Goal: Task Accomplishment & Management: Use online tool/utility

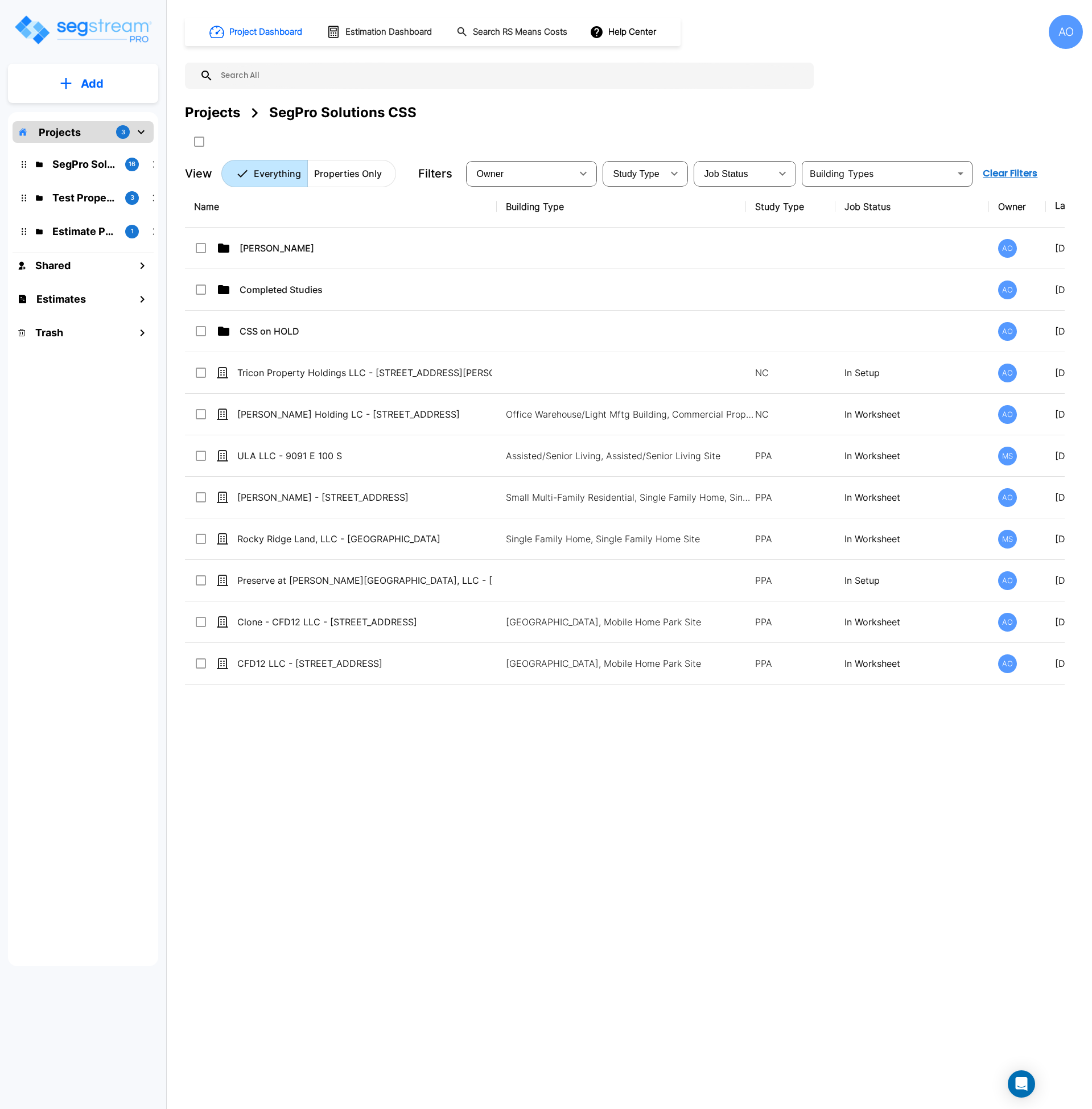
click at [380, 858] on div "Name Building Type Study Type Job Status Owner Last Modified Action Anjalie AO …" at bounding box center [625, 529] width 880 height 687
click at [442, 901] on div "Project Dashboard Estimation Dashboard Search RS Means Costs Help Center AO Pro…" at bounding box center [634, 554] width 916 height 1109
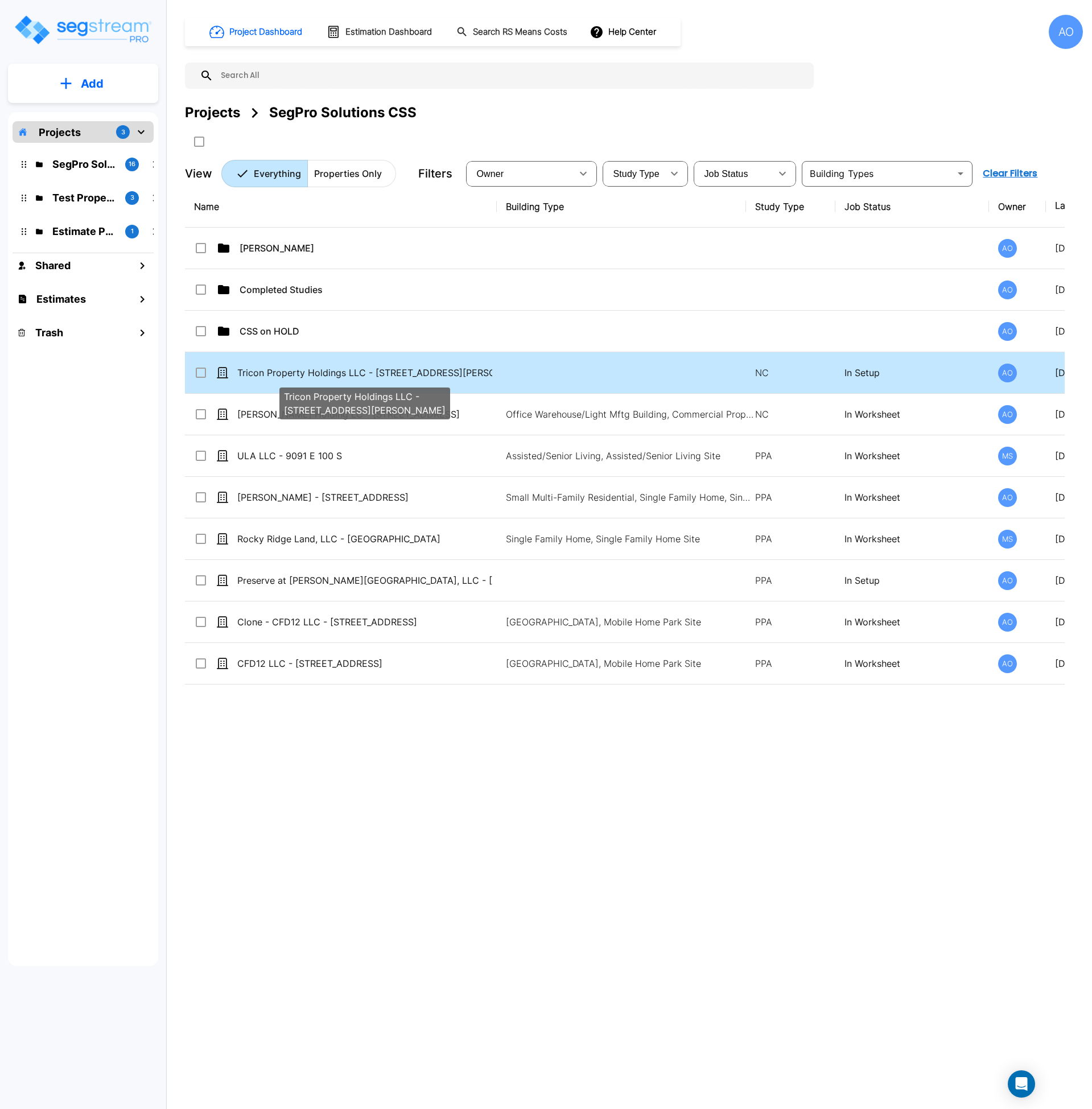
click at [392, 372] on p "Tricon Property Holdings LLC - 4919 Laster Street" at bounding box center [365, 373] width 255 height 14
checkbox input "true"
click at [392, 372] on p "Tricon Property Holdings LLC - 4919 Laster Street" at bounding box center [365, 373] width 255 height 14
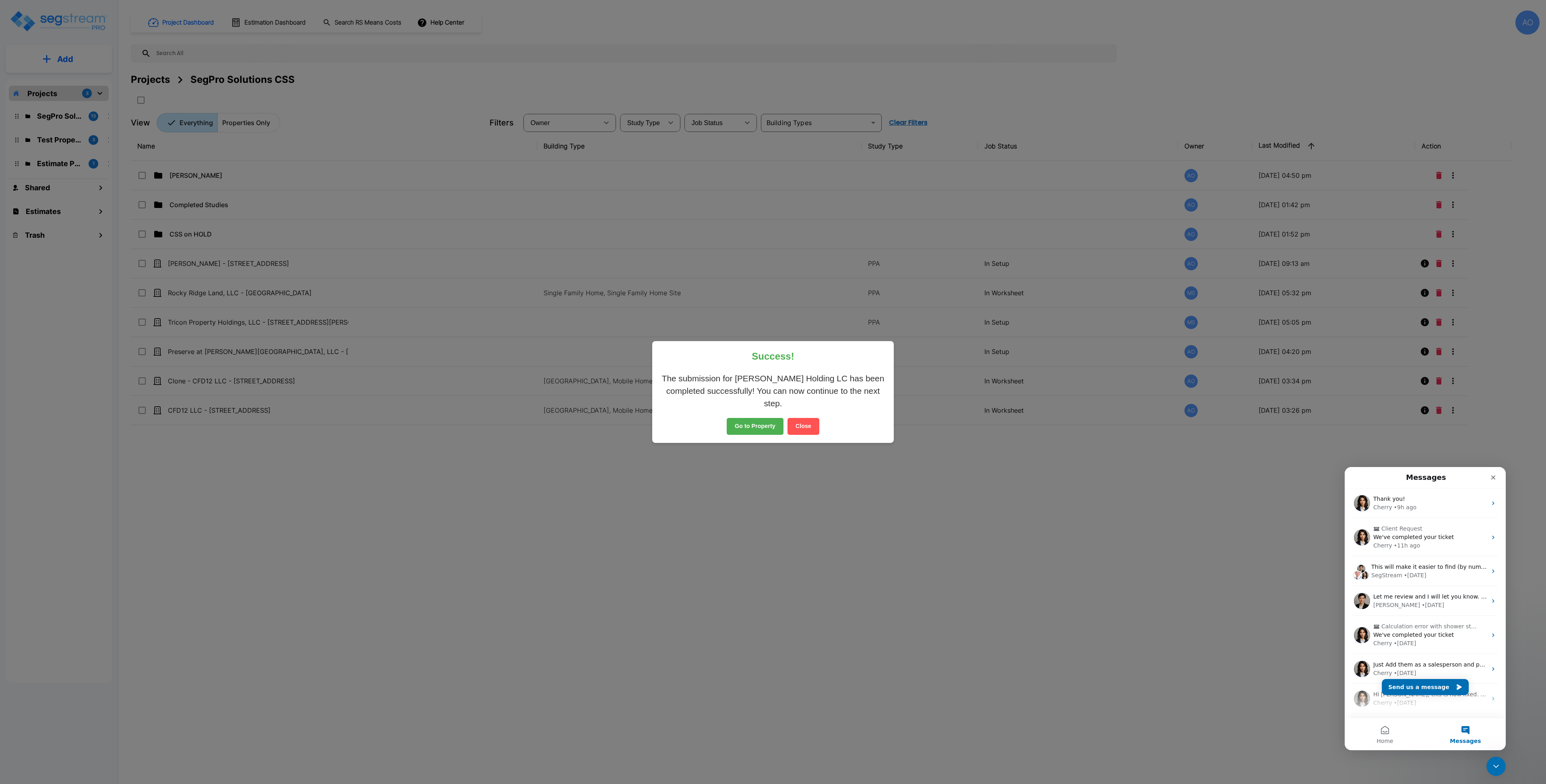
scroll to position [126, 0]
click at [804, 427] on button "Close" at bounding box center [803, 427] width 32 height 17
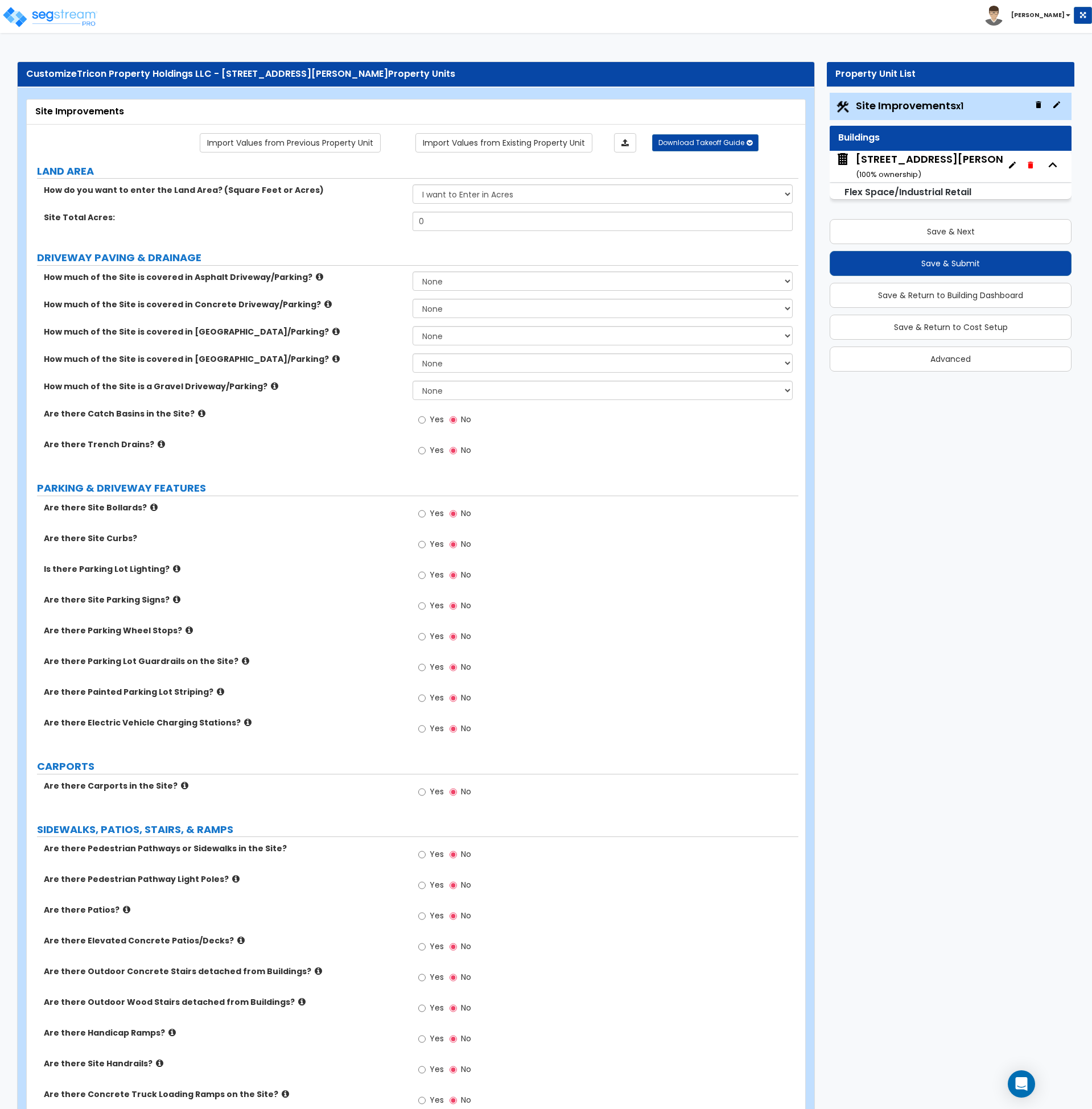
click at [332, 636] on label "Are there Parking Wheel Stops?" at bounding box center [224, 630] width 360 height 11
click at [953, 328] on button "Save & Return to Cost Setup" at bounding box center [950, 327] width 242 height 25
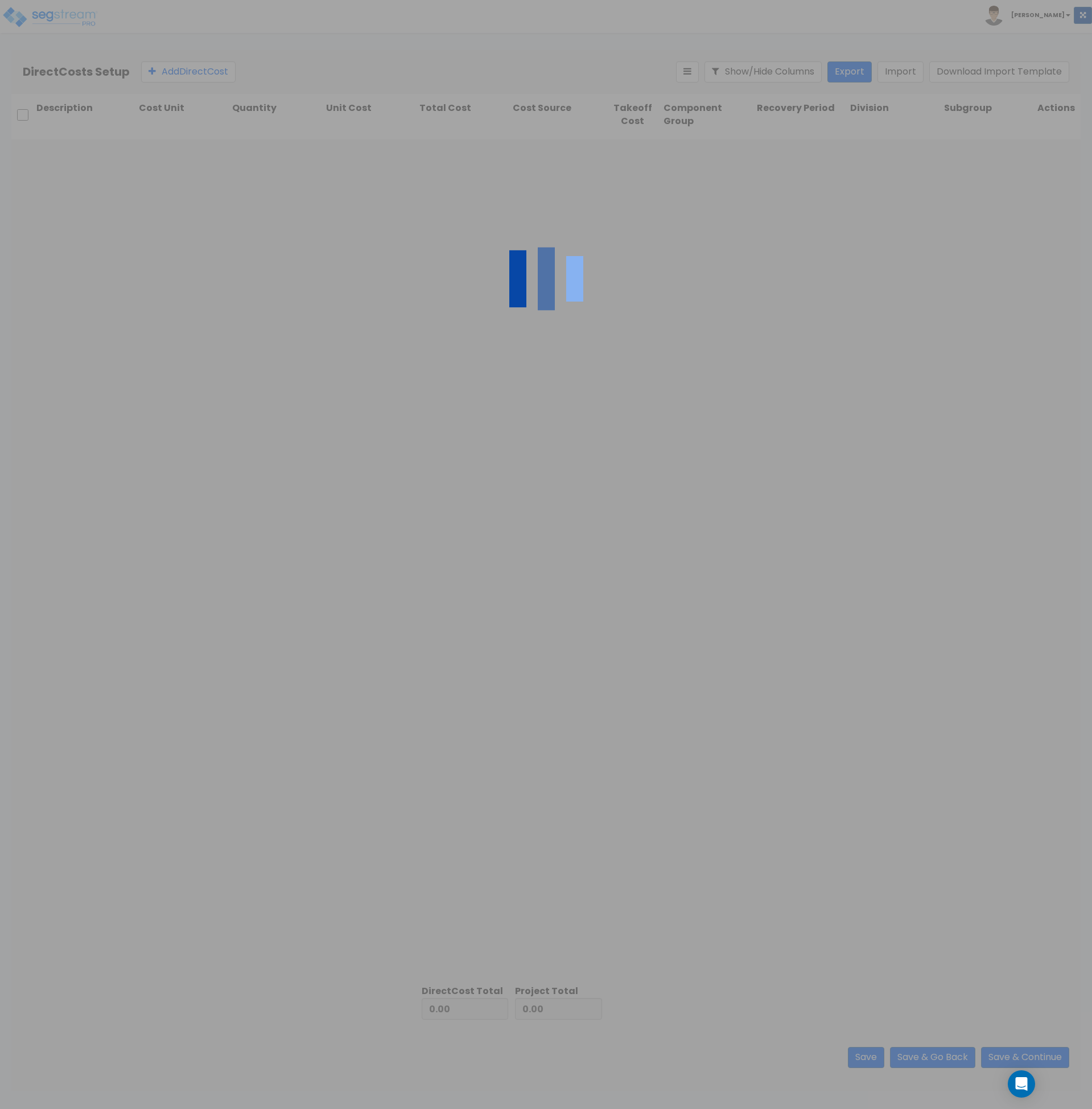
type input "63,549.34"
type input "1,444,455.59"
type input "1,508,004.93"
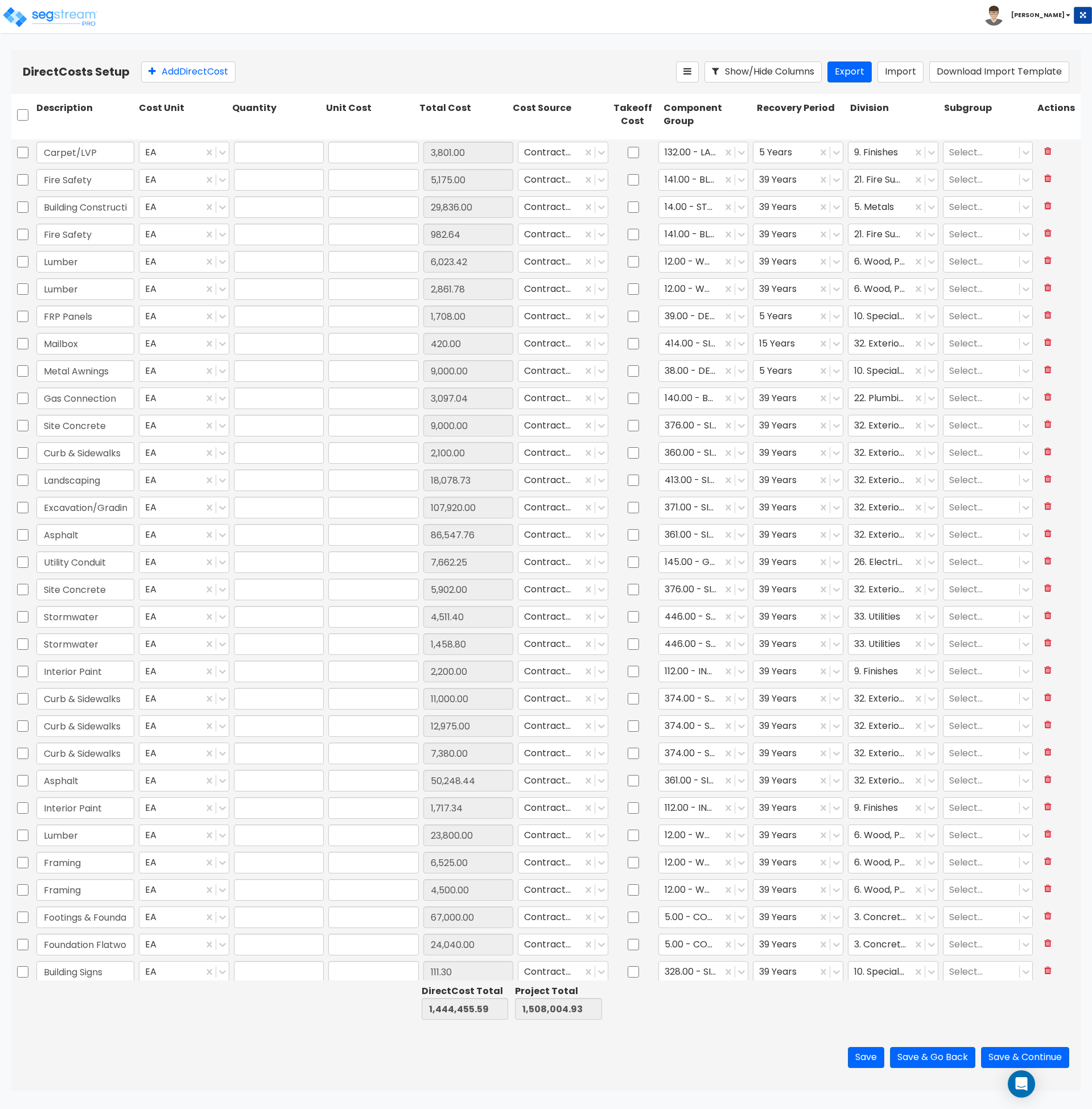
type input "1.00"
type input "3,801.00"
type input "1.00"
type input "5,175.00"
type input "1.00"
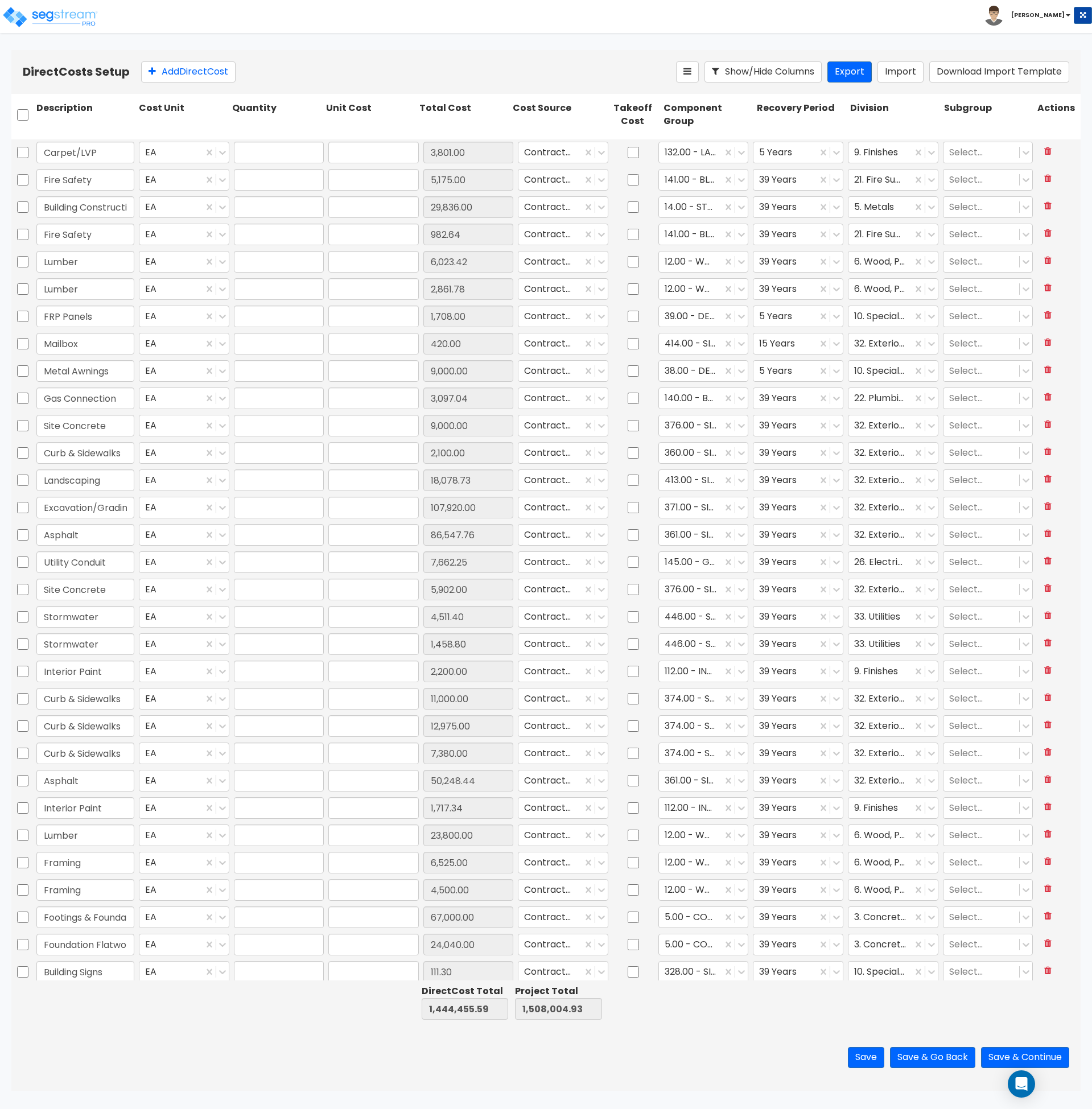
type input "29,836.00"
type input "1.00"
type input "982.64"
type input "1.00"
type input "6,023.42"
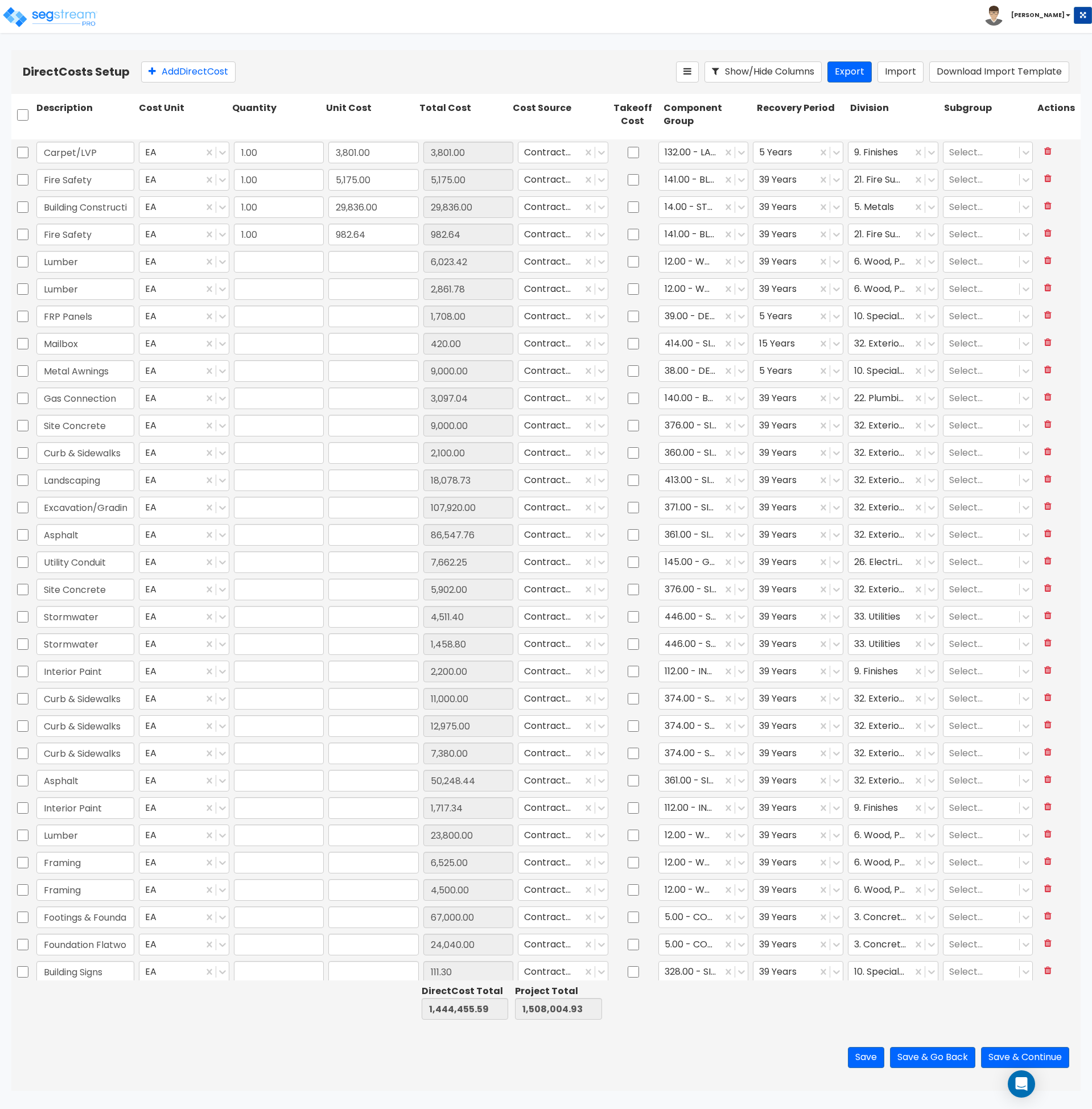
type input "1.00"
type input "2,861.78"
type input "1.00"
type input "1,708.00"
type input "1.00"
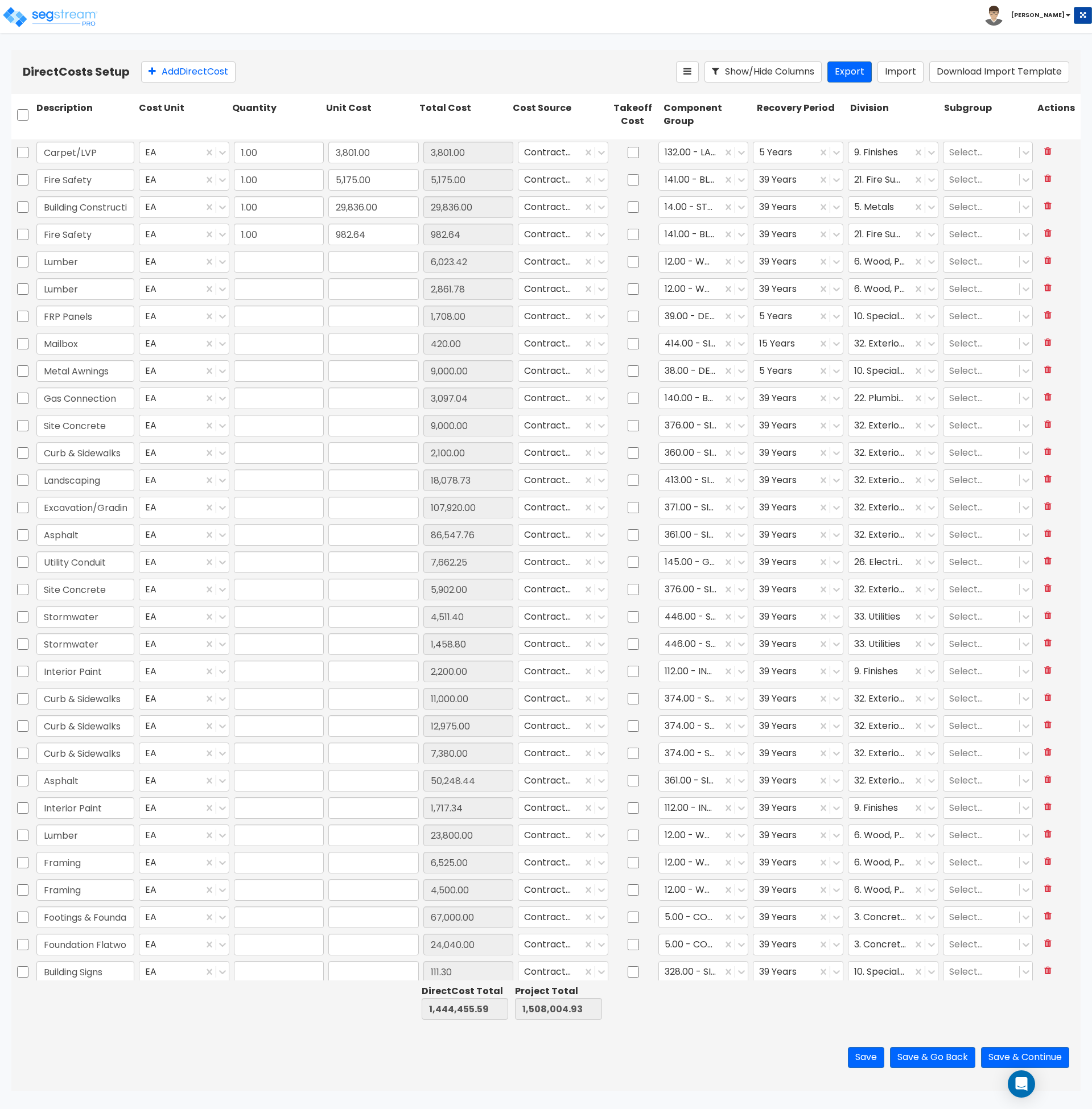
type input "420.00"
type input "1.00"
type input "9,000.00"
type input "1.00"
type input "3,097.04"
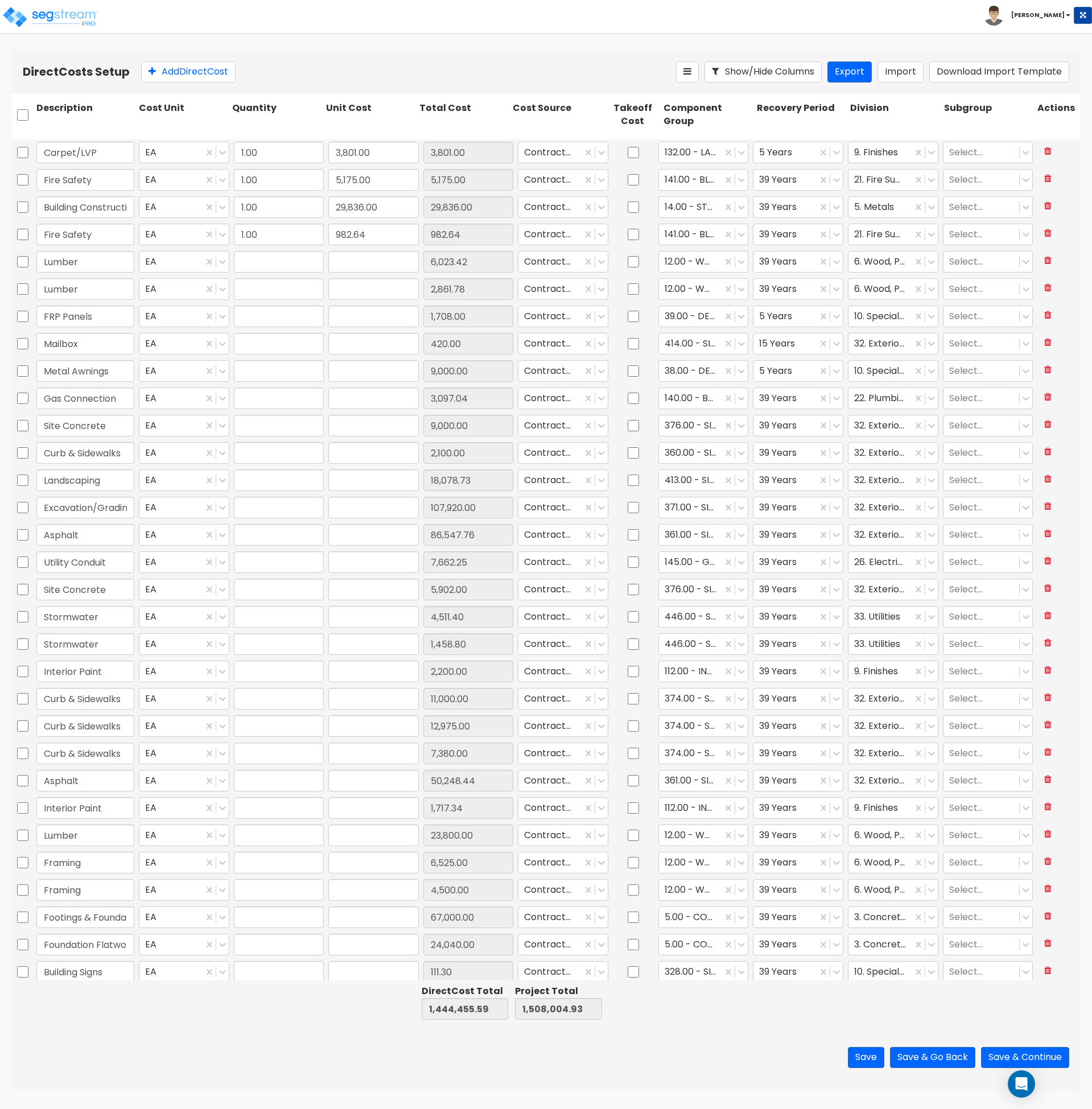
type input "1.00"
type input "9,000.00"
type input "1.00"
type input "2,100.00"
type input "1.00"
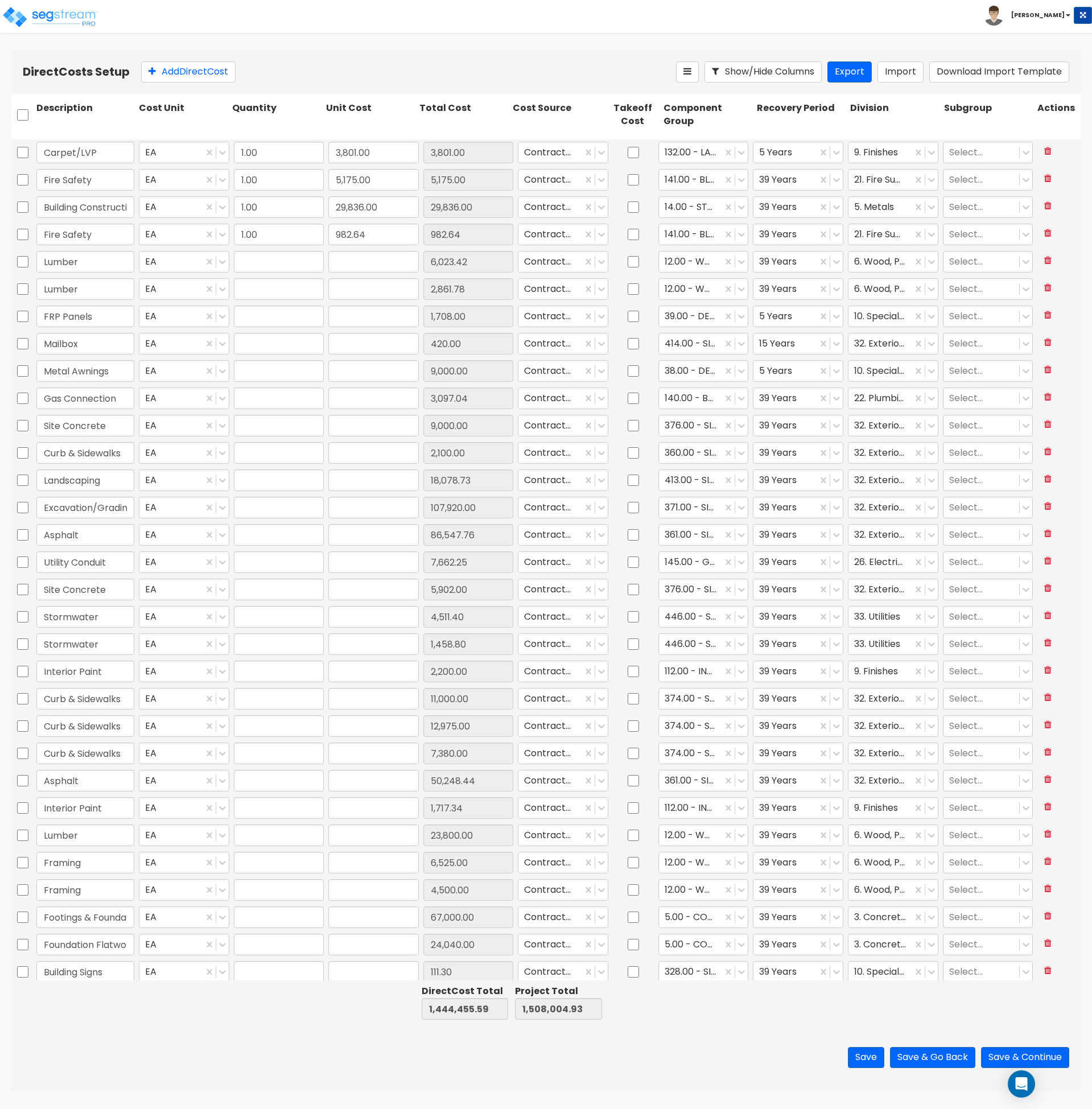
type input "18,078.73"
type input "1.00"
type input "107,920.00"
type input "1.00"
type input "86,547.76"
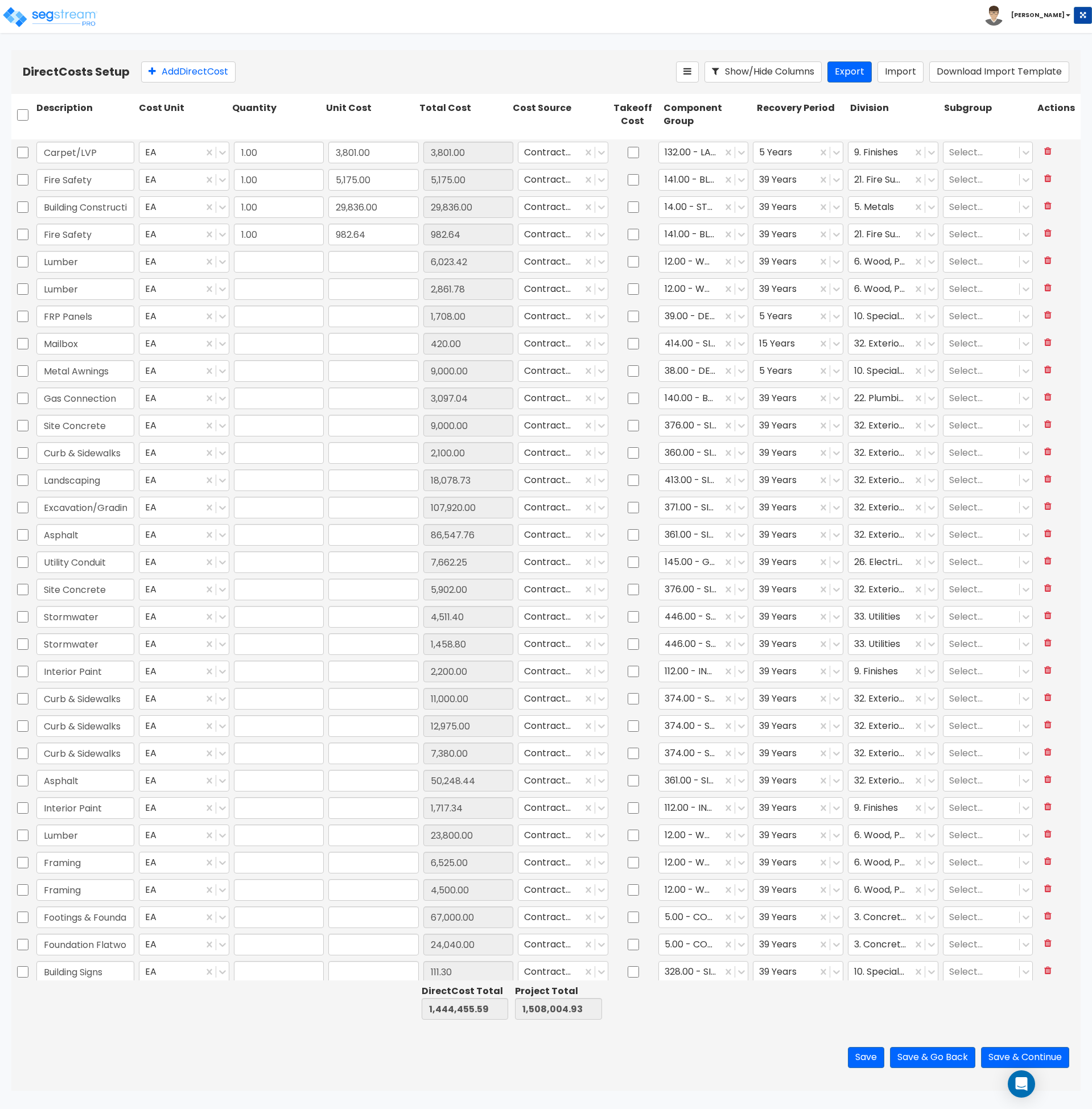
type input "1.00"
type input "7,662.25"
type input "1.00"
type input "5,902.00"
type input "1.00"
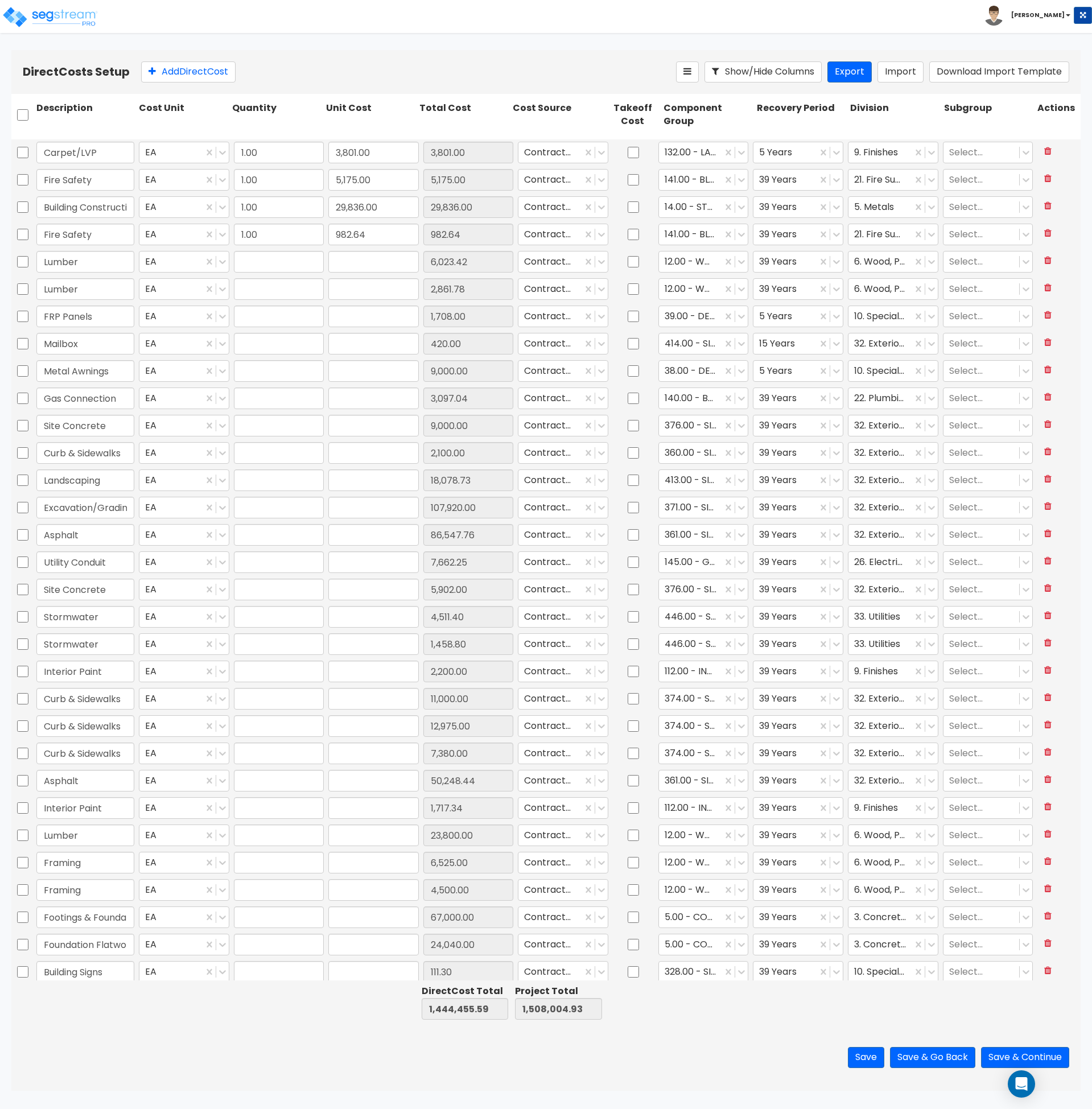
type input "4,511.40"
type input "1.00"
type input "1,458.80"
type input "1.00"
type input "2,200.00"
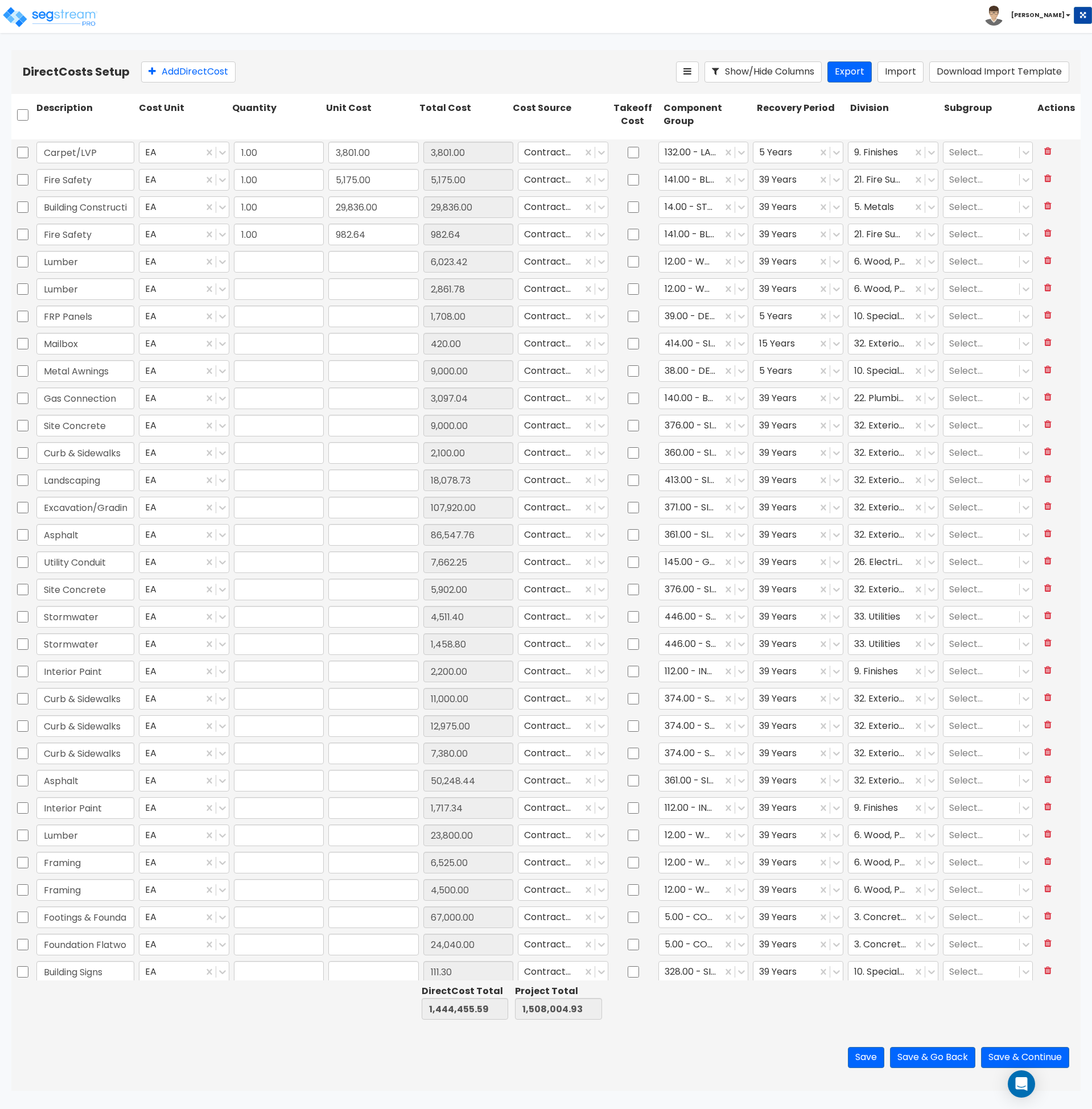
type input "1.00"
type input "11,000.00"
type input "1.00"
type input "12,975.00"
type input "1.00"
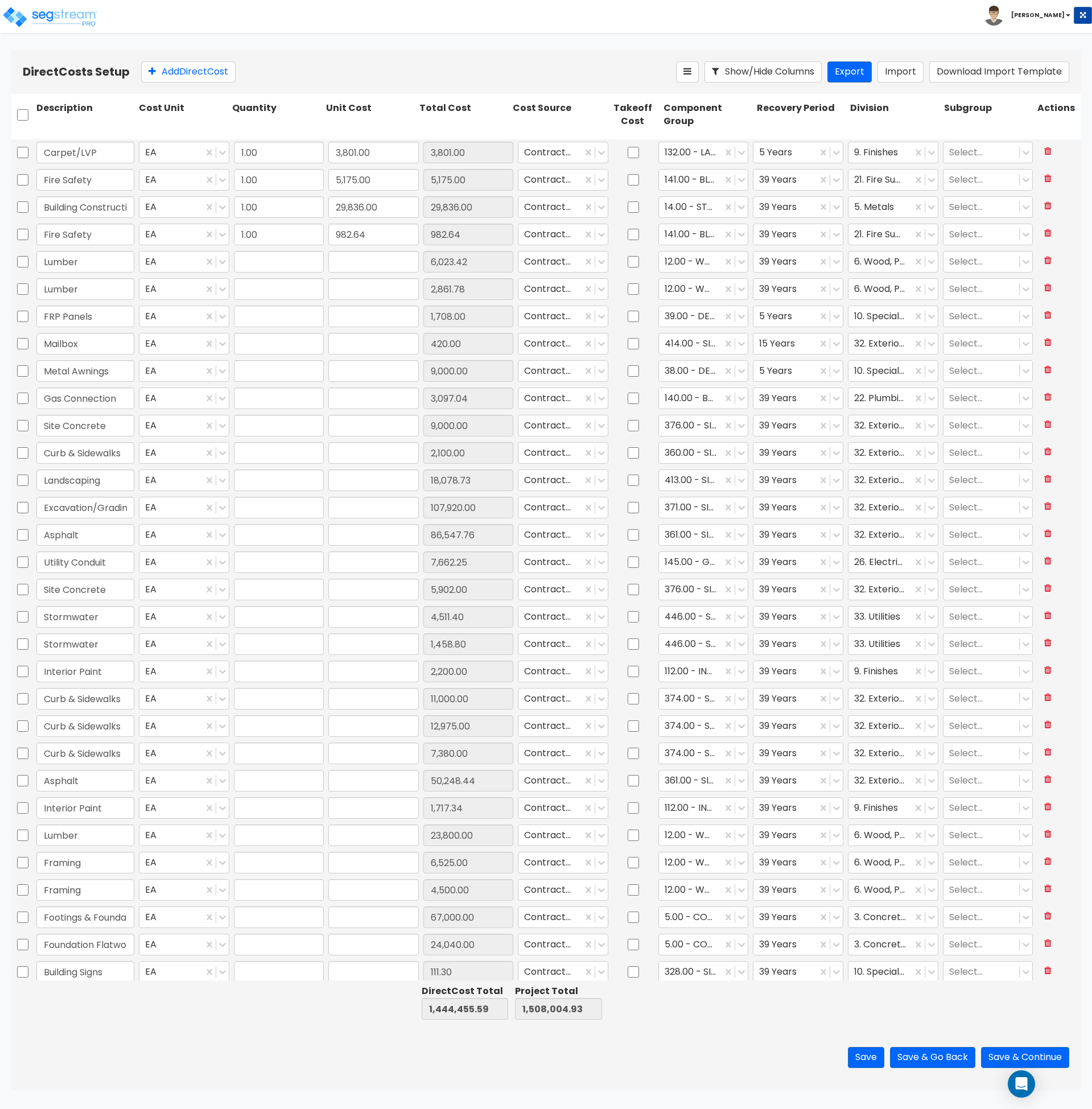
type input "7,380.00"
type input "1.00"
type input "50,248.44"
type input "1.00"
type input "1,717.34"
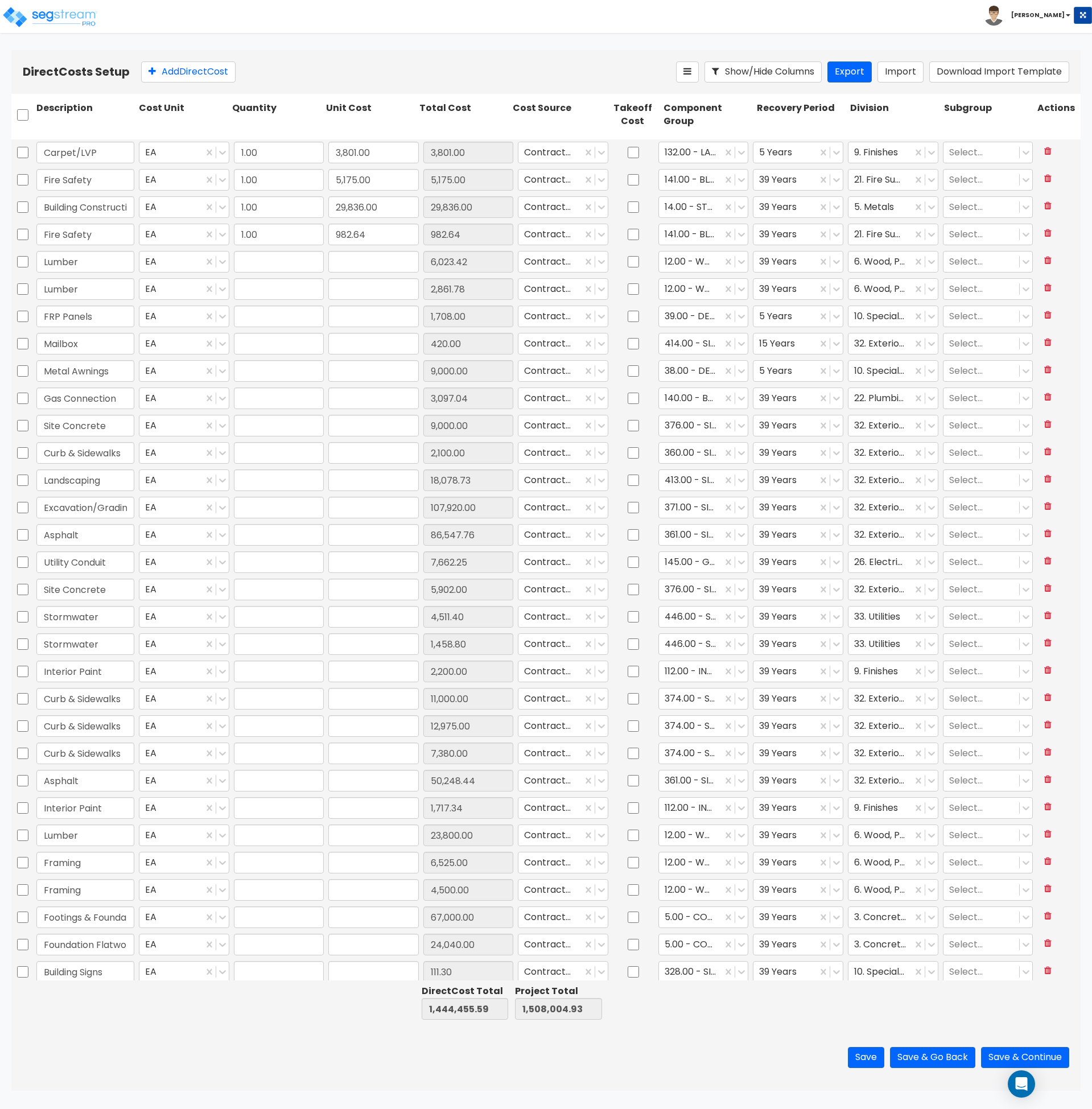
type input "1.00"
type input "23,800.00"
type input "1.00"
type input "6,525.00"
type input "1.00"
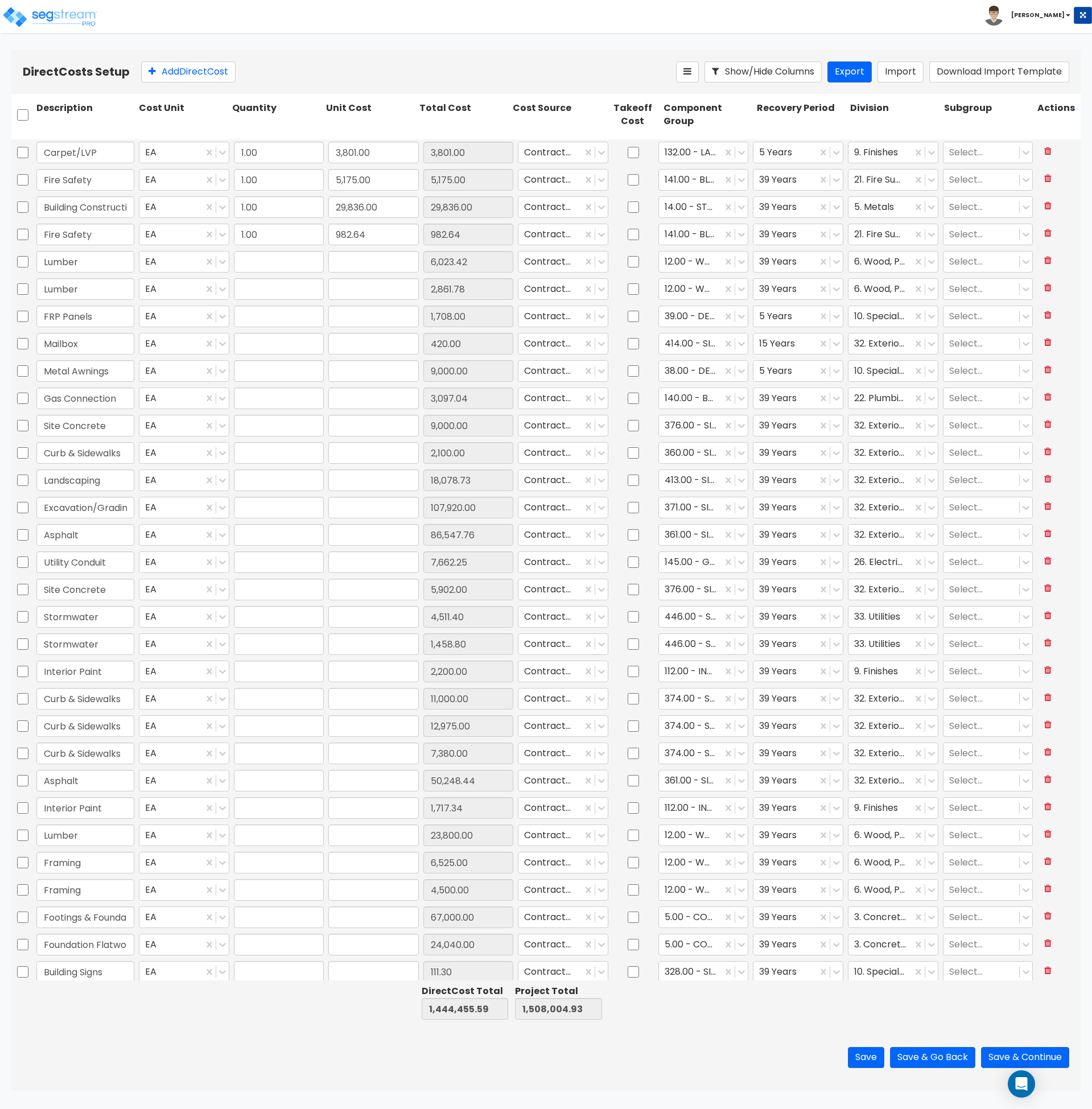
type input "4,500.00"
type input "1.00"
type input "67,000.00"
type input "1.00"
type input "24,040.00"
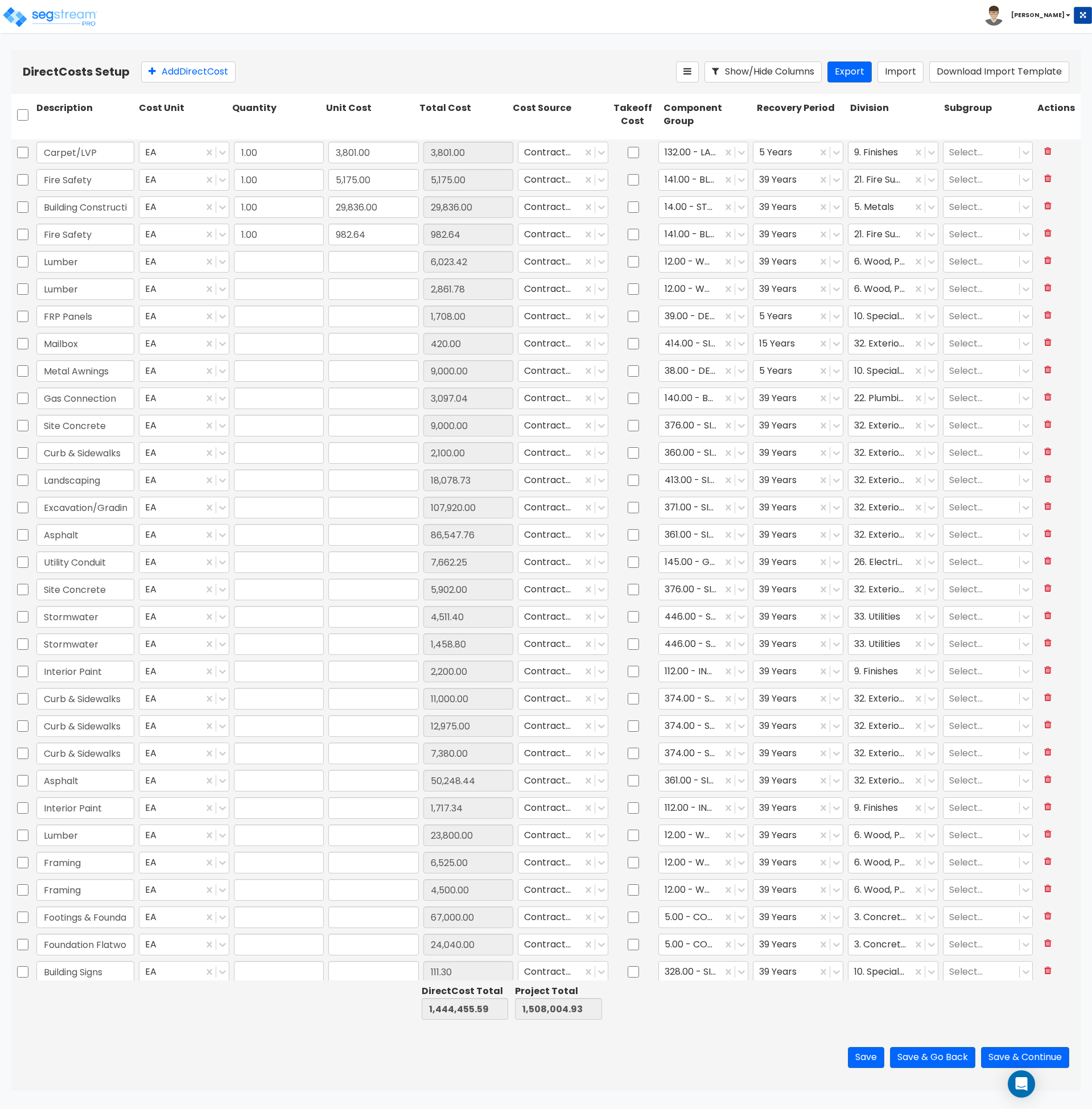
type input "1.00"
type input "111.30"
type input "1.00"
type input "3,000.00"
type input "1.00"
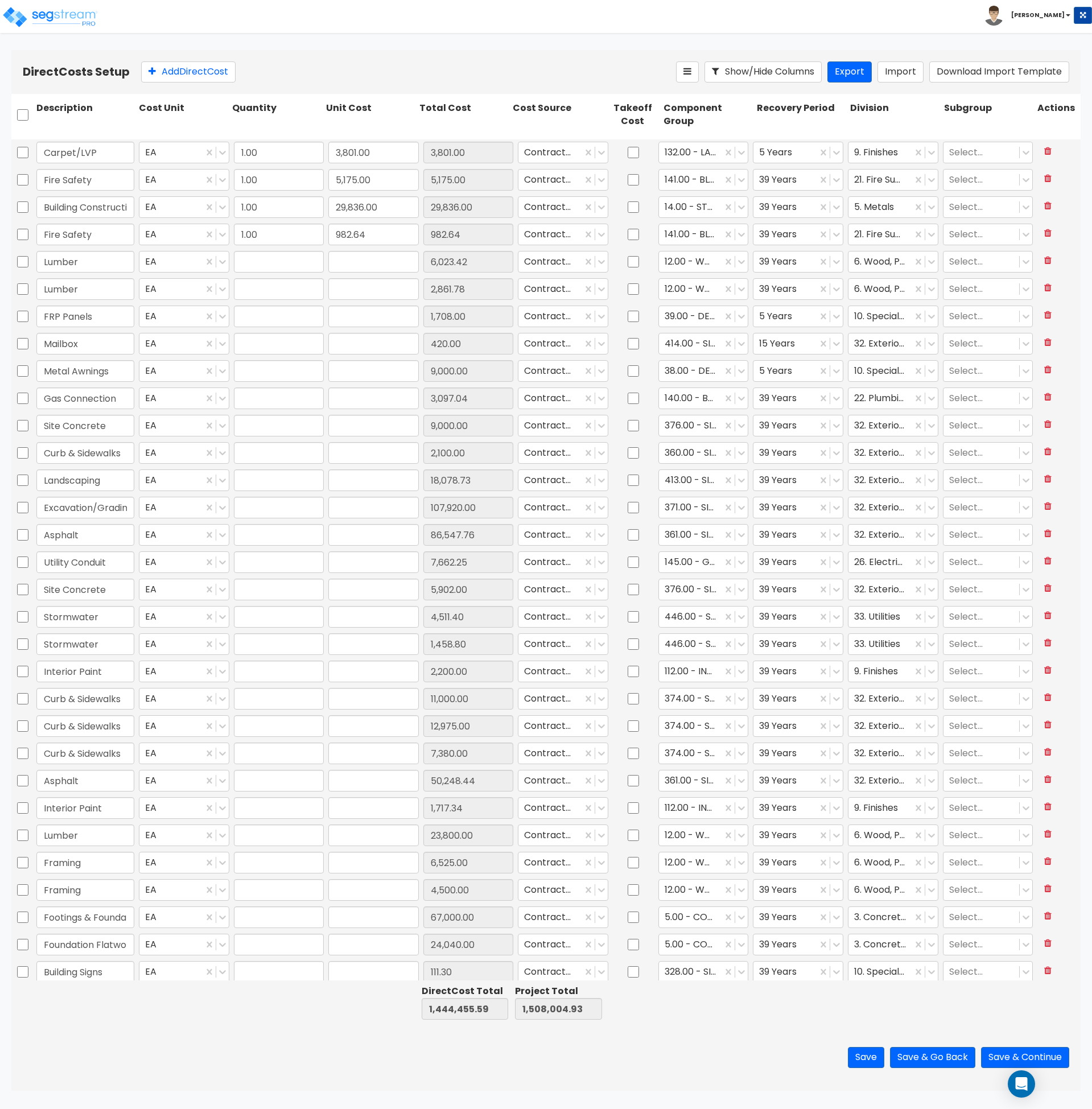
type input "24,353.96"
type input "1.00"
type input "43,299.12"
type input "1.00"
type input "25,000.00"
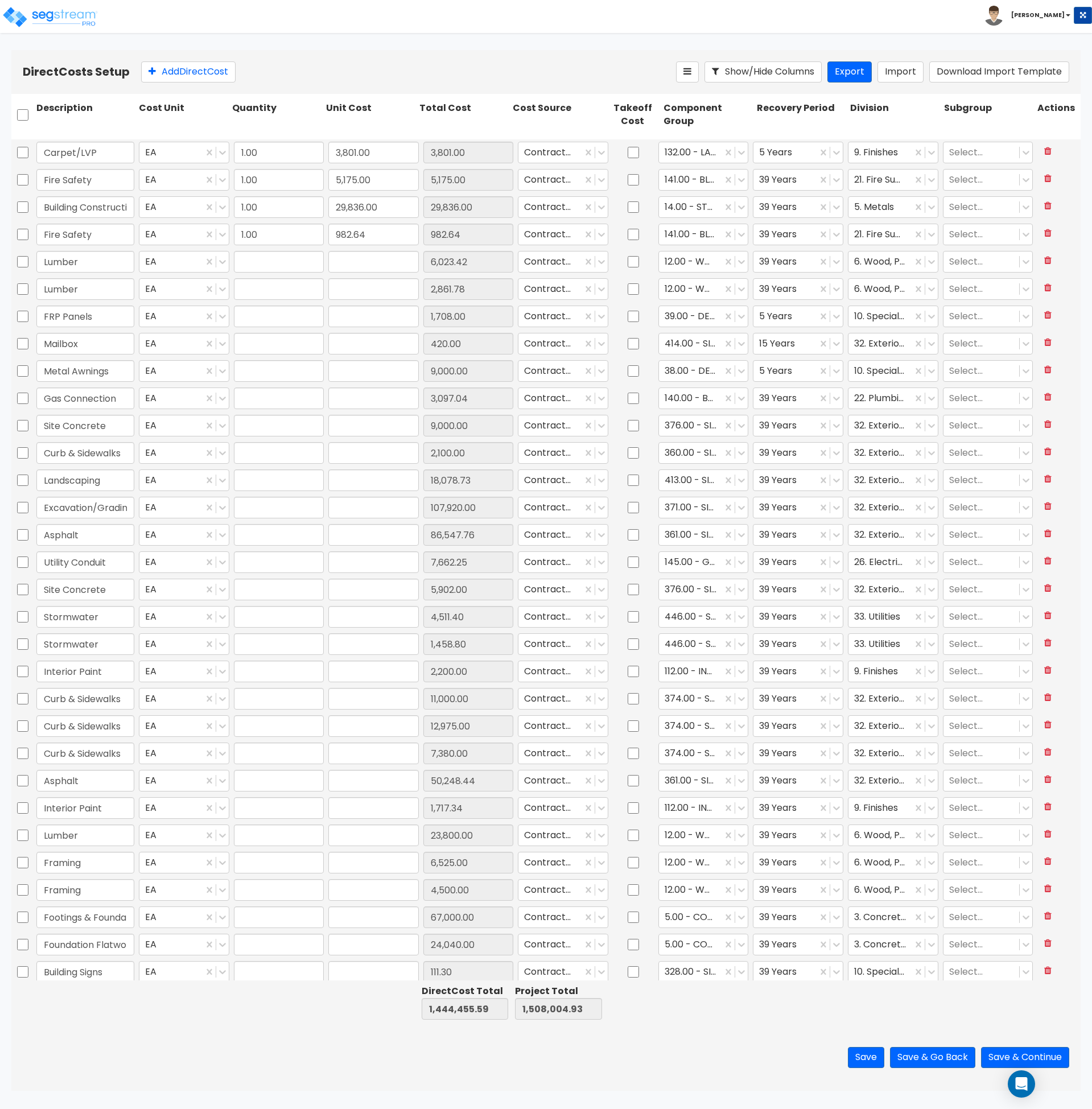
type input "1.00"
type input "6,794.00"
type input "1.00"
type input "11,290.36"
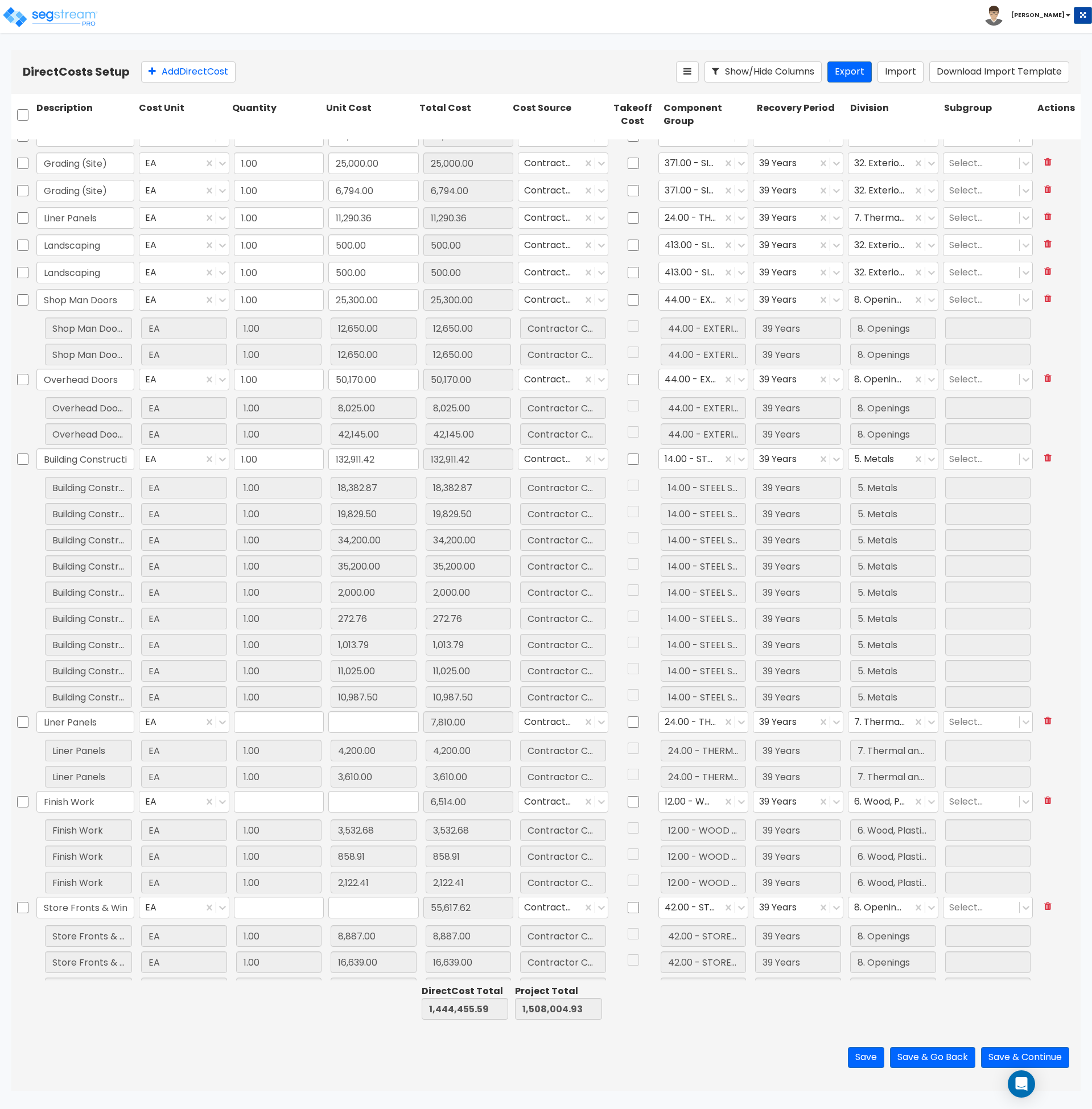
type input "1.00"
type input "25,300.00"
type input "1.00"
type input "50,170.00"
type input "1.00"
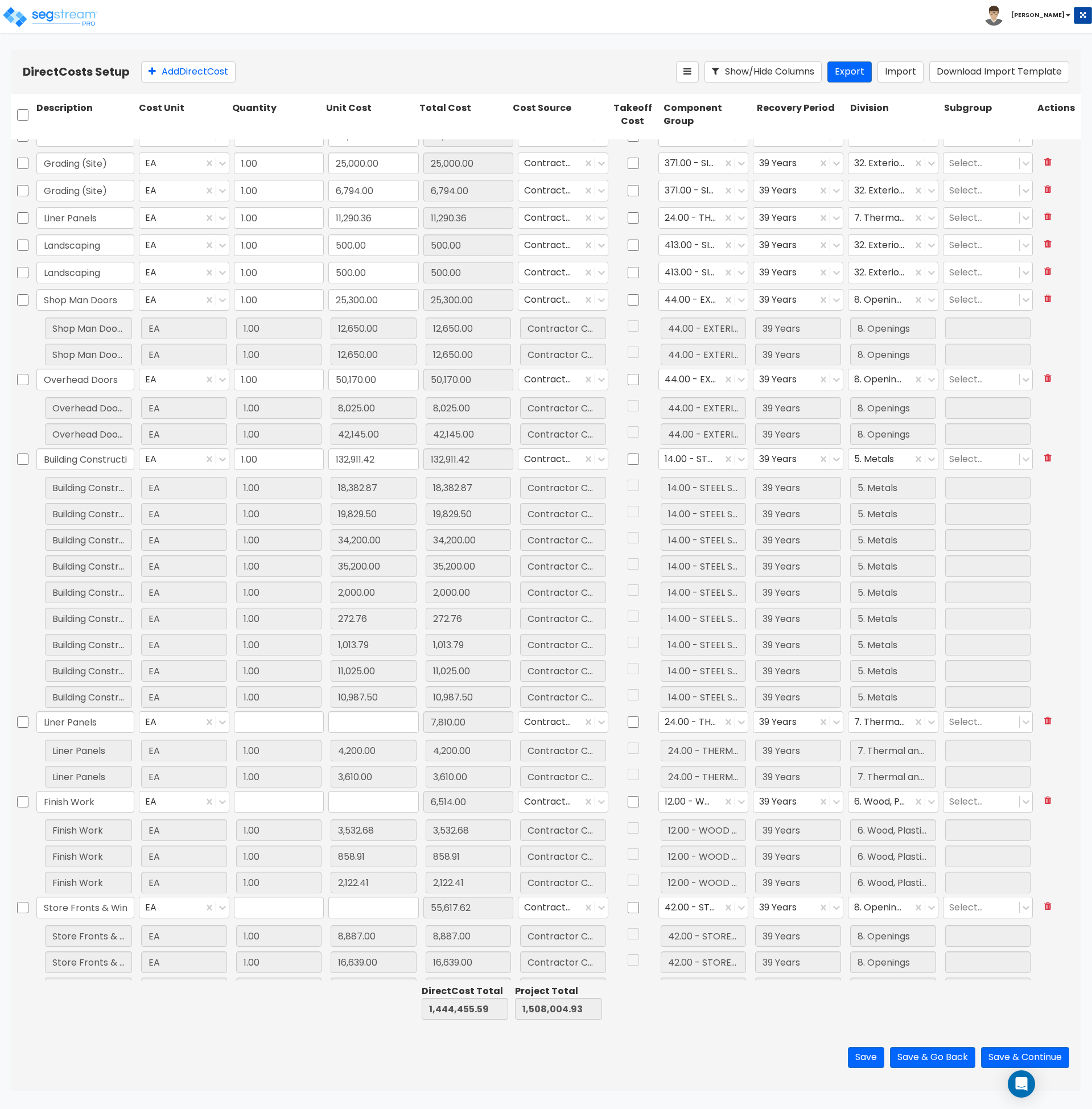
type input "132,911.42"
type input "1.00"
type input "111.30"
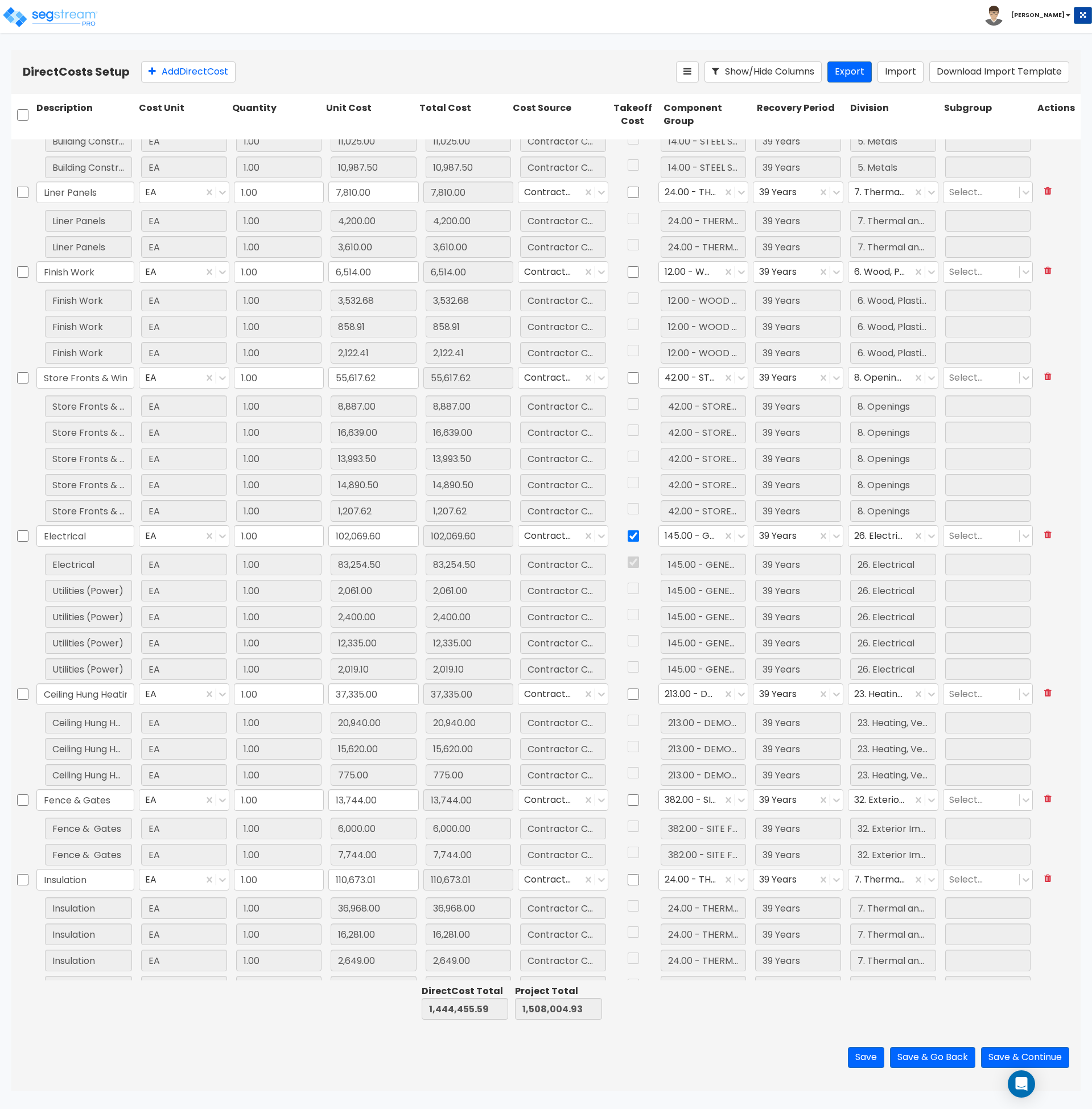
type input "1.00"
type input "34,422.05"
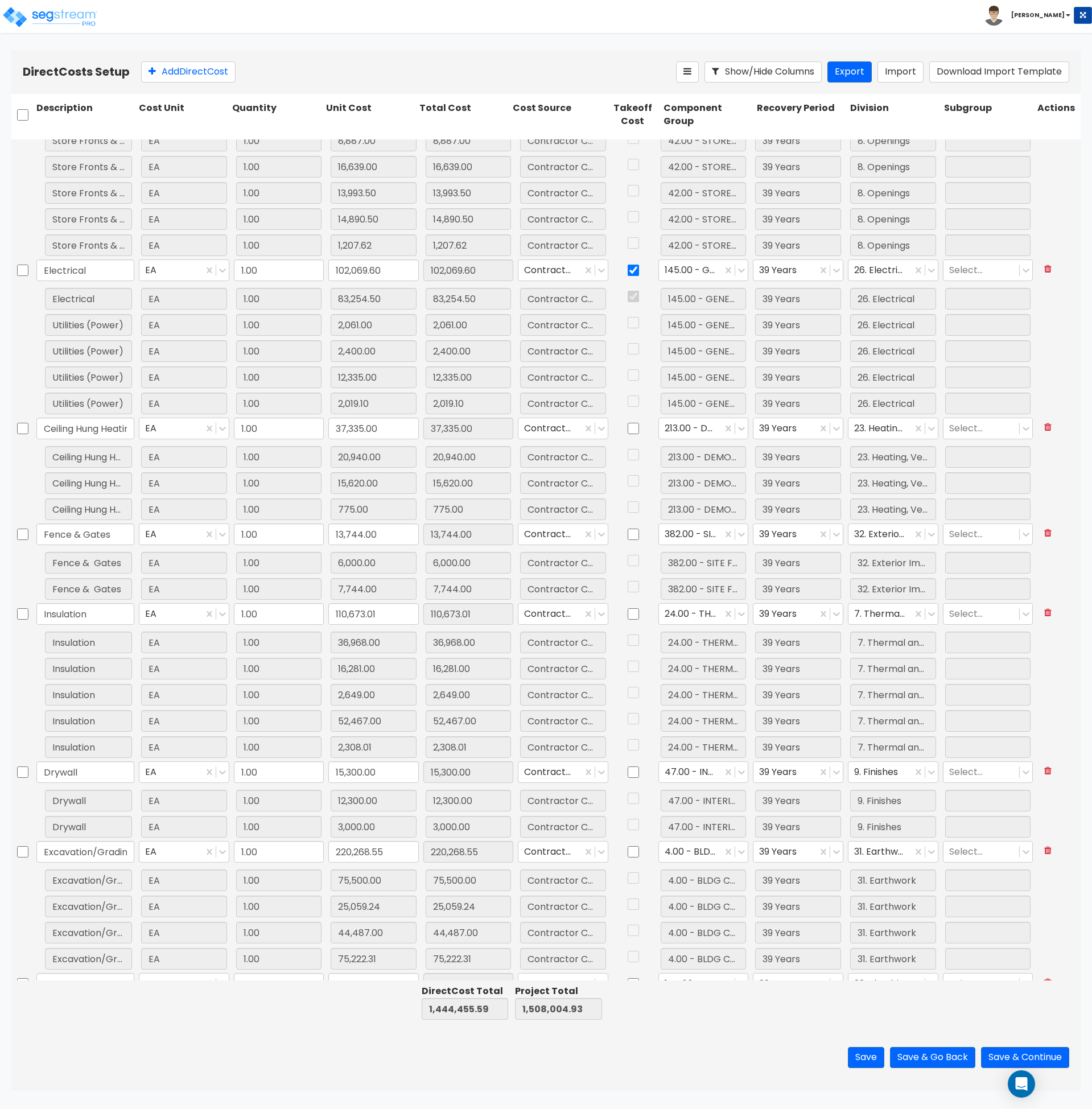
scroll to position [1865, 0]
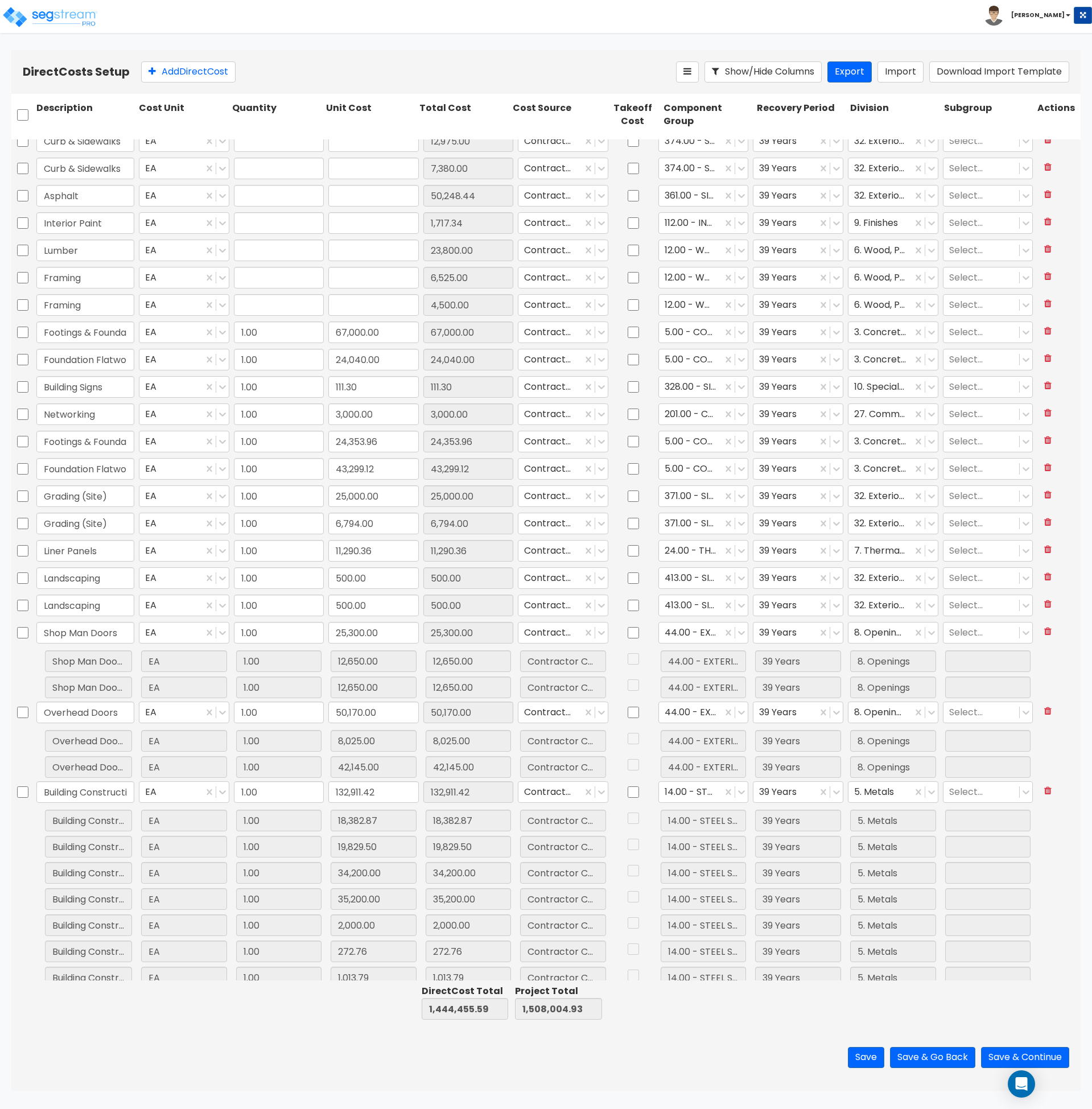
type input "1.00"
type input "2,200.00"
type input "1.00"
type input "11,000.00"
type input "1.00"
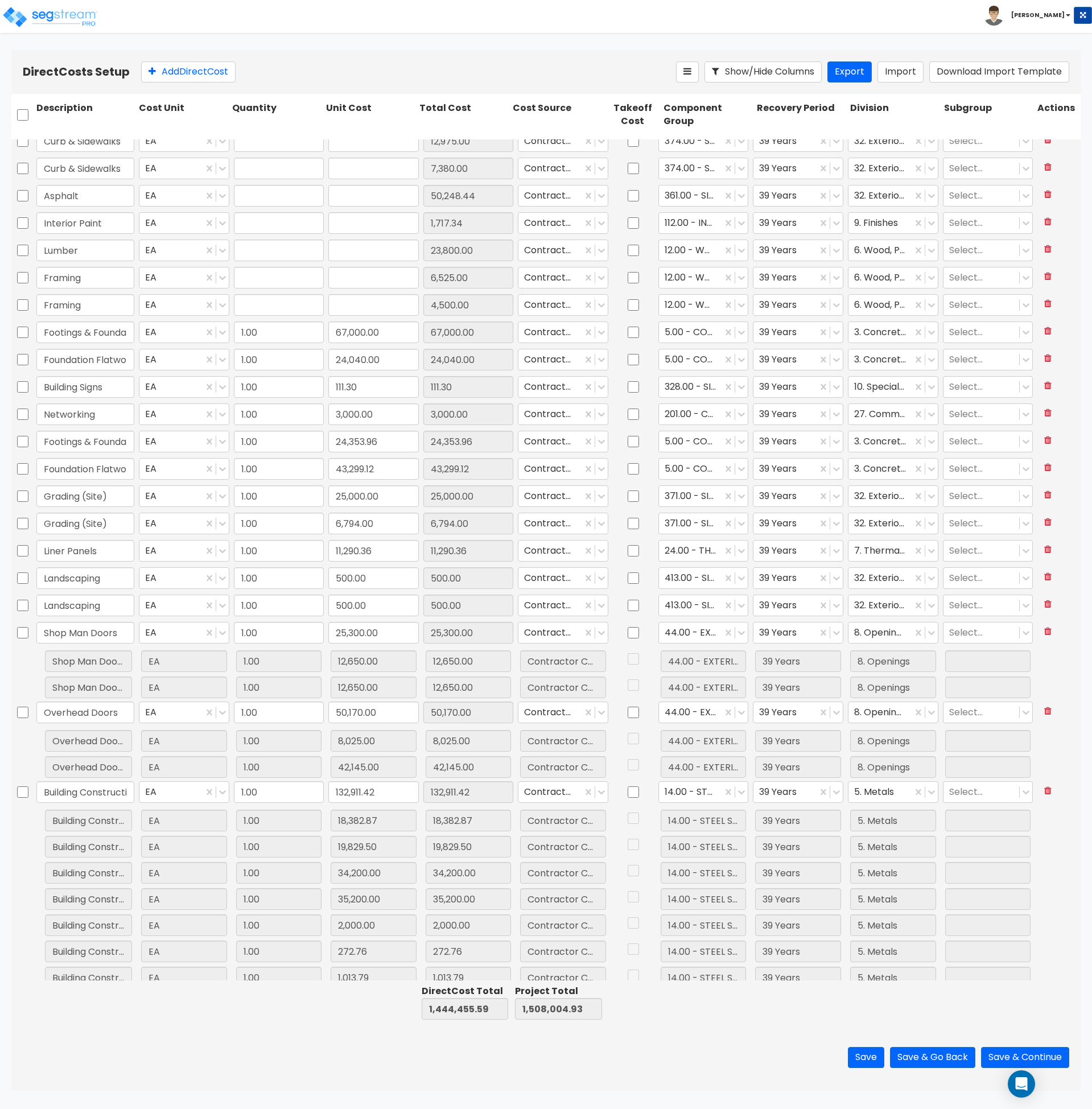
type input "12,975.00"
type input "1.00"
type input "7,380.00"
type input "1.00"
type input "50,248.44"
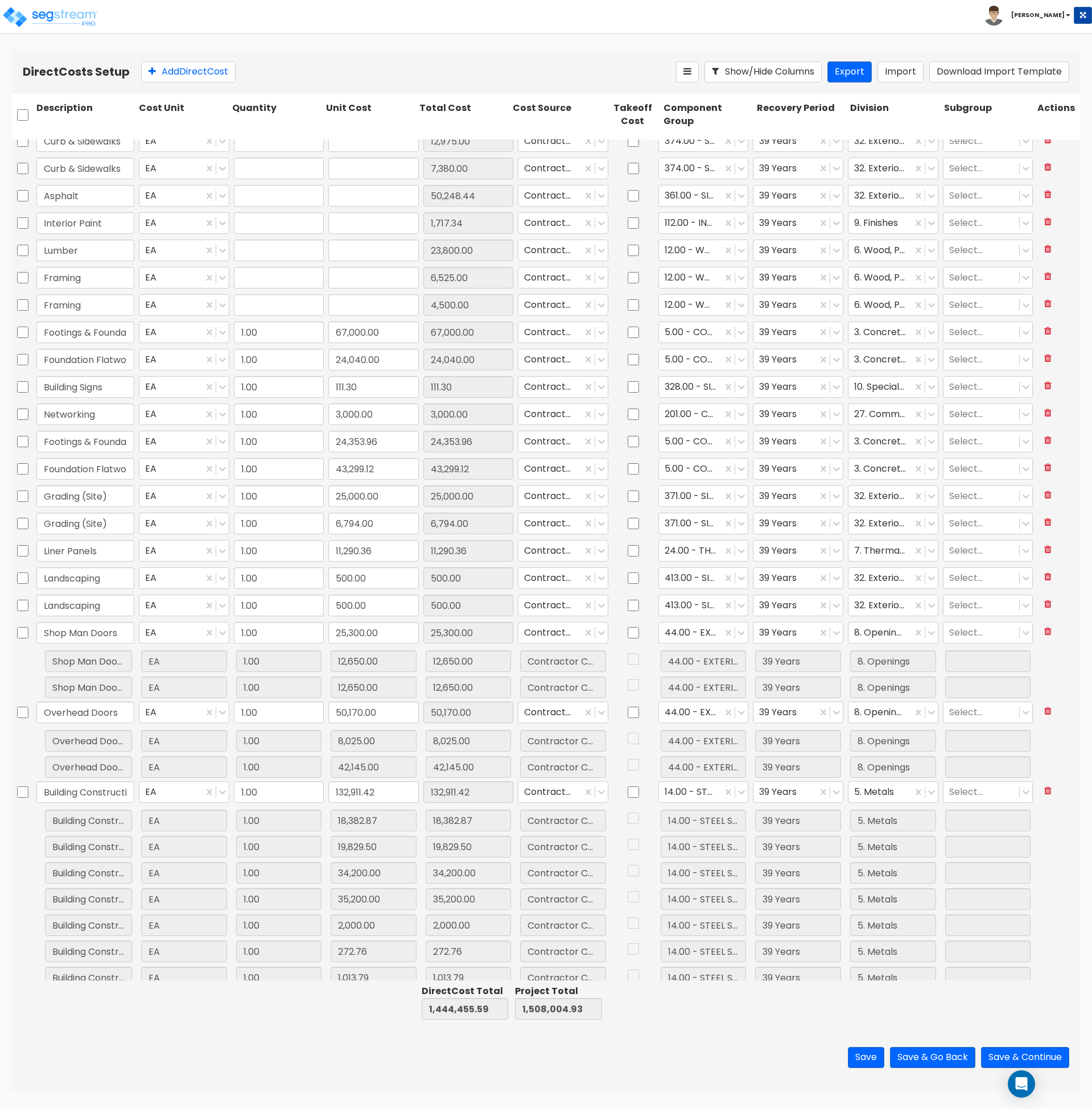
type input "1.00"
type input "1,717.34"
type input "1.00"
type input "23,800.00"
type input "1.00"
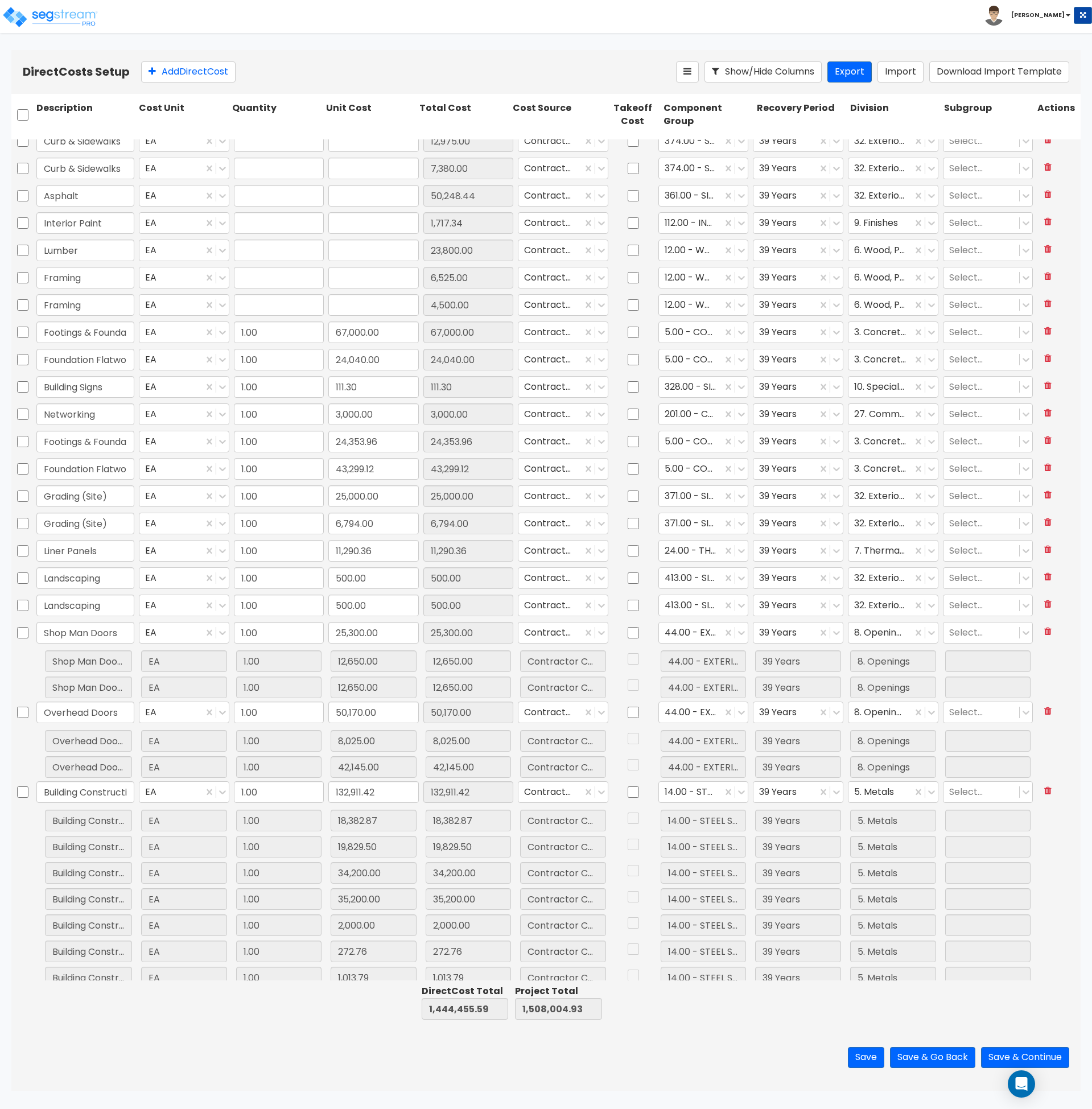
type input "6,525.00"
type input "1.00"
type input "4,500.00"
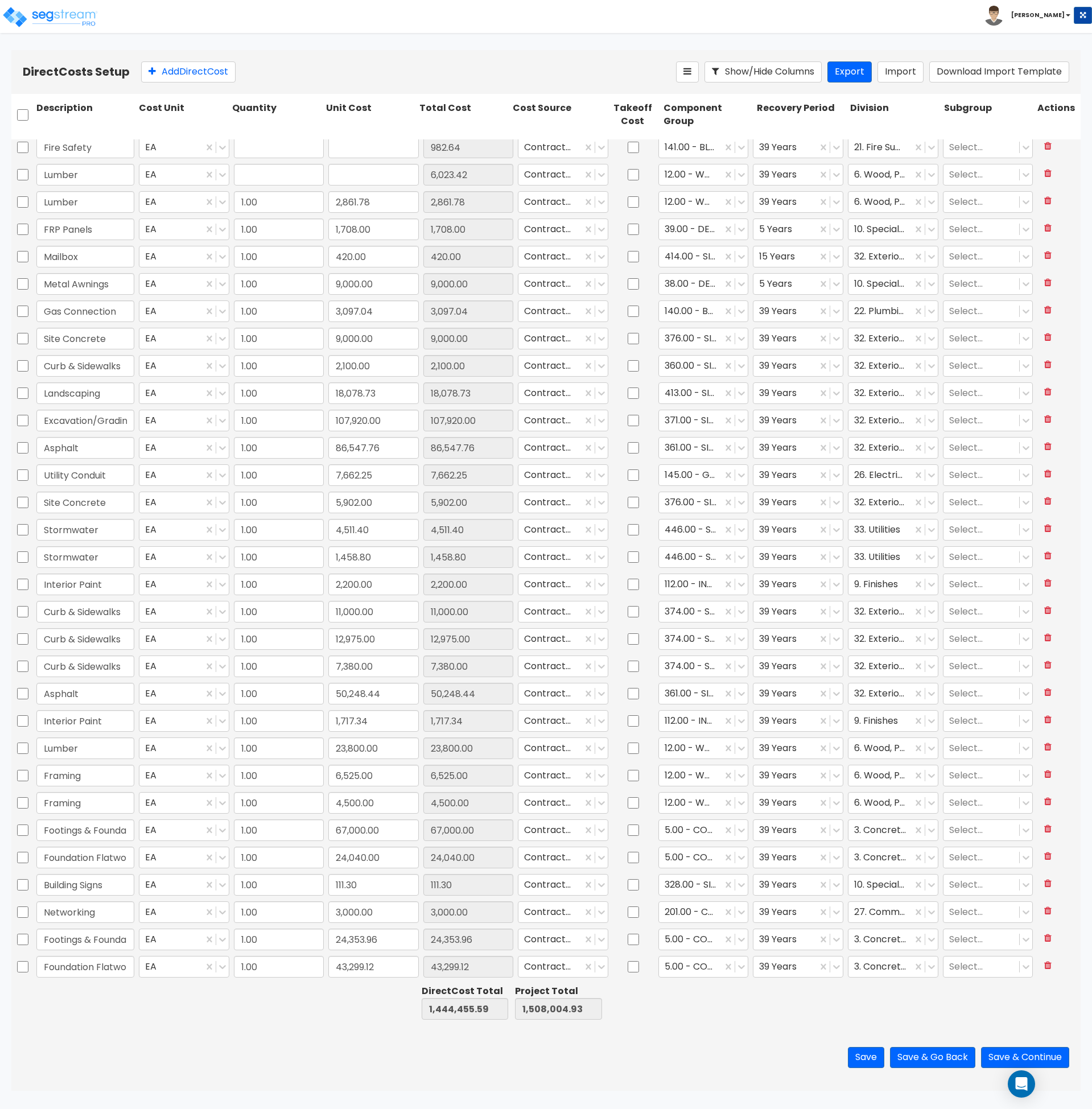
type input "1.00"
type input "5,175.00"
type input "1.00"
type input "29,836.00"
type input "1.00"
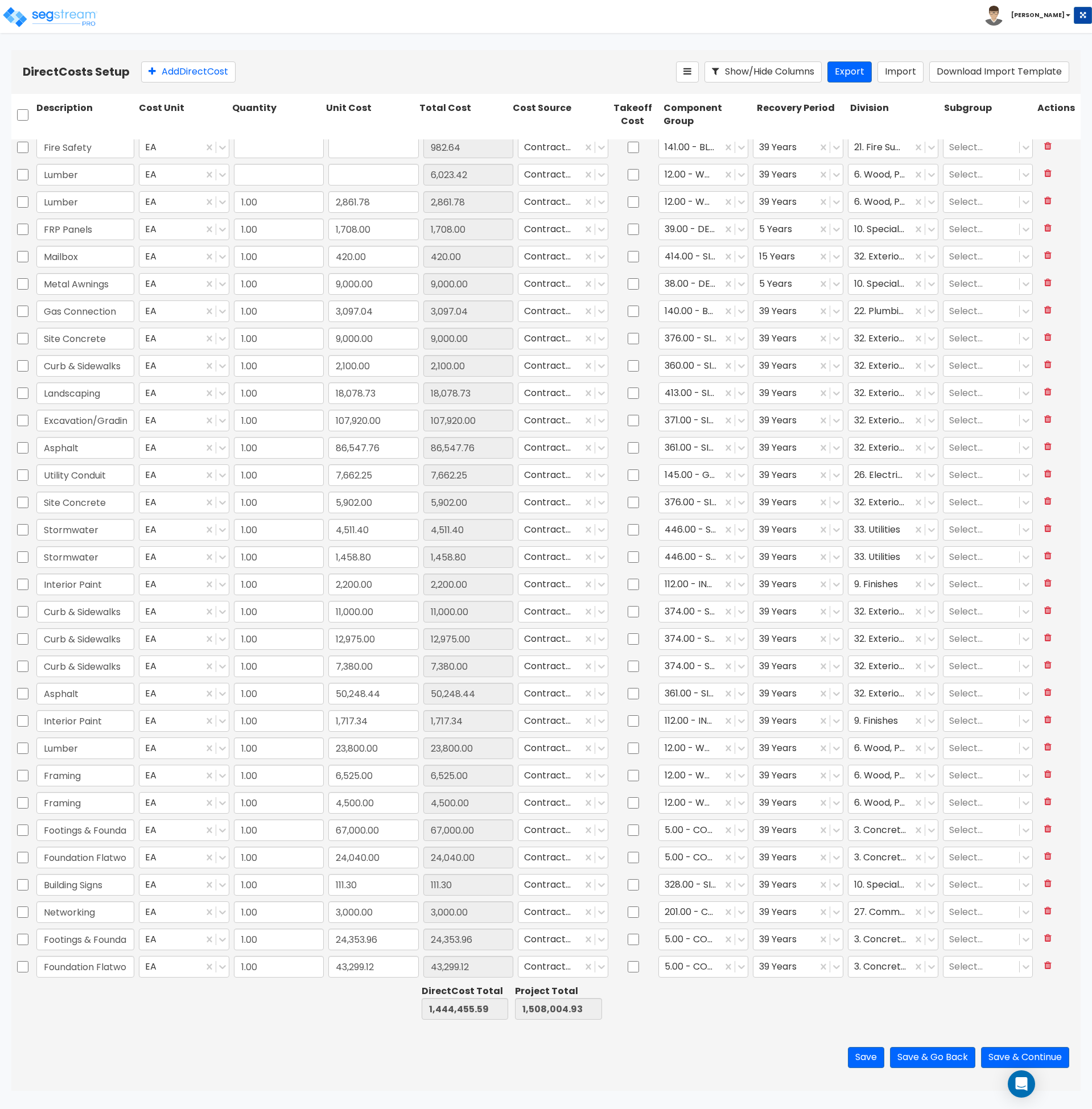
type input "982.64"
type input "1.00"
type input "6,023.42"
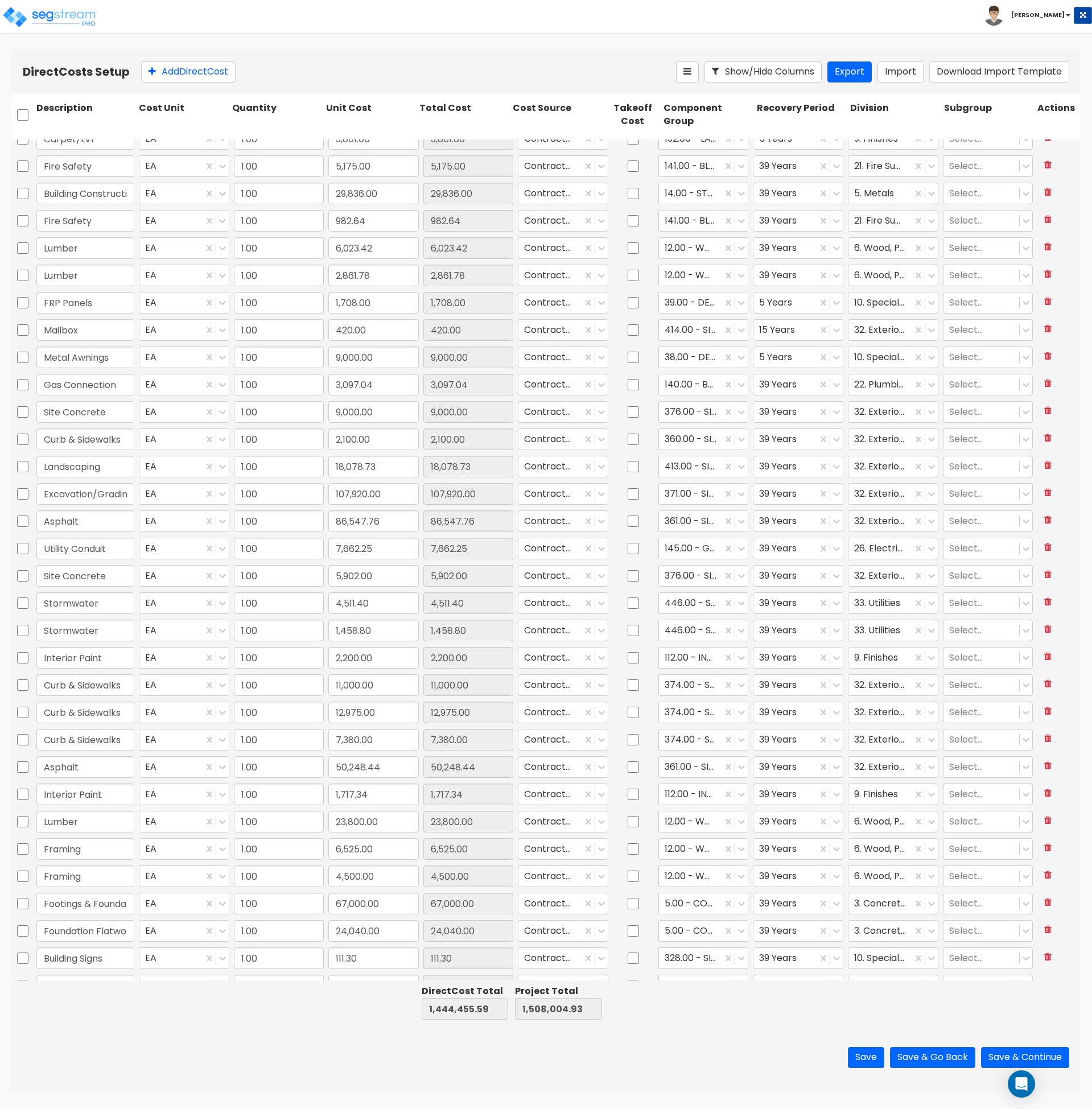
scroll to position [0, 0]
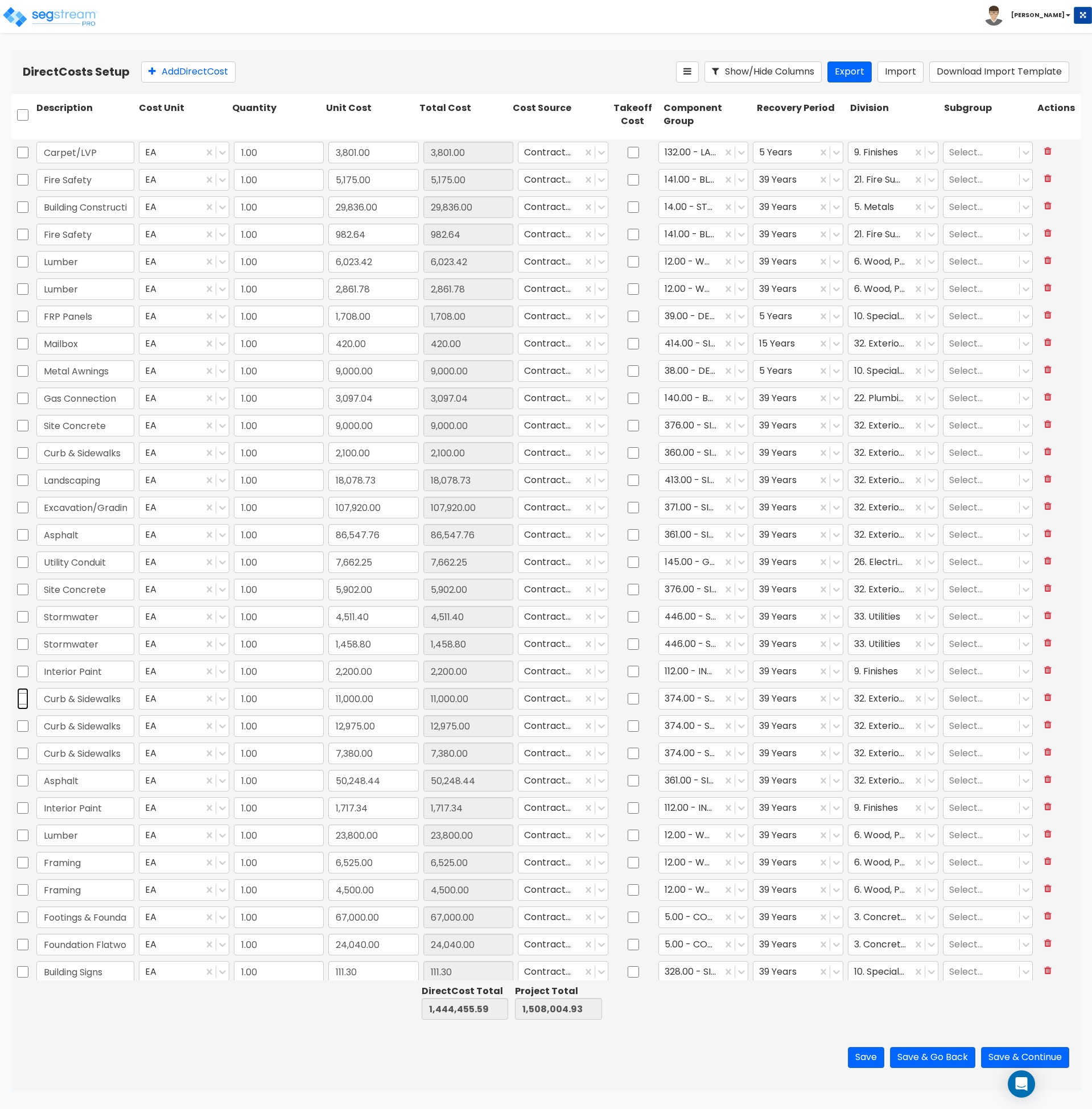
click at [20, 699] on input "checkbox" at bounding box center [22, 698] width 11 height 21
checkbox input "true"
click at [22, 728] on input "checkbox" at bounding box center [22, 726] width 11 height 21
checkbox input "true"
click at [26, 756] on input "checkbox" at bounding box center [22, 753] width 11 height 21
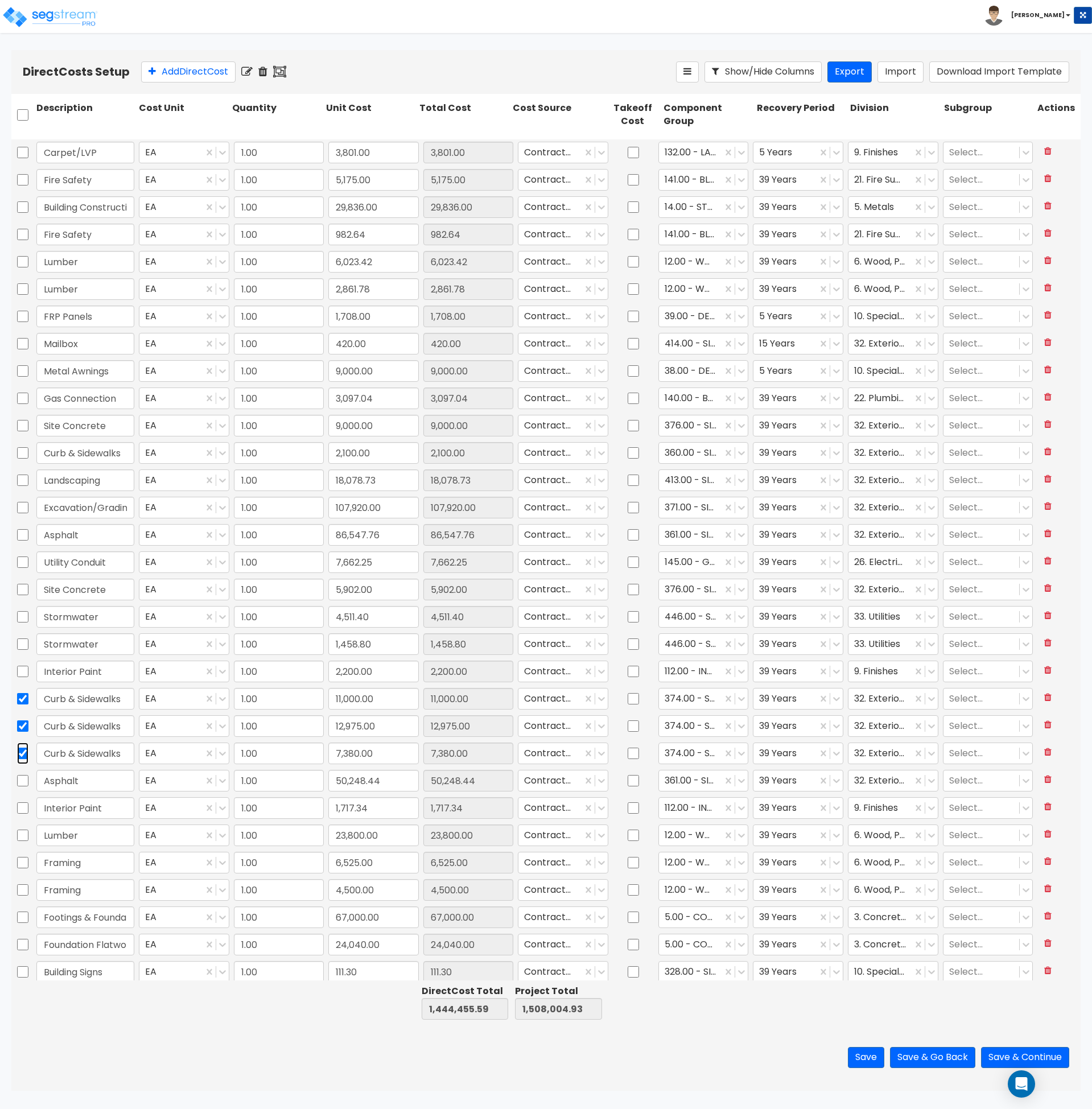
checkbox input "true"
type input "1.00"
type input "3,801.00"
click at [299, 1059] on div "Save Save & Go Back Save & Continue" at bounding box center [546, 1058] width 1070 height 67
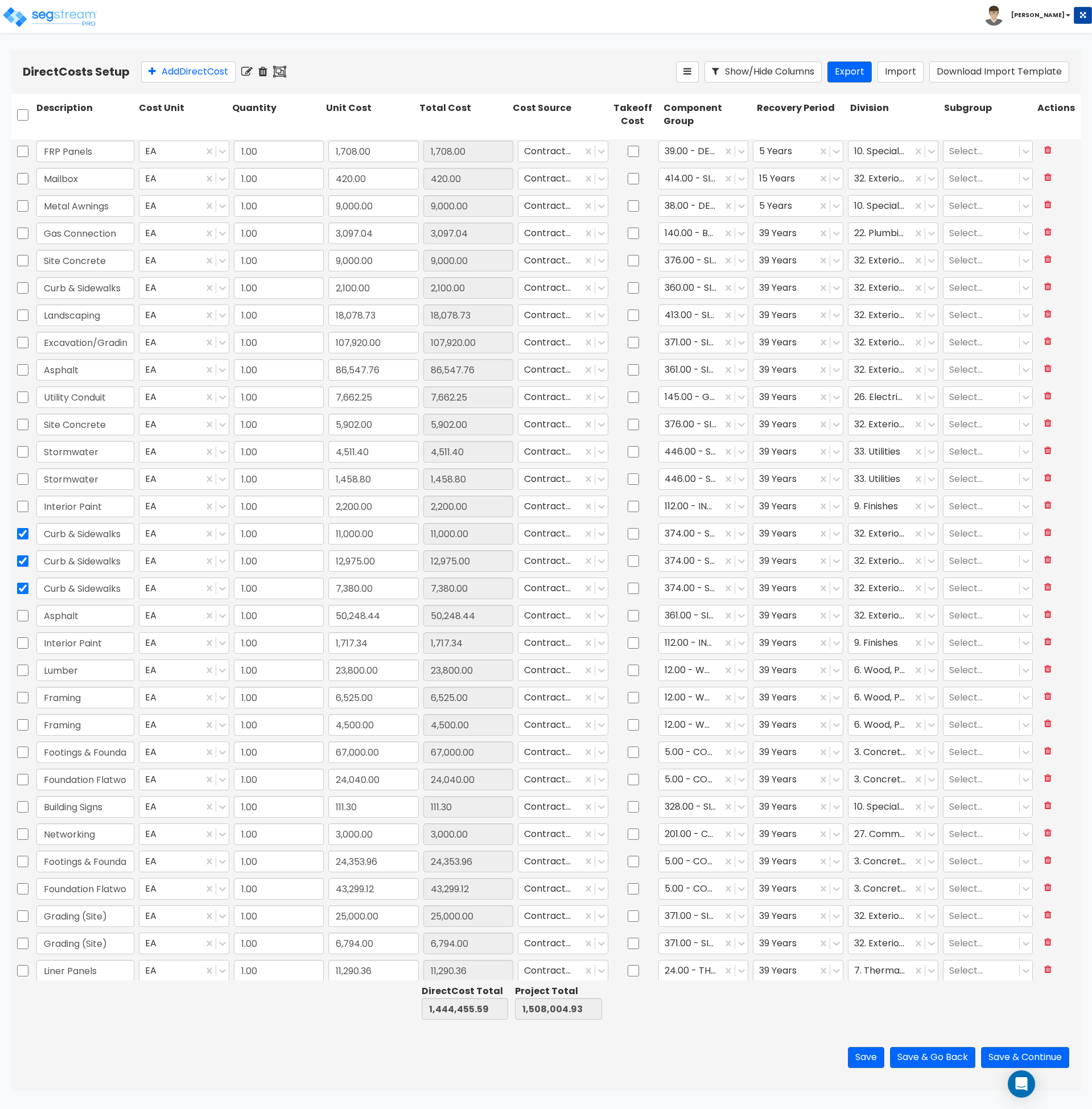
type input "1.00"
type input "500.00"
type input "1.00"
type input "25,300.00"
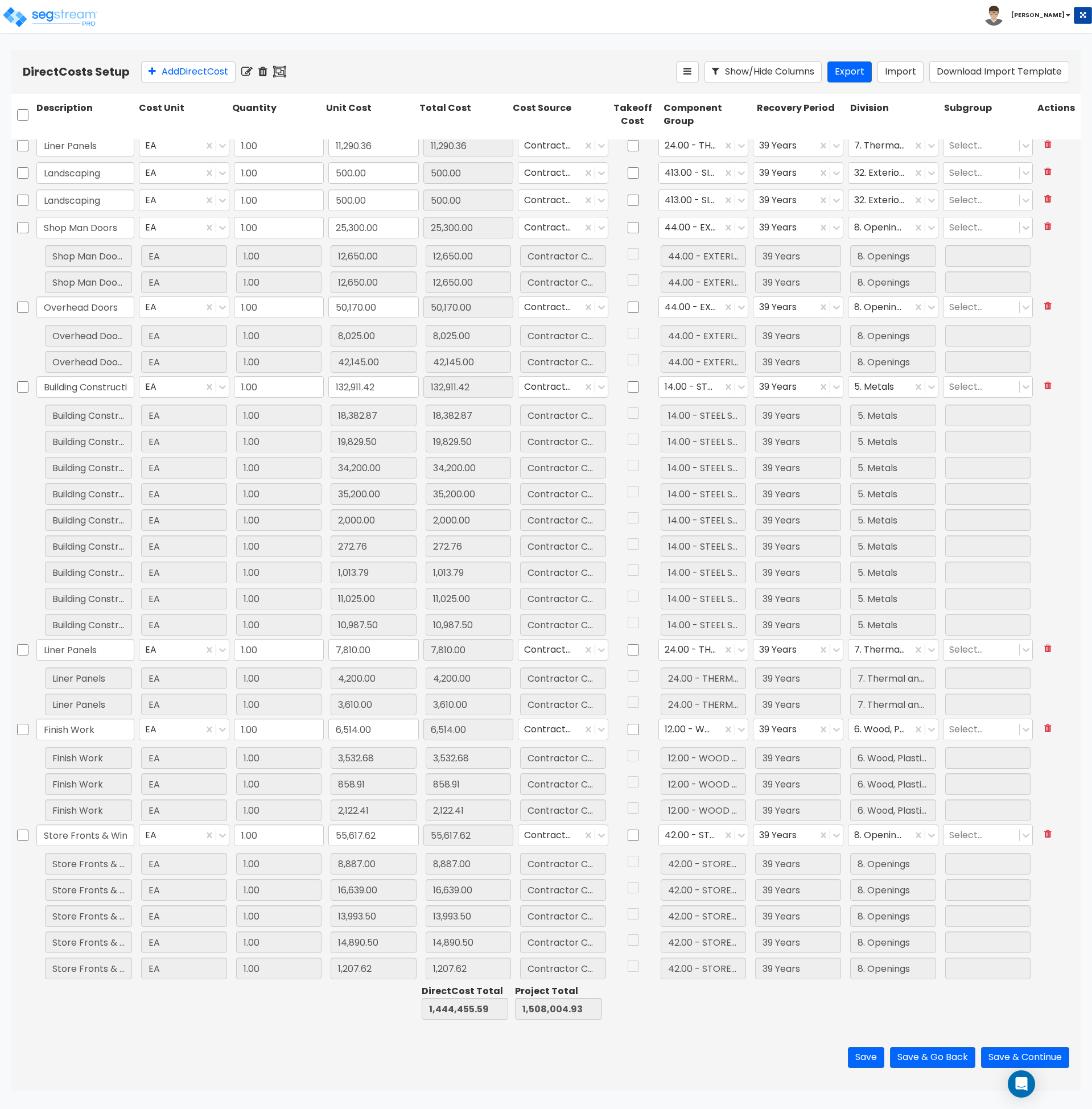
type input "1.00"
type input "13,744.00"
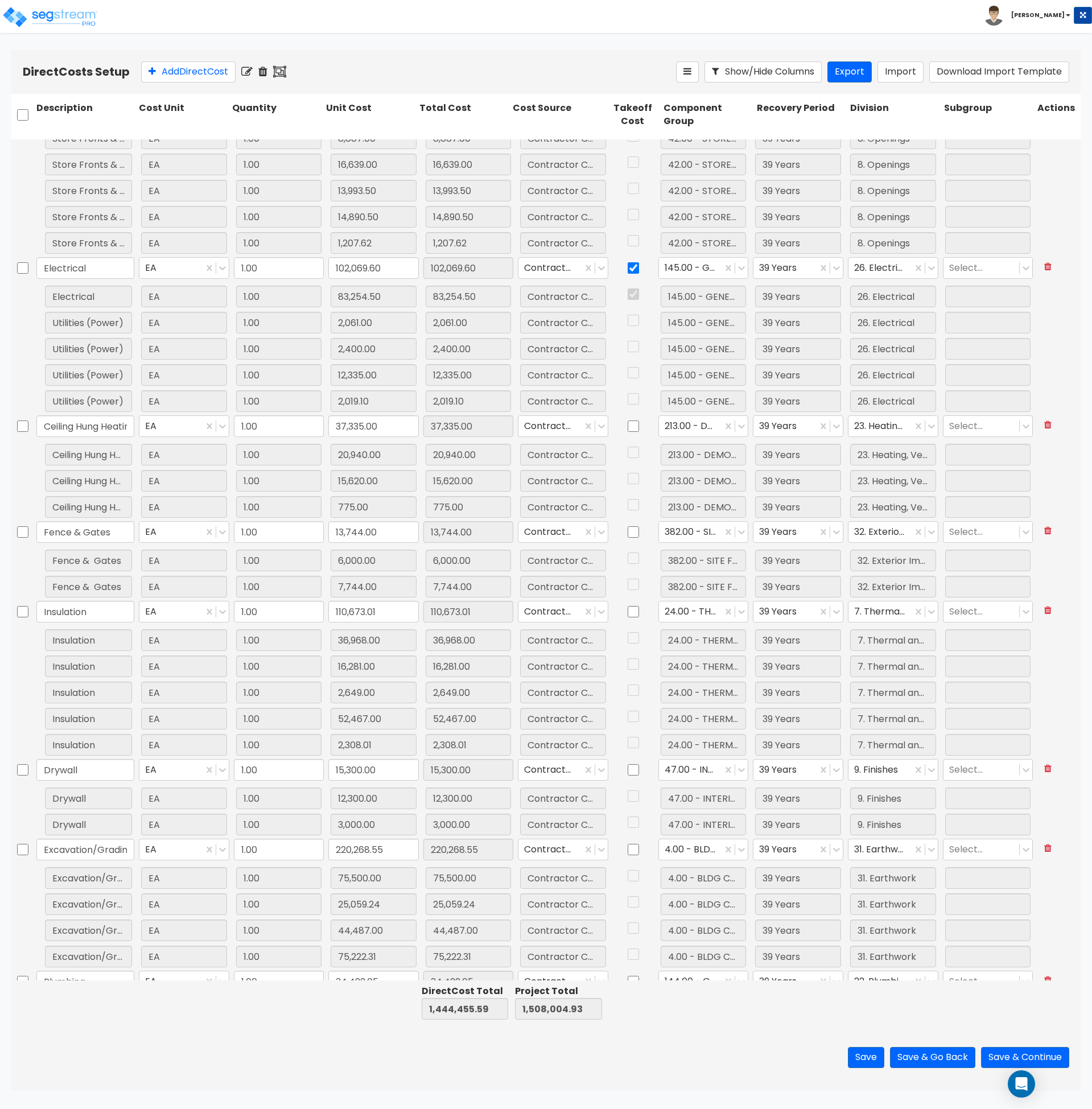
scroll to position [1865, 0]
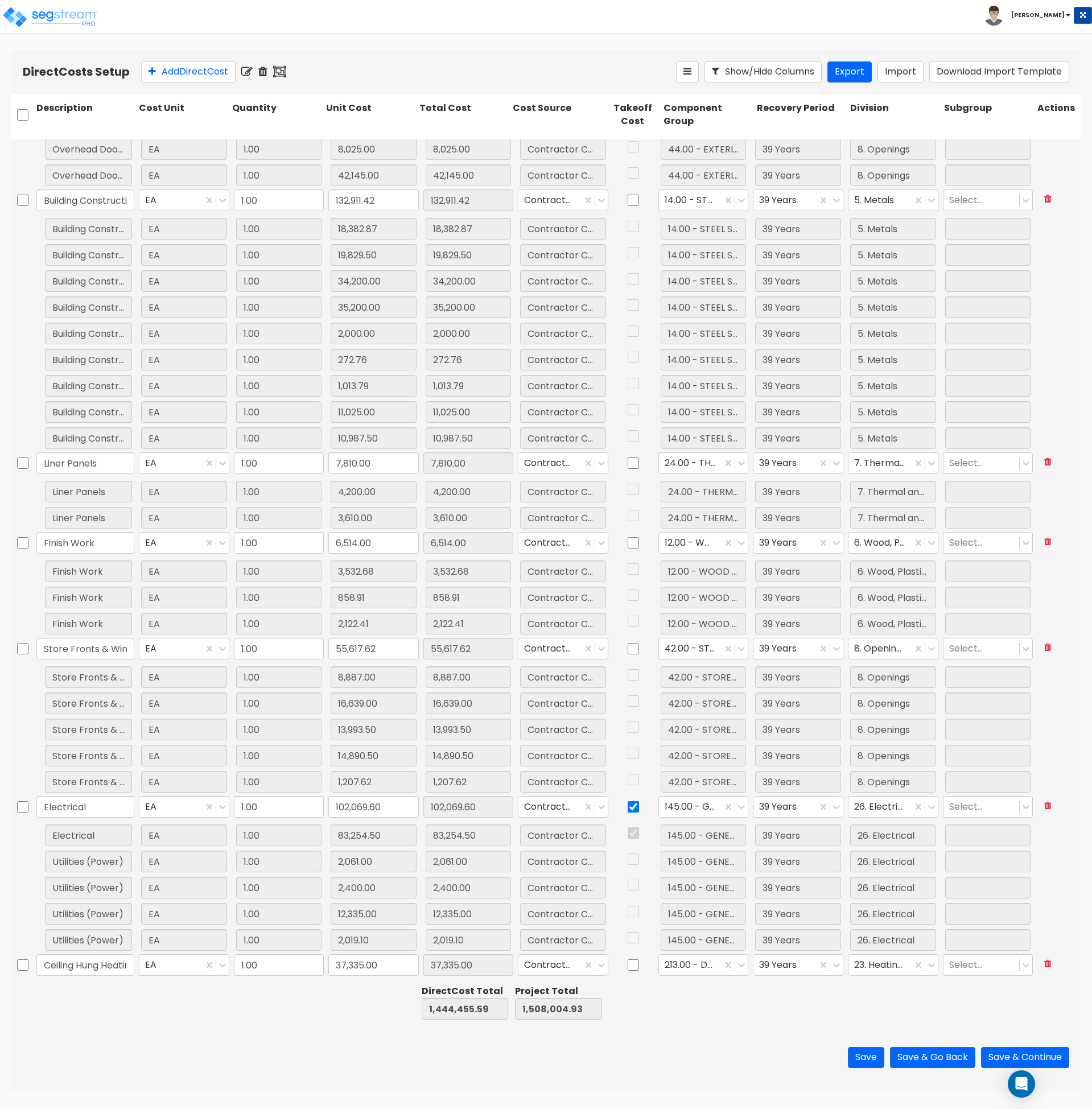
type input "1.00"
type input "500.00"
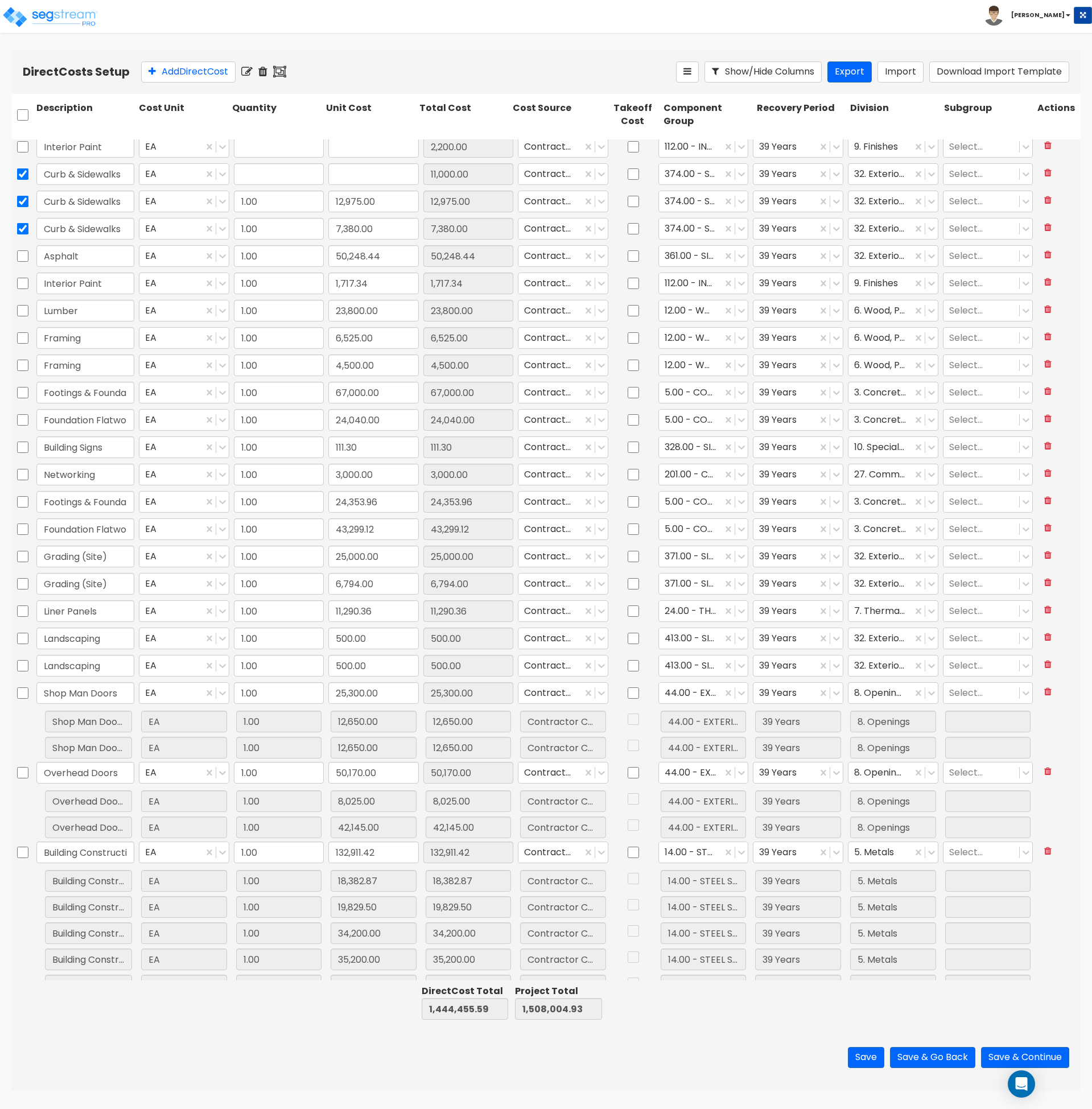
type input "1.00"
type input "1,458.80"
type input "1.00"
type input "2,200.00"
type input "1.00"
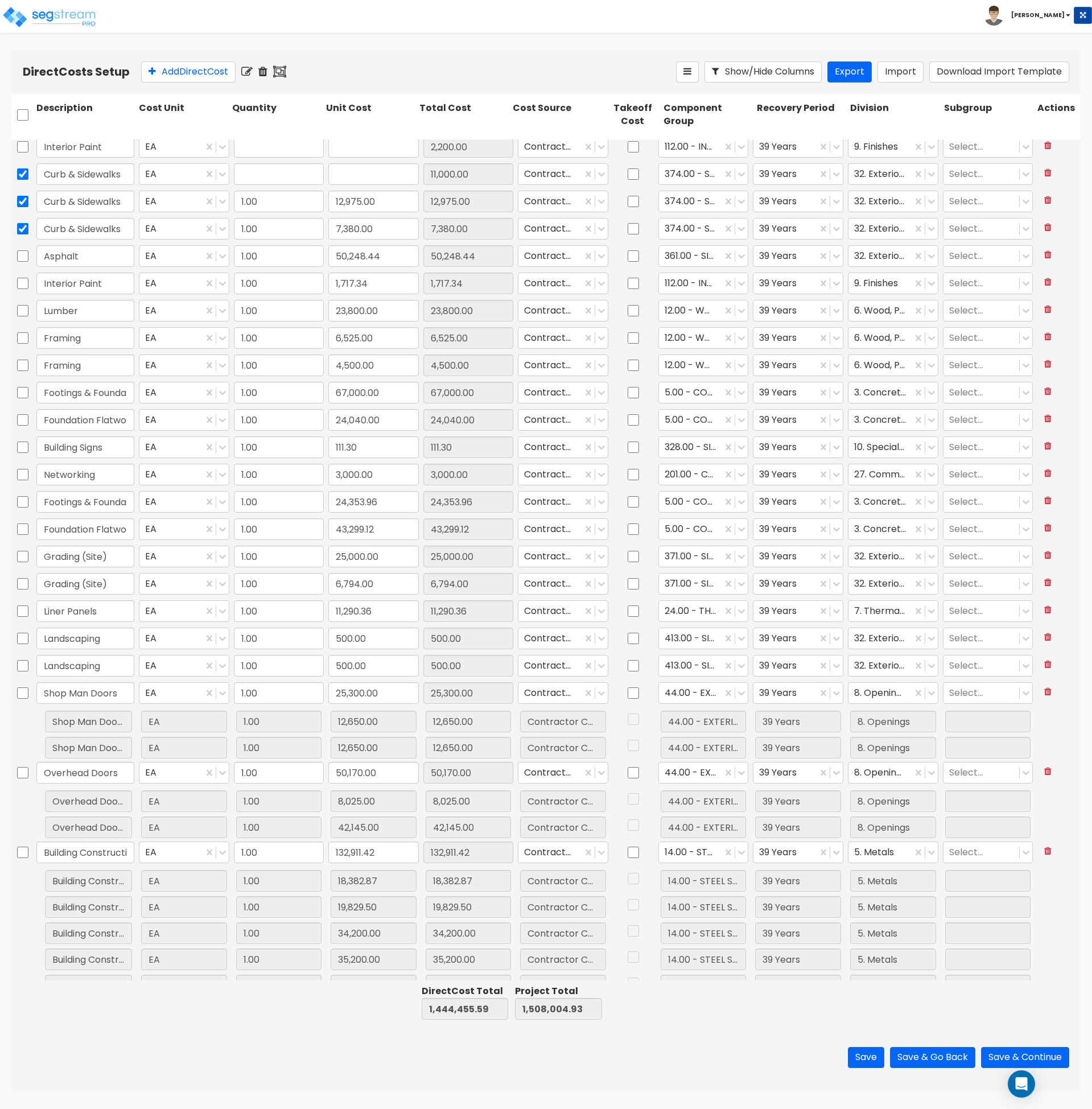
type input "11,000.00"
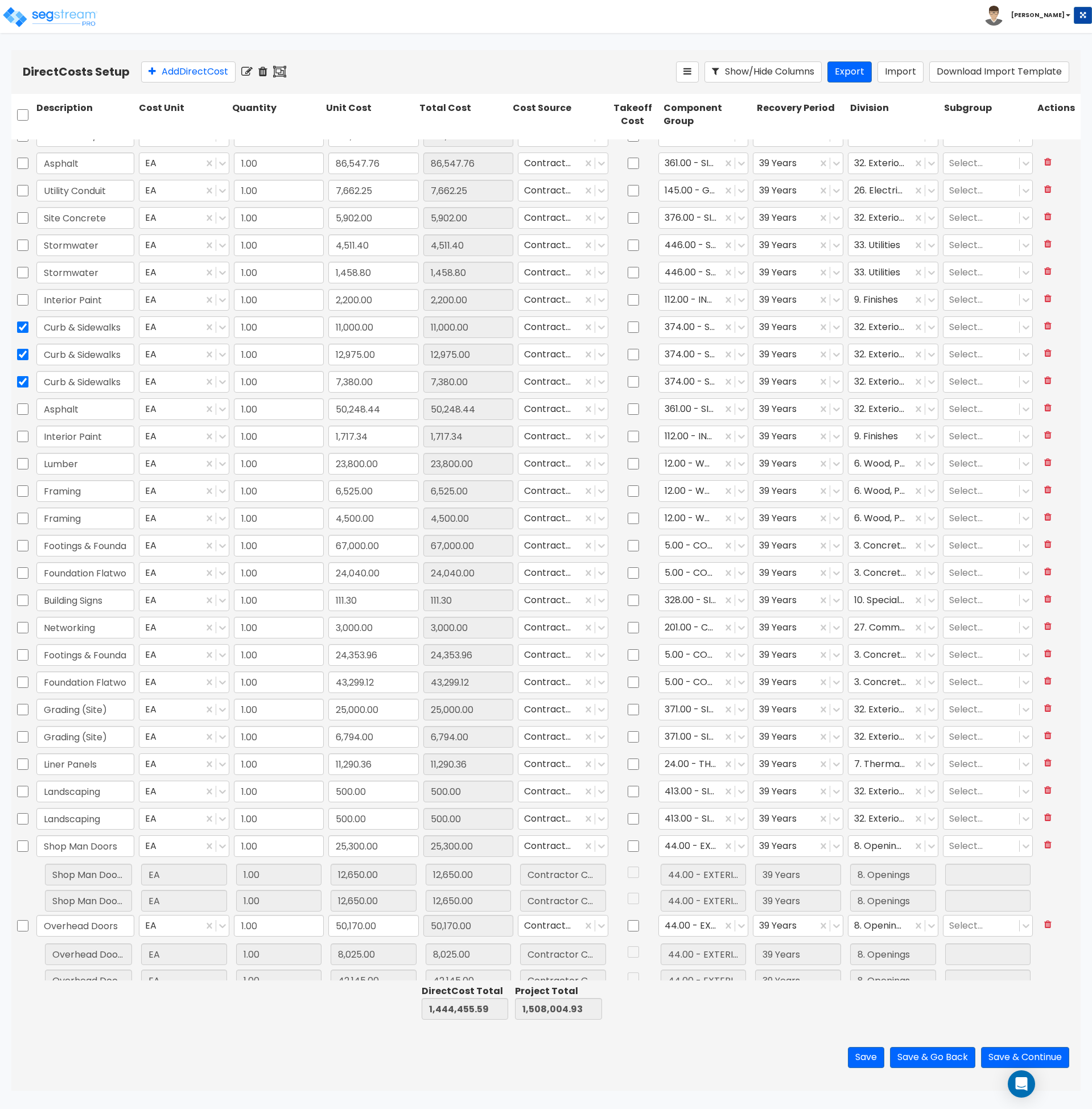
scroll to position [371, 0]
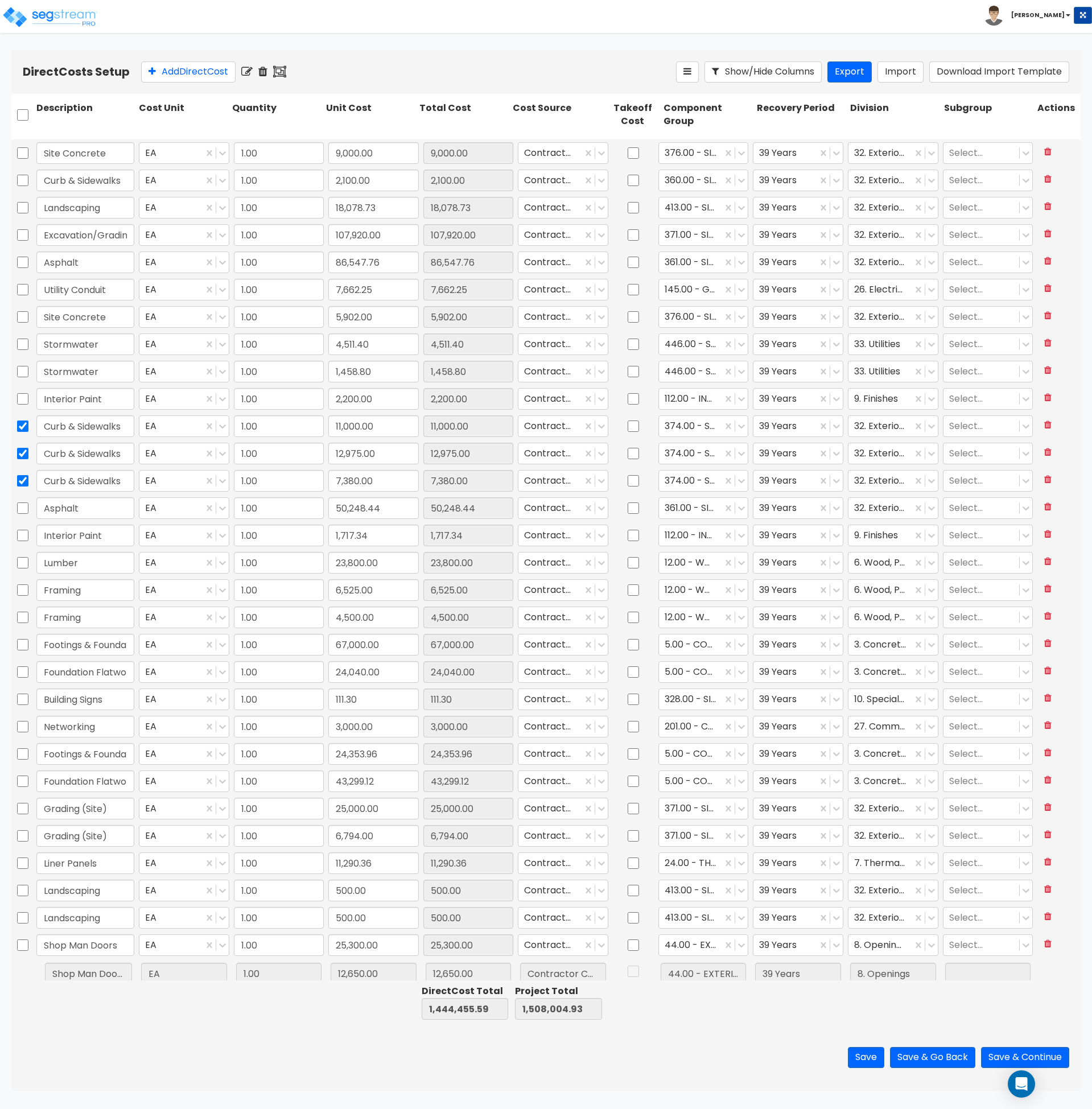
type input "1.00"
type input "1,708.00"
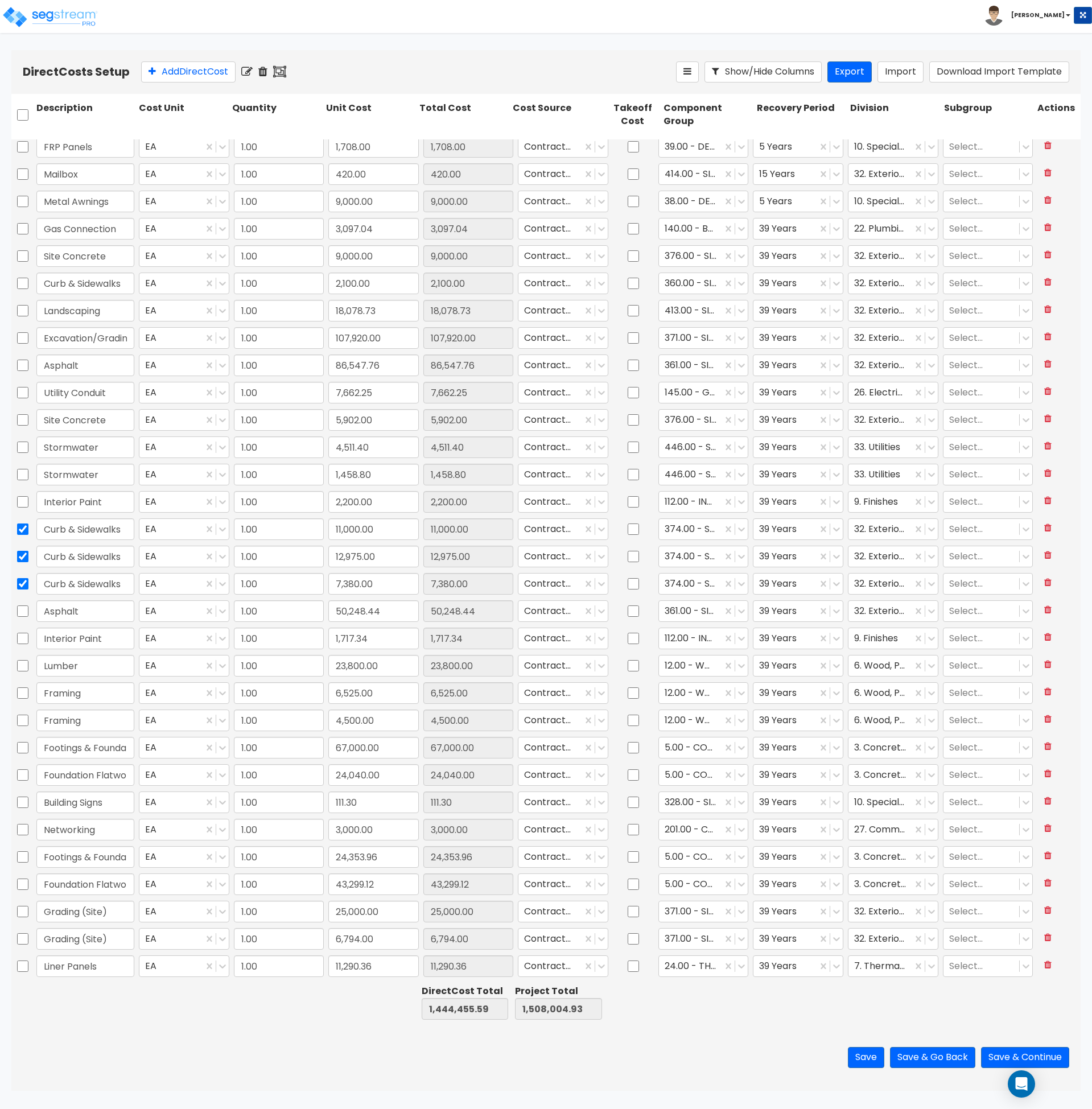
scroll to position [165, 0]
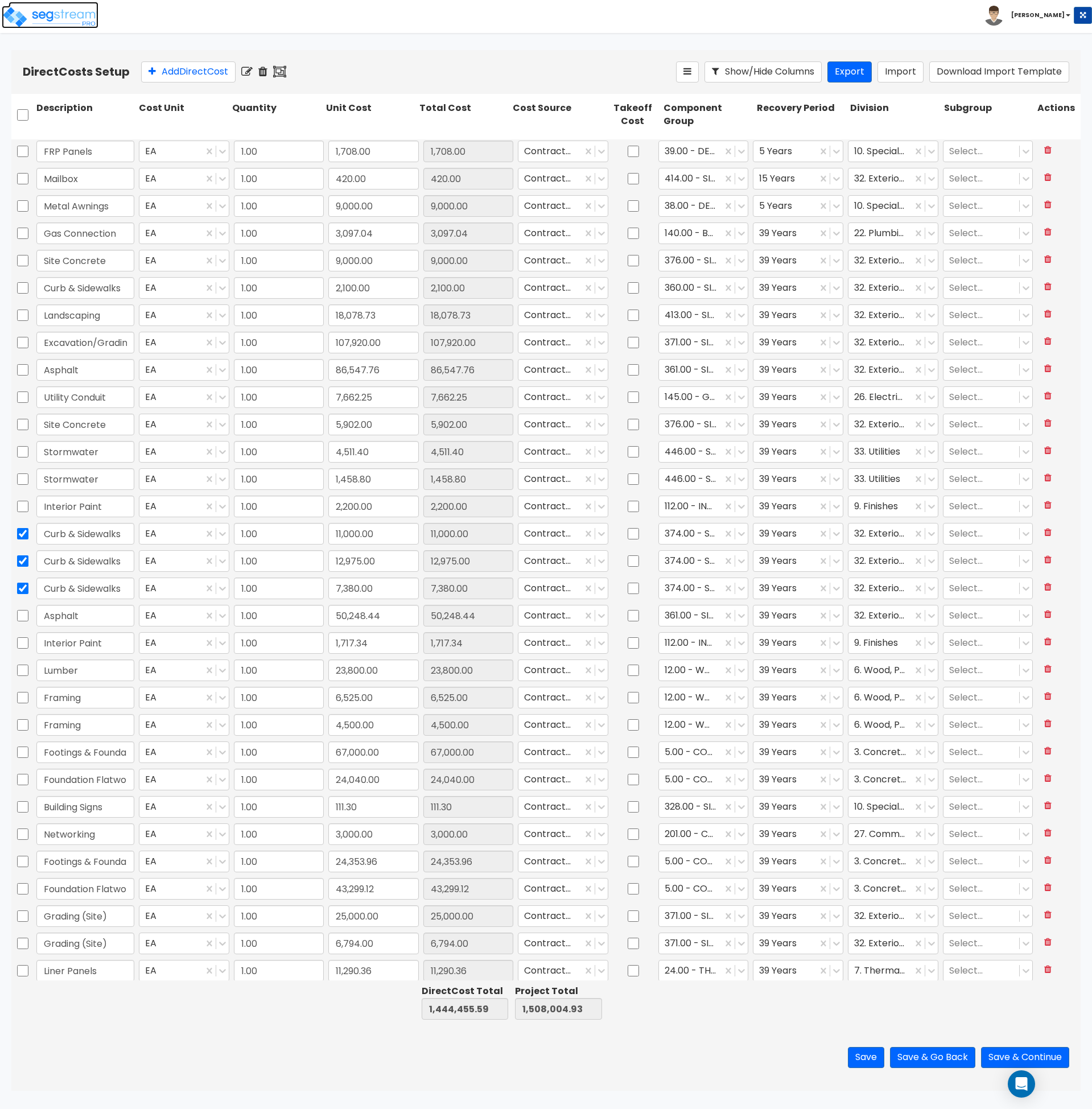
click at [52, 19] on img at bounding box center [50, 17] width 96 height 23
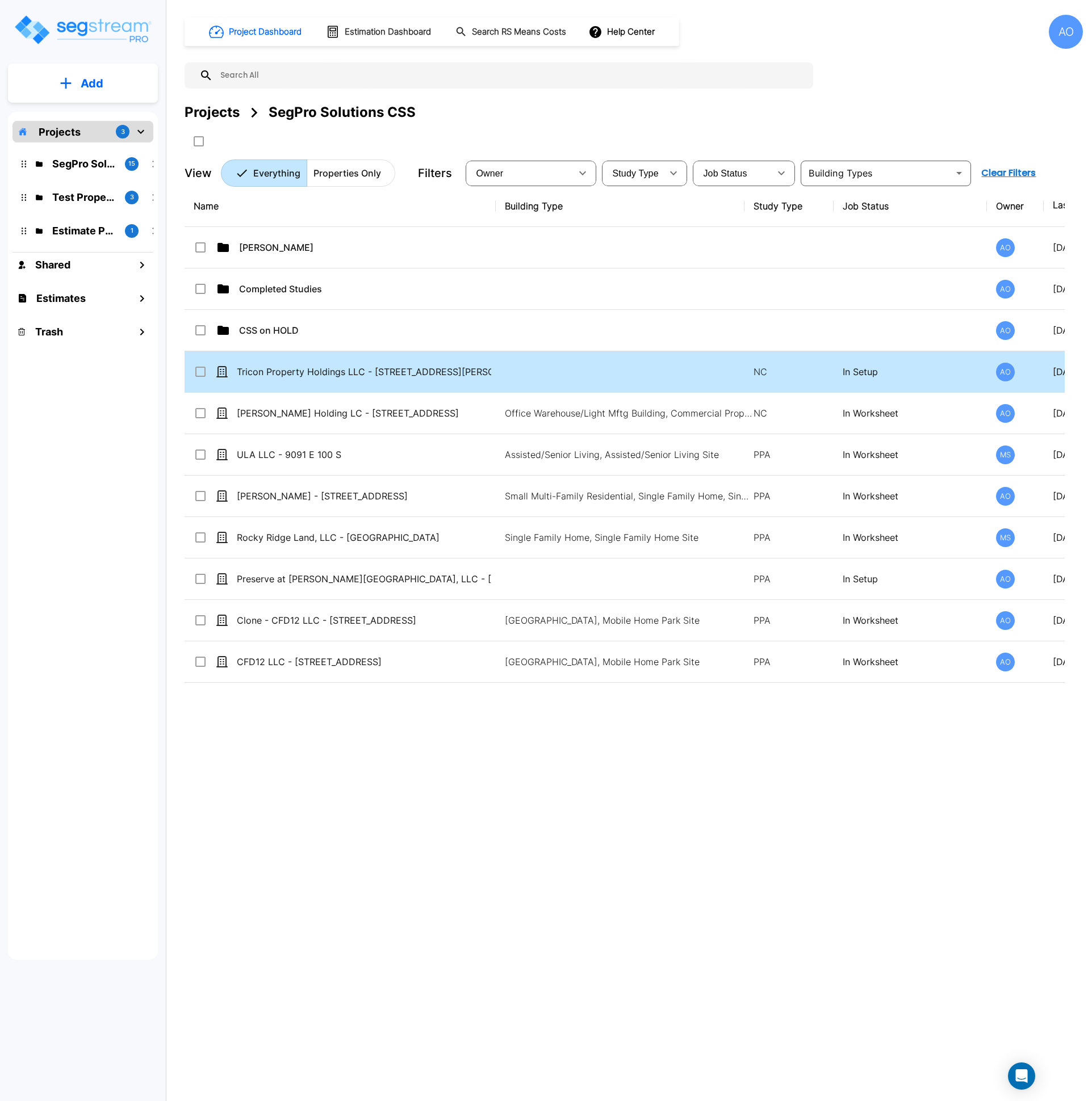
click at [348, 385] on td "Tricon Property Holdings LLC - [STREET_ADDRESS][PERSON_NAME]" at bounding box center [340, 372] width 311 height 42
checkbox input "true"
click at [348, 385] on td "Tricon Property Holdings LLC - [STREET_ADDRESS][PERSON_NAME]" at bounding box center [340, 372] width 311 height 42
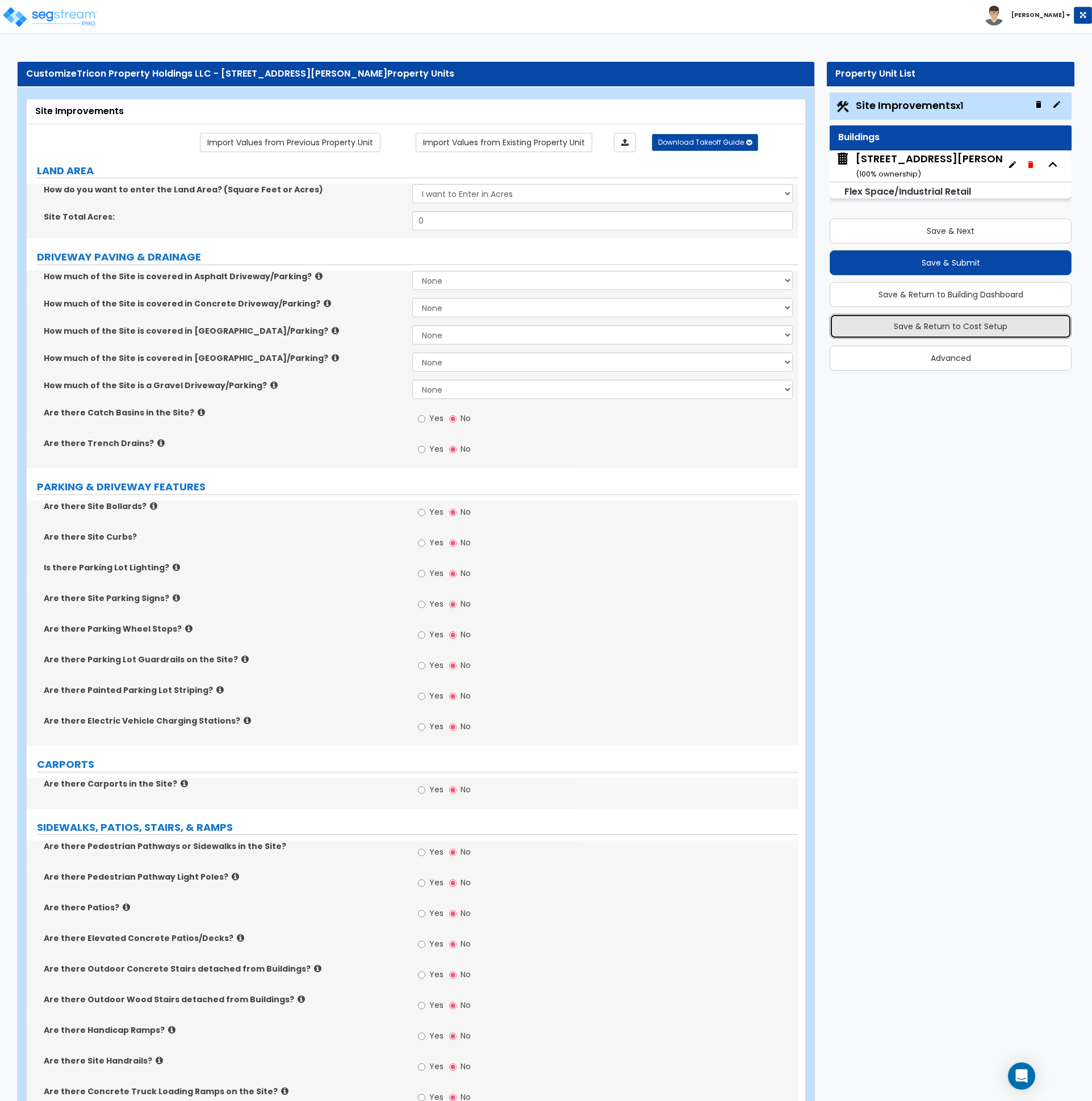
click at [958, 324] on button "Save & Return to Cost Setup" at bounding box center [951, 326] width 242 height 25
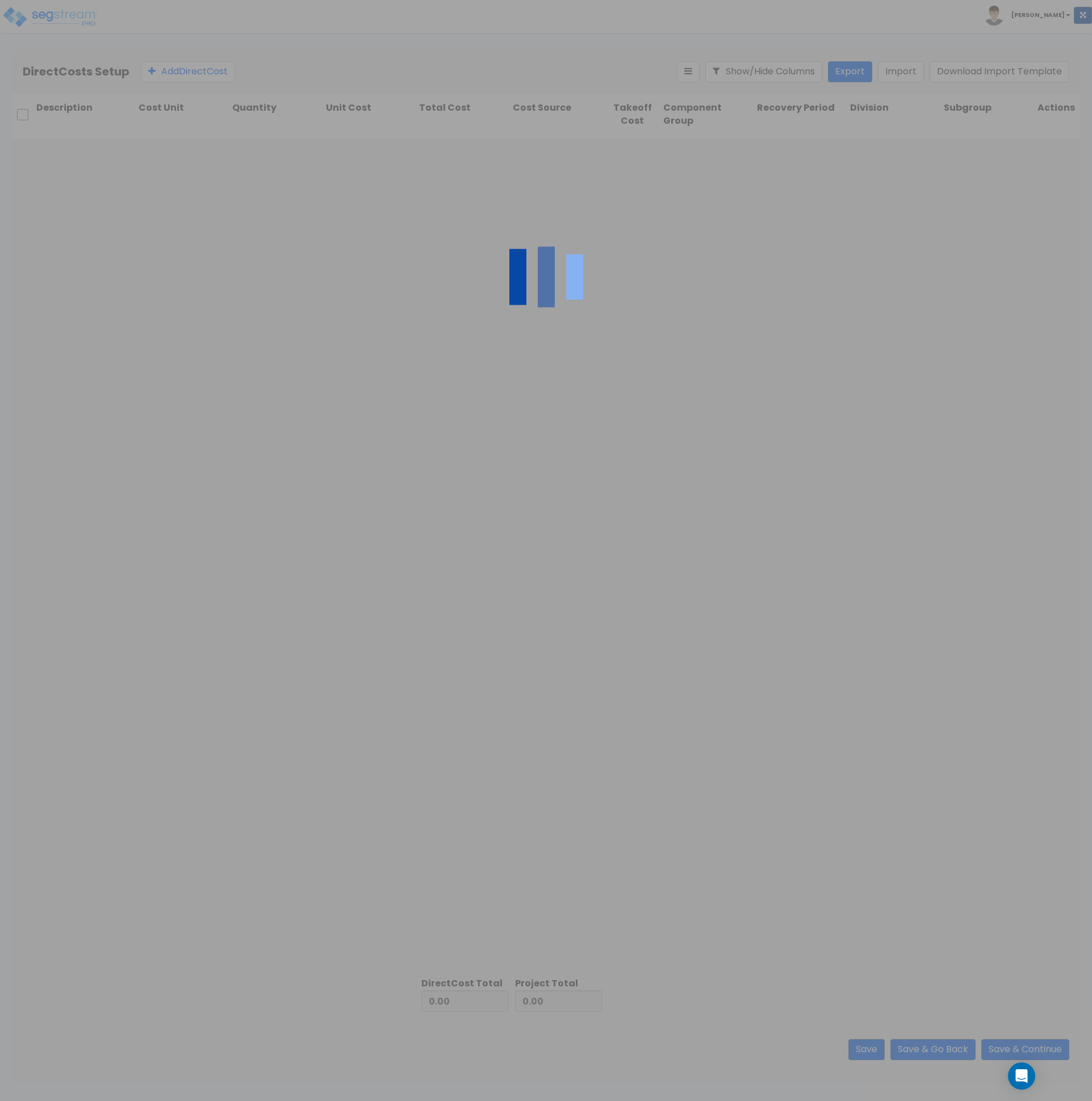
type input "63,549.34"
type input "1,444,455.59"
type input "1,508,004.93"
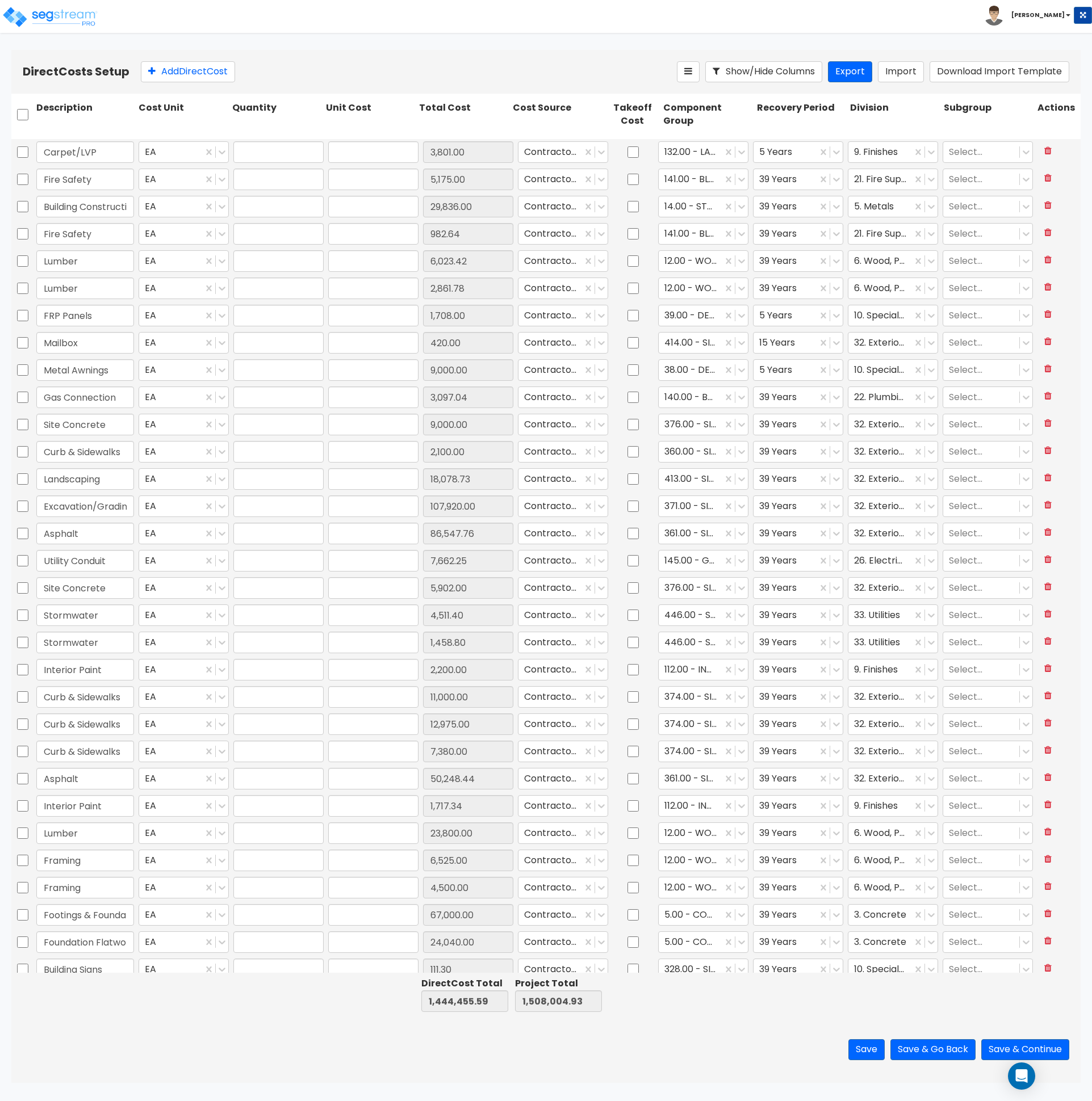
type input "1.00"
type input "3,801.00"
type input "1.00"
type input "5,175.00"
type input "1.00"
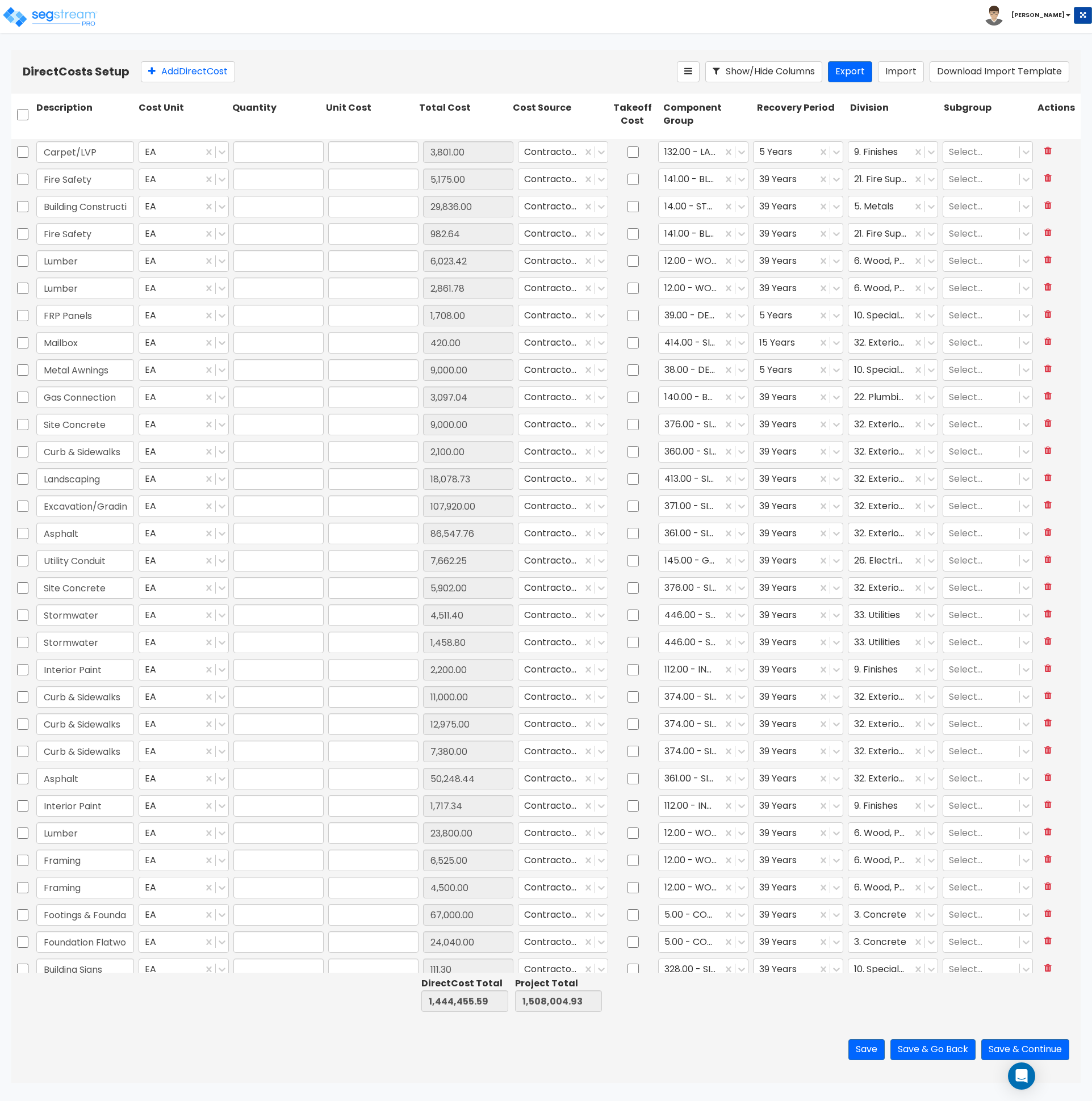
type input "29,836.00"
type input "1.00"
type input "982.64"
type input "1.00"
type input "6,023.42"
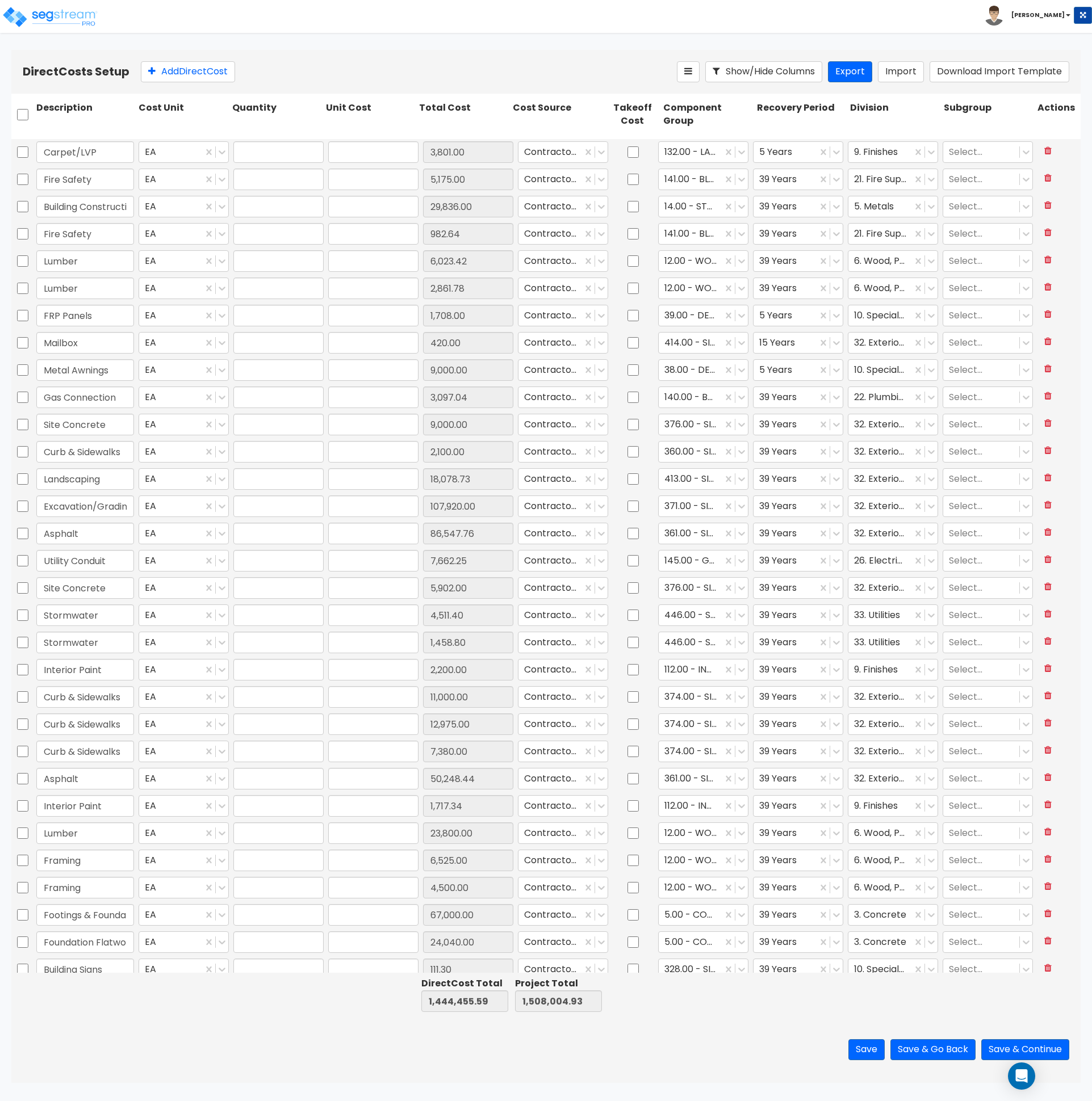
type input "1.00"
type input "2,861.78"
type input "1.00"
type input "1,708.00"
type input "1.00"
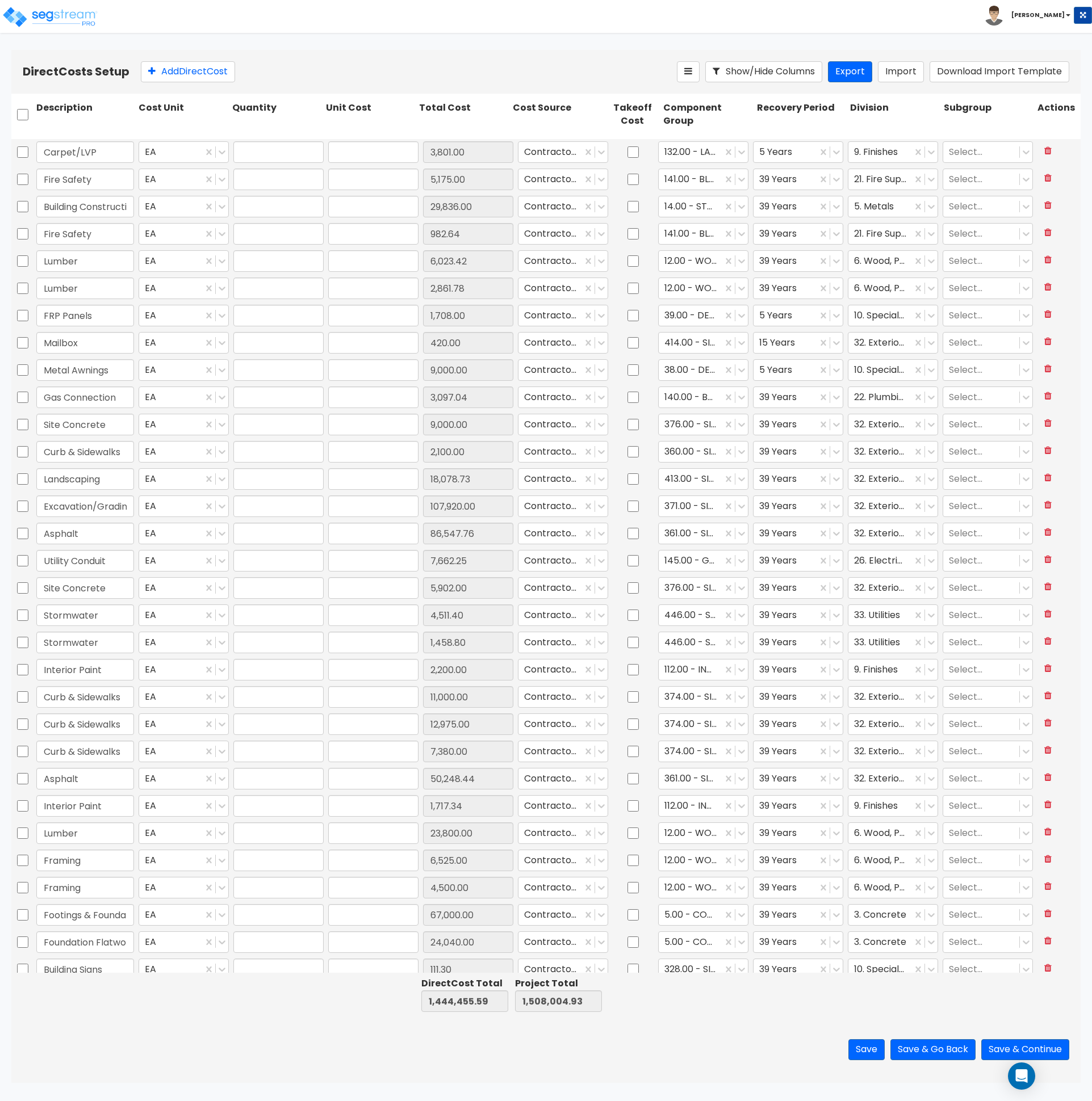
type input "420.00"
type input "1.00"
type input "9,000.00"
type input "1.00"
type input "3,097.04"
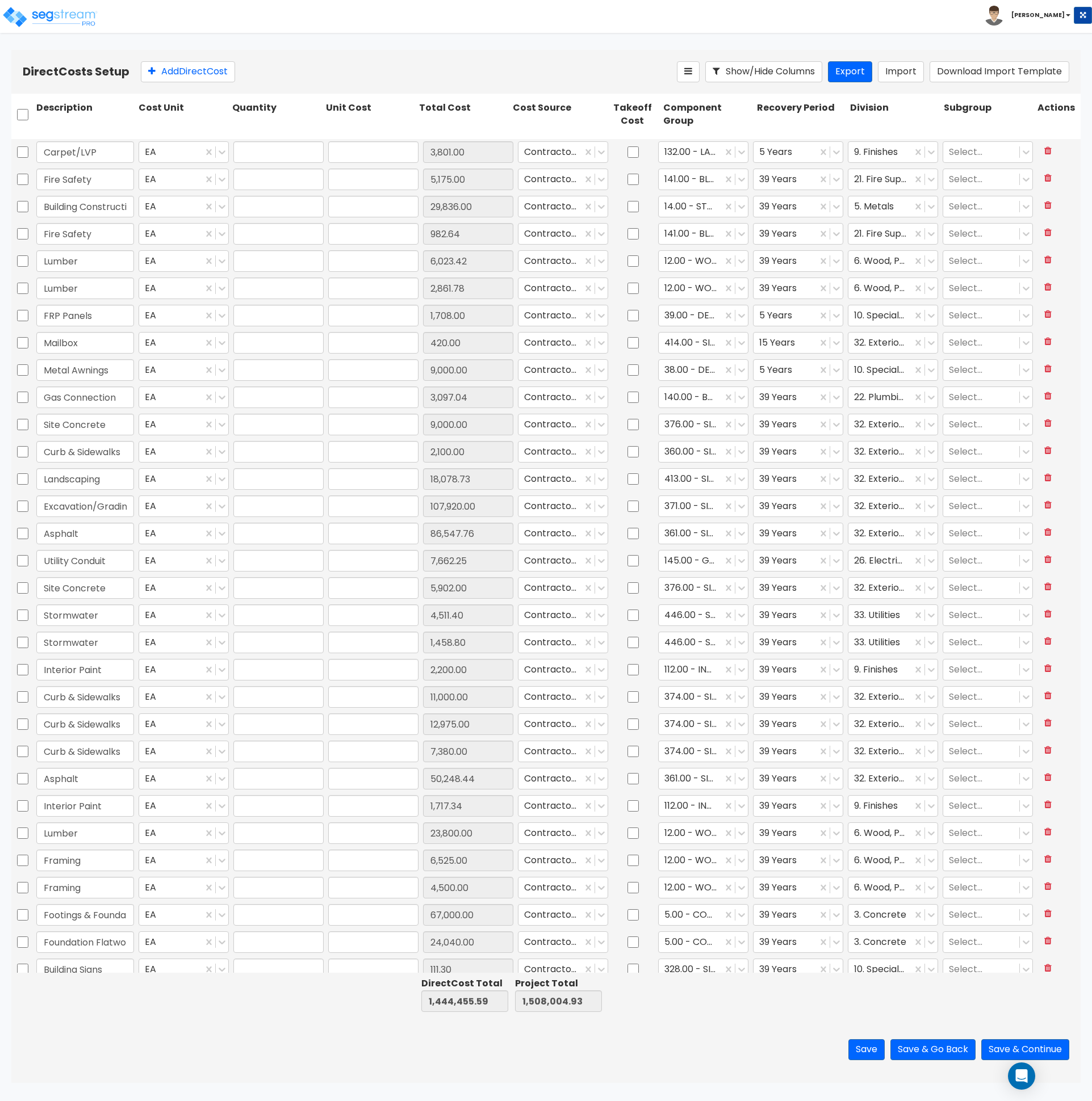
type input "1.00"
type input "9,000.00"
type input "1.00"
type input "2,100.00"
type input "1.00"
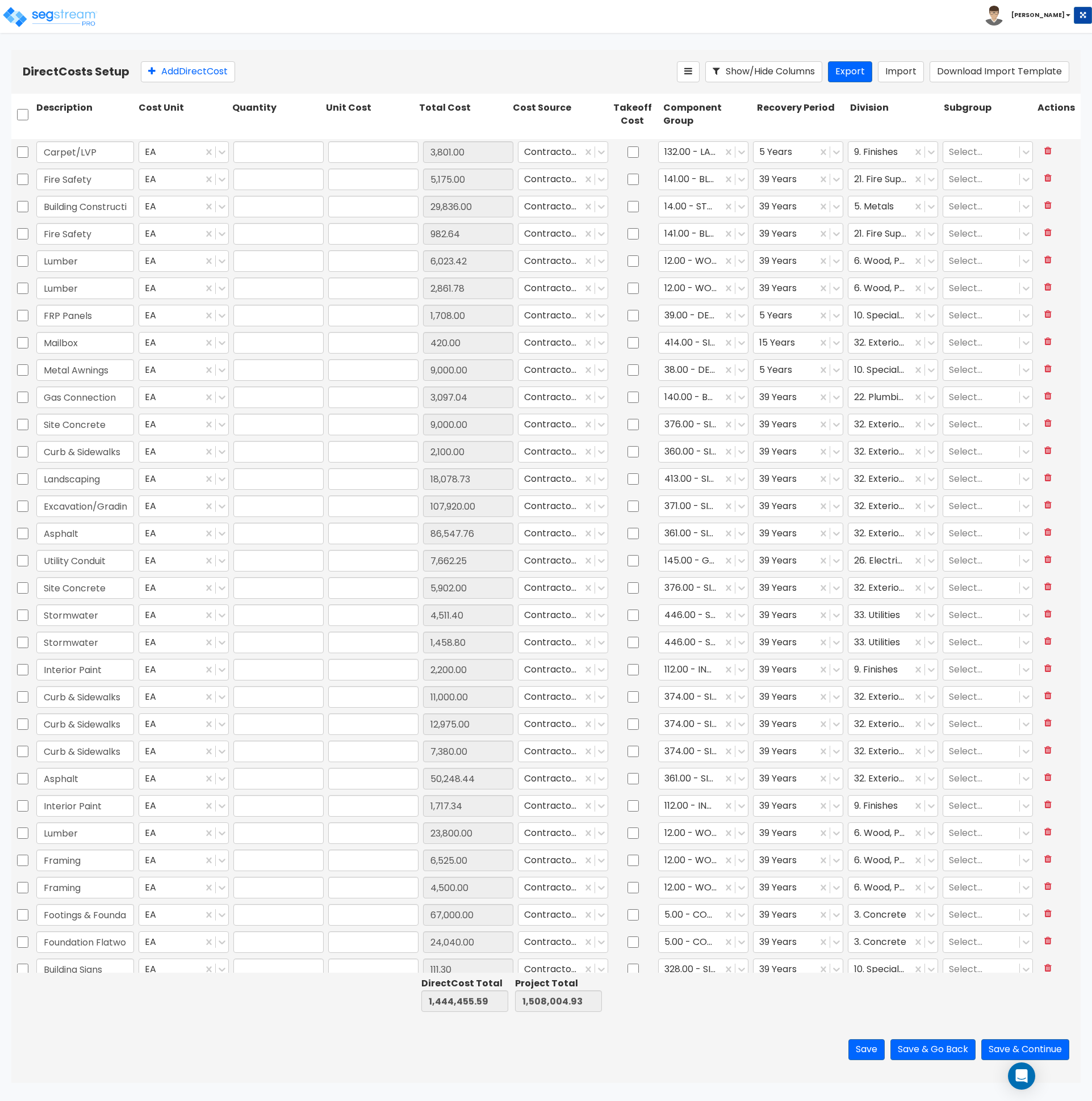
type input "18,078.73"
type input "1.00"
type input "107,920.00"
type input "1.00"
type input "86,547.76"
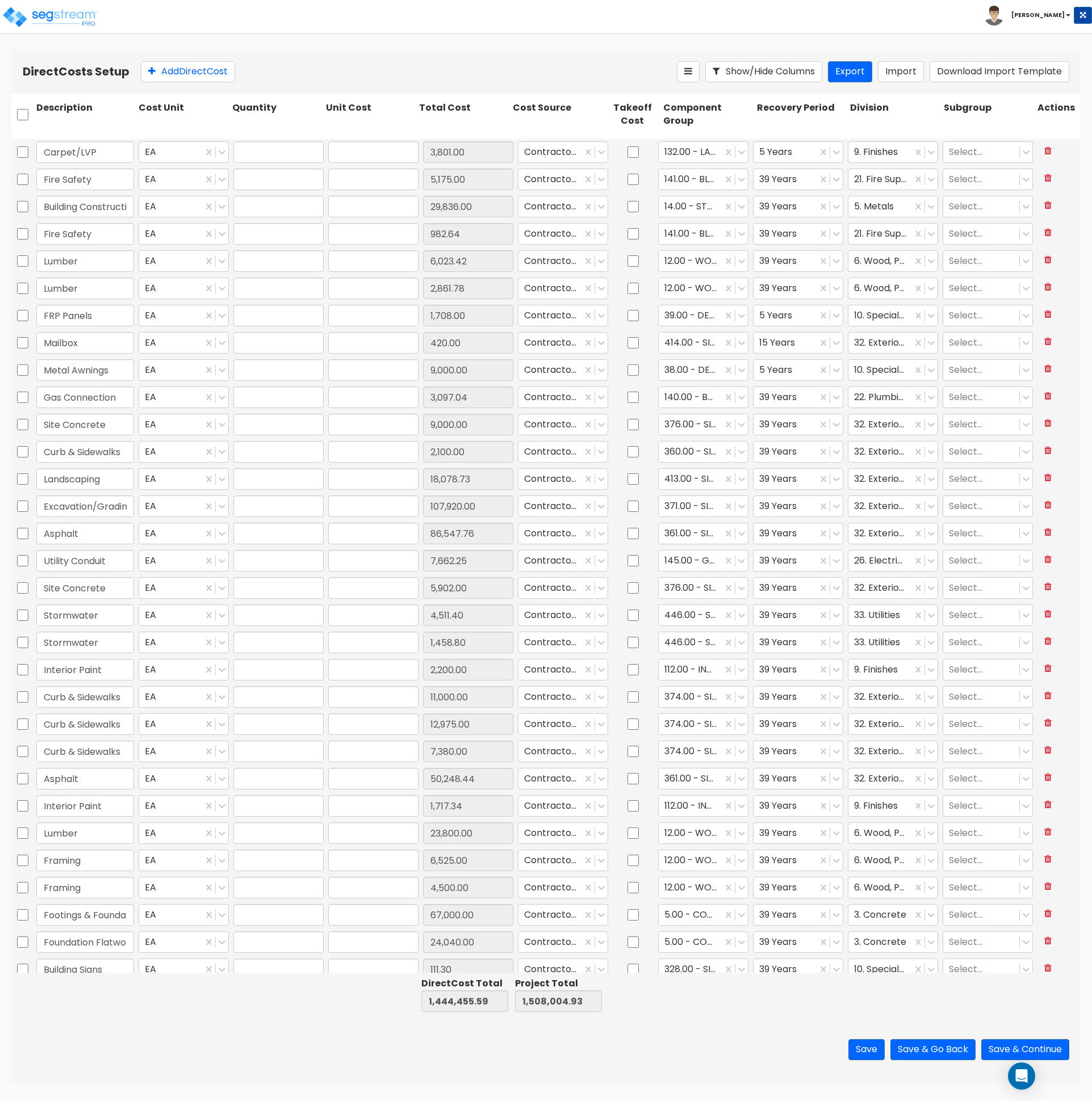
type input "1.00"
type input "7,662.25"
type input "1.00"
type input "5,902.00"
type input "1.00"
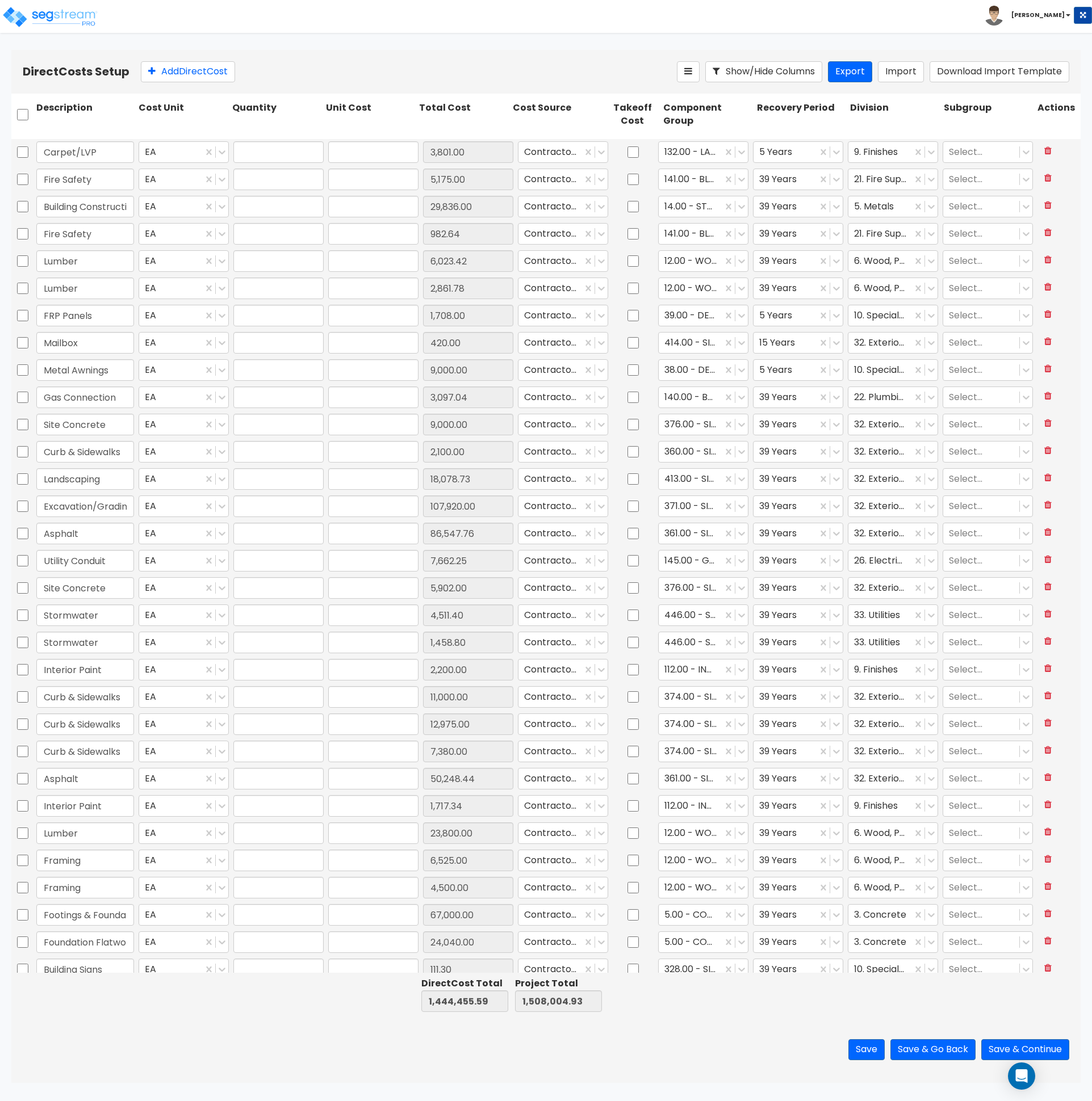
type input "4,511.40"
type input "1.00"
type input "1,458.80"
type input "1.00"
type input "2,200.00"
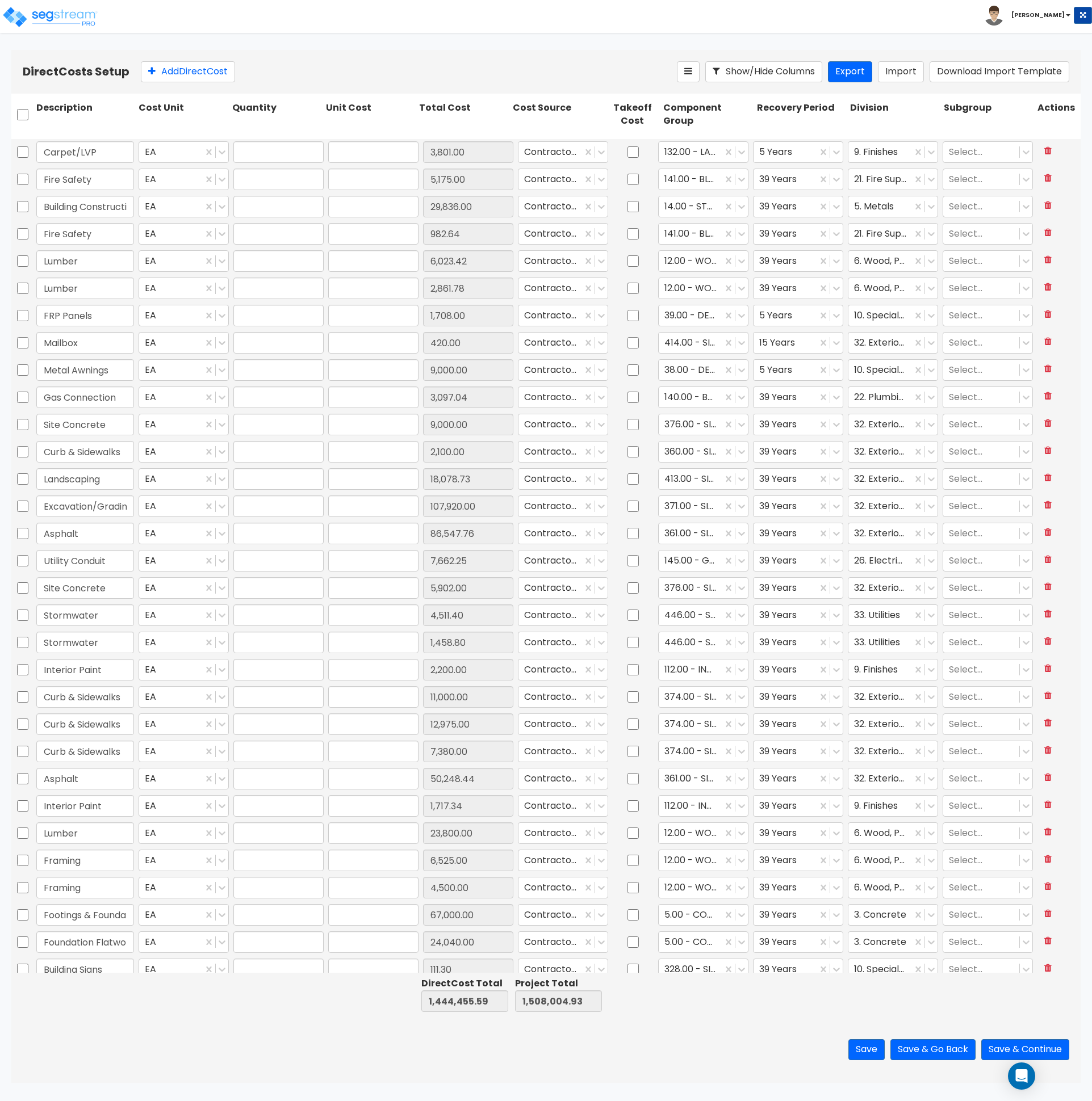
type input "1.00"
type input "11,000.00"
type input "1.00"
type input "12,975.00"
type input "1.00"
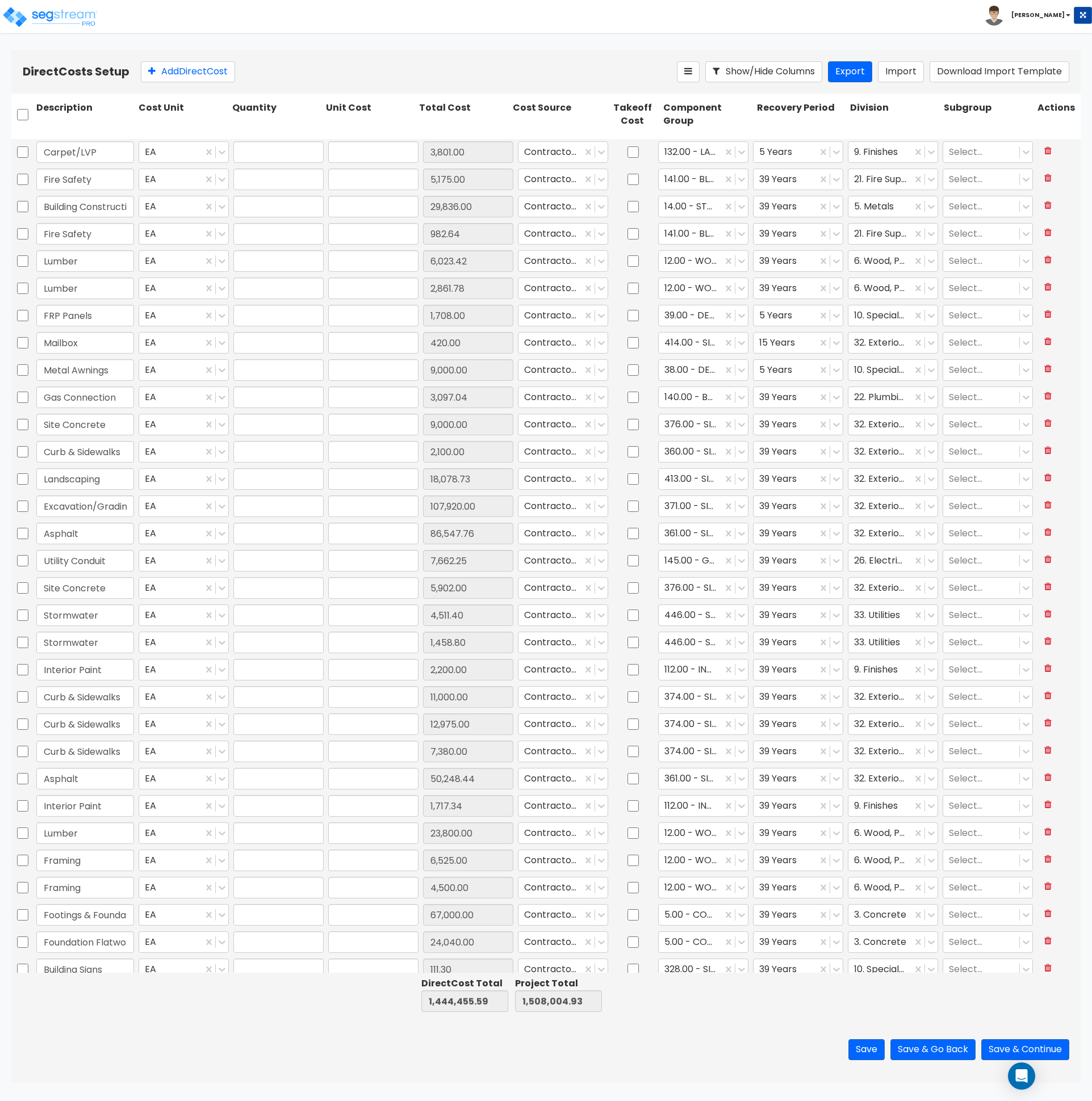
type input "7,380.00"
type input "1.00"
type input "50,248.44"
type input "1.00"
type input "1,717.34"
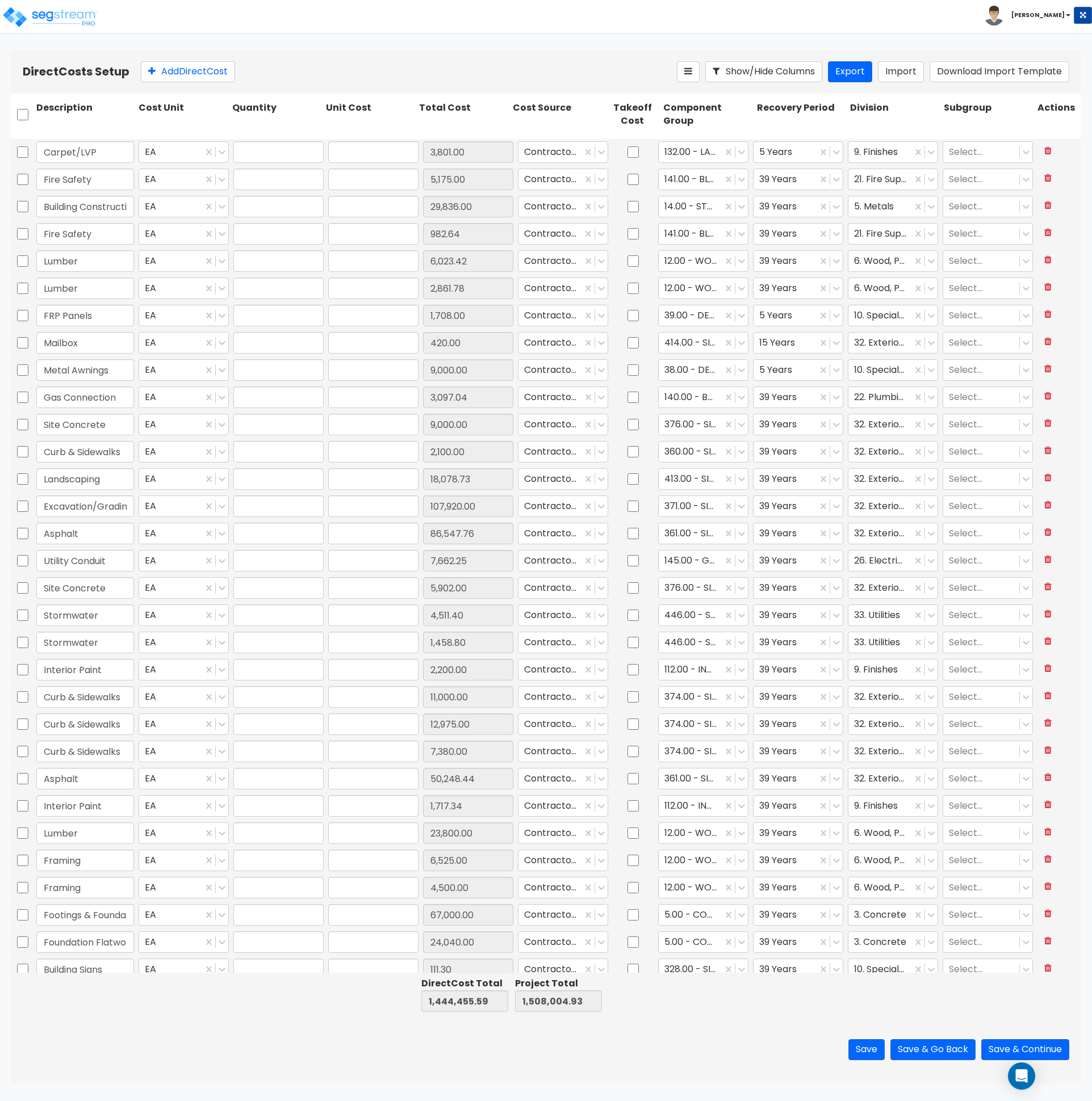
type input "1.00"
type input "23,800.00"
type input "1.00"
type input "6,525.00"
type input "1.00"
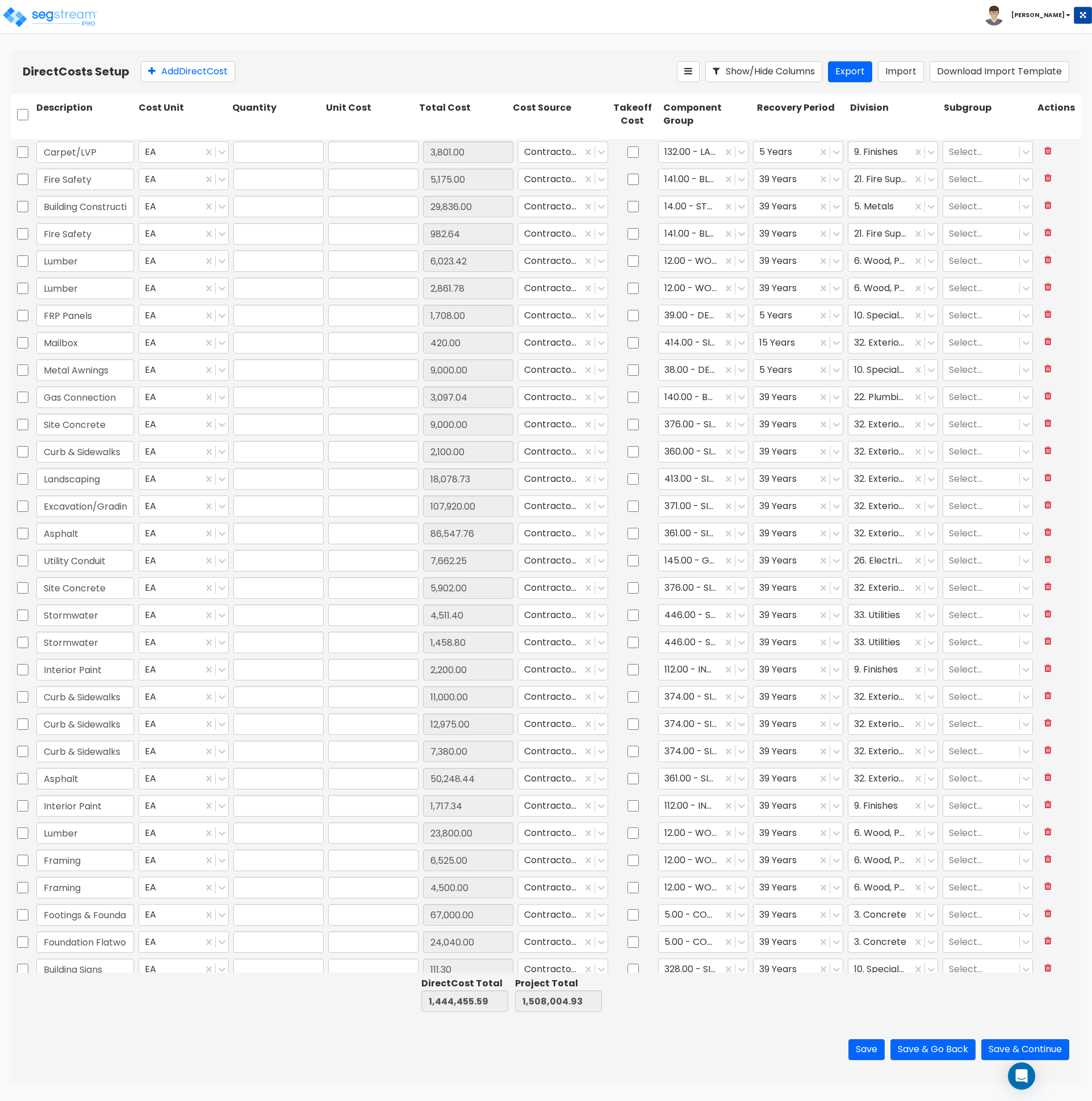
type input "4,500.00"
type input "1.00"
type input "67,000.00"
type input "1.00"
type input "24,040.00"
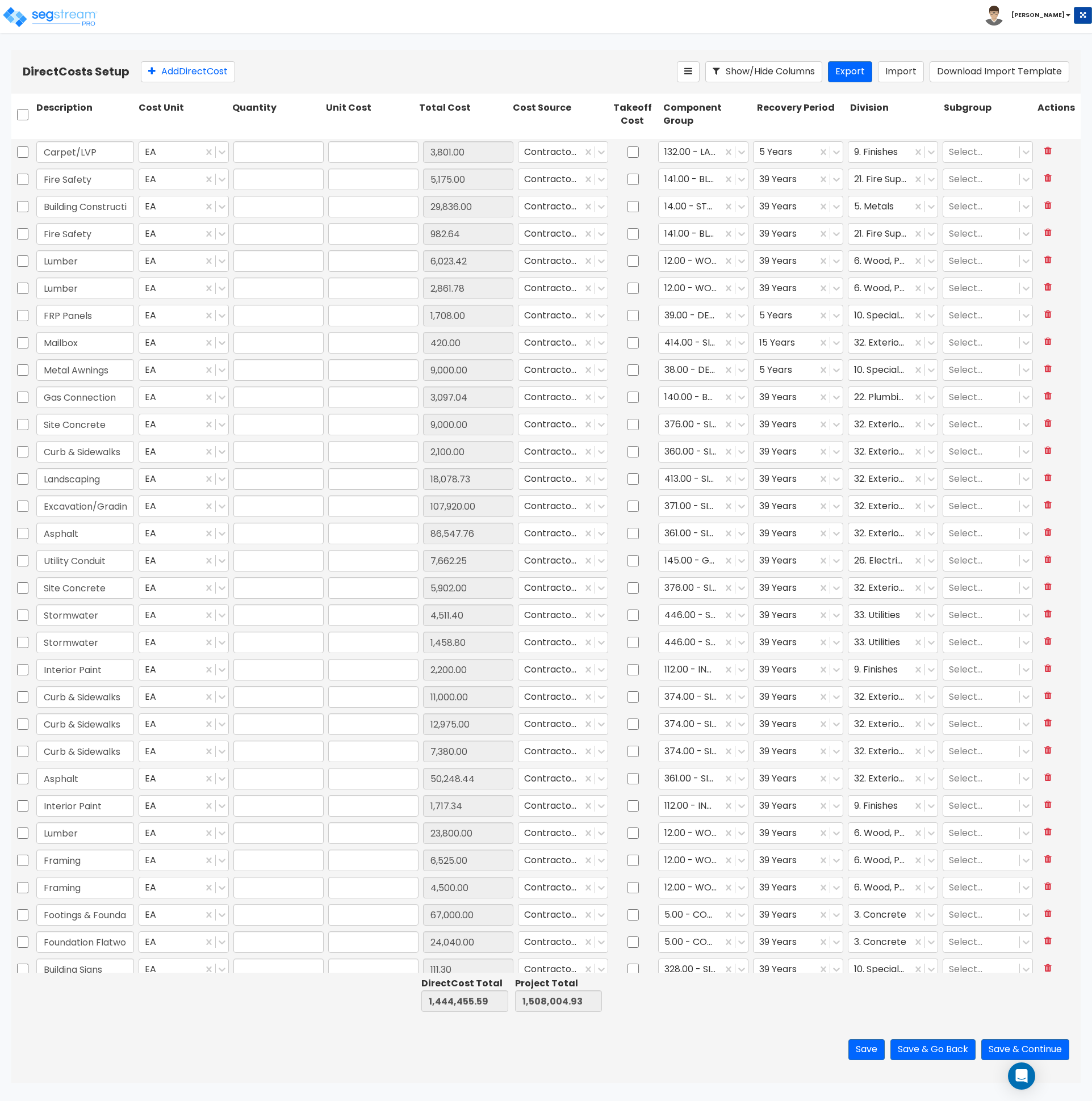
type input "1.00"
type input "111.30"
type input "1.00"
type input "3,000.00"
type input "1.00"
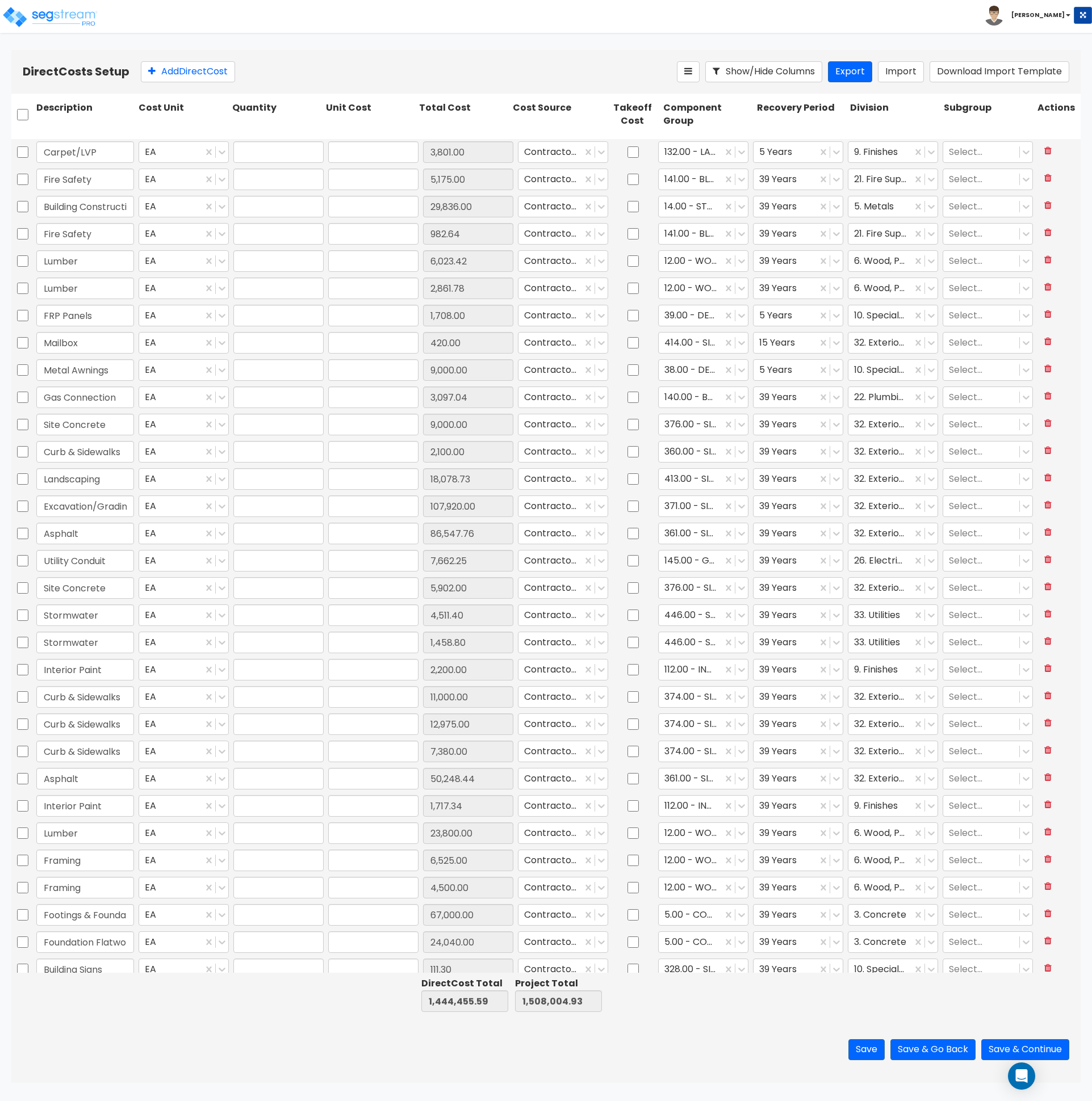
type input "24,353.96"
type input "1.00"
type input "43,299.12"
type input "1.00"
type input "25,000.00"
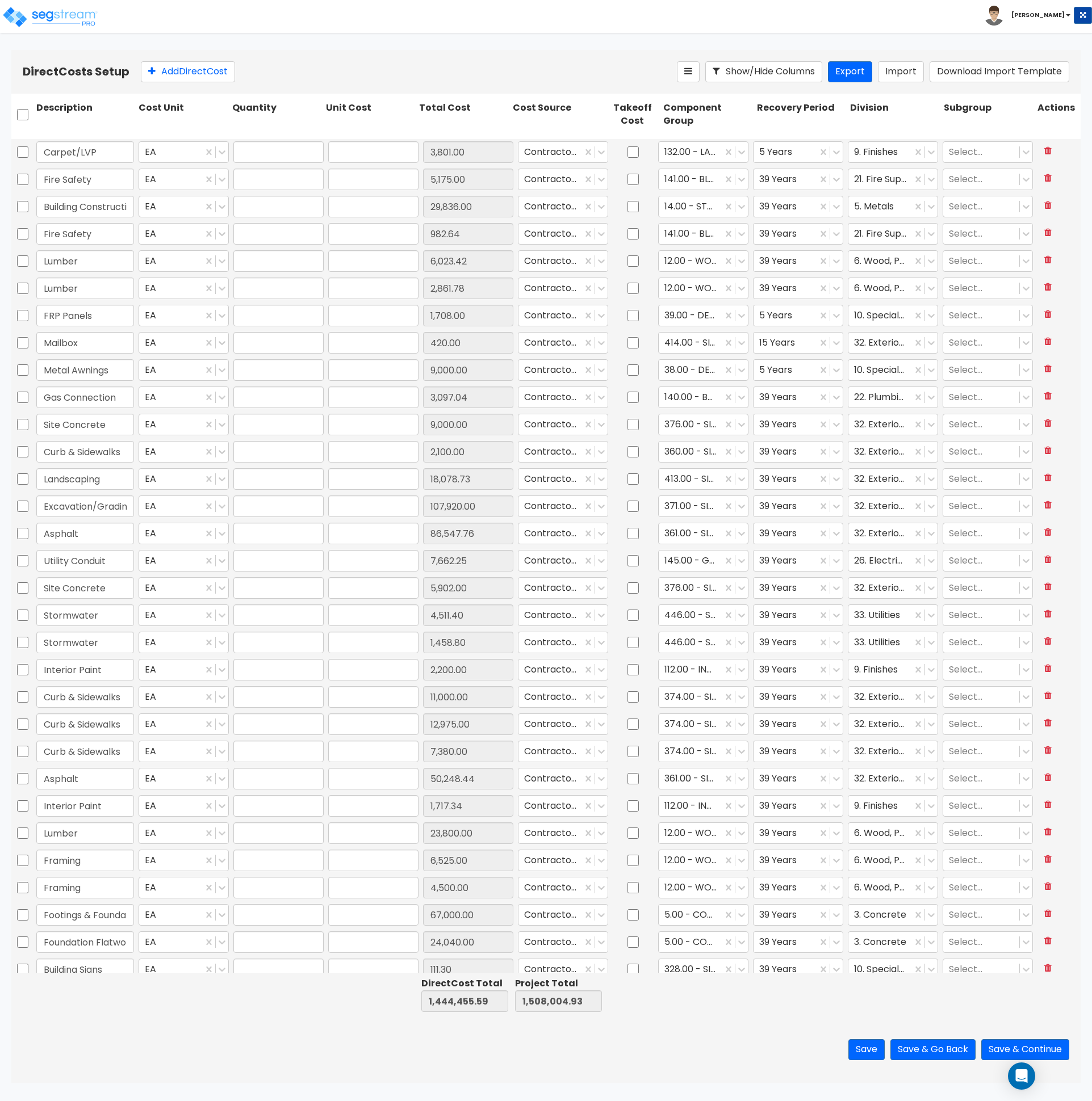
type input "1.00"
type input "6,794.00"
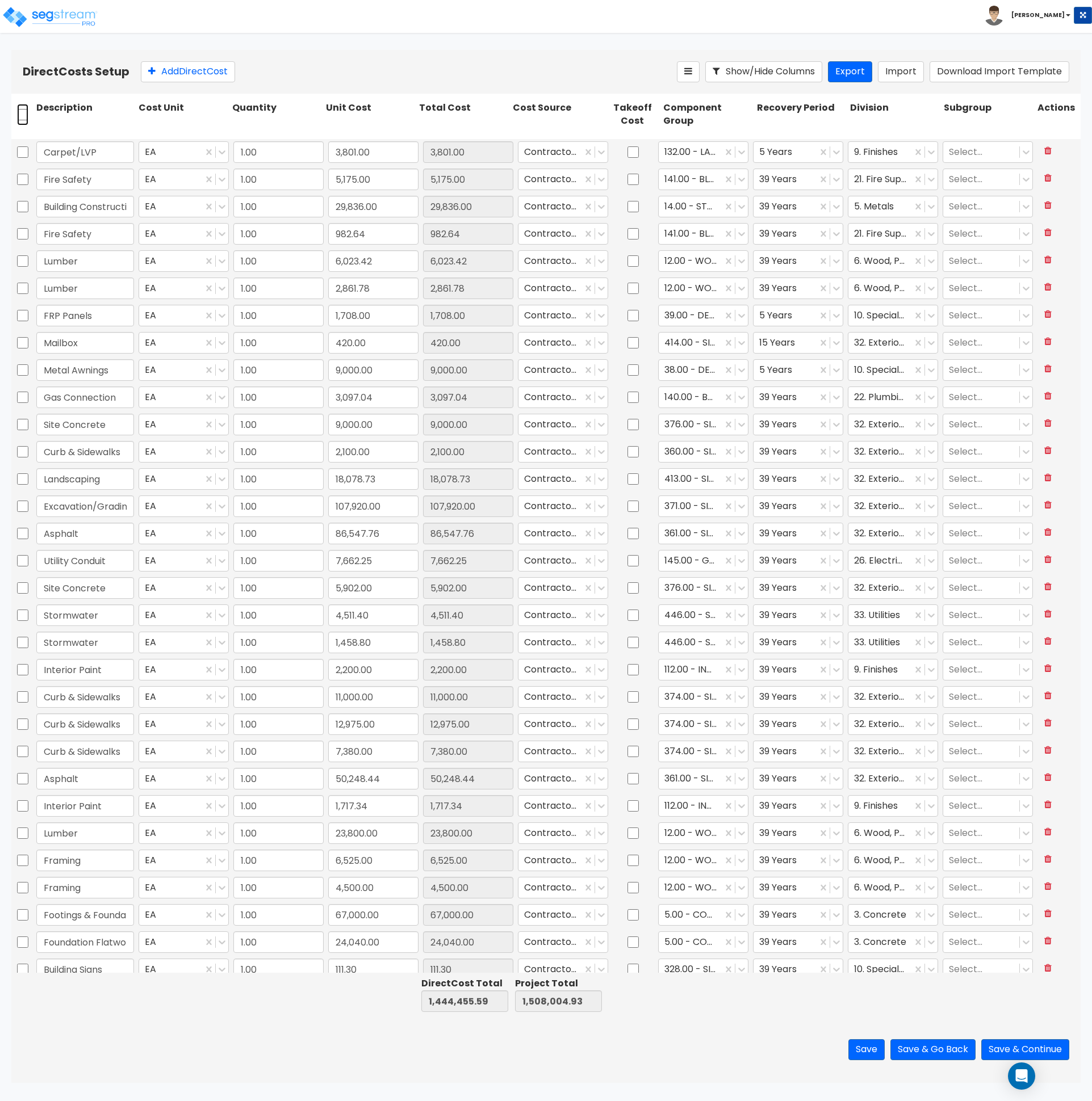
click at [25, 115] on input "checkbox" at bounding box center [22, 114] width 11 height 21
checkbox input "true"
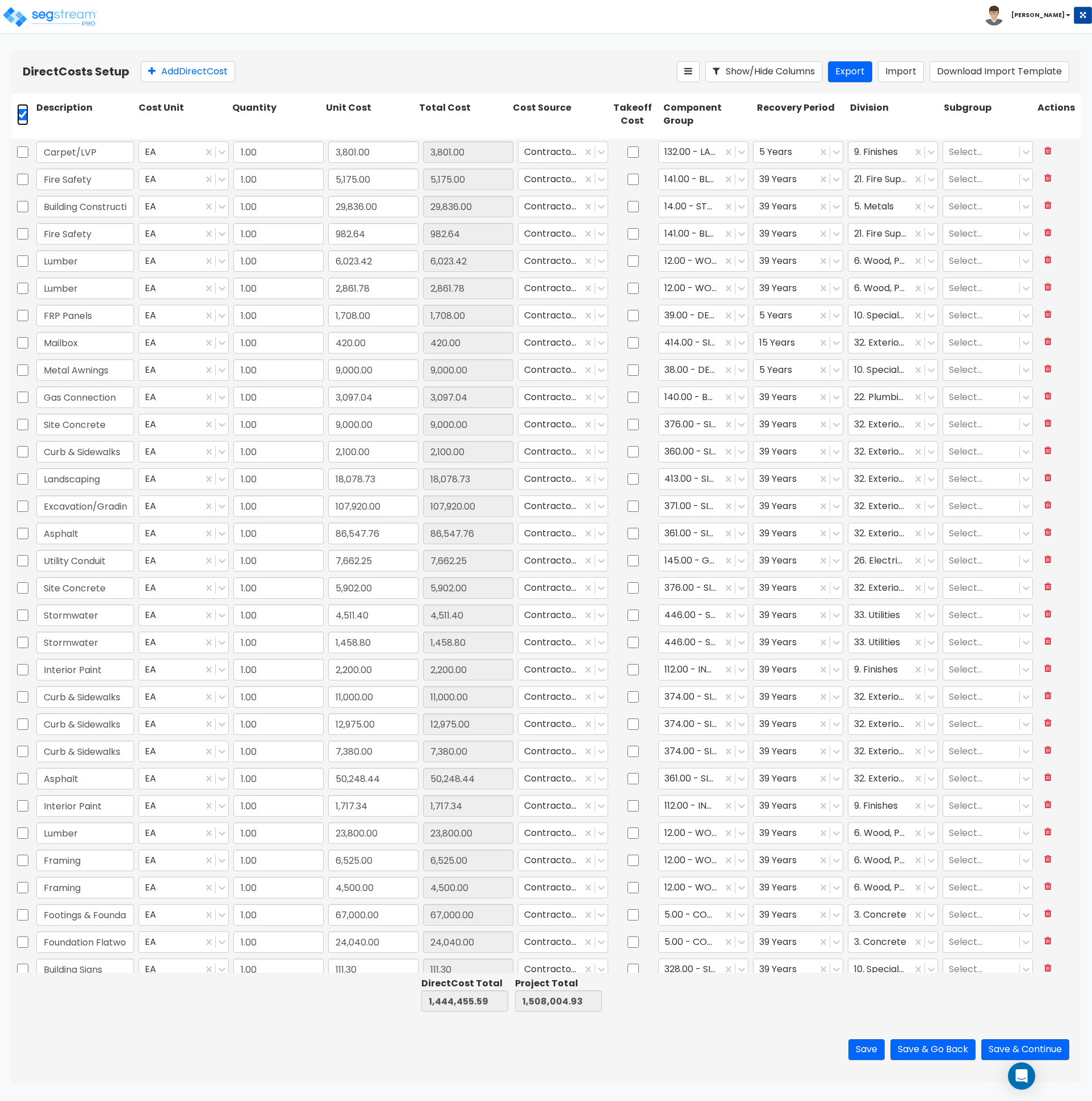
checkbox input "true"
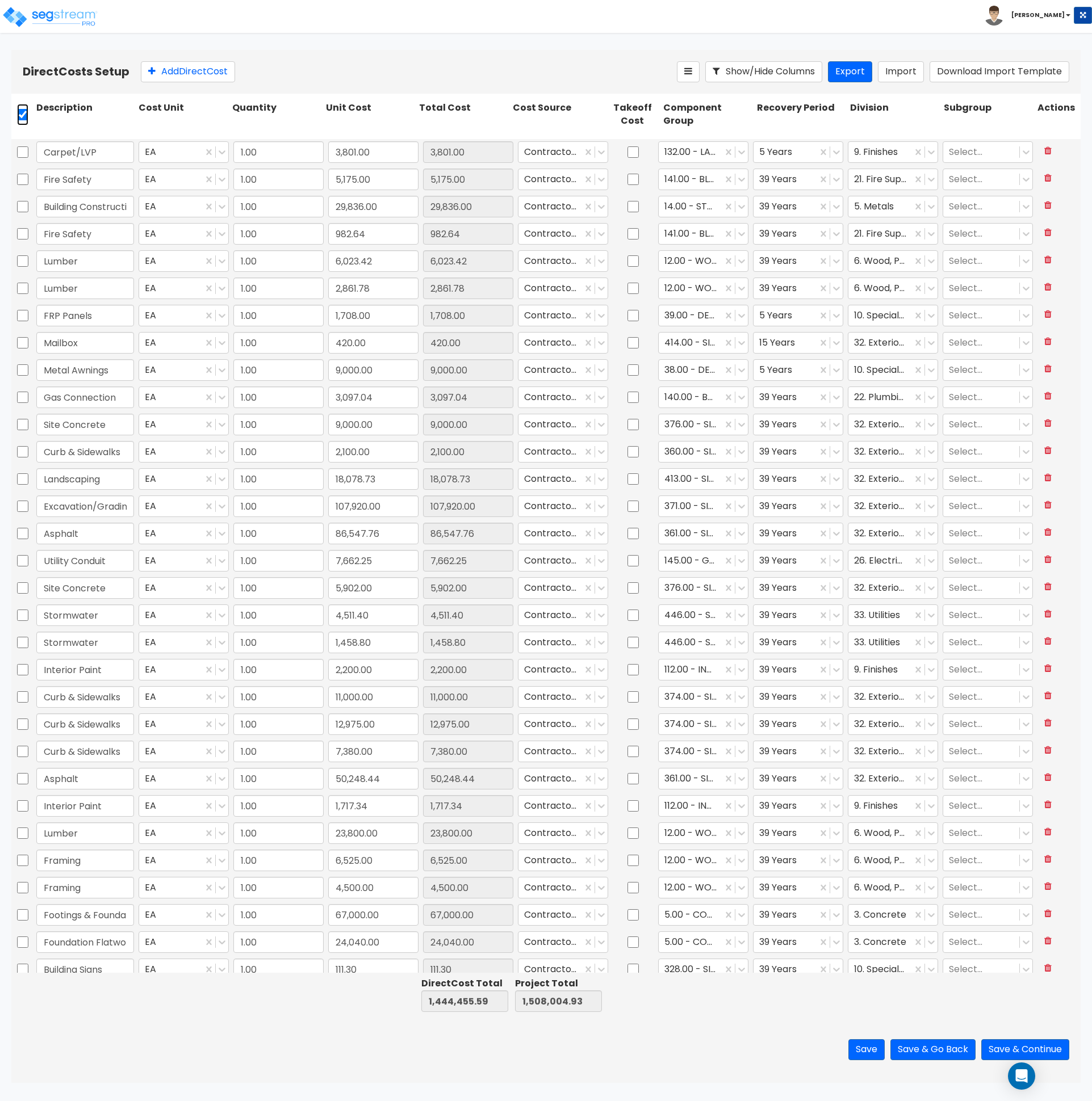
checkbox input "true"
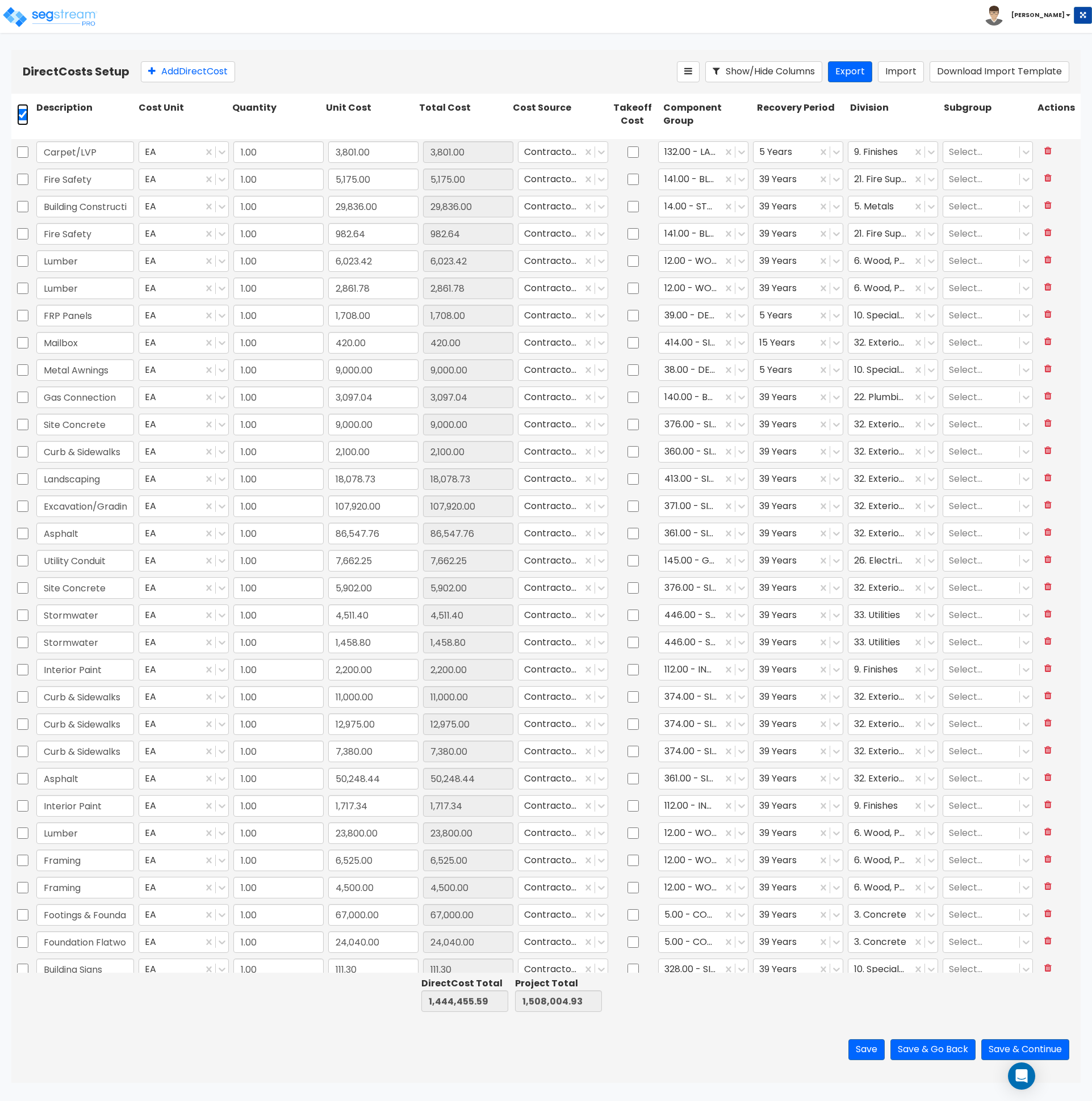
checkbox input "true"
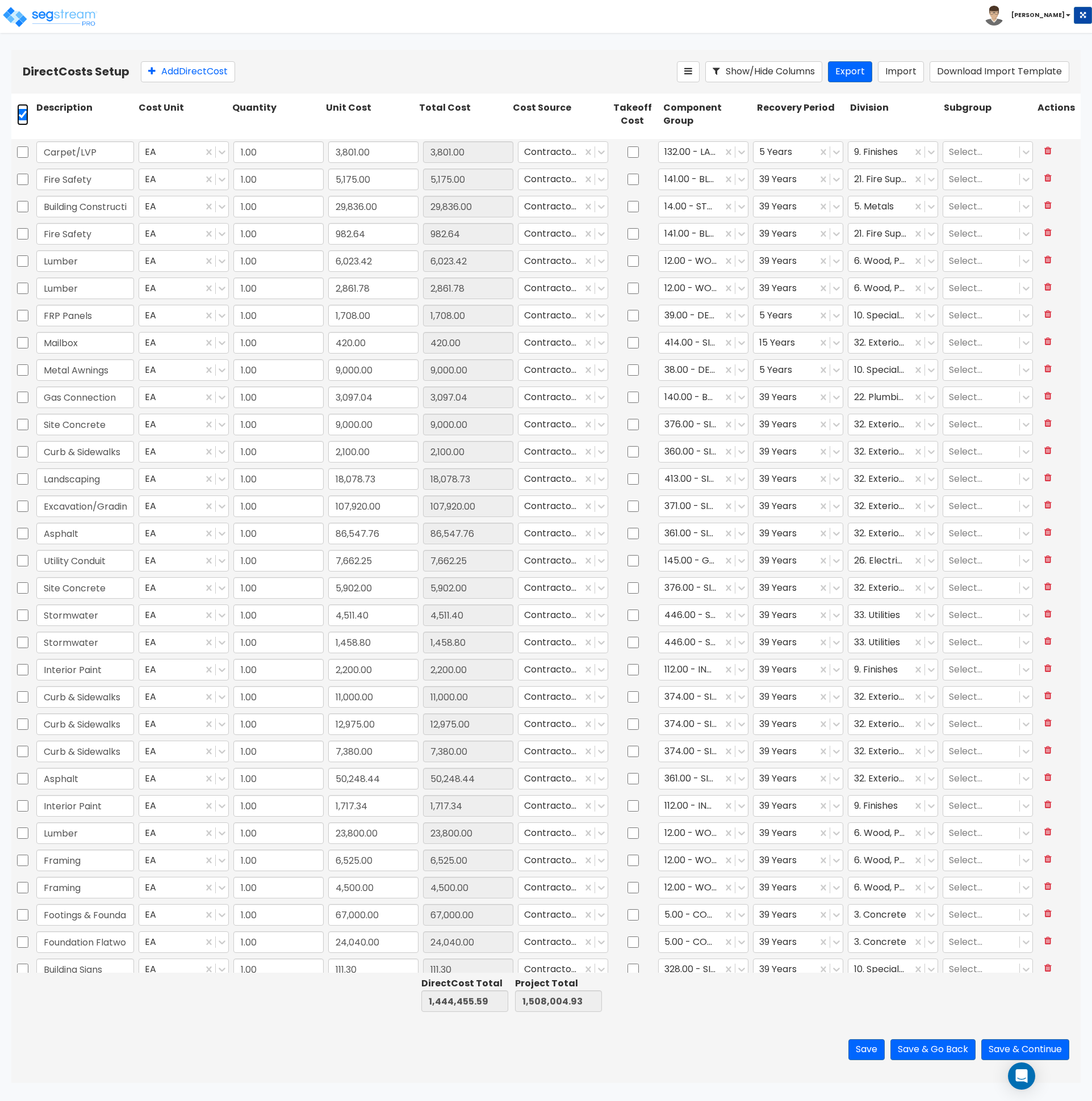
checkbox input "true"
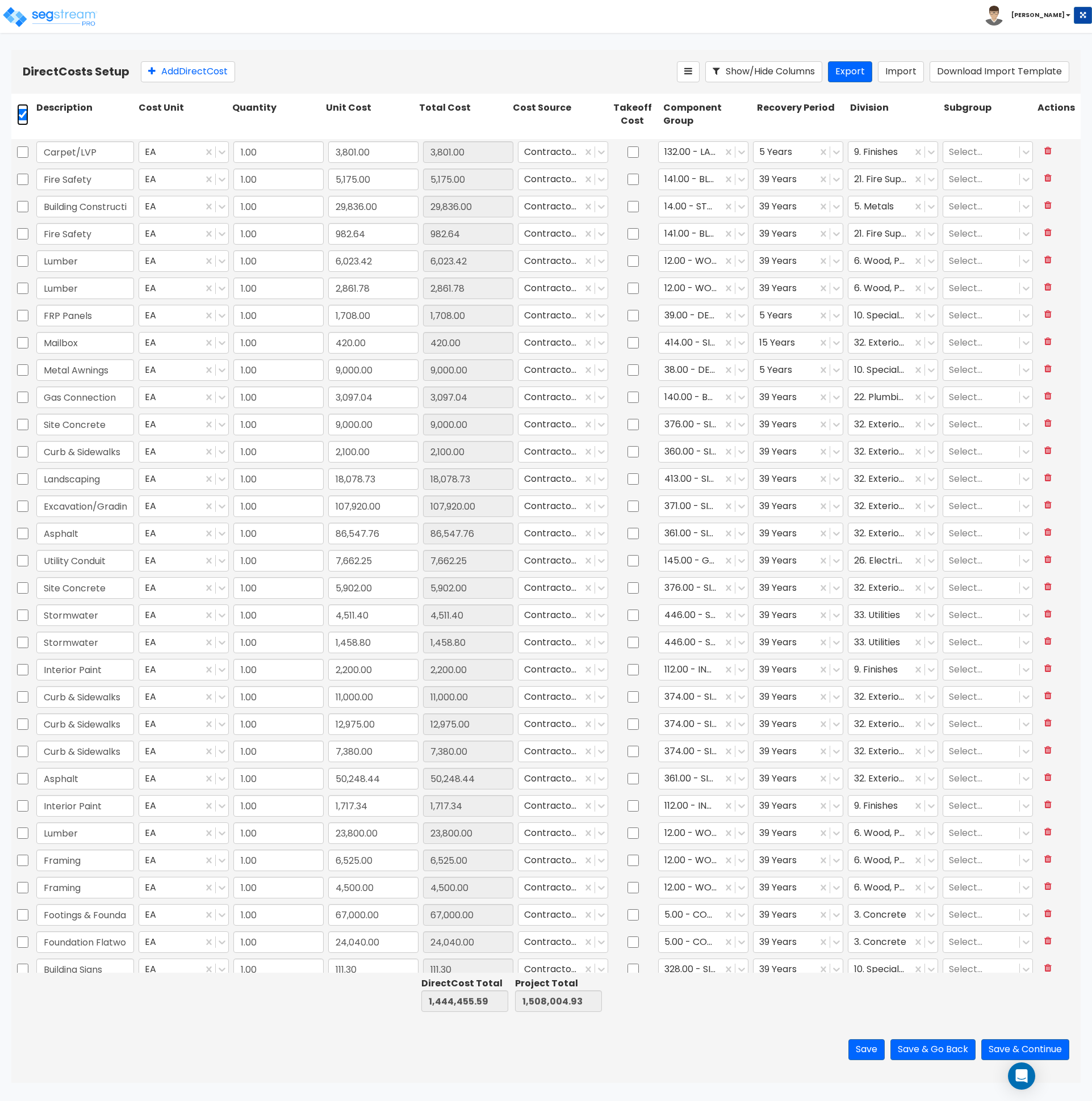
checkbox input "true"
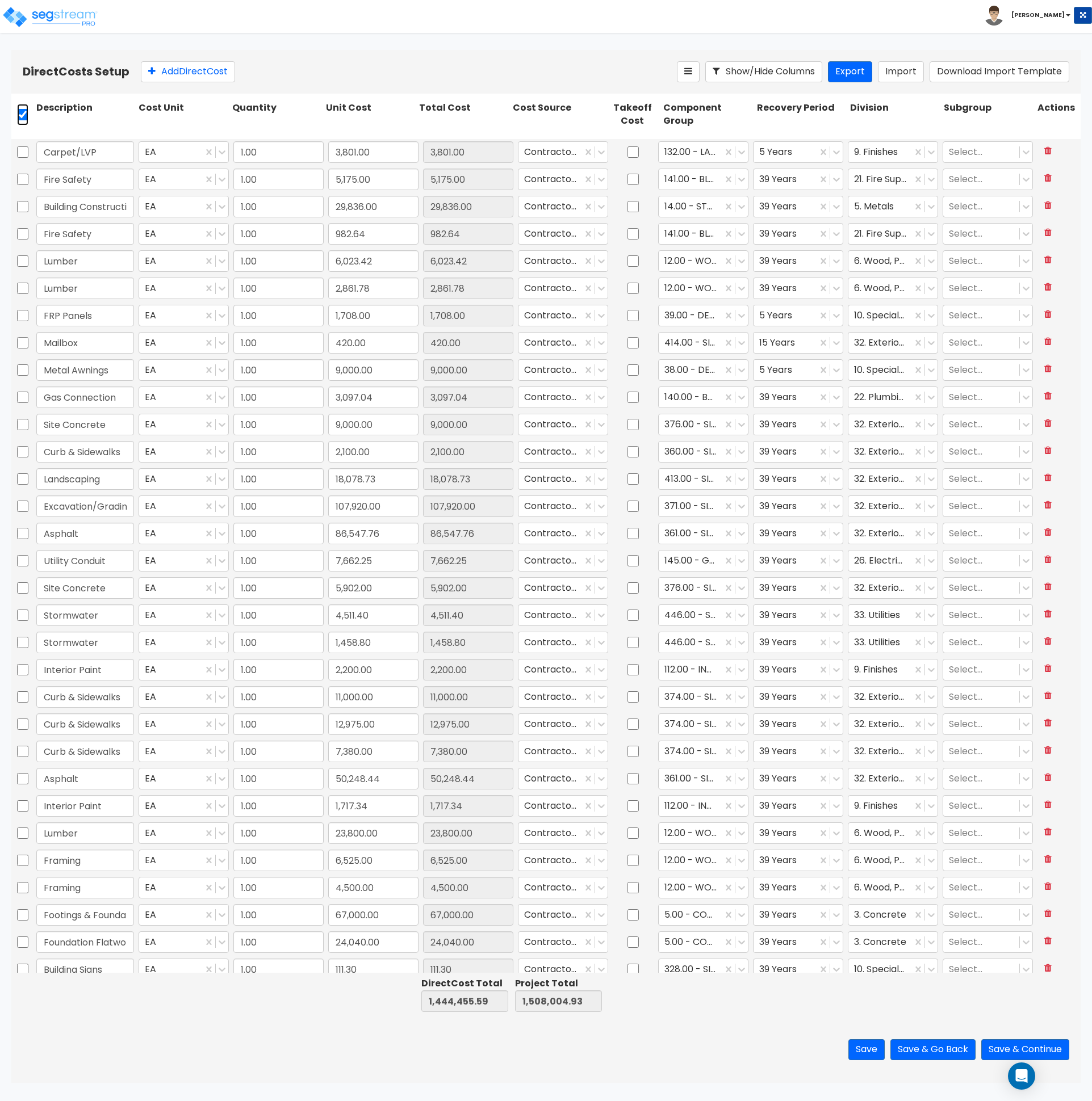
checkbox input "true"
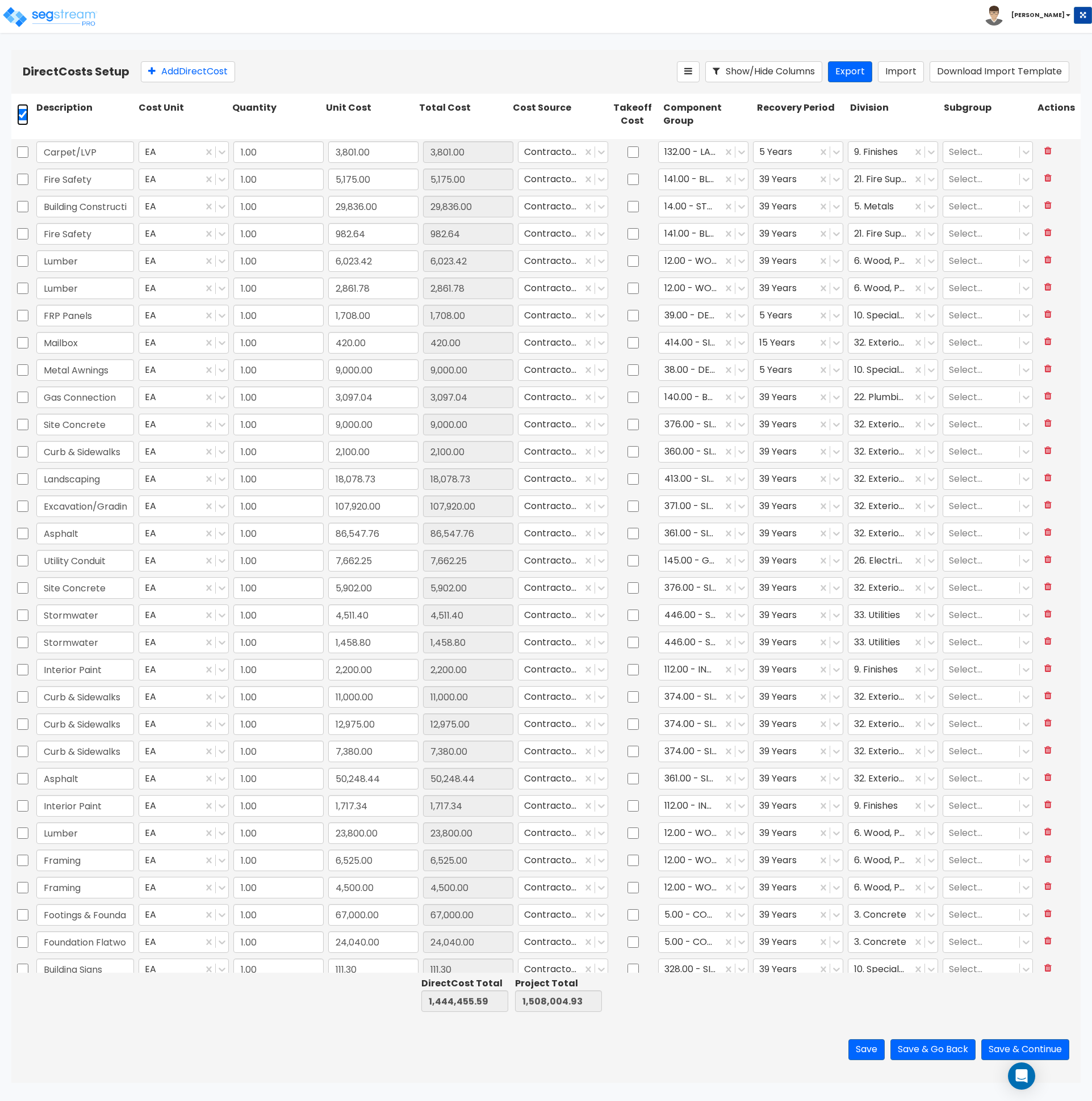
checkbox input "true"
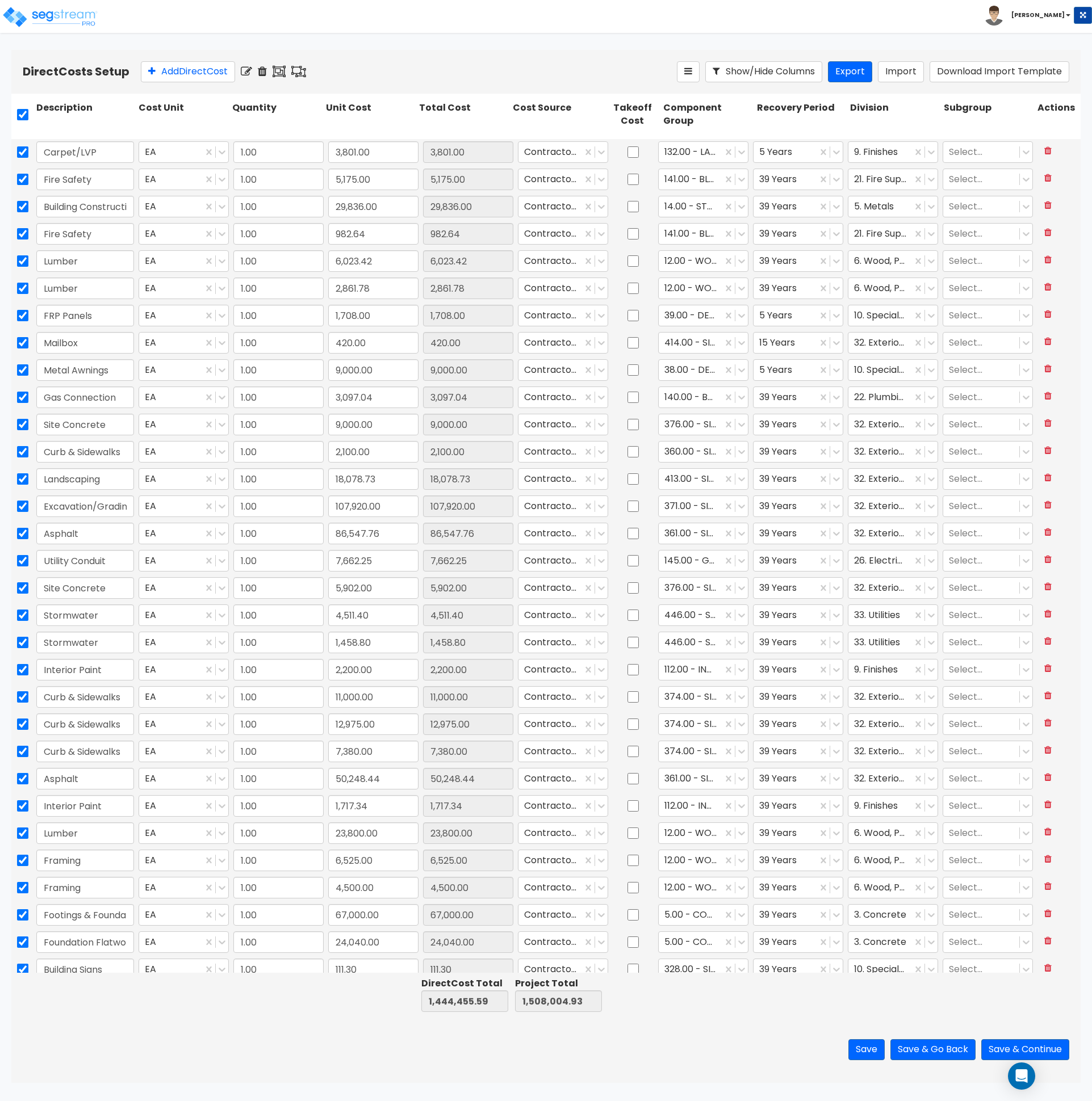
click at [1074, 0] on div at bounding box center [546, 0] width 1092 height 0
click at [265, 69] on icon at bounding box center [262, 71] width 9 height 11
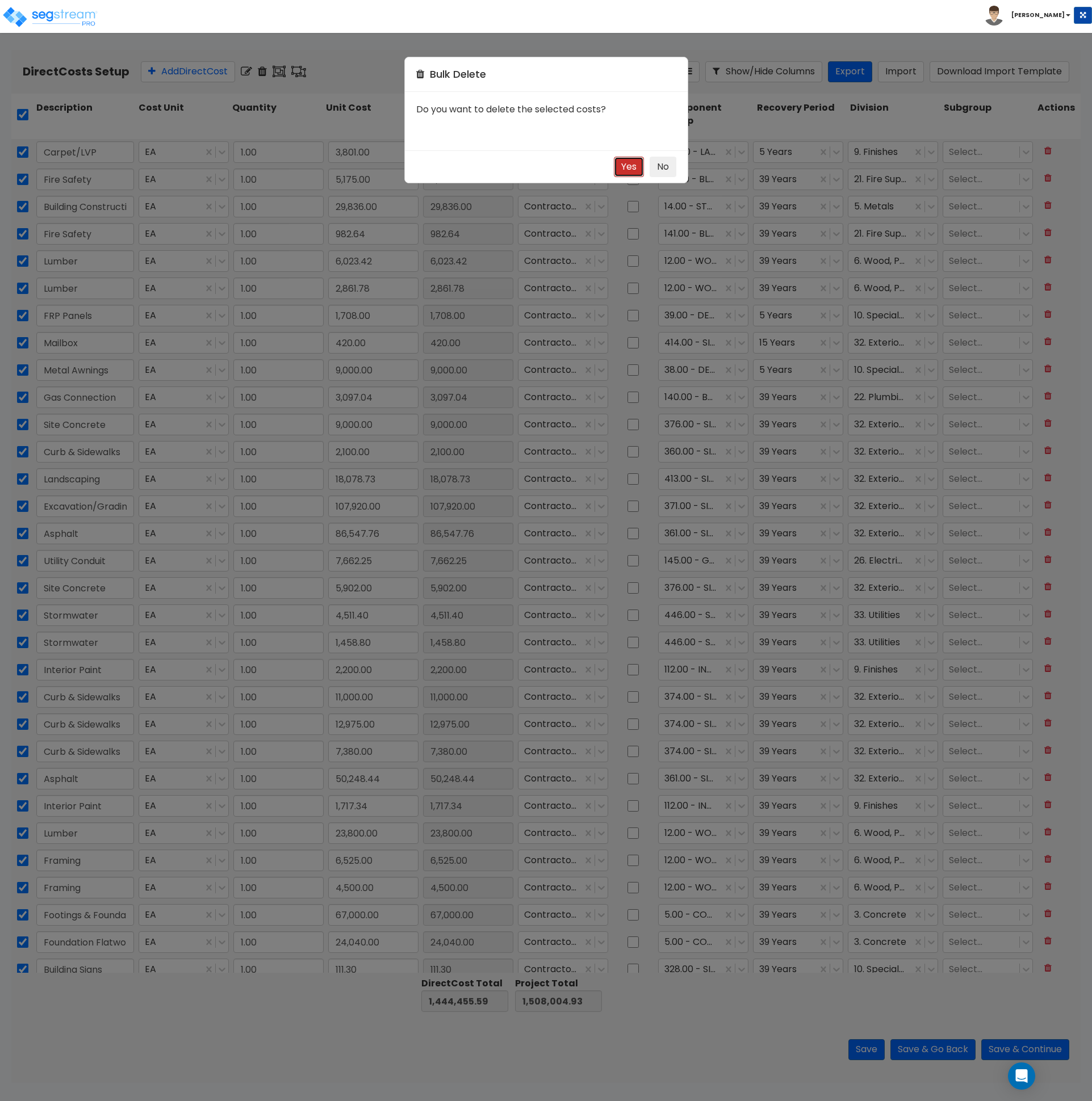
click at [634, 166] on button "Yes" at bounding box center [629, 167] width 30 height 21
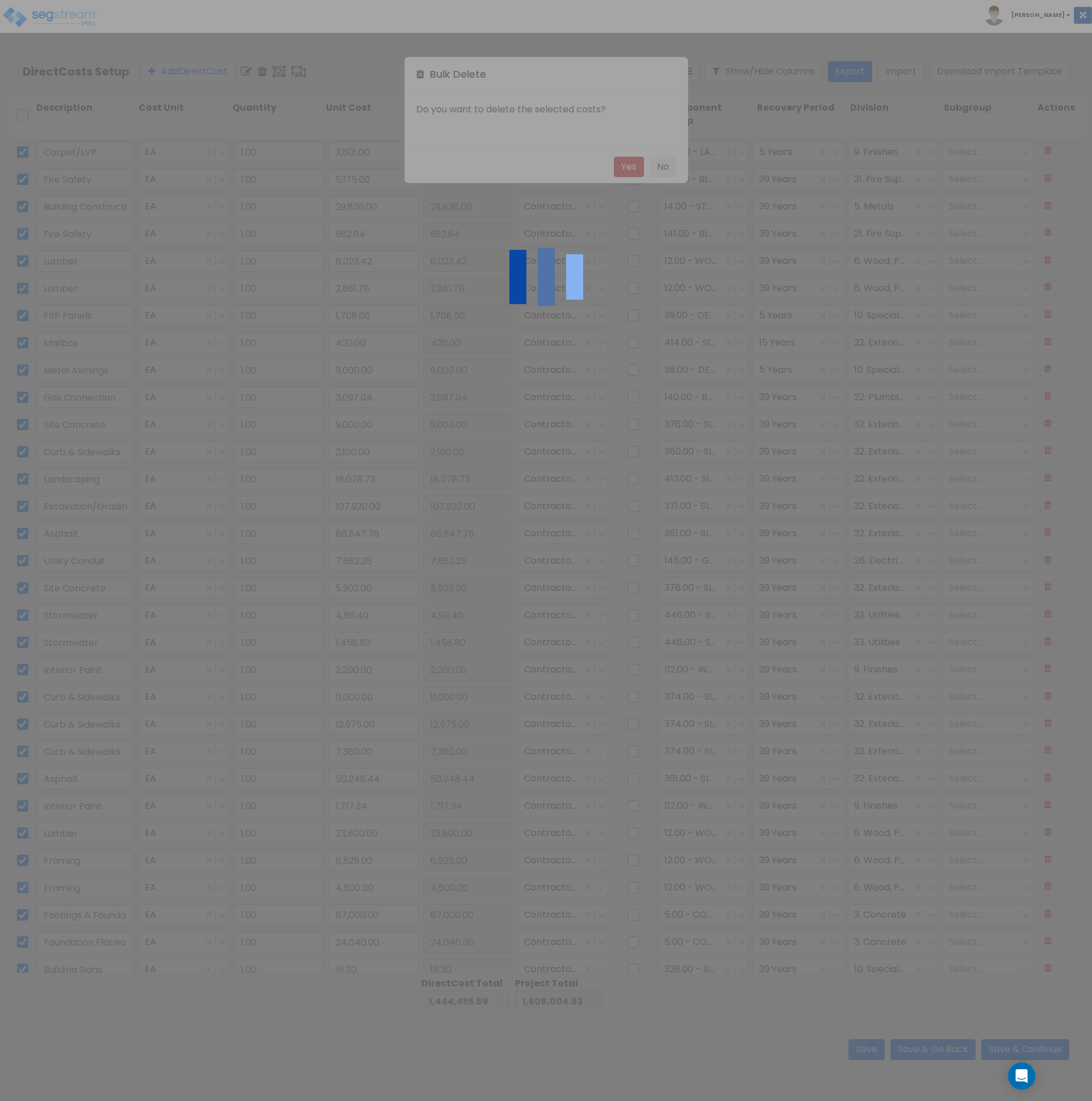
type input "812,135.25"
type input "875,684.59"
checkbox input "false"
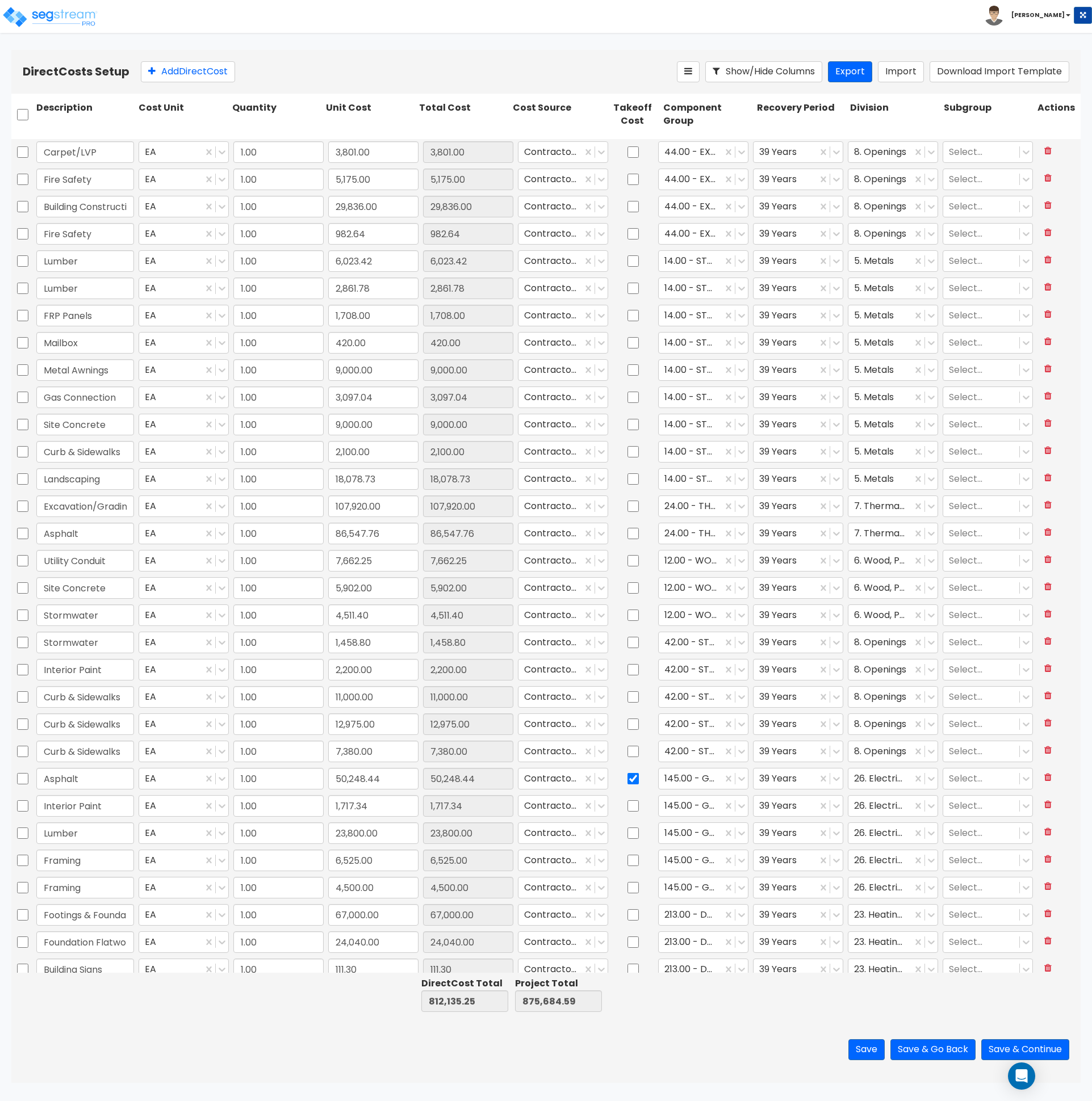
checkbox input "false"
type input "Shop Man Doors"
type input "12,650.00"
checkbox input "false"
type input "Shop Man Doors"
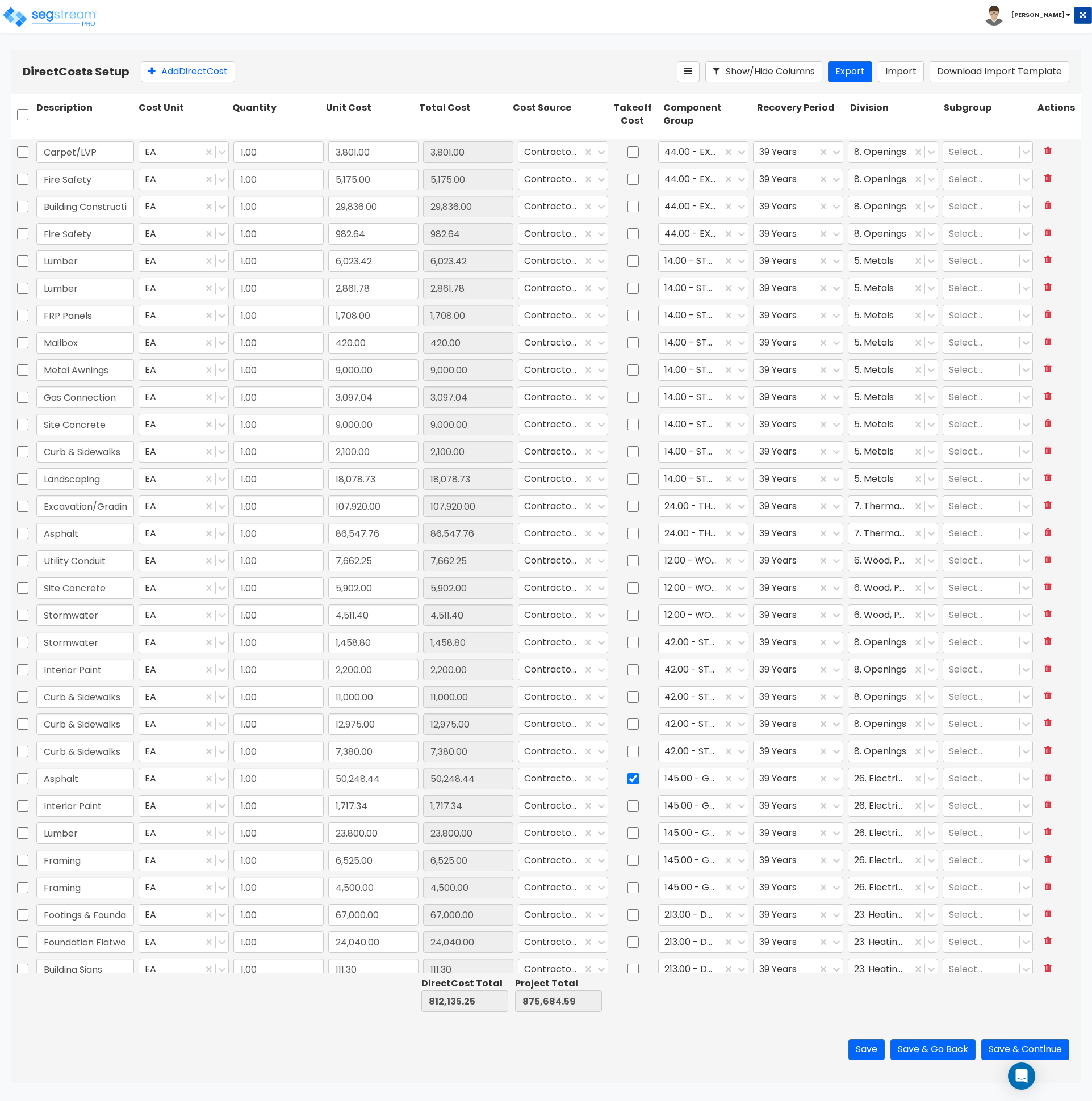
type input "12,650.00"
checkbox input "false"
type input "Overhead Doors"
type input "8,025.00"
checkbox input "false"
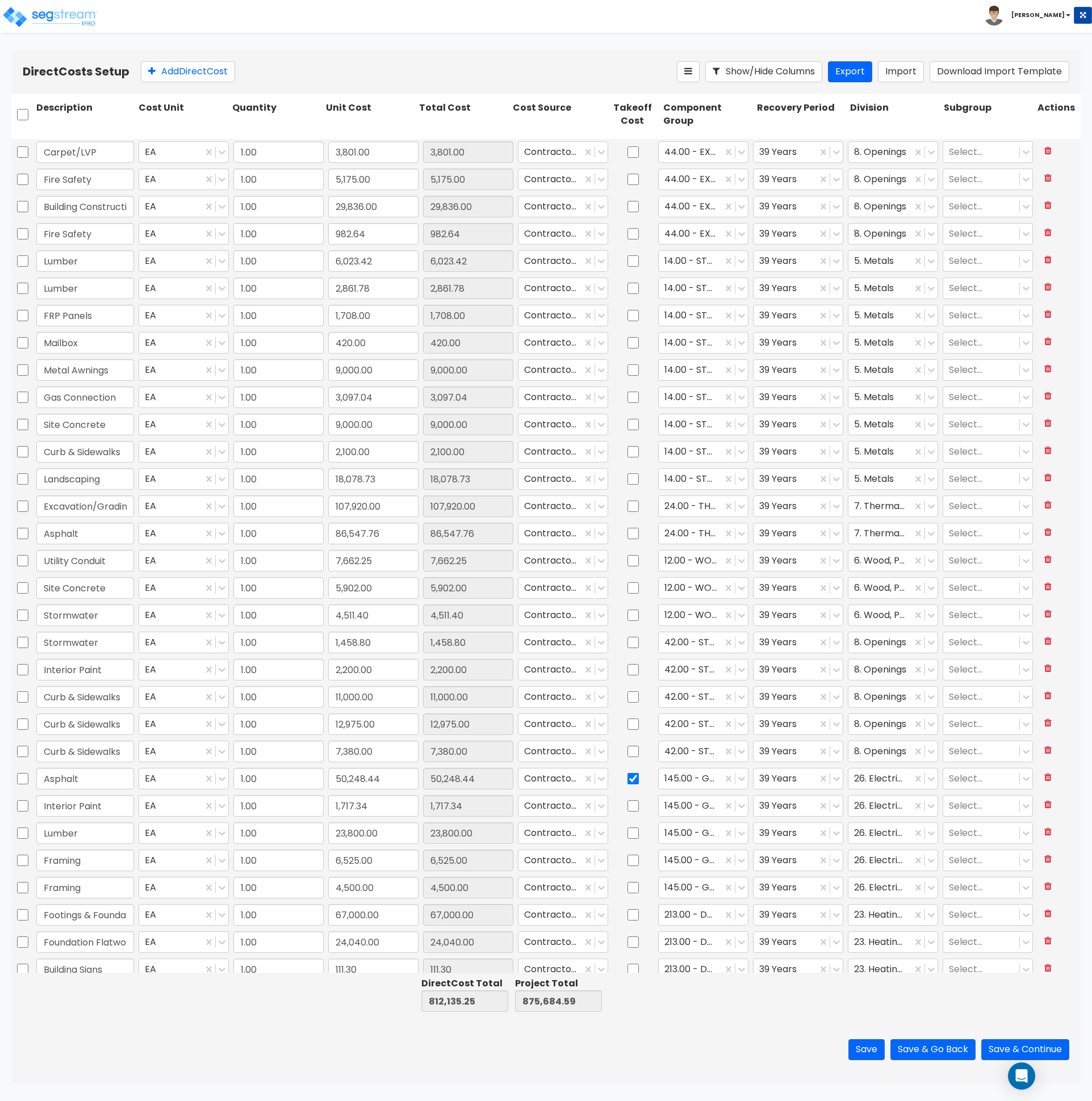
type input "Overhead Doors"
type input "42,145.00"
checkbox input "false"
type input "Building Construction & Supplies"
type input "18,382.87"
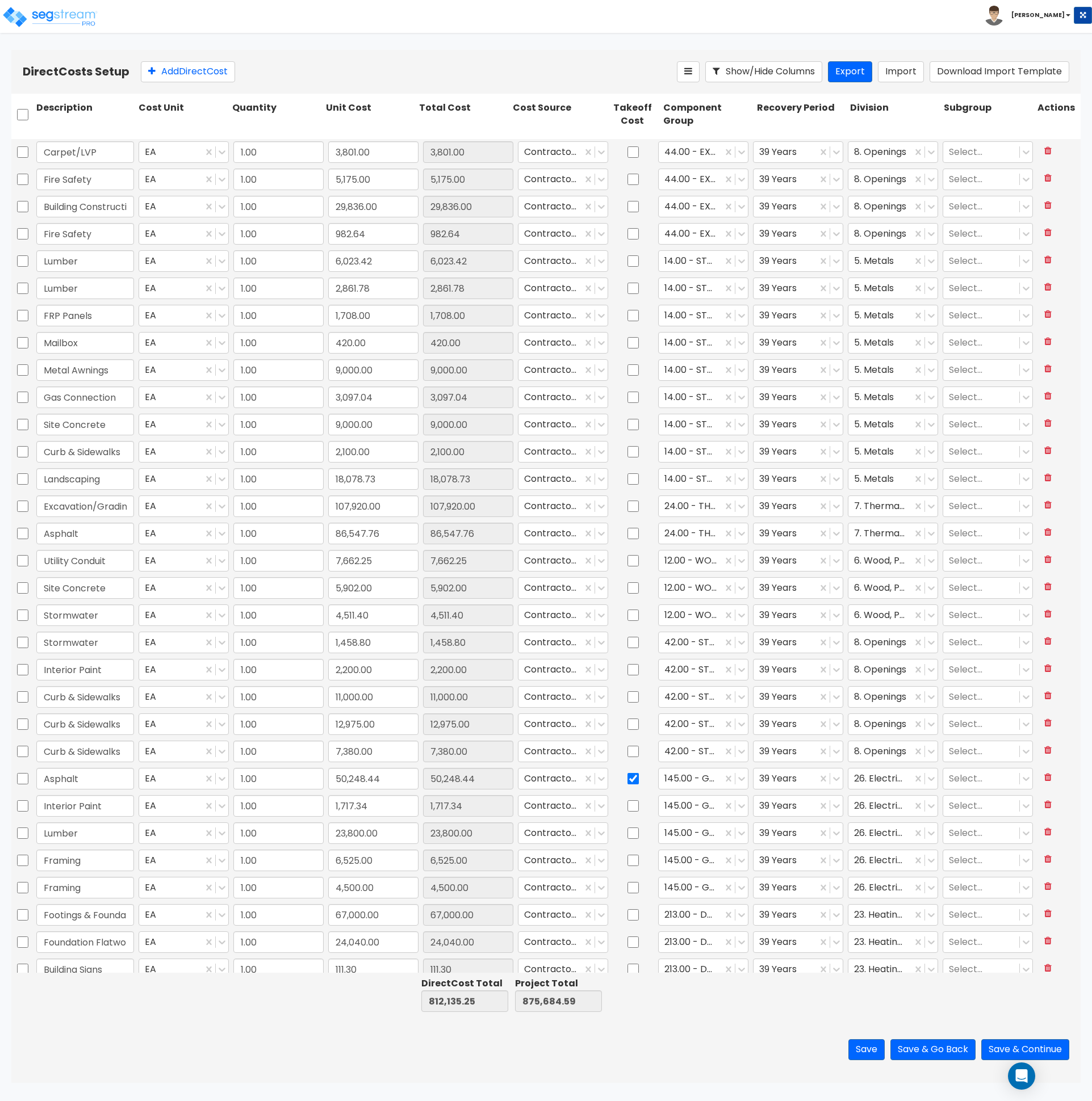
checkbox input "false"
type input "Building Construction & Supplies"
type input "19,829.50"
checkbox input "false"
type input "Building Construction & Supplies"
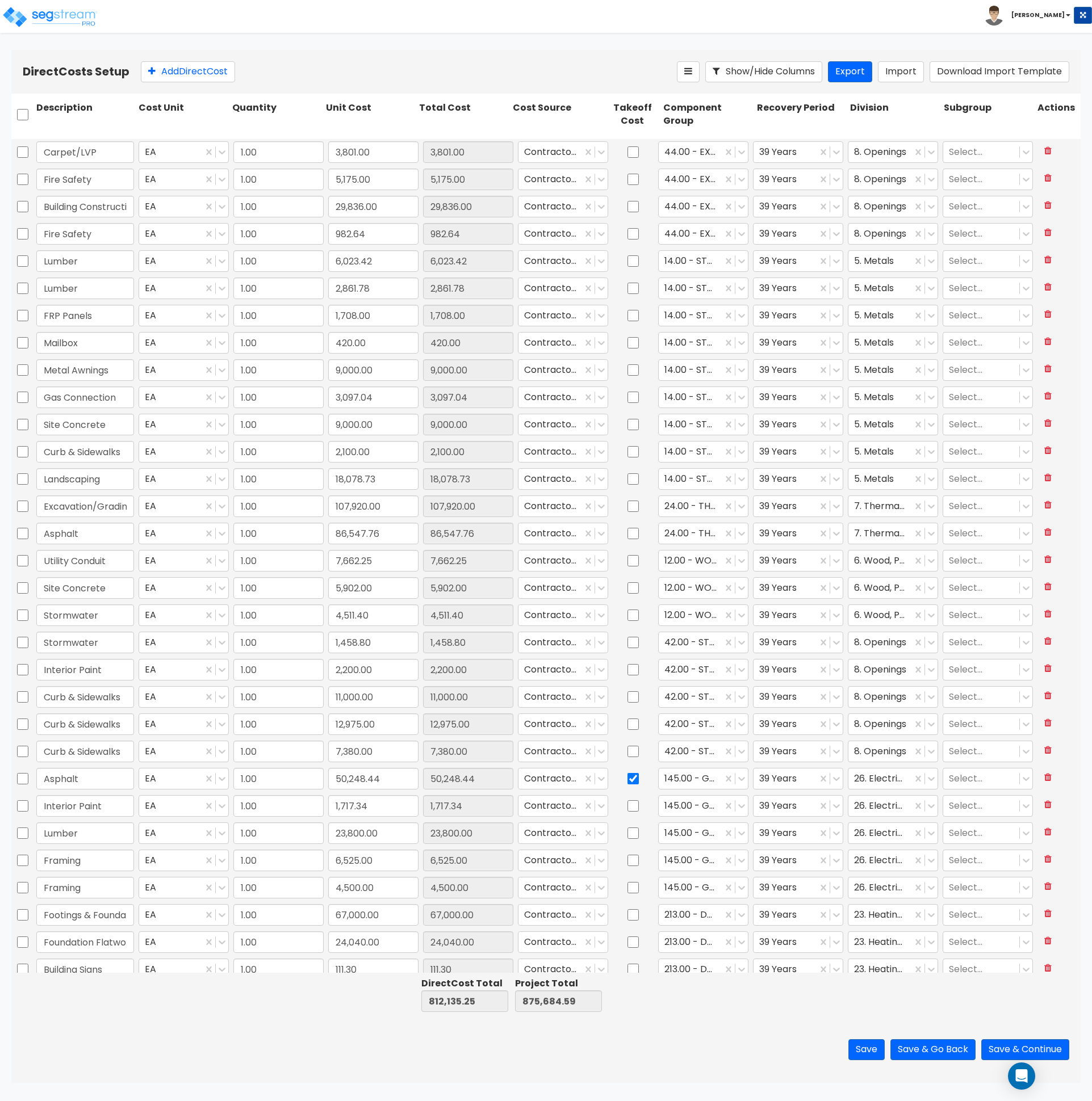
type input "34,200.00"
checkbox input "false"
type input "Building Construction & Supplies"
type input "35,200.00"
checkbox input "false"
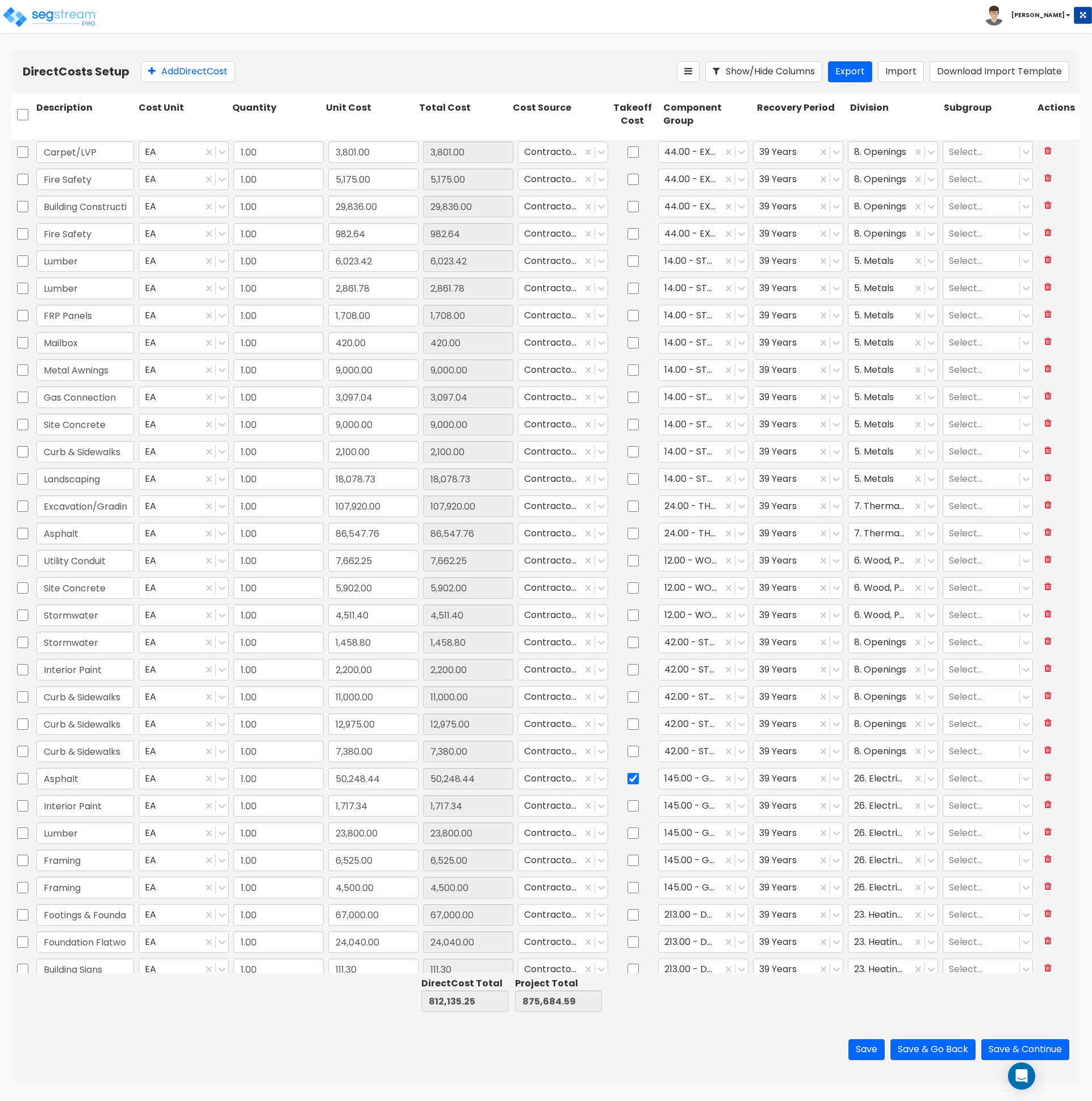
type input "Building Construction & Supplies"
type input "2,000.00"
checkbox input "false"
type input "Building Construction & Supplies"
type input "272.76"
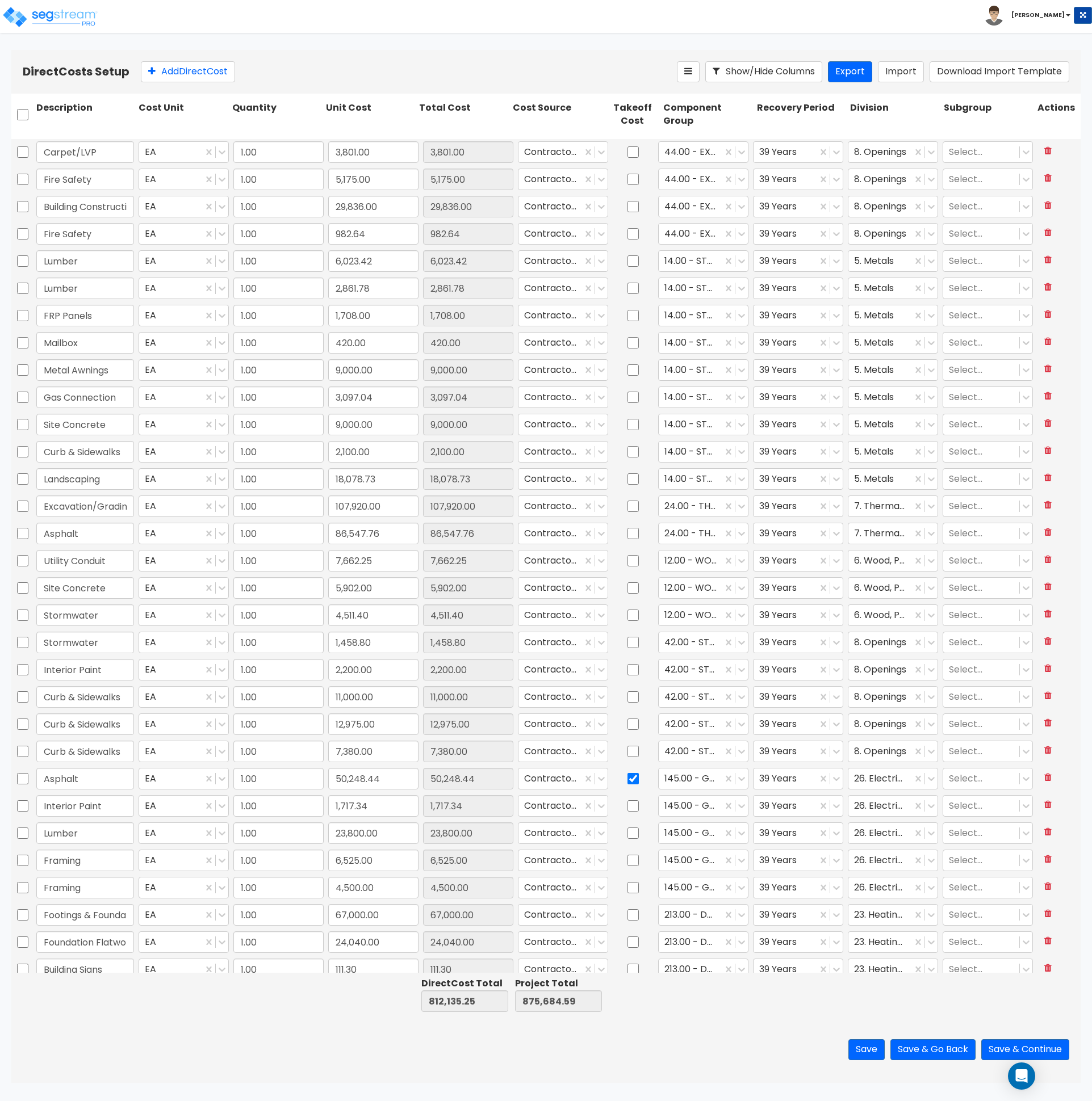
checkbox input "false"
type input "Building Construction & Supplies"
type input "1,013.79"
checkbox input "false"
type input "Building Construction & Supplies"
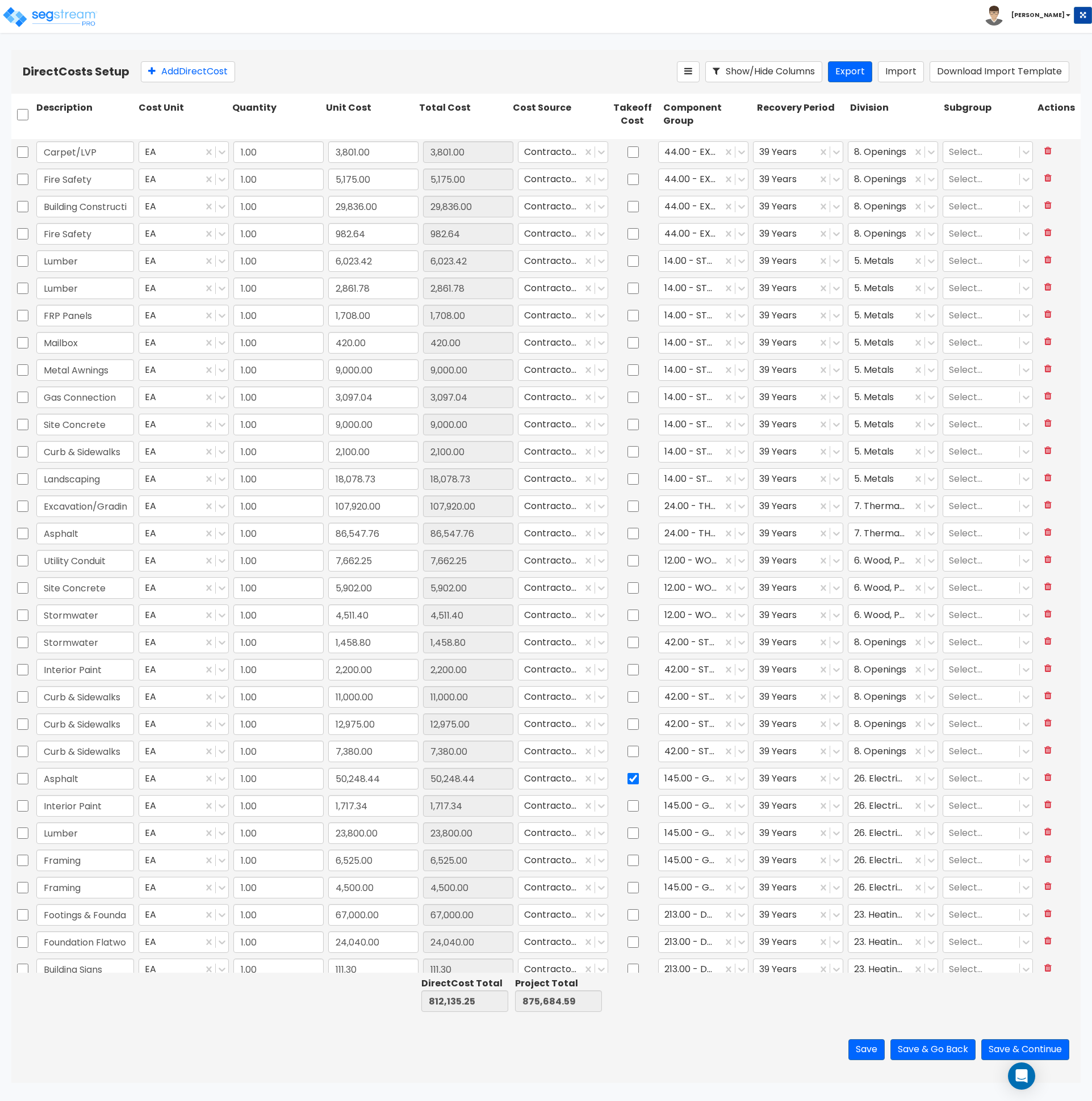
type input "11,025.00"
checkbox input "false"
type input "Building Construction & Supplies"
type input "10,987.50"
checkbox input "false"
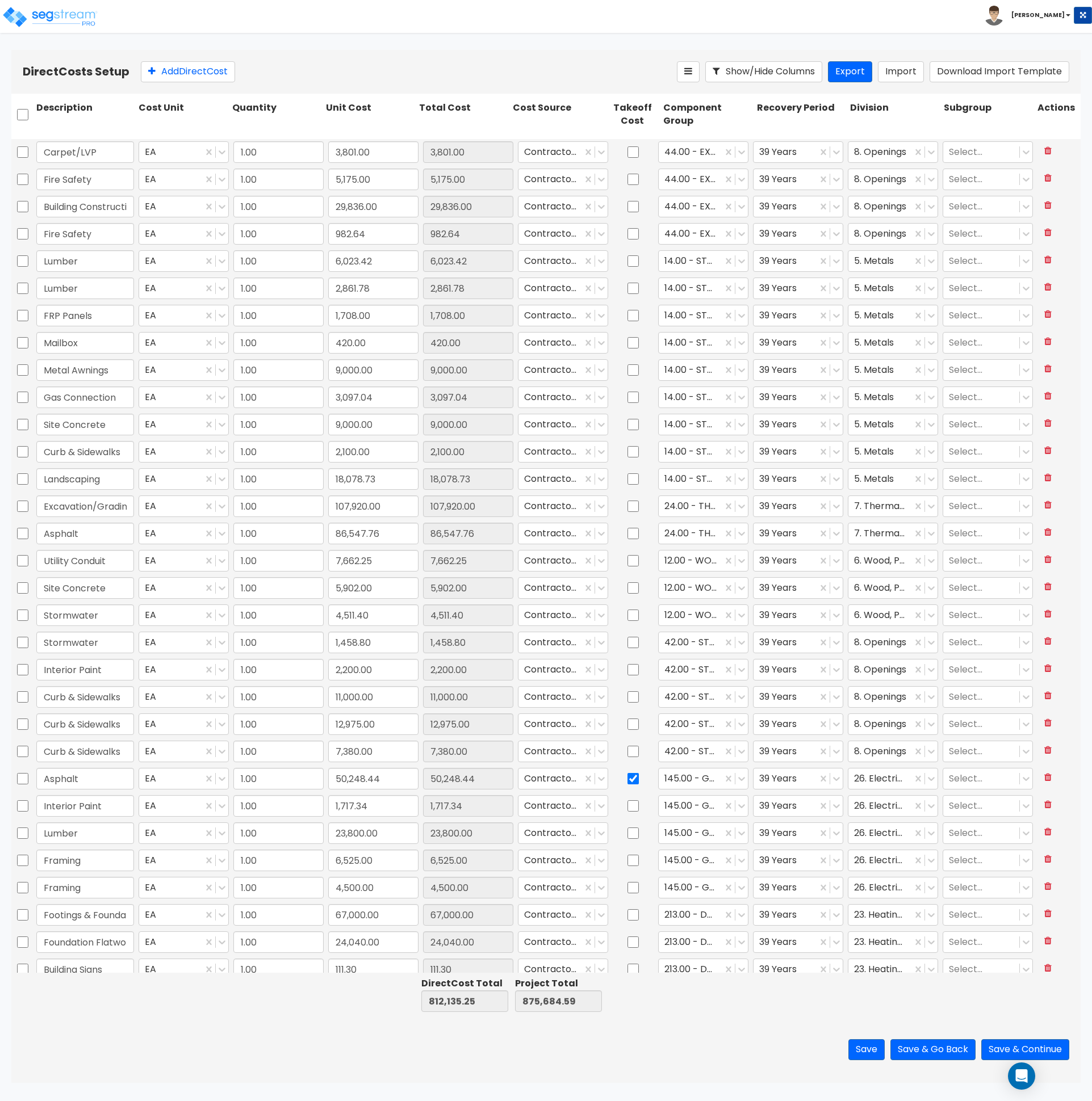
type input "Liner Panels"
type input "4,200.00"
checkbox input "false"
type input "Liner Panels"
type input "3,610.00"
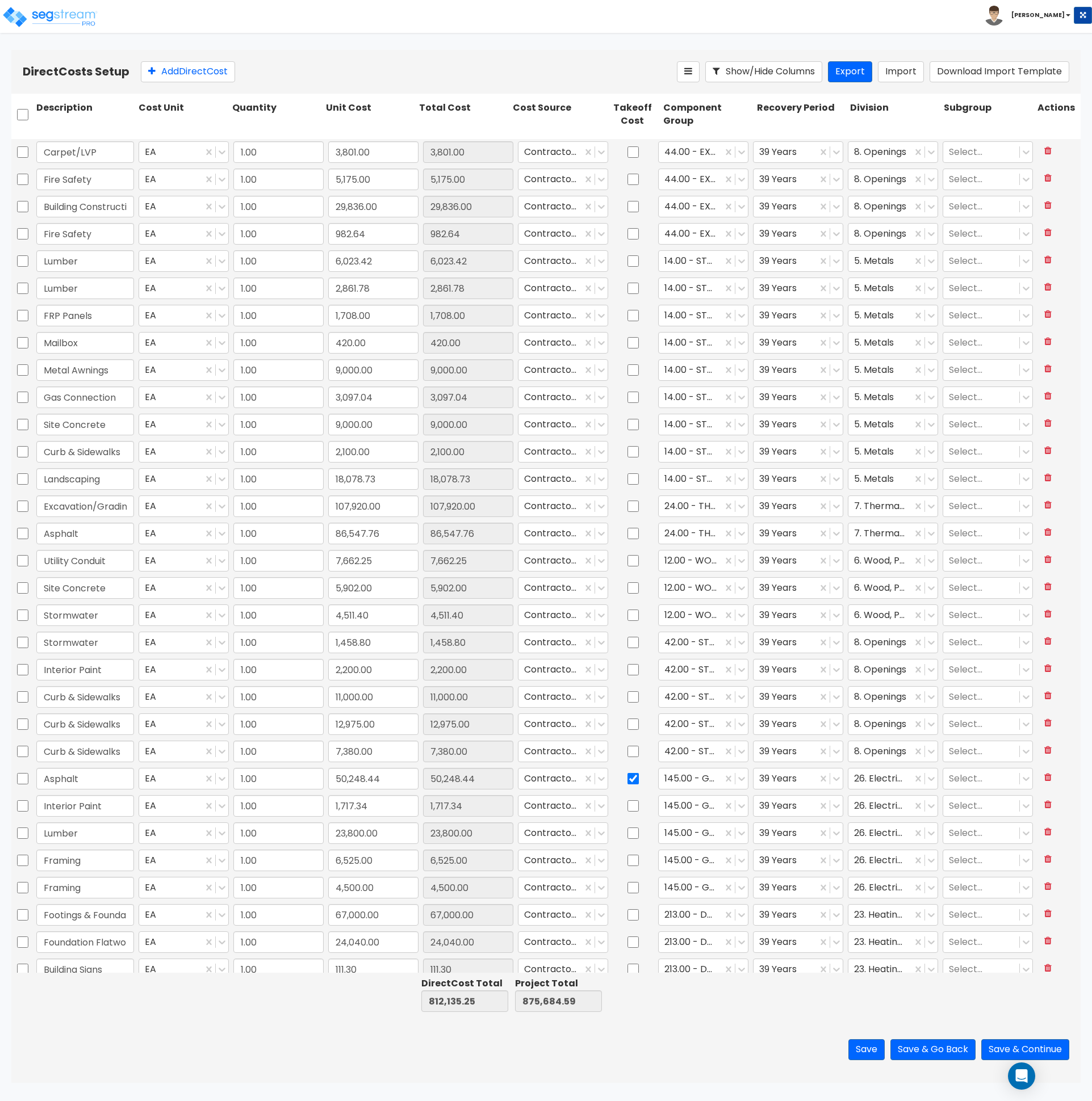
checkbox input "false"
type input "Finish Work"
type input "3,532.68"
checkbox input "false"
type input "Finish Work"
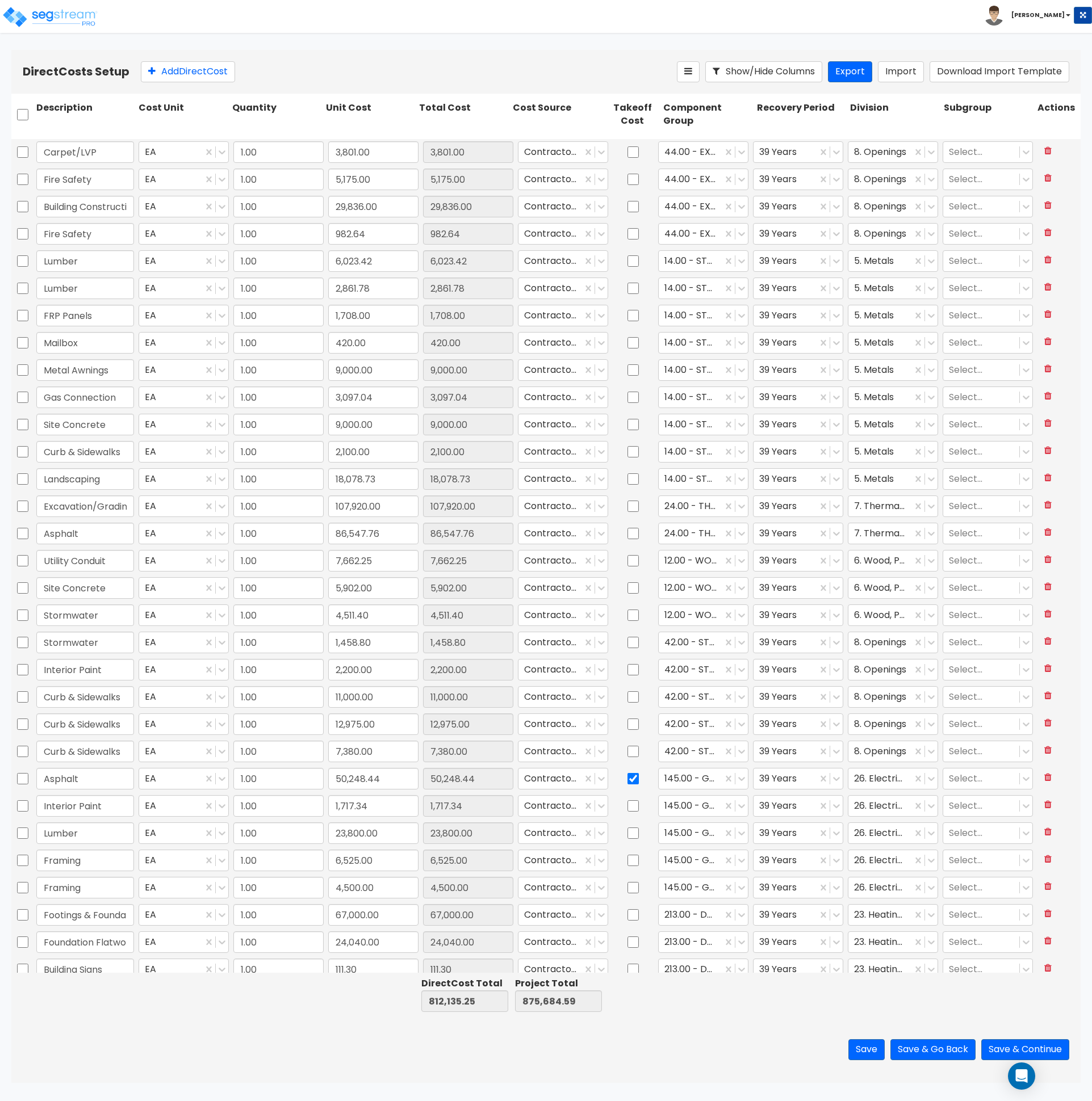
type input "858.91"
checkbox input "false"
type input "Finish Work"
type input "2,122.41"
checkbox input "false"
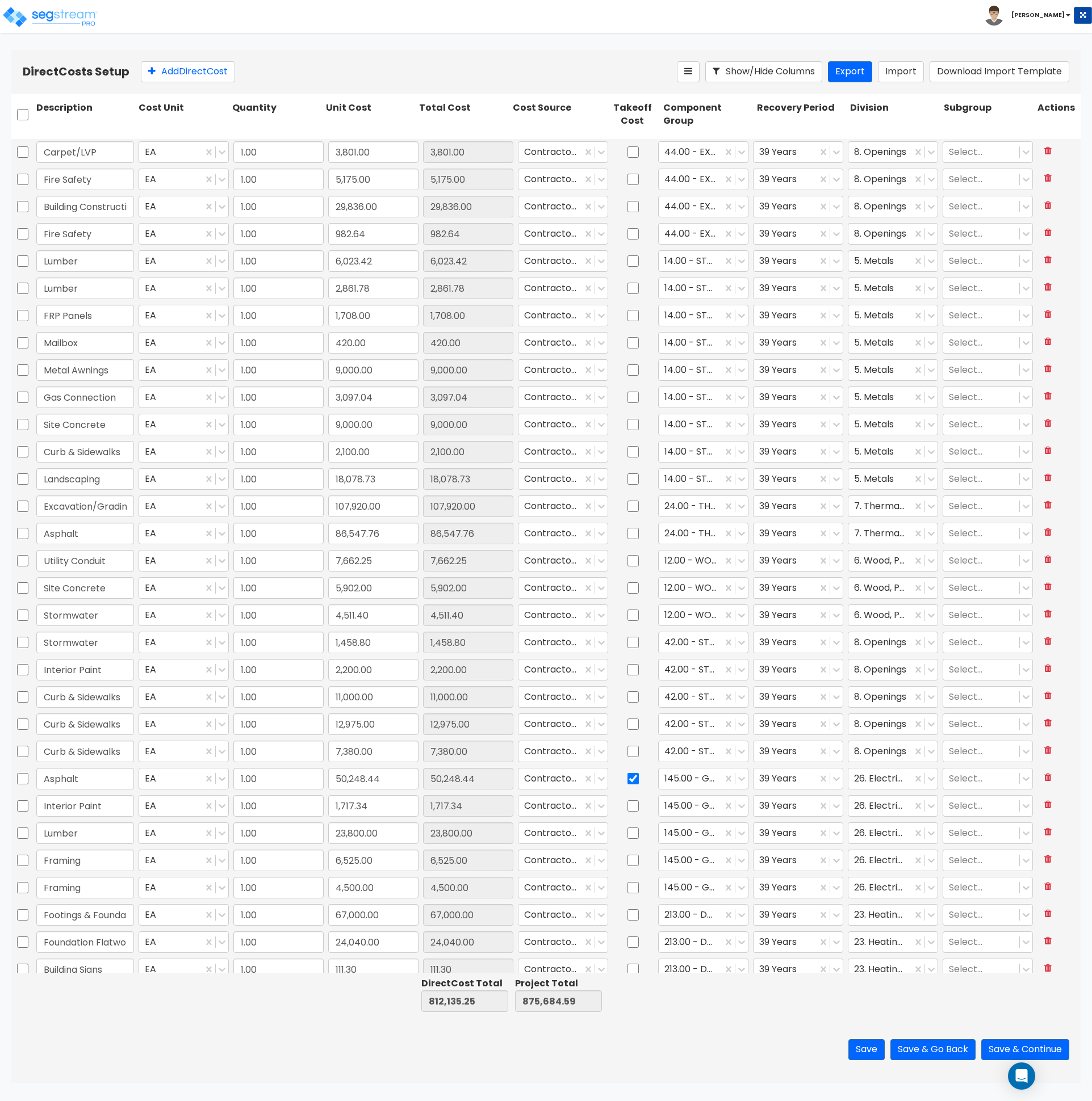
type input "Store Fronts & Windows"
type input "8,887.00"
checkbox input "false"
type input "Store Fronts & Windows"
type input "16,639.00"
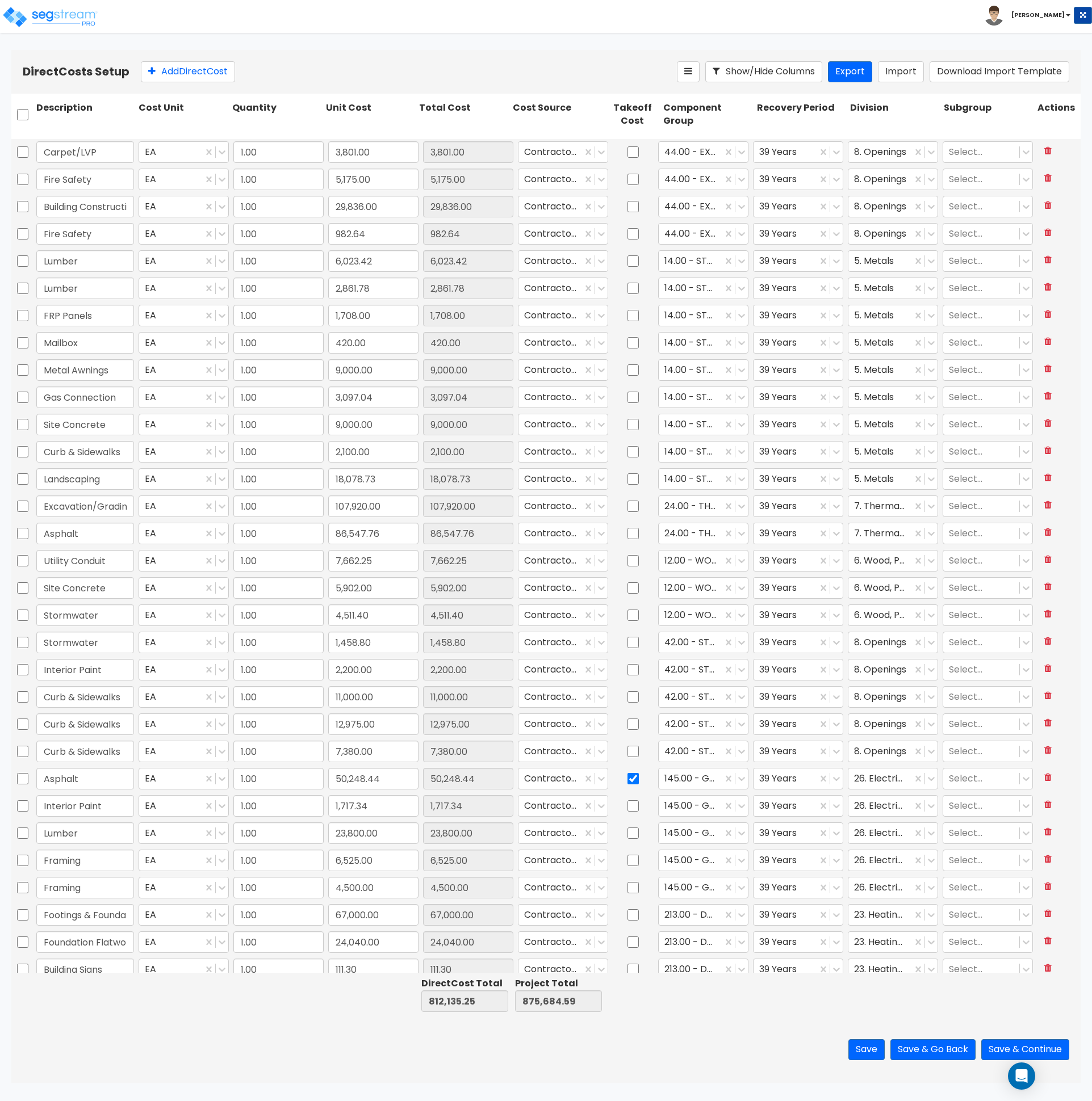
checkbox input "false"
type input "Store Fronts & Windows"
type input "13,993.50"
checkbox input "false"
type input "Store Fronts & Windows"
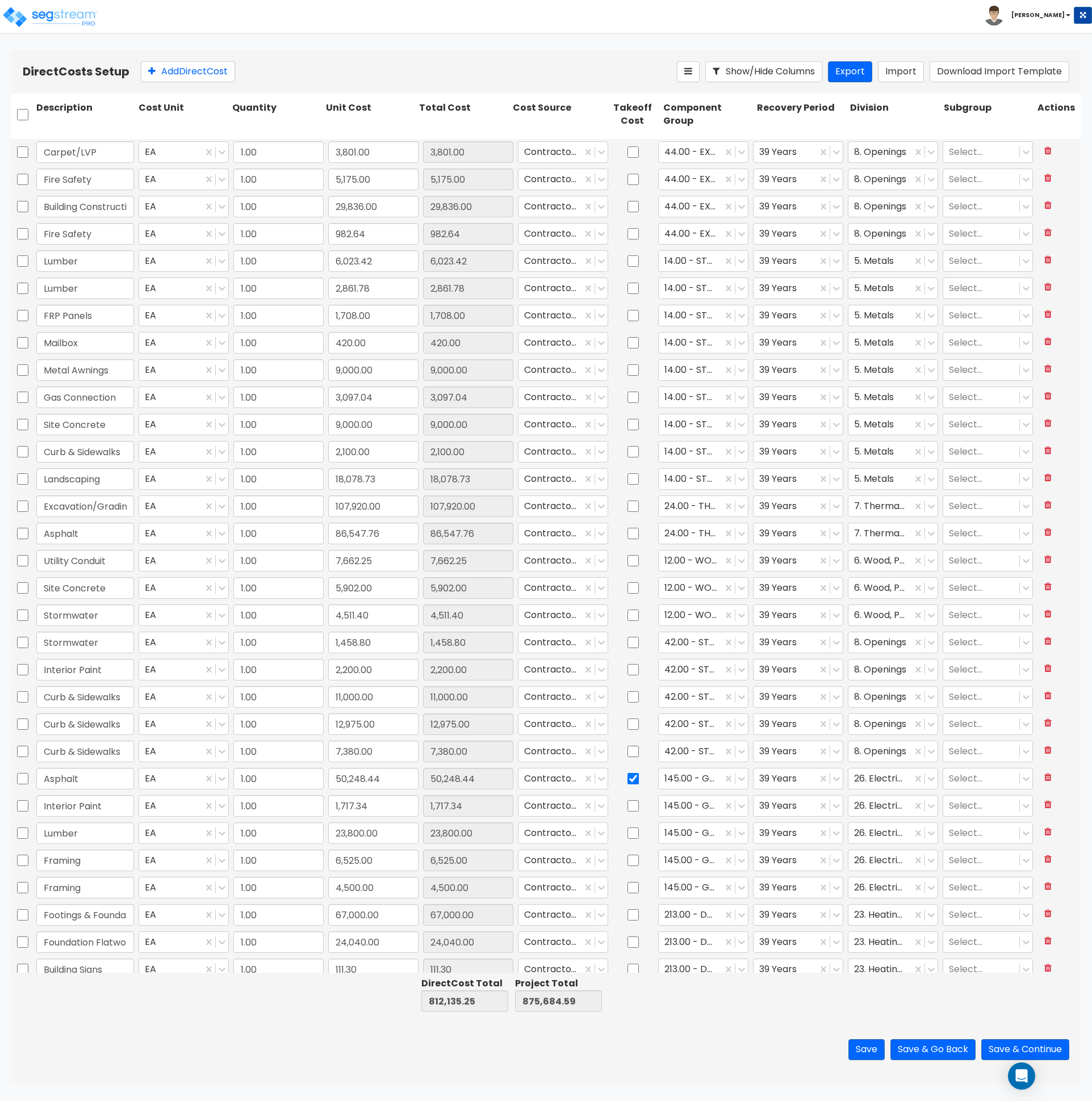
type input "14,890.50"
checkbox input "false"
type input "Store Fronts & Windows"
type input "1,207.62"
checkbox input "false"
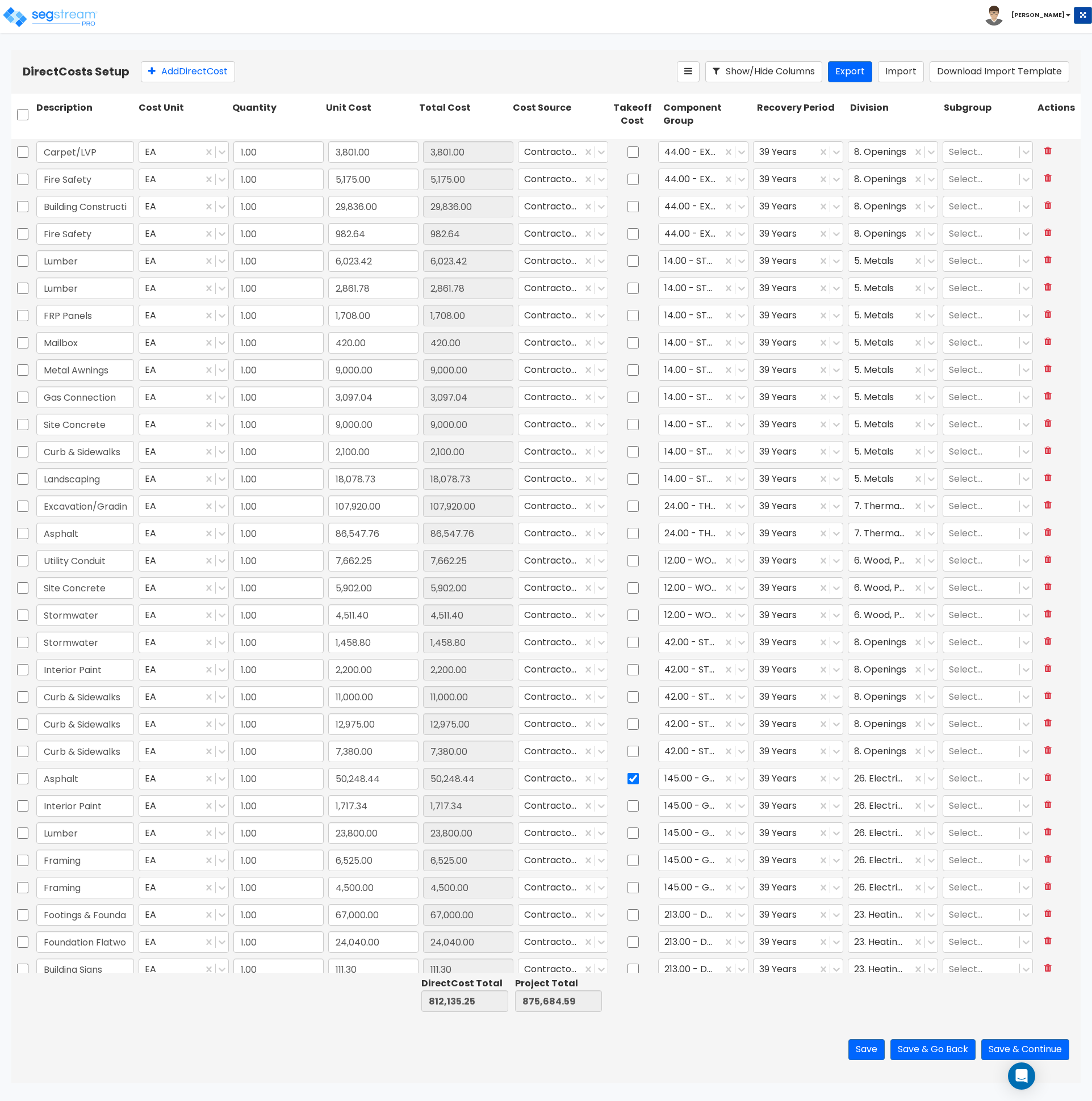
type input "Electrical"
type input "83,254.50"
checkbox input "true"
checkbox input "false"
type input "Utilities (Power)"
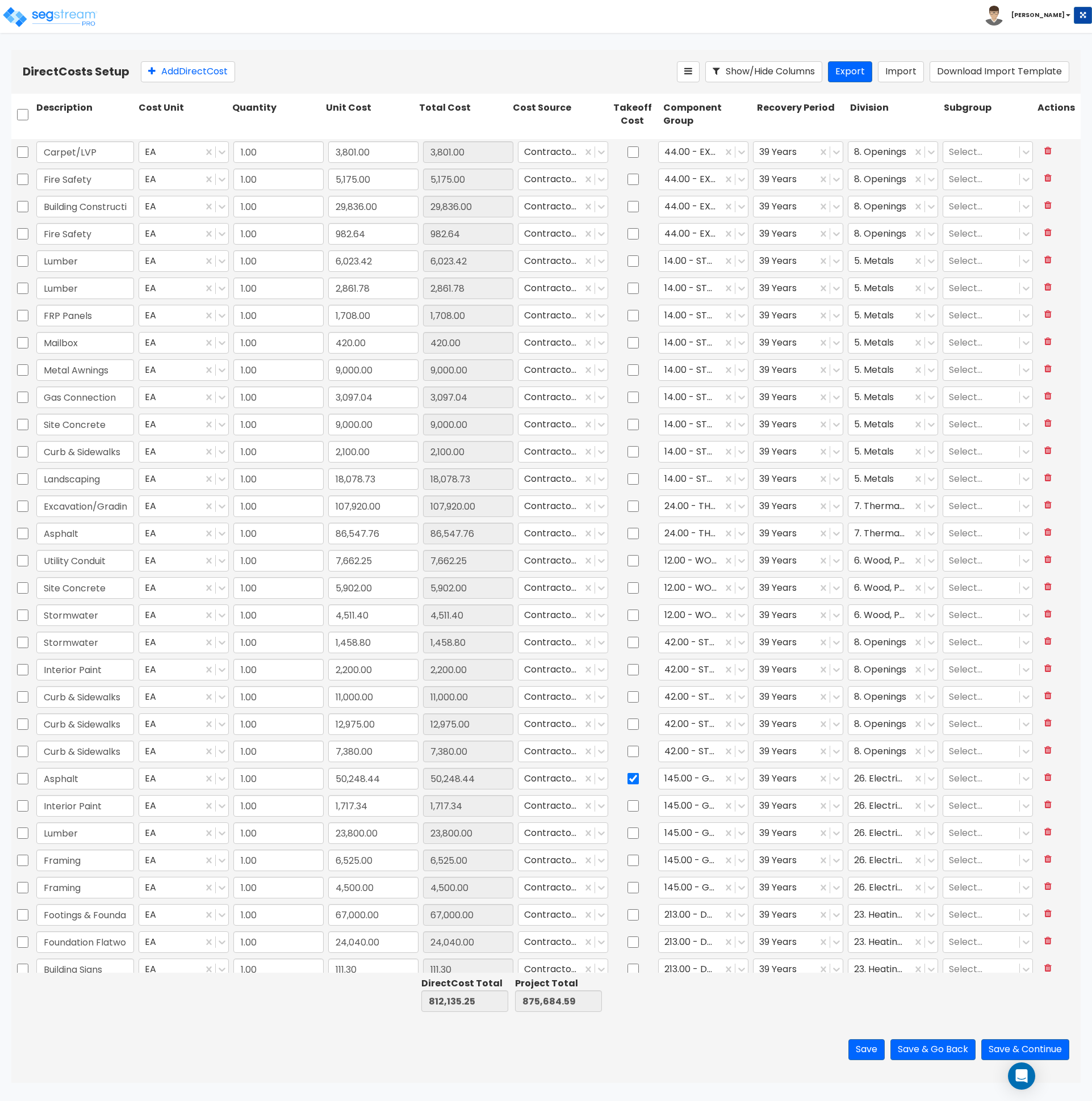
type input "2,061.00"
checkbox input "false"
type input "Utilities (Power)"
type input "2,400.00"
checkbox input "false"
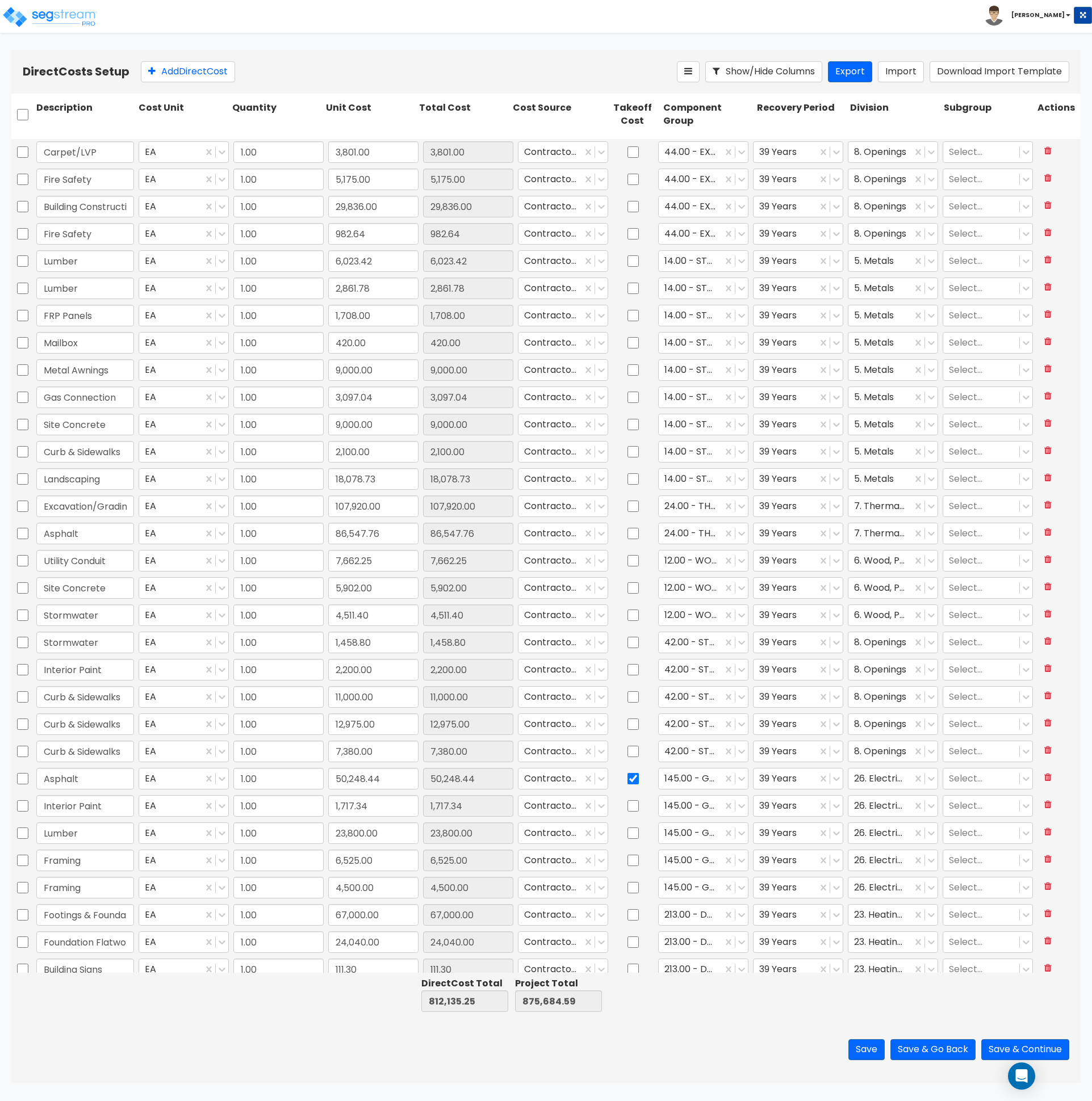
type input "Utilities (Power)"
type input "12,335.00"
checkbox input "false"
type input "Utilities (Power)"
type input "2,019.10"
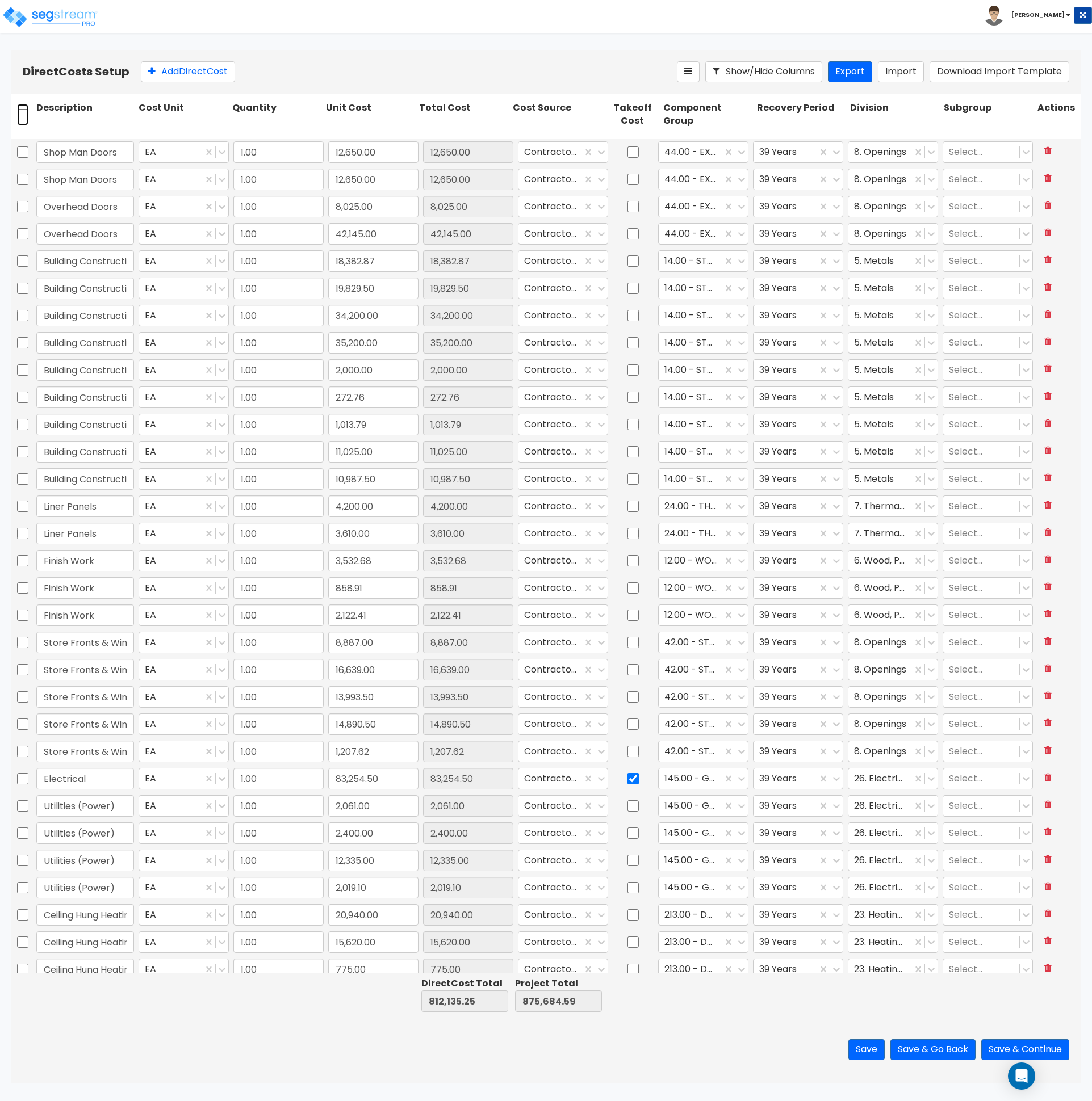
click at [19, 113] on input "checkbox" at bounding box center [22, 114] width 11 height 21
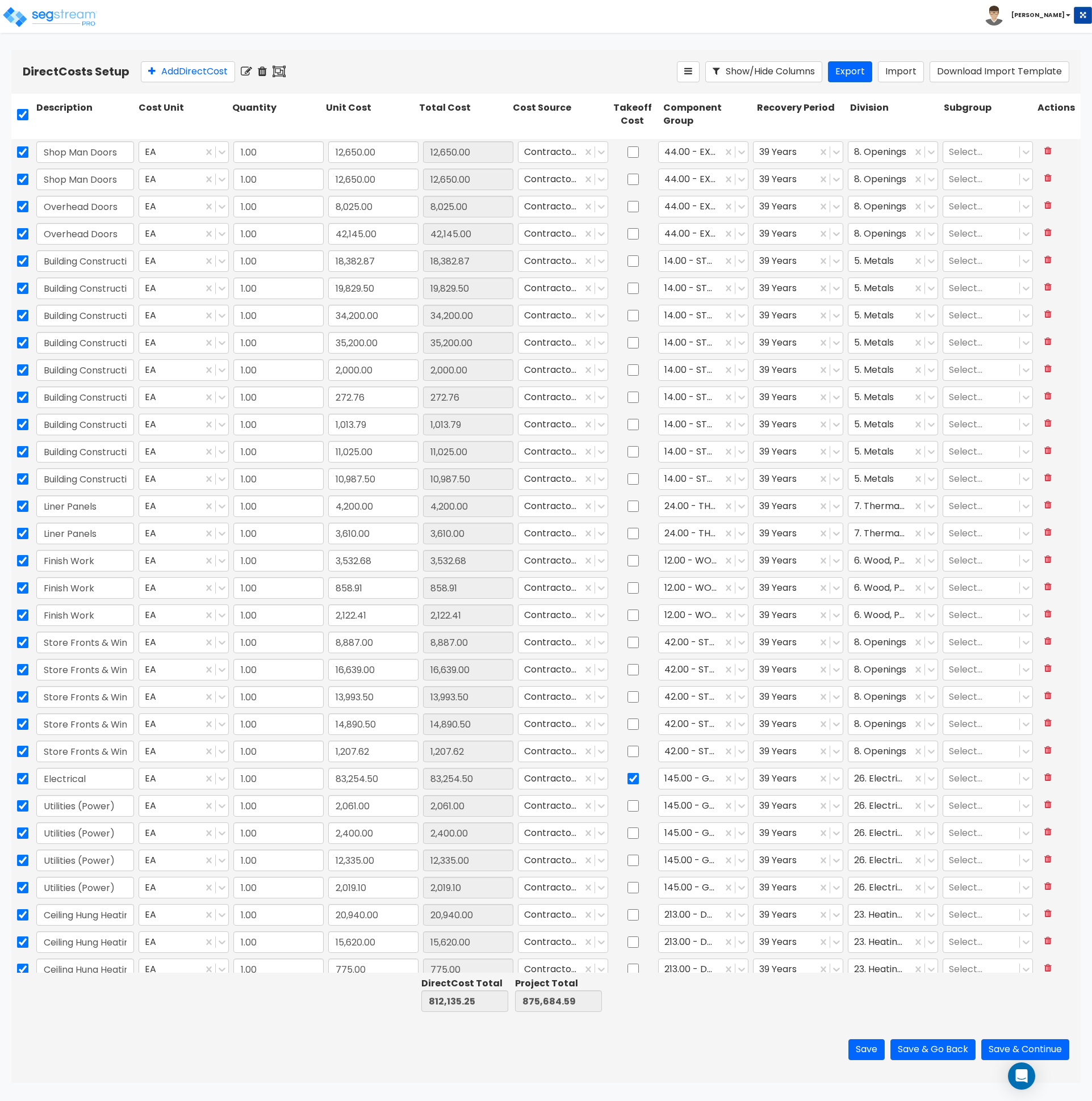
click at [264, 71] on icon at bounding box center [262, 71] width 9 height 11
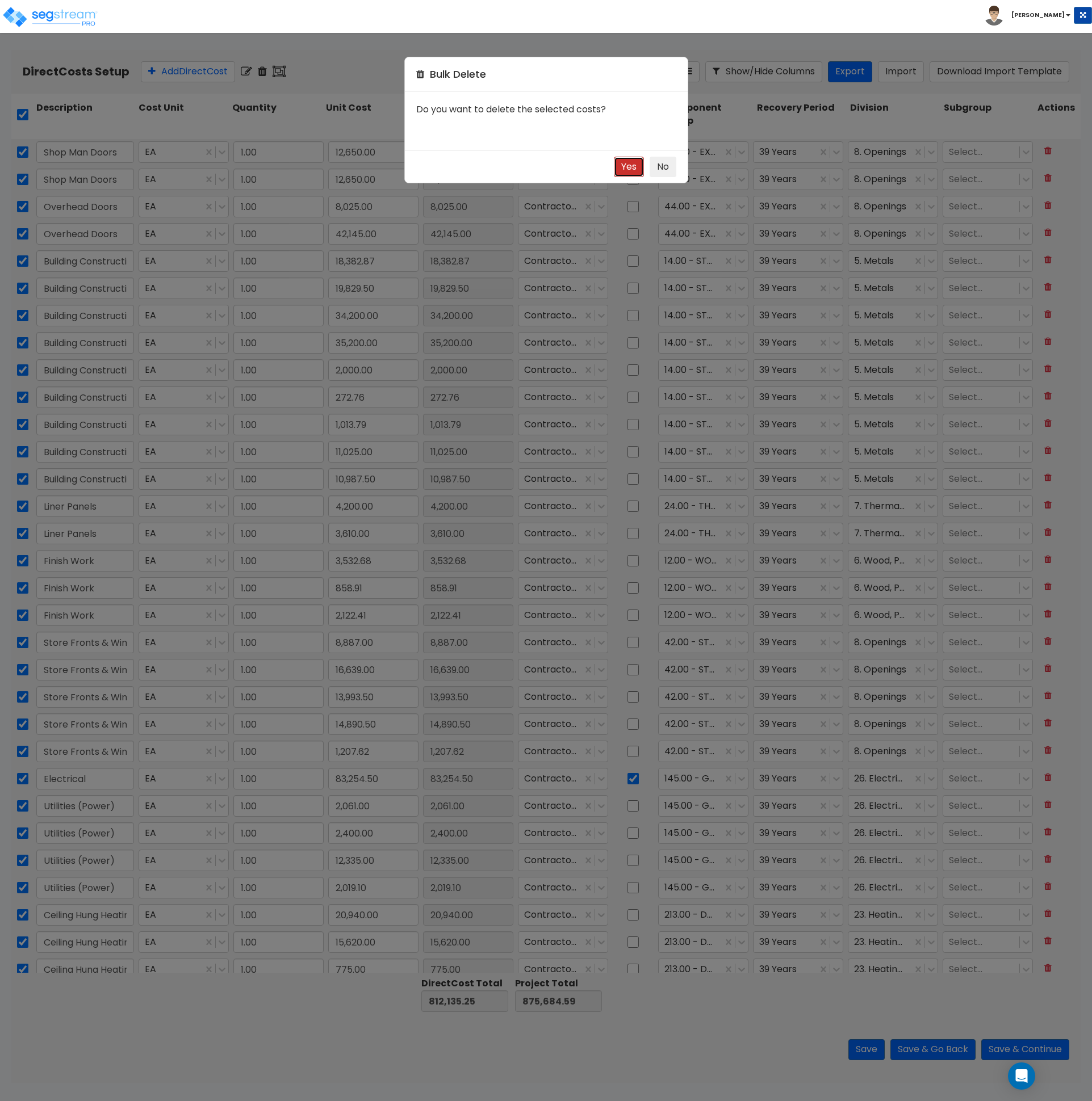
click at [629, 166] on button "Yes" at bounding box center [629, 167] width 30 height 21
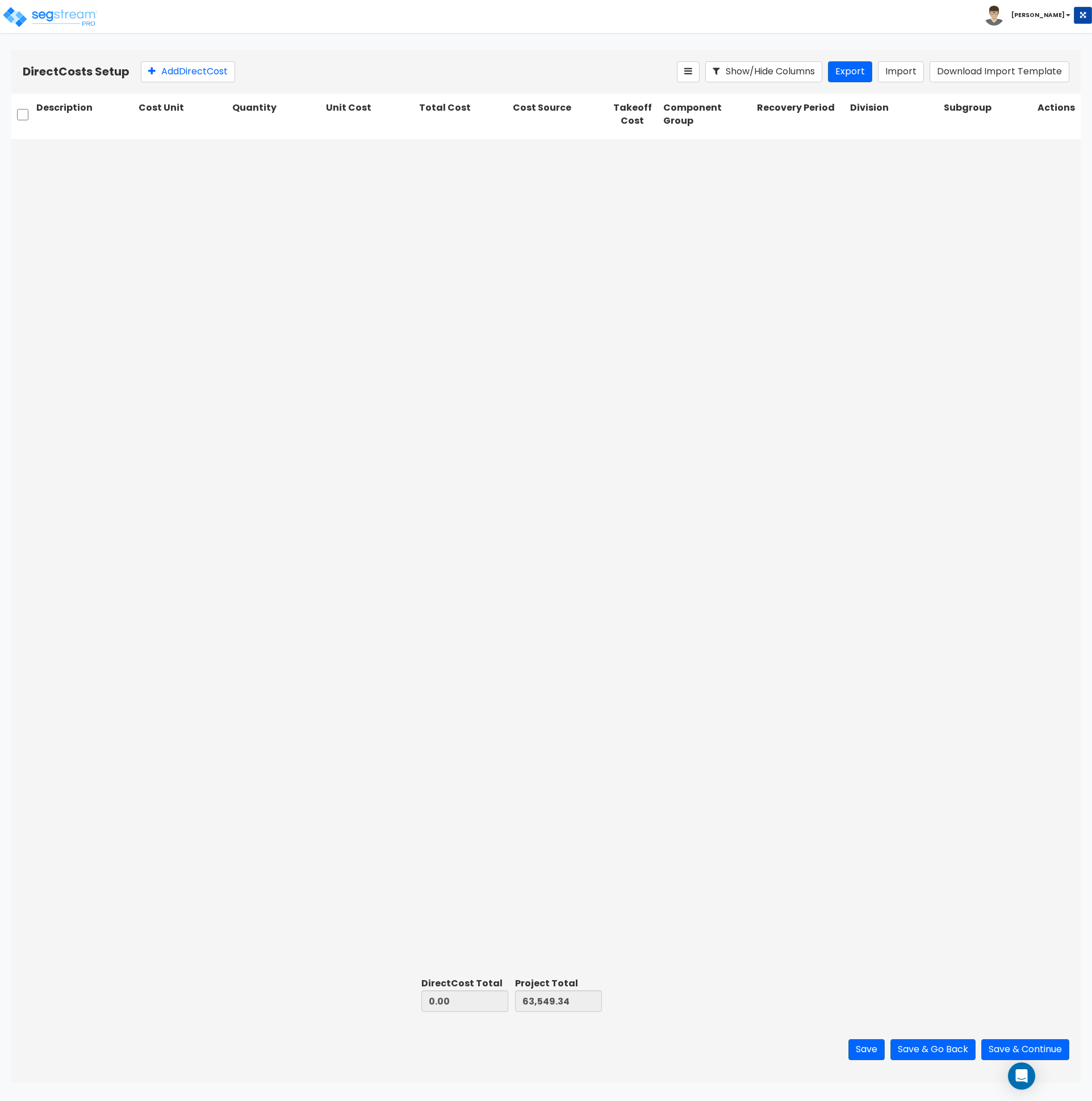
click at [595, 376] on div at bounding box center [545, 555] width 1069 height 834
click at [759, 413] on div at bounding box center [545, 555] width 1069 height 834
click at [909, 68] on button "Import" at bounding box center [901, 72] width 46 height 21
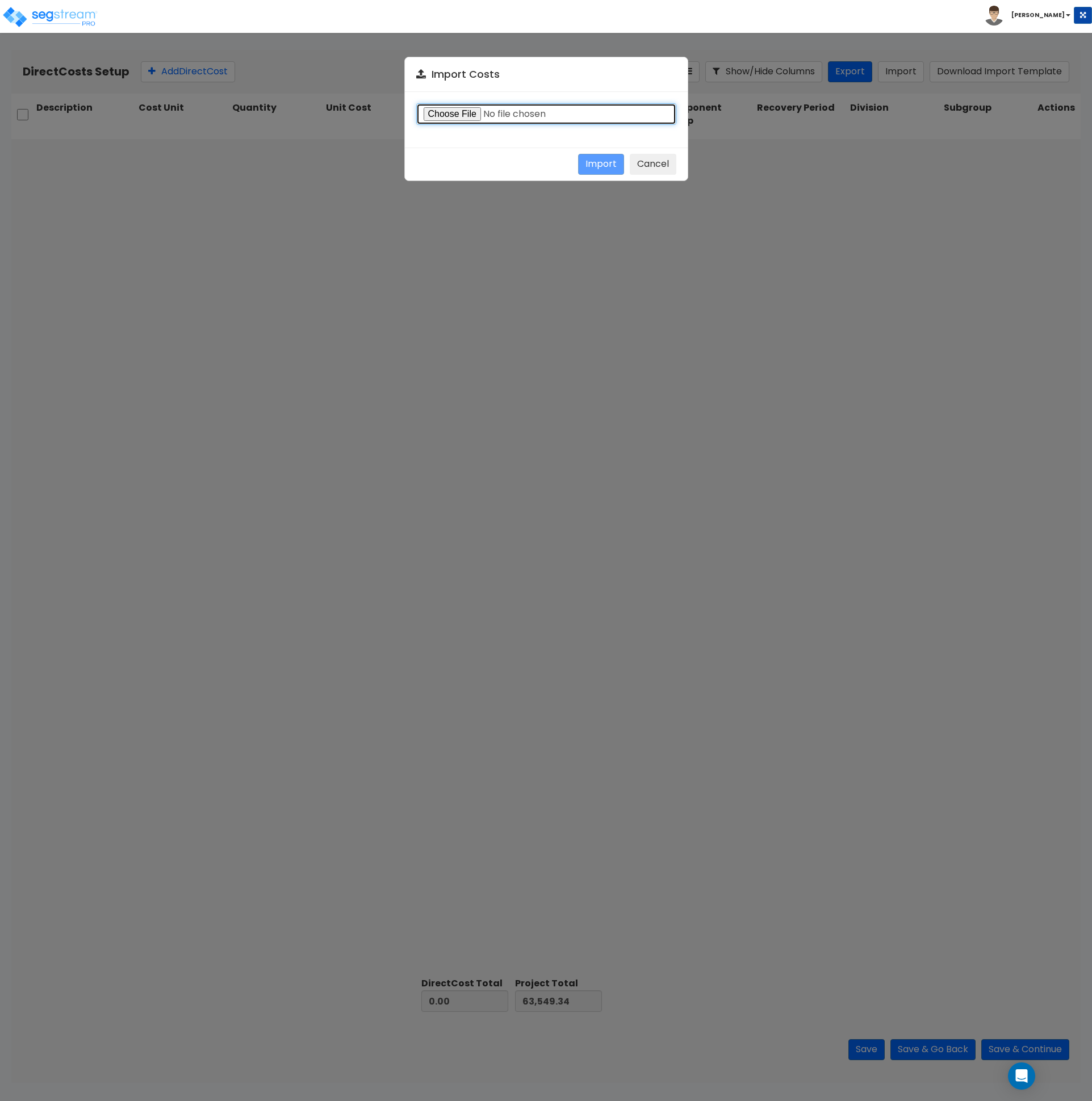
click at [464, 113] on input "file" at bounding box center [546, 113] width 260 height 21
click at [593, 162] on button "Import" at bounding box center [601, 164] width 46 height 21
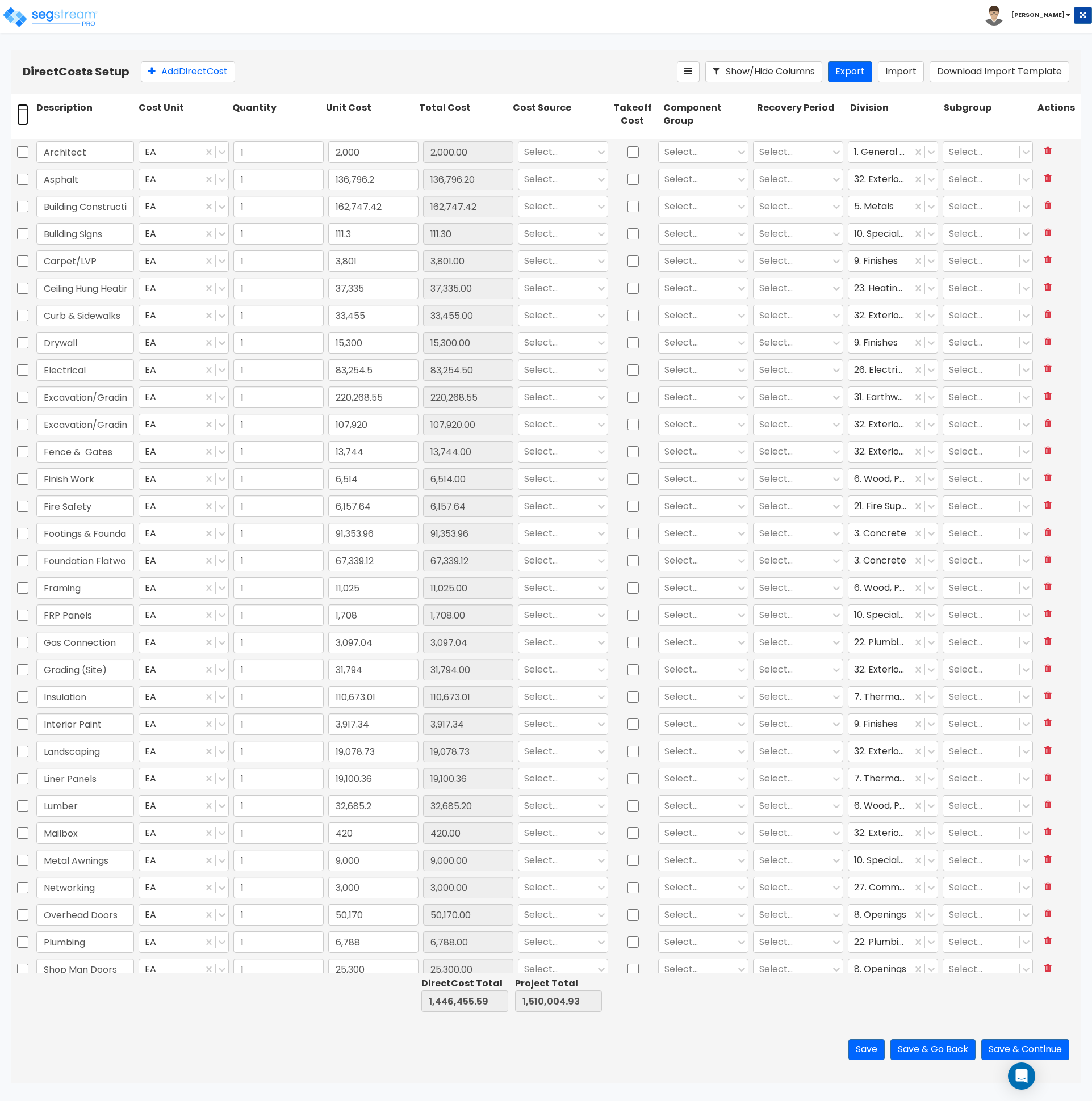
click at [26, 115] on input "checkbox" at bounding box center [22, 114] width 11 height 21
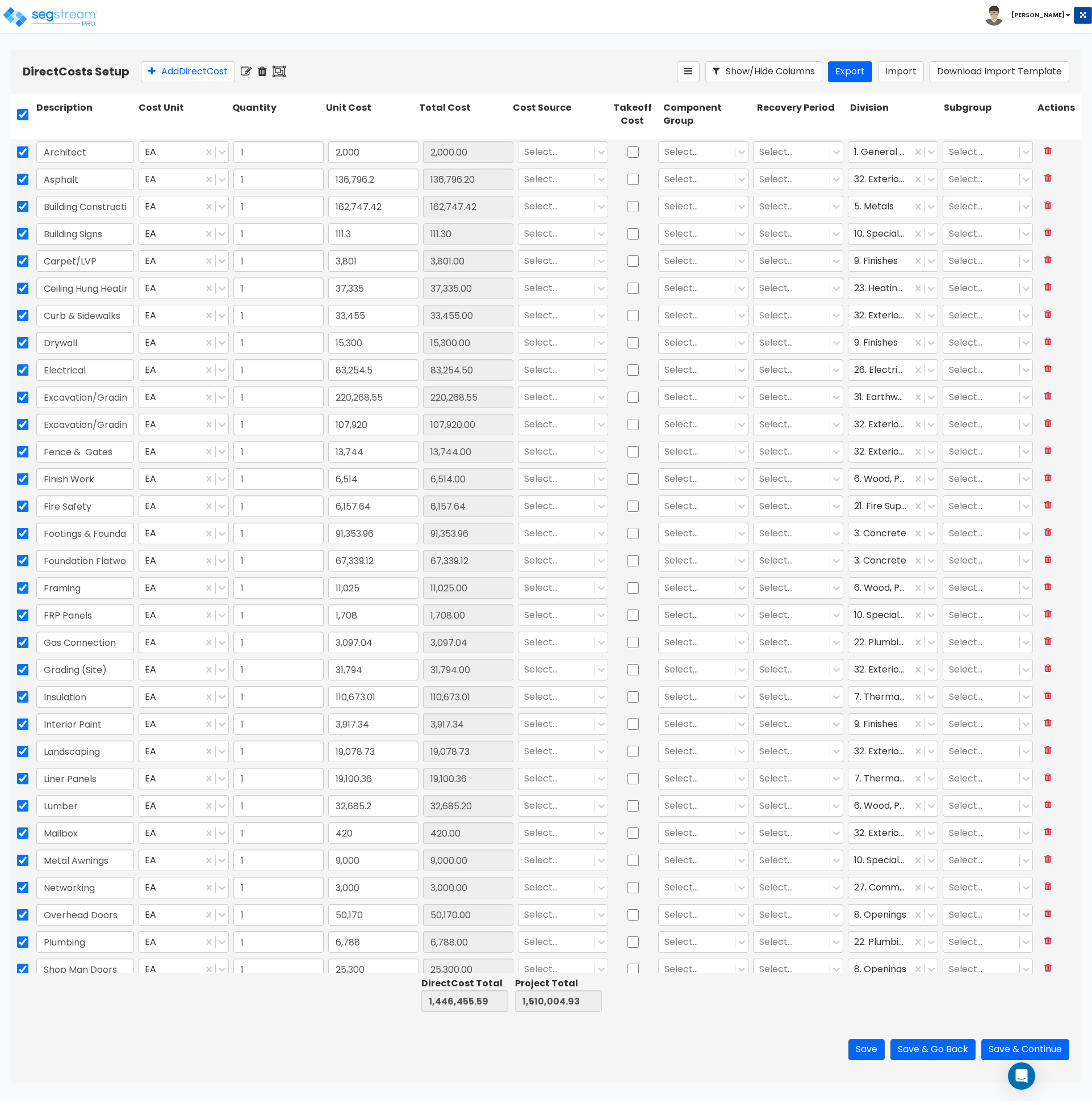
click at [251, 71] on icon at bounding box center [246, 71] width 11 height 11
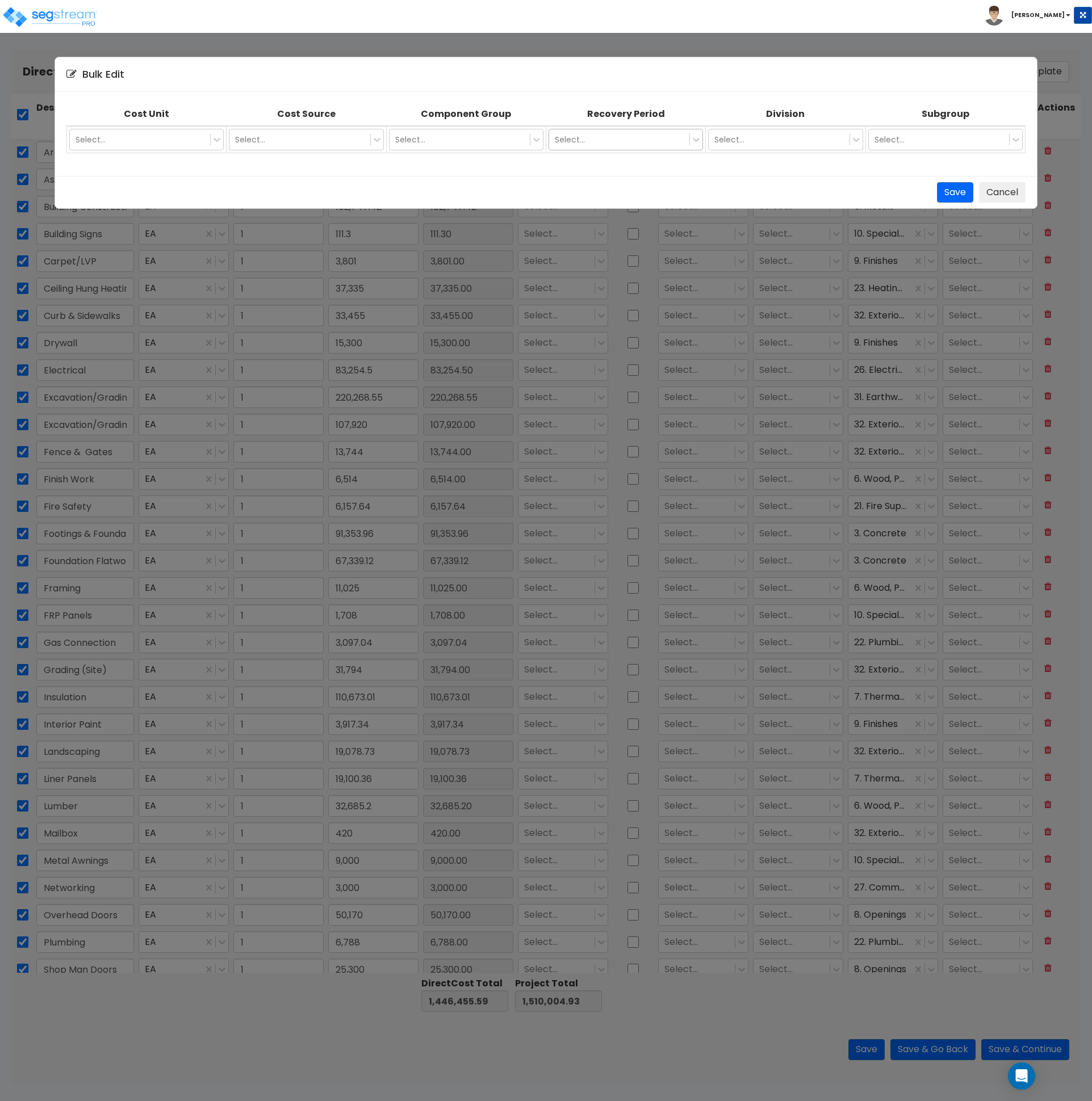
click at [605, 139] on div at bounding box center [618, 140] width 129 height 14
click at [590, 231] on div "39 Years" at bounding box center [625, 229] width 154 height 20
click at [954, 194] on button "Save" at bounding box center [955, 192] width 37 height 21
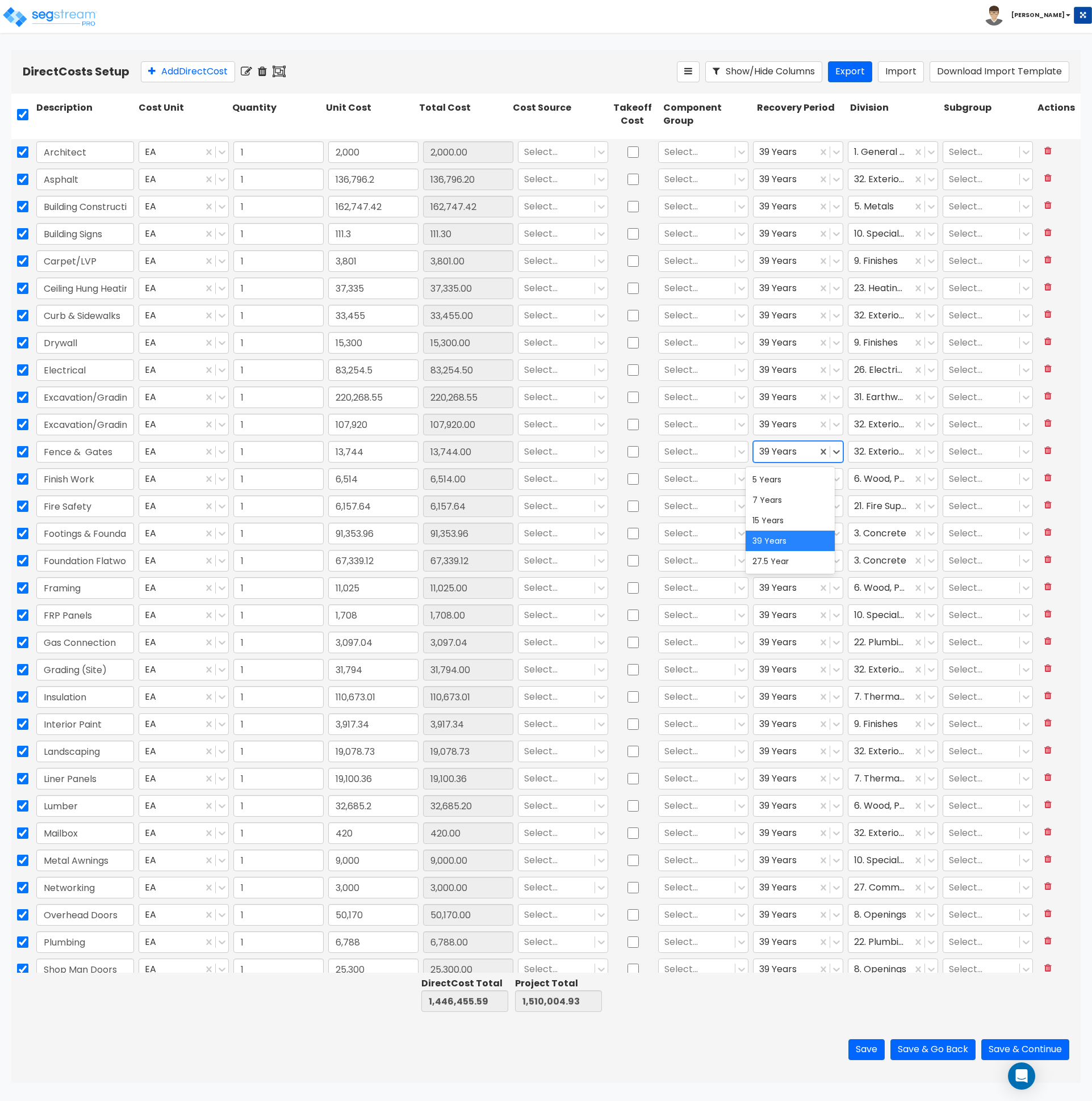
click at [767, 442] on div "39 Years" at bounding box center [785, 451] width 64 height 20
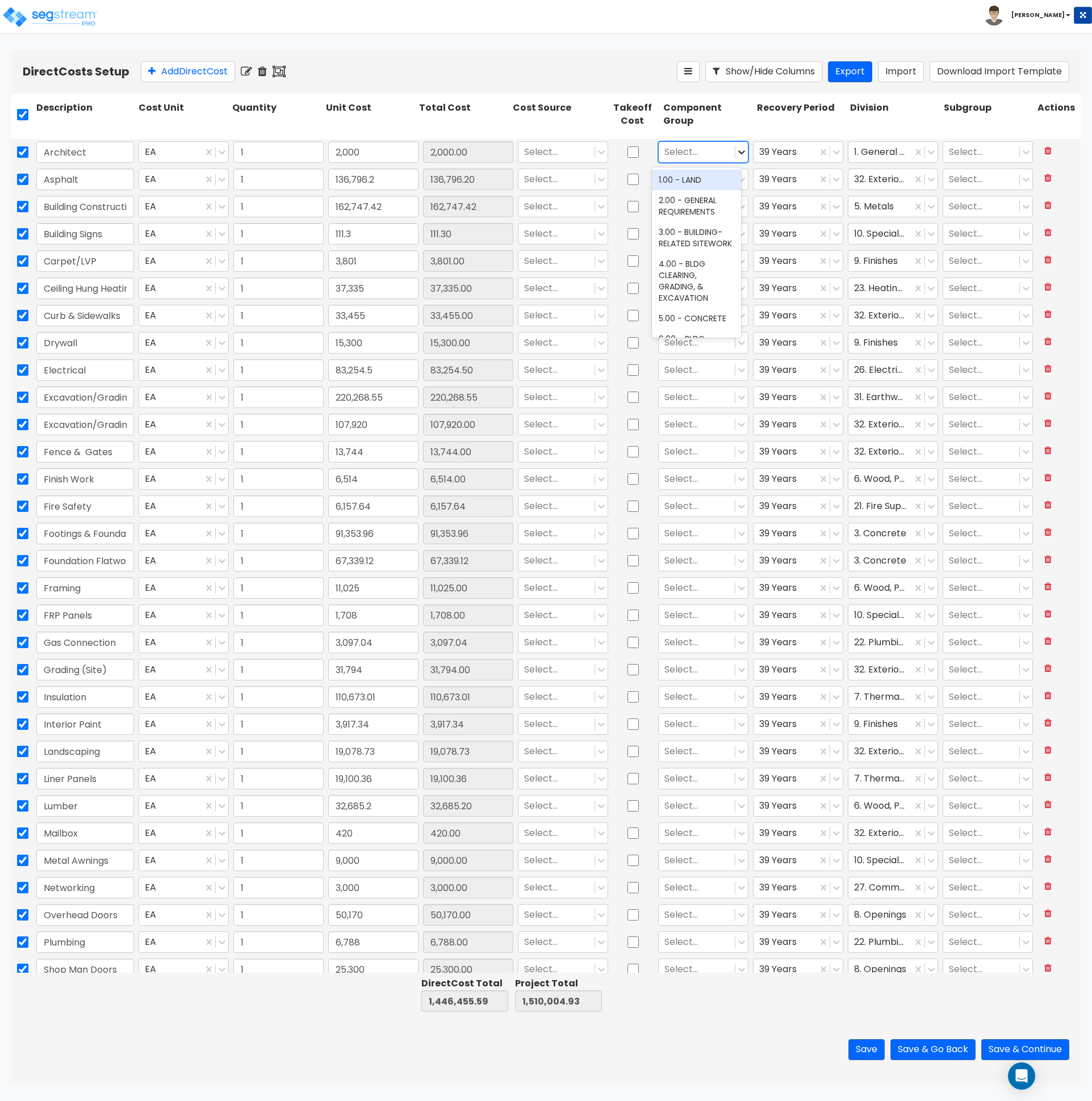
click at [737, 155] on icon at bounding box center [741, 152] width 11 height 11
click at [445, 222] on div "111.30" at bounding box center [468, 233] width 95 height 26
click at [23, 118] on input "checkbox" at bounding box center [22, 114] width 11 height 21
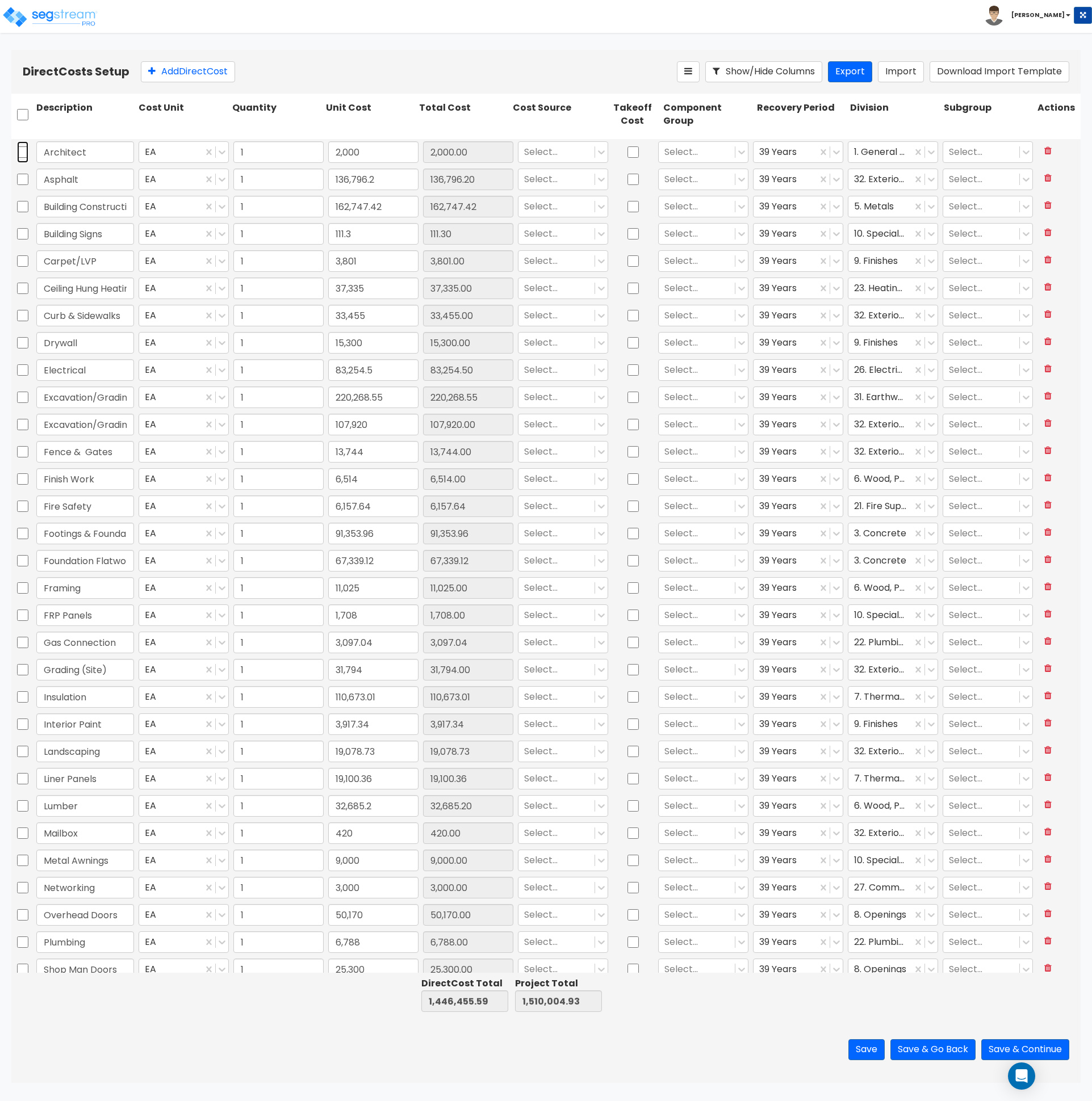
click at [22, 149] on input "checkbox" at bounding box center [22, 152] width 11 height 21
click at [267, 72] on icon at bounding box center [262, 71] width 9 height 11
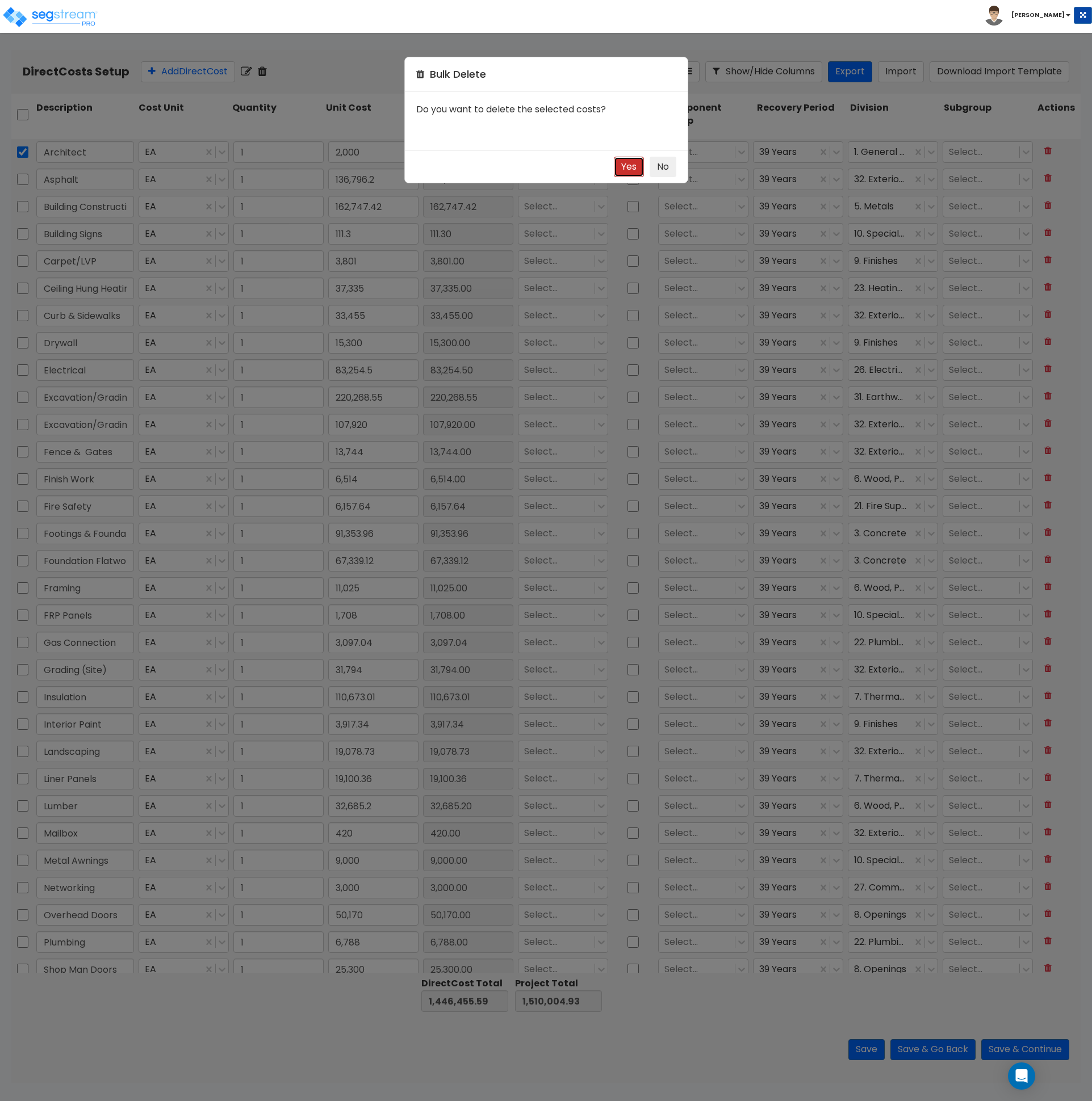
click at [635, 164] on button "Yes" at bounding box center [629, 167] width 30 height 21
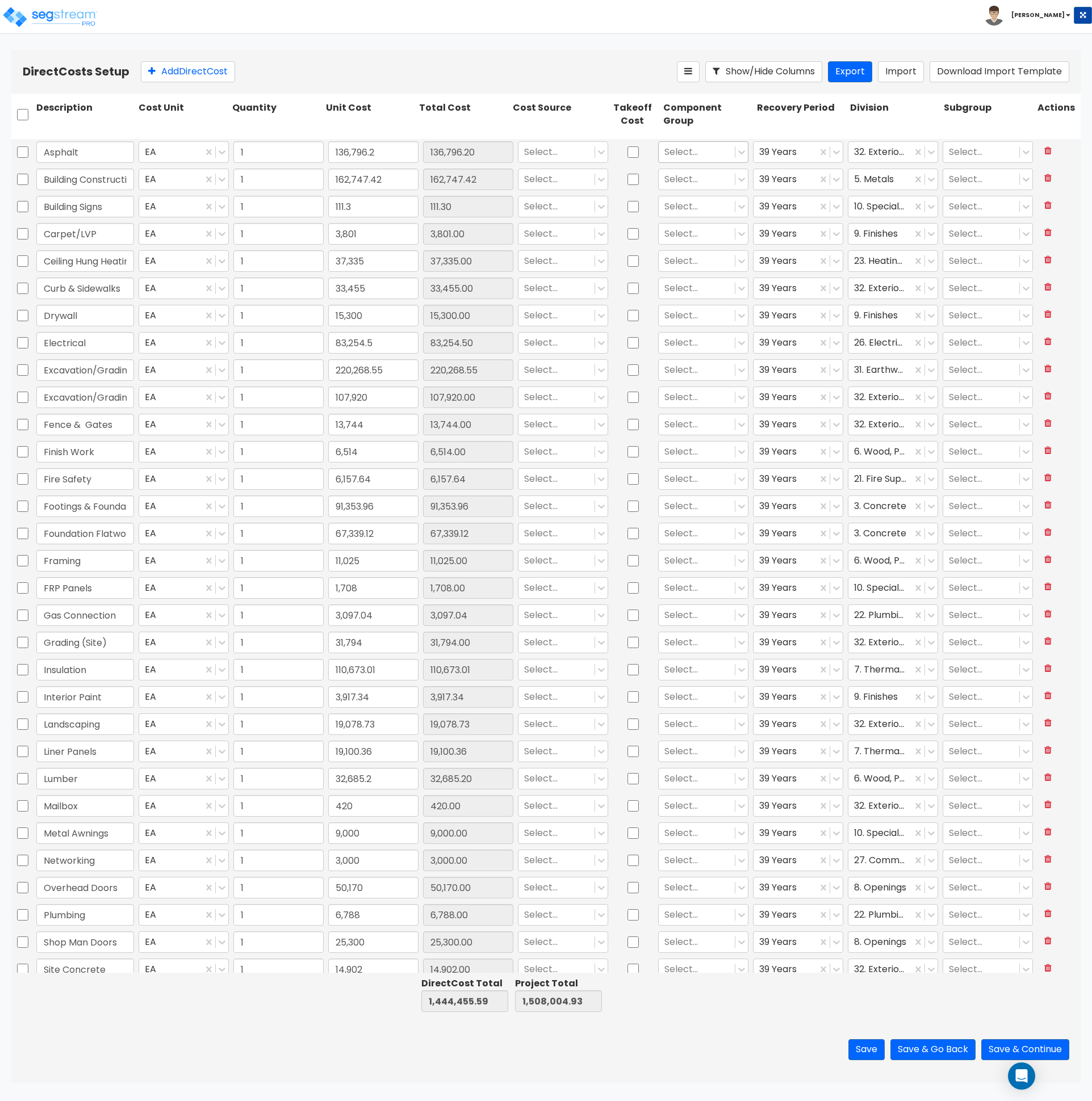
click at [690, 157] on div at bounding box center [697, 152] width 65 height 15
click at [830, 152] on icon at bounding box center [836, 152] width 11 height 11
drag, startPoint x: 101, startPoint y: 181, endPoint x: 141, endPoint y: 181, distance: 40.0
click at [141, 181] on div "Building Construction & Supplies EA 1 162,747.42 162,747.42 Select... Select...…" at bounding box center [545, 179] width 1069 height 26
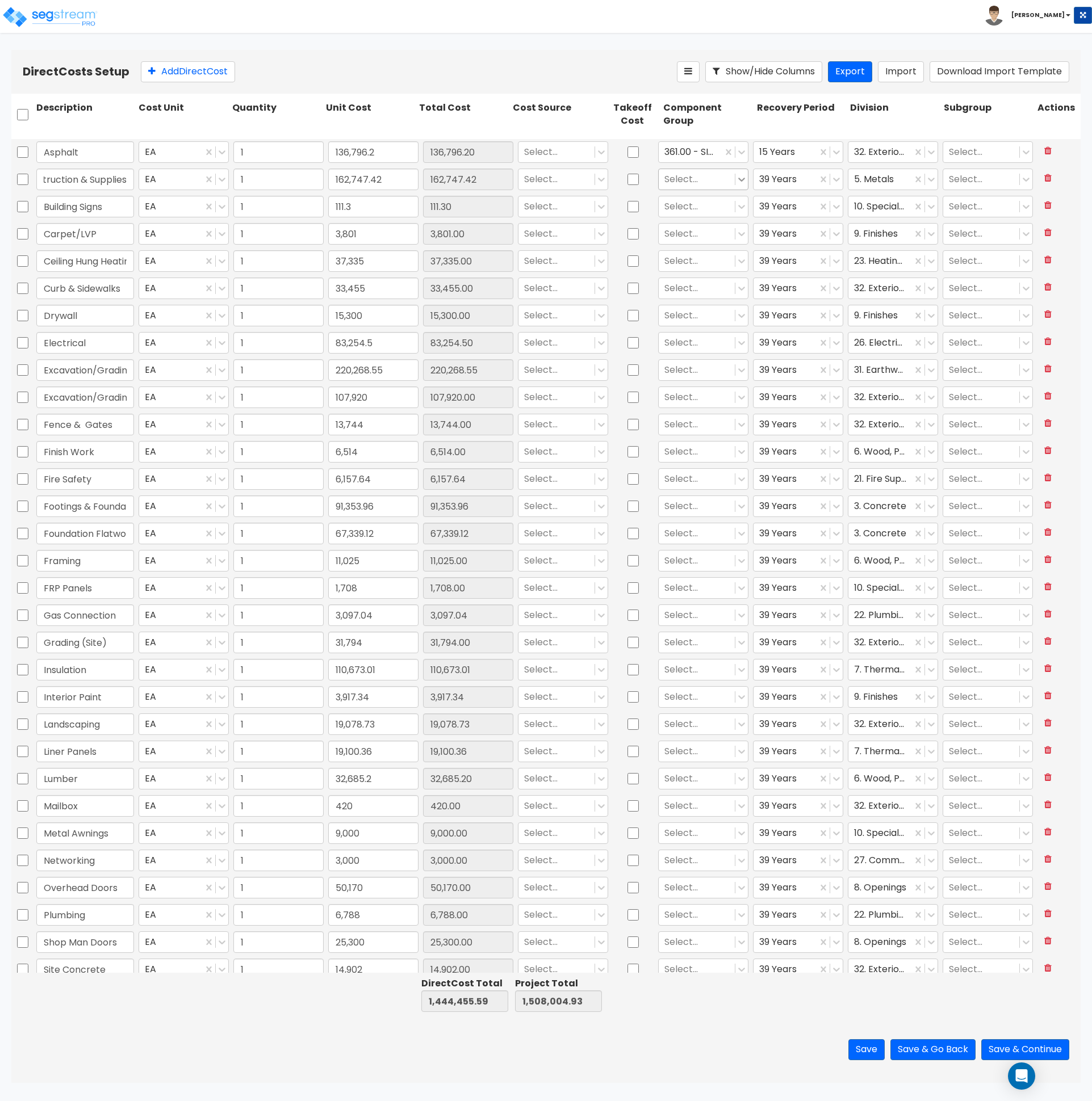
click at [739, 180] on icon at bounding box center [742, 180] width 7 height 4
click at [710, 209] on div at bounding box center [697, 207] width 65 height 15
click at [695, 307] on div "328.00 - SIGNAGE" at bounding box center [696, 297] width 89 height 20
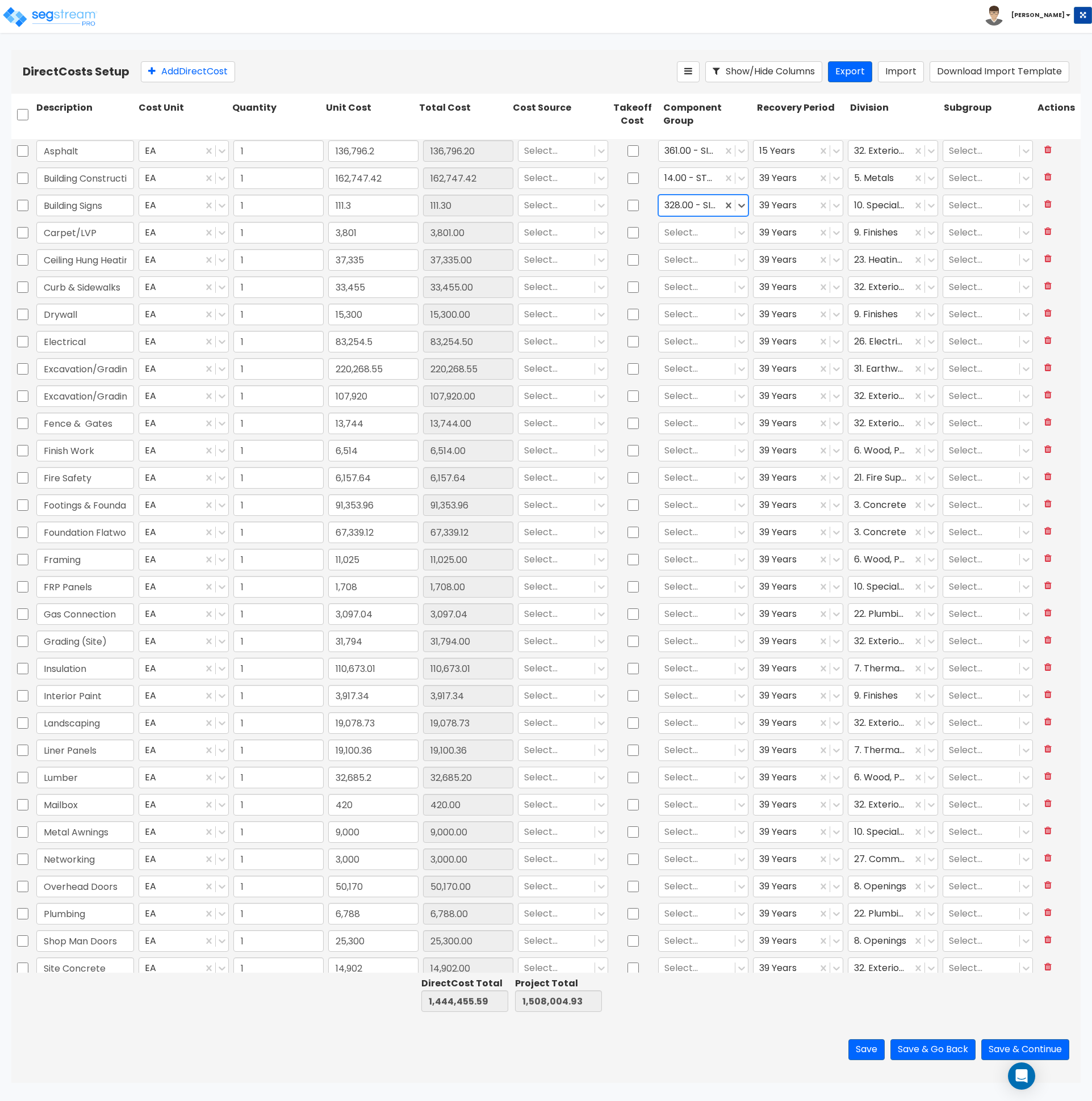
scroll to position [2, 0]
click at [703, 233] on div at bounding box center [697, 232] width 65 height 15
click at [701, 263] on div "132.00 - LAMINATE FLOORING" at bounding box center [696, 265] width 89 height 32
click at [833, 231] on icon at bounding box center [836, 232] width 7 height 4
click at [802, 266] on div "5 Years" at bounding box center [790, 260] width 89 height 20
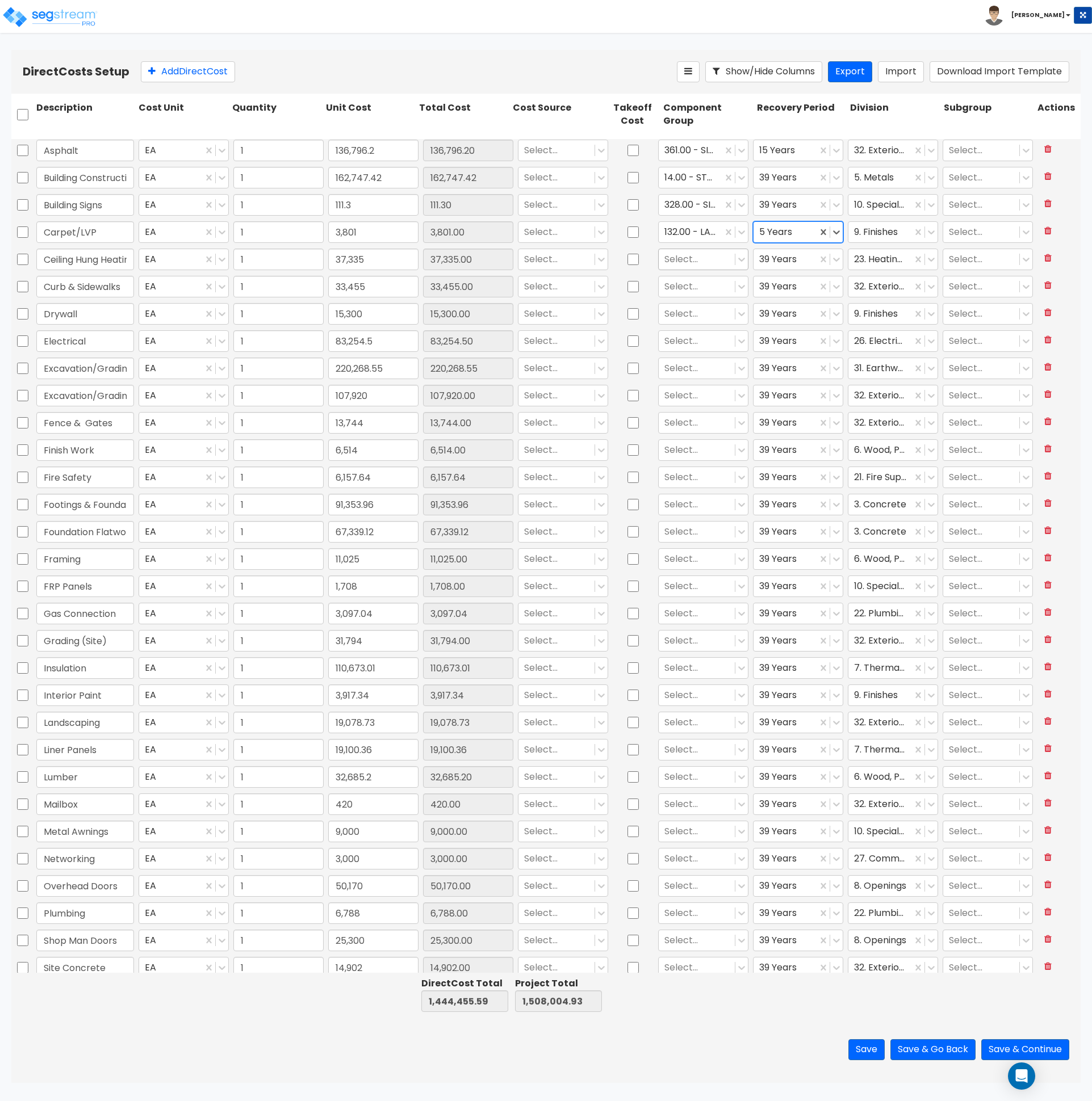
click at [703, 261] on div at bounding box center [697, 260] width 65 height 15
click at [830, 258] on icon at bounding box center [836, 259] width 11 height 11
click at [804, 287] on div "5 Years" at bounding box center [790, 287] width 89 height 20
click at [697, 289] on div at bounding box center [697, 287] width 65 height 15
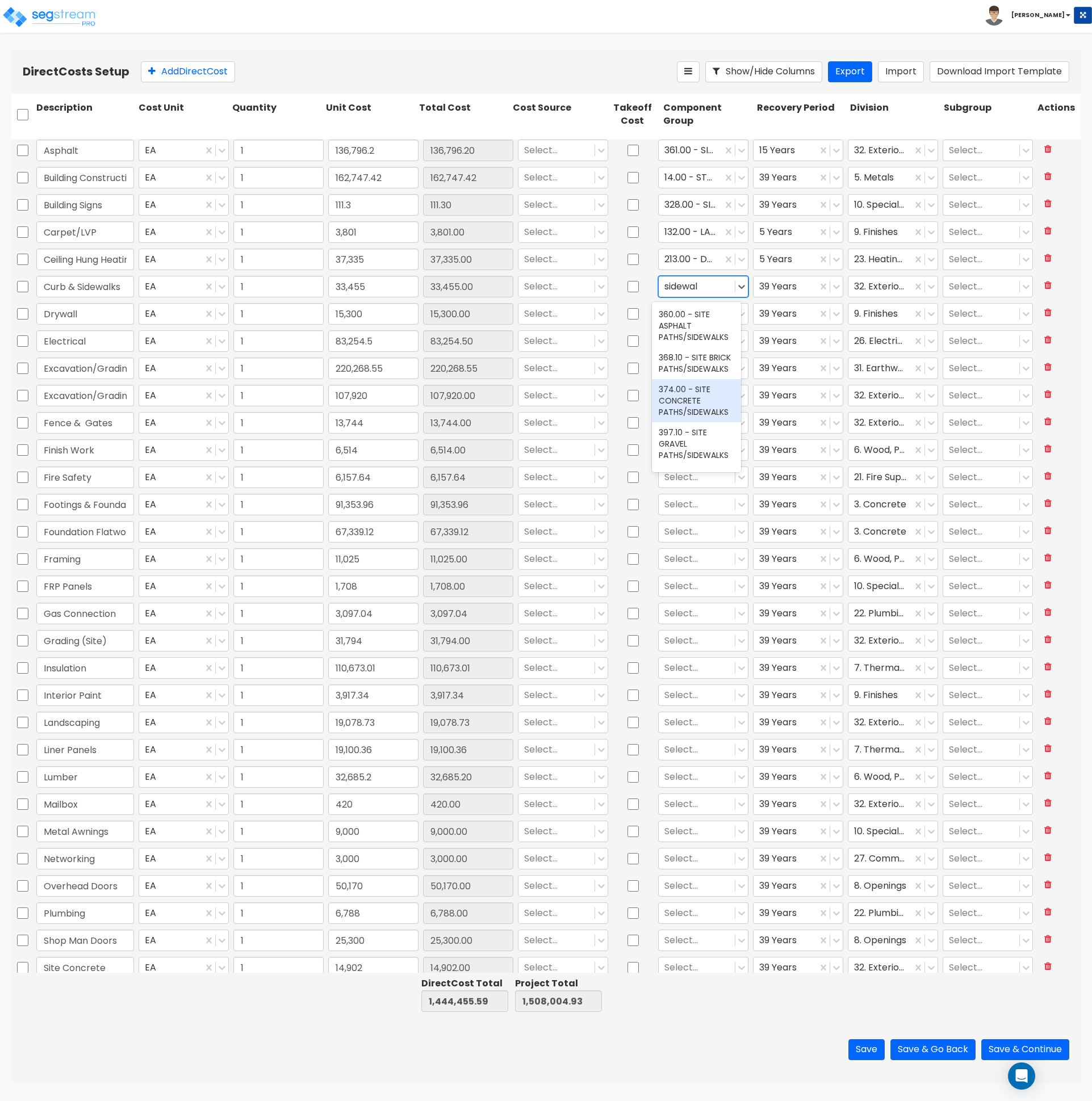
click at [693, 410] on div "374.00 - SITE CONCRETE PATHS/SIDEWALKS" at bounding box center [696, 400] width 89 height 43
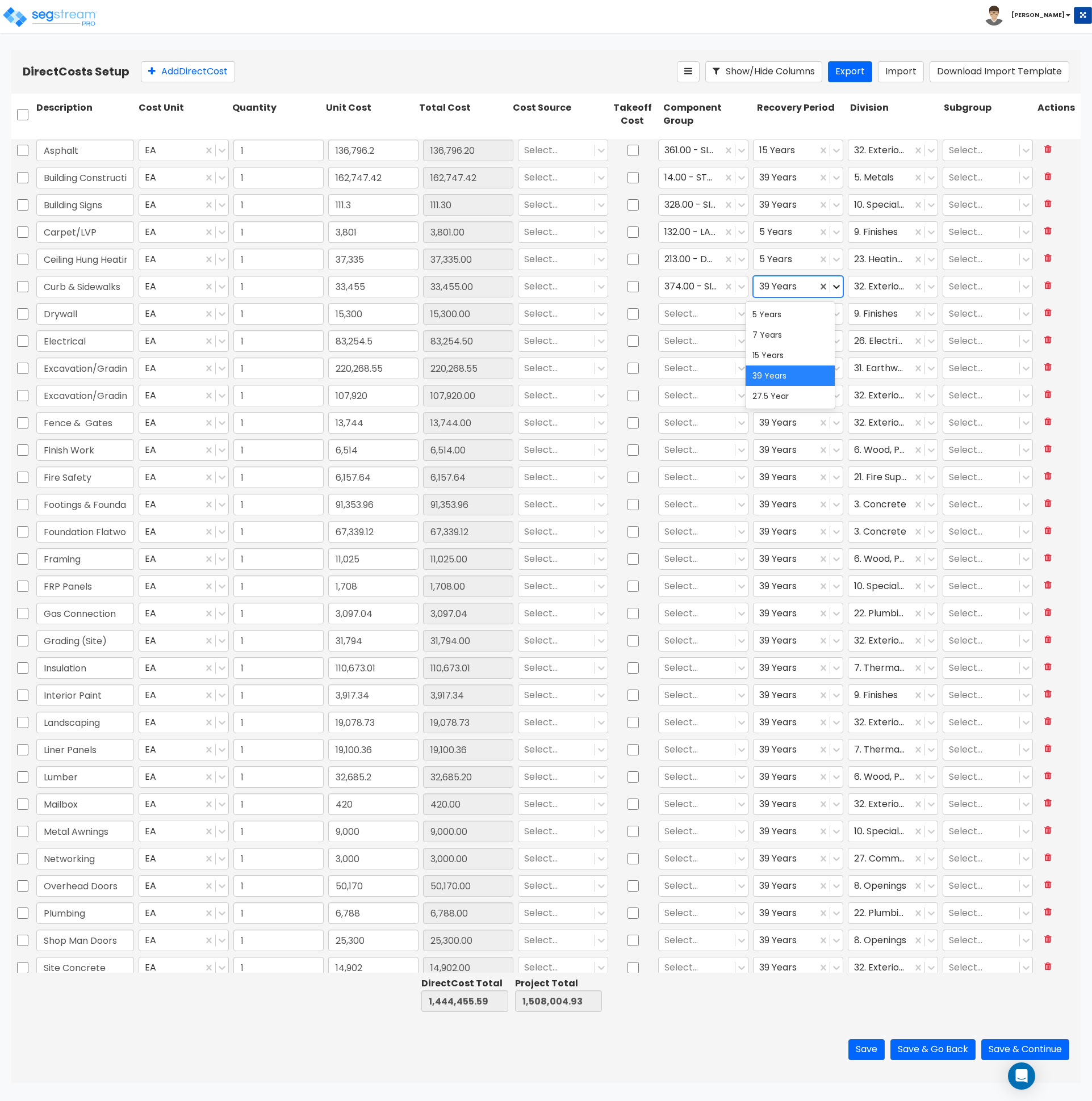
click at [830, 288] on icon at bounding box center [836, 286] width 11 height 11
click at [794, 357] on div "15 Years" at bounding box center [790, 355] width 89 height 20
click at [696, 311] on div at bounding box center [697, 314] width 65 height 15
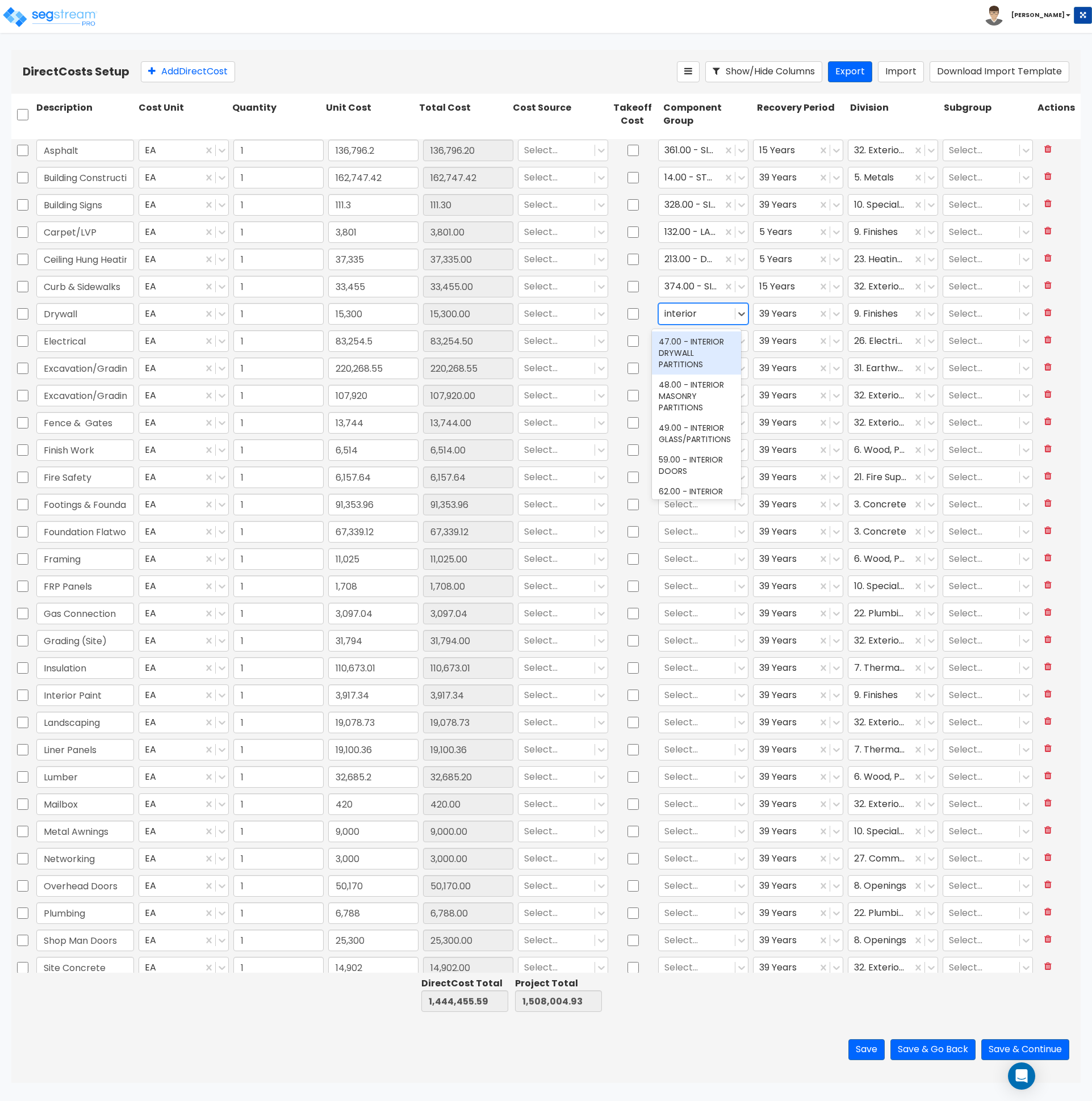
click at [687, 358] on div "47.00 - INTERIOR DRYWALL PARTITIONS" at bounding box center [696, 353] width 89 height 43
click at [684, 344] on div at bounding box center [697, 341] width 65 height 15
drag, startPoint x: 691, startPoint y: 378, endPoint x: 710, endPoint y: 379, distance: 19.0
click at [691, 381] on div "145.00 - GENERAL ELECTRICAL" at bounding box center [696, 374] width 89 height 32
click at [628, 341] on input "checkbox" at bounding box center [633, 341] width 11 height 21
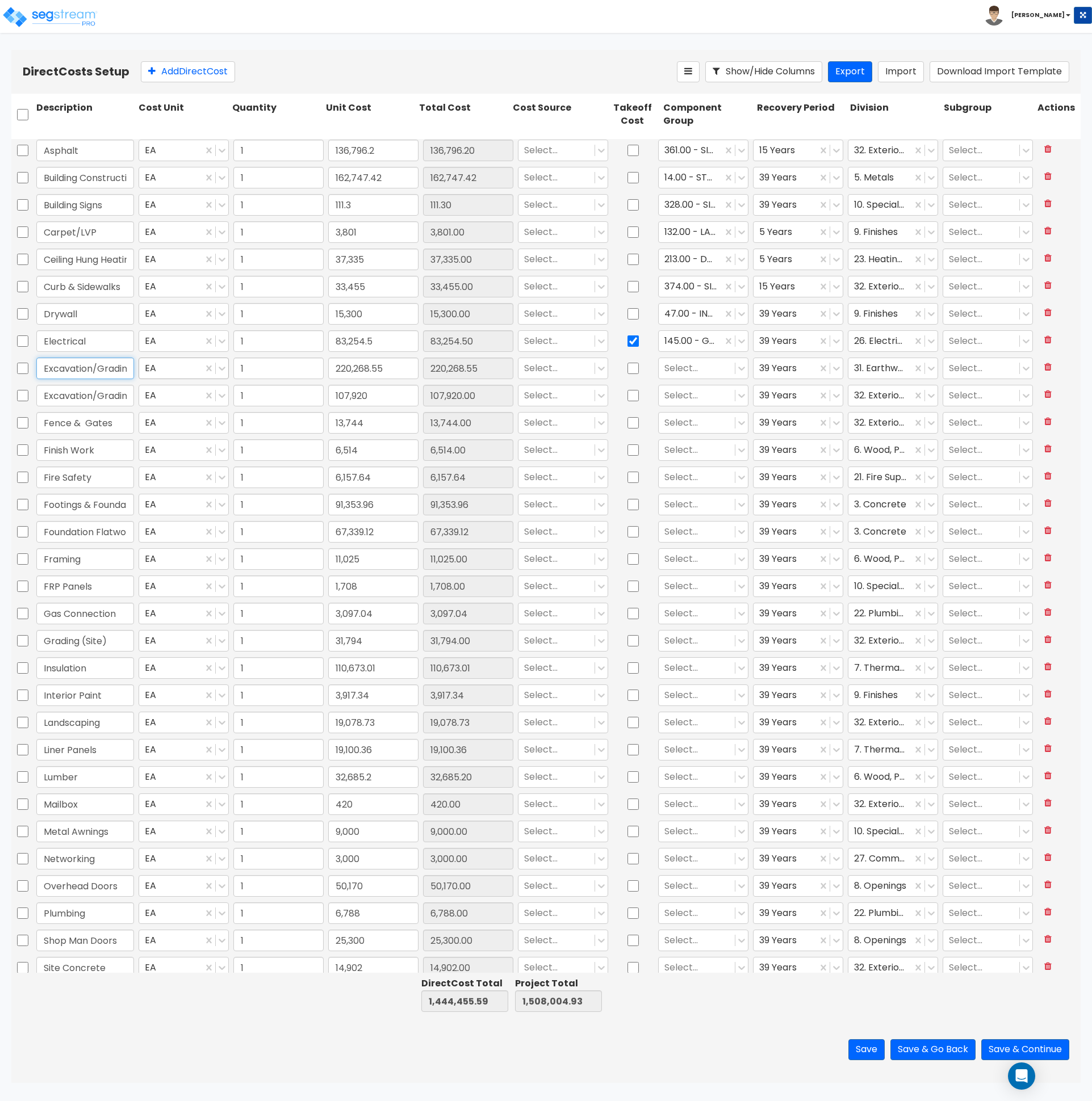
scroll to position [0, 55]
drag, startPoint x: 96, startPoint y: 373, endPoint x: 175, endPoint y: 372, distance: 79.0
click at [175, 372] on div "Excavation/Grading (Building) EA 1 220,268.55 220,268.55 Select... Select... 39…" at bounding box center [545, 368] width 1069 height 26
click at [698, 368] on div at bounding box center [697, 369] width 65 height 15
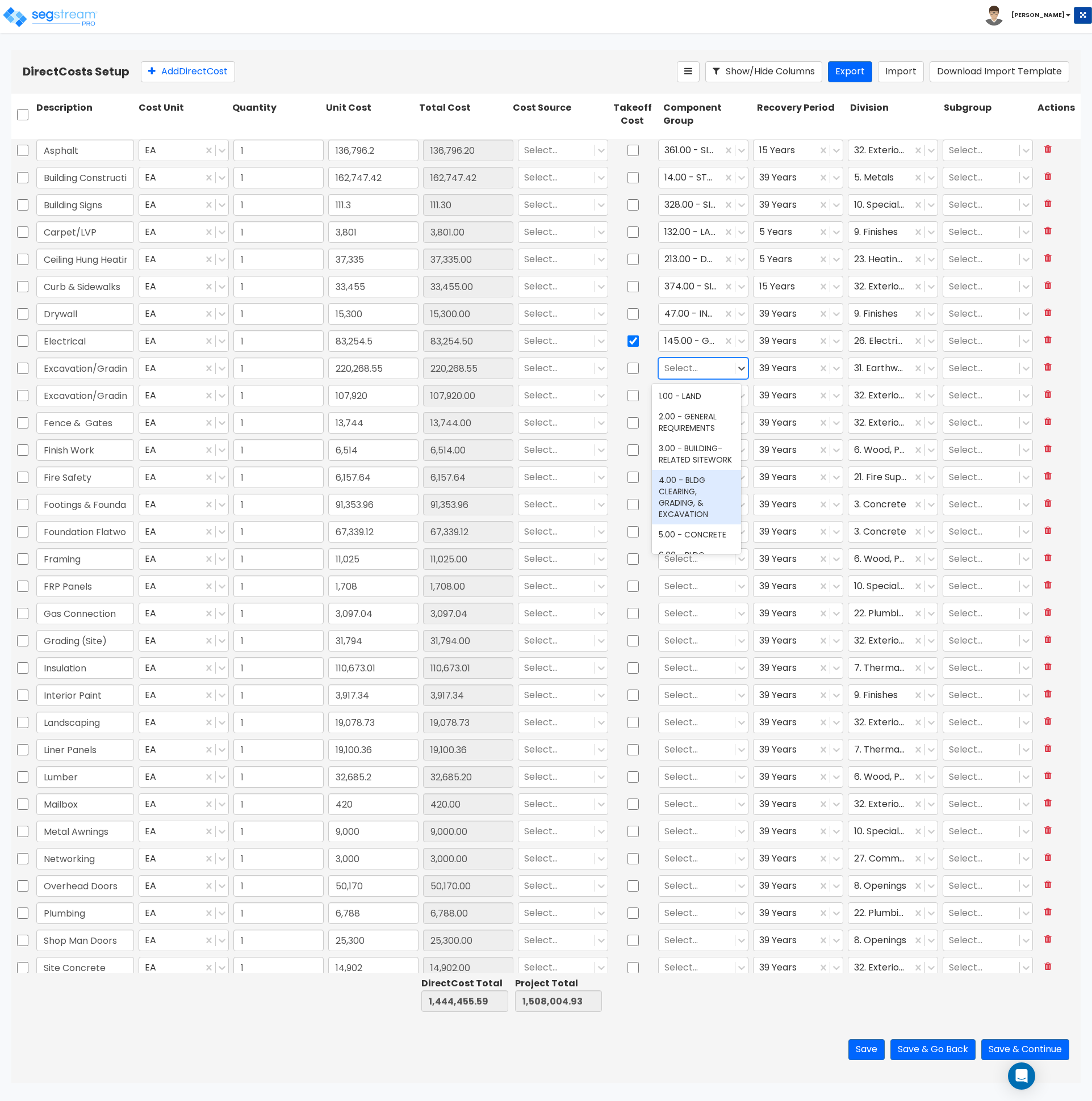
click at [683, 506] on div "4.00 - BLDG CLEARING, GRADING, & EXCAVATION" at bounding box center [696, 497] width 89 height 54
drag, startPoint x: 101, startPoint y: 399, endPoint x: 211, endPoint y: 396, distance: 110.0
click at [211, 396] on div "Excavation/Grading (Site) EA 1 107,920 107,920.00 Select... Select... 39 Years …" at bounding box center [545, 395] width 1069 height 26
click at [696, 393] on div at bounding box center [697, 396] width 65 height 15
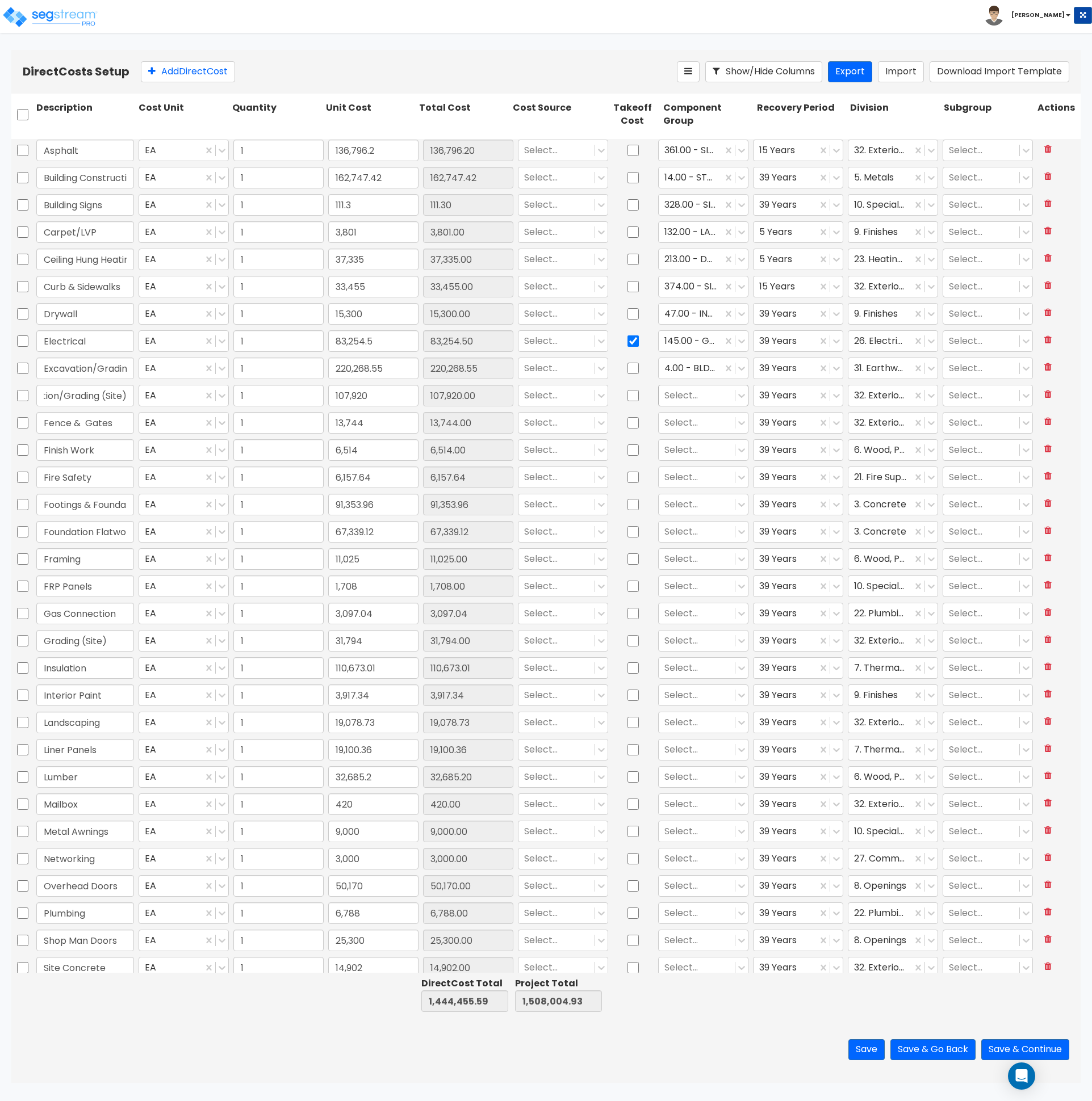
scroll to position [0, 0]
click at [705, 369] on div at bounding box center [690, 369] width 52 height 15
click at [694, 395] on div at bounding box center [697, 396] width 65 height 15
click at [694, 421] on div at bounding box center [697, 423] width 65 height 15
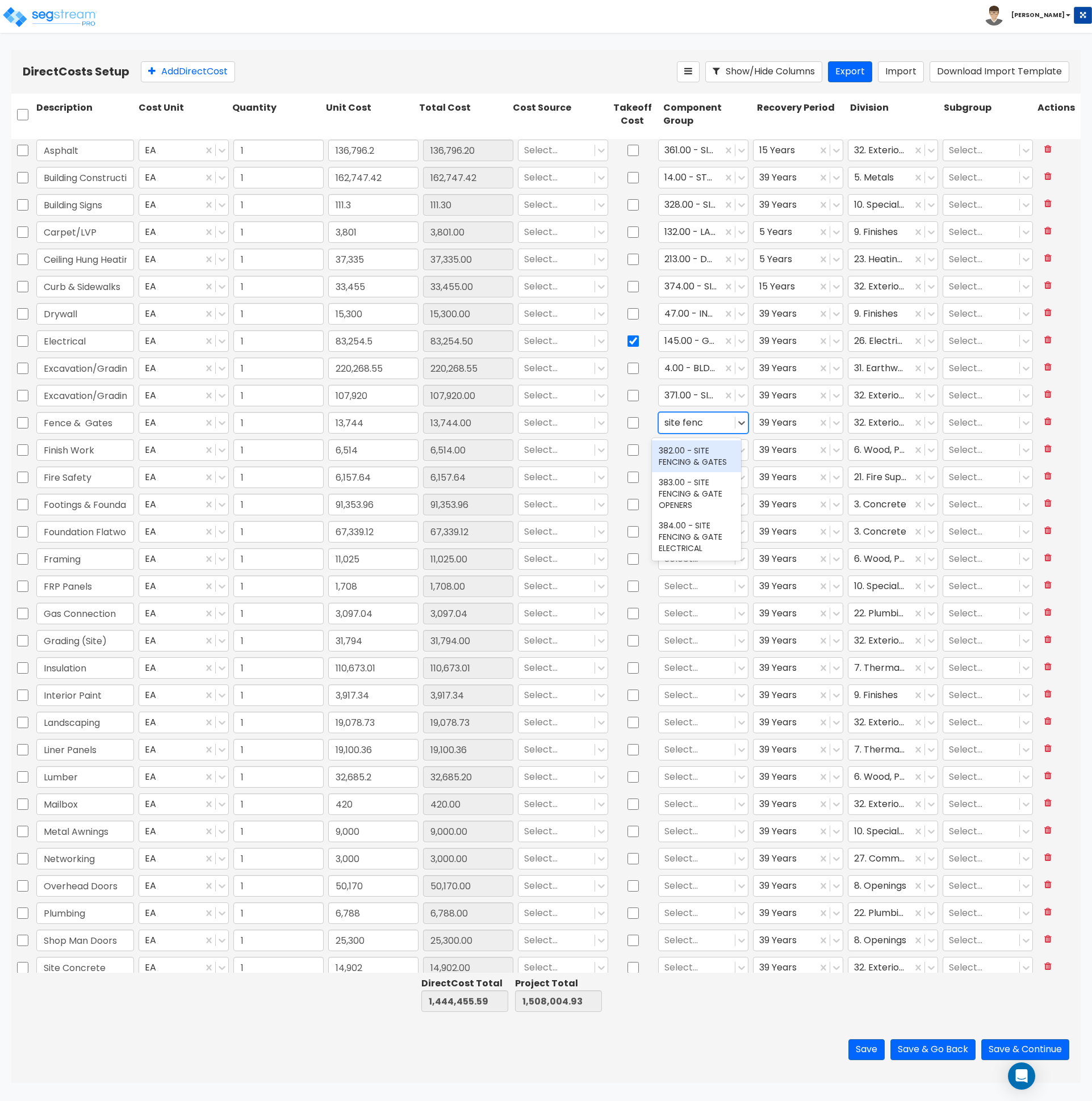
click at [685, 461] on div "382.00 - SITE FENCING & GATES" at bounding box center [696, 456] width 89 height 32
click at [687, 447] on div at bounding box center [697, 450] width 65 height 15
click at [685, 493] on div "12.00 - WOOD & PLASTICS" at bounding box center [696, 483] width 89 height 32
click at [830, 421] on icon at bounding box center [836, 422] width 11 height 11
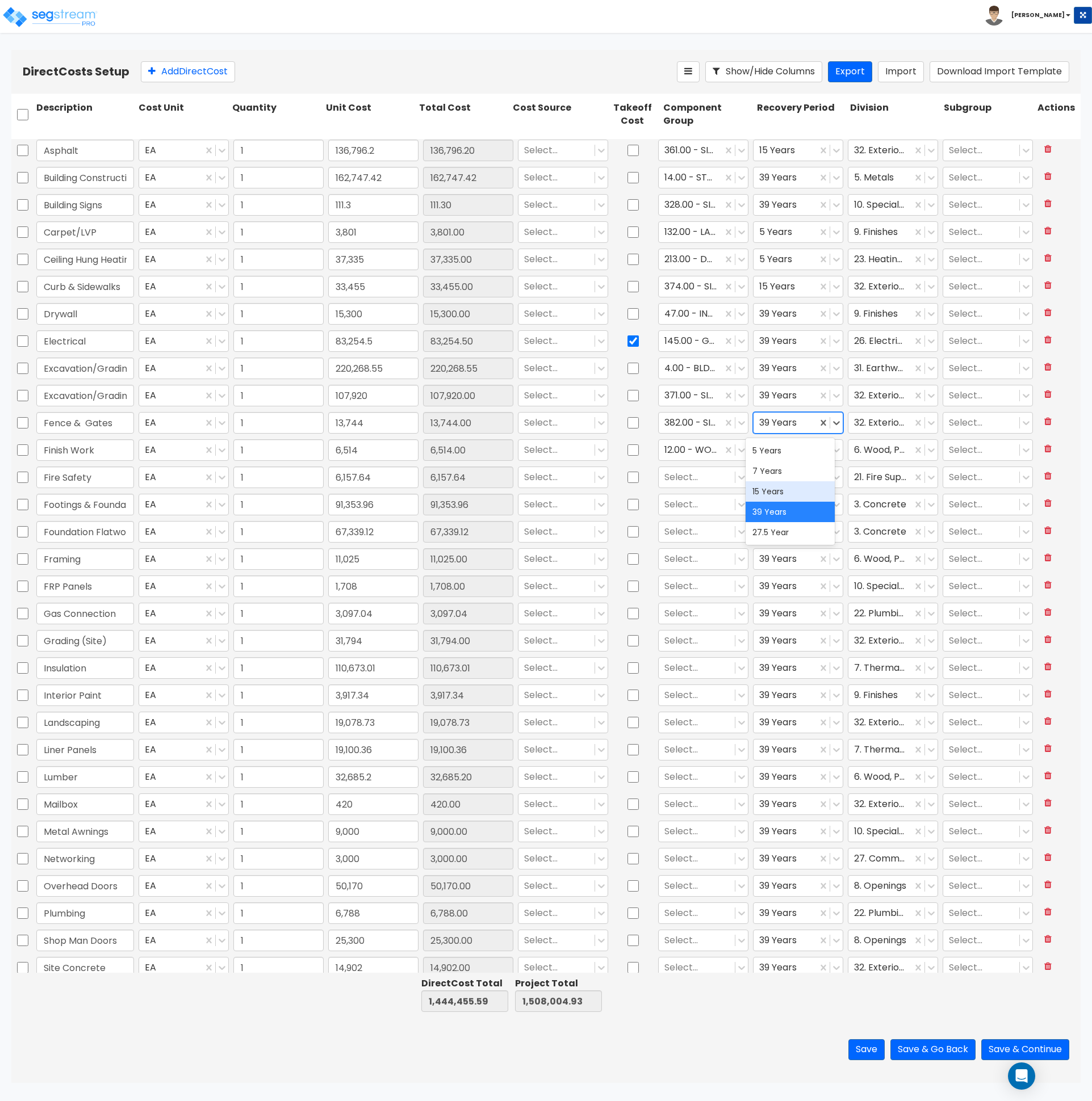
click at [788, 490] on div "15 Years" at bounding box center [790, 491] width 89 height 20
click at [786, 395] on div at bounding box center [785, 396] width 52 height 15
click at [776, 464] on div "15 Years" at bounding box center [790, 464] width 89 height 20
click at [699, 475] on div at bounding box center [697, 478] width 65 height 15
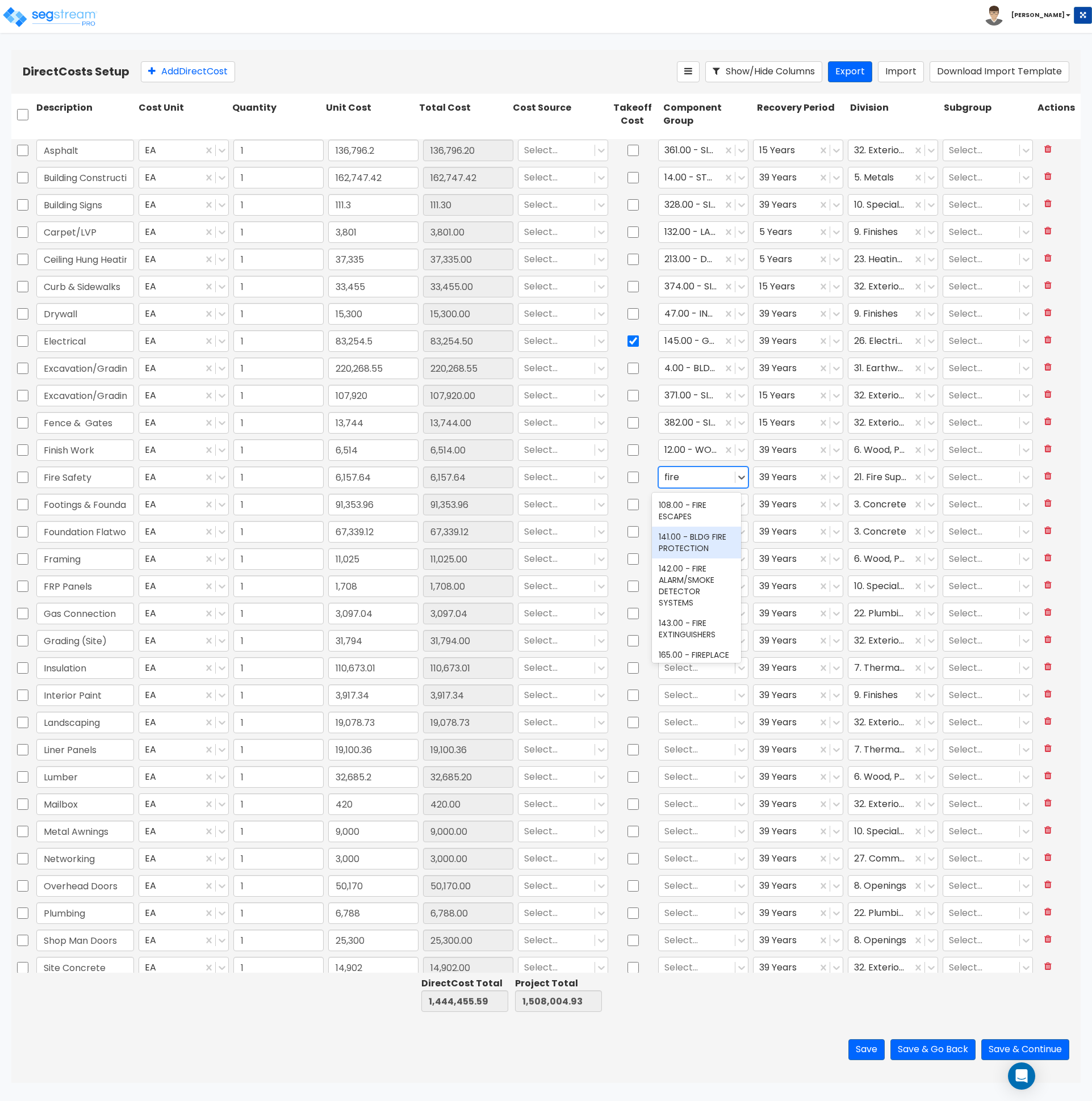
click at [692, 549] on div "141.00 - BLDG FIRE PROTECTION" at bounding box center [696, 542] width 89 height 32
click at [705, 504] on div at bounding box center [697, 505] width 65 height 15
click at [682, 537] on div "6.00 - BLDG FOUNDATIONS" at bounding box center [696, 537] width 89 height 32
click at [702, 537] on div at bounding box center [697, 532] width 65 height 15
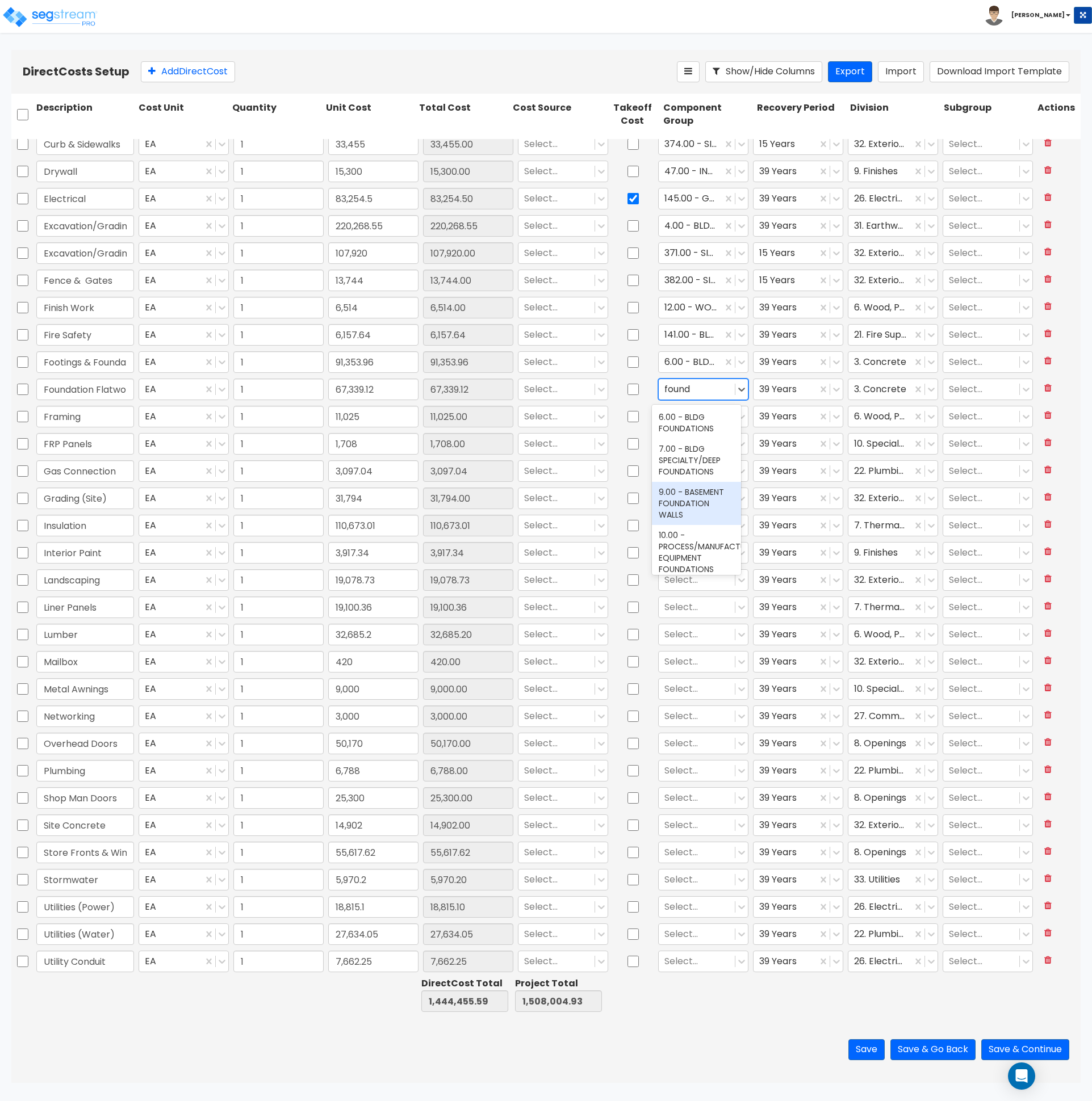
scroll to position [144, 0]
click at [696, 427] on div "6.00 - BLDG FOUNDATIONS" at bounding box center [696, 423] width 89 height 32
click at [702, 420] on div at bounding box center [697, 417] width 65 height 15
click at [687, 452] on div "12.00 - WOOD & PLASTICS" at bounding box center [696, 450] width 89 height 32
click at [681, 446] on div at bounding box center [697, 444] width 65 height 15
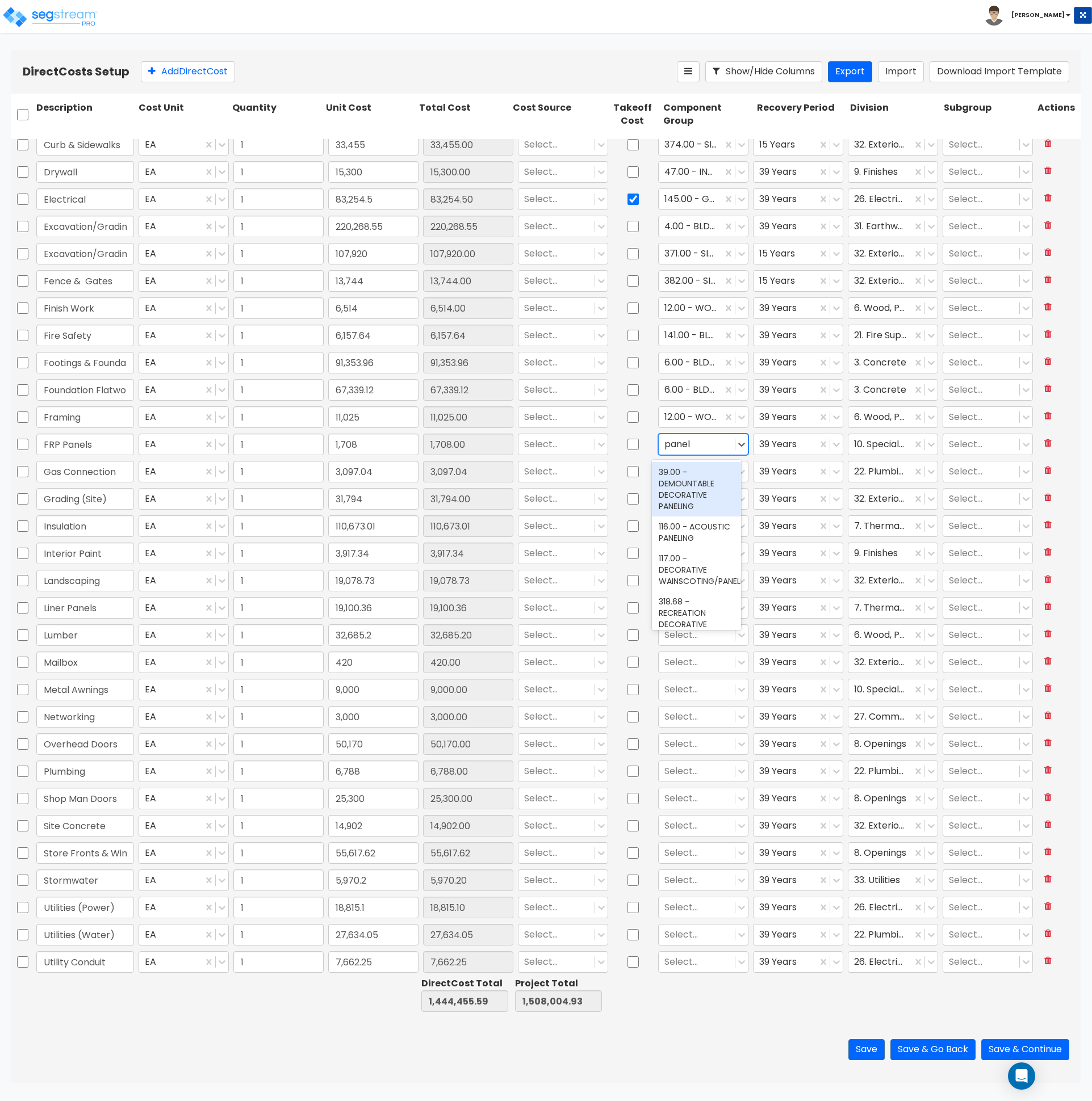
click at [691, 495] on div "39.00 - DEMOUNTABLE DECORATIVE PANELING" at bounding box center [696, 490] width 89 height 54
click at [691, 478] on div at bounding box center [697, 472] width 65 height 15
click at [686, 467] on div at bounding box center [697, 472] width 65 height 15
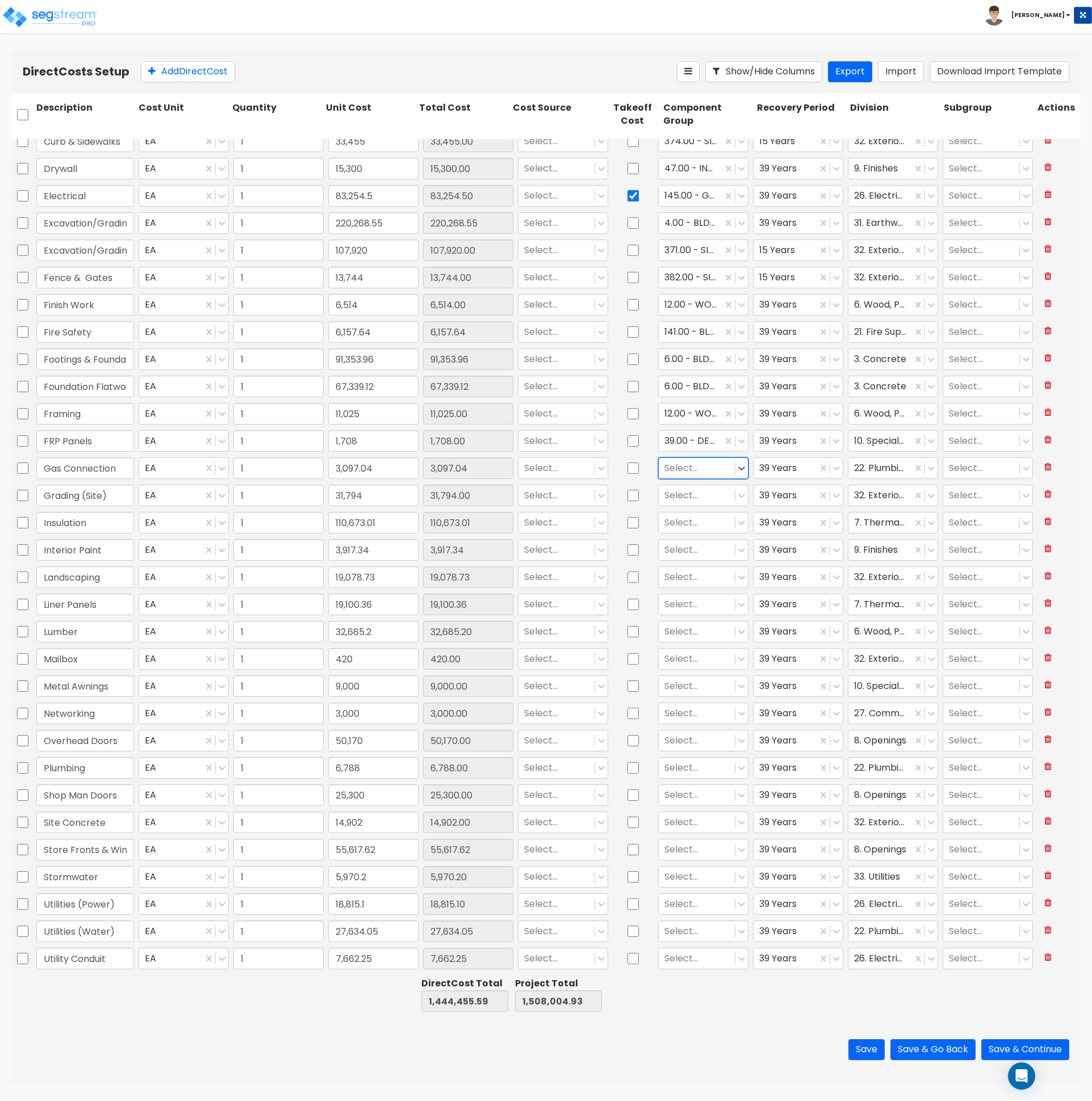
click at [687, 468] on div "Ceiling Hung Heating Units EA 1 37,335 37,335.00 Select... 213.00 - DEMOUNTABLE…" at bounding box center [545, 555] width 1069 height 834
click at [687, 469] on div at bounding box center [697, 468] width 65 height 15
click at [686, 496] on div at bounding box center [697, 496] width 65 height 15
click at [686, 541] on div "371.00 - SITE CLEARING, GRADING, & EXCAVATION" at bounding box center [696, 541] width 89 height 54
click at [801, 496] on div at bounding box center [785, 496] width 52 height 15
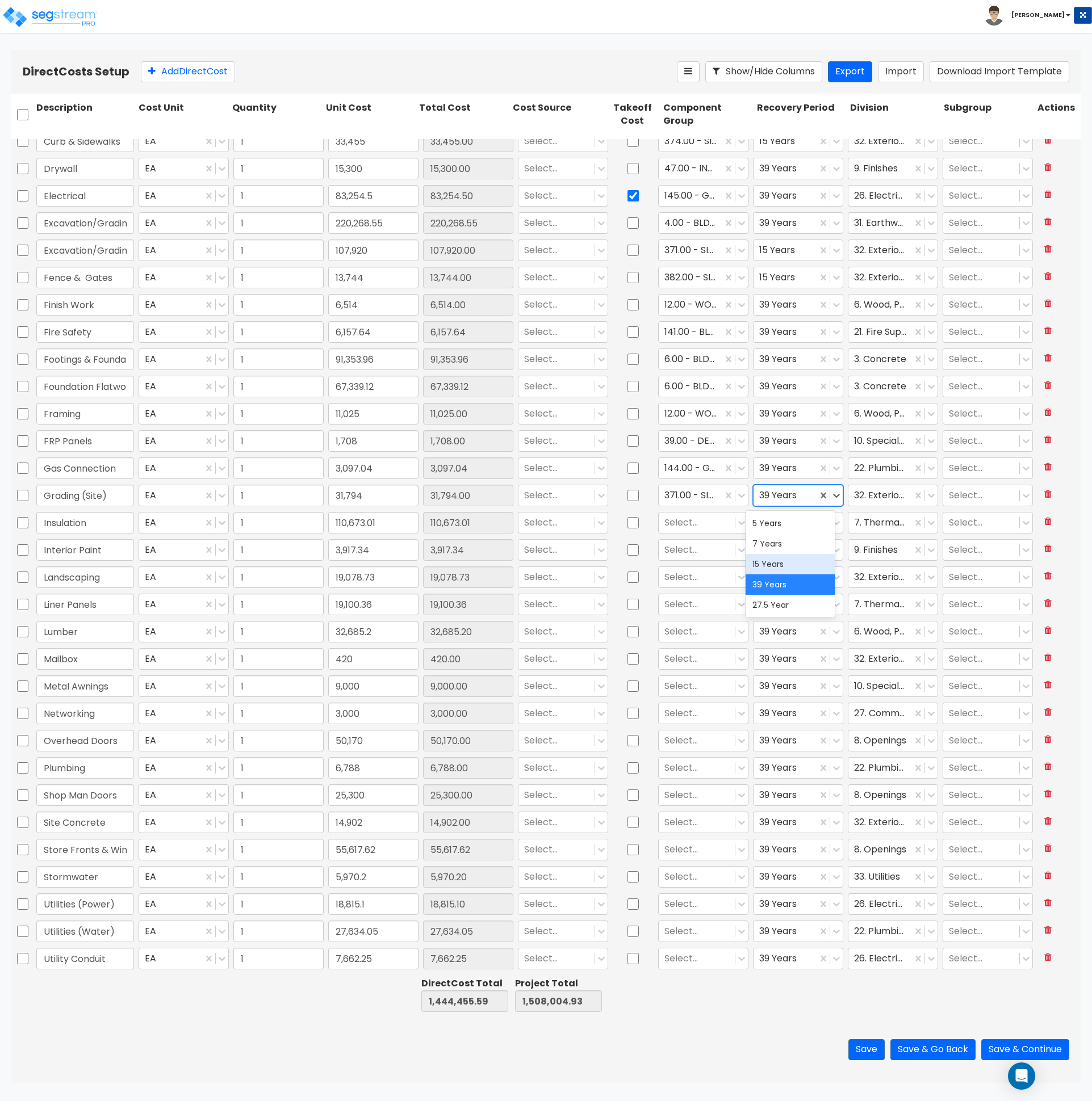
click at [786, 561] on div "15 Years" at bounding box center [790, 565] width 89 height 20
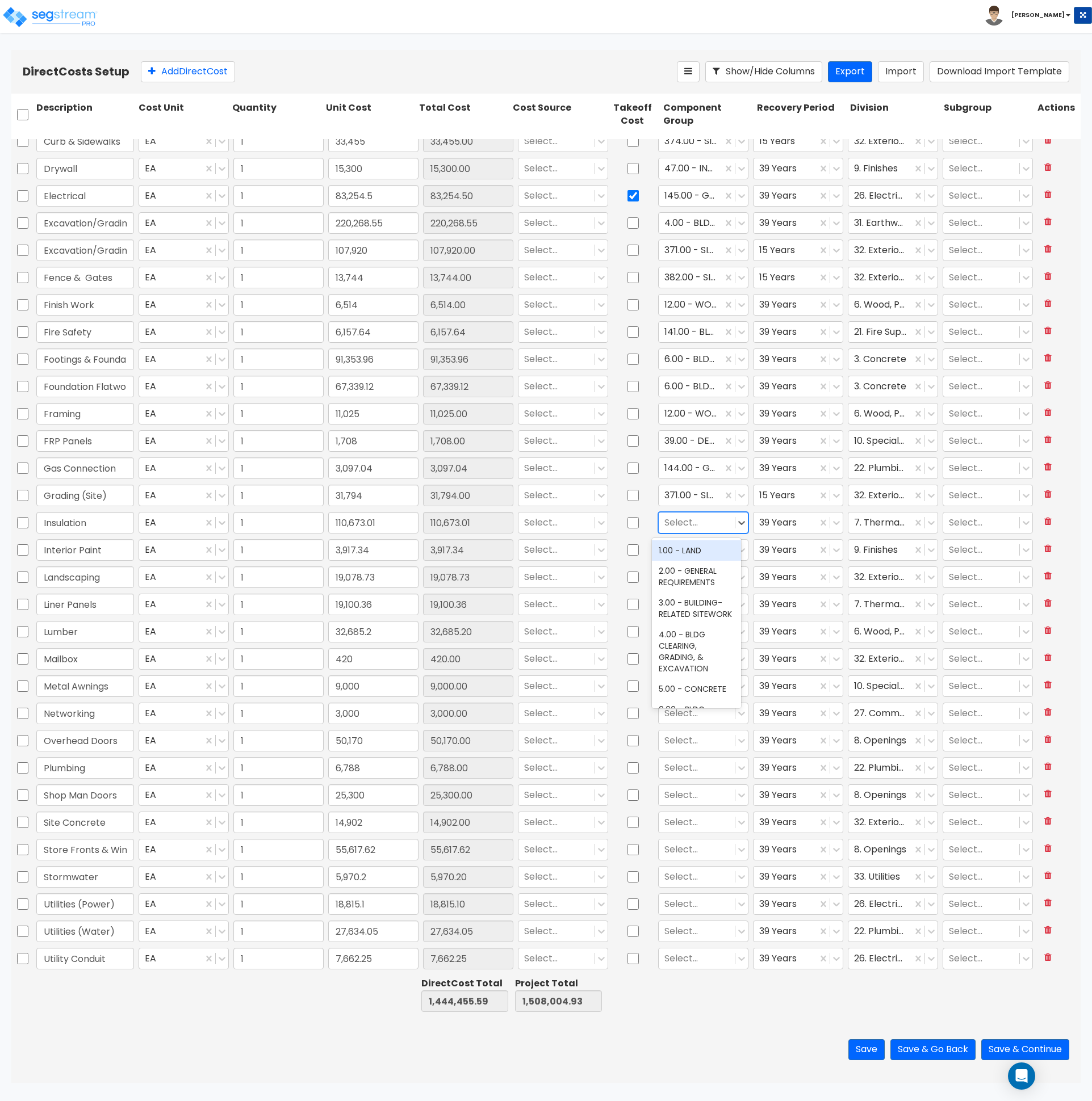
click at [704, 526] on div at bounding box center [697, 523] width 65 height 15
click at [688, 549] on div at bounding box center [697, 550] width 65 height 15
click at [698, 577] on div at bounding box center [697, 577] width 65 height 15
click at [833, 576] on icon at bounding box center [836, 577] width 7 height 4
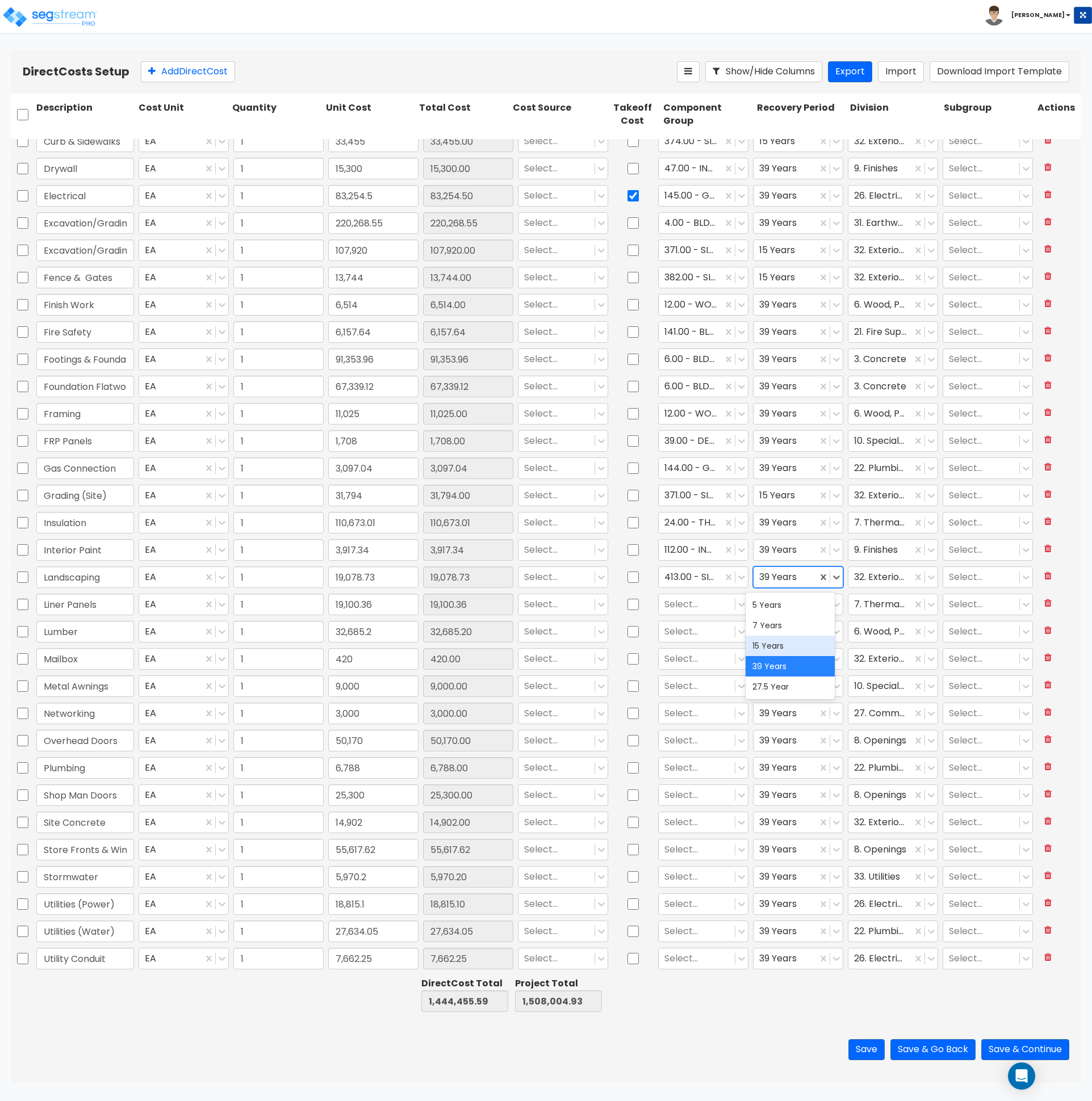
click at [800, 646] on div "15 Years" at bounding box center [790, 646] width 89 height 20
click at [693, 607] on div at bounding box center [697, 605] width 65 height 15
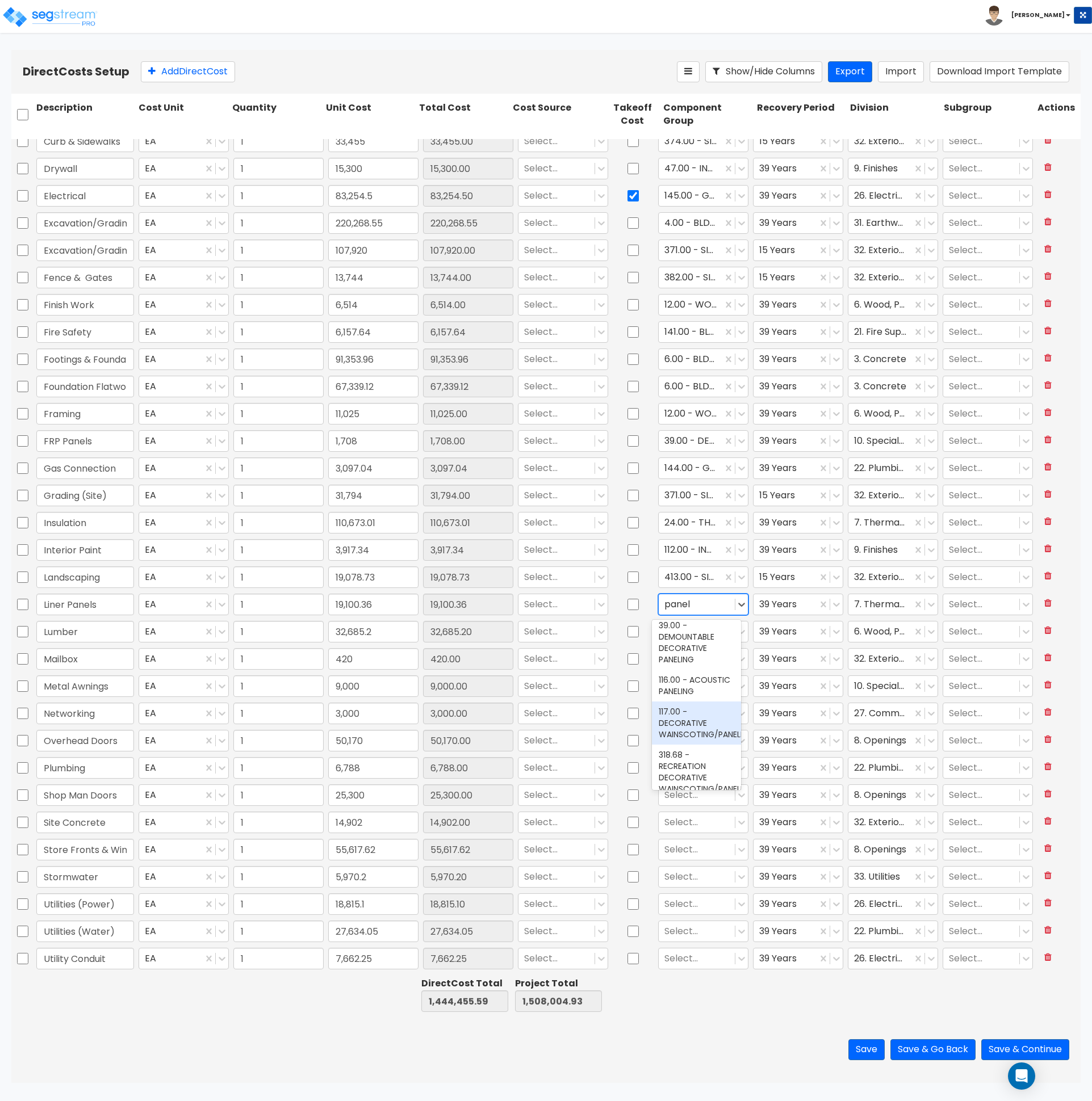
scroll to position [0, 0]
click at [696, 644] on div "39.00 - DEMOUNTABLE DECORATIVE PANELING" at bounding box center [696, 650] width 89 height 54
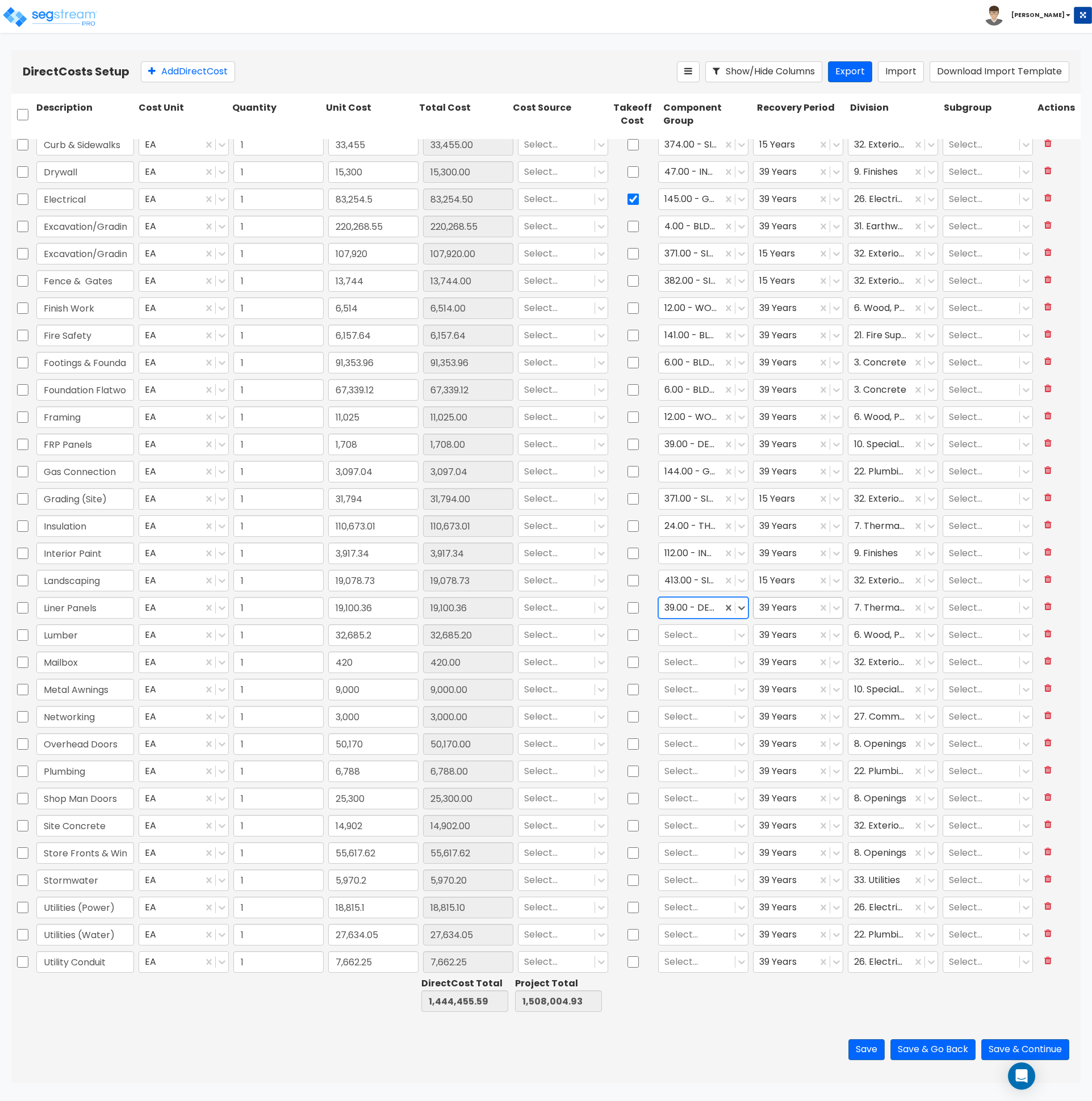
scroll to position [143, 0]
click at [830, 608] on icon at bounding box center [836, 608] width 11 height 11
click at [801, 641] on div "5 Years" at bounding box center [790, 636] width 89 height 20
click at [696, 445] on div at bounding box center [690, 445] width 52 height 15
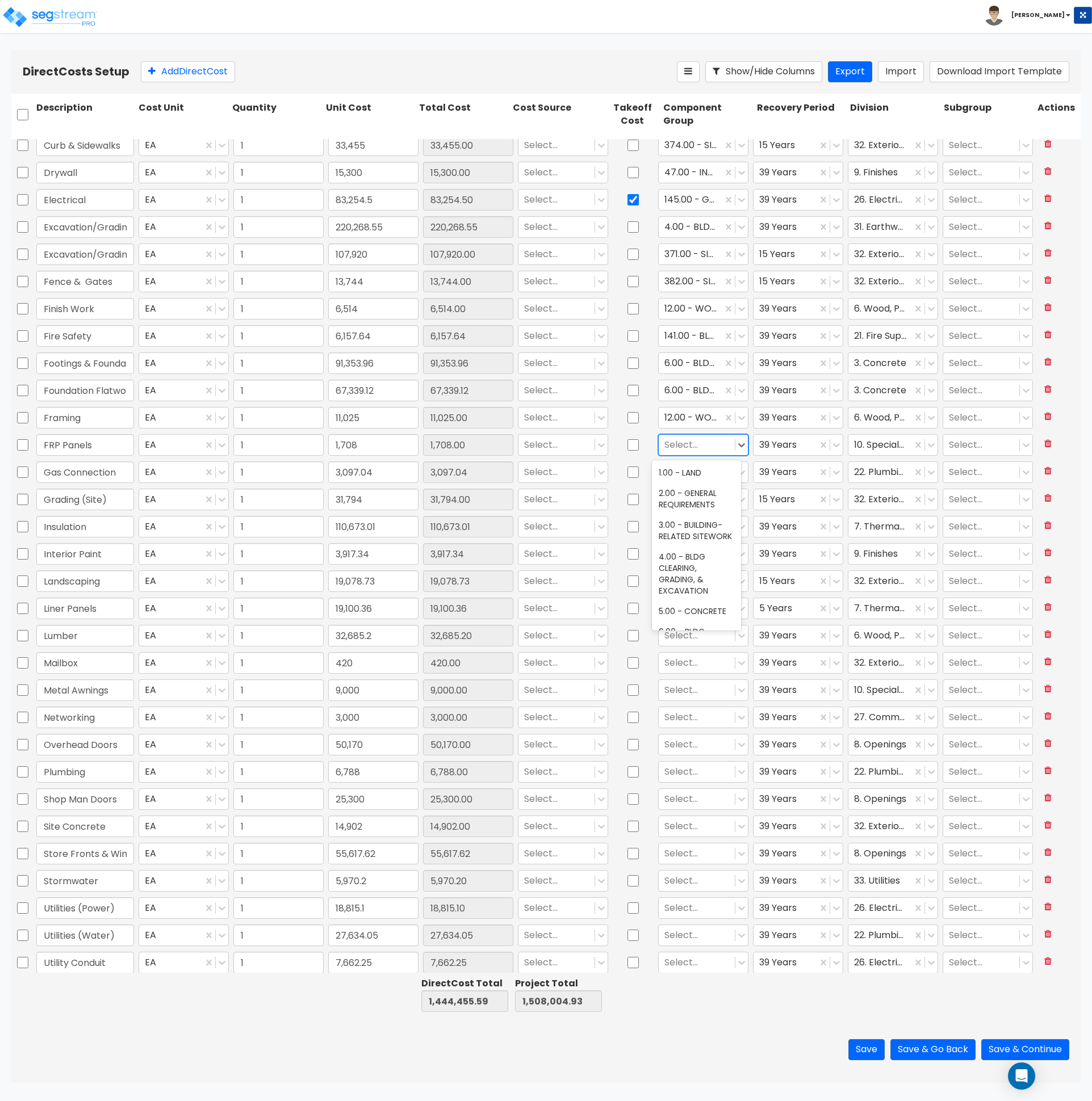
click at [704, 1017] on div "Save Save & Go Back Save & Continue" at bounding box center [545, 1050] width 1069 height 66
click at [725, 450] on div "Select..." at bounding box center [696, 444] width 76 height 20
click at [681, 489] on div "39.00 - DEMOUNTABLE DECORATIVE PANELING" at bounding box center [696, 490] width 89 height 54
drag, startPoint x: 734, startPoint y: 608, endPoint x: 721, endPoint y: 609, distance: 13.0
click at [736, 608] on icon at bounding box center [741, 608] width 11 height 11
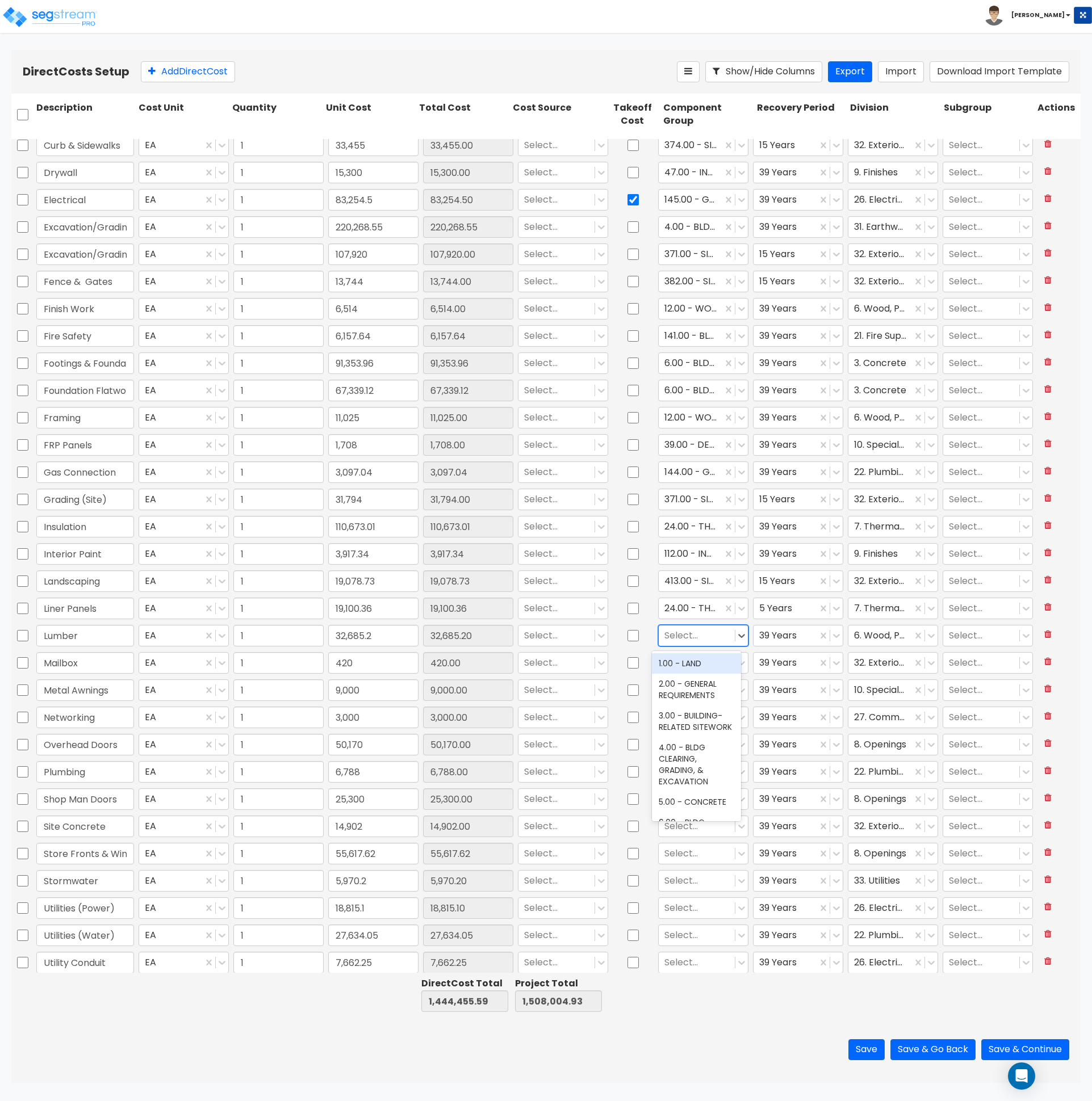
click at [682, 639] on div at bounding box center [697, 636] width 65 height 15
click at [689, 680] on div "12.00 - WOOD & PLASTICS" at bounding box center [696, 668] width 89 height 32
click at [684, 663] on div at bounding box center [697, 663] width 65 height 15
click at [687, 687] on div at bounding box center [697, 691] width 65 height 15
click at [685, 716] on div at bounding box center [697, 718] width 65 height 15
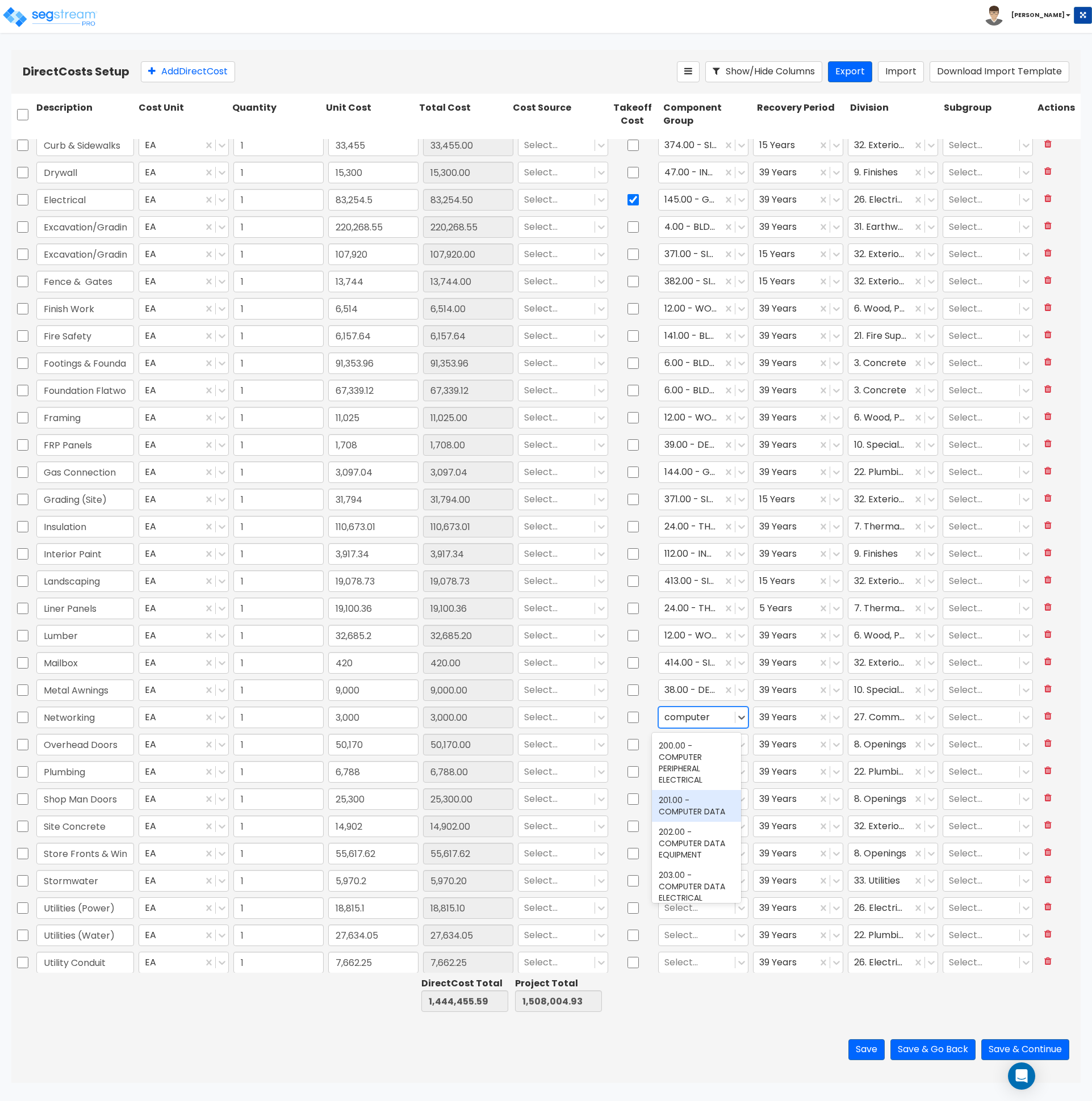
scroll to position [140, 0]
click at [684, 810] on div "201.00 - COMPUTER DATA" at bounding box center [696, 805] width 89 height 32
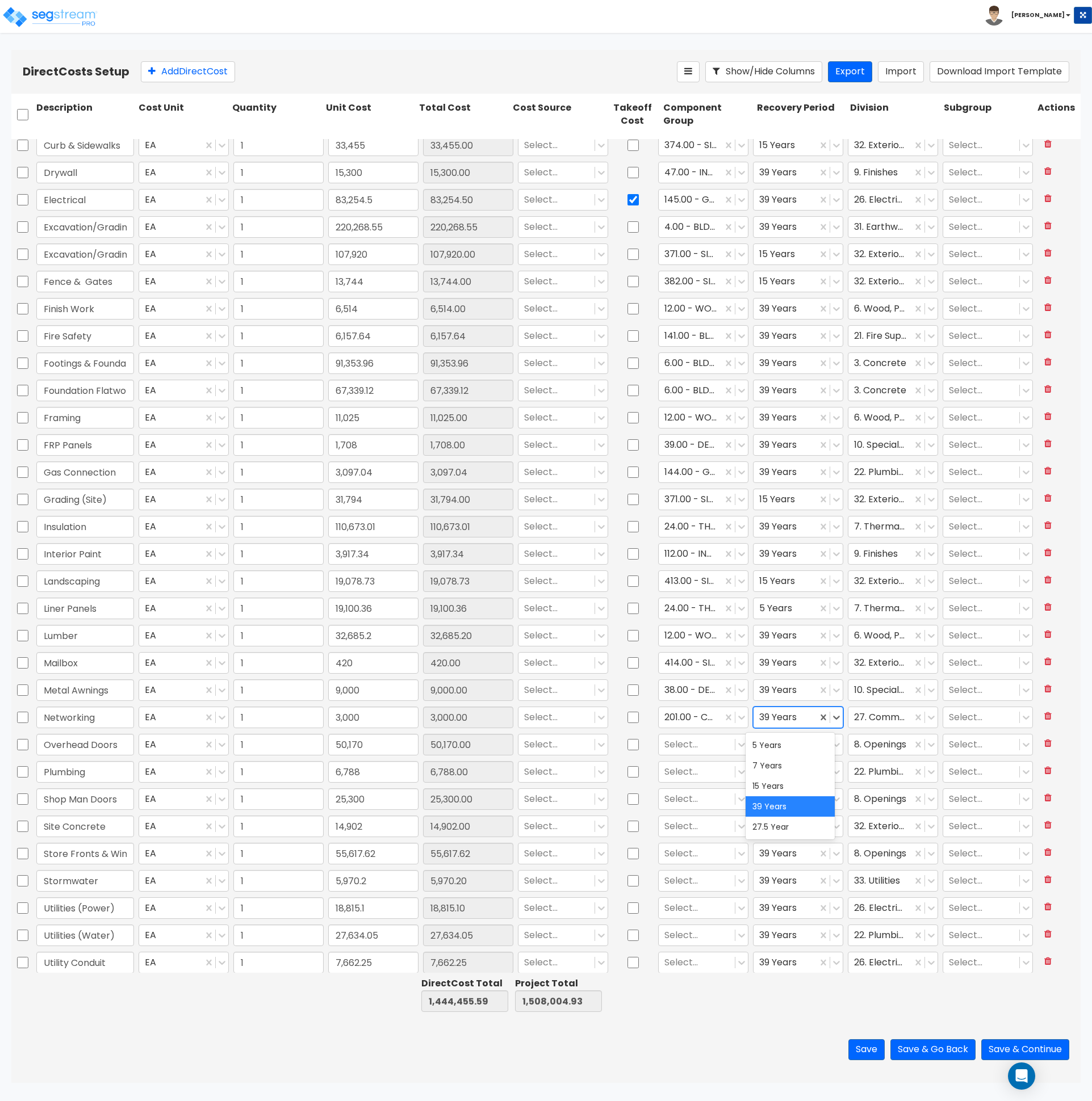
click at [800, 724] on div at bounding box center [785, 718] width 52 height 15
click at [798, 744] on div "5 Years" at bounding box center [790, 745] width 89 height 20
click at [702, 744] on div at bounding box center [697, 745] width 65 height 15
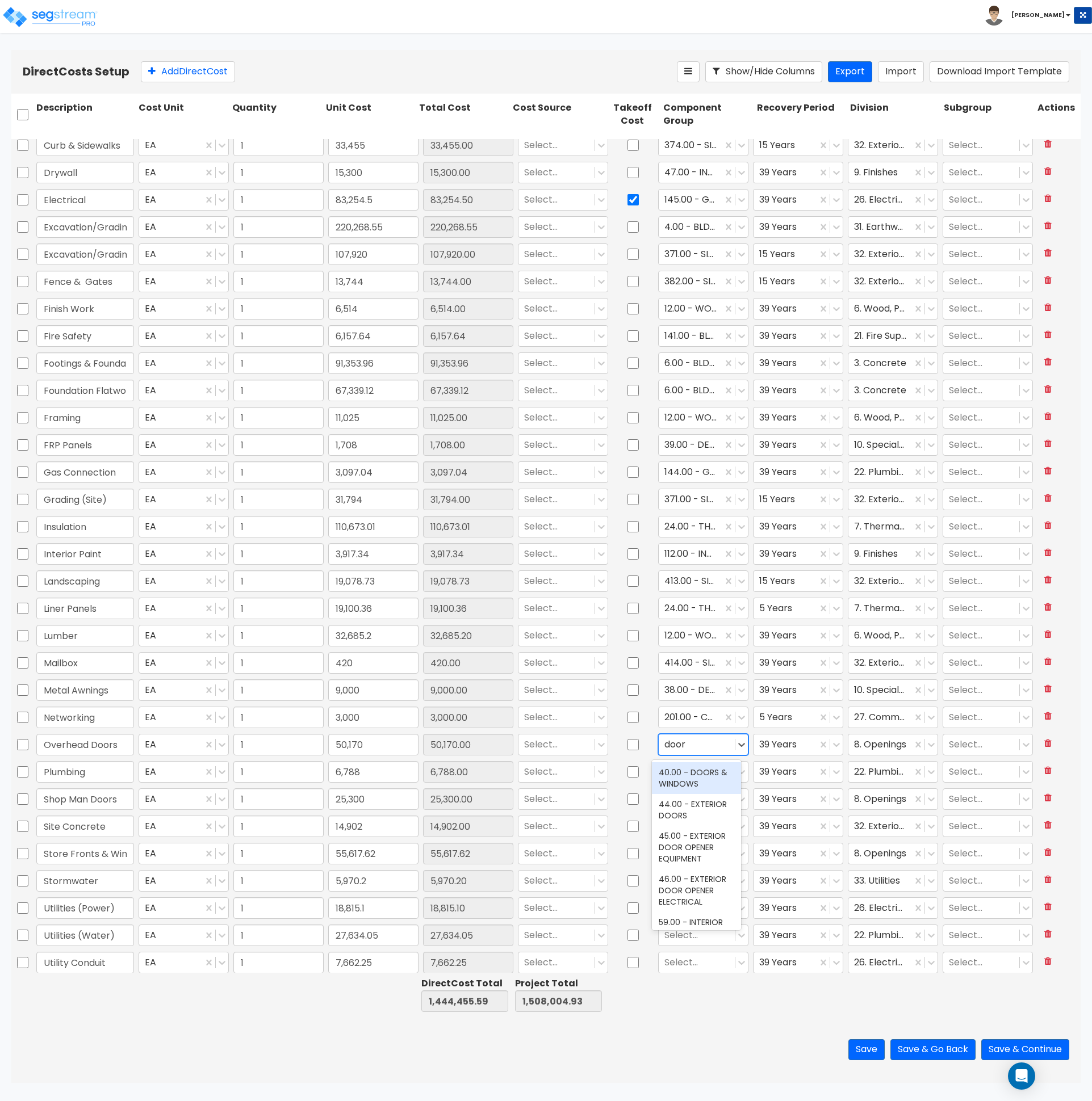
click at [711, 785] on div "40.00 - DOORS & WINDOWS" at bounding box center [696, 777] width 89 height 32
click at [708, 776] on div at bounding box center [697, 772] width 65 height 15
click at [684, 817] on div "144.00 - GENERAL PLUMBING" at bounding box center [696, 805] width 89 height 32
click at [683, 801] on div at bounding box center [697, 800] width 65 height 15
click at [698, 826] on div "40.00 - DOORS & WINDOWS" at bounding box center [696, 832] width 89 height 32
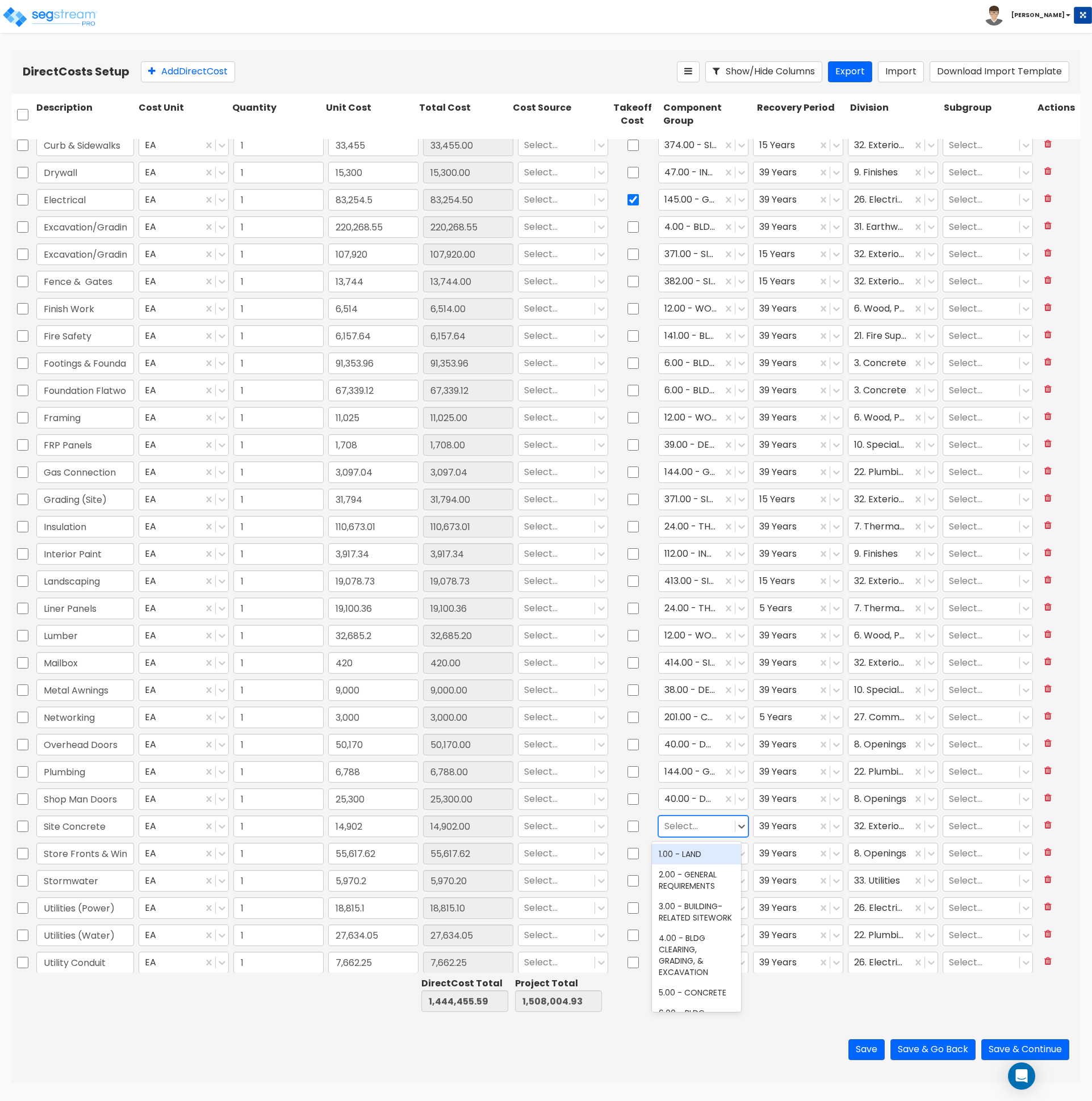
click at [681, 829] on div at bounding box center [697, 827] width 65 height 15
click at [693, 900] on div "376.00 - SITE CONCRETE PAVING" at bounding box center [696, 903] width 89 height 32
click at [688, 855] on div at bounding box center [697, 854] width 65 height 15
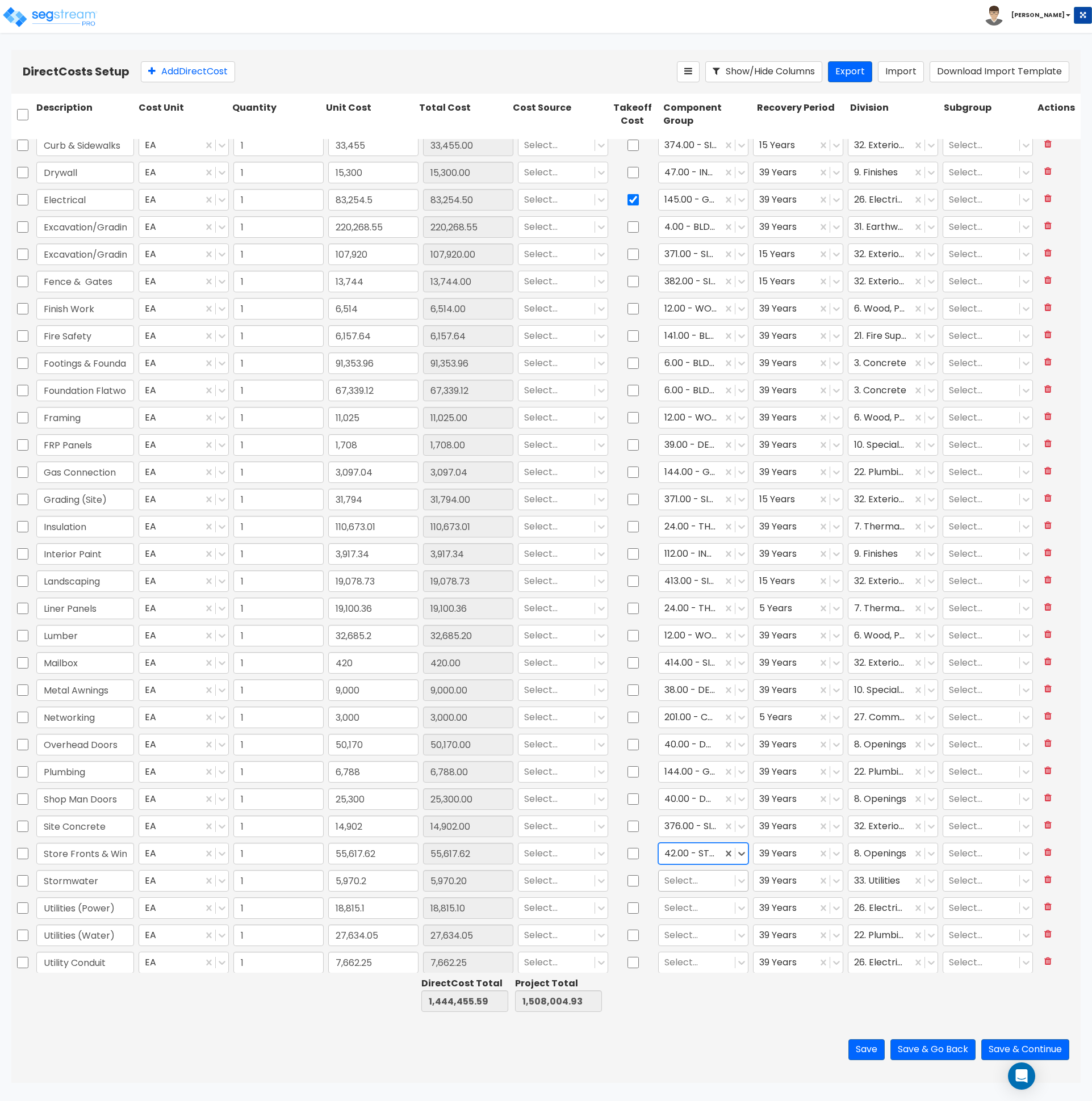
click at [684, 880] on div at bounding box center [697, 881] width 65 height 15
click at [682, 909] on div at bounding box center [697, 909] width 65 height 15
click at [629, 911] on input "checkbox" at bounding box center [633, 908] width 11 height 21
click at [670, 936] on div at bounding box center [697, 936] width 65 height 15
click at [677, 975] on div "144.00 - GENERAL PLUMBING" at bounding box center [696, 968] width 89 height 32
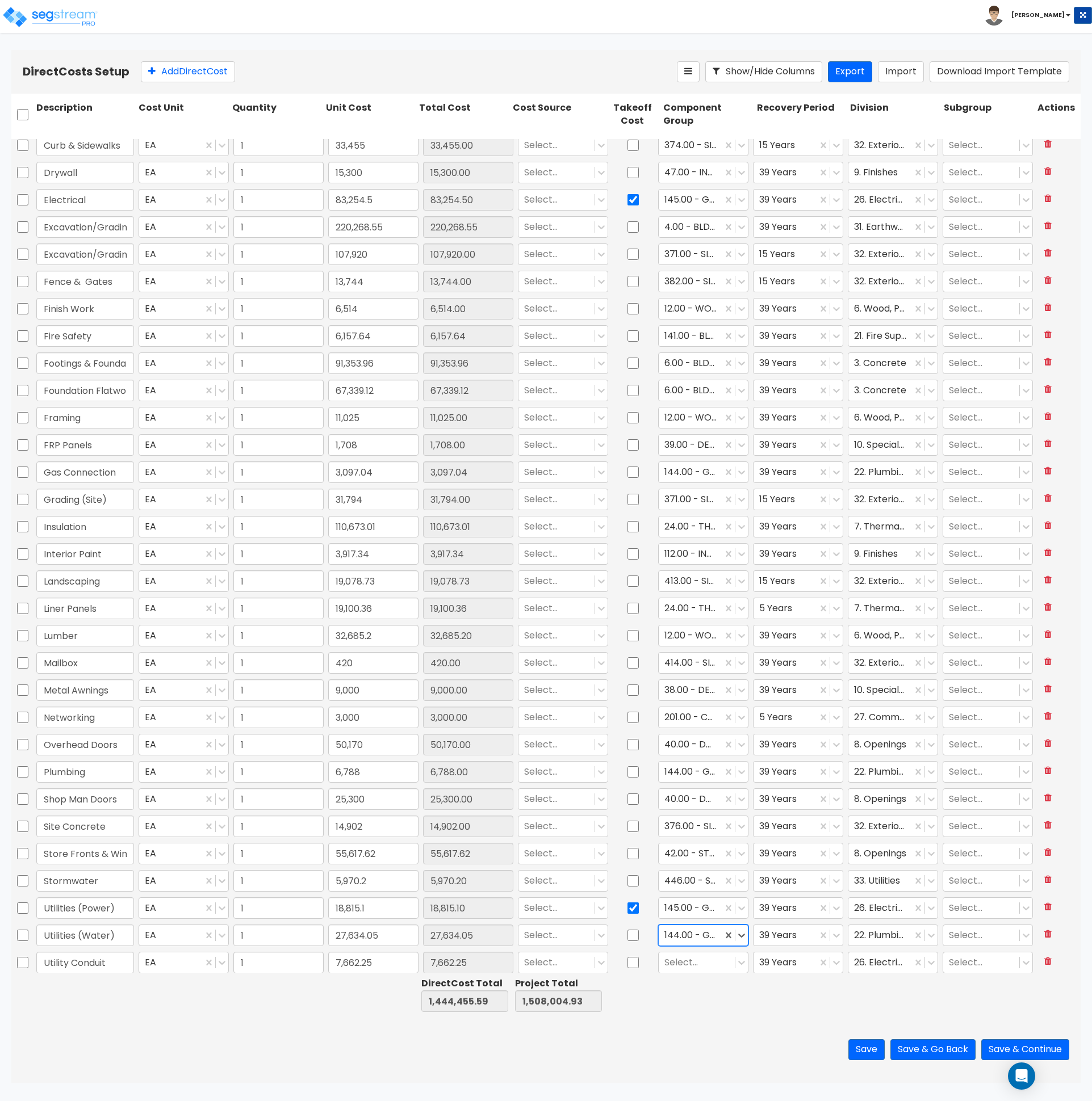
scroll to position [147, 0]
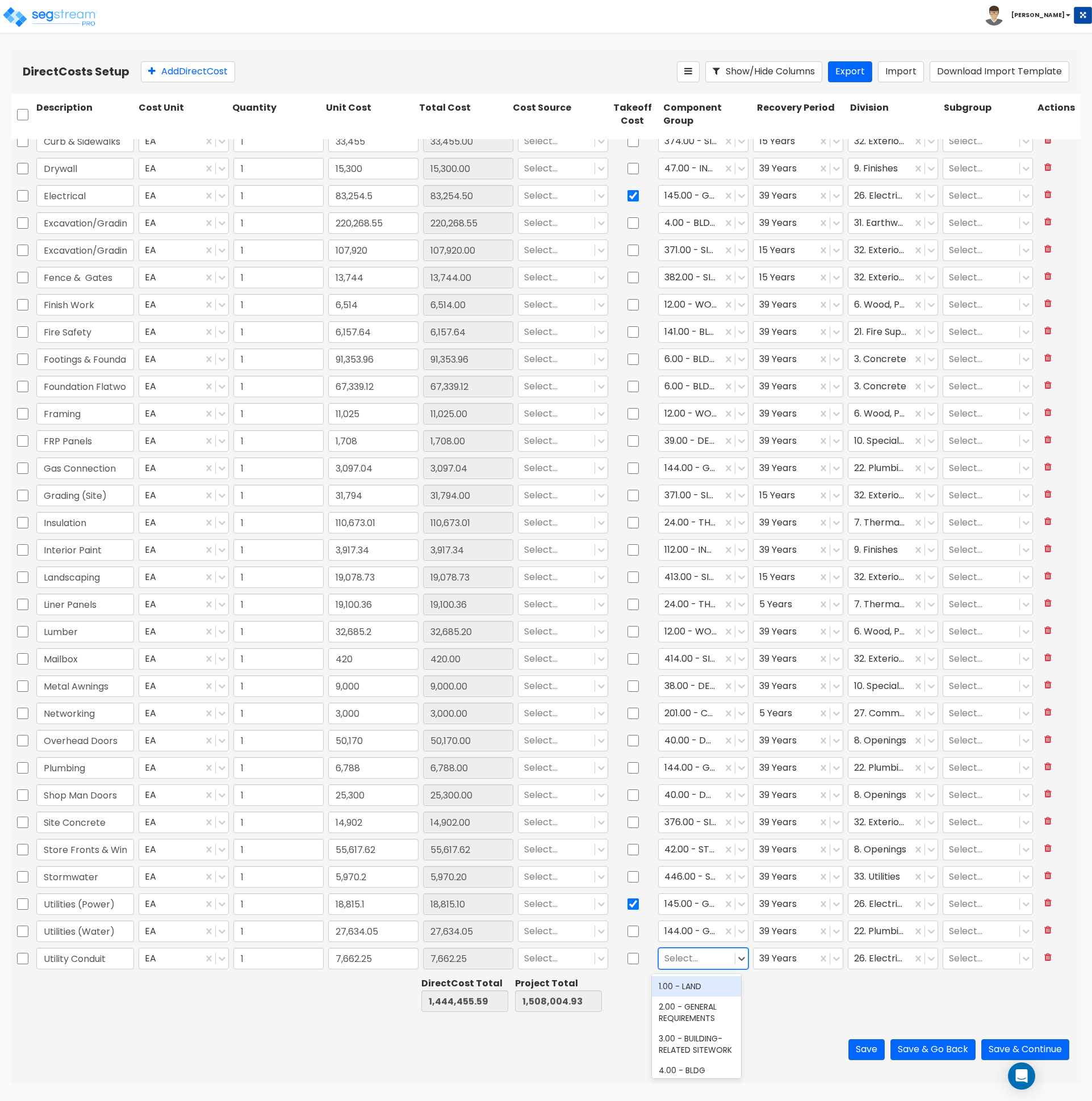
click at [684, 958] on div at bounding box center [697, 959] width 65 height 15
click at [628, 959] on input "checkbox" at bounding box center [633, 958] width 11 height 21
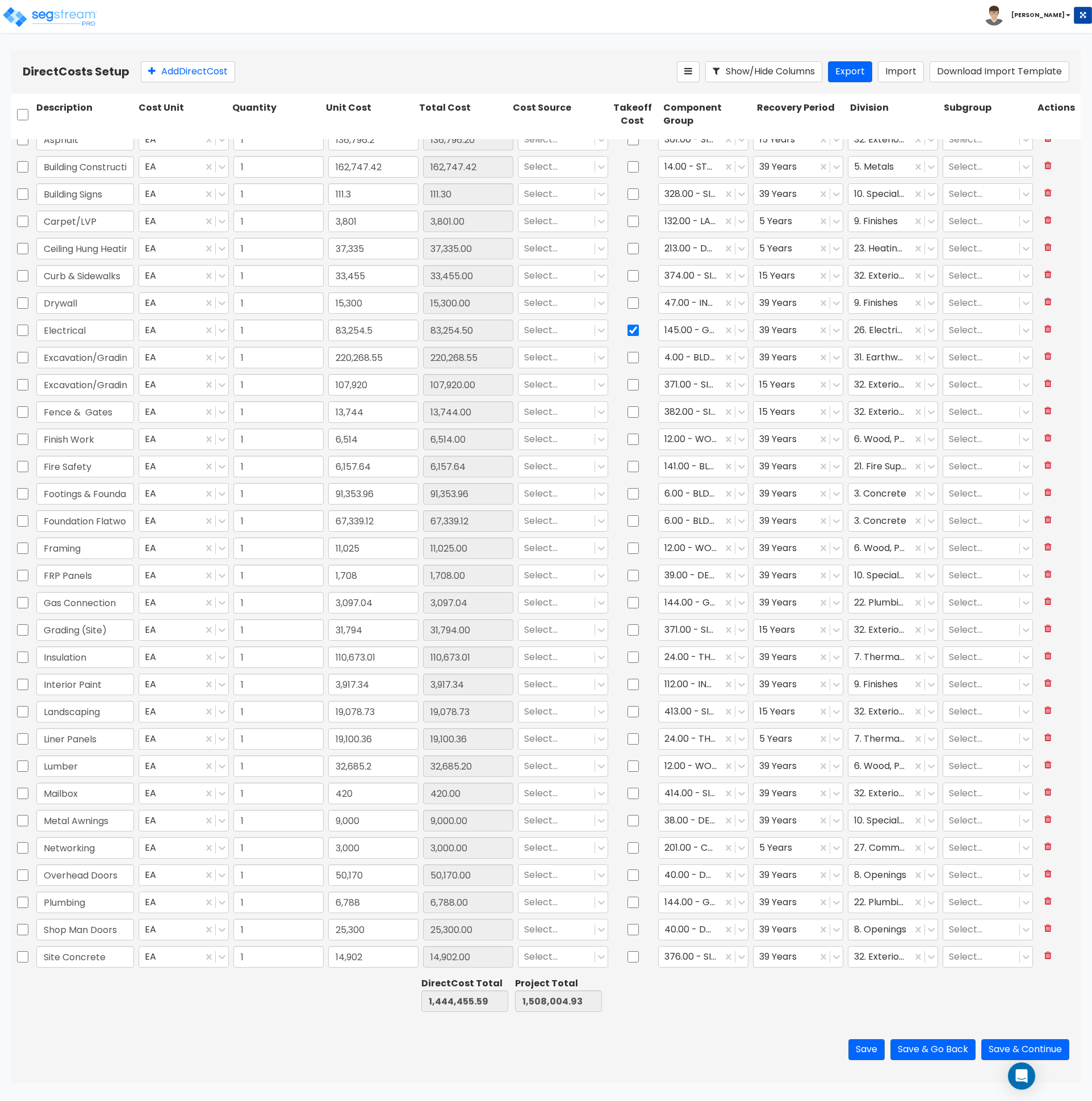
scroll to position [0, 0]
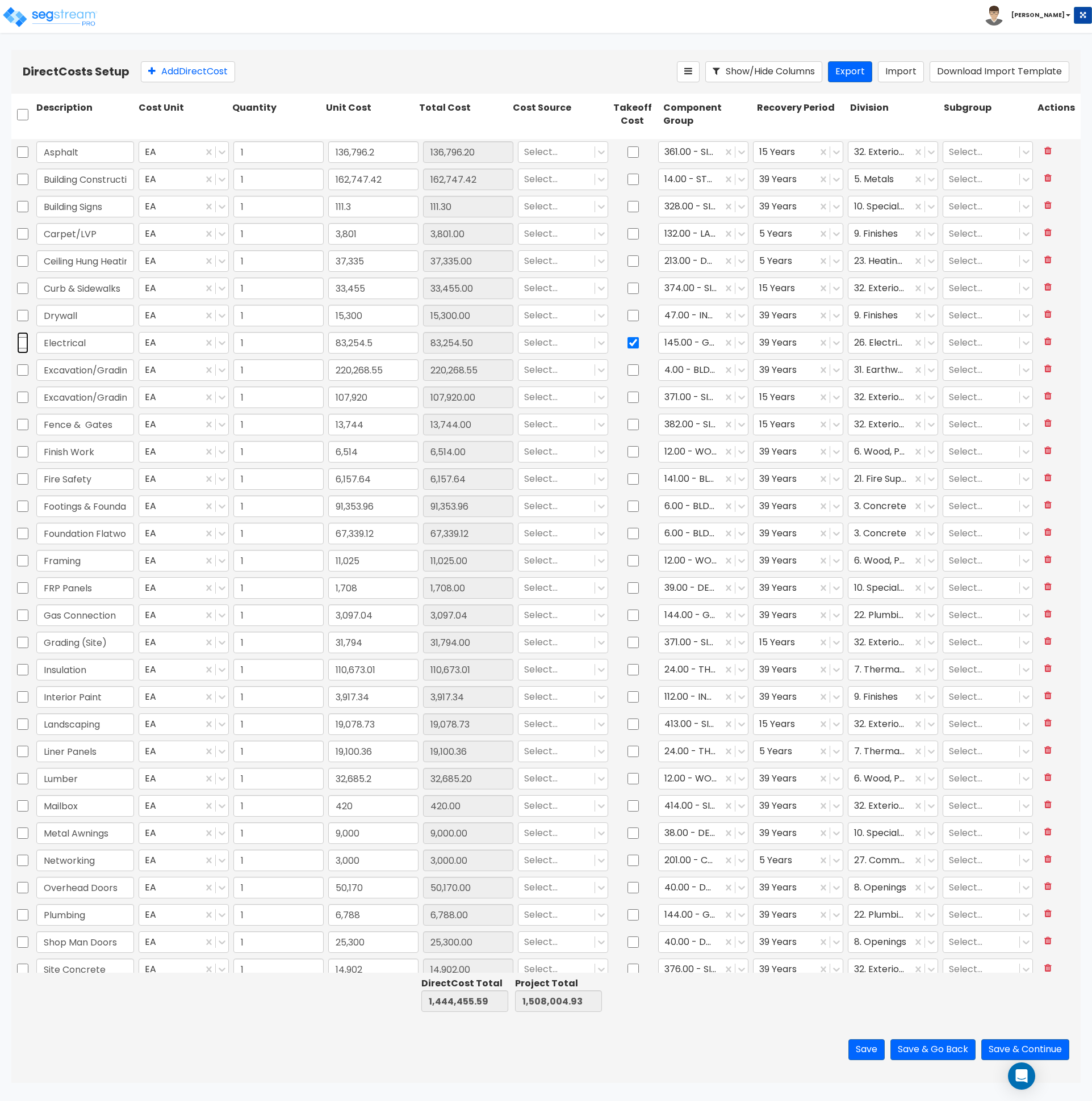
click at [23, 340] on input "checkbox" at bounding box center [22, 342] width 11 height 21
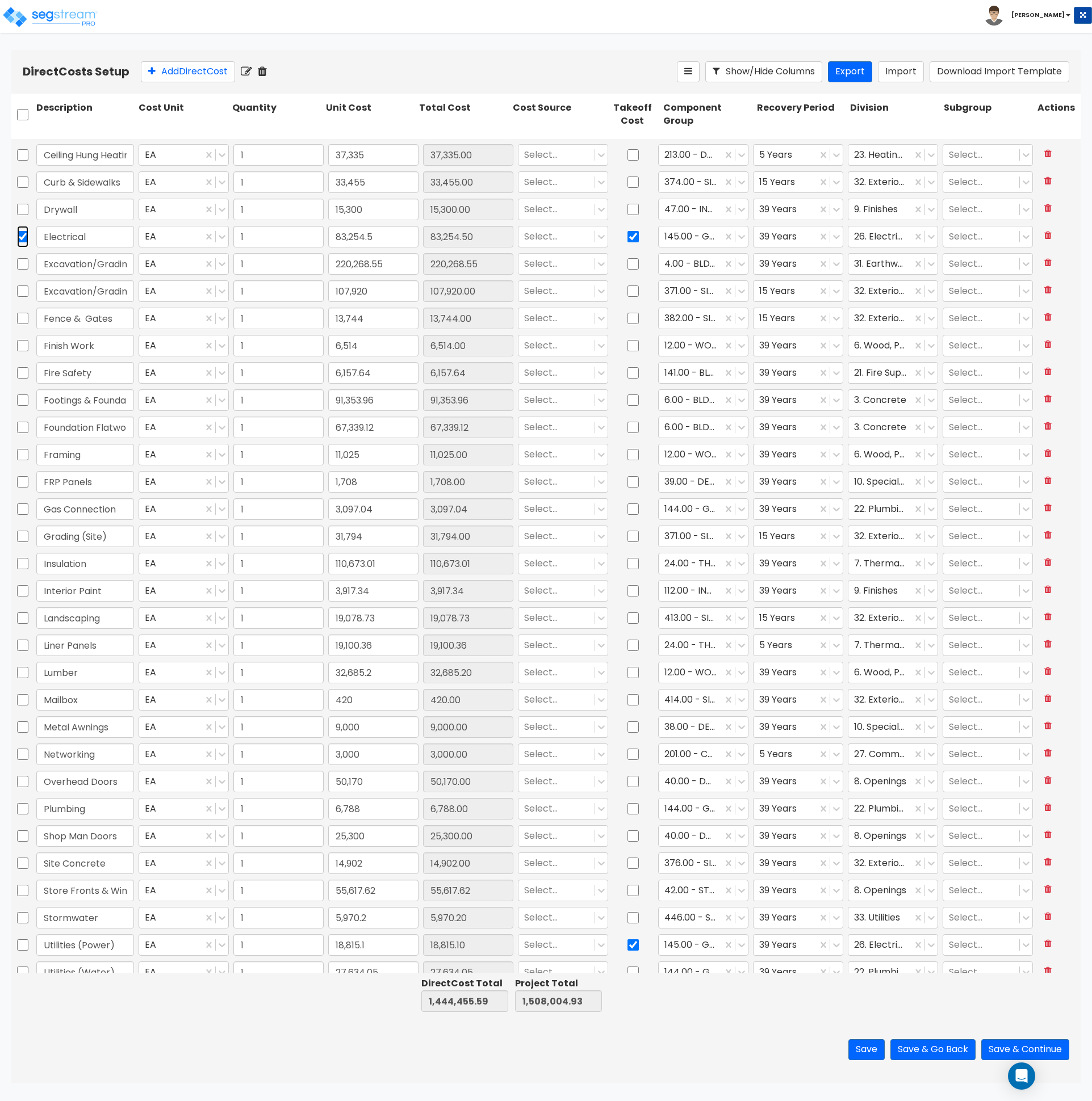
scroll to position [147, 0]
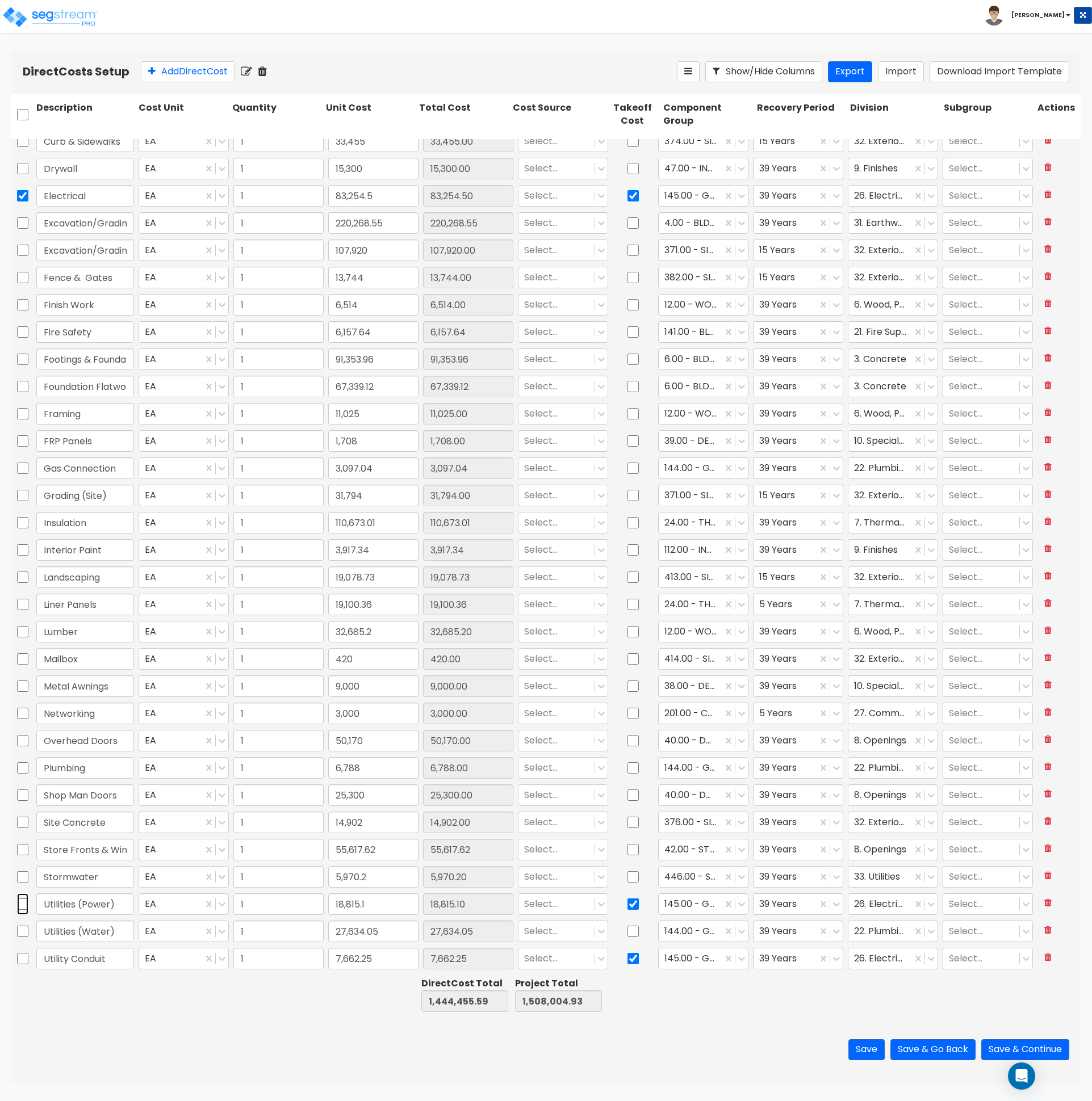
click at [19, 905] on input "checkbox" at bounding box center [22, 903] width 11 height 21
click at [19, 961] on input "checkbox" at bounding box center [22, 958] width 11 height 21
click at [282, 72] on icon at bounding box center [279, 71] width 13 height 11
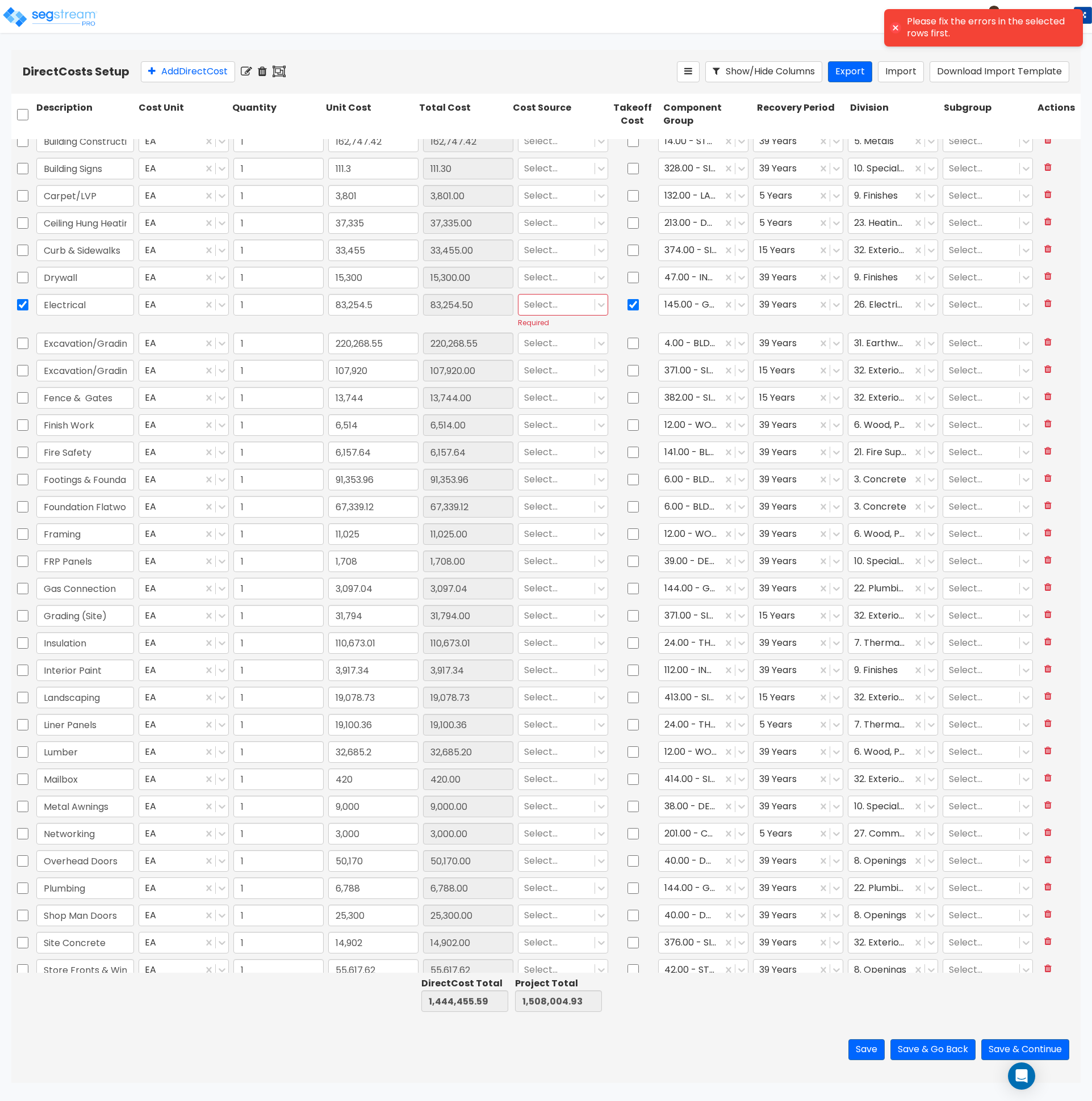
scroll to position [0, 0]
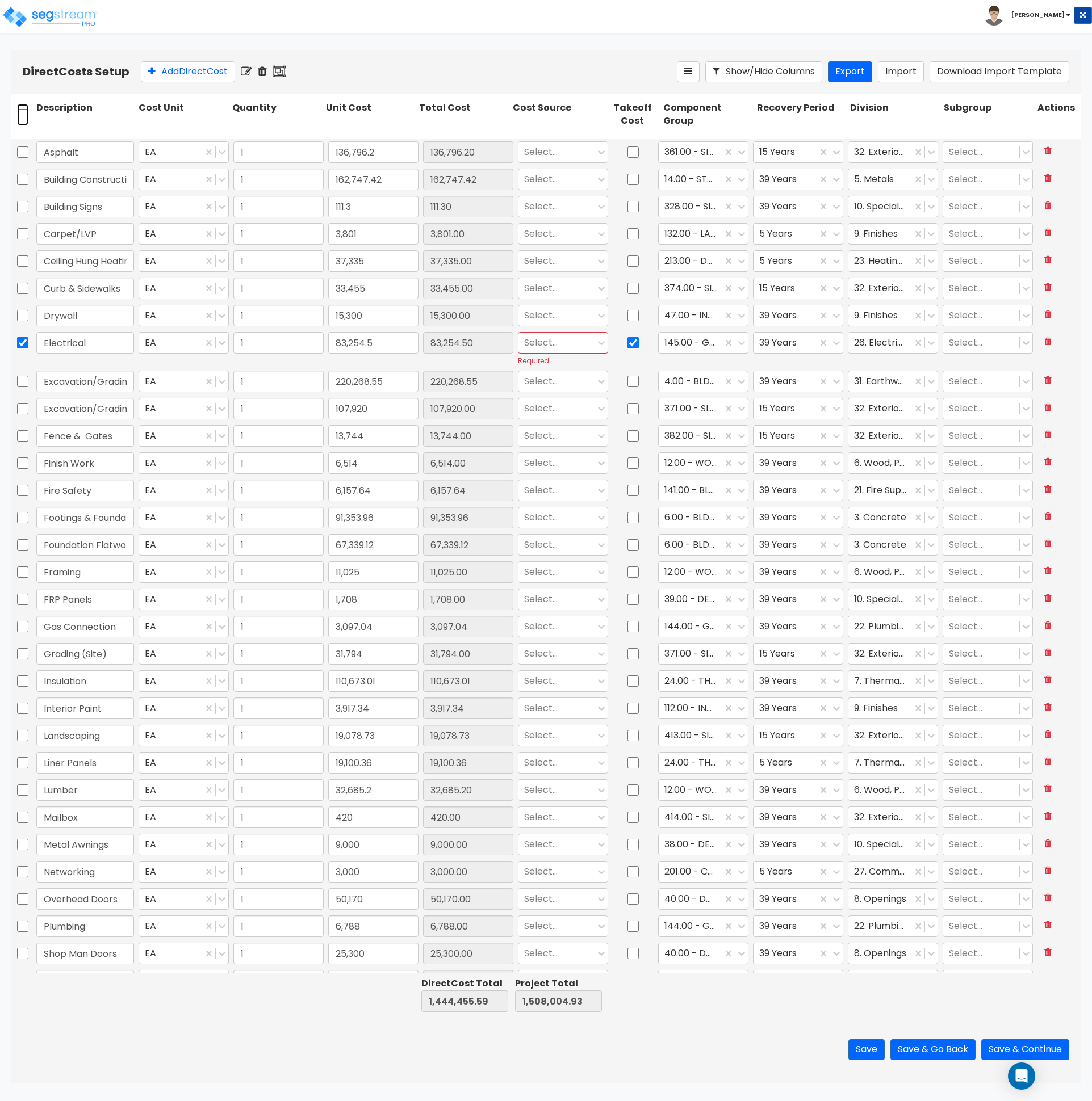
click at [22, 114] on input "checkbox" at bounding box center [22, 114] width 11 height 21
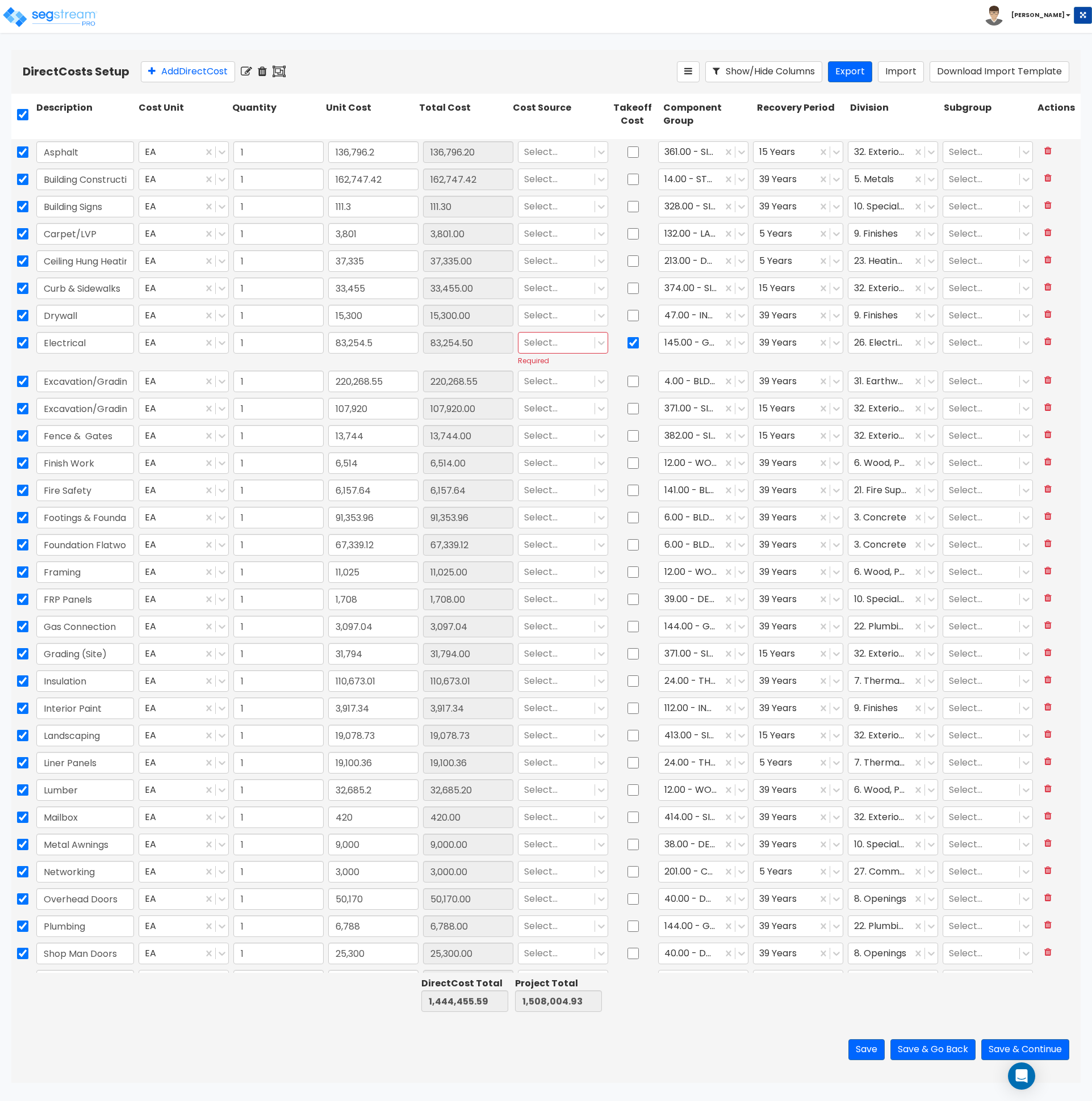
click at [251, 71] on icon at bounding box center [246, 71] width 11 height 11
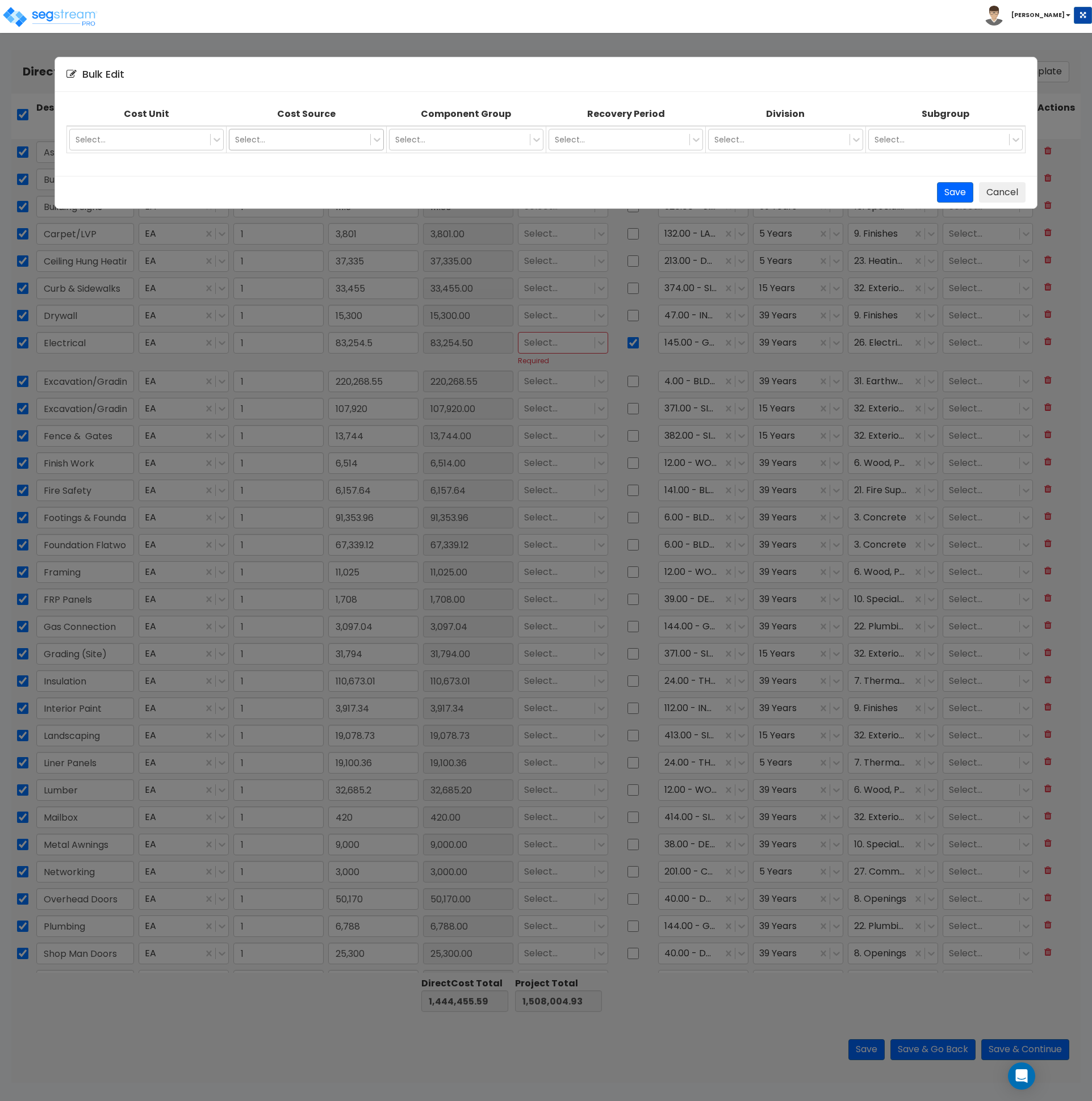
click at [321, 135] on div at bounding box center [299, 140] width 129 height 14
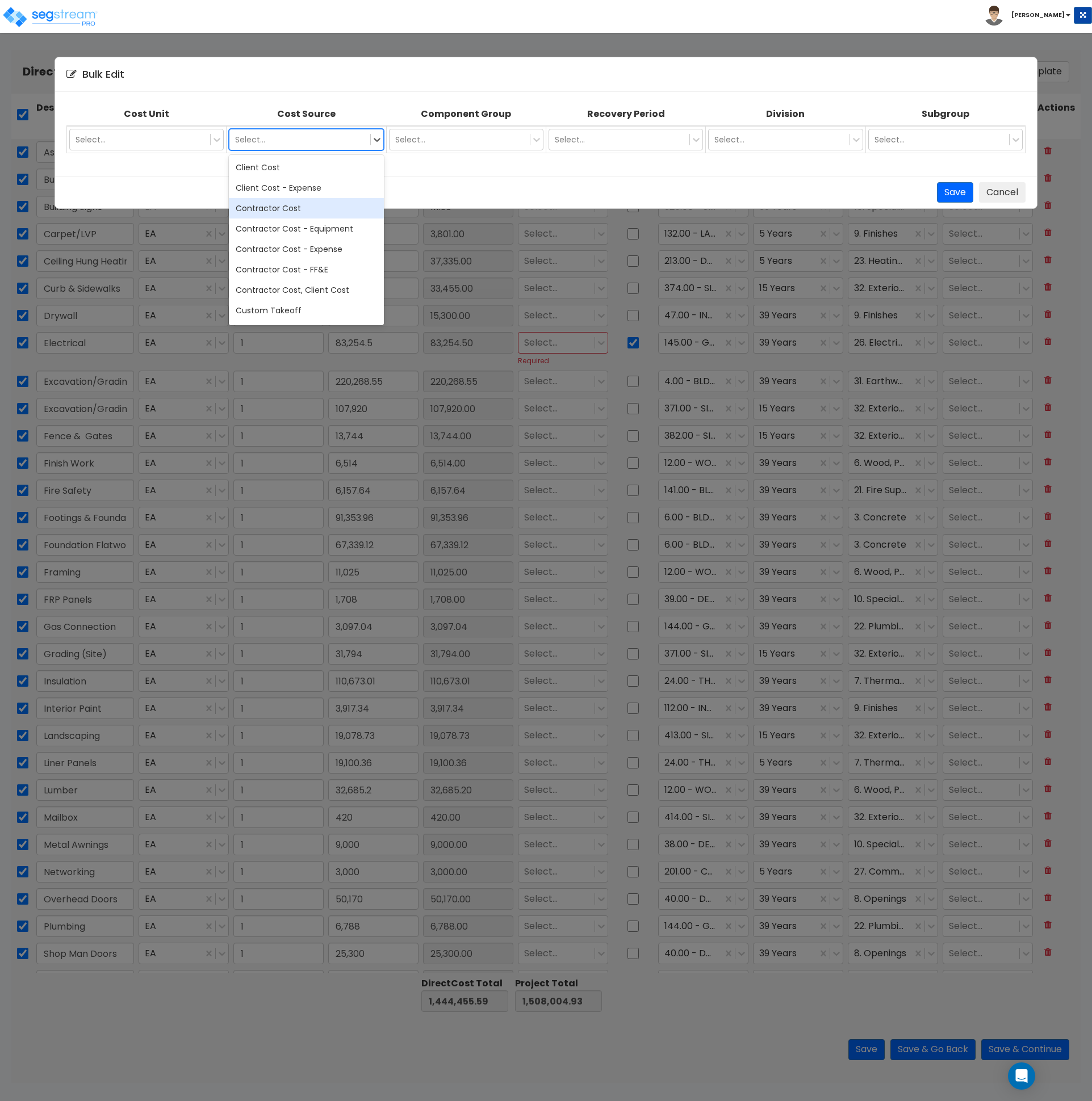
click at [318, 209] on div "Contractor Cost" at bounding box center [306, 209] width 154 height 20
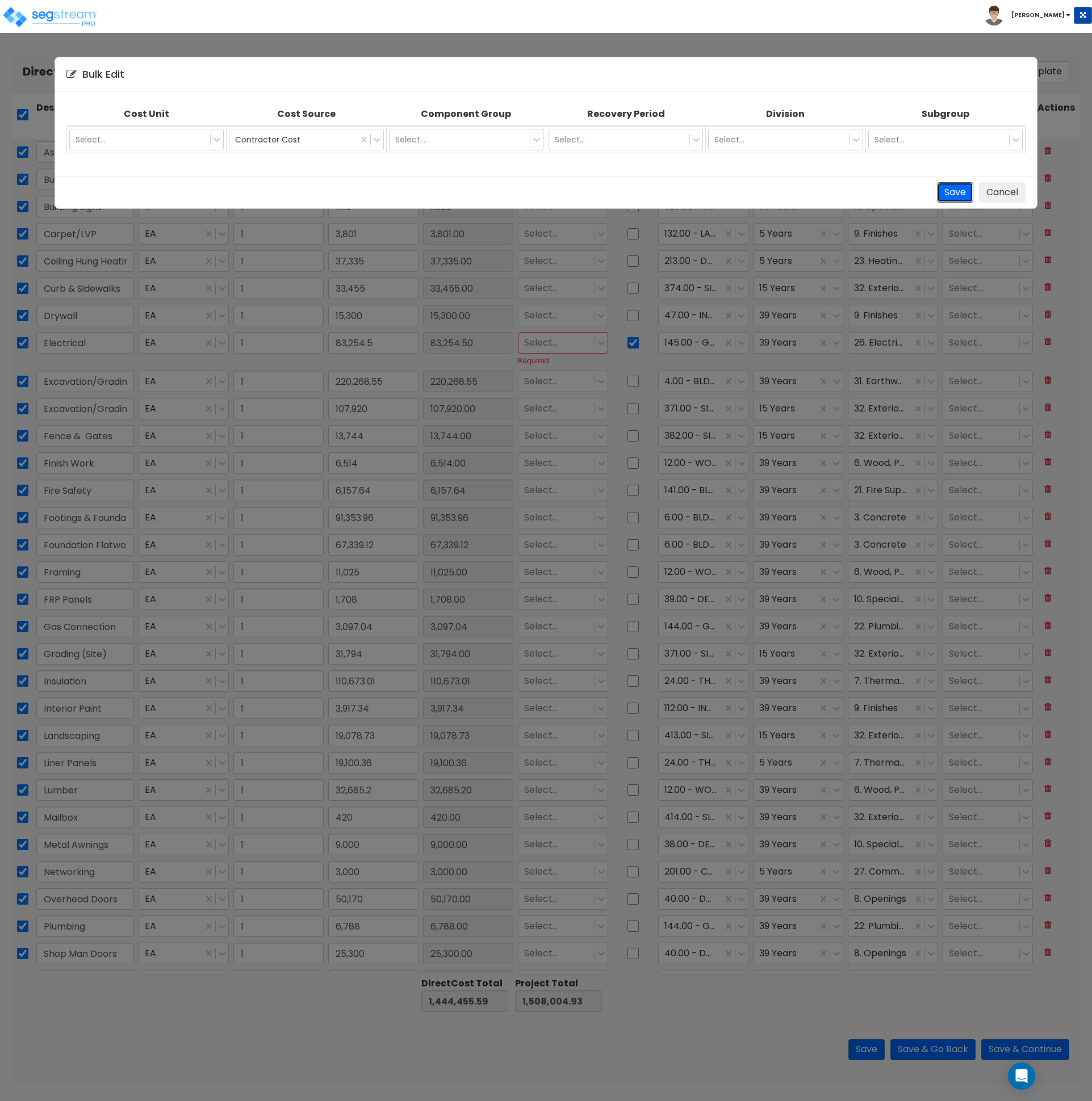
click at [948, 191] on button "Save" at bounding box center [955, 192] width 37 height 21
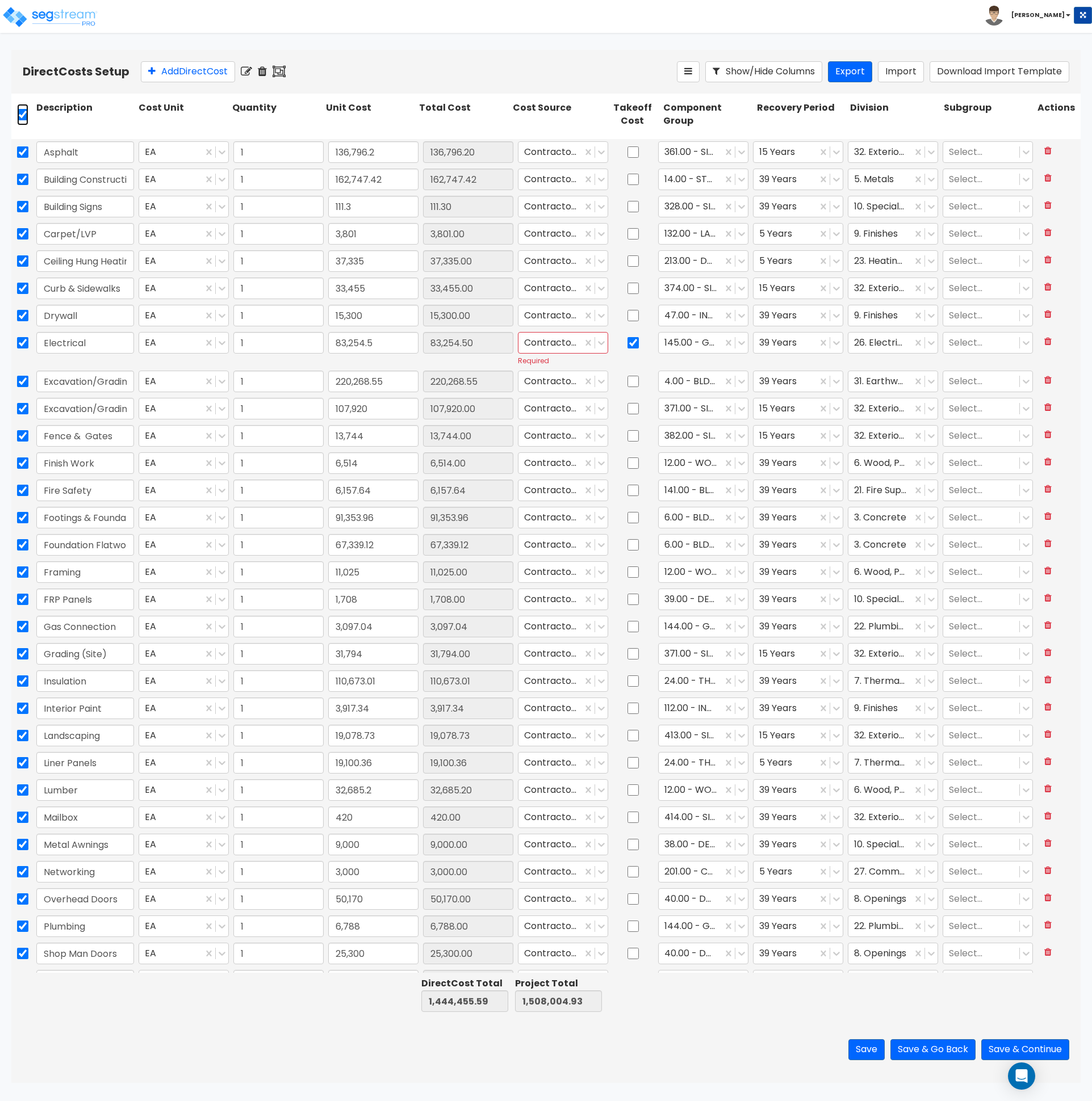
click at [22, 111] on input "checkbox" at bounding box center [22, 114] width 11 height 21
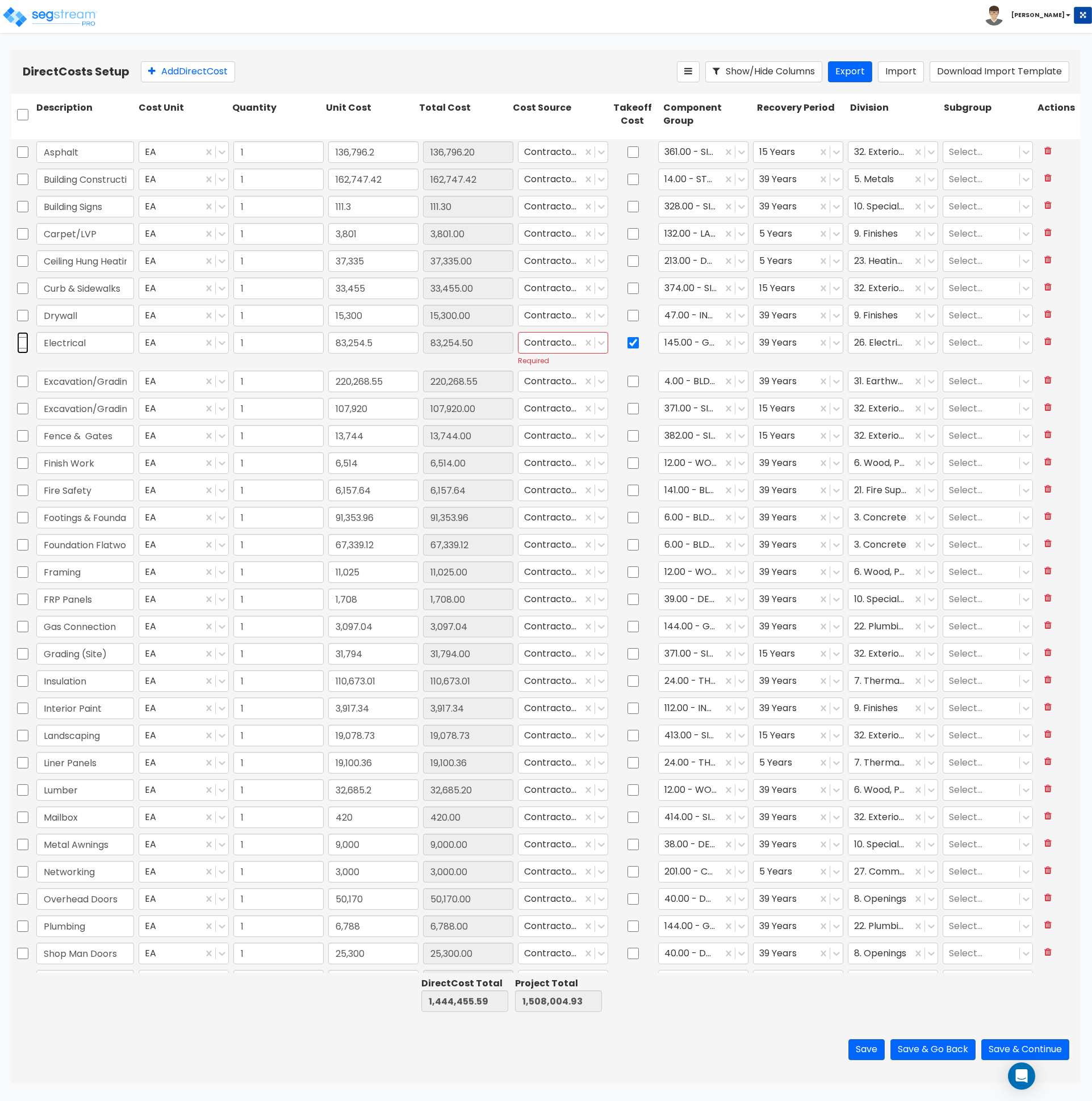
drag, startPoint x: 20, startPoint y: 340, endPoint x: 42, endPoint y: 379, distance: 44.8
click at [20, 340] on input "checkbox" at bounding box center [22, 342] width 11 height 21
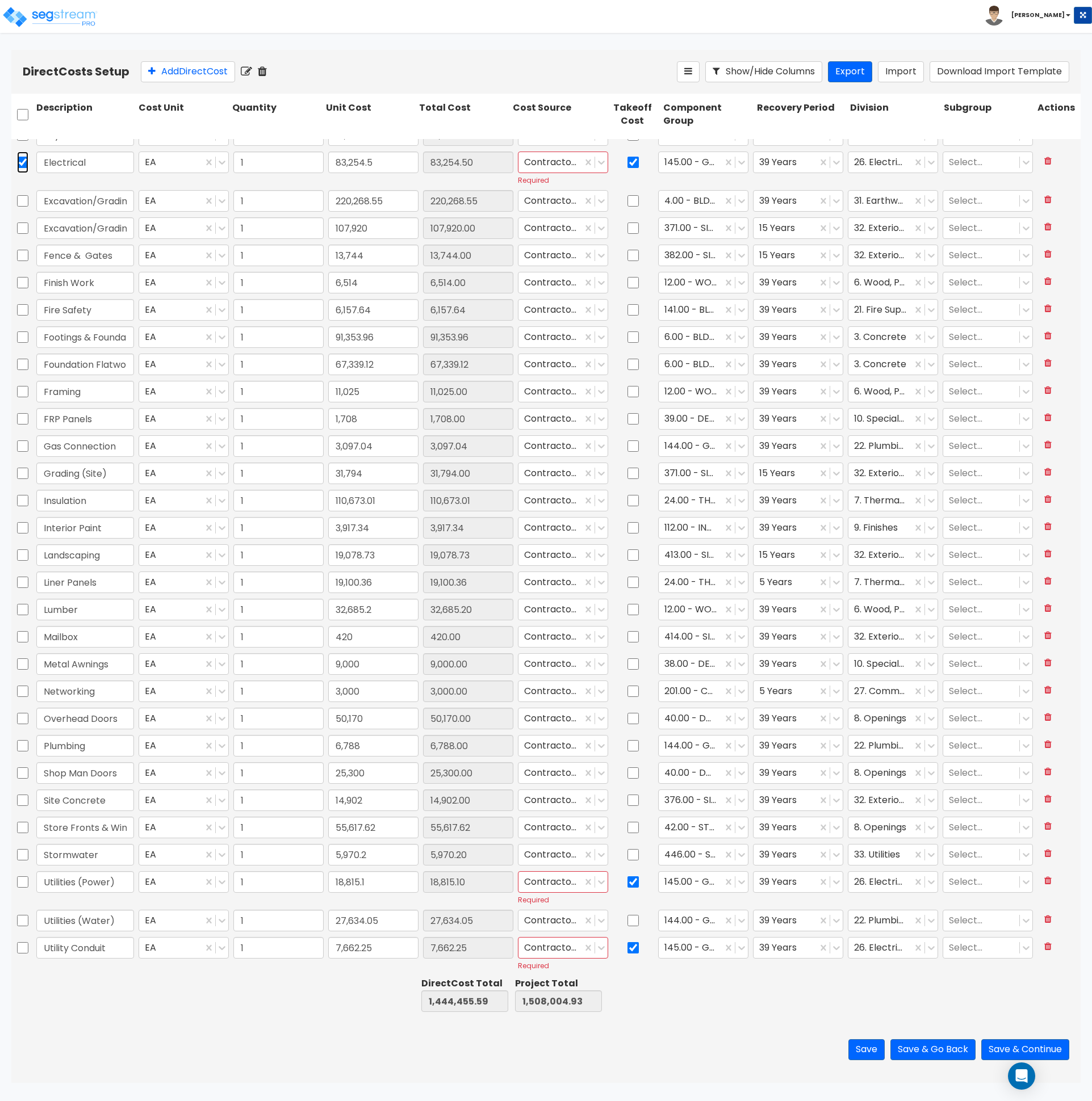
scroll to position [181, 0]
click at [25, 881] on input "checkbox" at bounding box center [22, 881] width 11 height 21
click at [23, 946] on input "checkbox" at bounding box center [22, 947] width 11 height 21
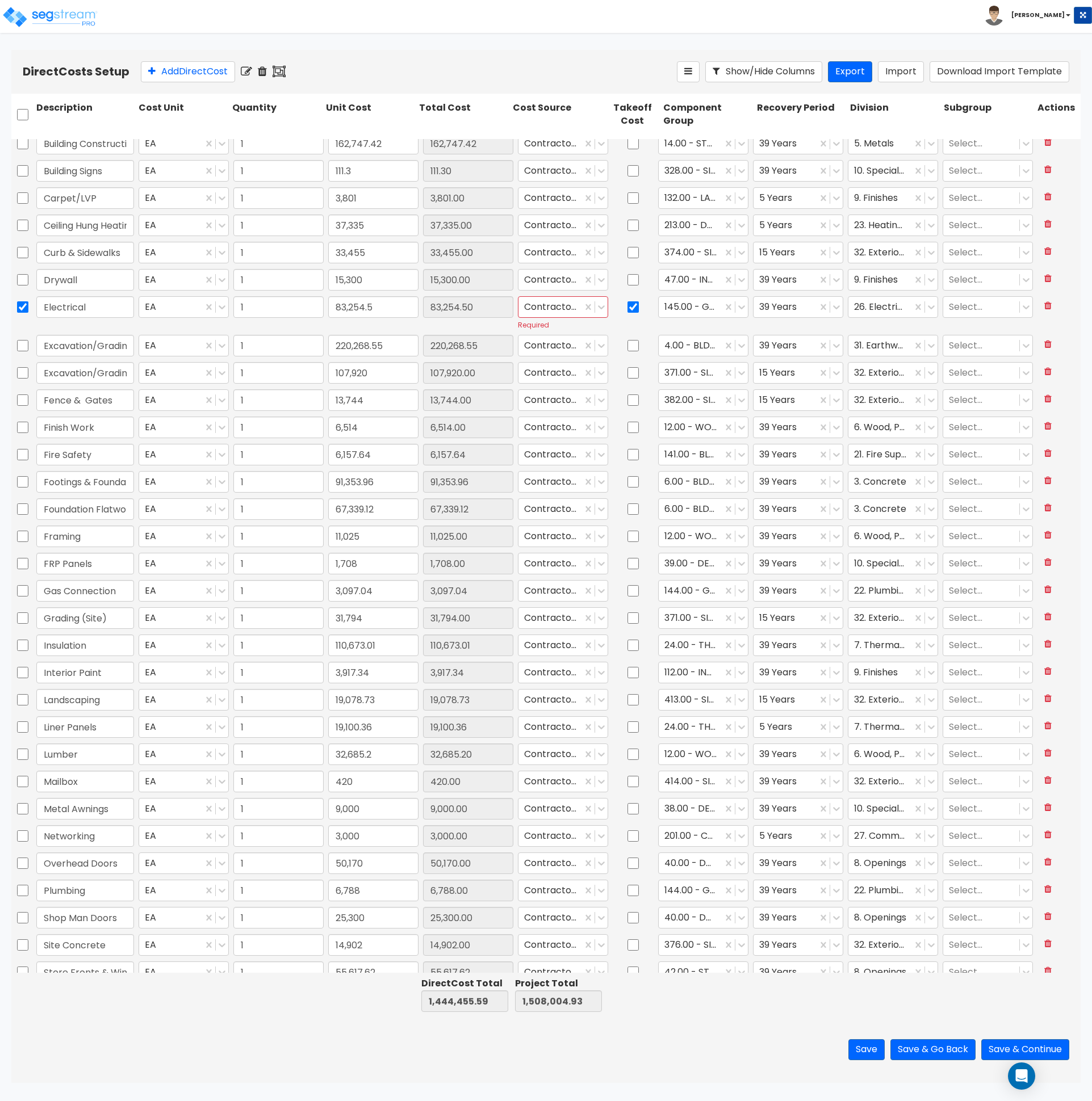
scroll to position [0, 0]
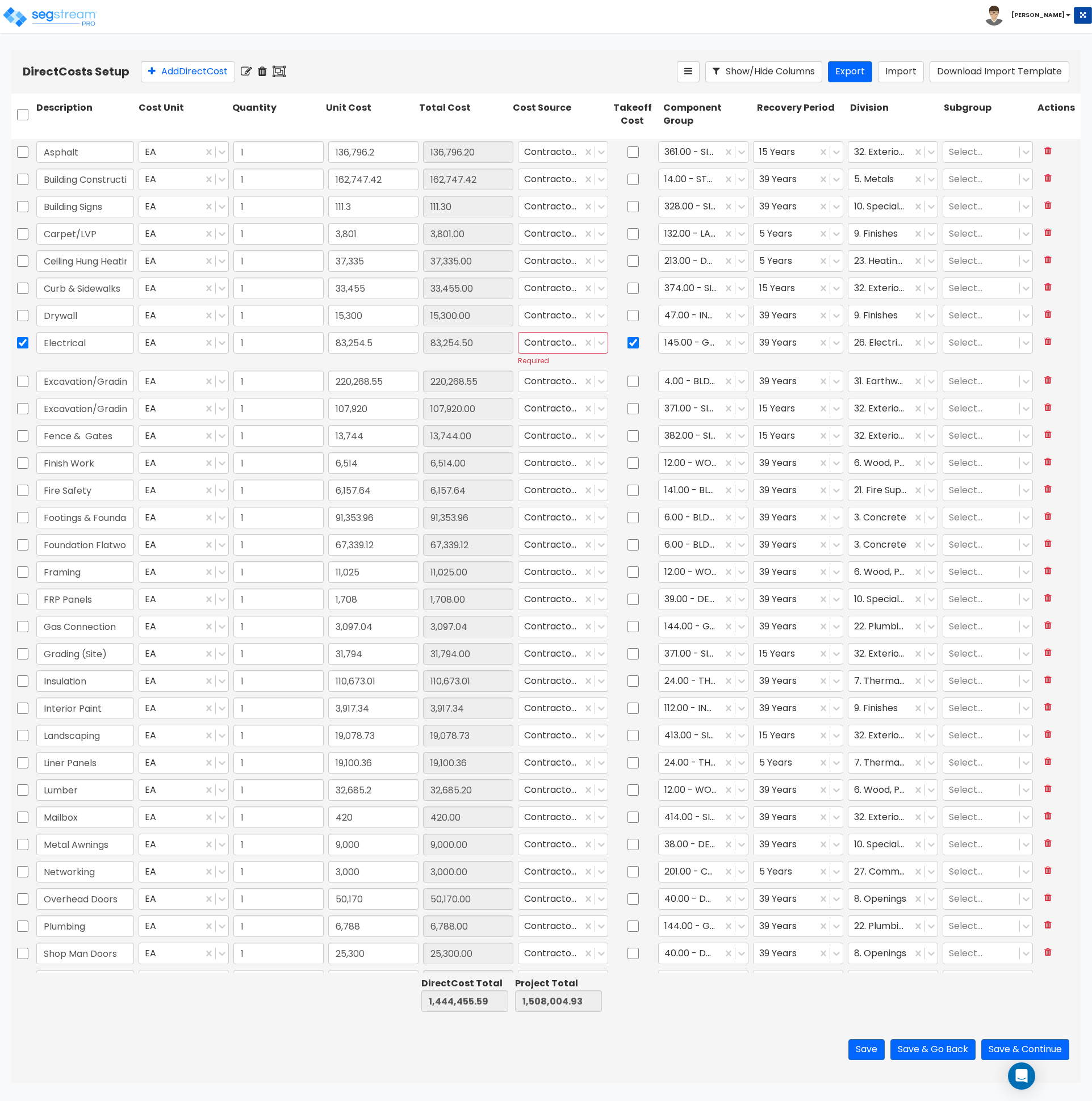
click at [285, 72] on icon at bounding box center [279, 71] width 13 height 11
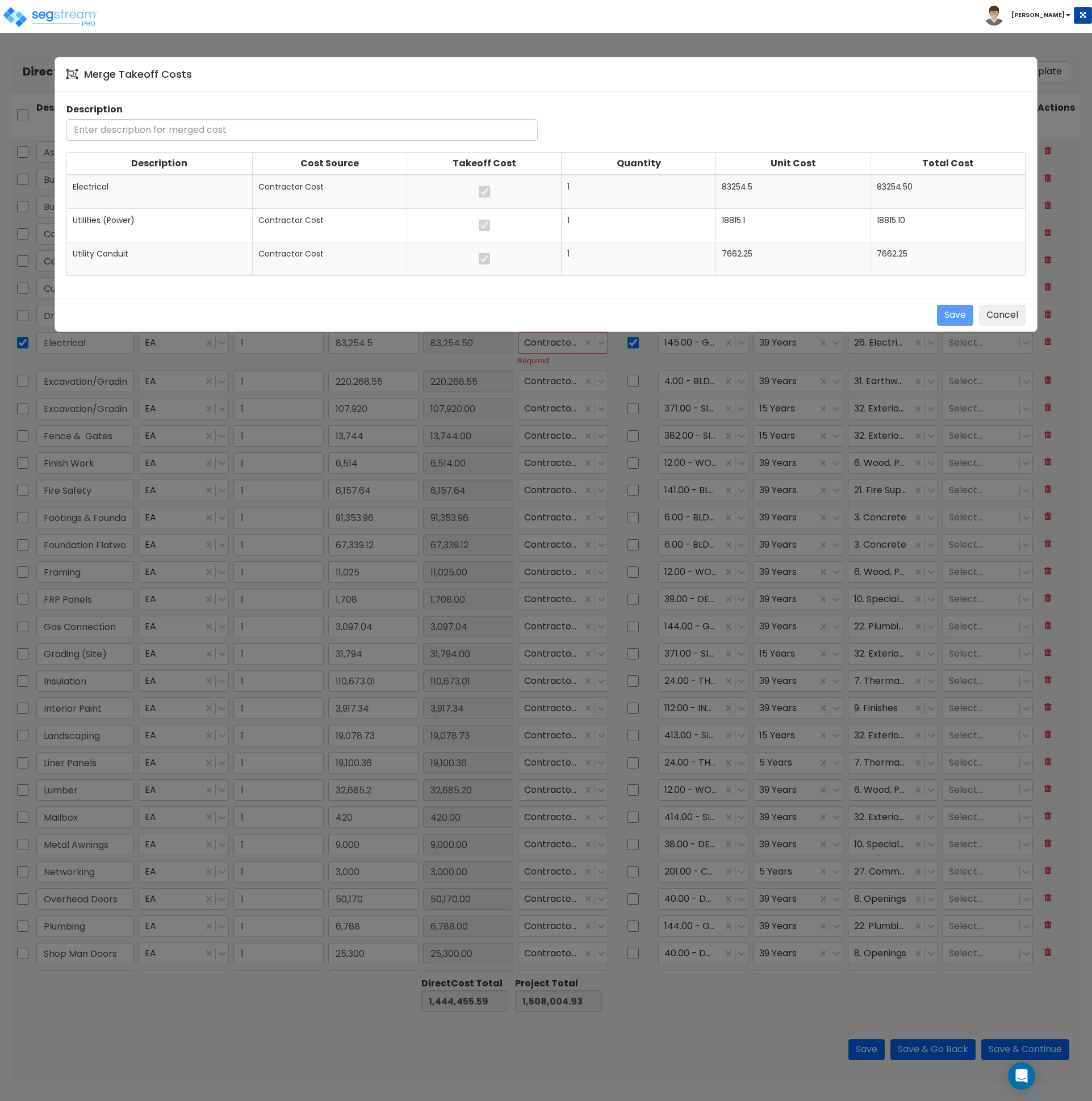
click at [100, 181] on span "Electrical" at bounding box center [90, 186] width 36 height 11
click at [100, 186] on span "Electrical" at bounding box center [90, 186] width 36 height 11
copy span "Electrical"
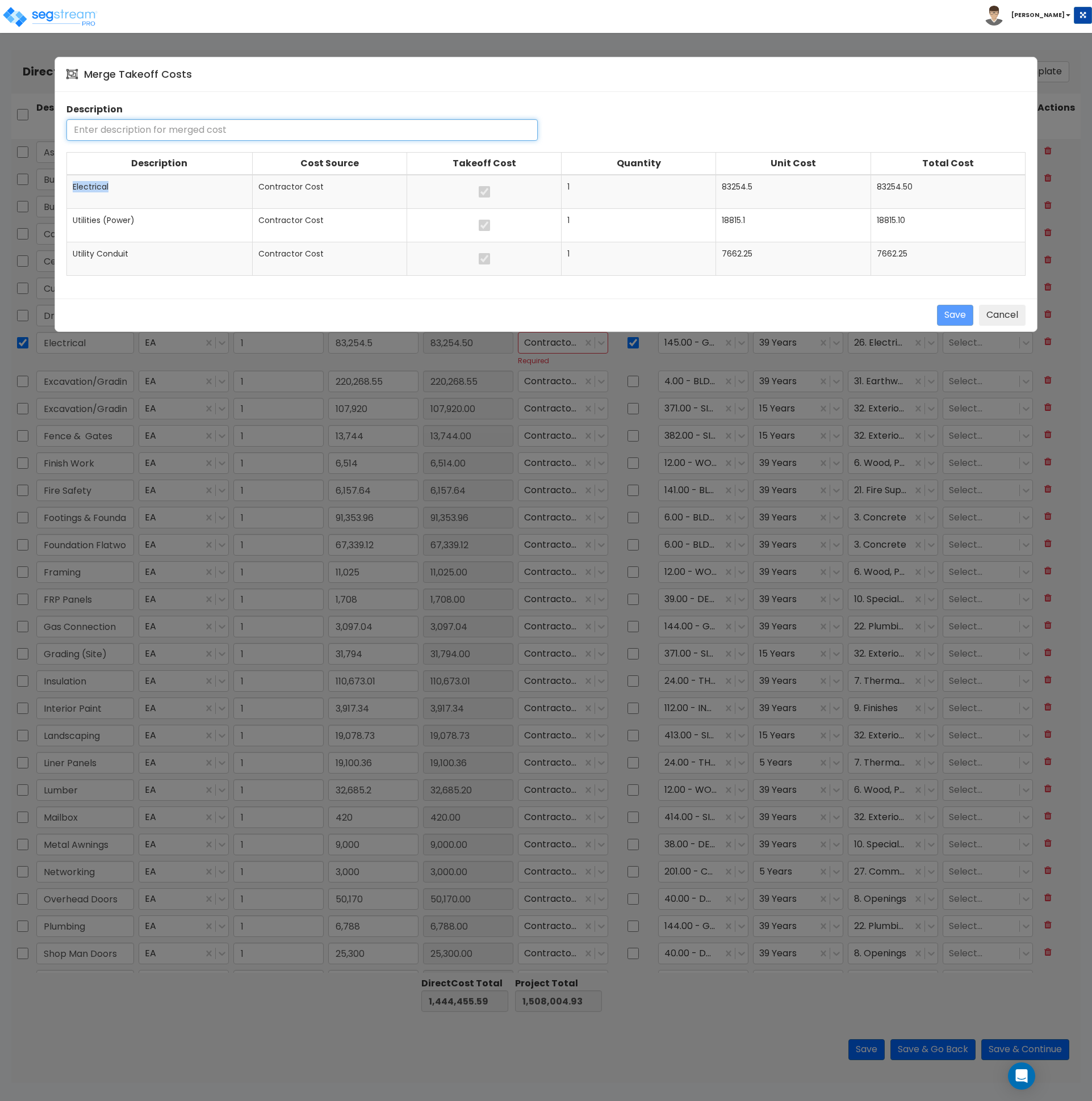
click at [135, 129] on input "text" at bounding box center [302, 129] width 471 height 21
paste input "Electrical"
click at [945, 312] on button "Save" at bounding box center [955, 315] width 37 height 21
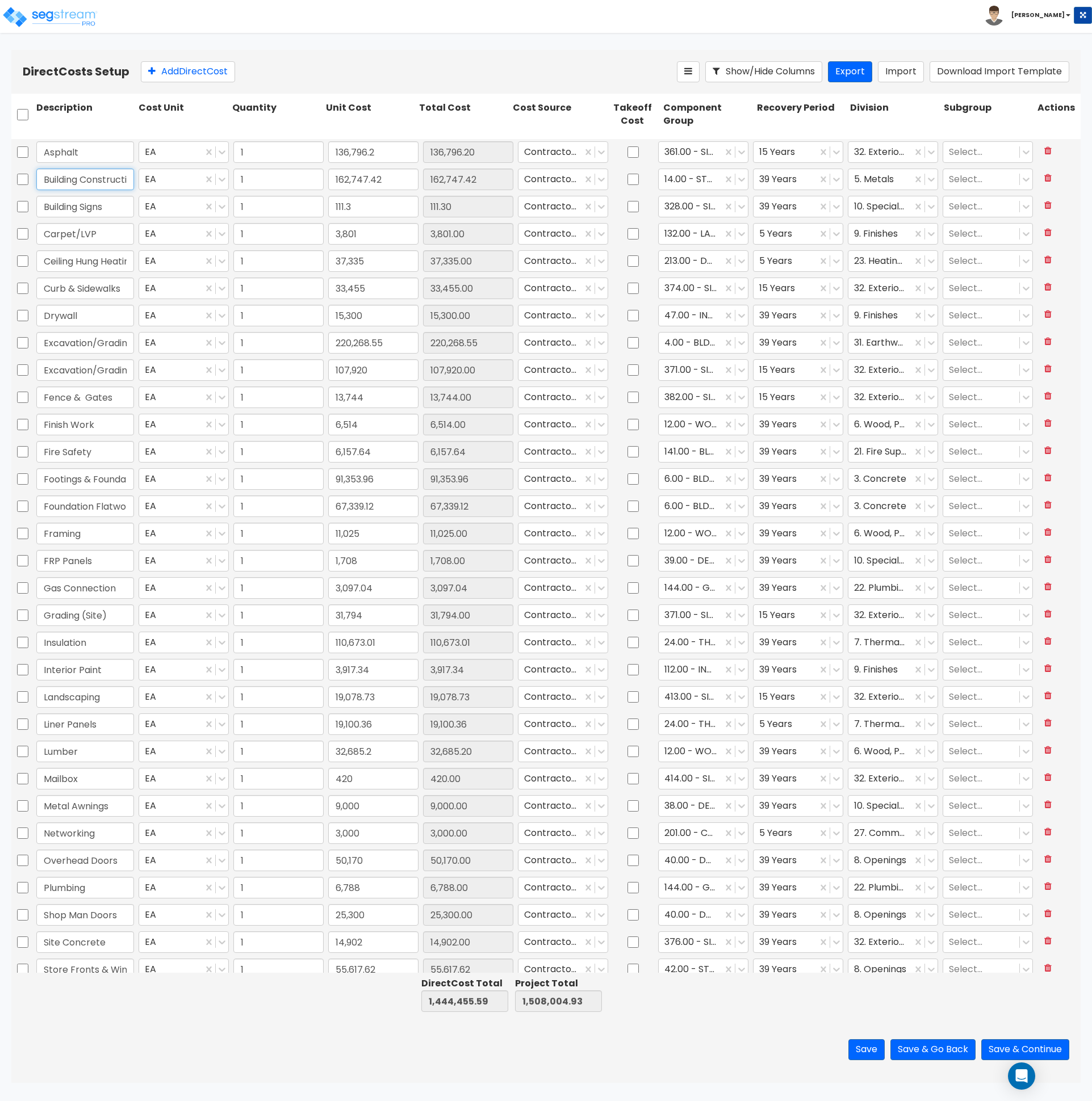
scroll to position [0, 64]
drag, startPoint x: 69, startPoint y: 178, endPoint x: 141, endPoint y: 179, distance: 72.0
click at [141, 179] on div "Building Construction & Supplies EA 1 162,747.42 162,747.42 Contractor Cost 14.…" at bounding box center [545, 179] width 1069 height 26
click at [77, 178] on input "Building Construction & Supplies" at bounding box center [85, 179] width 98 height 21
click at [78, 180] on input "Building Construction & Supplies" at bounding box center [85, 179] width 98 height 21
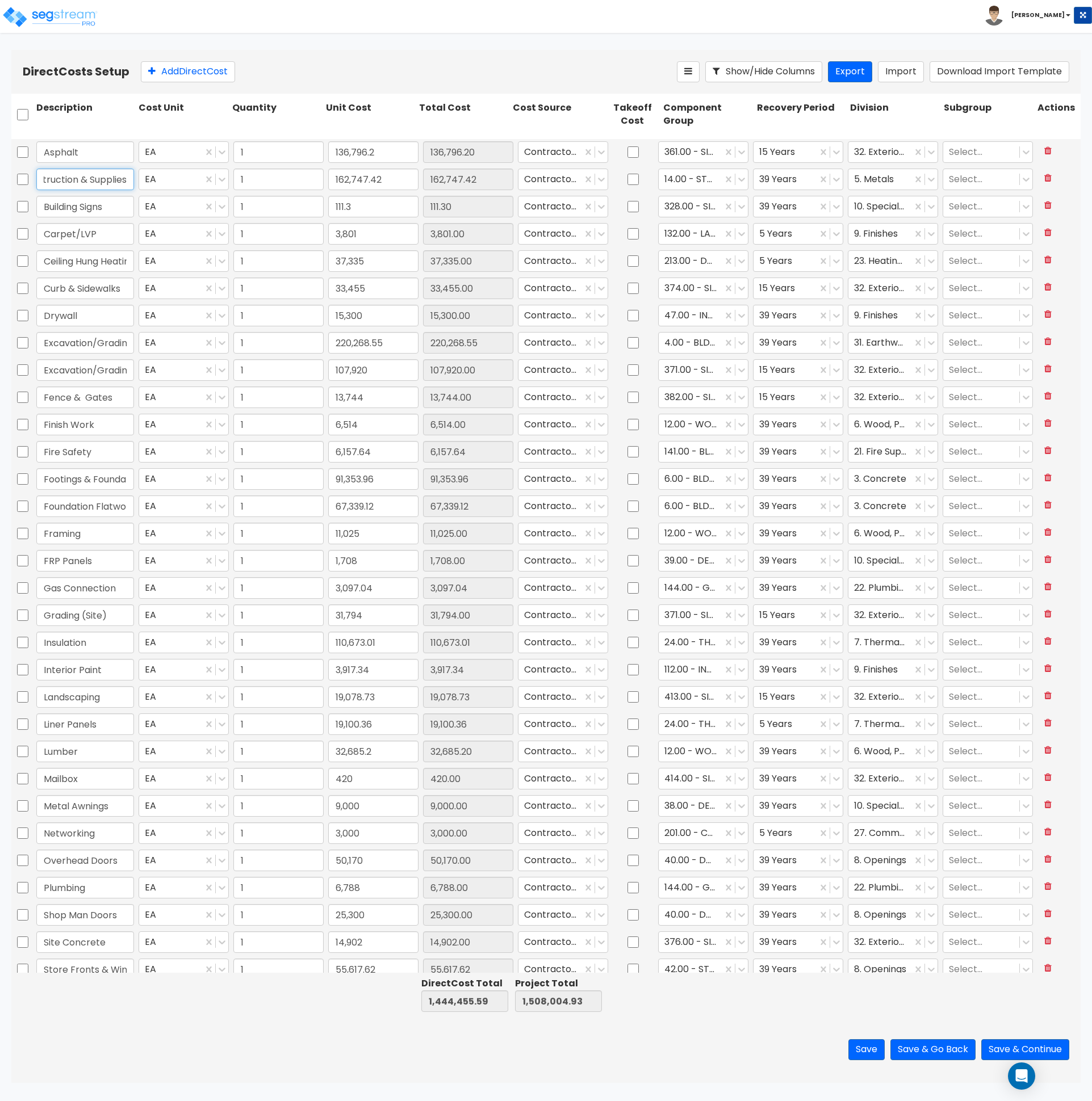
click at [77, 181] on input "Building Construction & Supplies" at bounding box center [85, 179] width 98 height 21
click at [78, 199] on input "Building Signs" at bounding box center [85, 206] width 98 height 21
drag, startPoint x: 97, startPoint y: 177, endPoint x: 158, endPoint y: 178, distance: 61.0
click at [158, 178] on div "Building Construction, Material & Supplies EA 1 162,747.42 162,747.42 Contracto…" at bounding box center [545, 179] width 1069 height 26
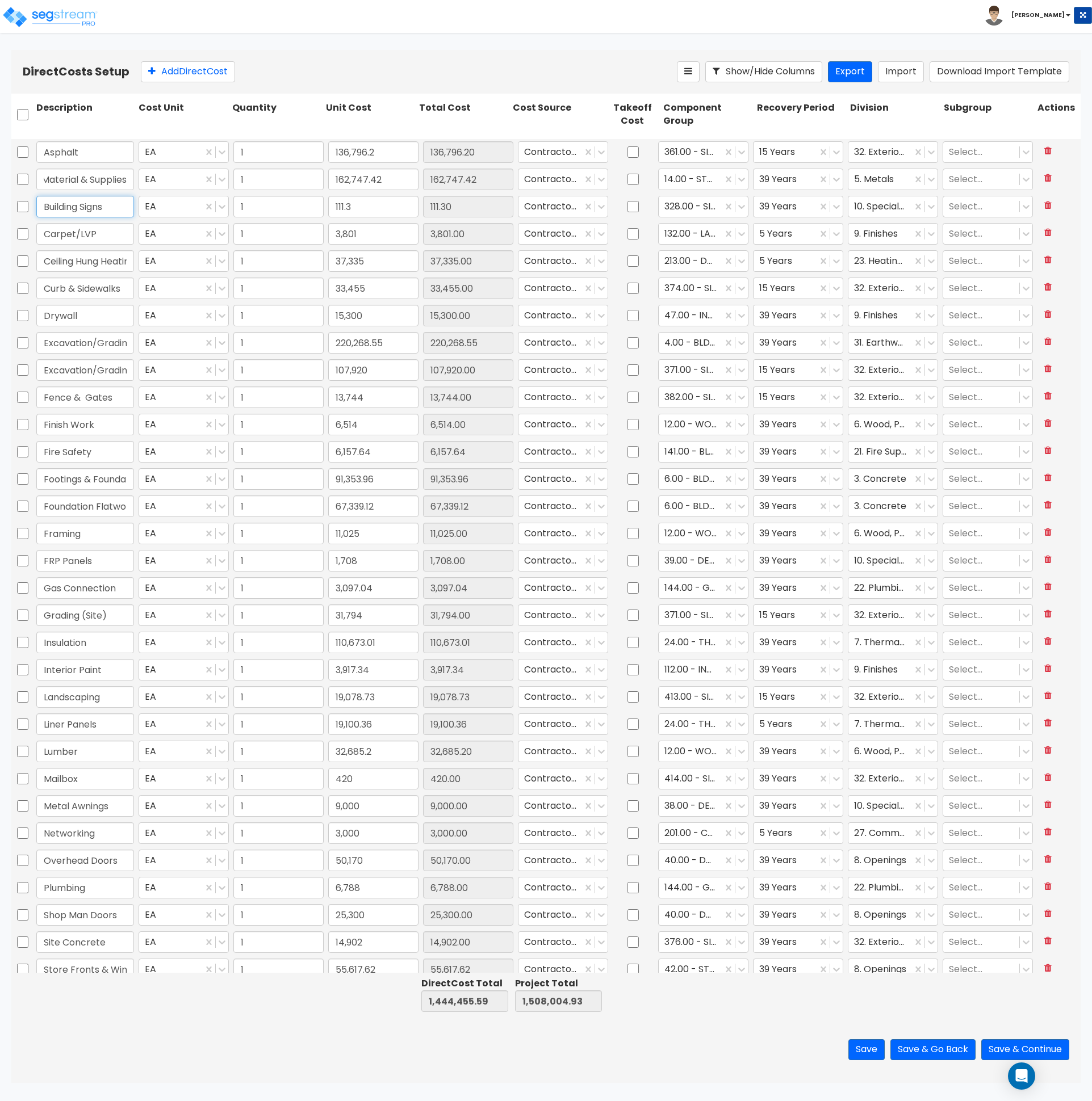
click at [106, 210] on input "Building Signs" at bounding box center [85, 206] width 98 height 21
click at [121, 180] on input "Building Construction, Material & Supplies" at bounding box center [85, 179] width 98 height 21
click at [106, 239] on input "Carpet/LVP" at bounding box center [85, 233] width 98 height 21
drag, startPoint x: 46, startPoint y: 263, endPoint x: 46, endPoint y: 274, distance: 11.0
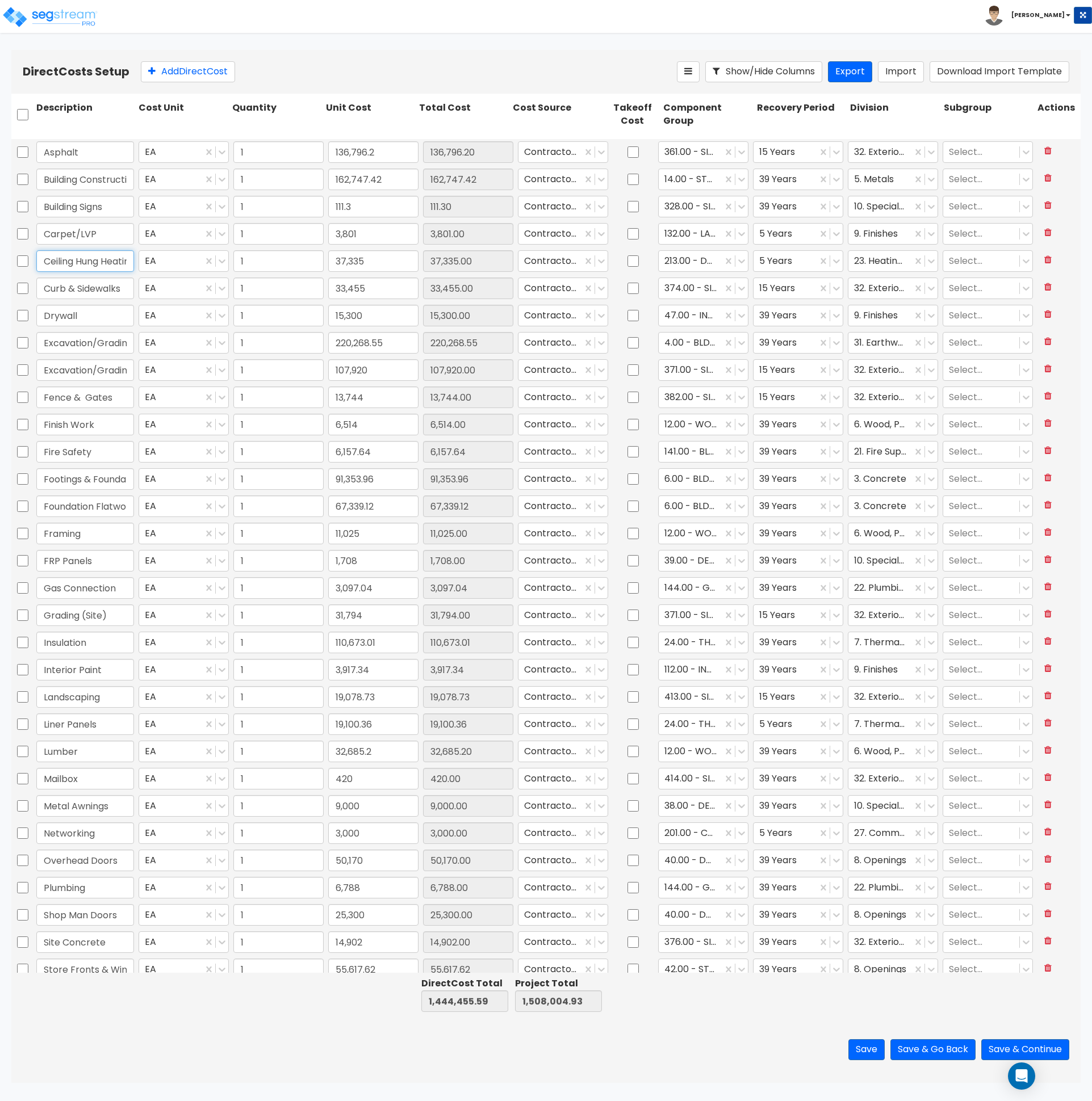
click at [45, 263] on input "Ceiling Hung Heating Units" at bounding box center [85, 261] width 98 height 21
drag, startPoint x: 109, startPoint y: 341, endPoint x: 162, endPoint y: 341, distance: 53.0
click at [162, 341] on div "Excavation/Grading (Building) EA 1 220,268.55 220,268.55 Contractor Cost 4.00 -…" at bounding box center [545, 342] width 1069 height 26
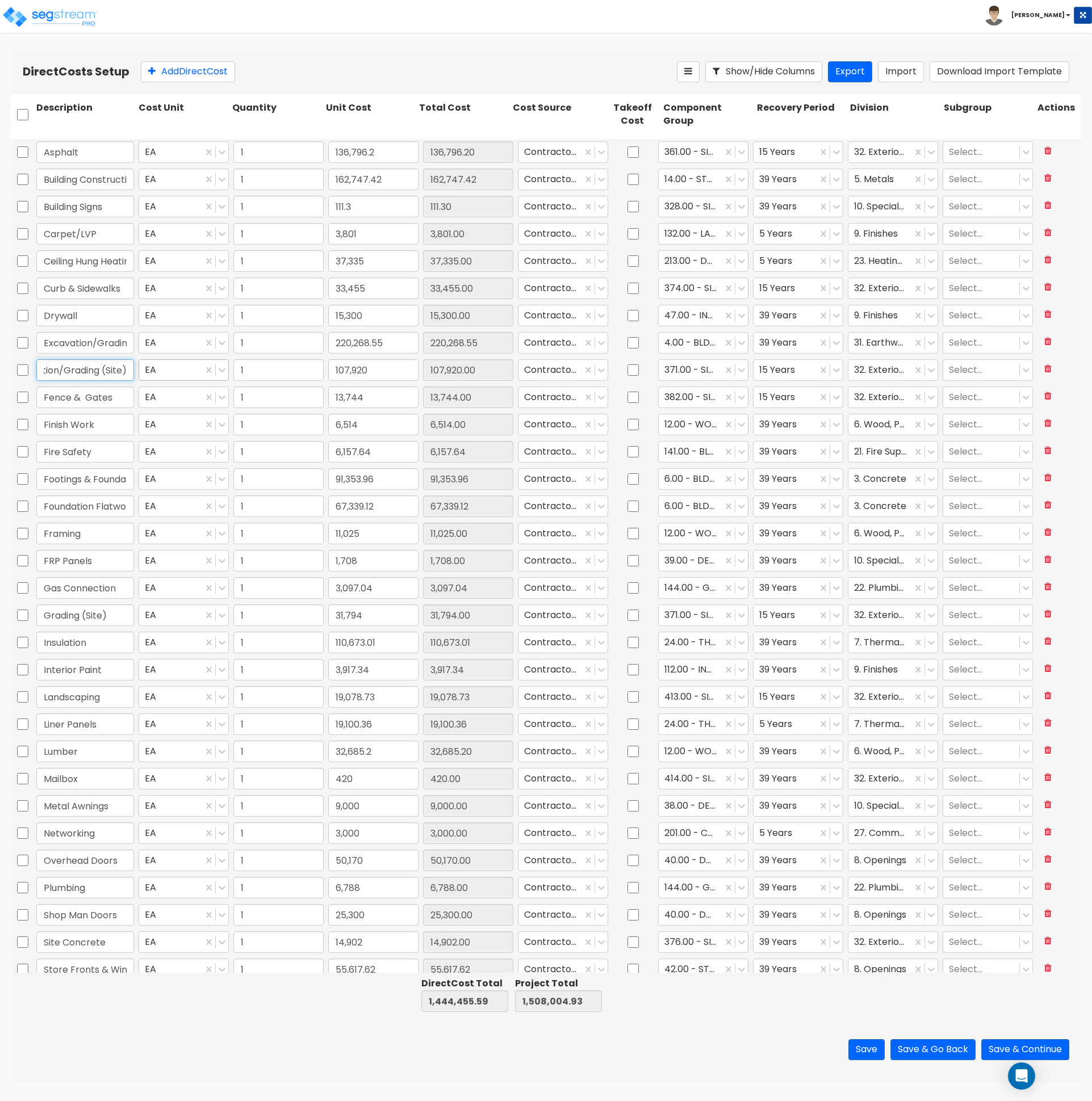
drag, startPoint x: 88, startPoint y: 371, endPoint x: 169, endPoint y: 377, distance: 81.2
click at [166, 372] on div "Excavation/Grading (Site) EA 1 107,920 107,920.00 Contractor Cost 371.00 - SITE…" at bounding box center [545, 370] width 1069 height 26
click at [21, 616] on input "checkbox" at bounding box center [22, 615] width 11 height 21
click at [24, 371] on input "checkbox" at bounding box center [22, 370] width 11 height 21
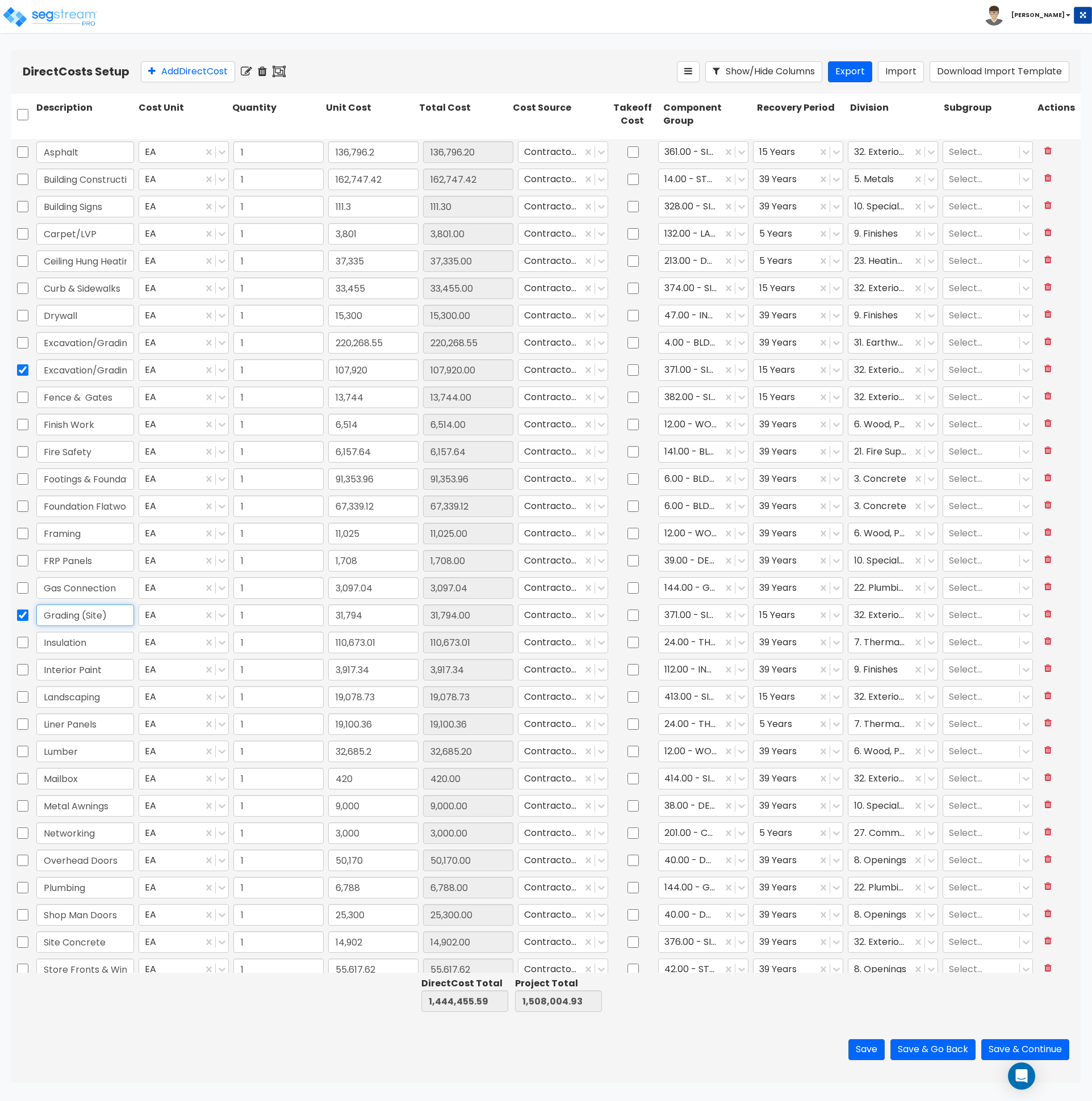
click at [43, 617] on input "Grading (Site)" at bounding box center [85, 615] width 98 height 21
click at [26, 616] on input "checkbox" at bounding box center [22, 615] width 11 height 21
click at [21, 373] on input "checkbox" at bounding box center [22, 370] width 11 height 21
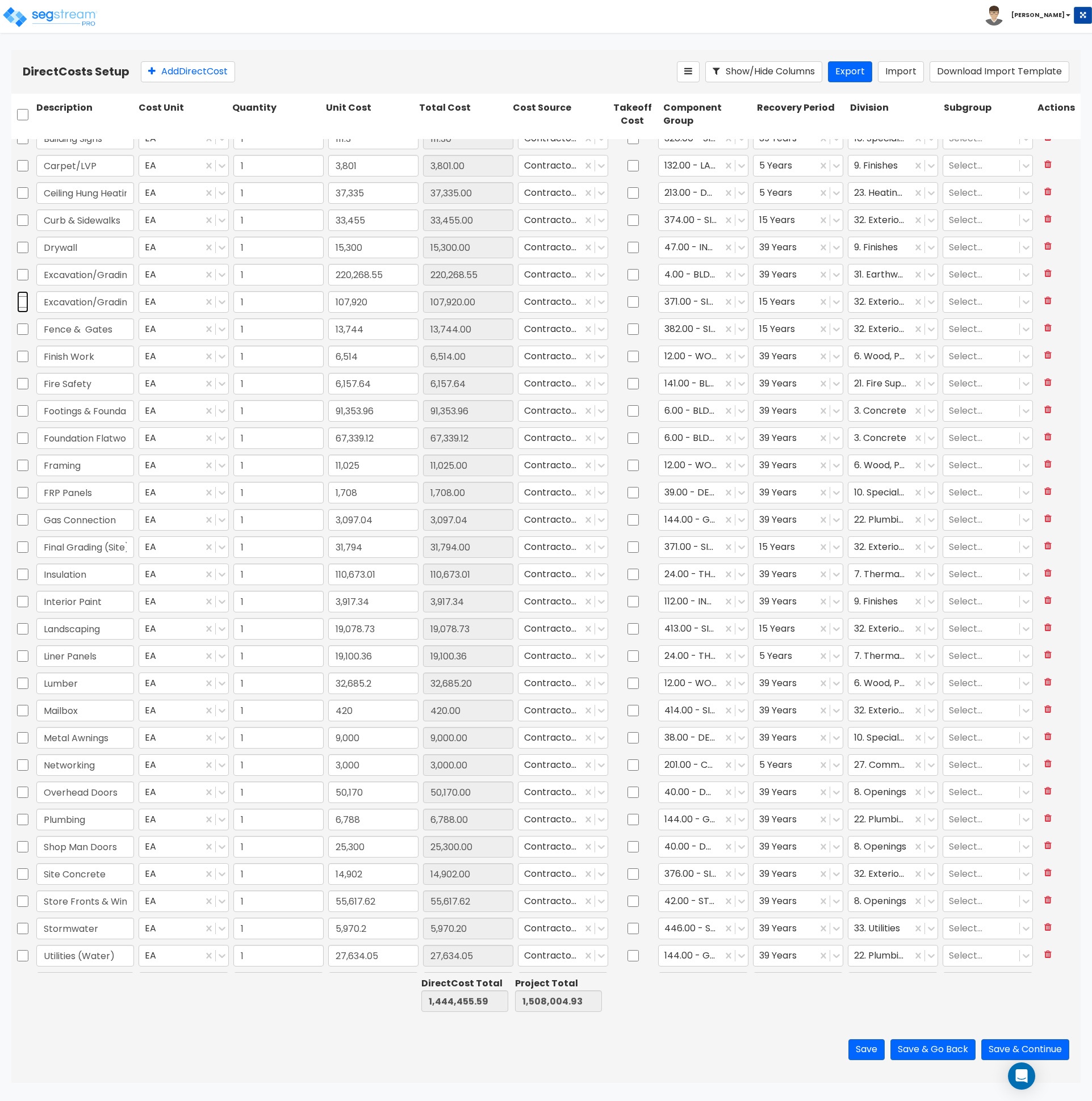
scroll to position [175, 0]
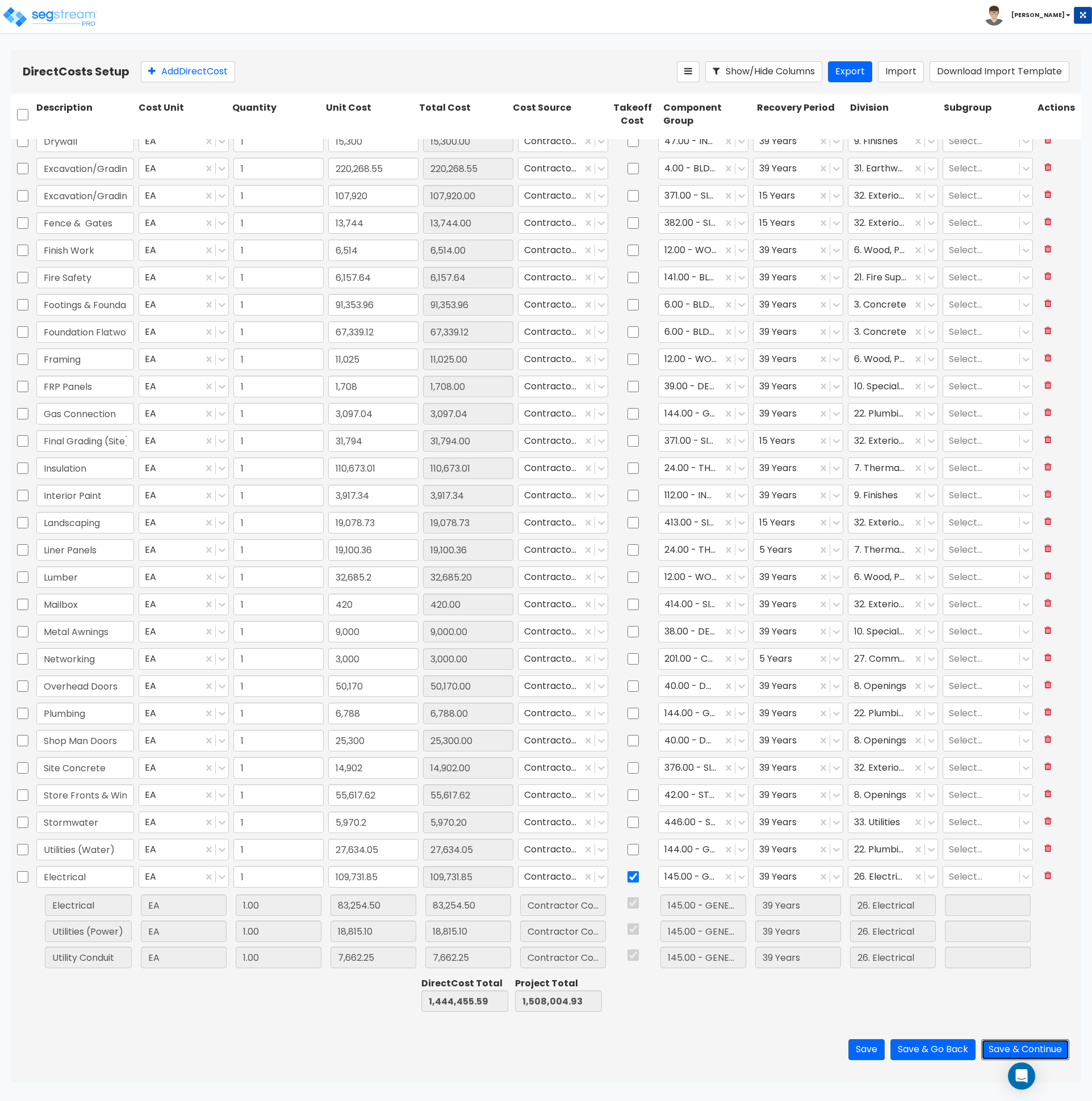
click at [999, 1047] on button "Save & Continue" at bounding box center [1025, 1050] width 88 height 21
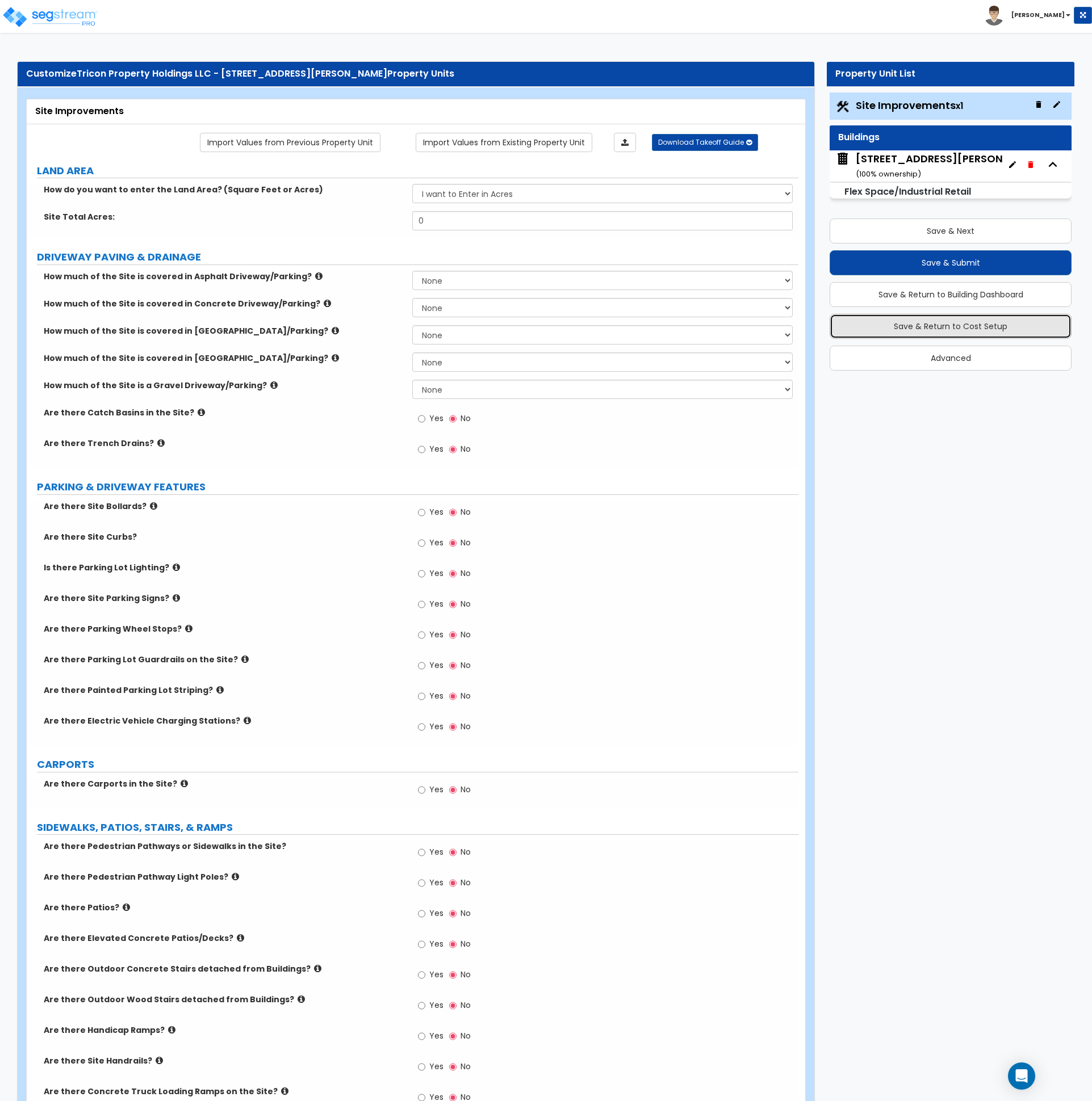
click at [940, 328] on button "Save & Return to Cost Setup" at bounding box center [951, 326] width 242 height 25
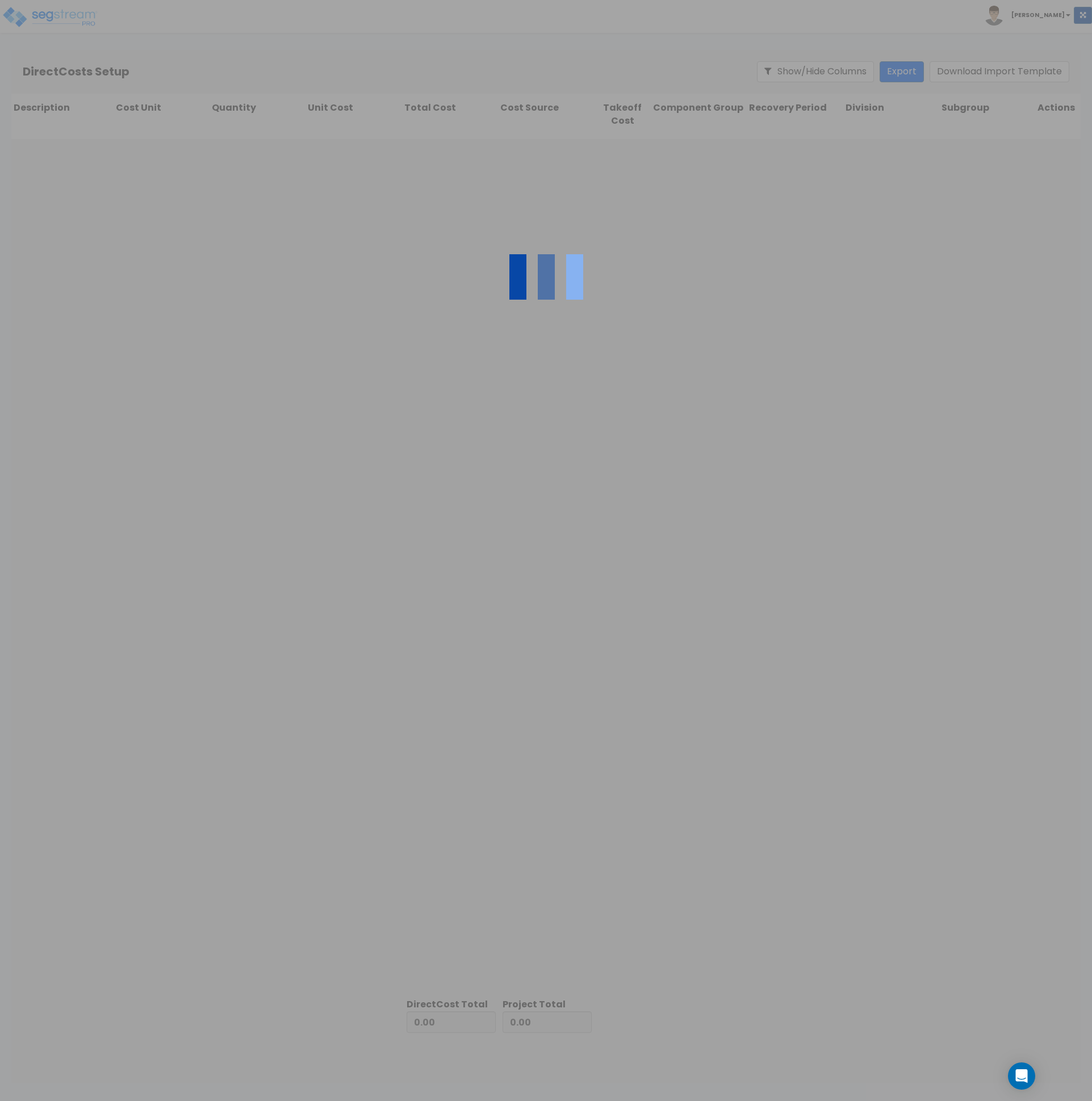
type input "63,549.34"
type input "1,444,455.59"
type input "1,508,004.93"
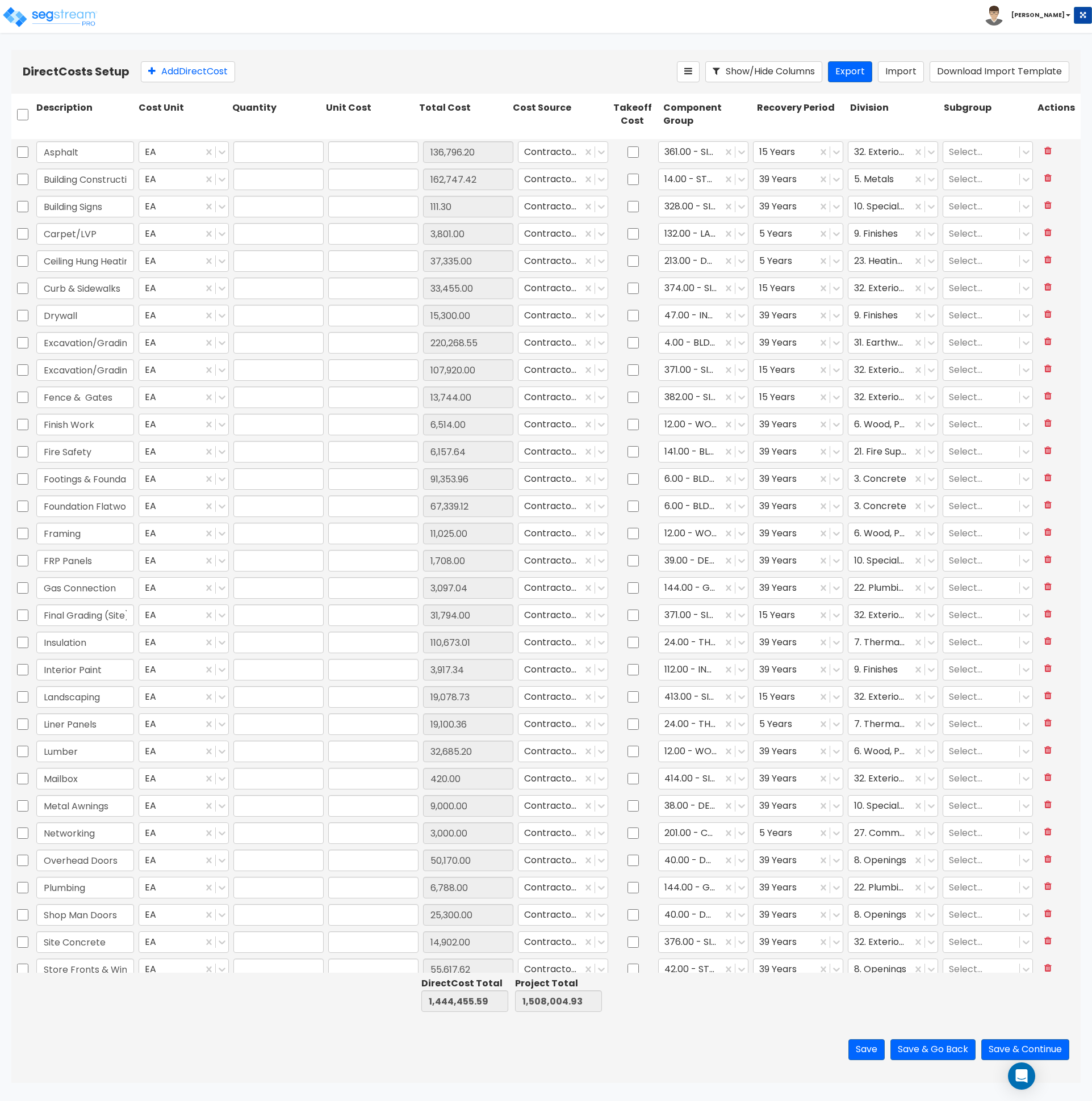
type input "1.00"
type input "136,796.20"
type input "1.00"
type input "162,747.42"
type input "1.00"
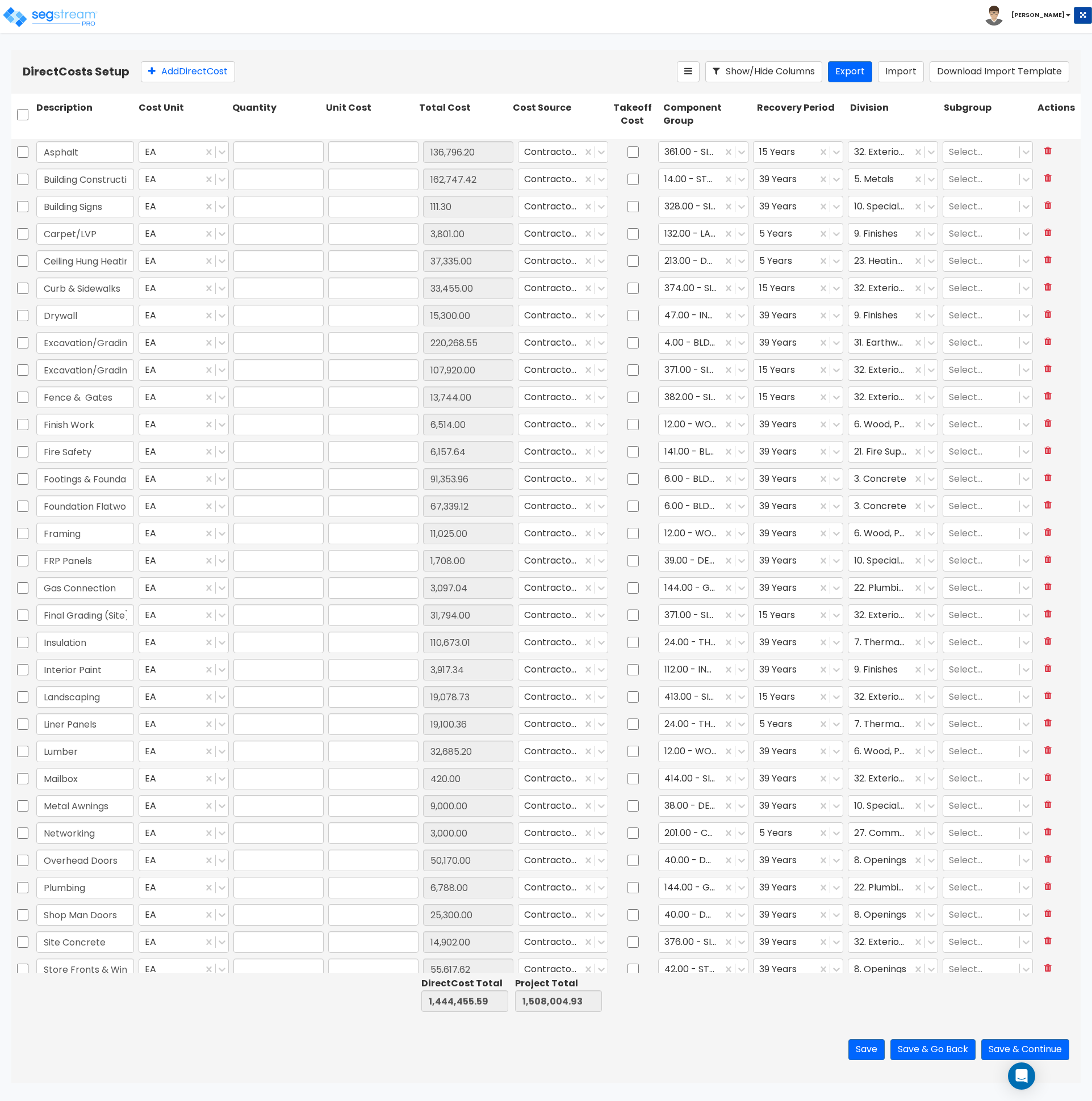
type input "111.30"
type input "1.00"
type input "3,801.00"
type input "1.00"
type input "37,335.00"
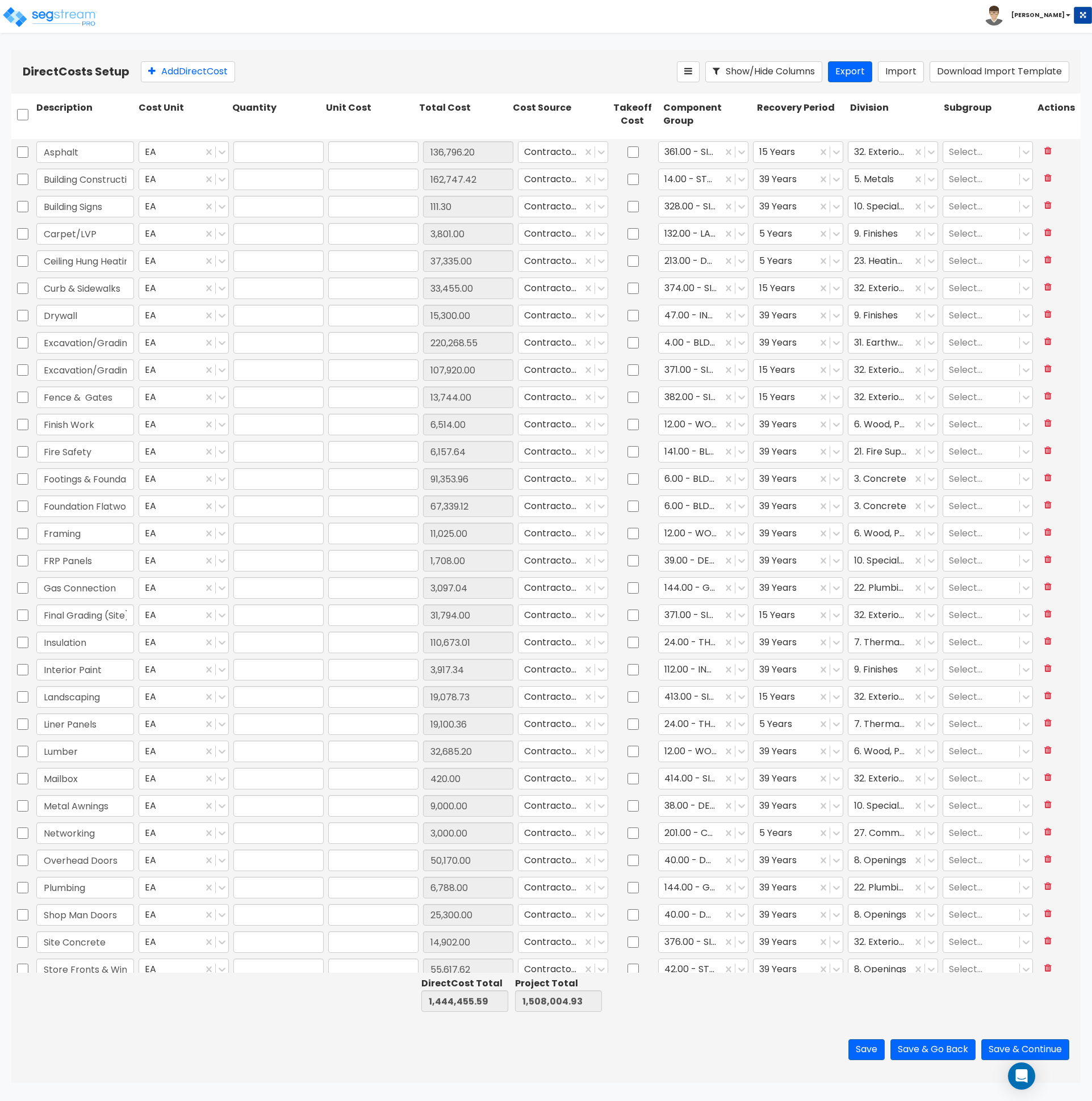
type input "1.00"
type input "33,455.00"
type input "1.00"
type input "15,300.00"
type input "1.00"
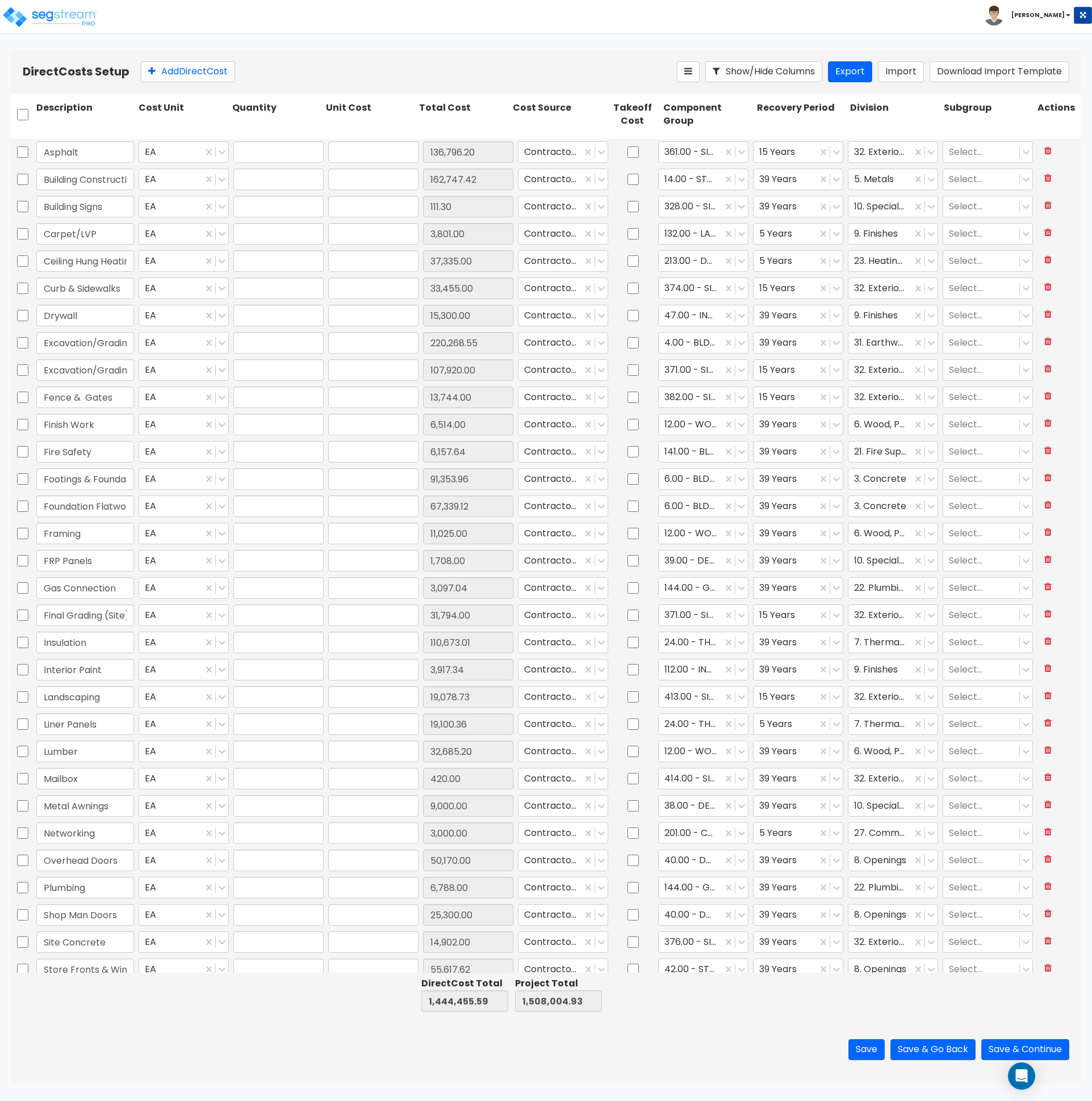
type input "220,268.55"
type input "1.00"
type input "107,920.00"
type input "1.00"
type input "13,744.00"
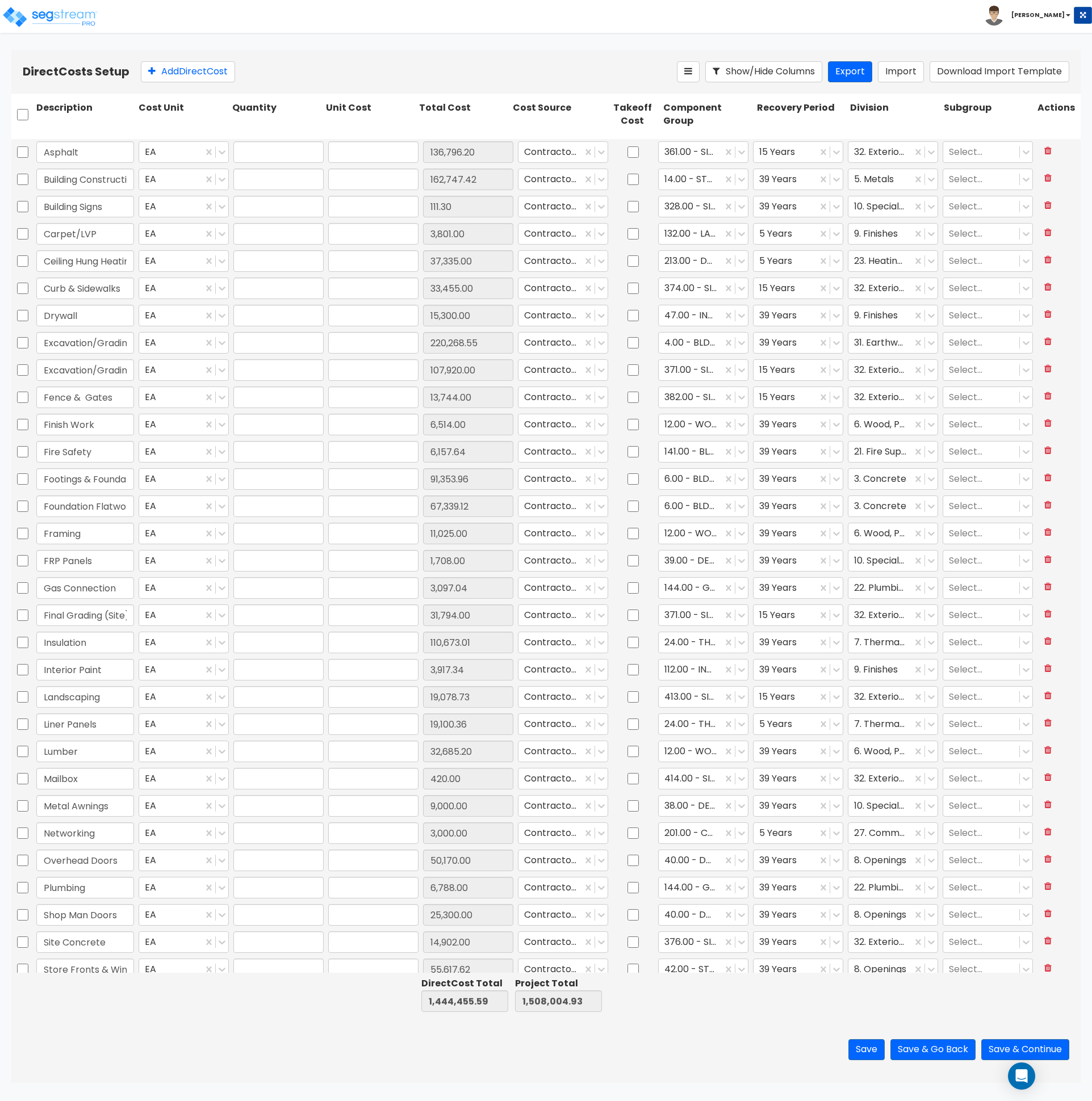
type input "1.00"
type input "6,514.00"
type input "1.00"
type input "6,157.64"
type input "1.00"
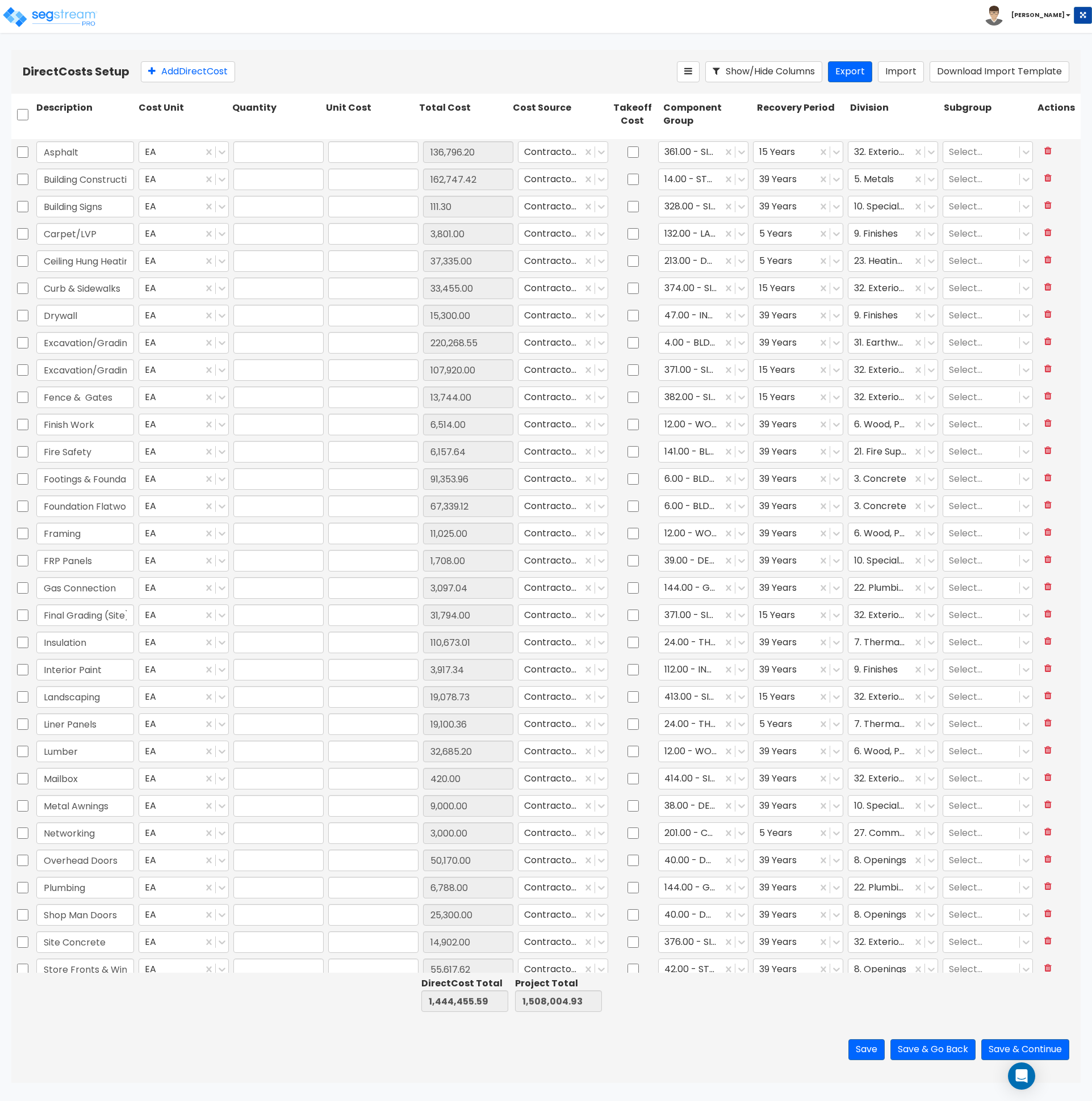
type input "91,353.96"
type input "1.00"
type input "67,339.12"
type input "1.00"
type input "11,025.00"
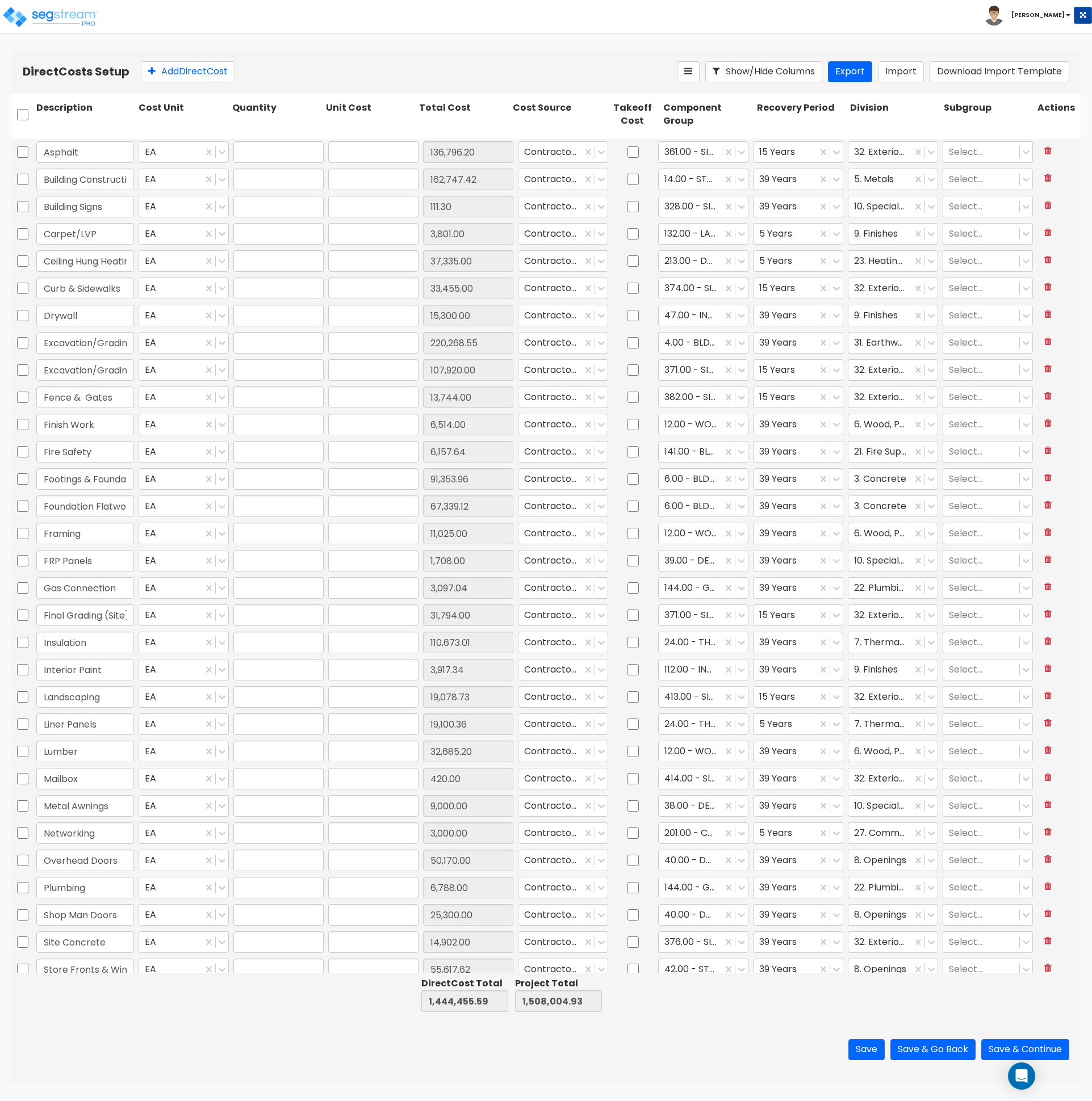
type input "1.00"
type input "1,708.00"
type input "1.00"
type input "3,097.04"
type input "1.00"
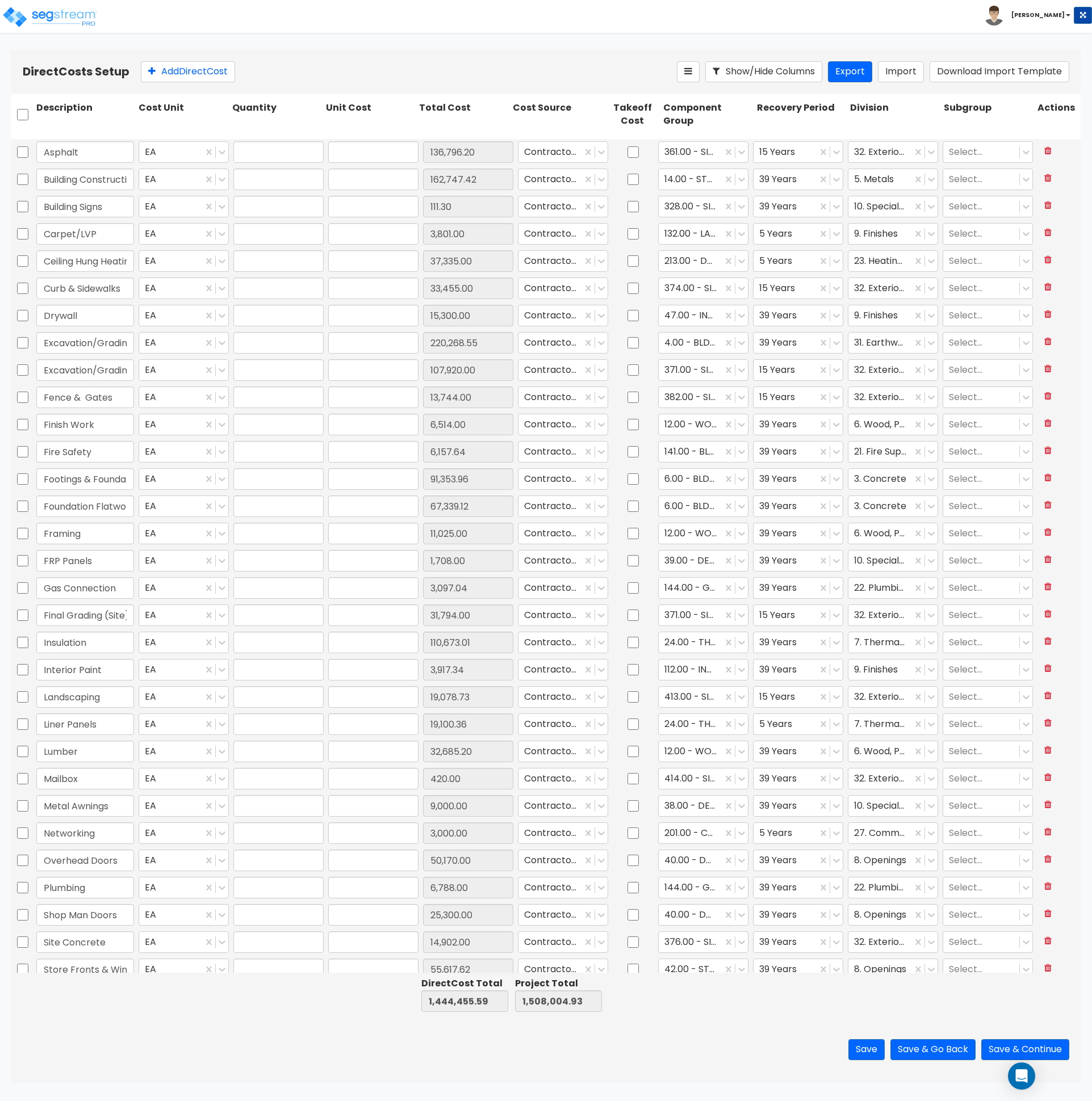
type input "31,794.00"
type input "1.00"
type input "110,673.01"
type input "1.00"
type input "3,917.34"
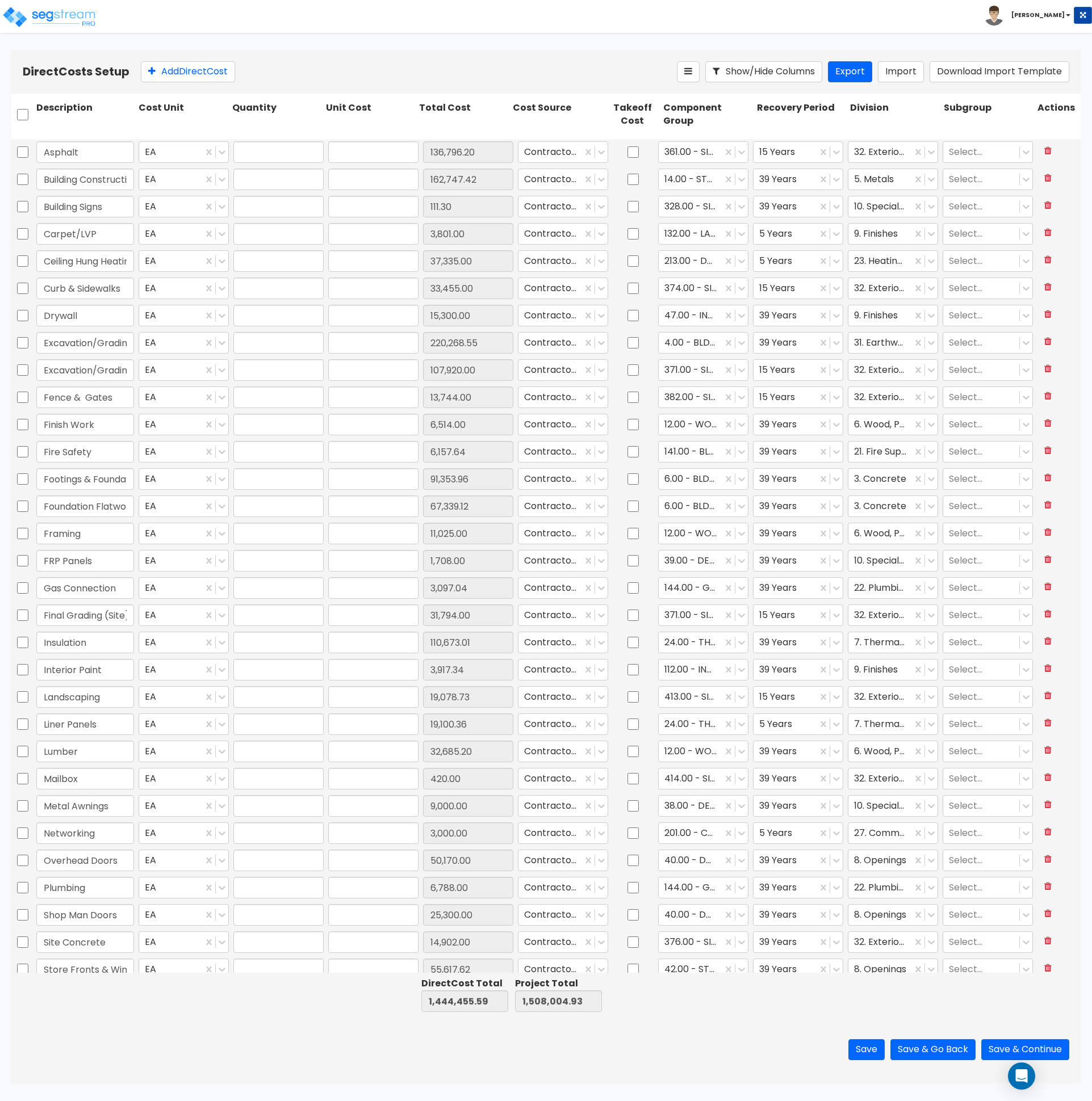
type input "1.00"
type input "19,078.73"
type input "1.00"
type input "19,100.36"
type input "1.00"
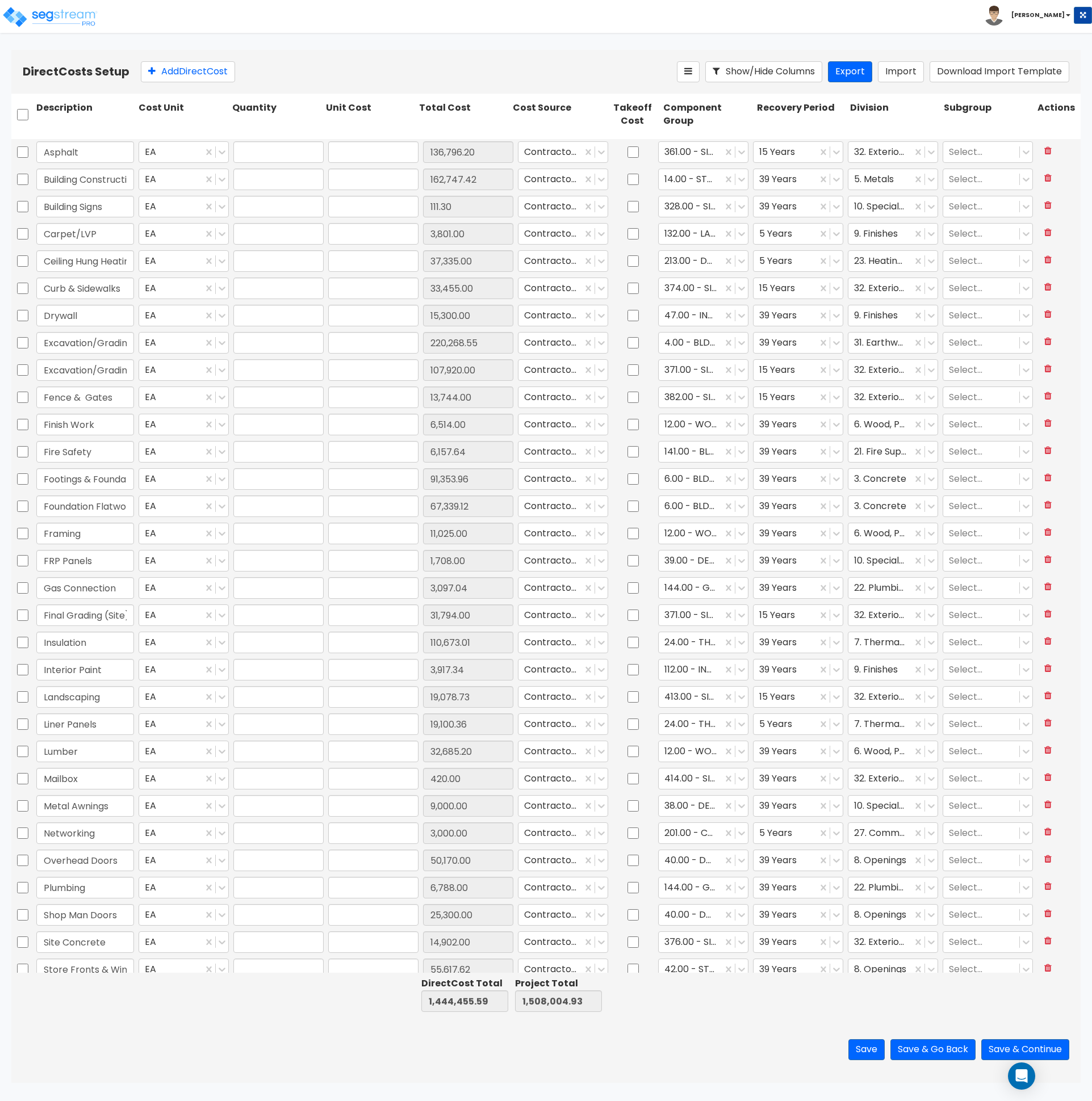
type input "32,685.20"
type input "1.00"
type input "420.00"
type input "1.00"
type input "9,000.00"
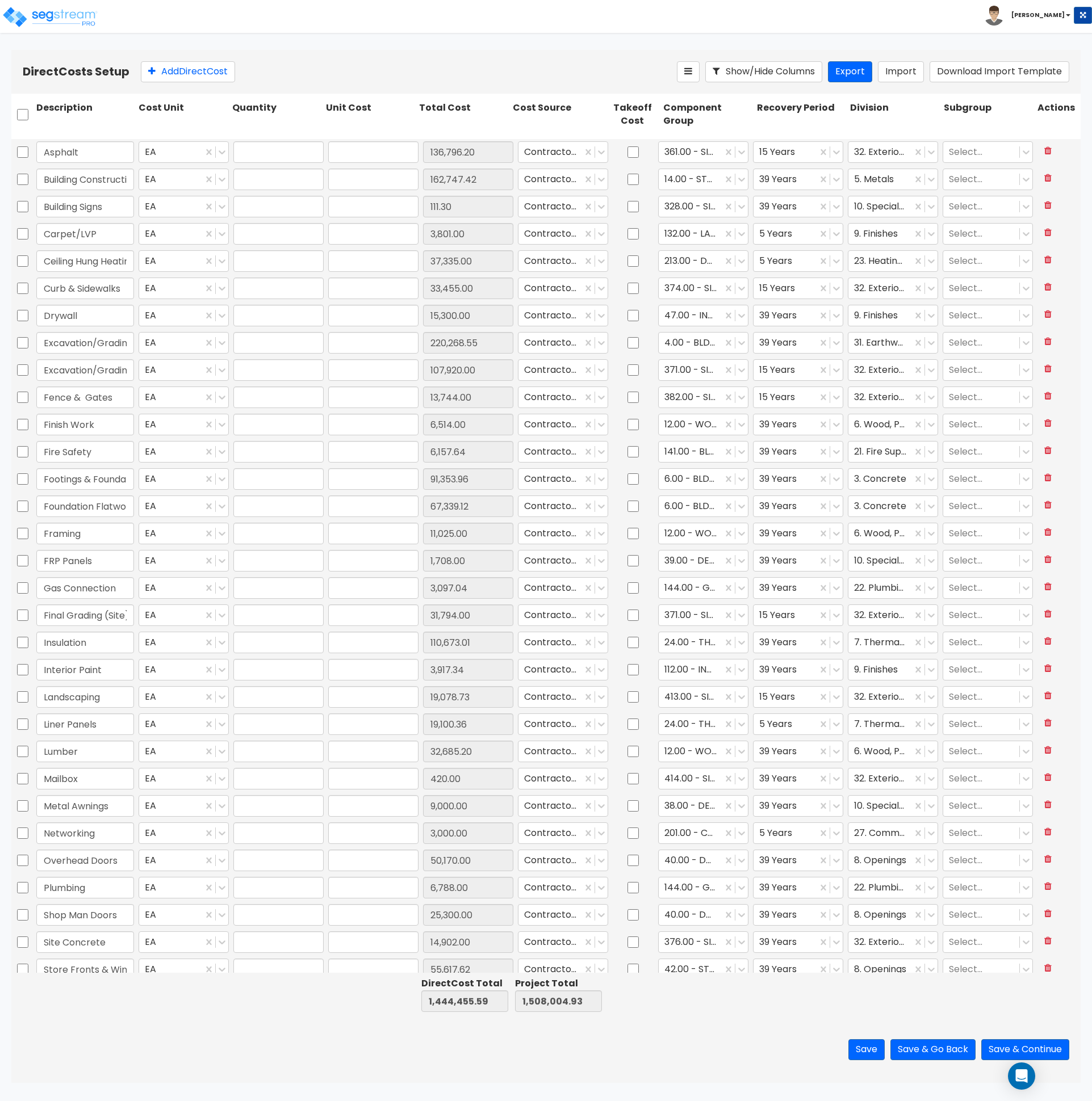
type input "1.00"
type input "3,000.00"
type input "1.00"
type input "50,170.00"
type input "1.00"
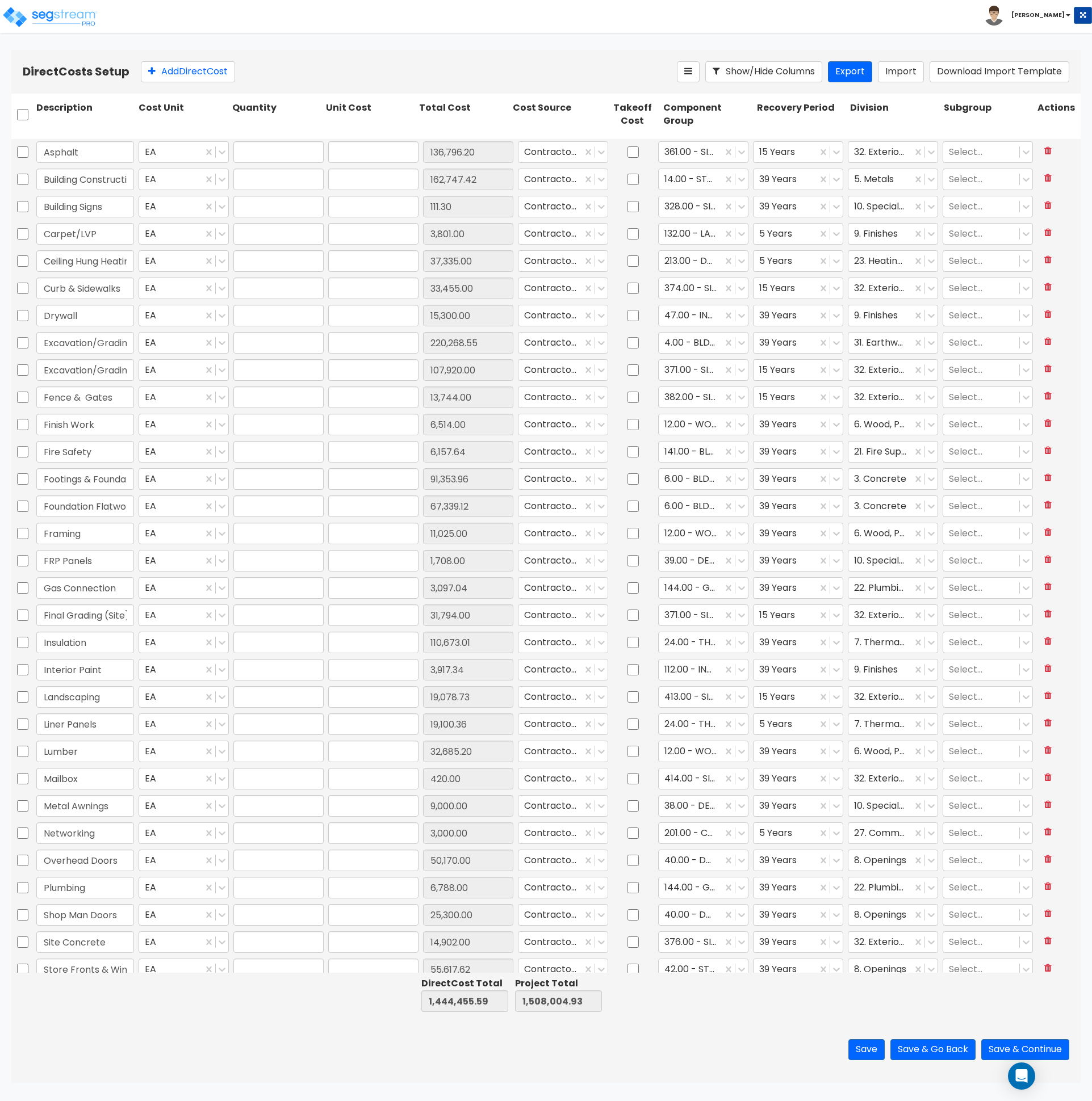
type input "6,788.00"
type input "1.00"
type input "25,300.00"
type input "1.00"
type input "14,902.00"
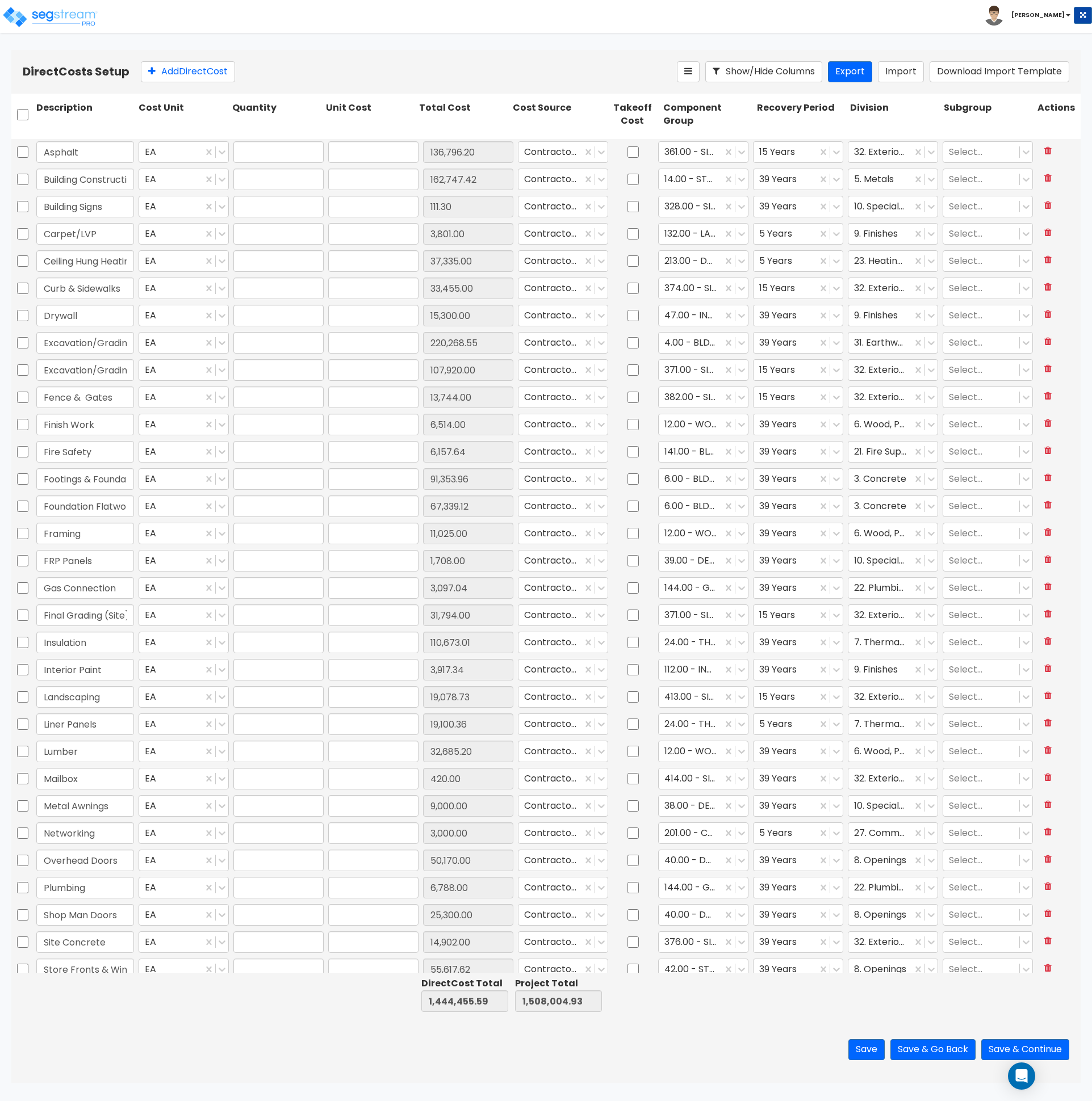
type input "1.00"
type input "55,617.62"
type input "1.00"
type input "5,970.20"
type input "1.00"
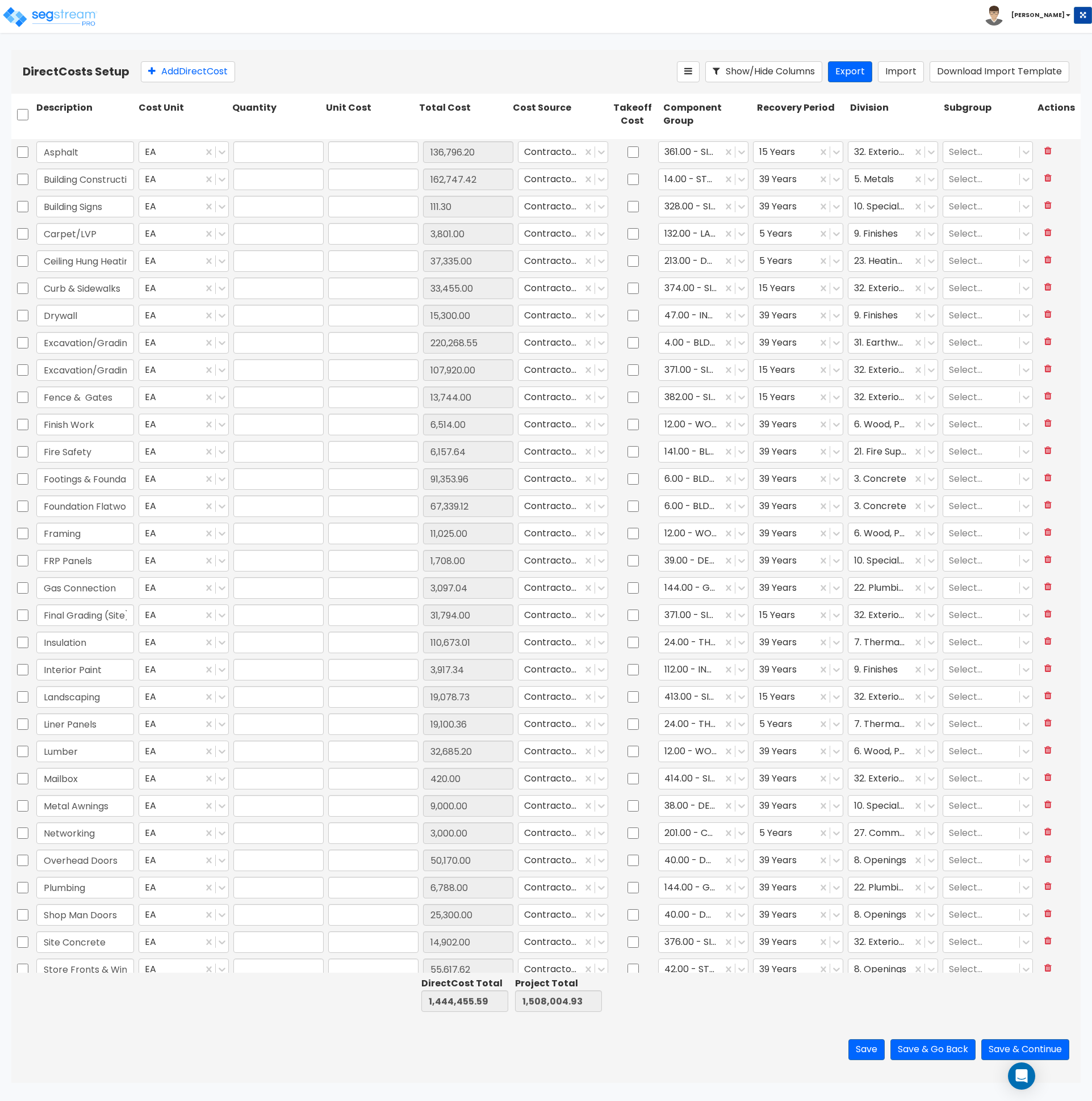
type input "27,634.05"
type input "1.00"
type input "109,731.85"
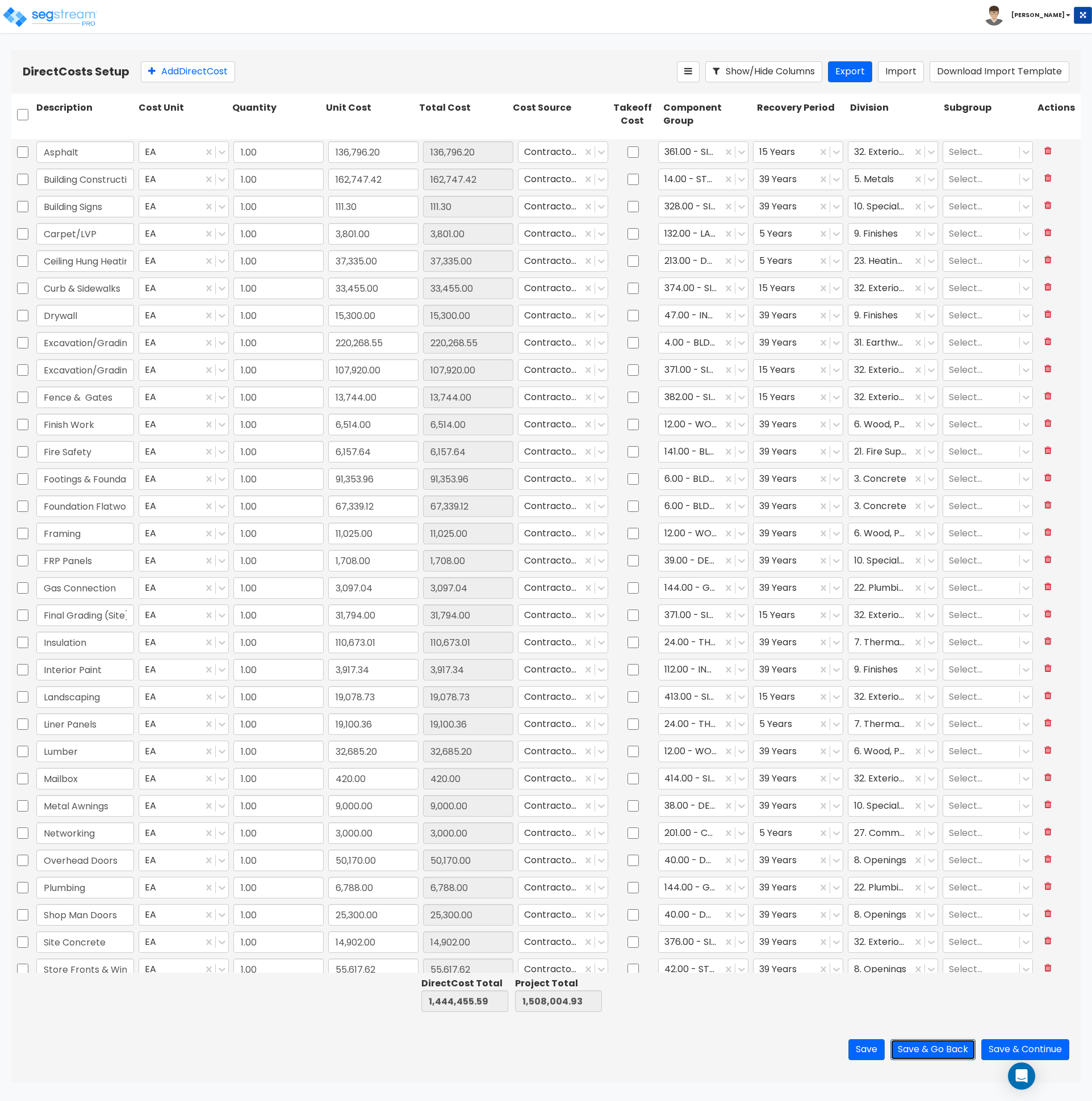
click at [905, 1047] on button "Save & Go Back" at bounding box center [933, 1050] width 85 height 21
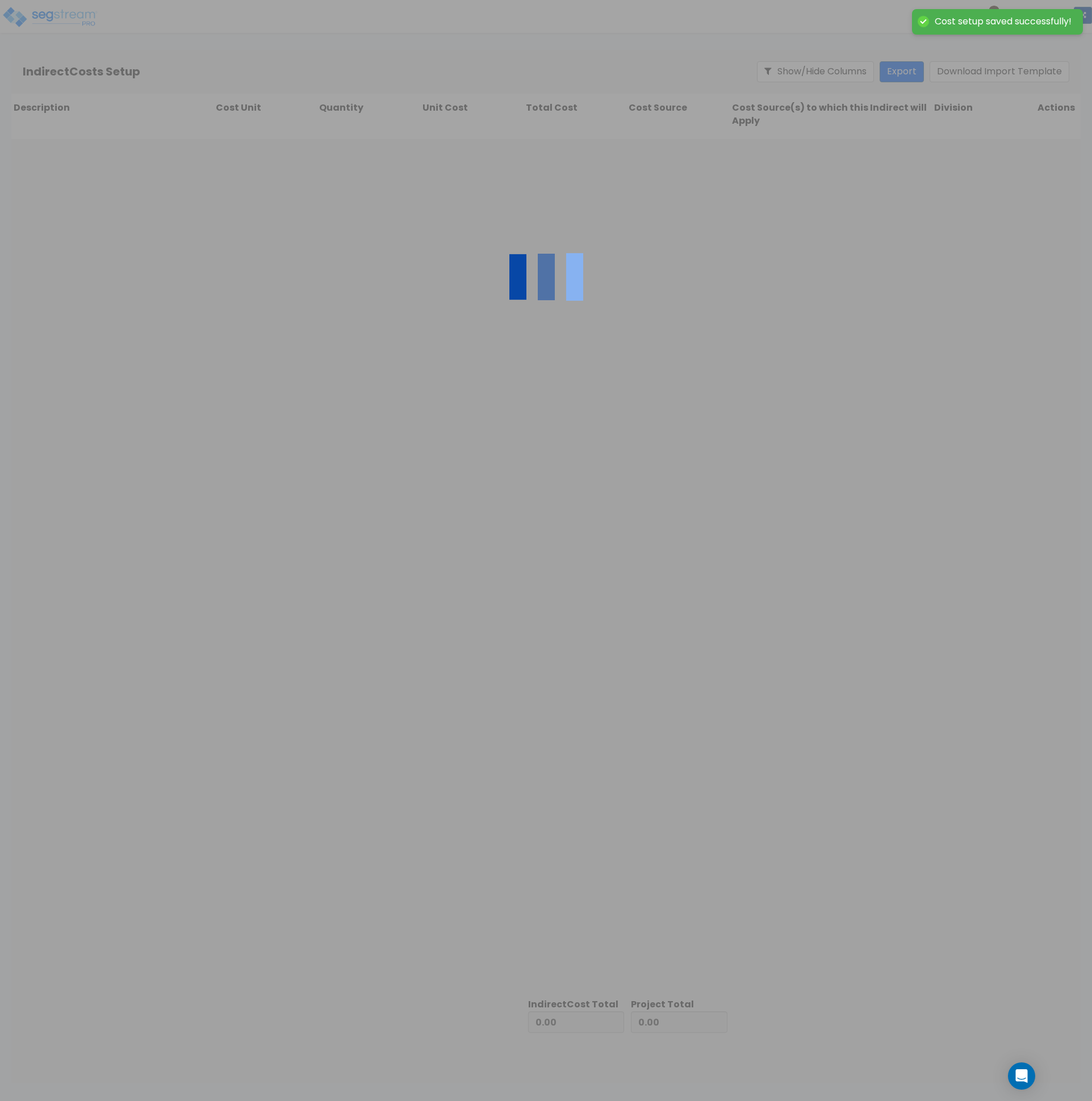
type input "1,444,455.59"
type input "63,549.34"
type input "1,508,004.93"
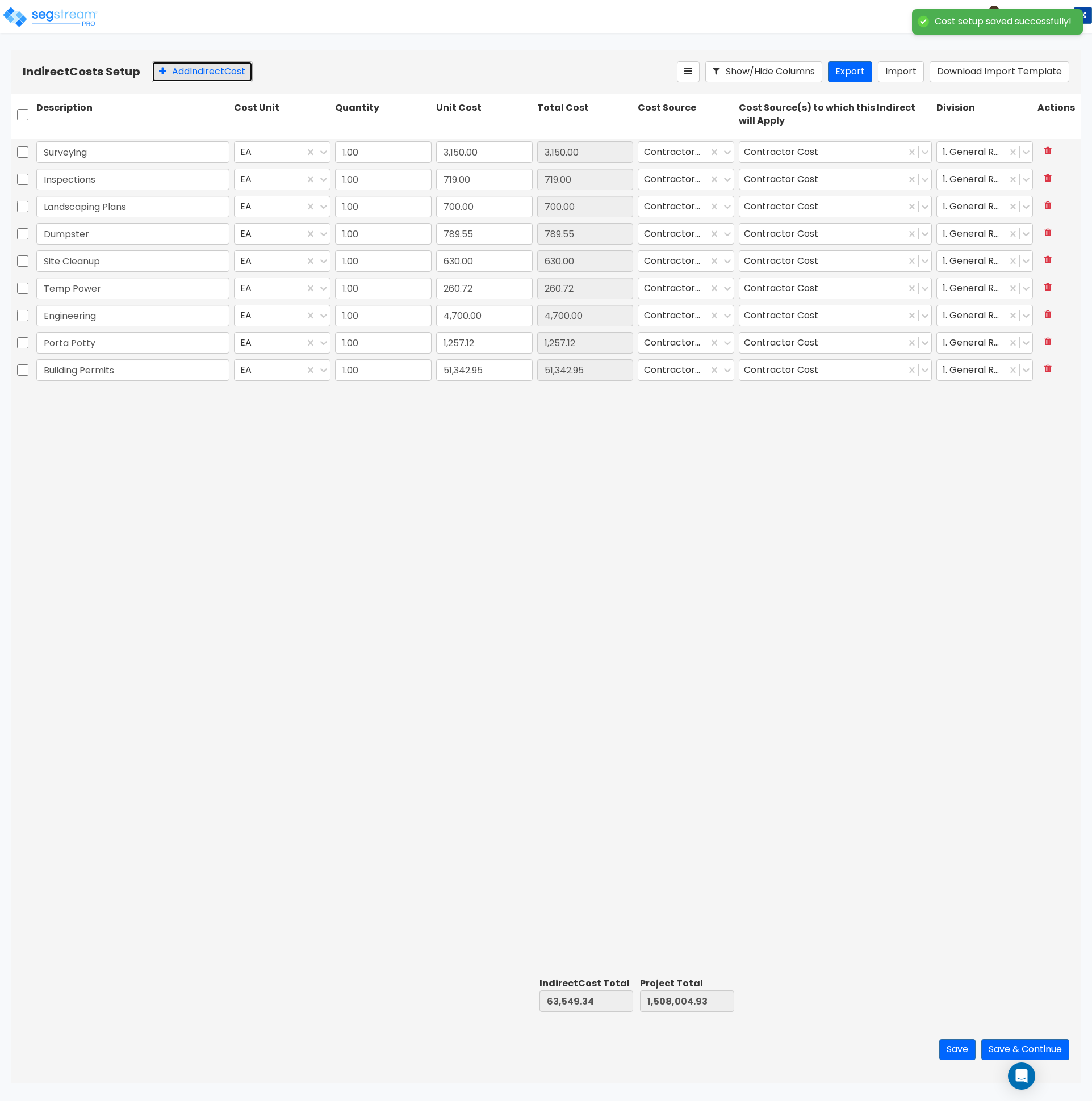
click at [185, 77] on button "Add Indirect Cost" at bounding box center [202, 72] width 101 height 21
click at [187, 77] on button "Add Indirect Cost" at bounding box center [202, 72] width 101 height 21
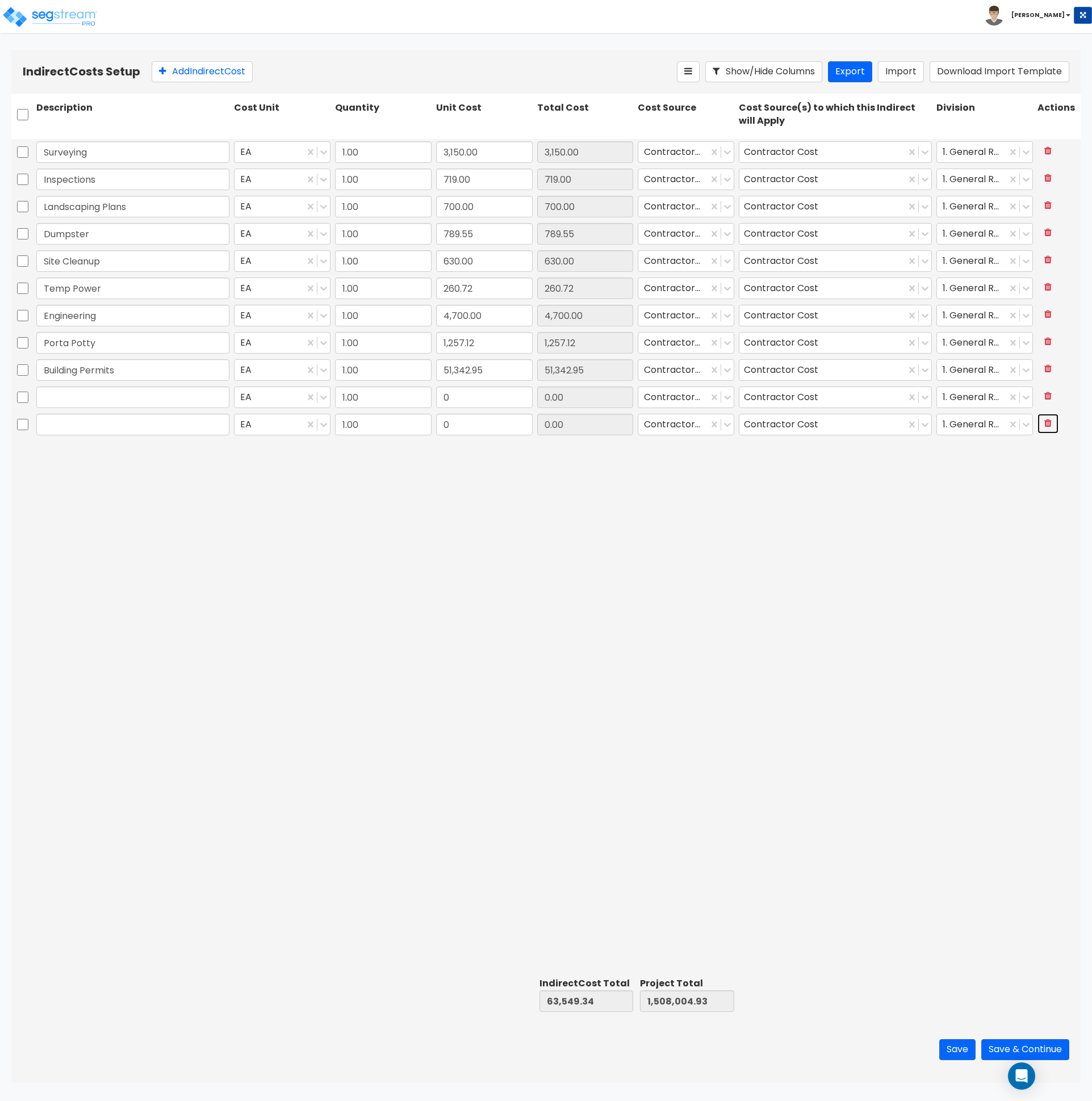
click at [1045, 421] on icon at bounding box center [1048, 422] width 8 height 9
click at [163, 394] on input "text" at bounding box center [133, 397] width 193 height 21
paste input "Architect"
type input "Architect"
type input "2,000"
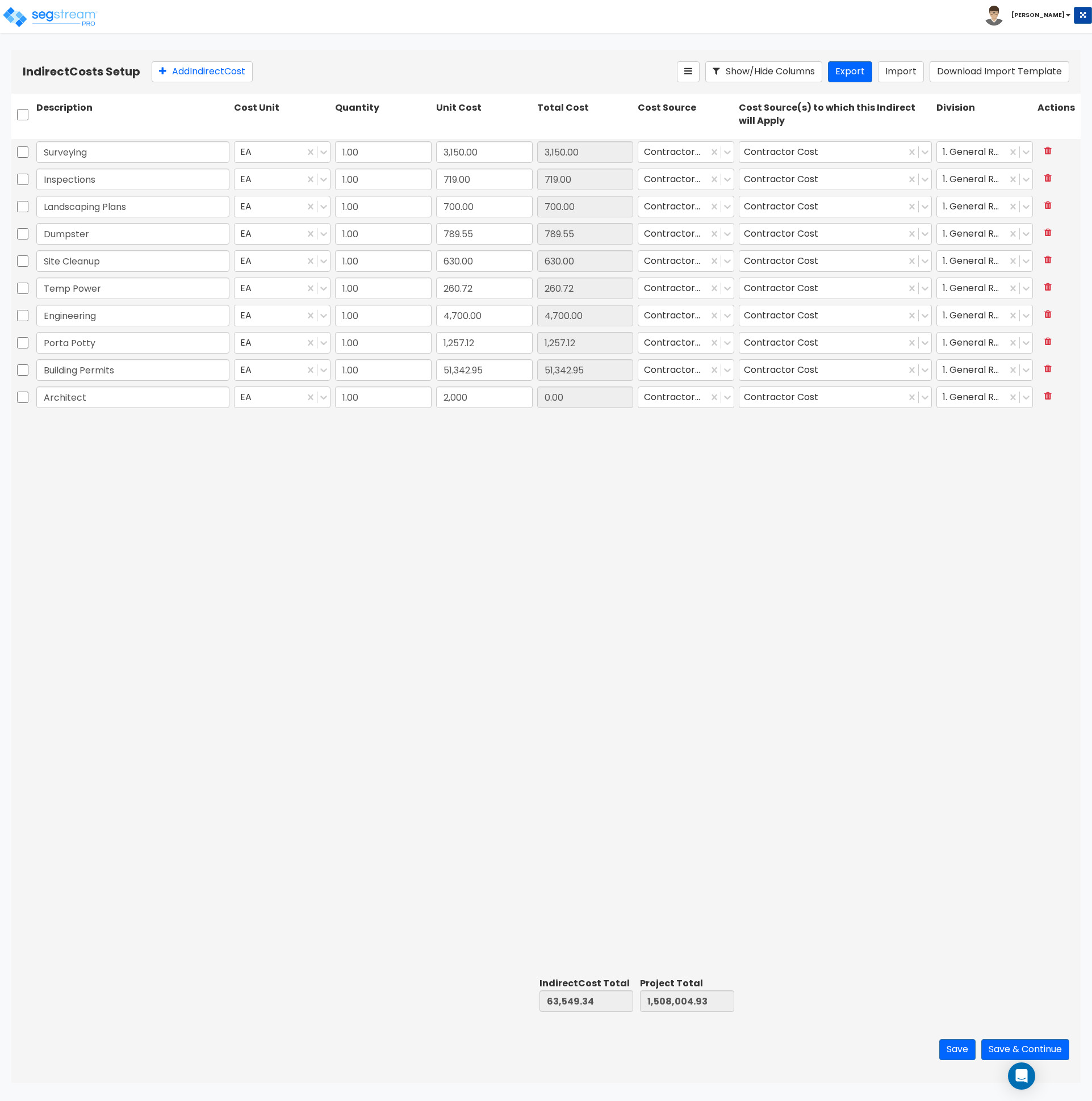
type input "65,549.34"
type input "1,510,004.93"
type input "2,000.00"
click at [908, 530] on div "Surveying EA 1.00 3,150.00 3,150.00 Contractor Cost Contractor Cost 1. General …" at bounding box center [545, 555] width 1069 height 834
click at [1029, 1048] on button "Save & Continue" at bounding box center [1025, 1050] width 88 height 21
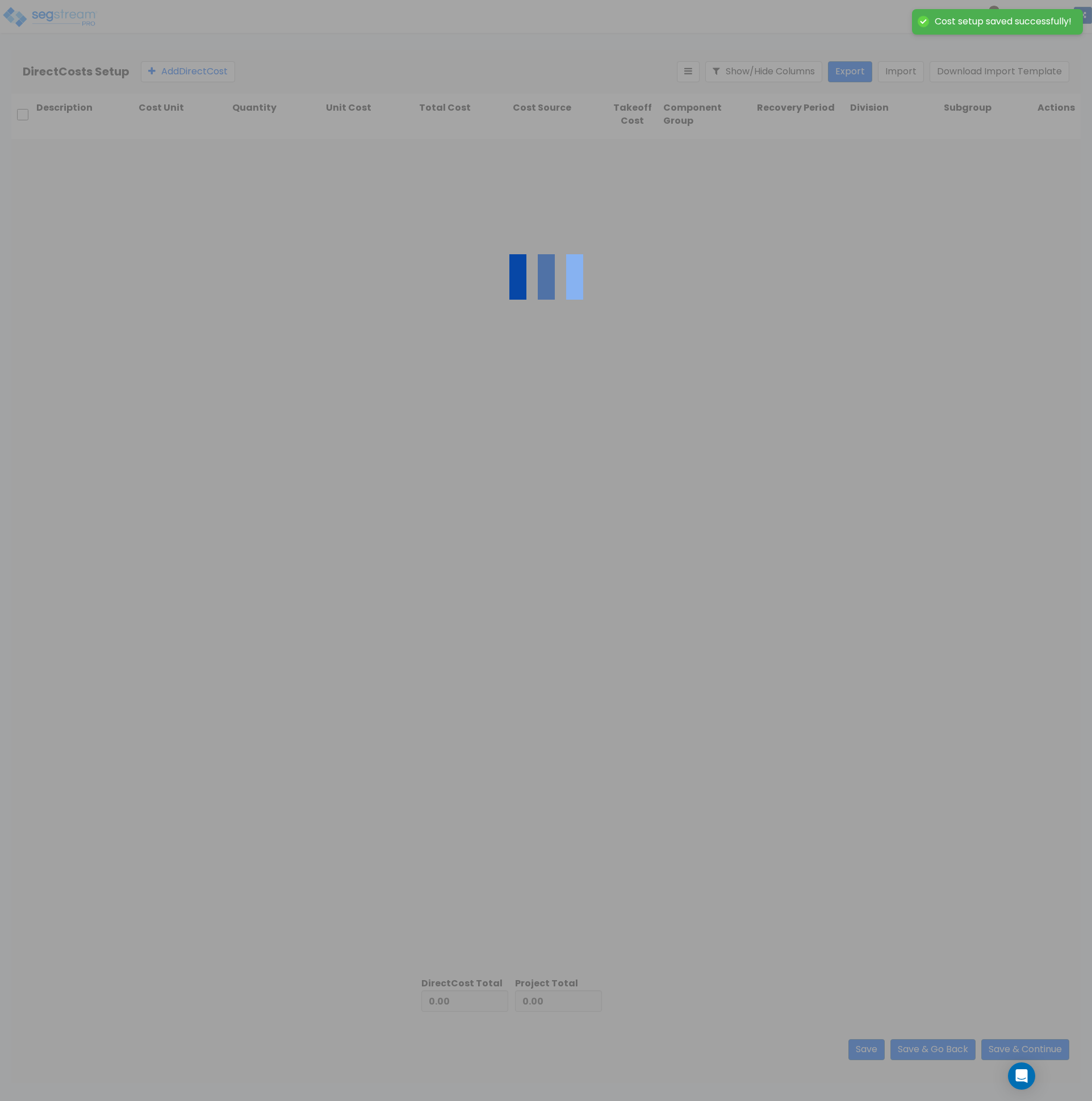
type input "65,549.34"
type input "1,444,455.59"
type input "1,510,004.93"
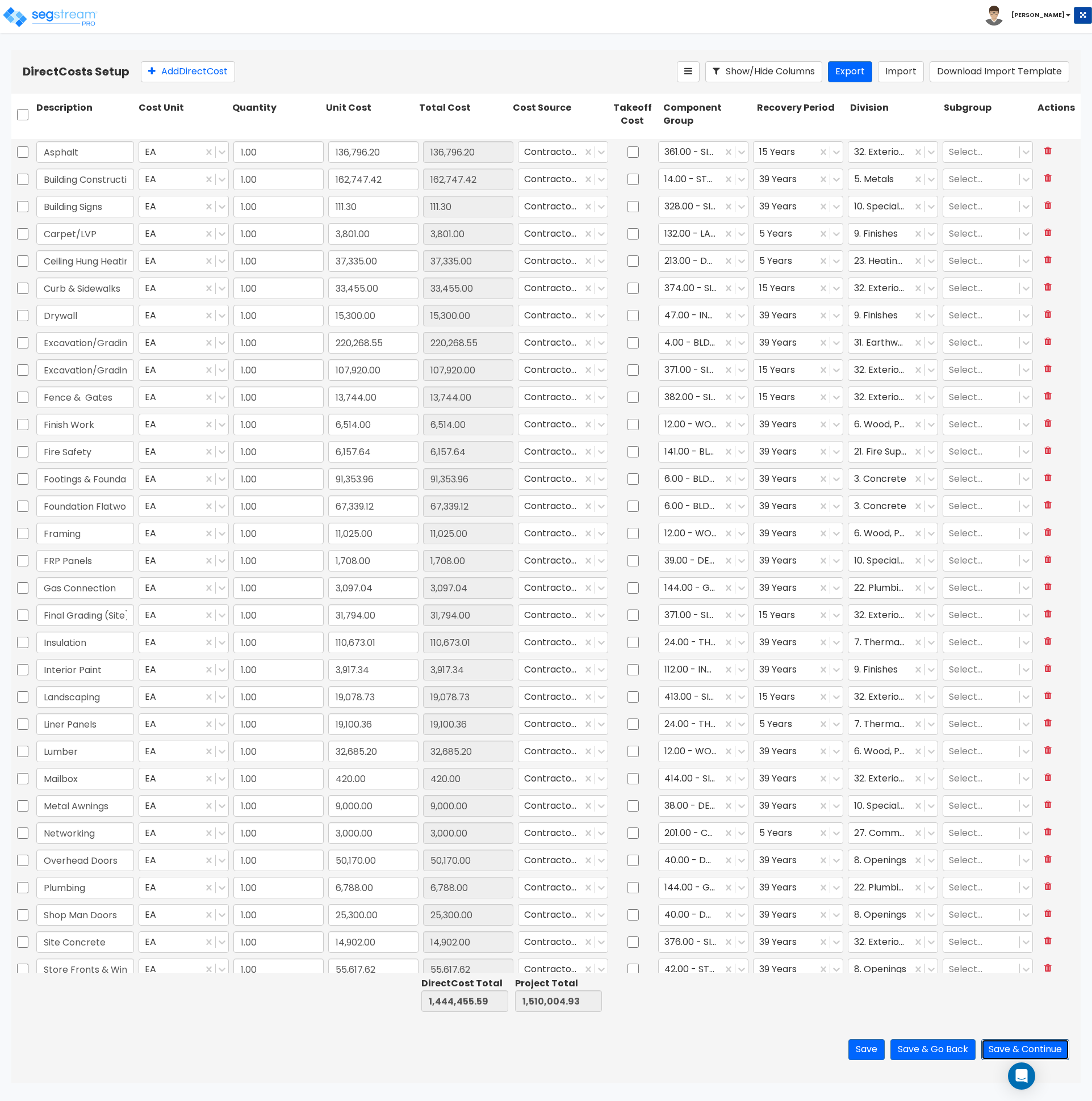
click at [1026, 1051] on button "Save & Continue" at bounding box center [1025, 1050] width 88 height 21
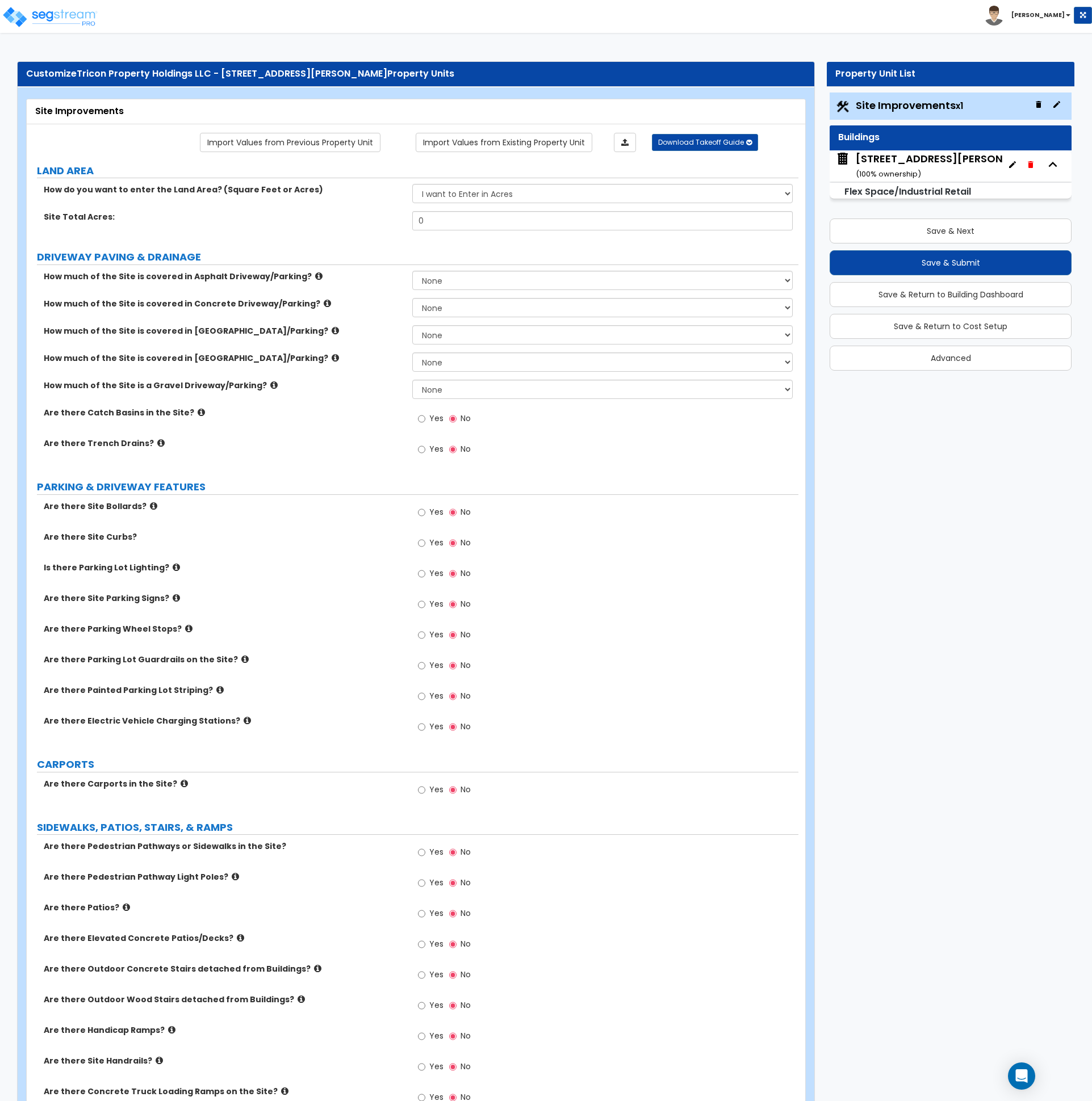
click at [900, 168] on div "[STREET_ADDRESS][PERSON_NAME] ( 100 % ownership)" at bounding box center [951, 166] width 190 height 29
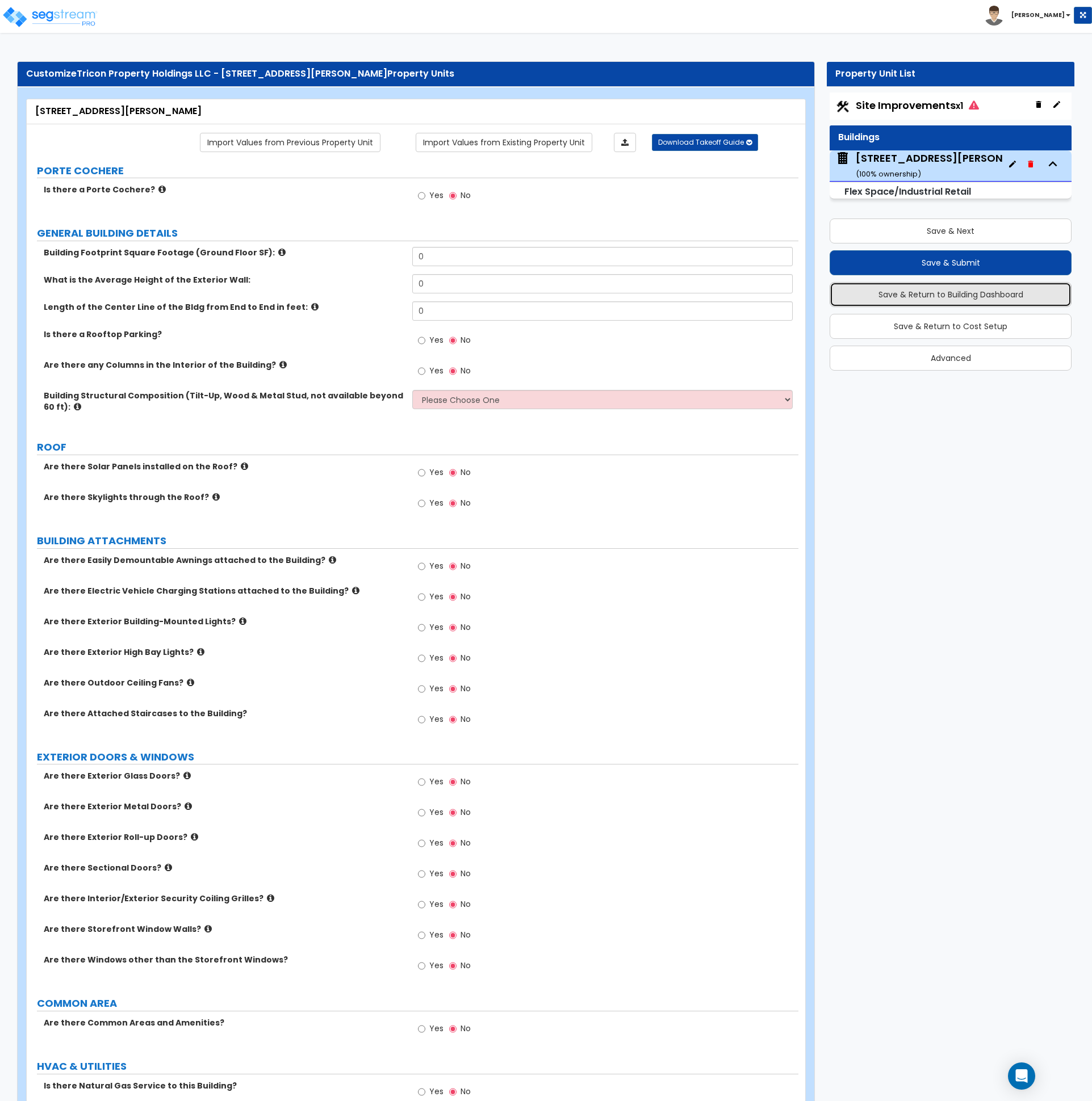
click at [980, 300] on button "Save & Return to Building Dashboard" at bounding box center [951, 294] width 242 height 25
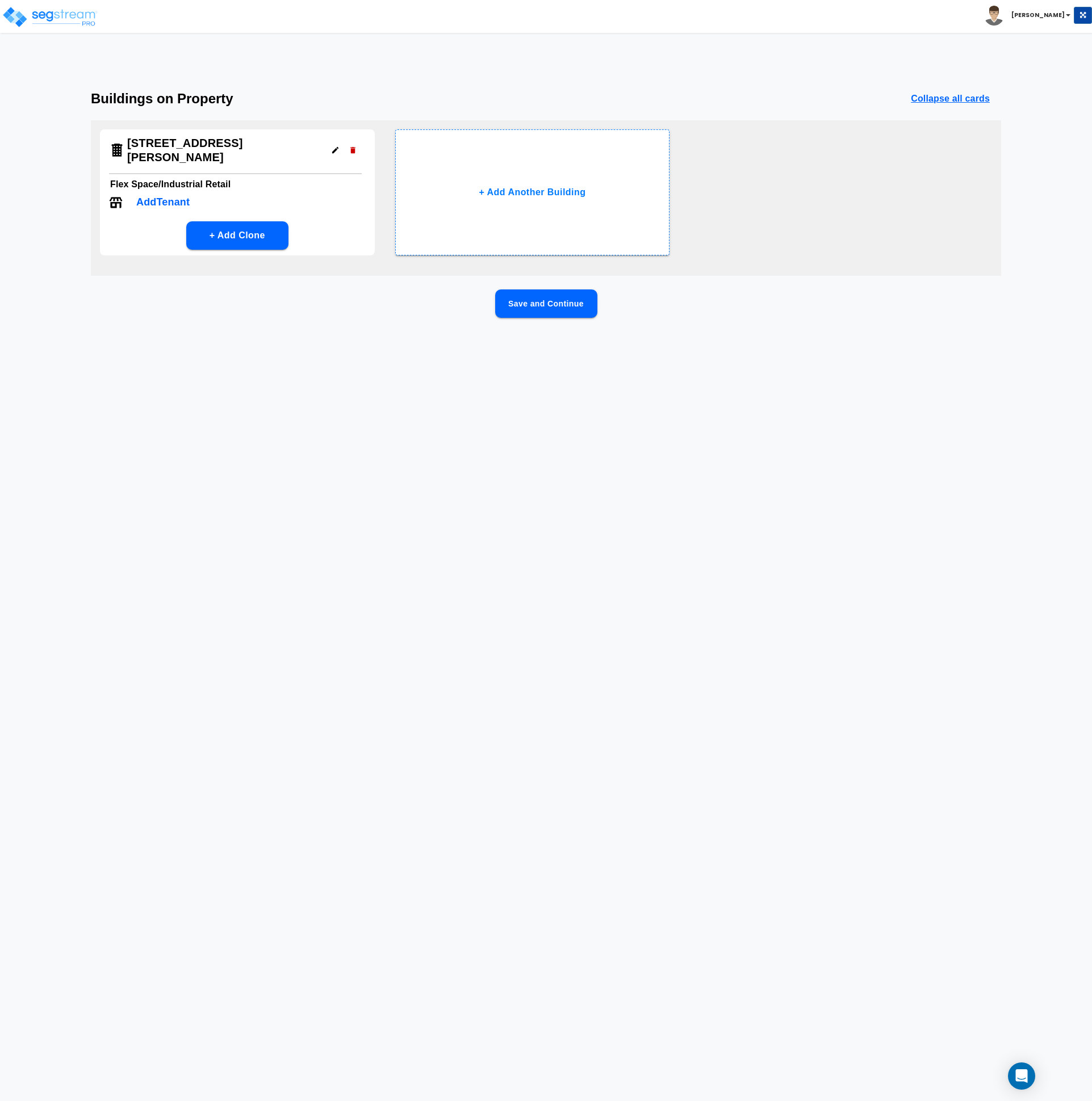
click at [183, 195] on p "Add Tenant" at bounding box center [163, 203] width 54 height 15
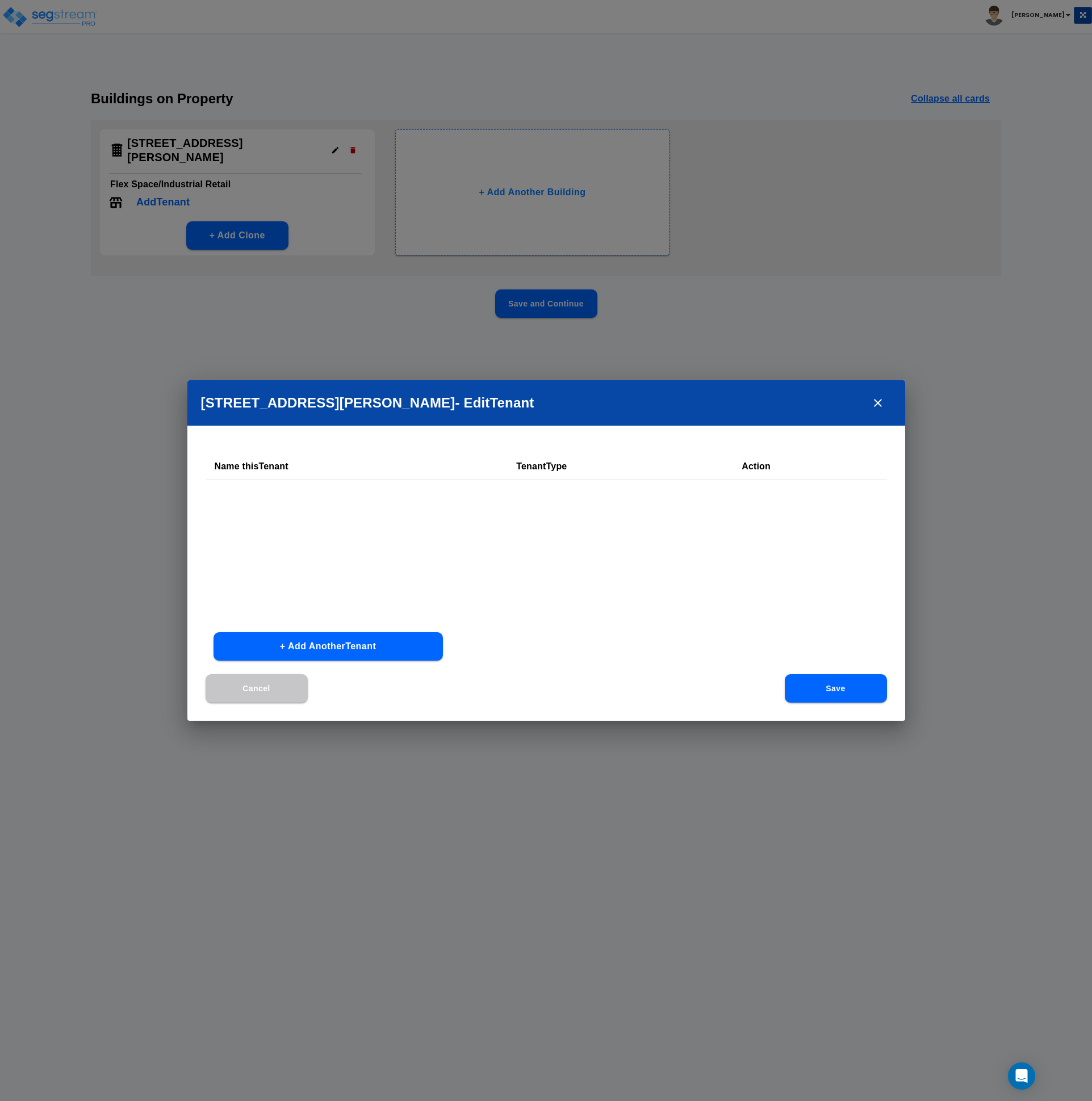
click at [342, 640] on button "+ Add Another Tenant" at bounding box center [328, 646] width 229 height 28
click at [283, 498] on input "text" at bounding box center [306, 502] width 182 height 25
type input "Flex Space Tenant"
click at [493, 500] on div at bounding box center [538, 503] width 156 height 15
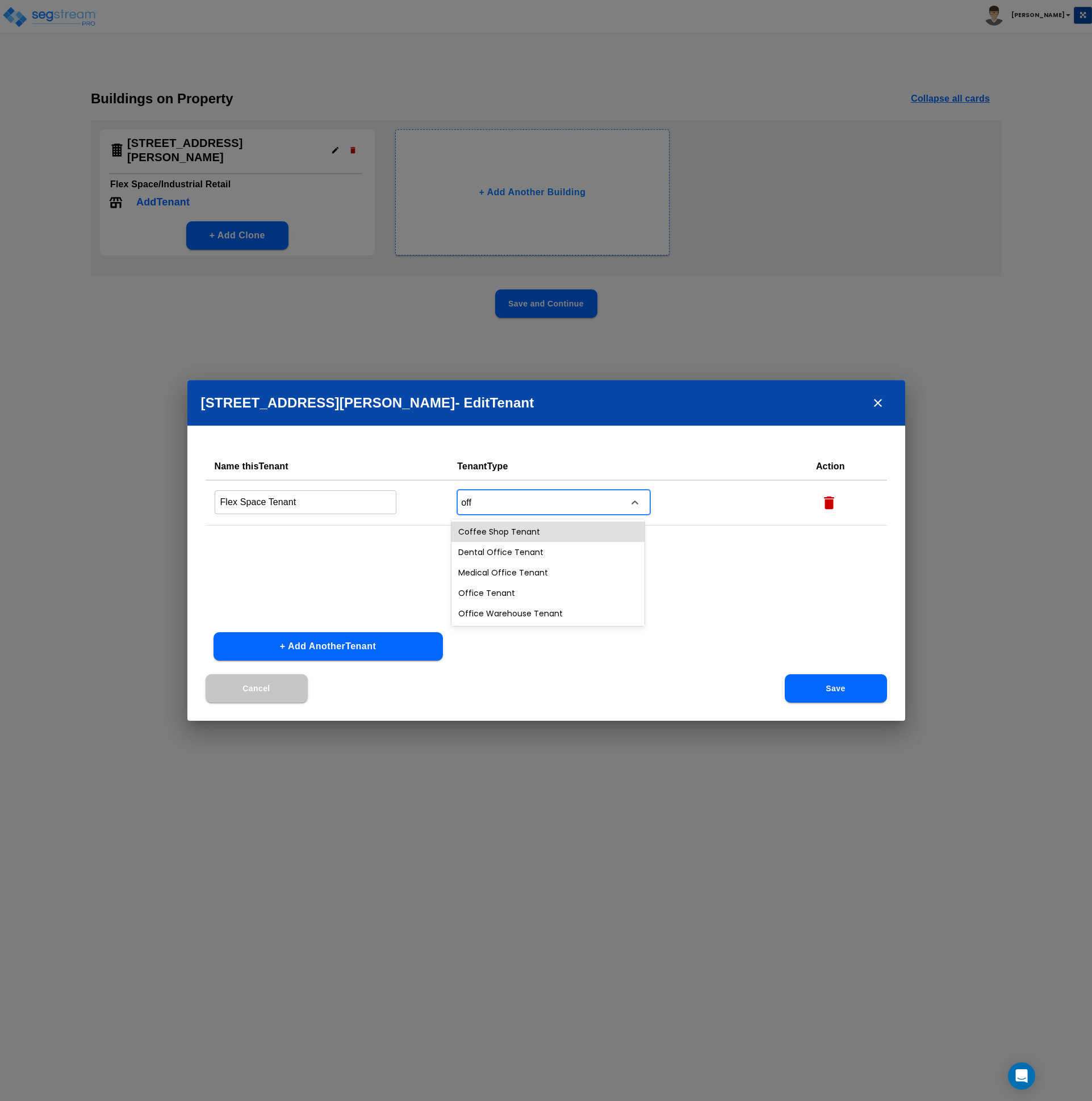
type input "offi"
click at [845, 687] on button "Save" at bounding box center [836, 688] width 102 height 28
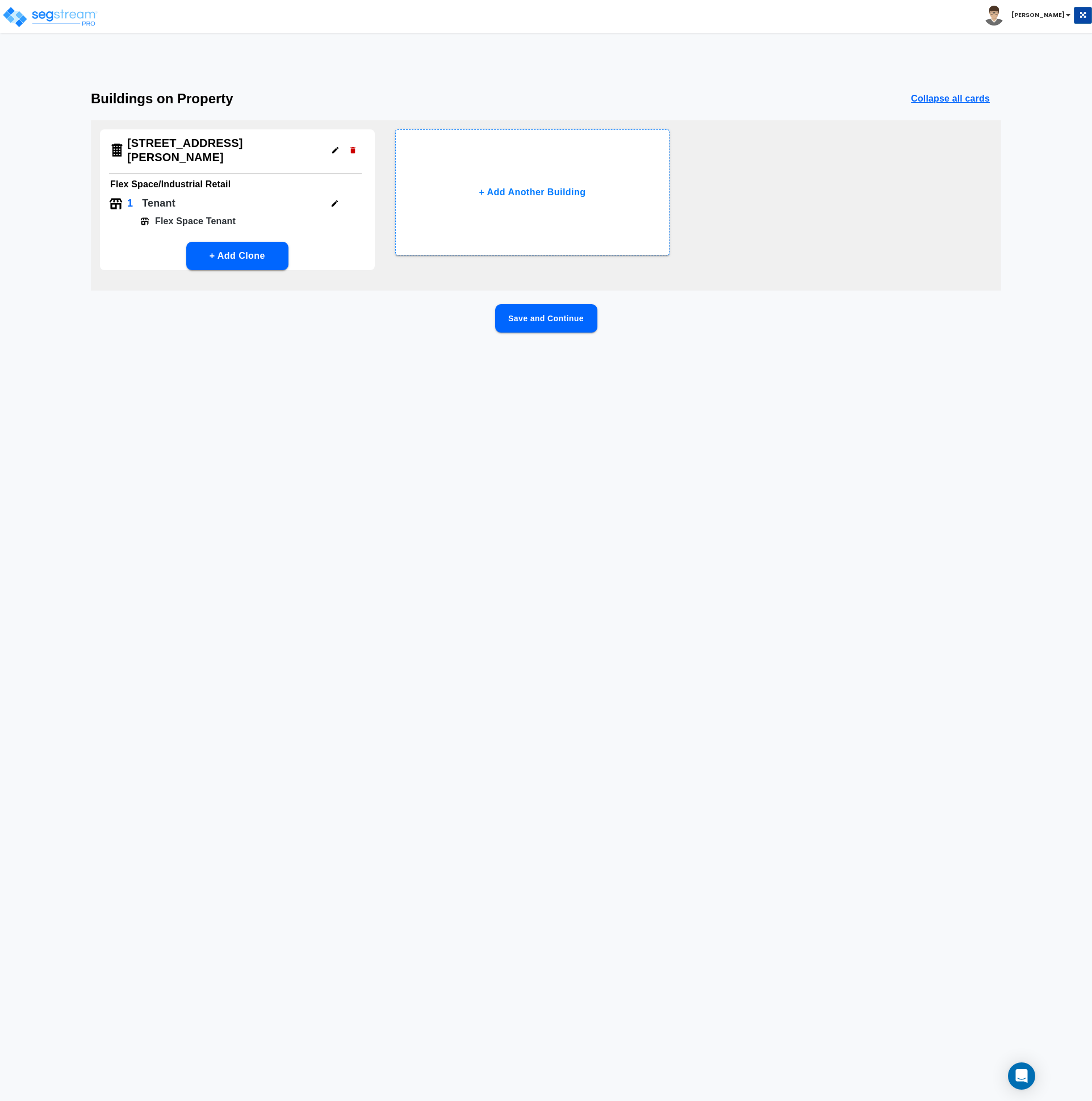
click at [544, 306] on button "Save and Continue" at bounding box center [546, 318] width 102 height 28
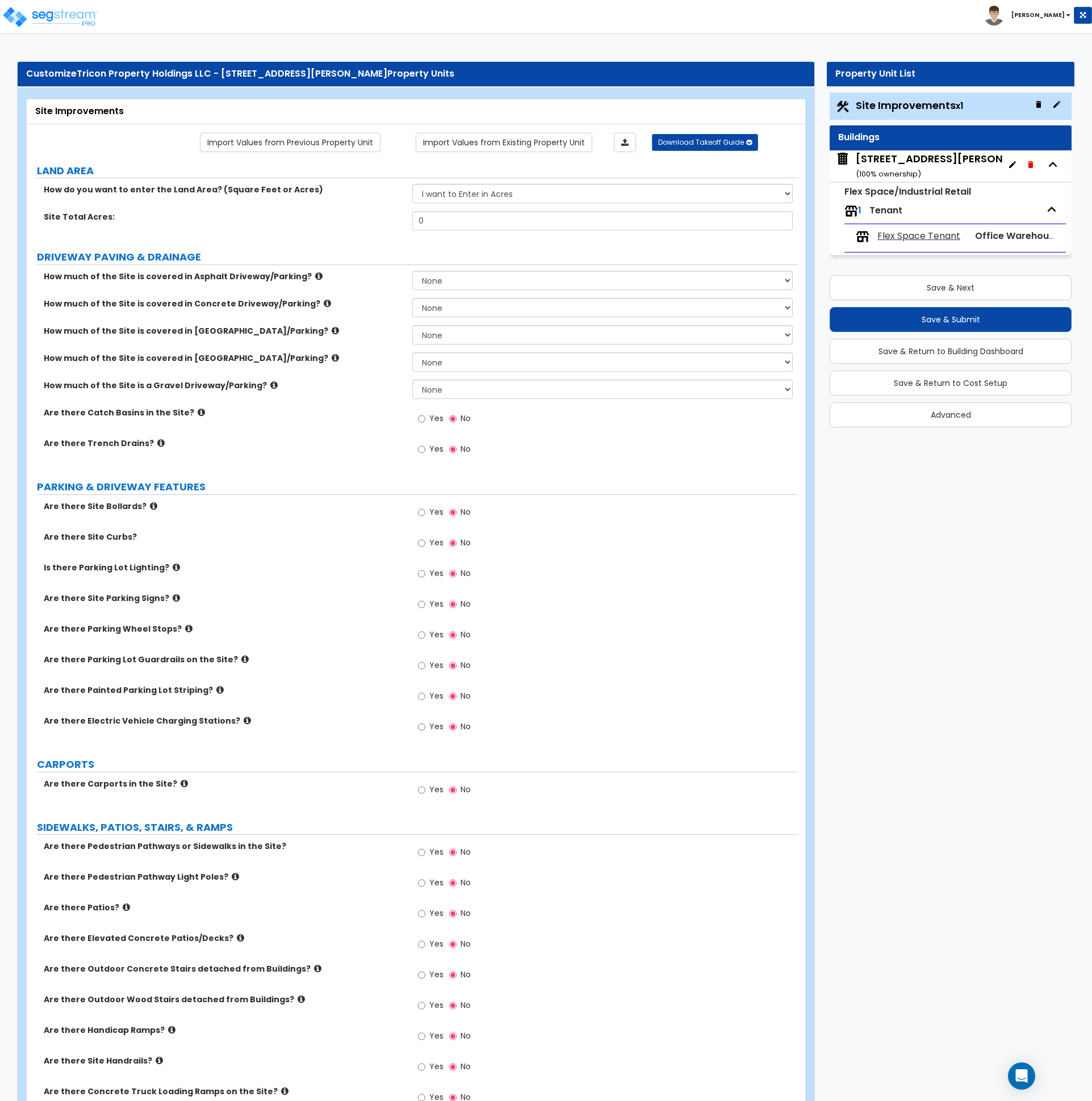
click at [909, 237] on span "Flex Space Tenant" at bounding box center [918, 236] width 83 height 13
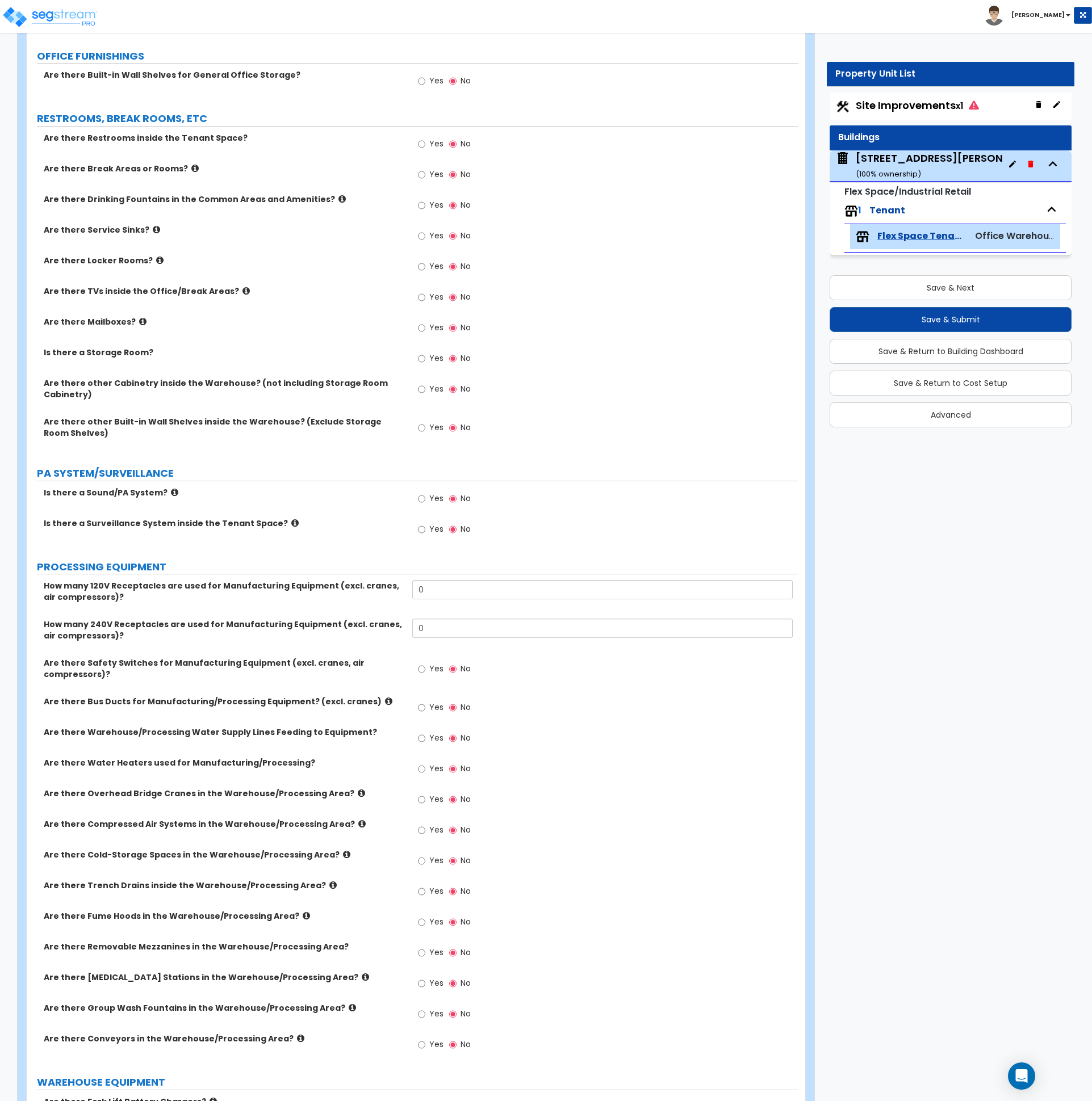
scroll to position [425, 0]
drag, startPoint x: 452, startPoint y: 588, endPoint x: 388, endPoint y: 593, distance: 64.2
click at [388, 593] on div "How many 120V Receptacles are used for Manufacturing Equipment (excl. cranes, a…" at bounding box center [412, 599] width 772 height 38
type input "8"
drag, startPoint x: 425, startPoint y: 628, endPoint x: 362, endPoint y: 629, distance: 63.0
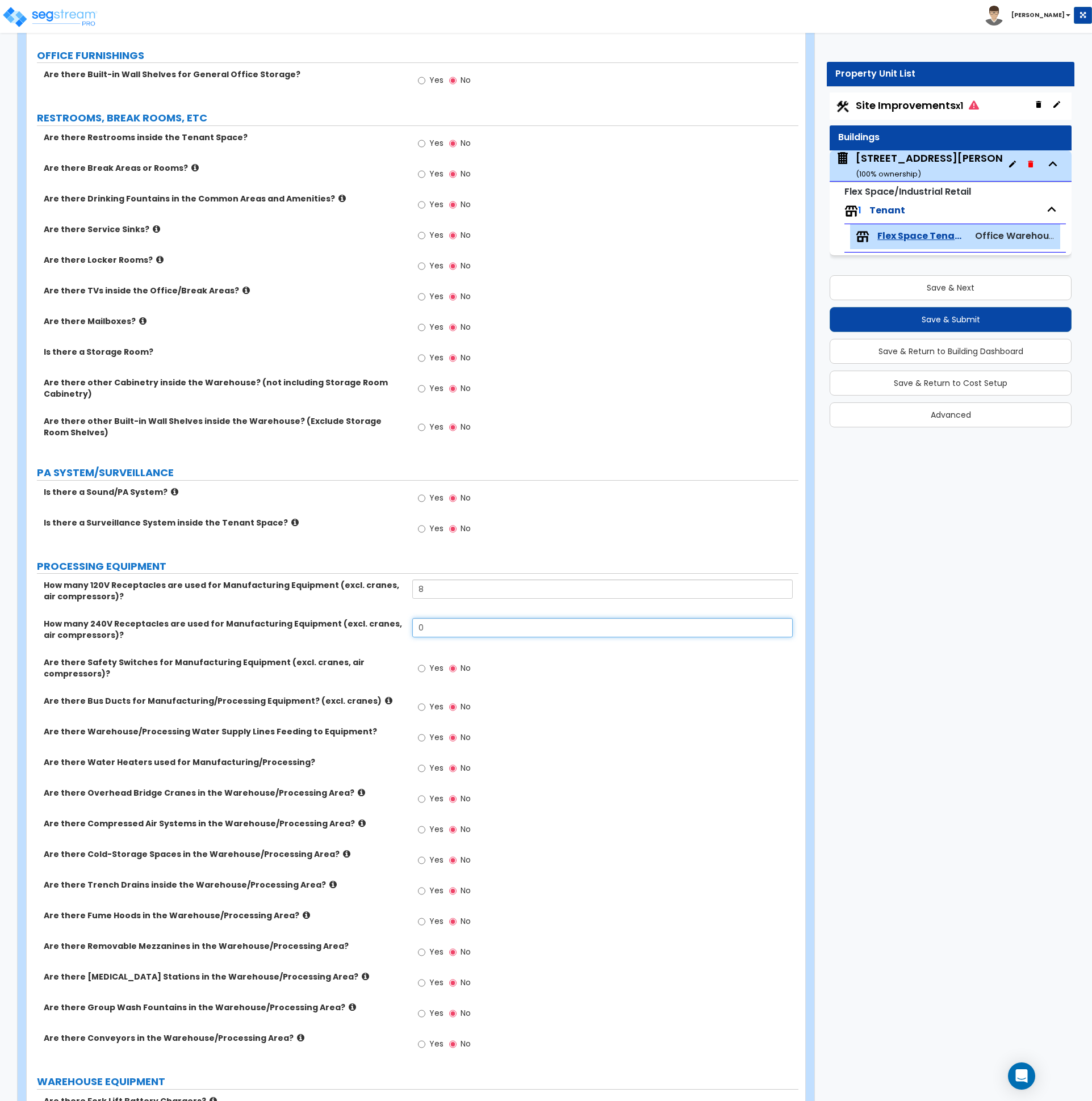
click at [362, 629] on div "How many 240V Receptacles are used for Manufacturing Equipment (excl. cranes, a…" at bounding box center [412, 637] width 772 height 38
type input "1"
type input "2"
drag, startPoint x: 478, startPoint y: 589, endPoint x: 388, endPoint y: 589, distance: 90.0
click at [388, 589] on div "How many 120V Receptacles are used for Manufacturing Equipment (excl. cranes, a…" at bounding box center [412, 599] width 772 height 38
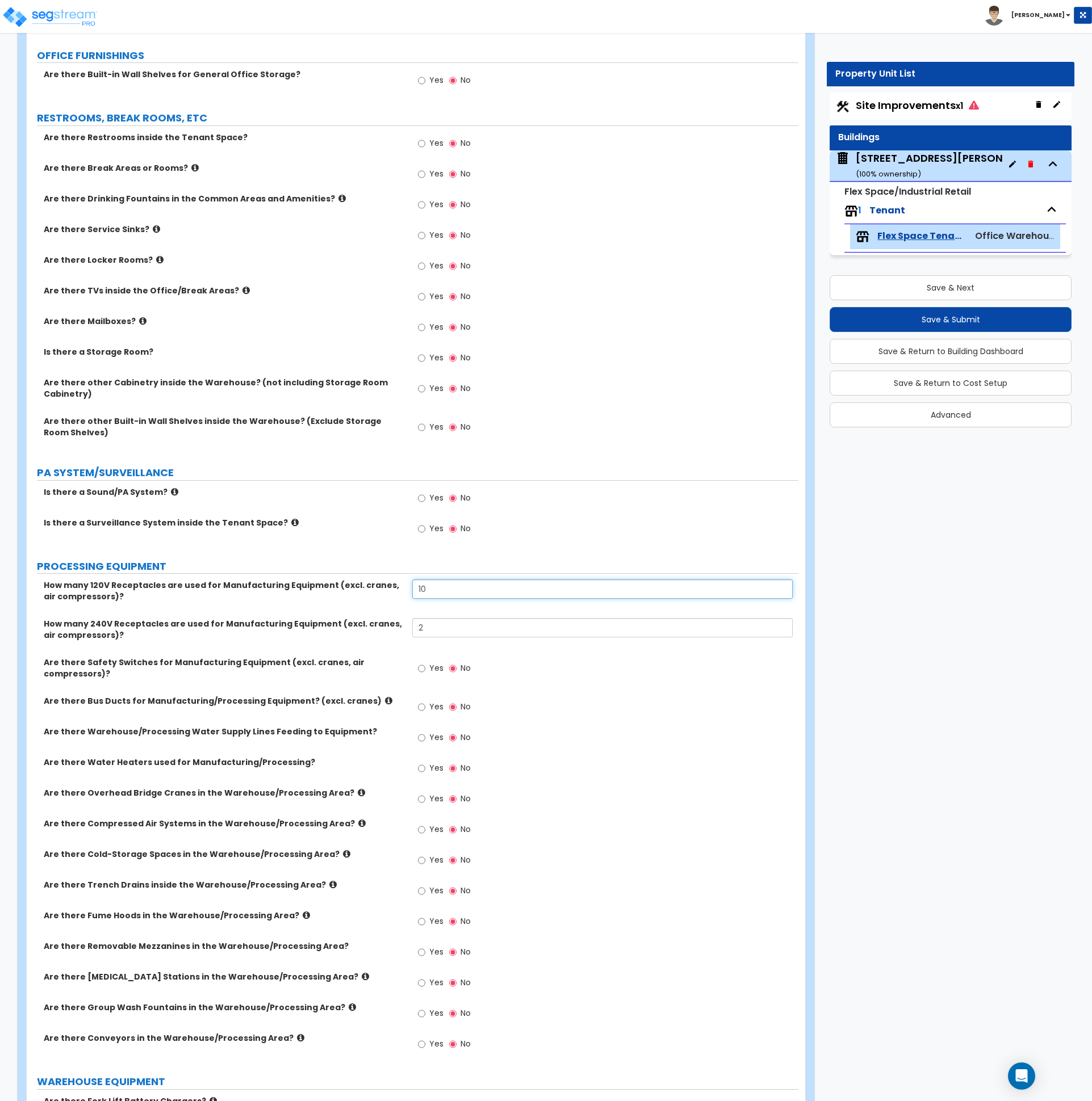
type input "10"
drag, startPoint x: 430, startPoint y: 628, endPoint x: 359, endPoint y: 630, distance: 71.0
click at [359, 630] on div "How many 240V Receptacles are used for Manufacturing Equipment (excl. cranes, a…" at bounding box center [412, 637] width 772 height 38
type input "4"
click at [717, 731] on div "Yes No" at bounding box center [605, 742] width 386 height 31
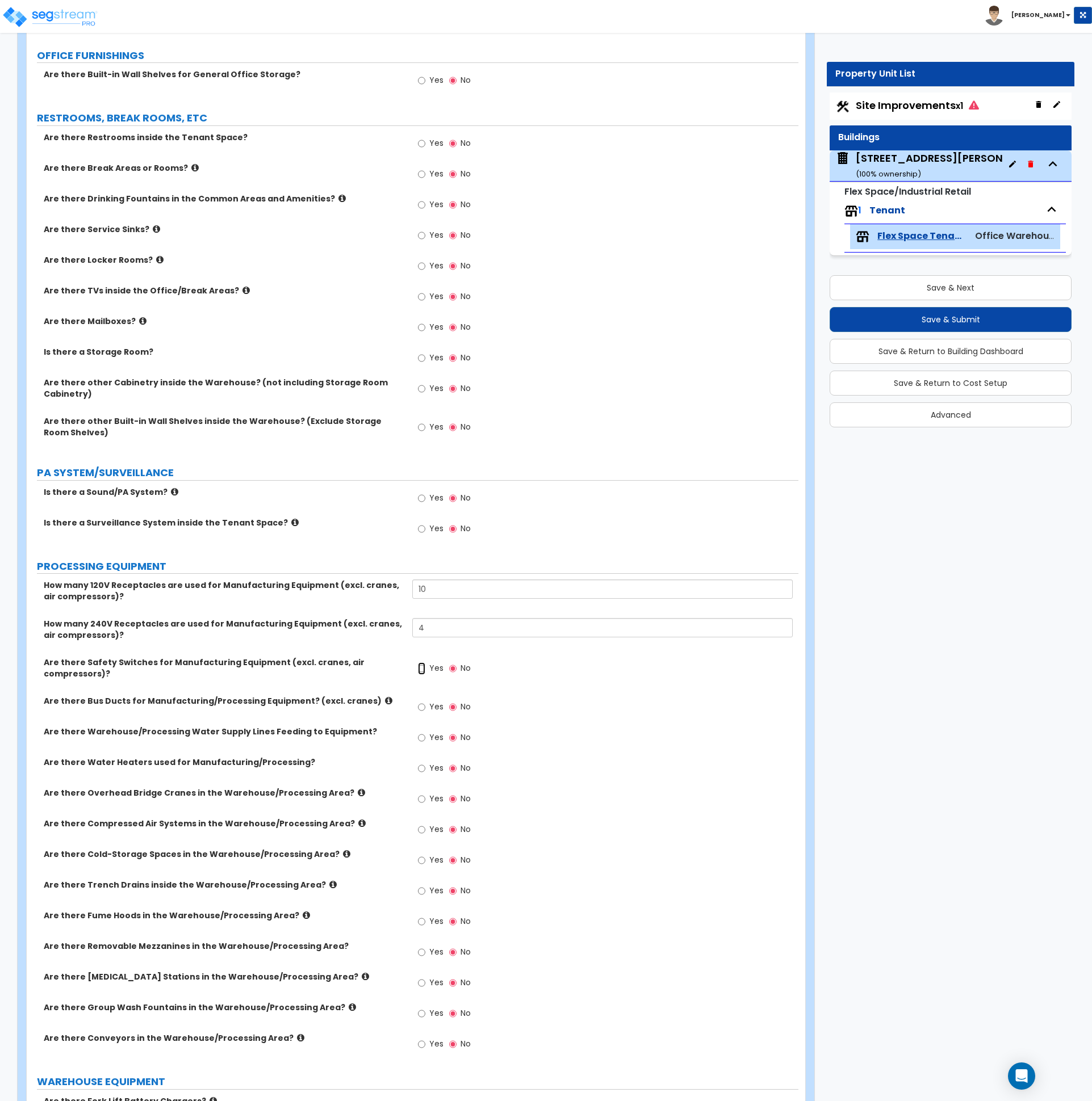
click at [420, 668] on input "Yes" at bounding box center [422, 668] width 8 height 13
radio input "true"
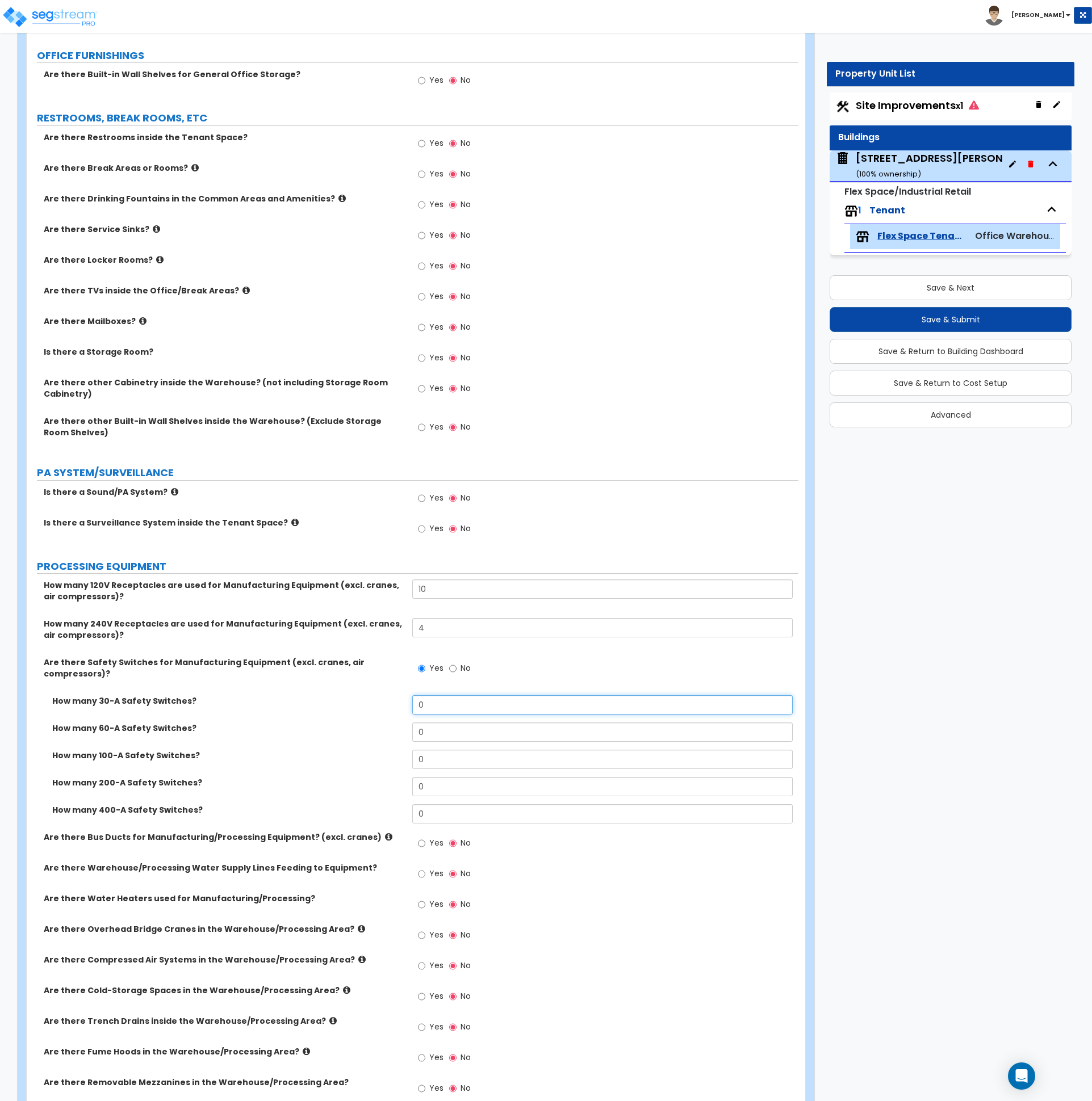
drag, startPoint x: 437, startPoint y: 699, endPoint x: 360, endPoint y: 694, distance: 77.2
click at [360, 696] on div "How many 30-A Safety Switches? 0" at bounding box center [412, 709] width 772 height 27
type input "4"
click at [642, 914] on div "Yes No" at bounding box center [605, 909] width 386 height 31
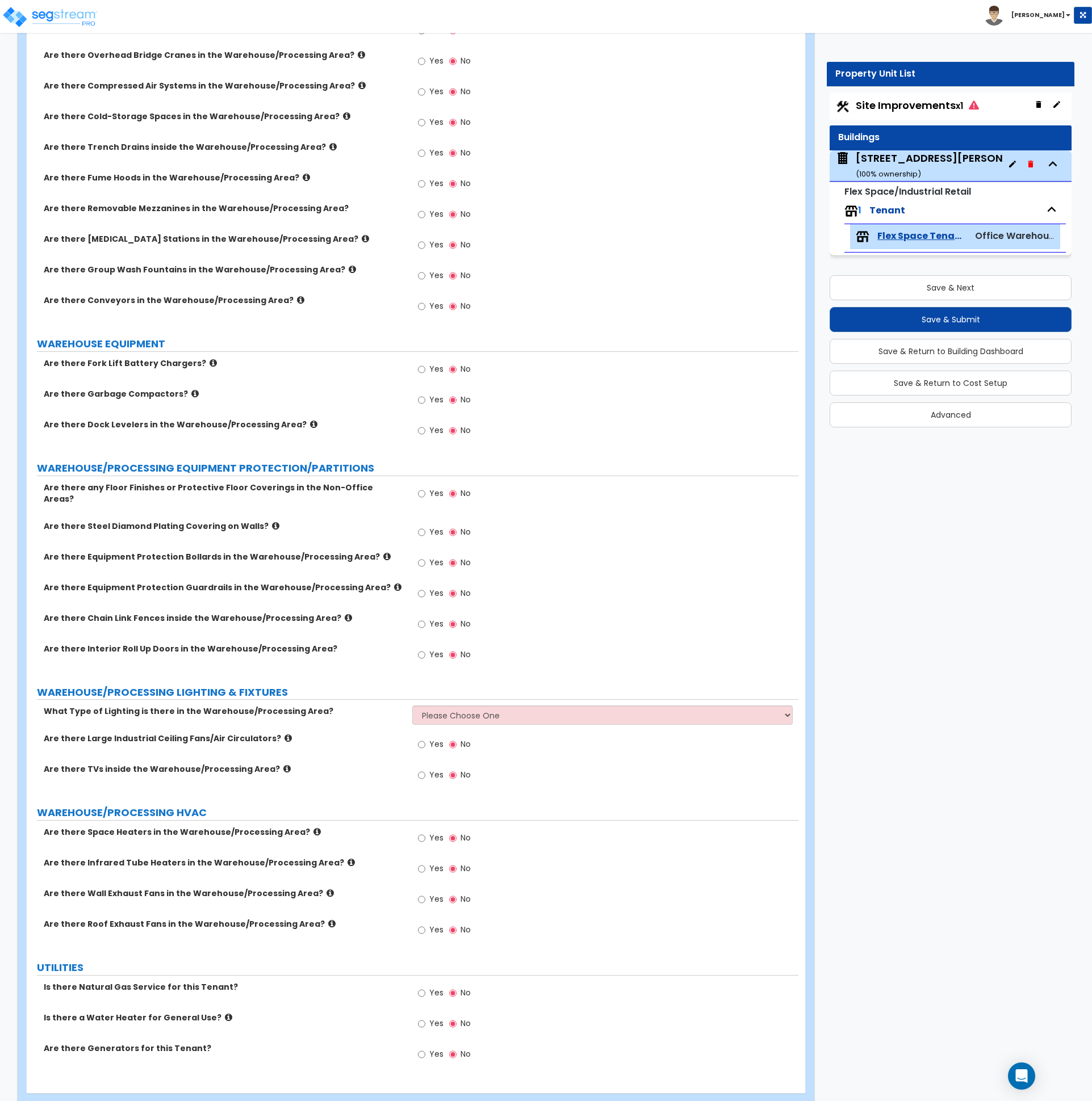
scroll to position [1307, 0]
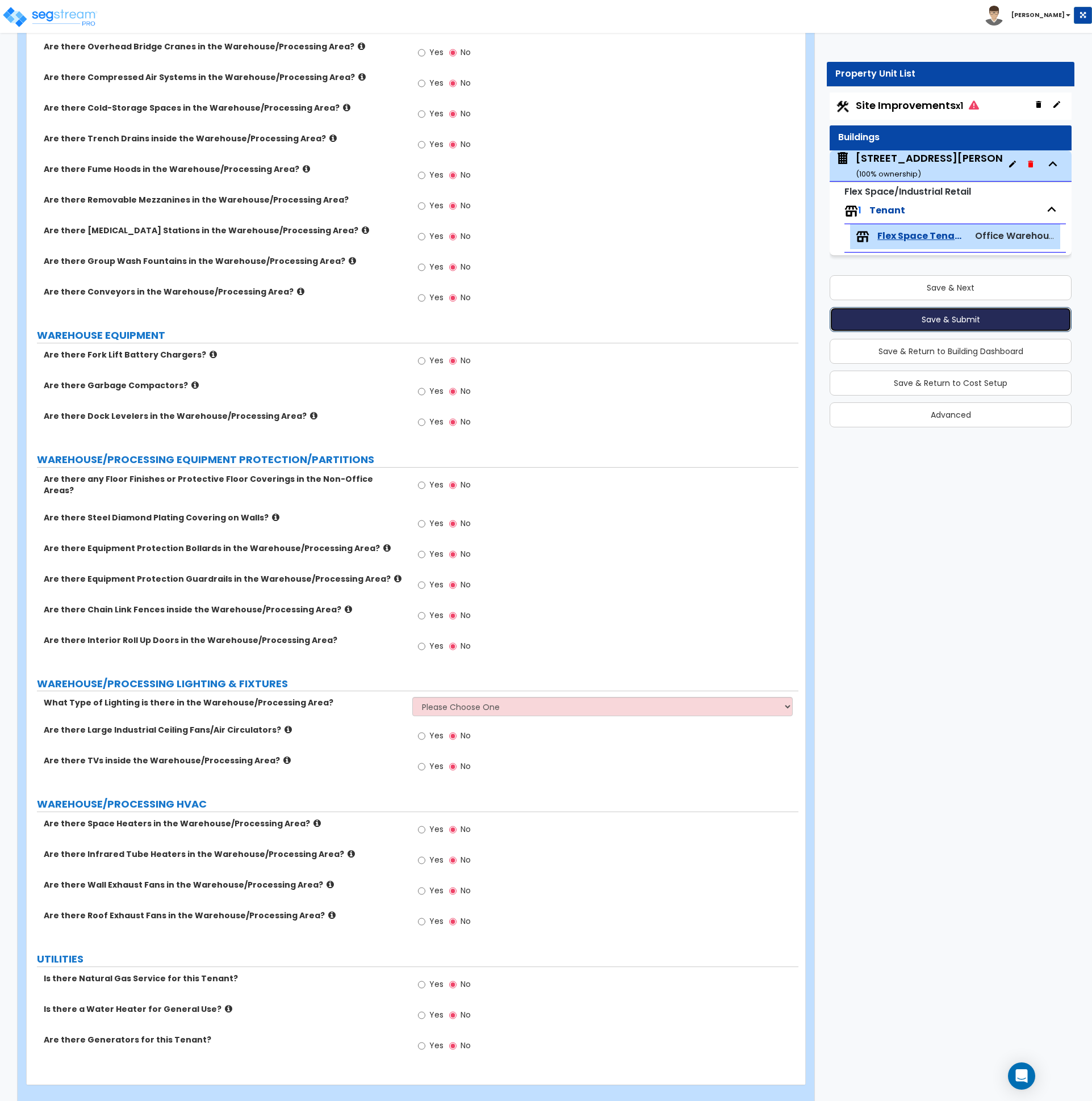
click at [957, 316] on button "Save & Submit" at bounding box center [951, 319] width 242 height 25
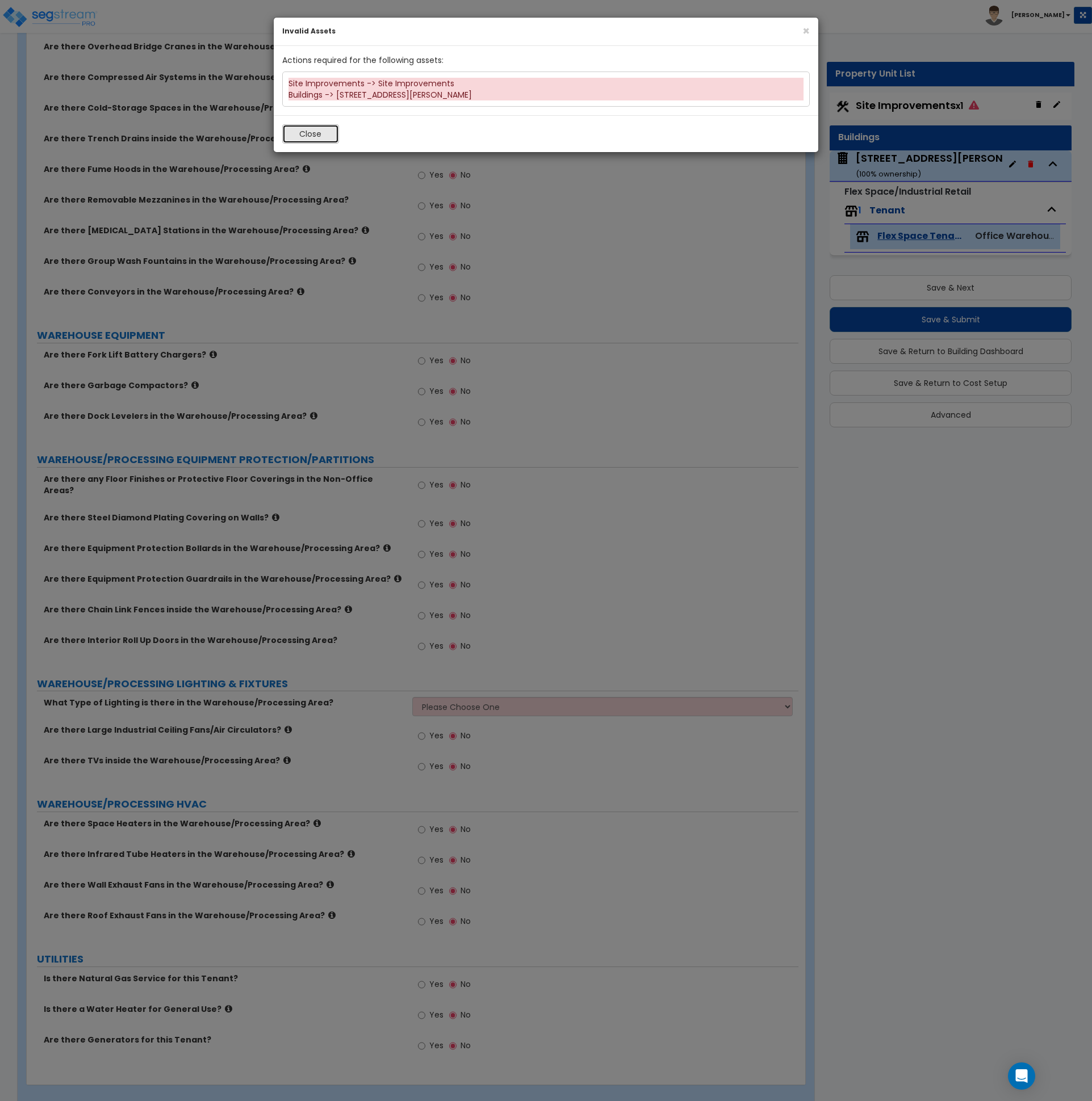
click at [319, 134] on button "Close" at bounding box center [310, 134] width 57 height 20
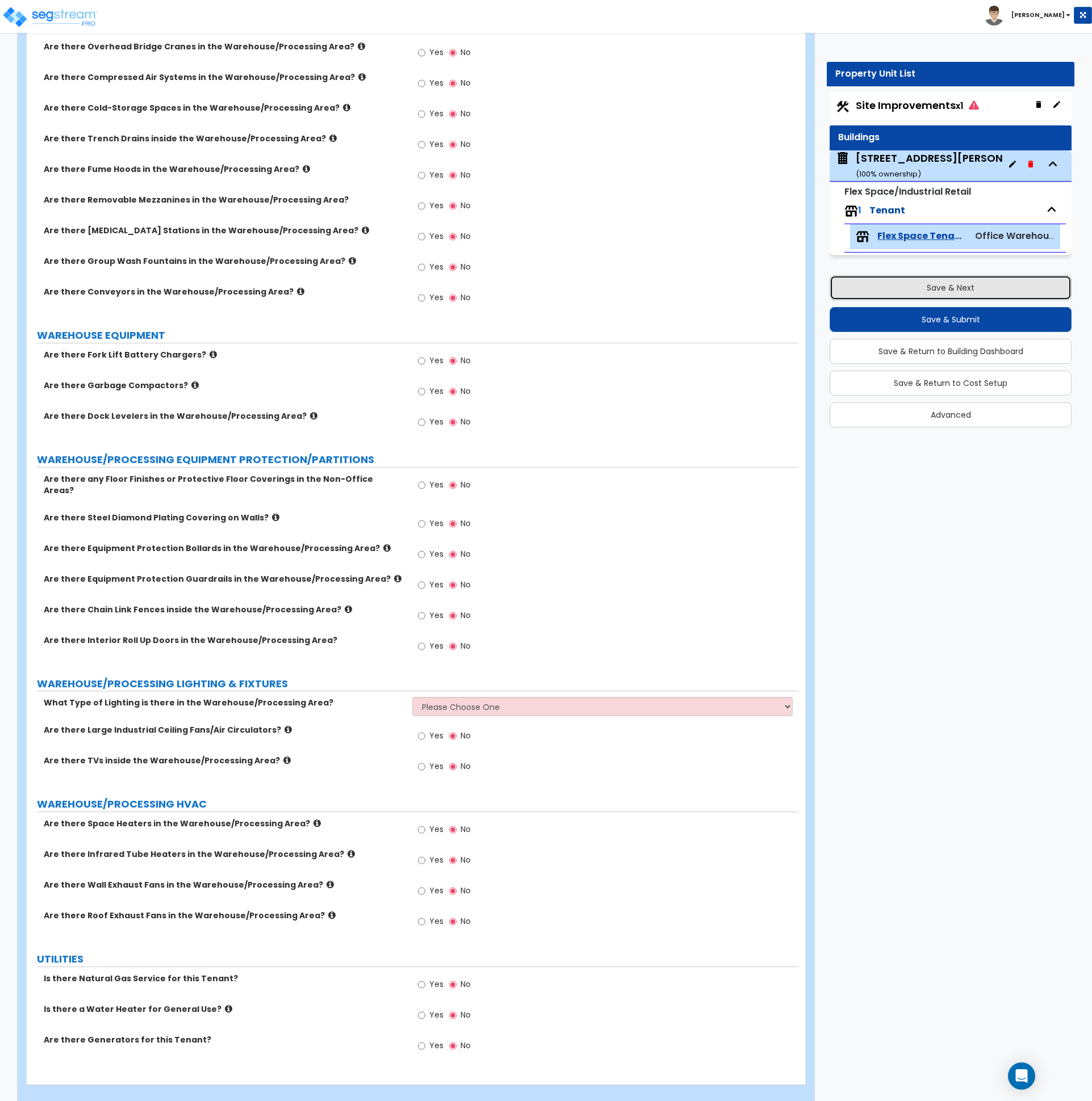
click at [953, 281] on button "Save & Next" at bounding box center [951, 287] width 242 height 25
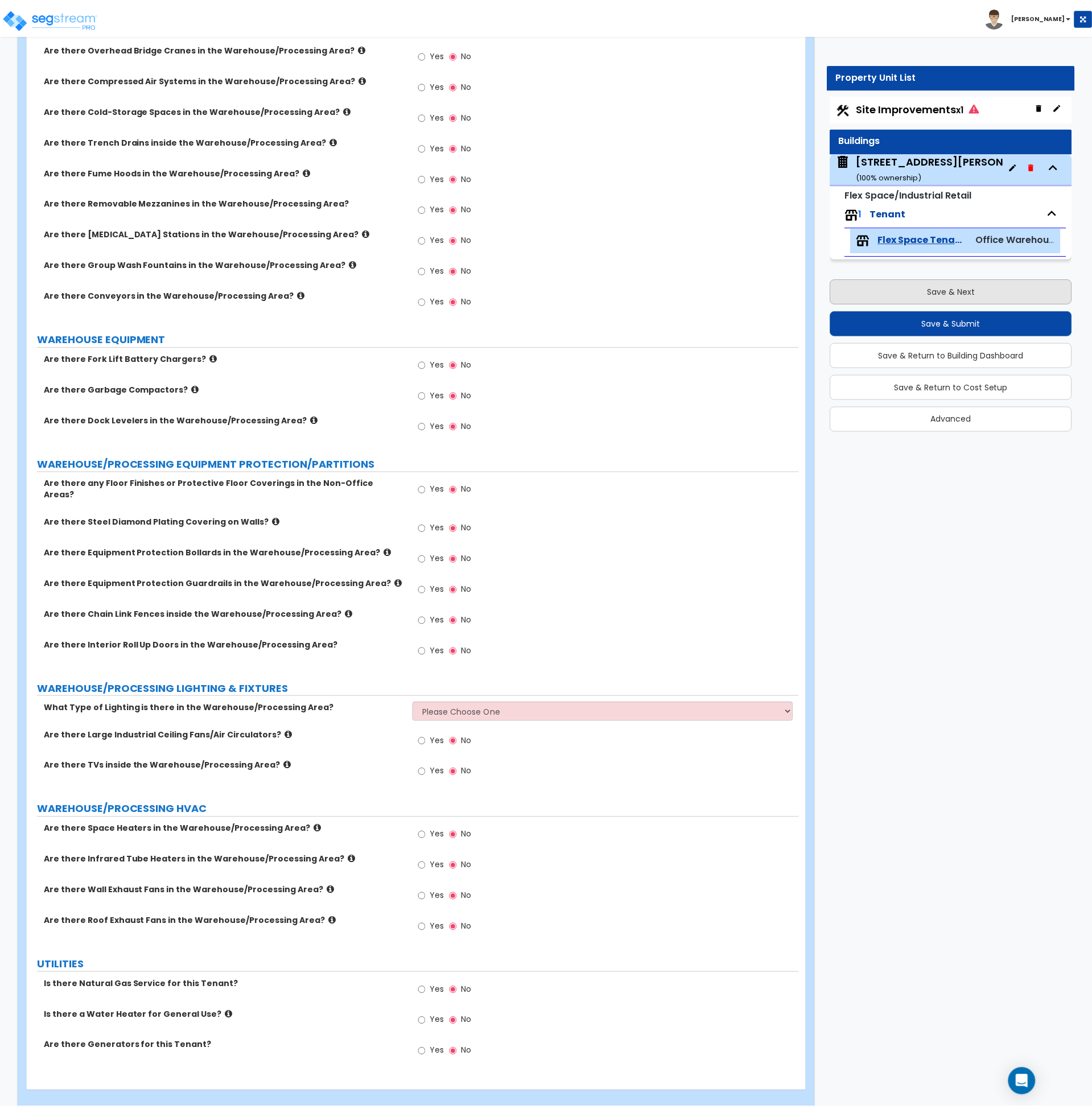
scroll to position [0, 0]
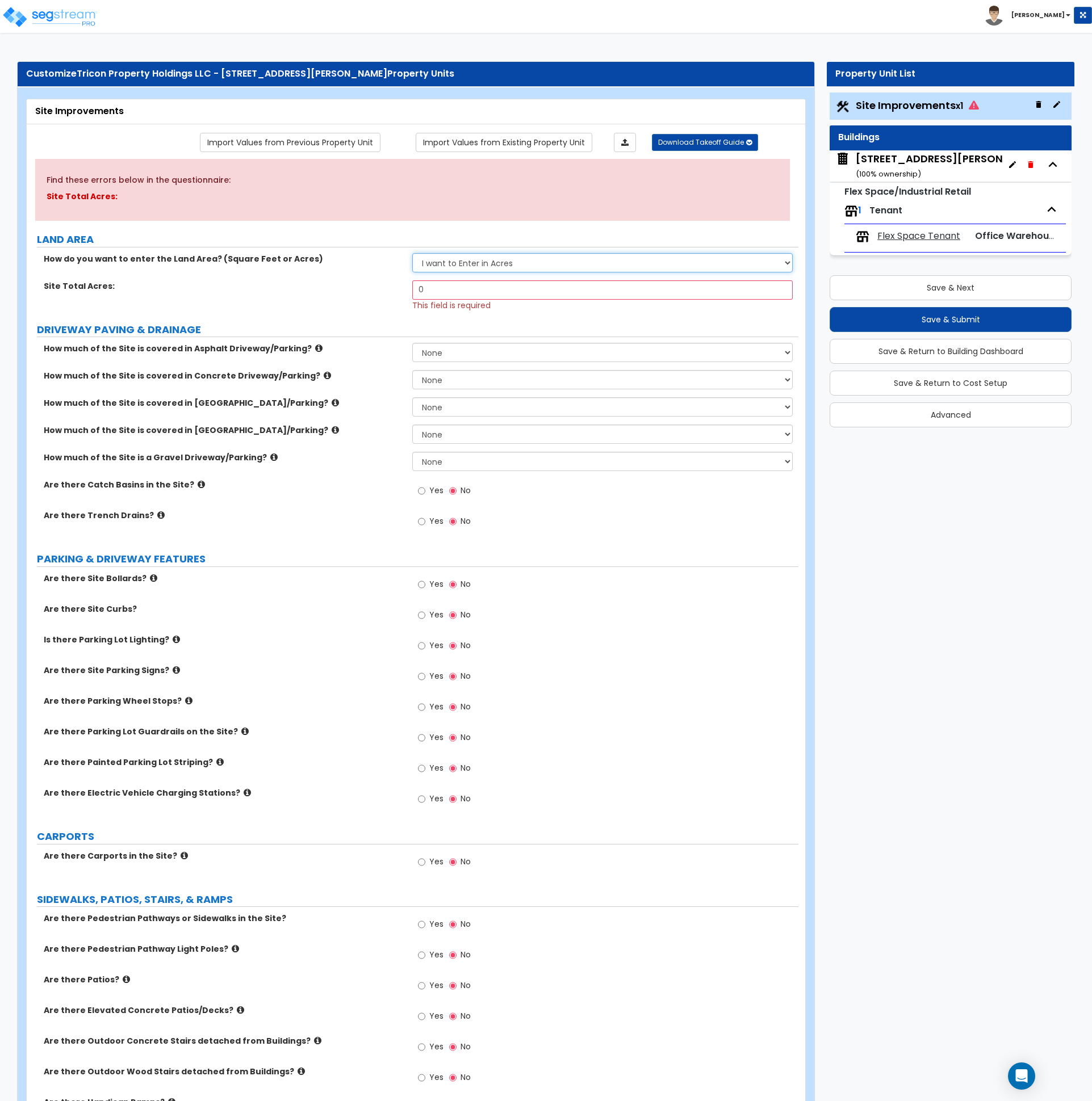
click at [459, 261] on select "I want to Enter in [GEOGRAPHIC_DATA] I want to Enter in Square Feet" at bounding box center [602, 262] width 380 height 20
click at [459, 260] on select "I want to Enter in [GEOGRAPHIC_DATA] I want to Enter in Square Feet" at bounding box center [602, 262] width 380 height 20
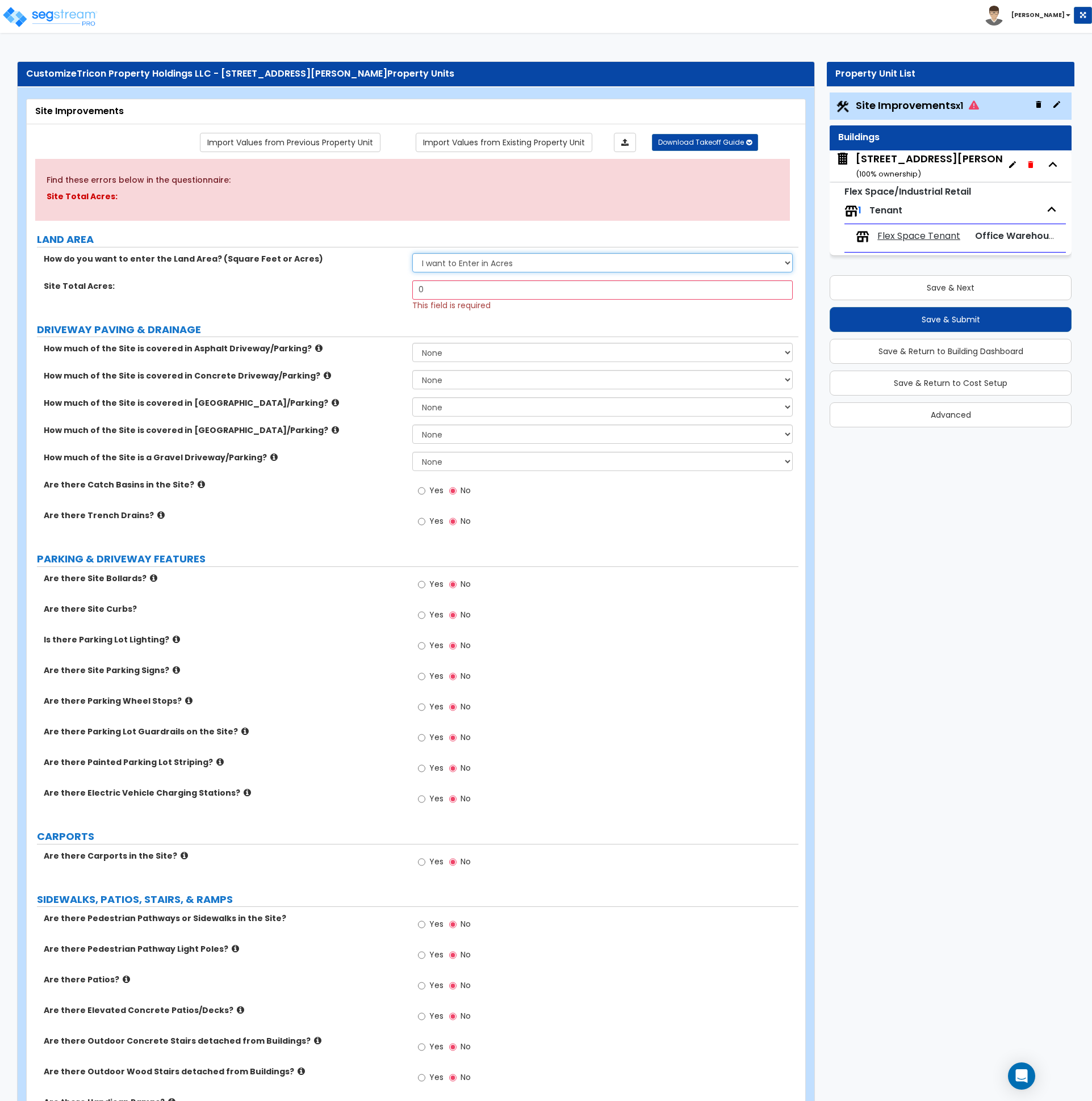
click at [459, 260] on select "I want to Enter in [GEOGRAPHIC_DATA] I want to Enter in Square Feet" at bounding box center [602, 262] width 380 height 20
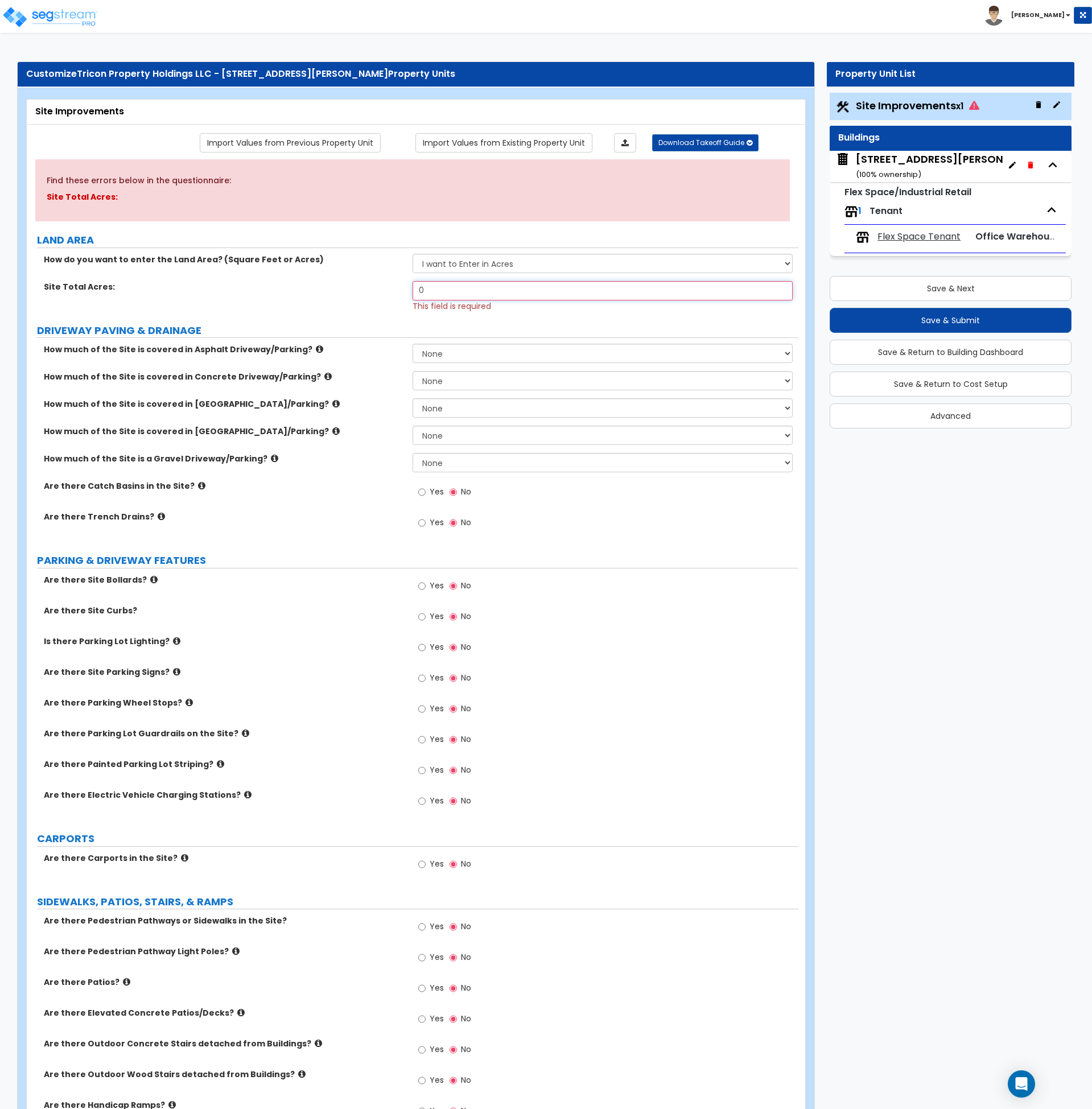
drag, startPoint x: 436, startPoint y: 288, endPoint x: 419, endPoint y: 289, distance: 17.0
click at [419, 289] on input "0" at bounding box center [602, 290] width 380 height 20
click at [478, 267] on select "I want to Enter in [GEOGRAPHIC_DATA] I want to Enter in Square Feet" at bounding box center [602, 263] width 380 height 20
select select "2"
click at [412, 254] on select "I want to Enter in [GEOGRAPHIC_DATA] I want to Enter in Square Feet" at bounding box center [602, 263] width 380 height 20
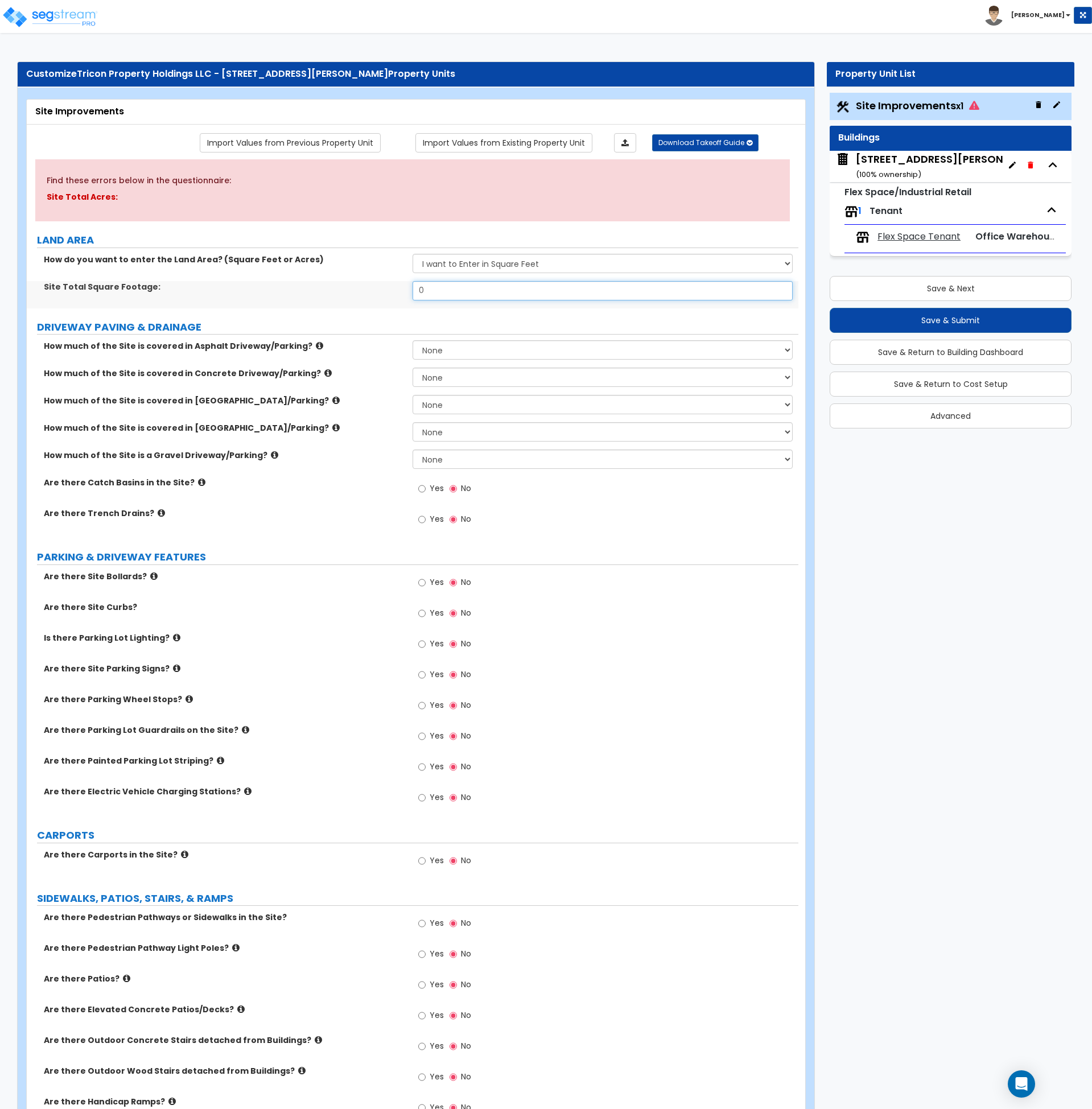
drag, startPoint x: 453, startPoint y: 289, endPoint x: 373, endPoint y: 290, distance: 80.0
click at [373, 290] on div "Site Total Square Footage: 0" at bounding box center [412, 295] width 772 height 27
type input "46,583"
click at [374, 289] on label "Site Total Square Footage:" at bounding box center [224, 286] width 360 height 11
click at [528, 307] on div "Site Total Square Footage: 46,583" at bounding box center [412, 295] width 772 height 27
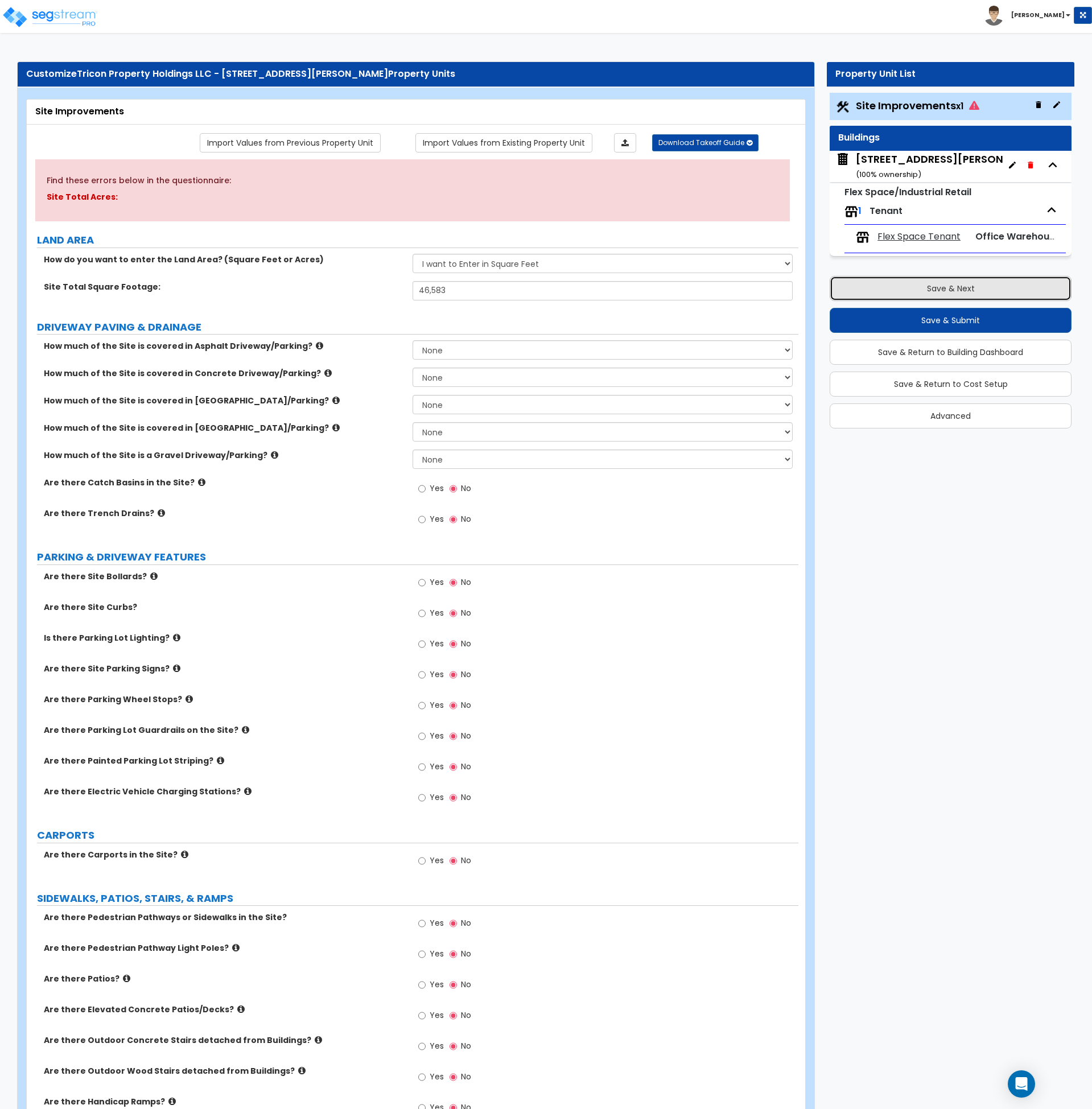
click at [975, 286] on button "Save & Next" at bounding box center [950, 288] width 242 height 25
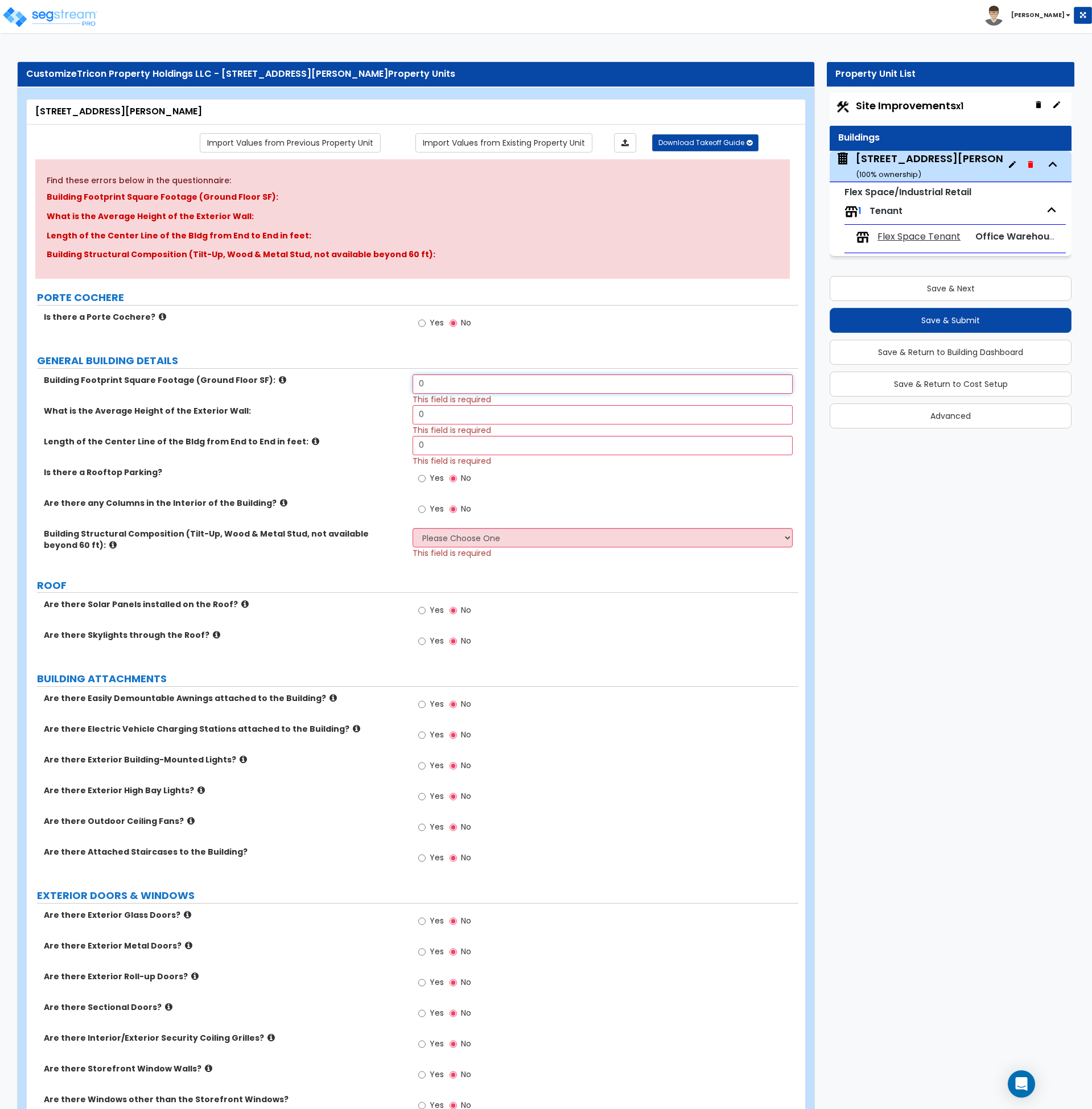
drag, startPoint x: 458, startPoint y: 385, endPoint x: 377, endPoint y: 382, distance: 81.1
click at [377, 382] on div "Building Footprint Square Footage (Ground Floor SF): 0 This field is required" at bounding box center [412, 390] width 772 height 31
type input "14,000"
drag, startPoint x: 461, startPoint y: 418, endPoint x: 303, endPoint y: 418, distance: 158.0
click at [303, 418] on div "What is the Average Height of the Exterior Wall: 0 This field is required" at bounding box center [412, 421] width 772 height 31
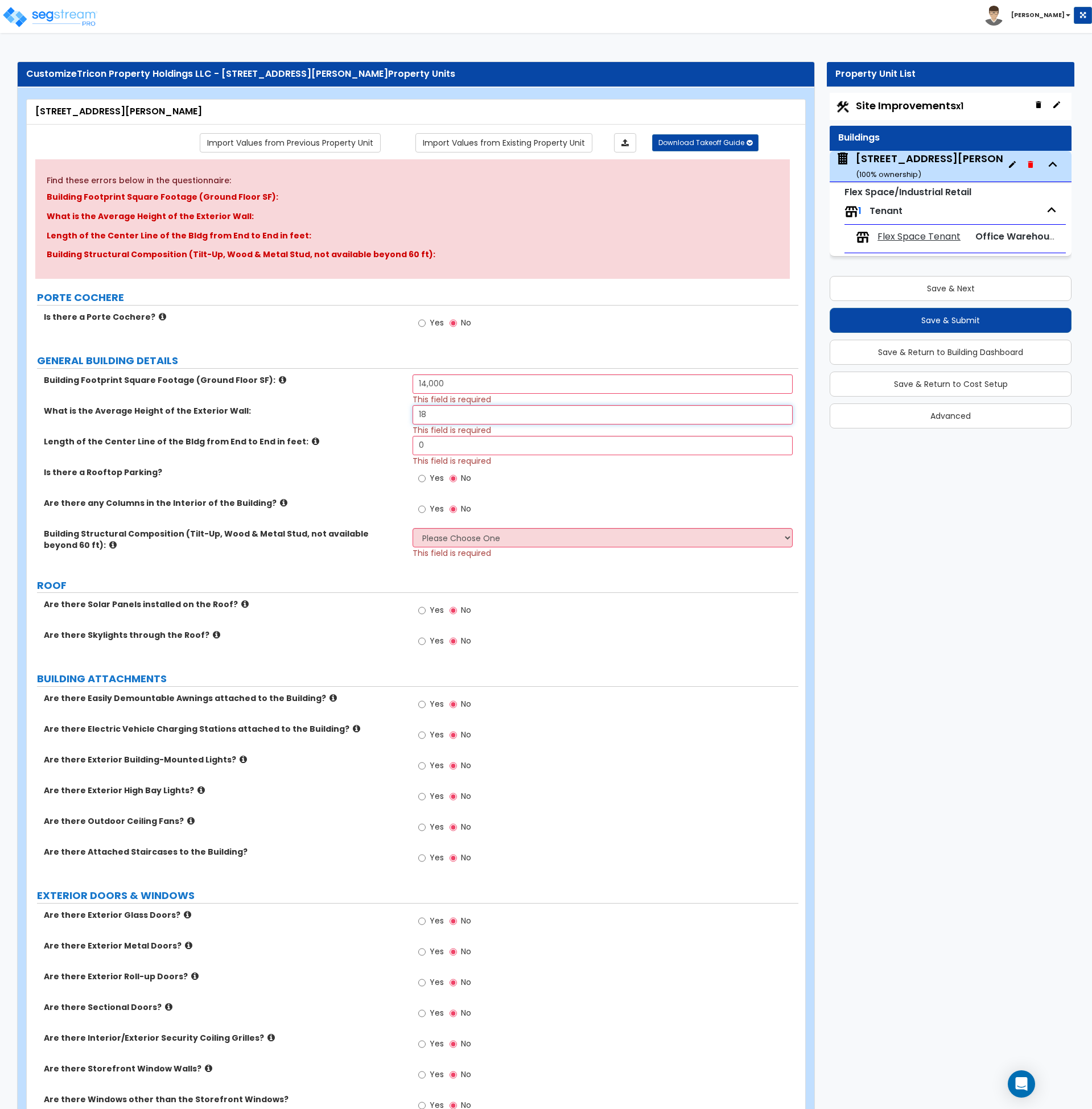
type input "18"
click at [368, 440] on div "Length of the Center Line of the Bldg from End to End in feet: 0 This field is …" at bounding box center [412, 452] width 772 height 31
type input "238"
click at [324, 493] on div "Is there a Rooftop Parking? Yes No" at bounding box center [412, 482] width 772 height 31
click at [481, 539] on select "Please Choose One Pre-Engineered Metal Building Tilt-up Wall Construction Reinf…" at bounding box center [602, 538] width 380 height 20
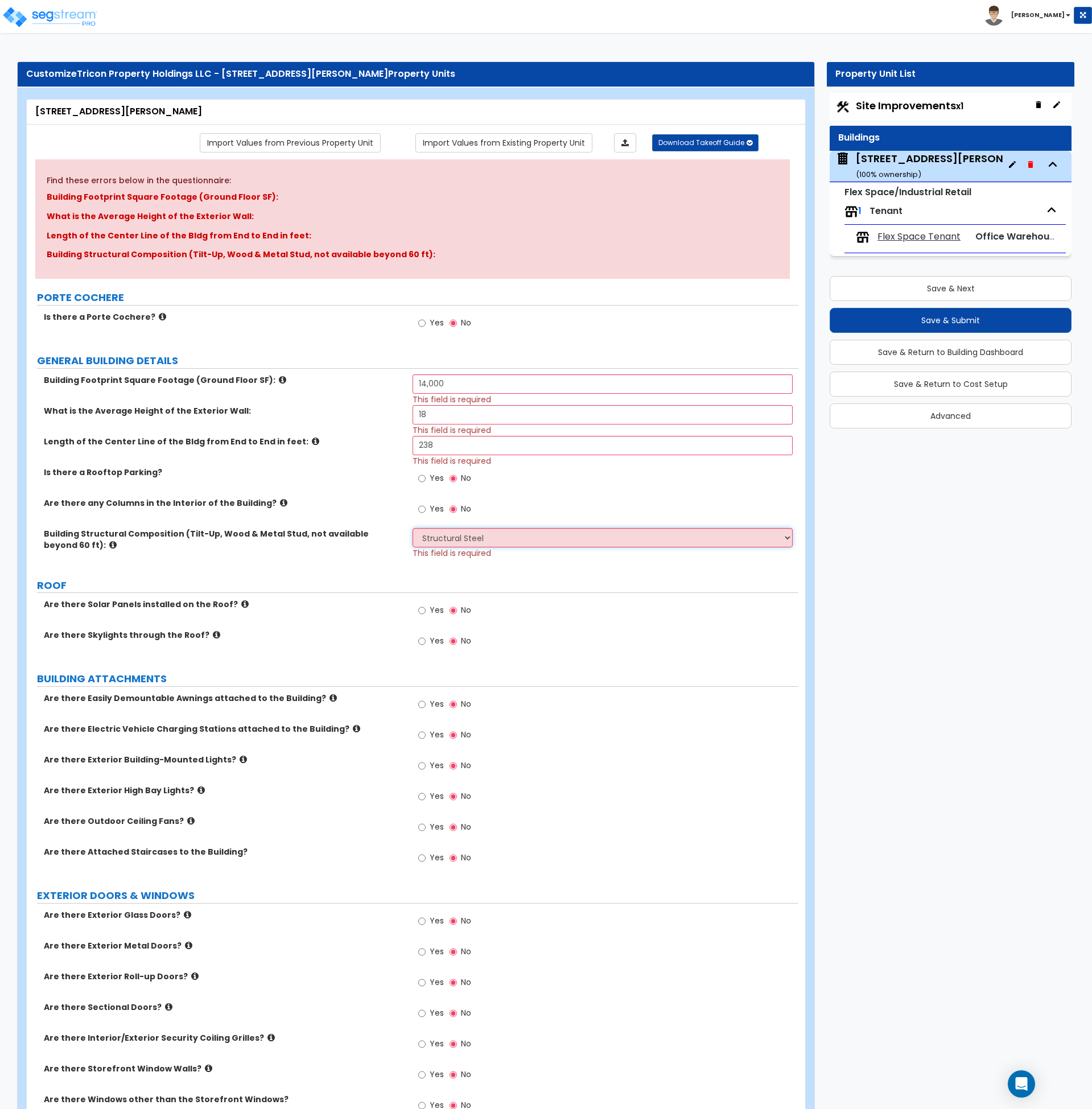
click at [412, 528] on select "Please Choose One Pre-Engineered Metal Building Tilt-up Wall Construction Reinf…" at bounding box center [602, 538] width 380 height 20
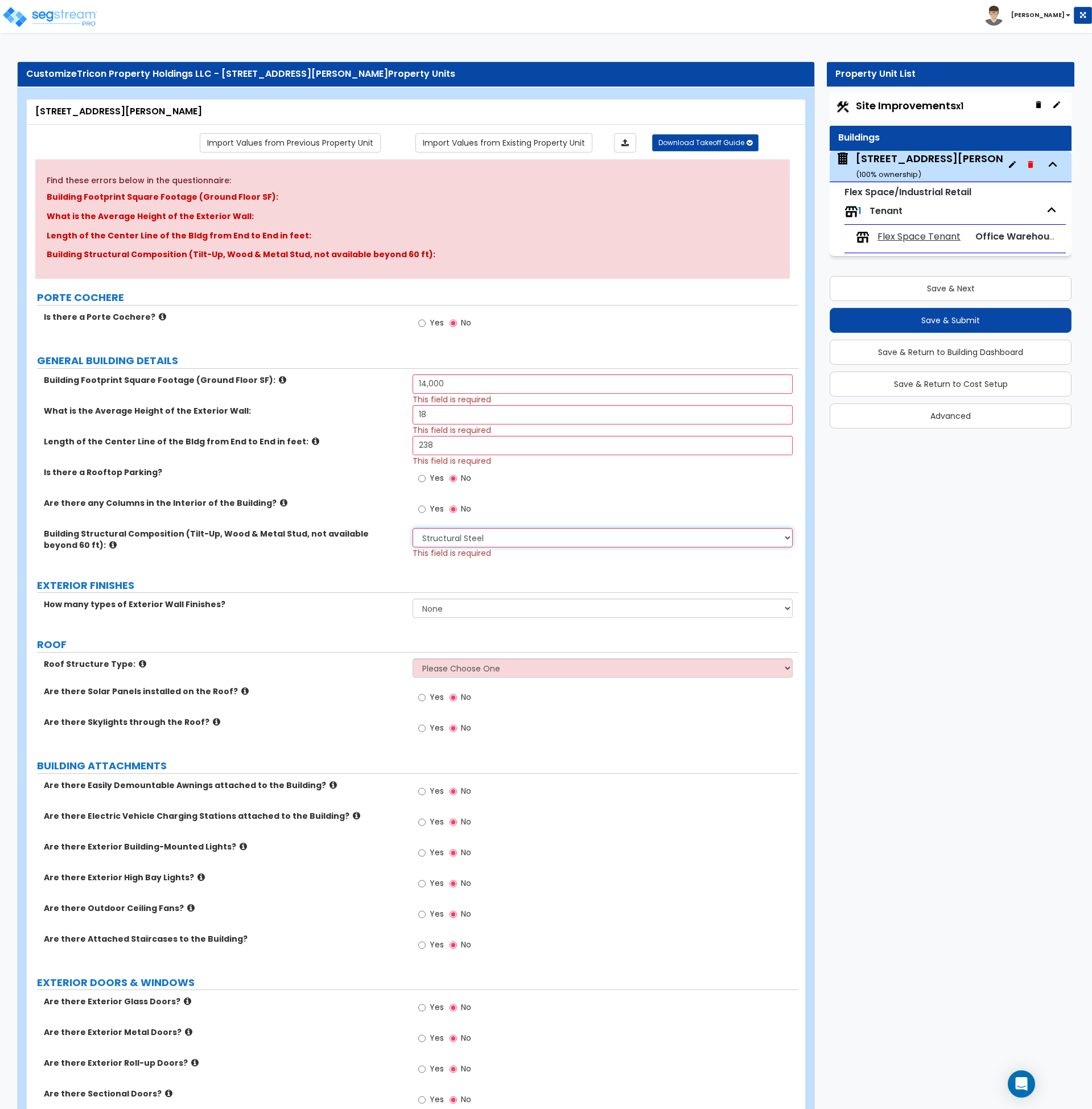
click at [476, 537] on select "Please Choose One Pre-Engineered Metal Building Tilt-up Wall Construction Reinf…" at bounding box center [602, 538] width 380 height 20
select select "1"
click at [412, 528] on select "Please Choose One Pre-Engineered Metal Building Tilt-up Wall Construction Reinf…" at bounding box center [602, 538] width 380 height 20
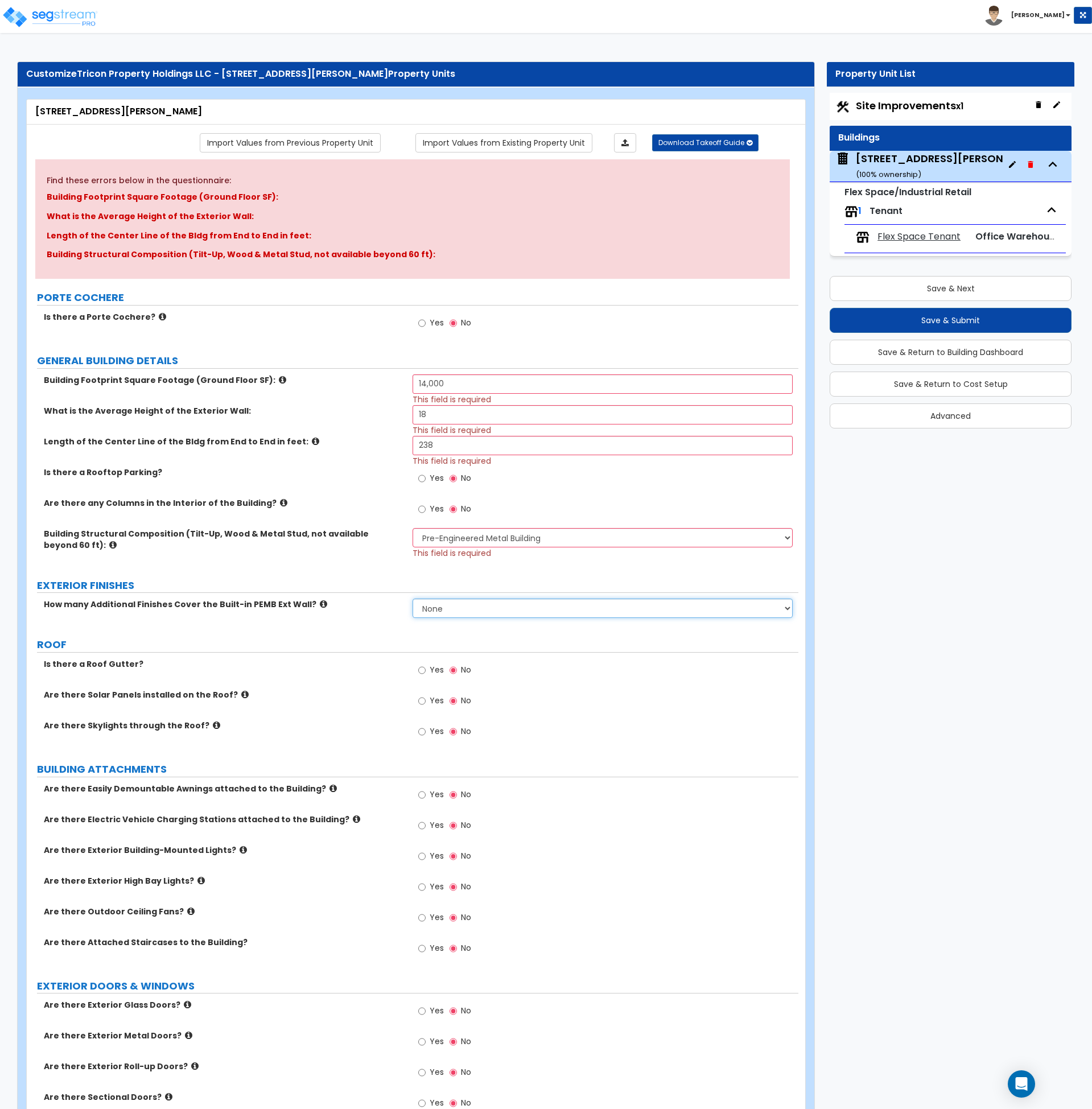
click at [476, 608] on select "None 1 2 3" at bounding box center [602, 608] width 380 height 20
click at [529, 652] on div "ROOF" at bounding box center [418, 645] width 762 height 15
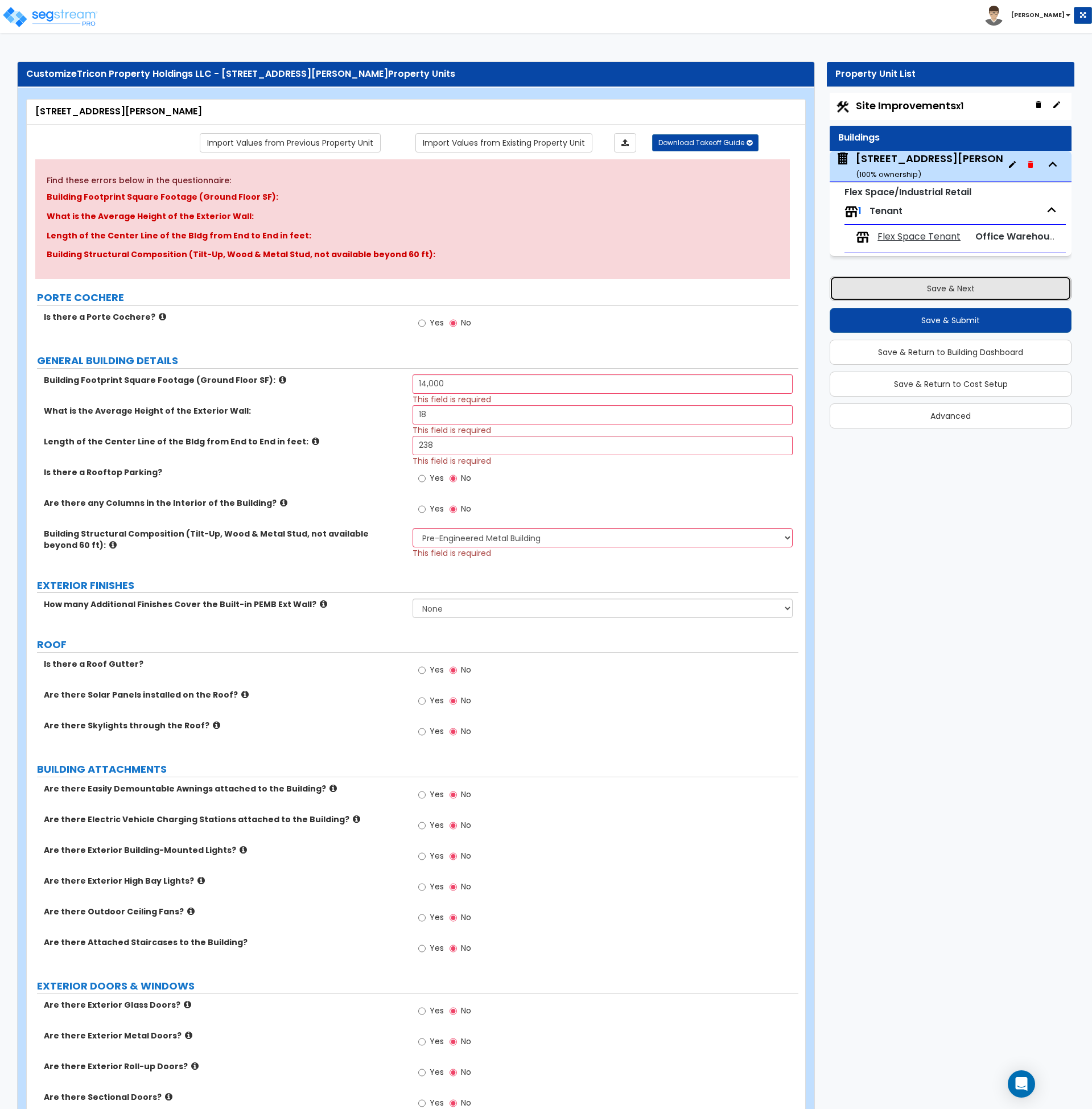
click at [939, 294] on button "Save & Next" at bounding box center [950, 288] width 242 height 25
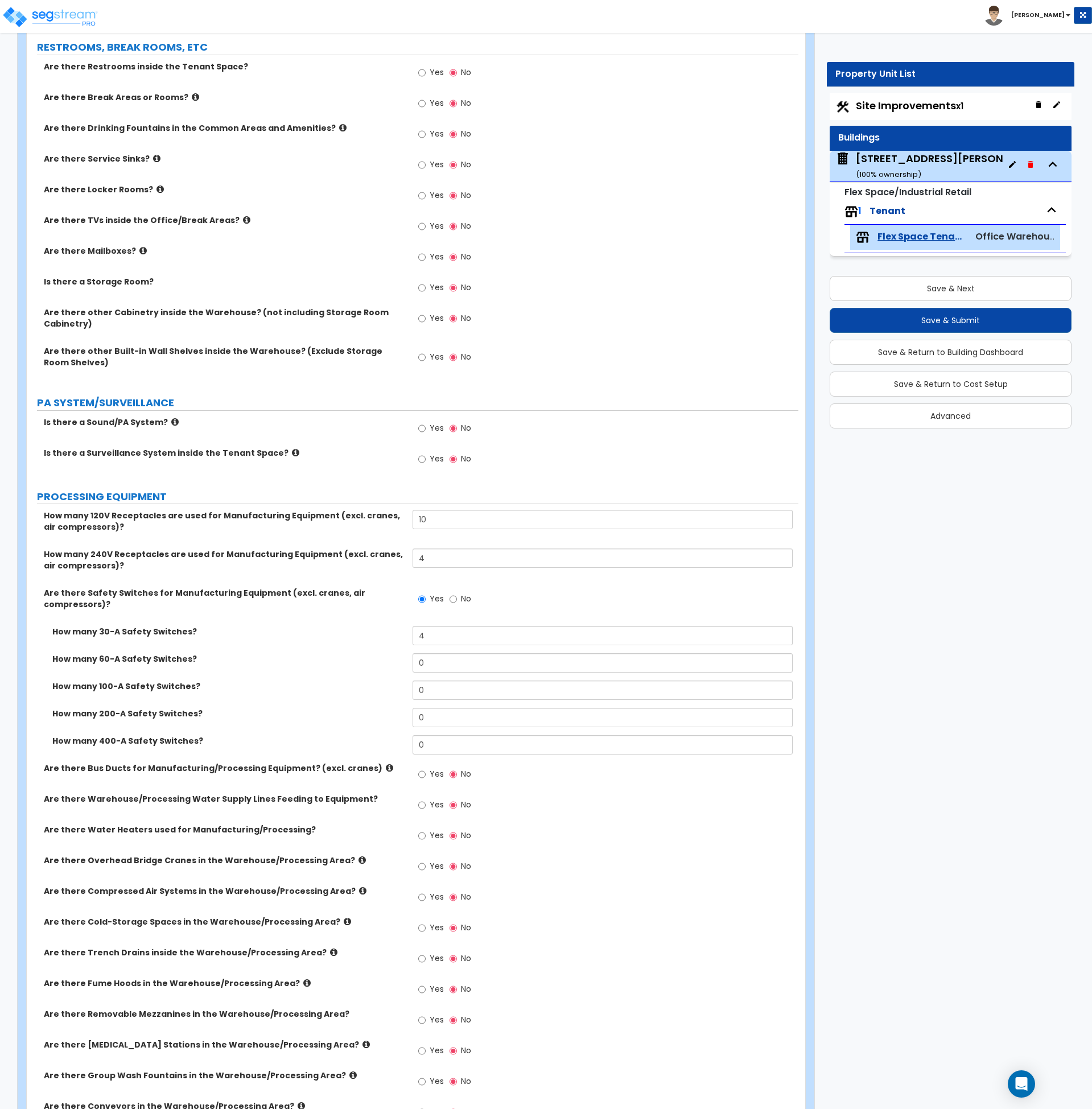
scroll to position [498, 0]
click at [550, 468] on div "Yes No" at bounding box center [605, 462] width 386 height 31
click at [908, 160] on div "[STREET_ADDRESS][PERSON_NAME] ( 100 % ownership)" at bounding box center [951, 166] width 190 height 29
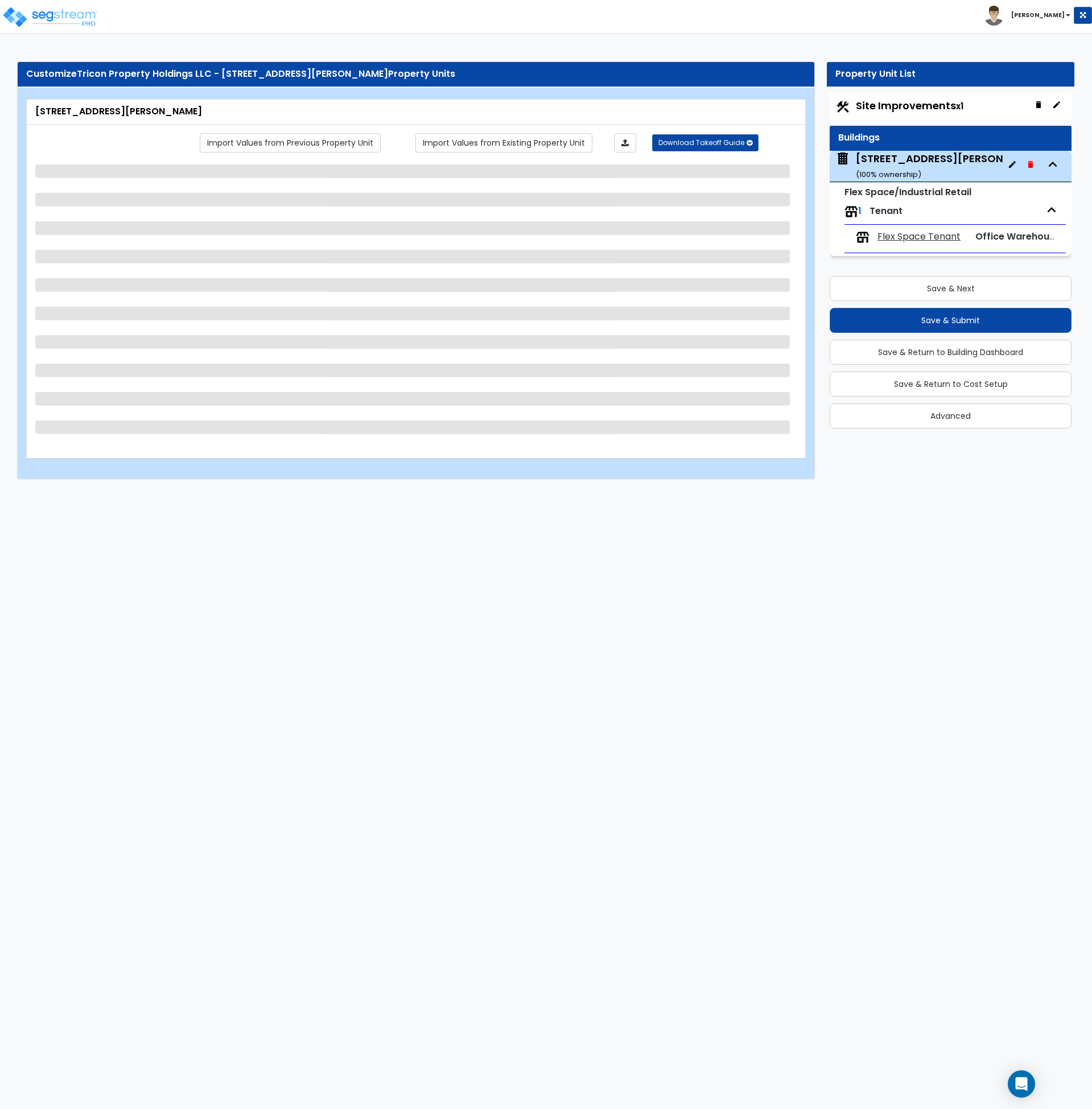
scroll to position [0, 0]
select select "1"
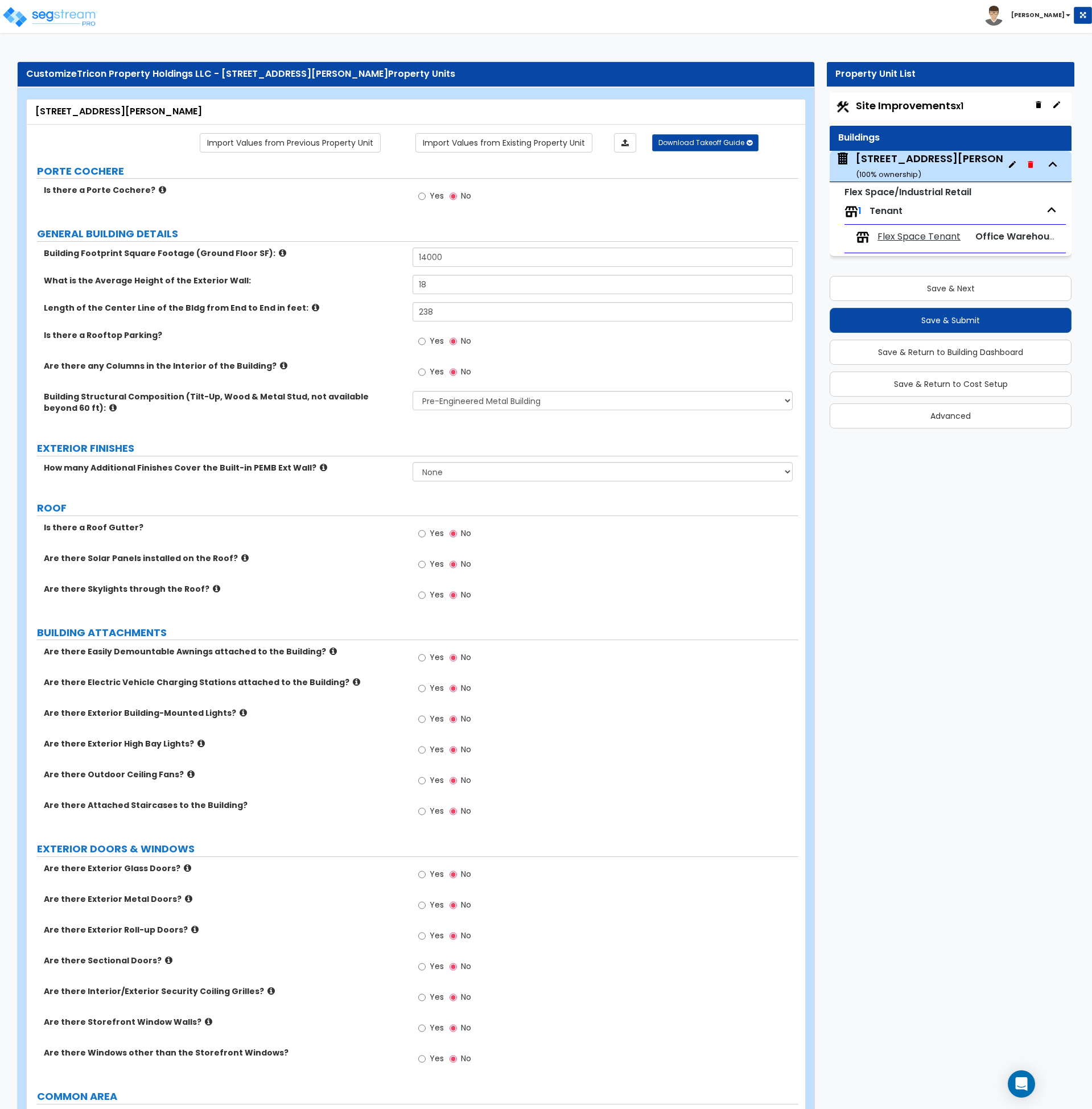
click at [600, 709] on div "Yes No" at bounding box center [605, 723] width 386 height 31
click at [421, 659] on input "Yes" at bounding box center [422, 657] width 8 height 13
radio input "true"
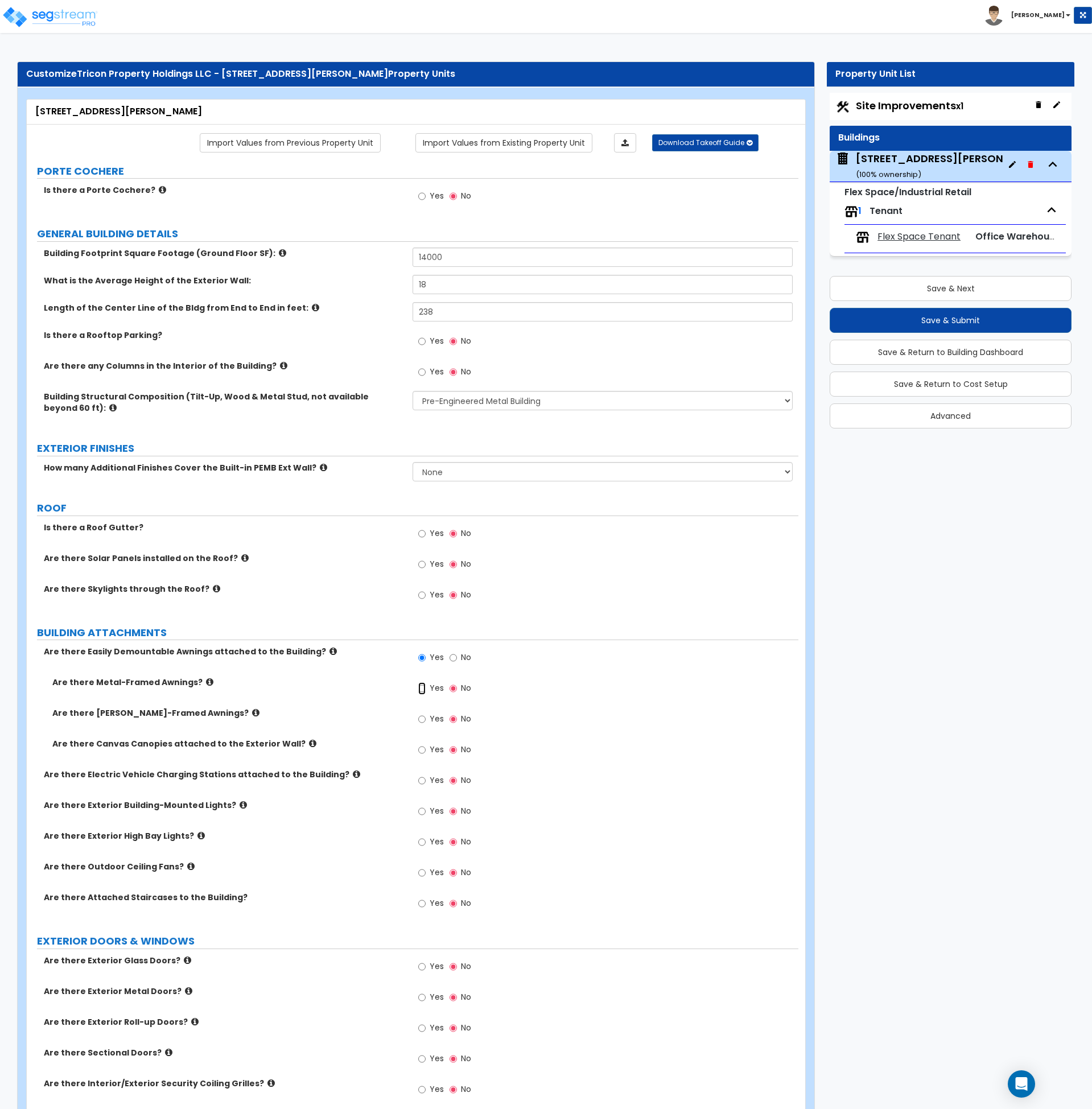
click at [420, 688] on input "Yes" at bounding box center [422, 688] width 8 height 13
radio input "true"
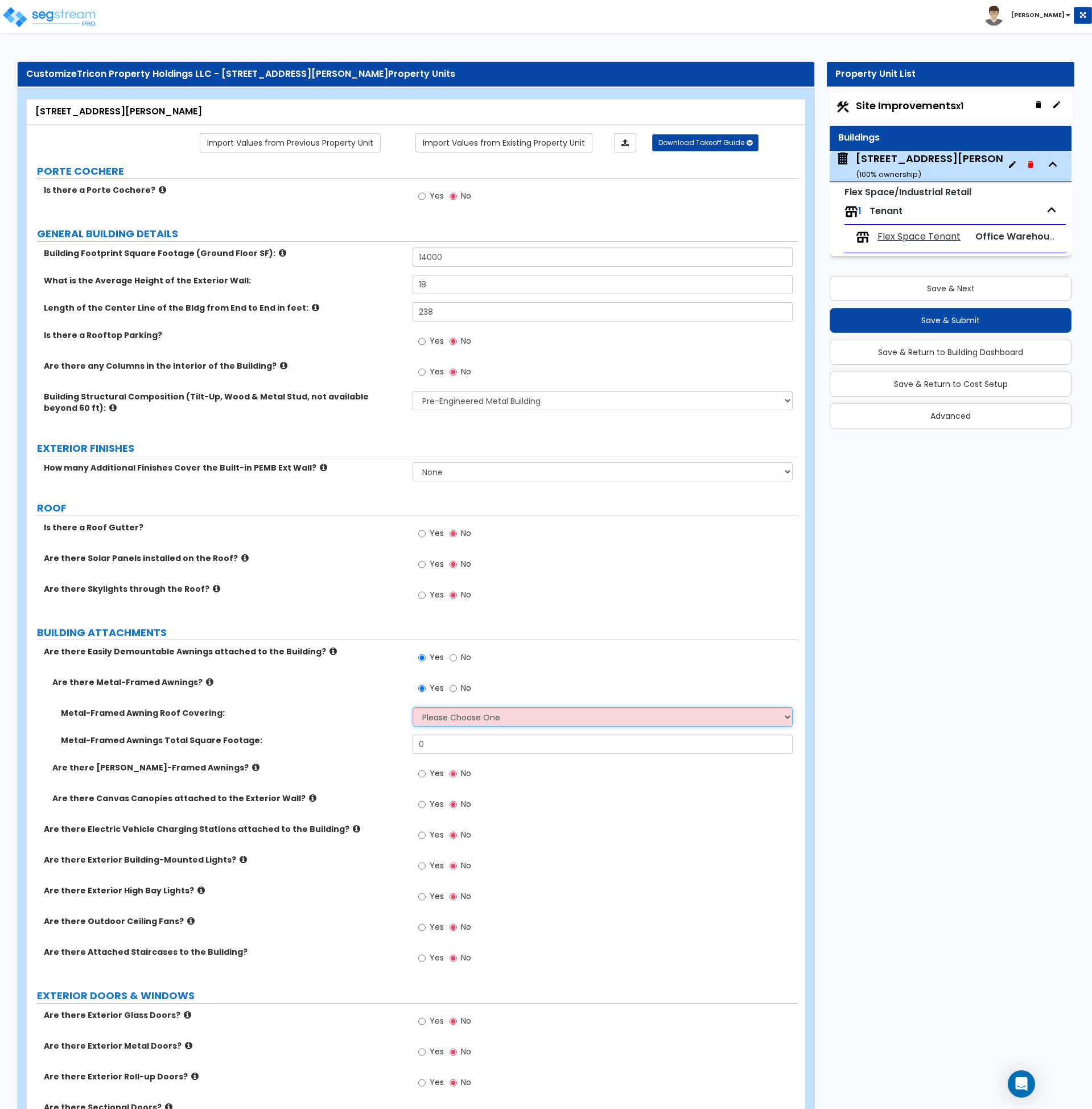
click at [438, 716] on select "Please Choose One Plastic Metal Glass" at bounding box center [602, 717] width 380 height 20
select select "2"
click at [412, 708] on select "Please Choose One Plastic Metal Glass" at bounding box center [602, 717] width 380 height 20
drag, startPoint x: 448, startPoint y: 743, endPoint x: 366, endPoint y: 749, distance: 82.2
click at [366, 749] on div "Metal-Framed Awnings Total Square Footage: 0" at bounding box center [412, 749] width 772 height 27
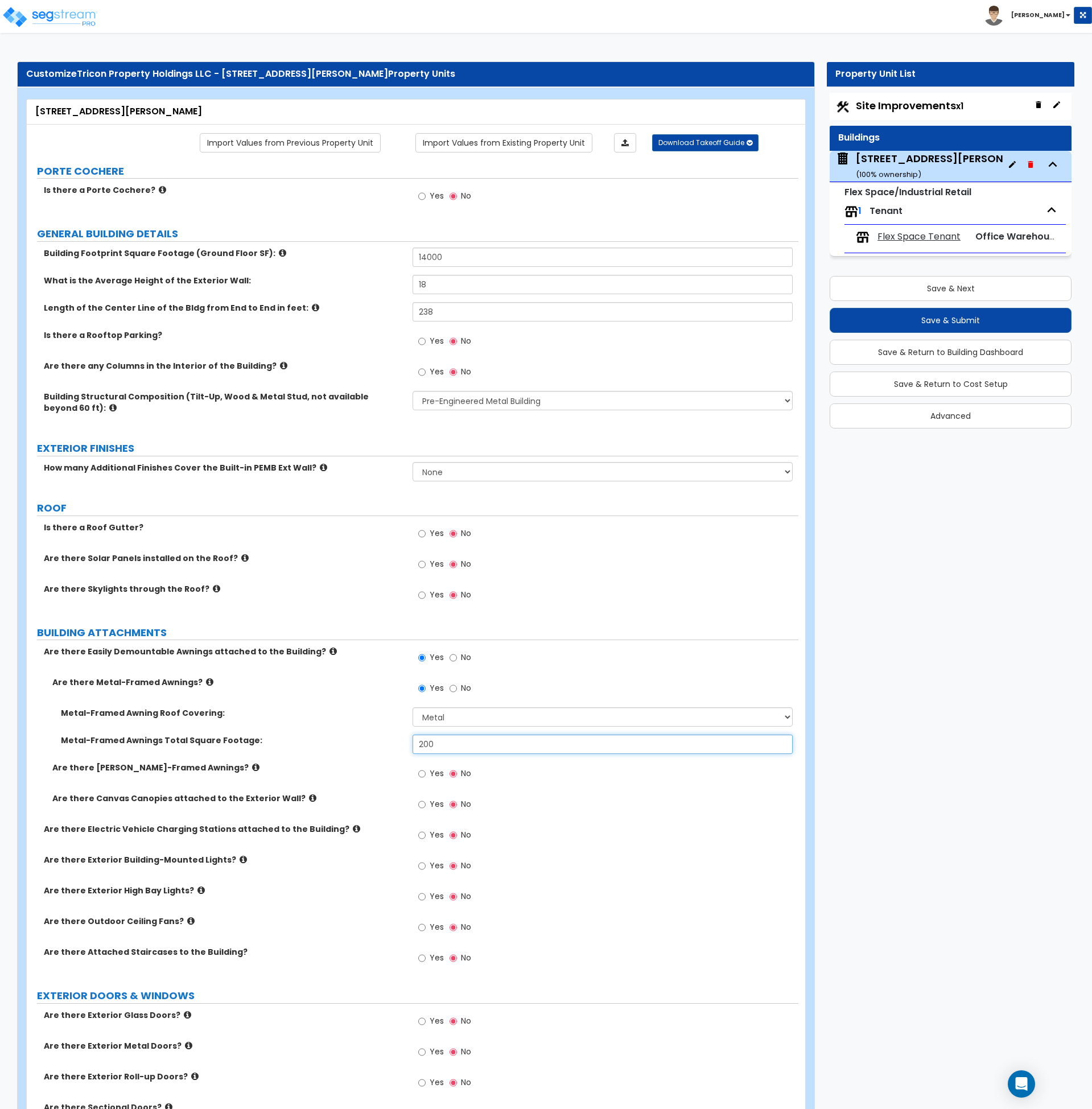
type input "200"
click at [630, 888] on div "Yes No" at bounding box center [605, 901] width 386 height 31
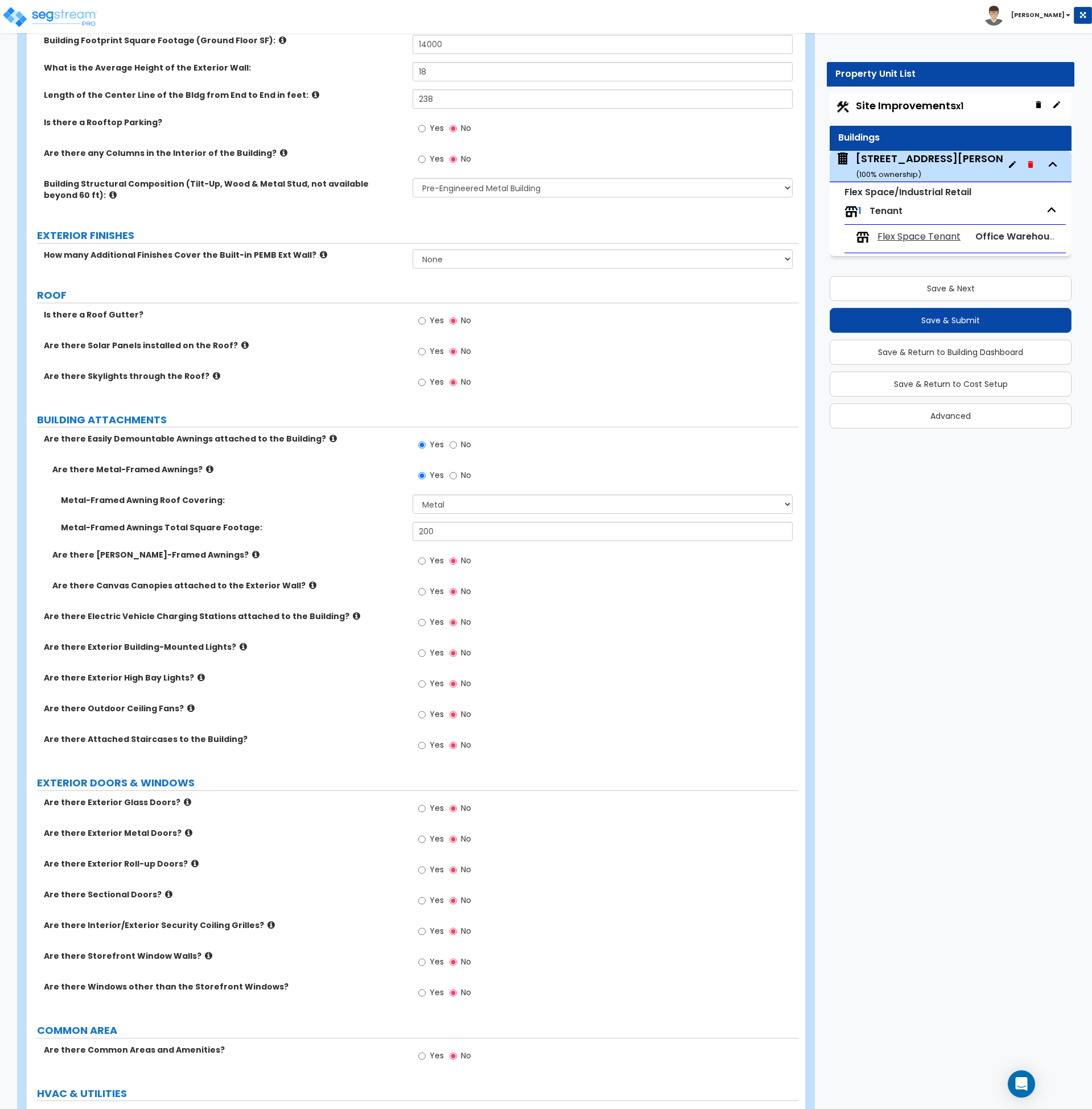
scroll to position [213, 0]
click at [421, 652] on input "Yes" at bounding box center [422, 652] width 8 height 13
radio input "true"
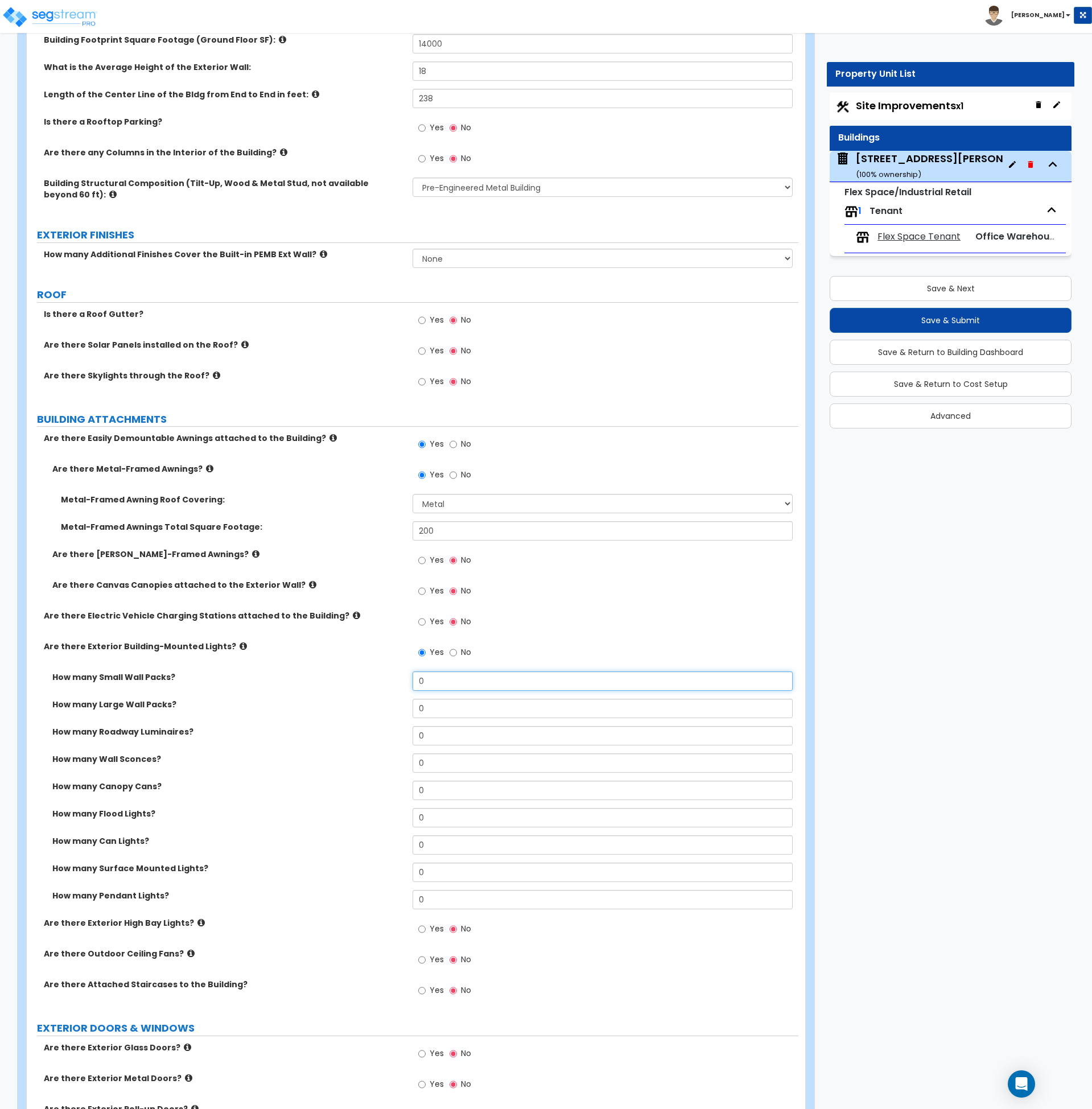
drag, startPoint x: 444, startPoint y: 683, endPoint x: 392, endPoint y: 683, distance: 52.0
click at [392, 683] on div "How many Small Wall Packs? 0" at bounding box center [412, 686] width 772 height 27
type input "10"
click at [391, 685] on div "How many Small Wall Packs? 10" at bounding box center [412, 686] width 772 height 27
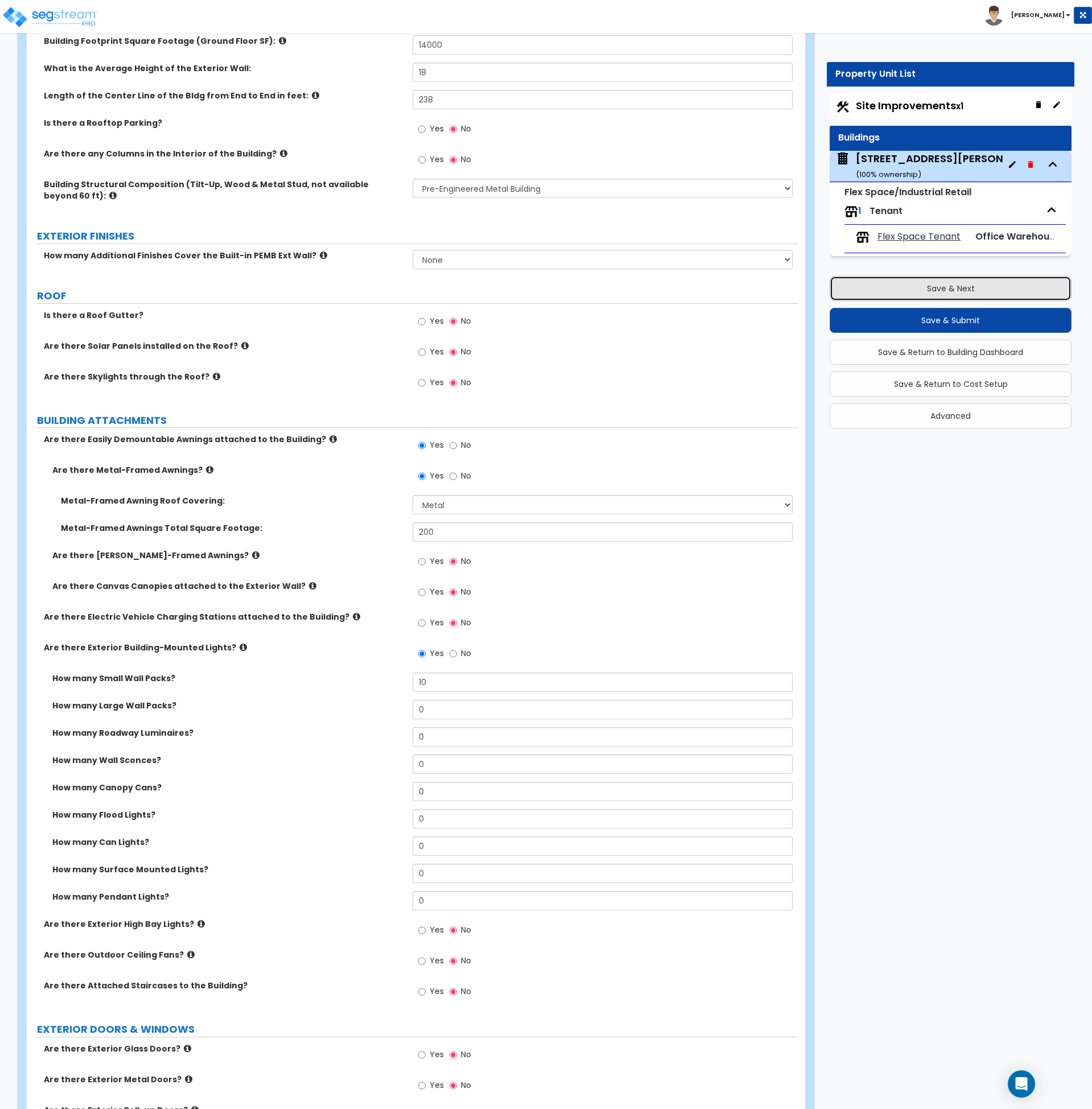
click at [909, 295] on button "Save & Next" at bounding box center [950, 288] width 242 height 25
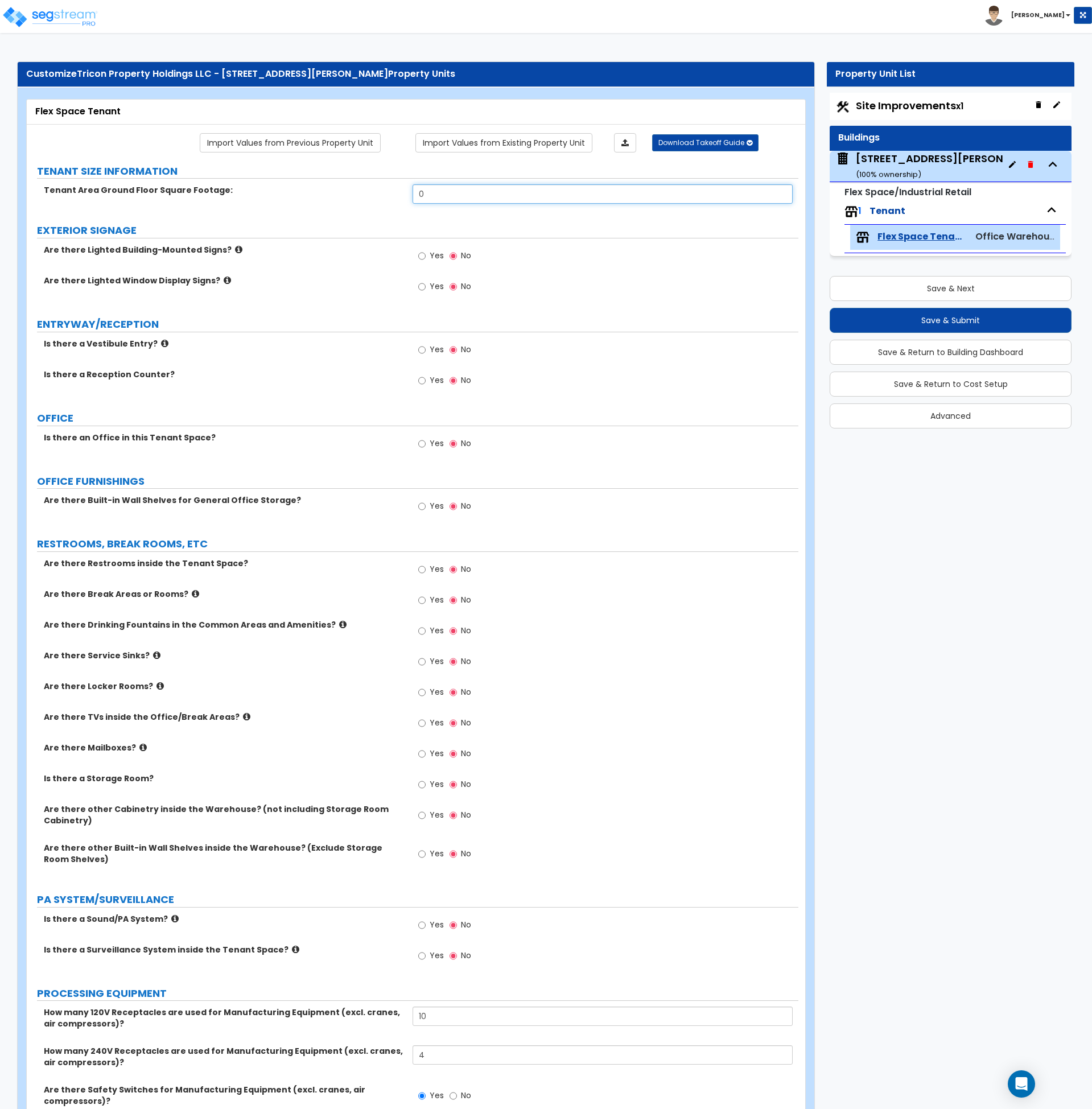
drag, startPoint x: 469, startPoint y: 194, endPoint x: 375, endPoint y: 194, distance: 94.0
click at [375, 194] on div "Tenant Area Ground Floor Square Footage: 0" at bounding box center [412, 198] width 772 height 27
type input "14,400"
click at [990, 284] on button "Save & Next" at bounding box center [950, 288] width 242 height 25
select select "2"
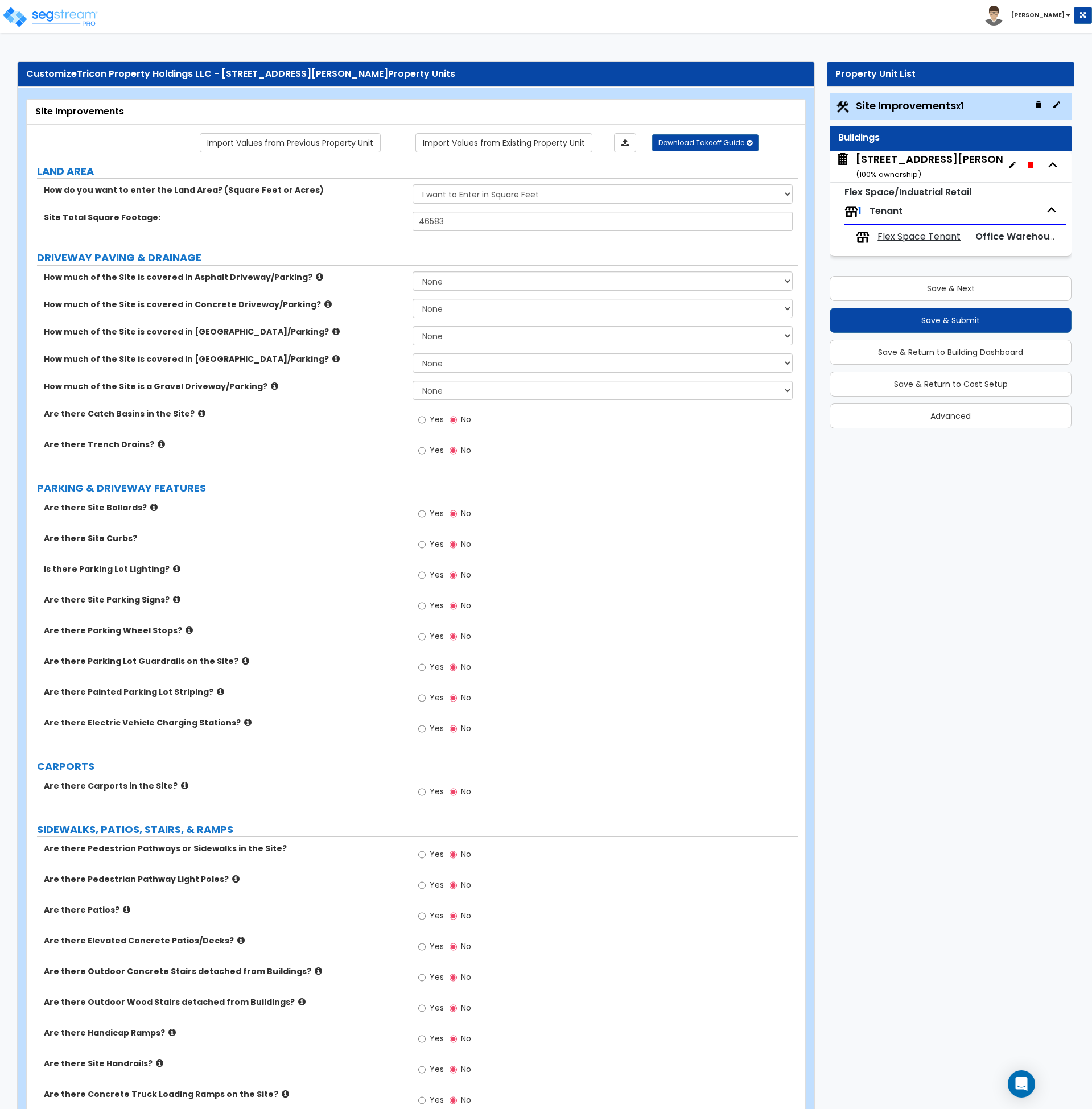
click at [919, 163] on div "[STREET_ADDRESS][PERSON_NAME] ( 100 % ownership)" at bounding box center [951, 166] width 190 height 29
select select "2"
select select "1"
select select "2"
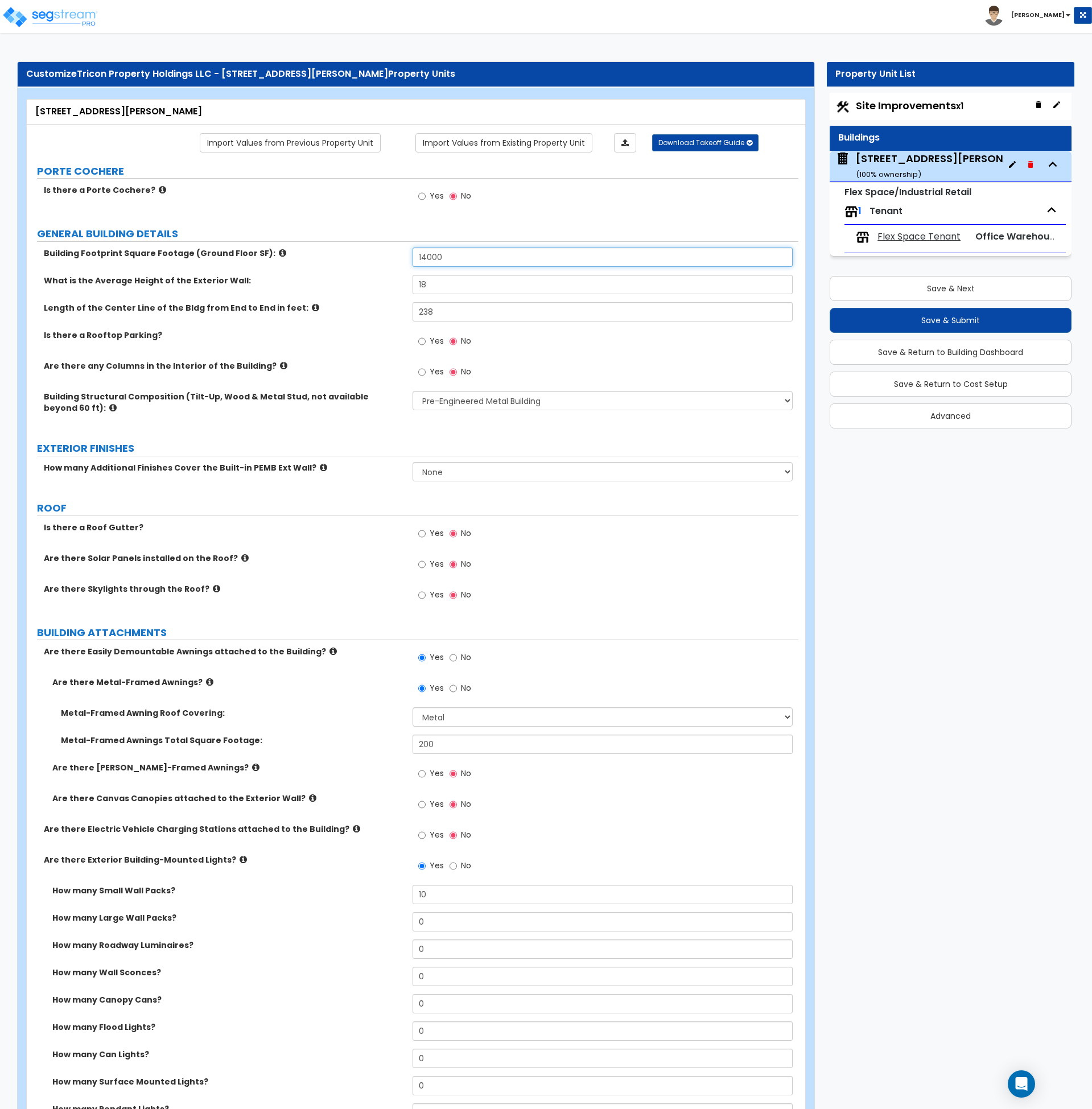
drag, startPoint x: 470, startPoint y: 257, endPoint x: 381, endPoint y: 252, distance: 89.1
click at [381, 252] on div "Building Footprint Square Footage (Ground Floor SF): 14000" at bounding box center [412, 261] width 772 height 27
type input "14,400"
click at [377, 262] on div "Building Footprint Square Footage (Ground Floor SF): 14,400" at bounding box center [412, 261] width 772 height 27
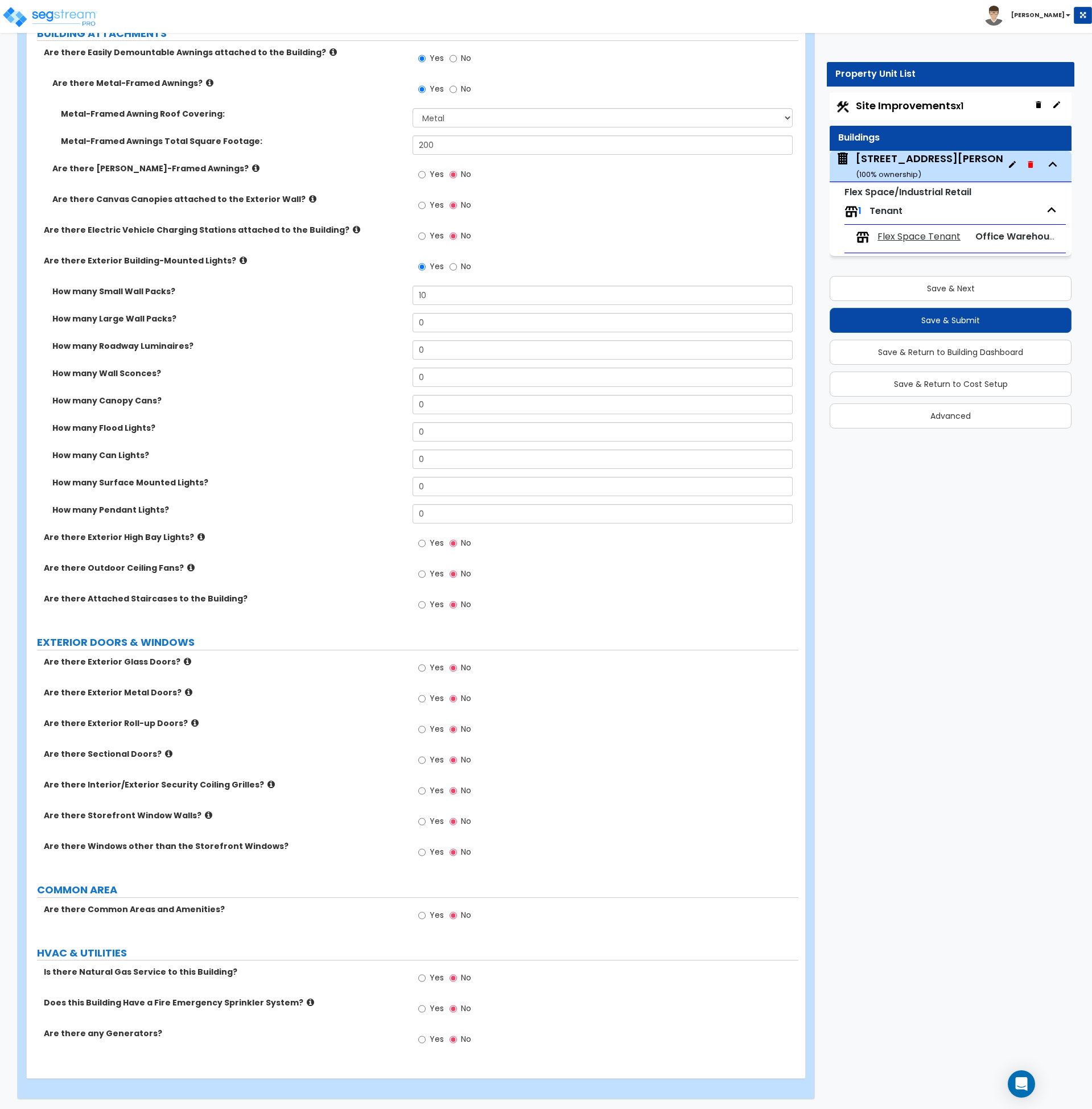
scroll to position [601, 0]
click at [421, 694] on input "Yes" at bounding box center [422, 697] width 8 height 13
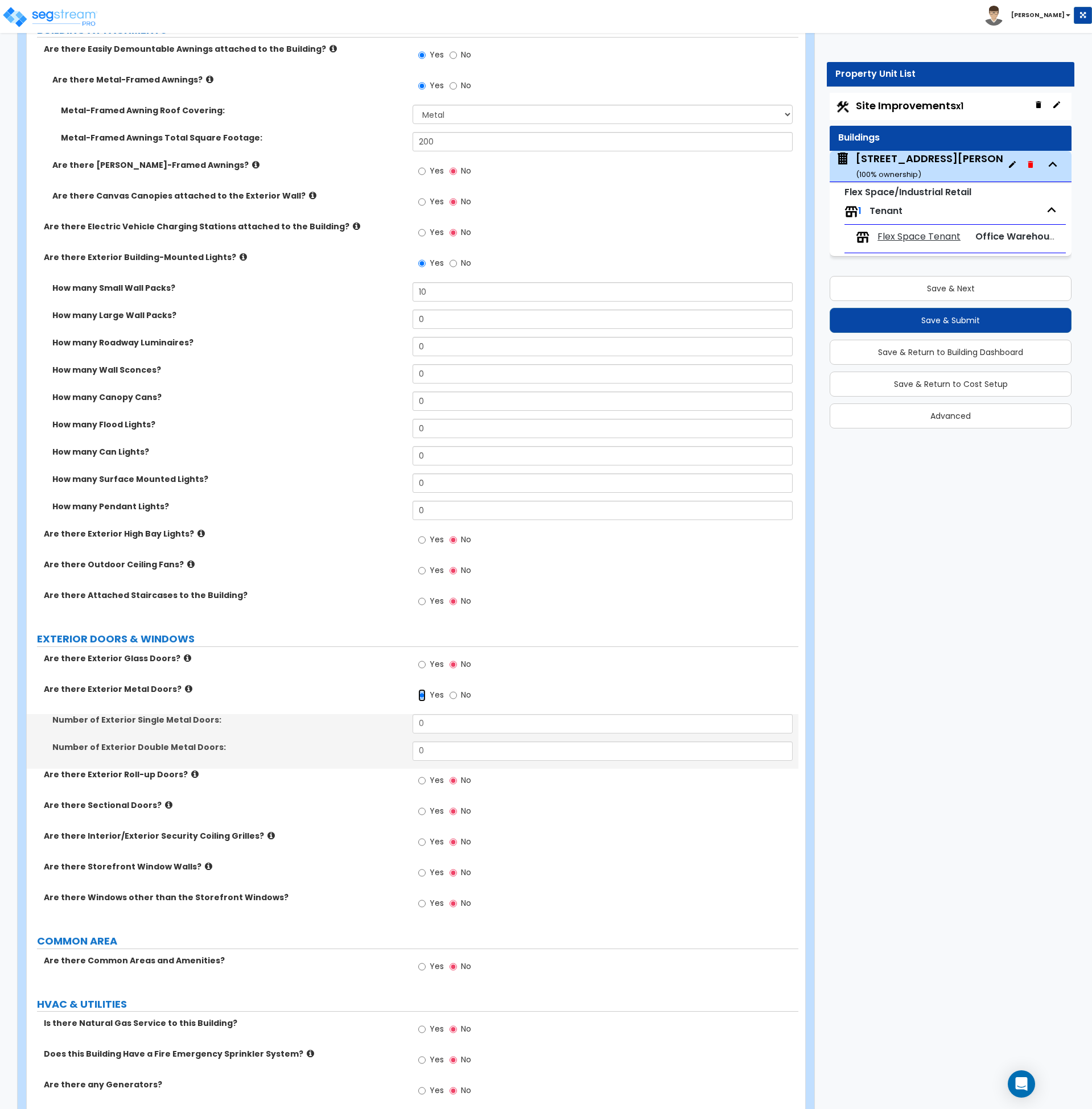
scroll to position [604, 0]
click at [453, 694] on input "No" at bounding box center [453, 695] width 8 height 13
radio input "false"
radio input "true"
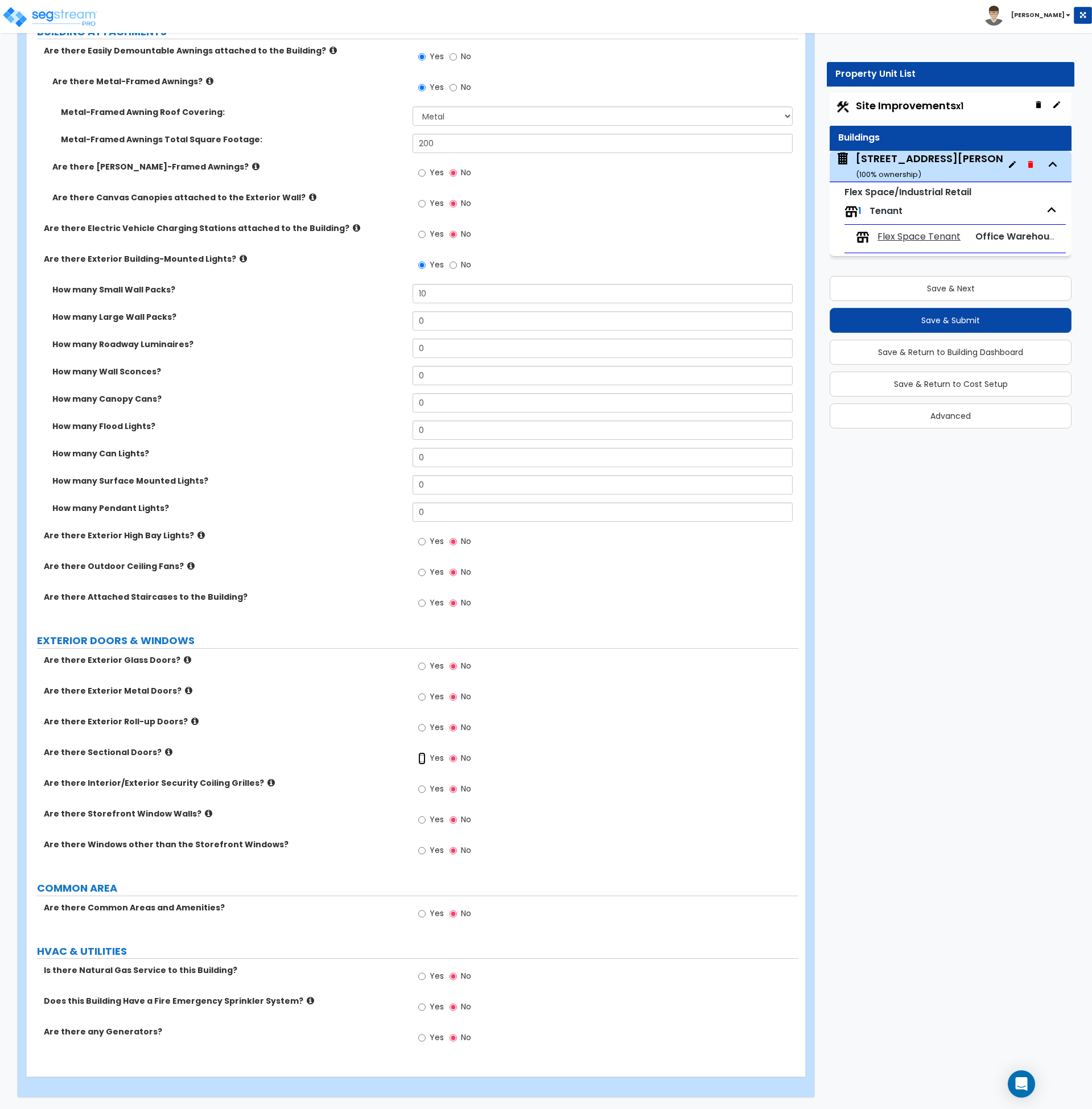
drag, startPoint x: 422, startPoint y: 756, endPoint x: 424, endPoint y: 768, distance: 12.2
click at [423, 756] on input "Yes" at bounding box center [422, 758] width 8 height 13
radio input "true"
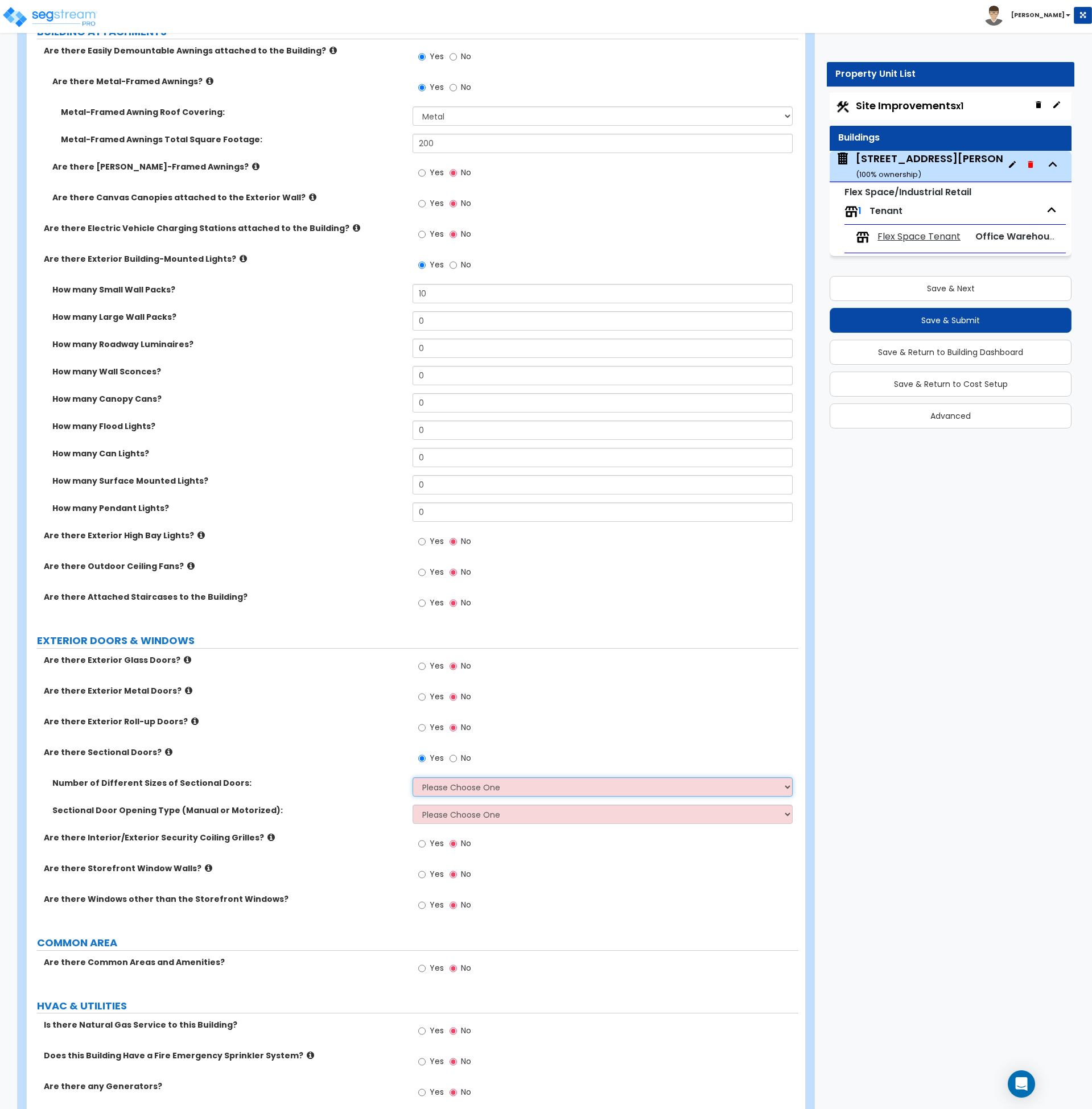
click at [436, 790] on select "Please Choose One 1 2 3" at bounding box center [602, 787] width 380 height 20
select select "2"
click at [412, 778] on select "Please Choose One 1 2 3" at bounding box center [602, 787] width 380 height 20
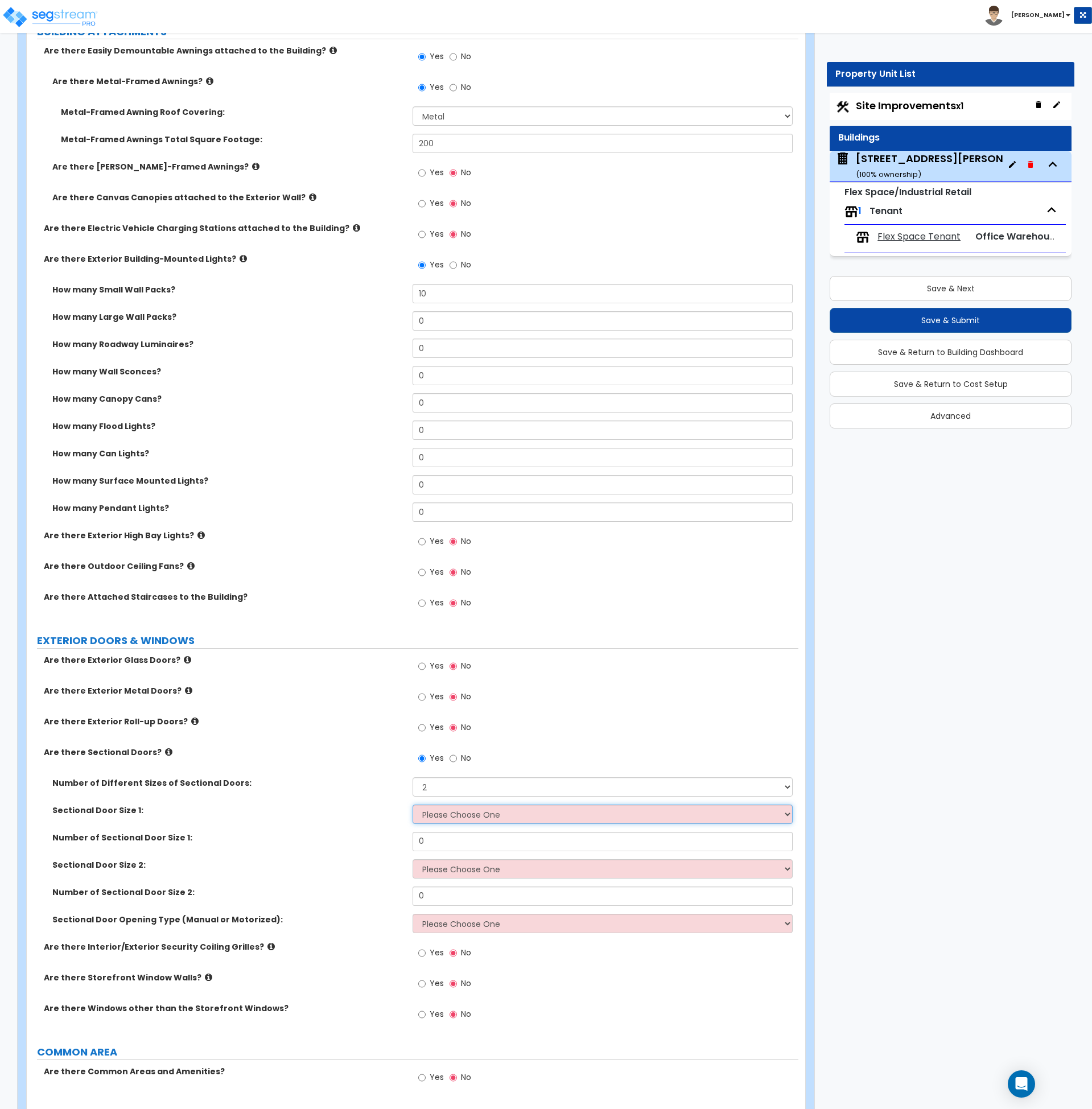
click at [440, 818] on select "Please Choose One 8' x 8' 10' x 10' 12' x 12' 20' x 14'" at bounding box center [602, 814] width 380 height 20
select select "3"
click at [412, 805] on select "Please Choose One 8' x 8' 10' x 10' 12' x 12' 20' x 14'" at bounding box center [602, 814] width 380 height 20
drag, startPoint x: 438, startPoint y: 840, endPoint x: 363, endPoint y: 838, distance: 75.0
click at [363, 838] on div "Number of Sectional Door Size 1: 0" at bounding box center [412, 846] width 772 height 27
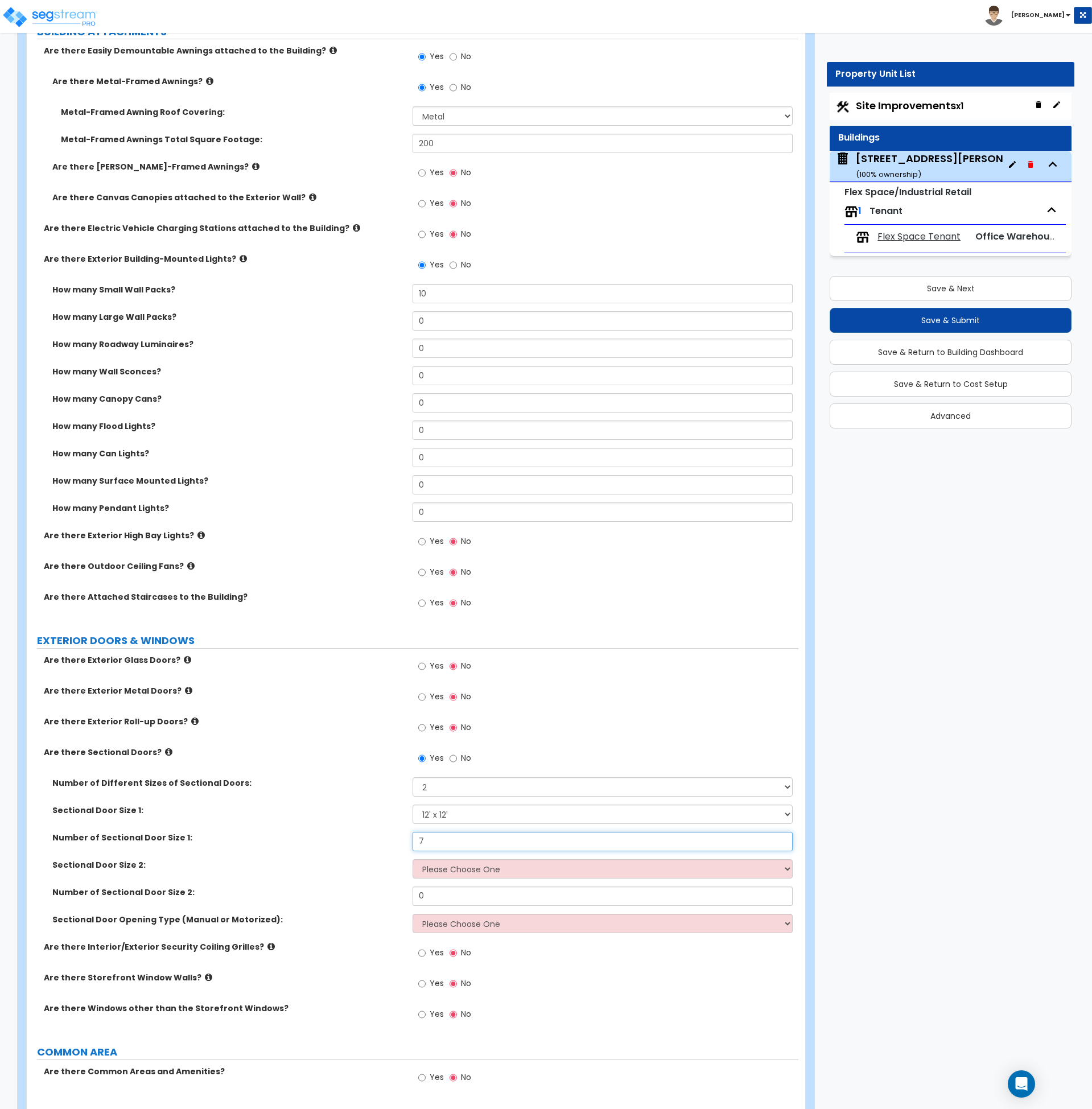
type input "7"
click at [464, 872] on select "Please Choose One 8' x 8' 10' x 10' 12' x 12' 20' x 14'" at bounding box center [602, 869] width 380 height 20
select select "2"
click at [412, 860] on select "Please Choose One 8' x 8' 10' x 10' 12' x 12' 20' x 14'" at bounding box center [602, 869] width 380 height 20
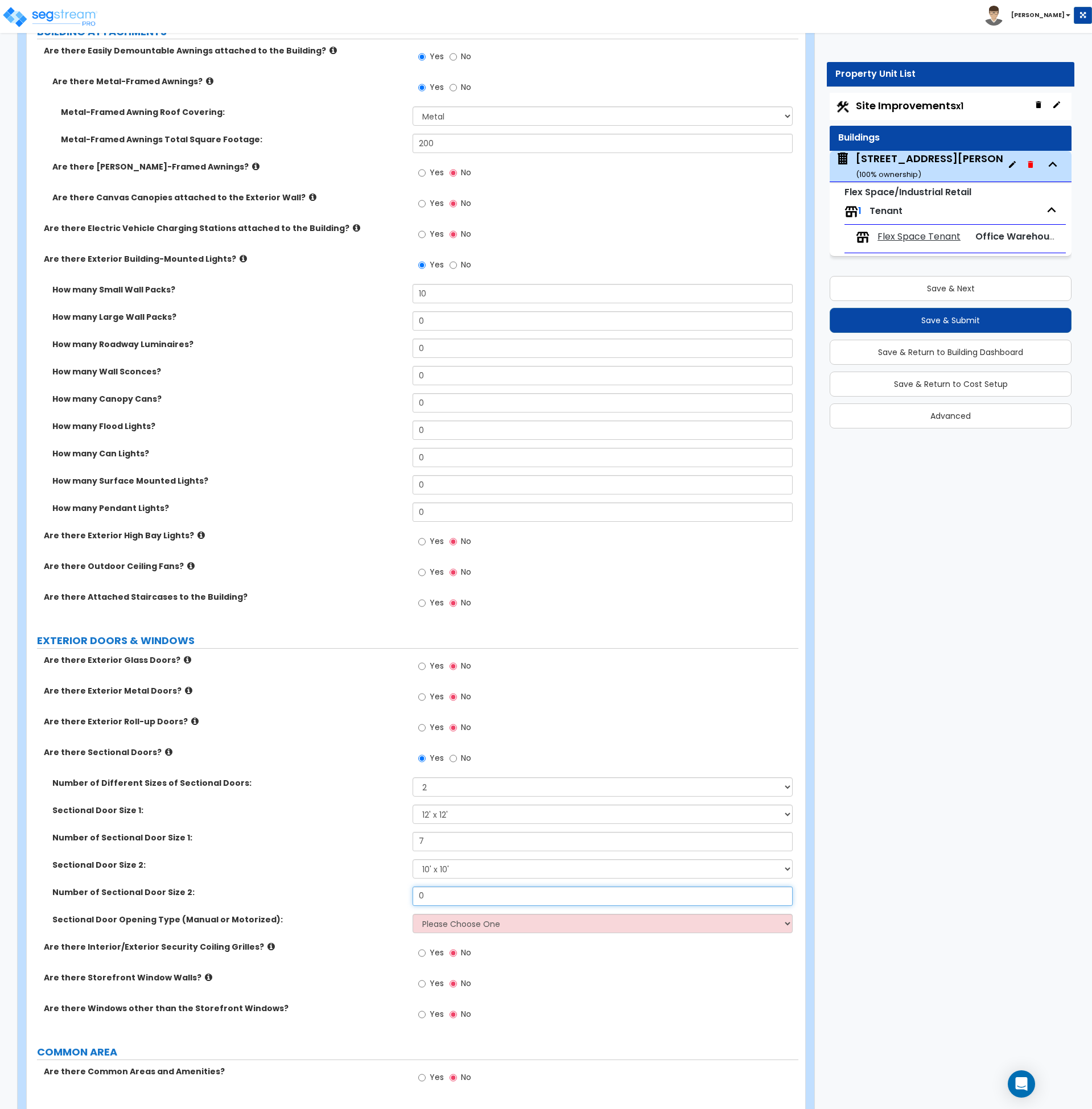
drag, startPoint x: 433, startPoint y: 897, endPoint x: 371, endPoint y: 890, distance: 62.4
click at [371, 890] on div "Number of Sectional Door Size 2: 0" at bounding box center [412, 901] width 772 height 27
type input "2"
click at [375, 889] on label "Number of Sectional Door Size 2:" at bounding box center [228, 892] width 352 height 11
click at [464, 928] on select "Please Choose One All Manual All Motorized Some are Motorized" at bounding box center [602, 924] width 380 height 20
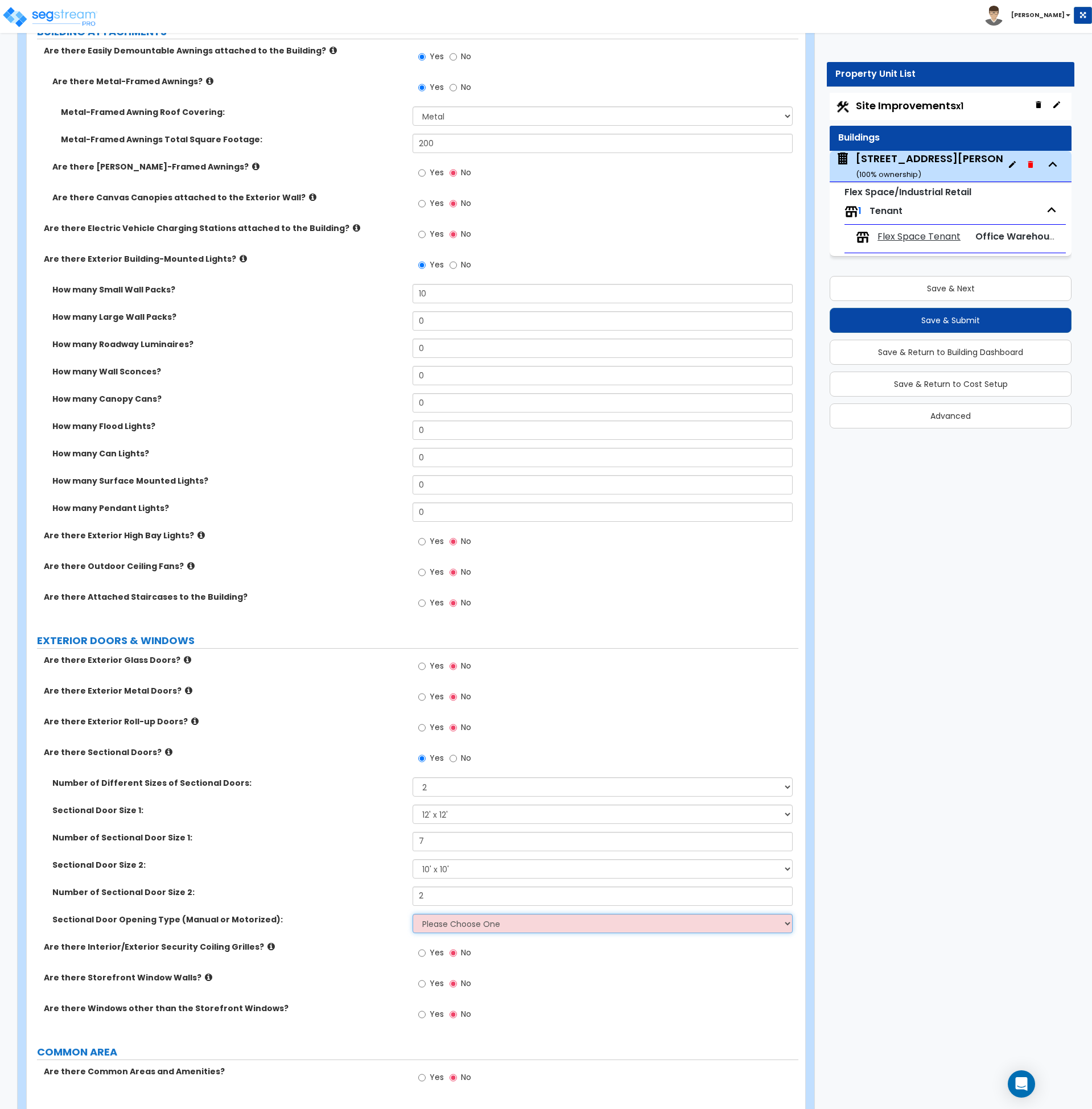
select select "1"
click at [412, 914] on select "Please Choose One All Manual All Motorized Some are Motorized" at bounding box center [602, 924] width 380 height 20
click at [390, 963] on div "Are there Interior/Exterior Security Coiling Grilles? Yes No" at bounding box center [412, 957] width 772 height 31
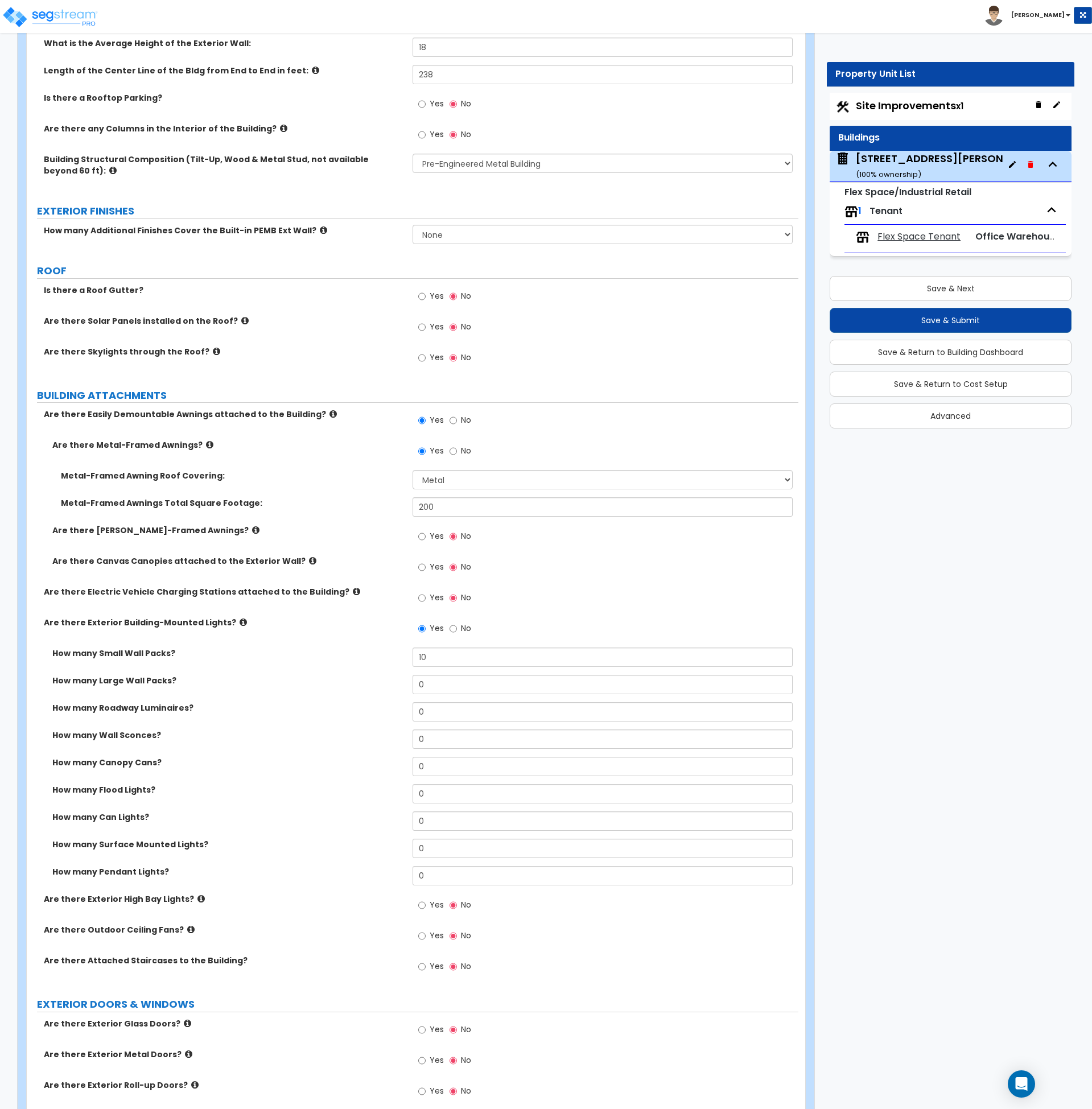
scroll to position [0, 0]
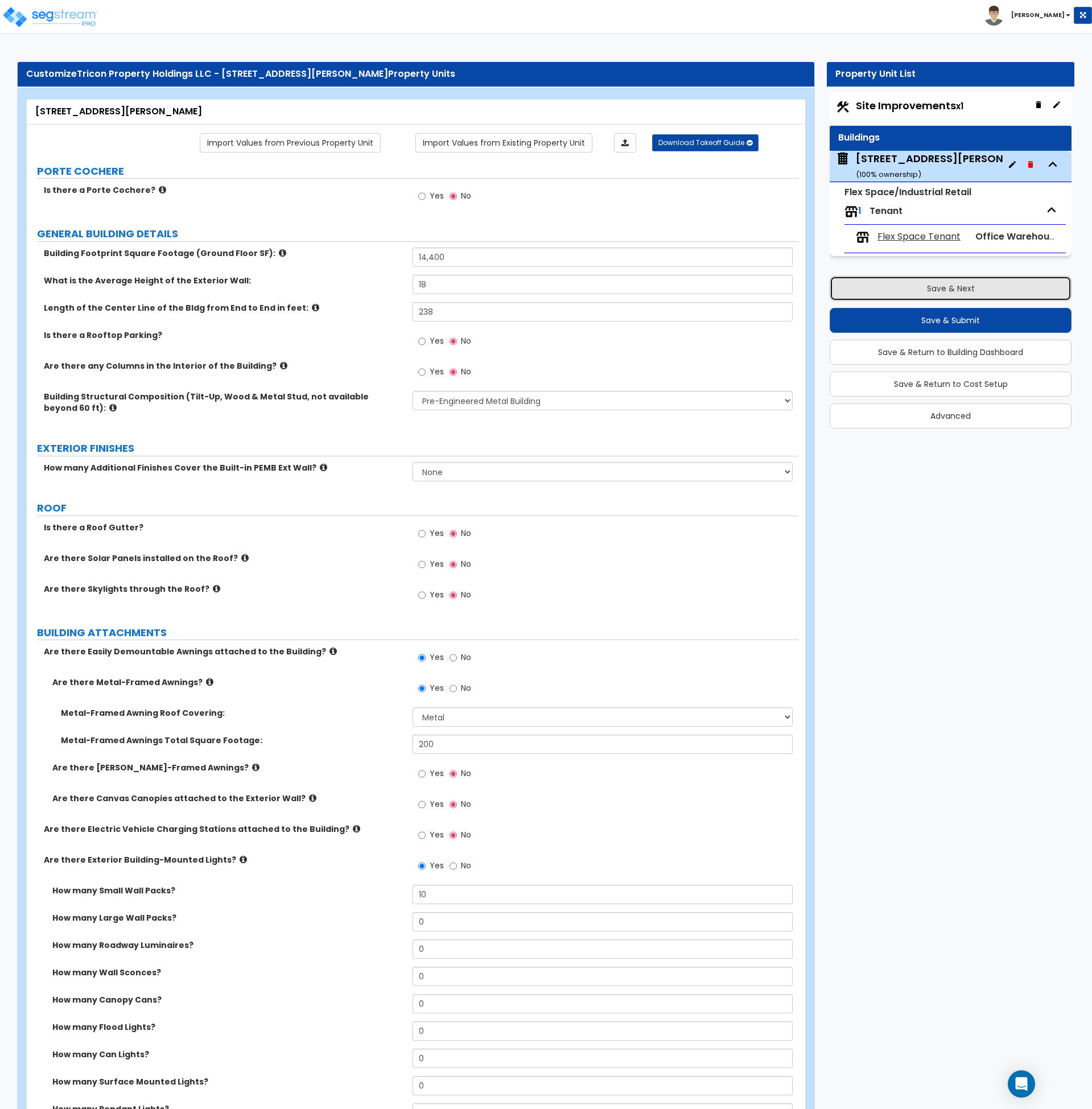
click at [949, 296] on button "Save & Next" at bounding box center [950, 288] width 242 height 25
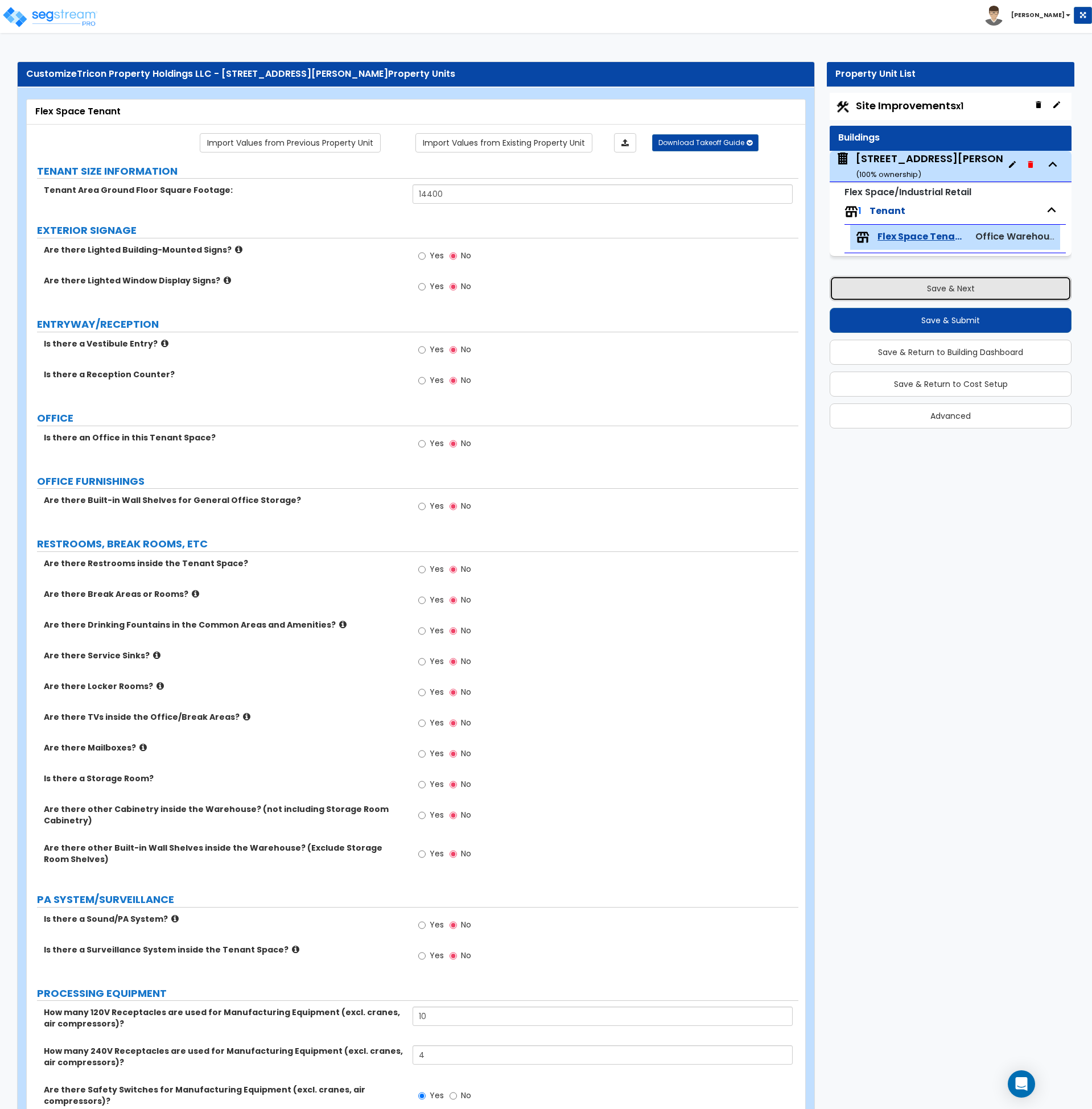
click at [952, 295] on button "Save & Next" at bounding box center [950, 288] width 242 height 25
select select "2"
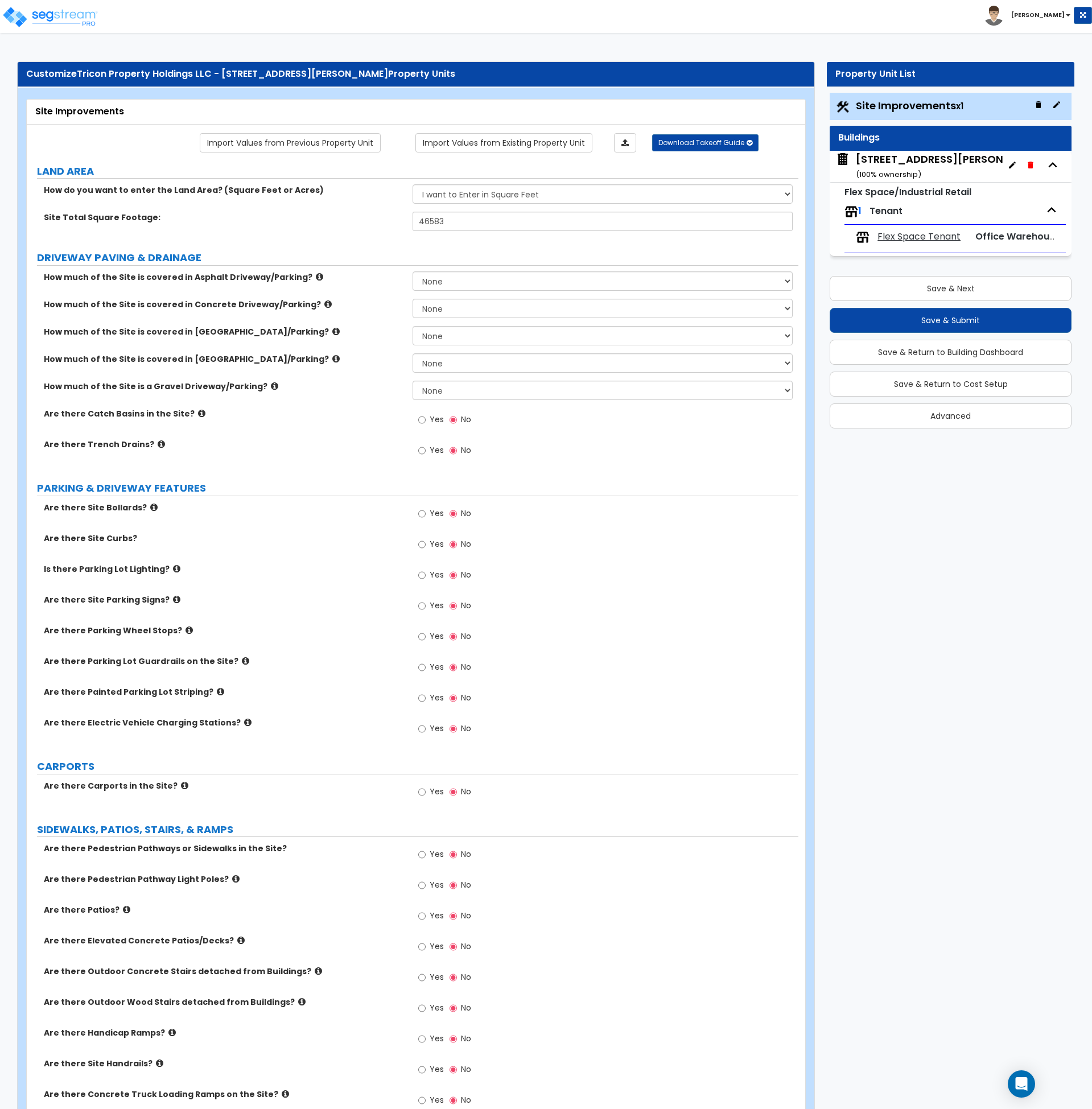
click at [354, 528] on div "Are there Site Bollards? Yes No" at bounding box center [412, 517] width 772 height 31
click at [667, 173] on label "LAND AREA" at bounding box center [418, 171] width 762 height 15
click at [383, 419] on label "Are there Catch Basins in the Site?" at bounding box center [224, 413] width 360 height 11
click at [424, 634] on input "Yes" at bounding box center [422, 637] width 8 height 13
radio input "true"
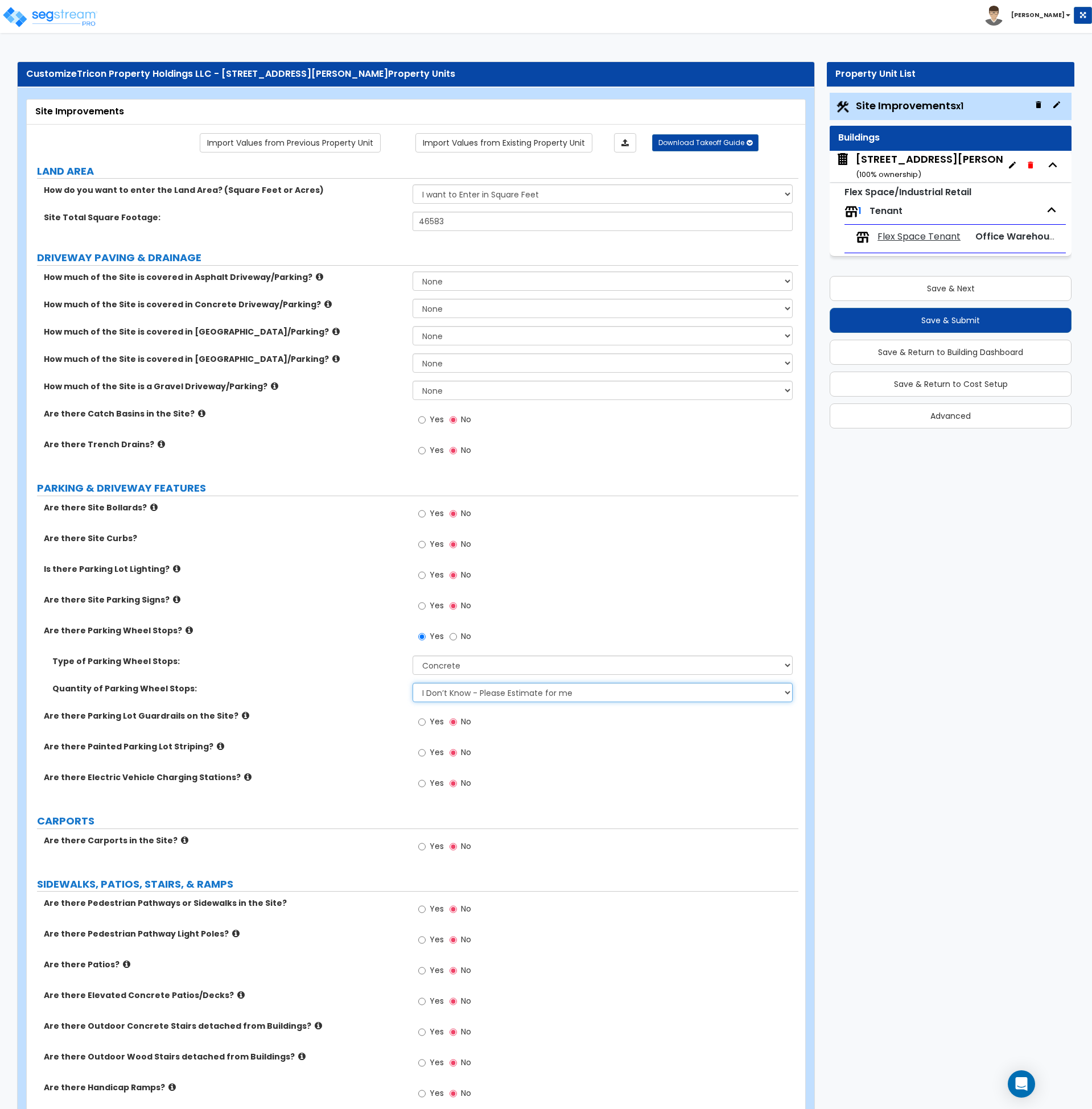
click at [461, 696] on select "I Don’t Know - Please Estimate for me I Want to Enter the Number of Wheel Stops" at bounding box center [602, 692] width 380 height 20
select select "1"
click at [412, 683] on select "I Don’t Know - Please Estimate for me I Want to Enter the Number of Wheel Stops" at bounding box center [602, 692] width 380 height 20
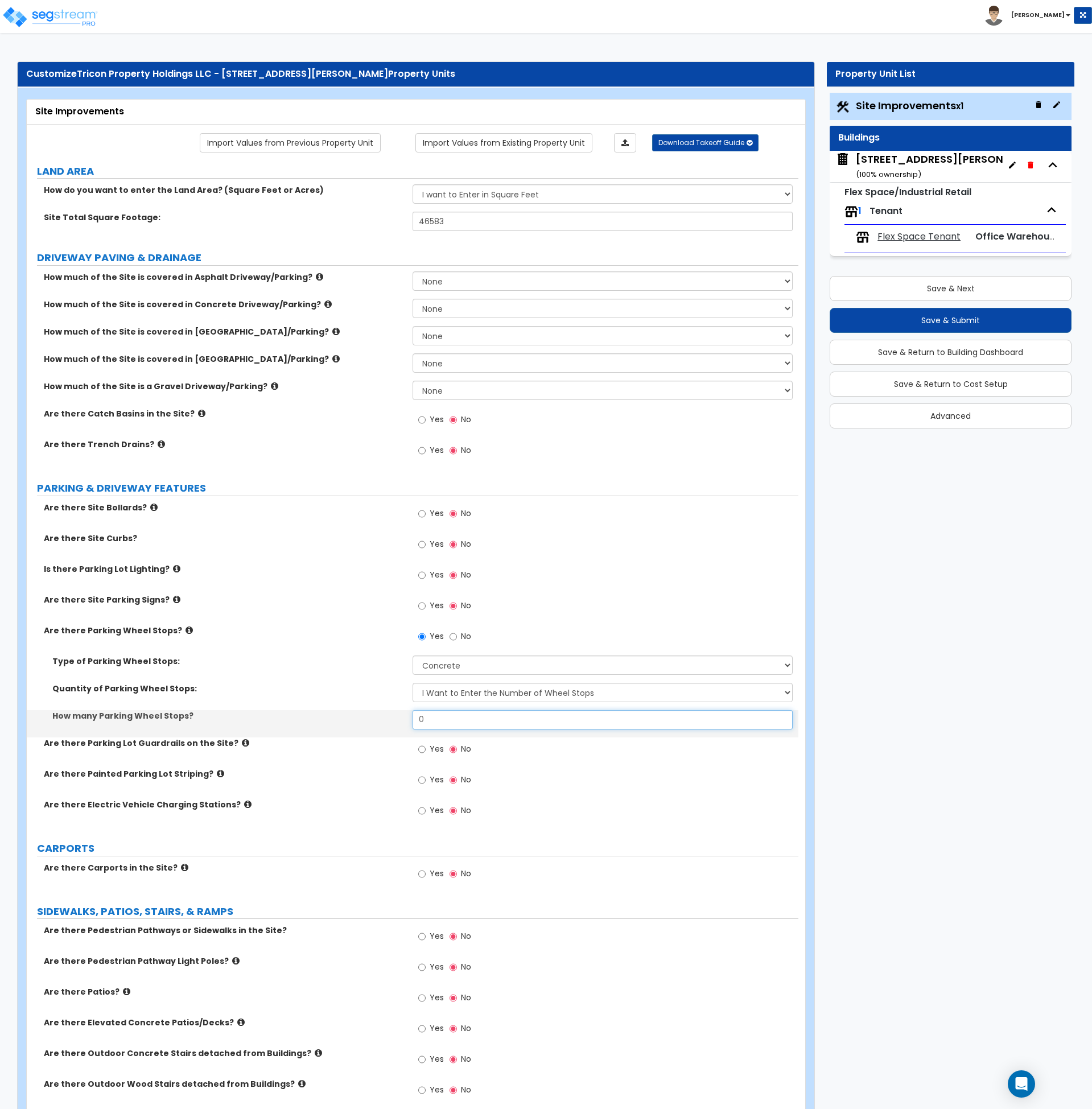
drag, startPoint x: 450, startPoint y: 715, endPoint x: 365, endPoint y: 728, distance: 86.0
click at [365, 728] on div "How many Parking Wheel Stops? 0" at bounding box center [412, 724] width 772 height 27
type input "9"
click at [365, 729] on div "How many Parking Wheel Stops? 9" at bounding box center [412, 724] width 772 height 27
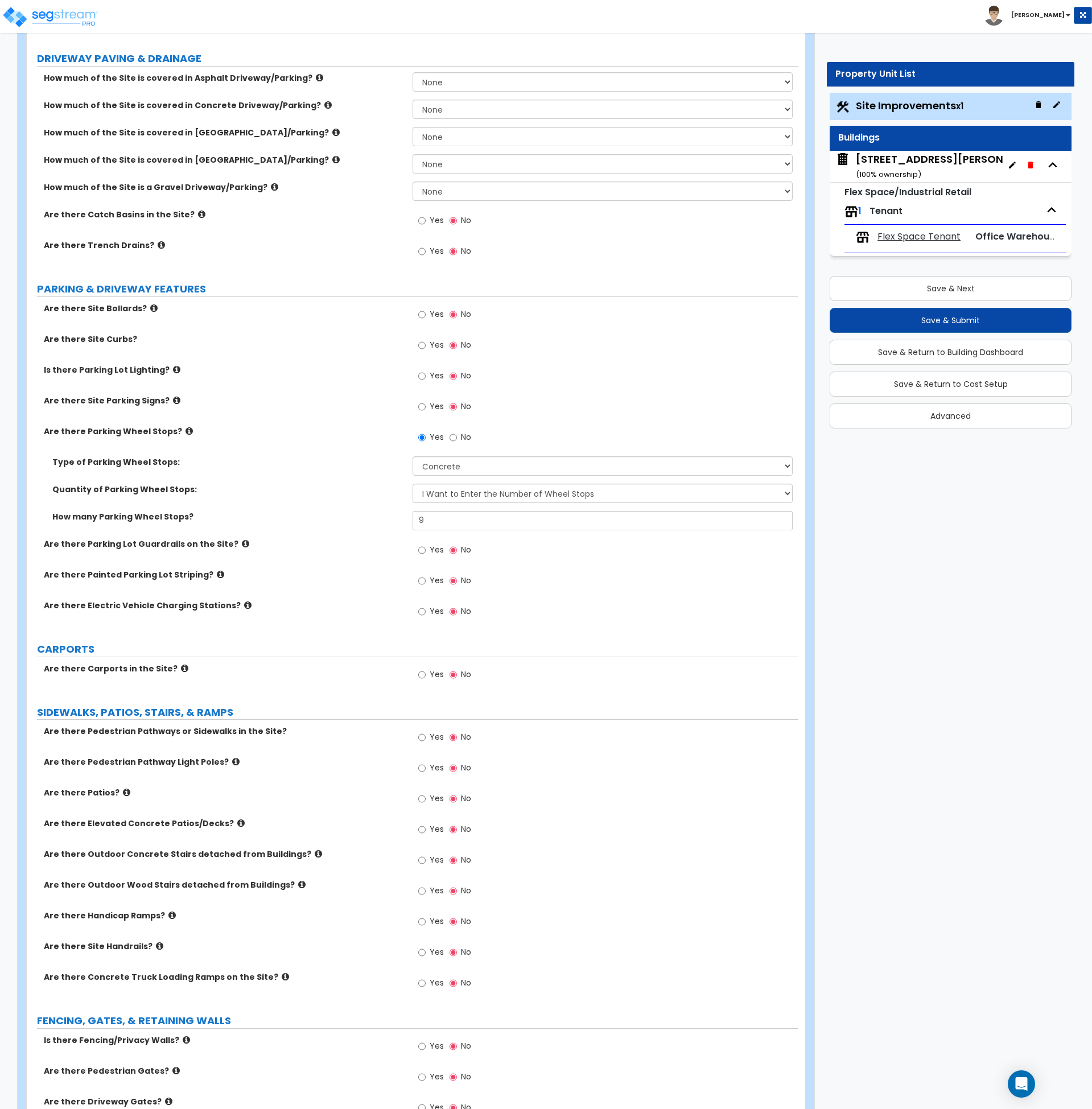
click at [422, 592] on div "Yes No" at bounding box center [444, 582] width 64 height 26
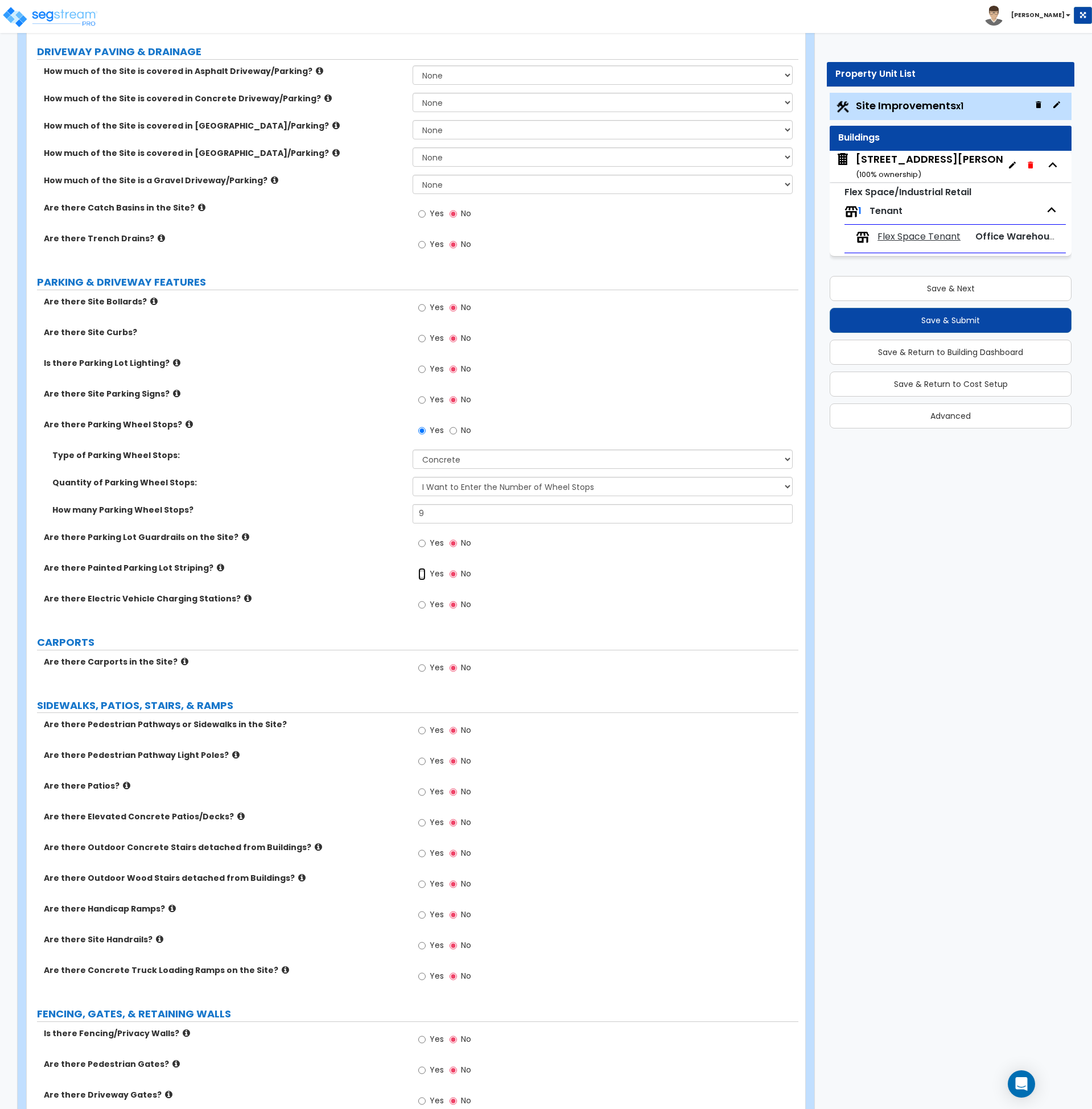
click at [423, 581] on label "Yes" at bounding box center [431, 575] width 26 height 20
click at [423, 581] on input "Yes" at bounding box center [422, 574] width 8 height 13
radio input "true"
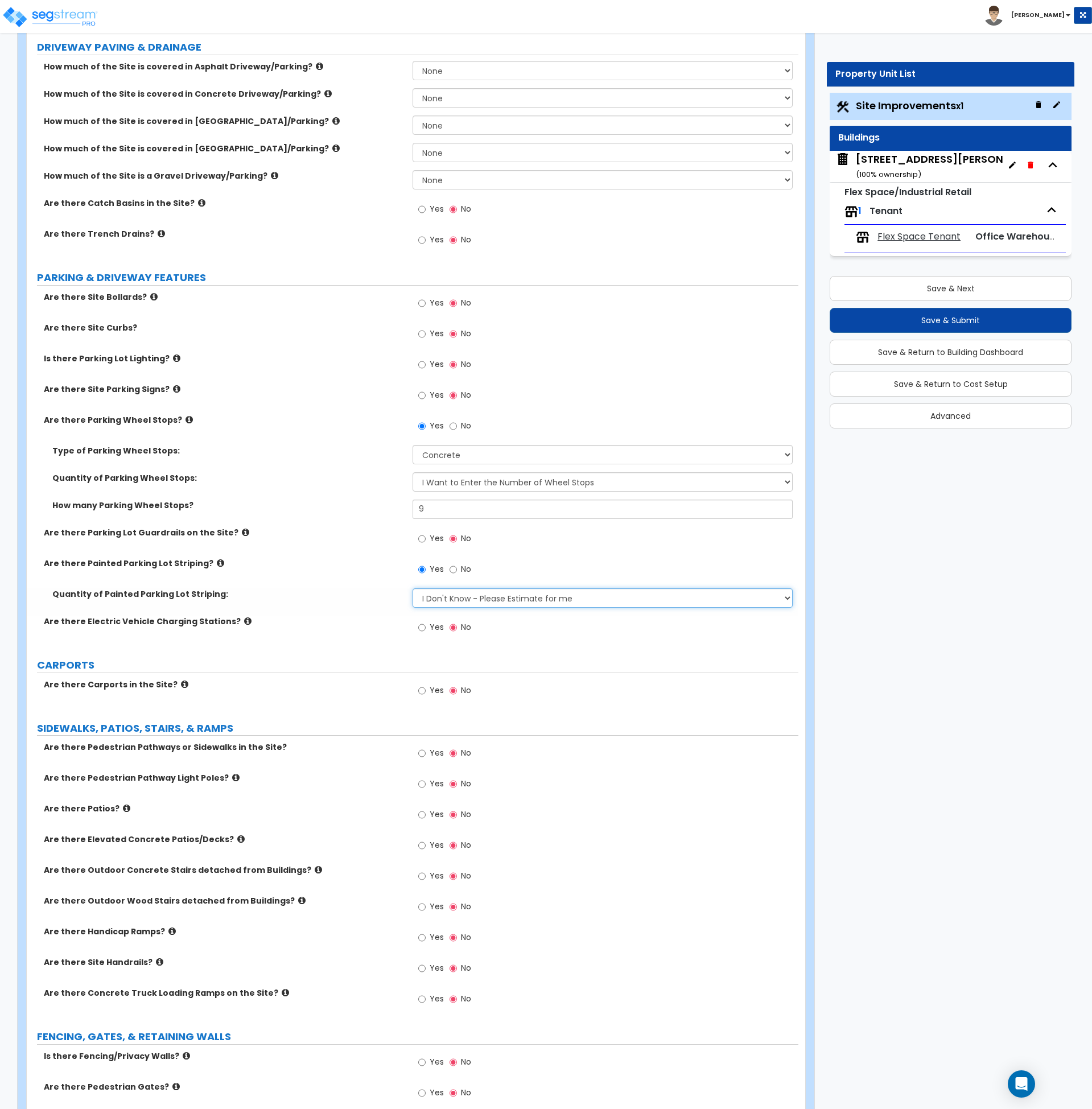
click at [447, 597] on select "I Don't Know - Please Estimate for me I Want to Enter the Number of Parking Spa…" at bounding box center [602, 598] width 380 height 20
click at [447, 597] on select "I Don't Know - Please Estimate for me I Want to Enter the Number of Parking Spa…" at bounding box center [602, 597] width 380 height 20
click at [350, 604] on div "Quantity of Painted Parking Lot Striping: I Don't Know - Please Estimate for me…" at bounding box center [412, 601] width 772 height 27
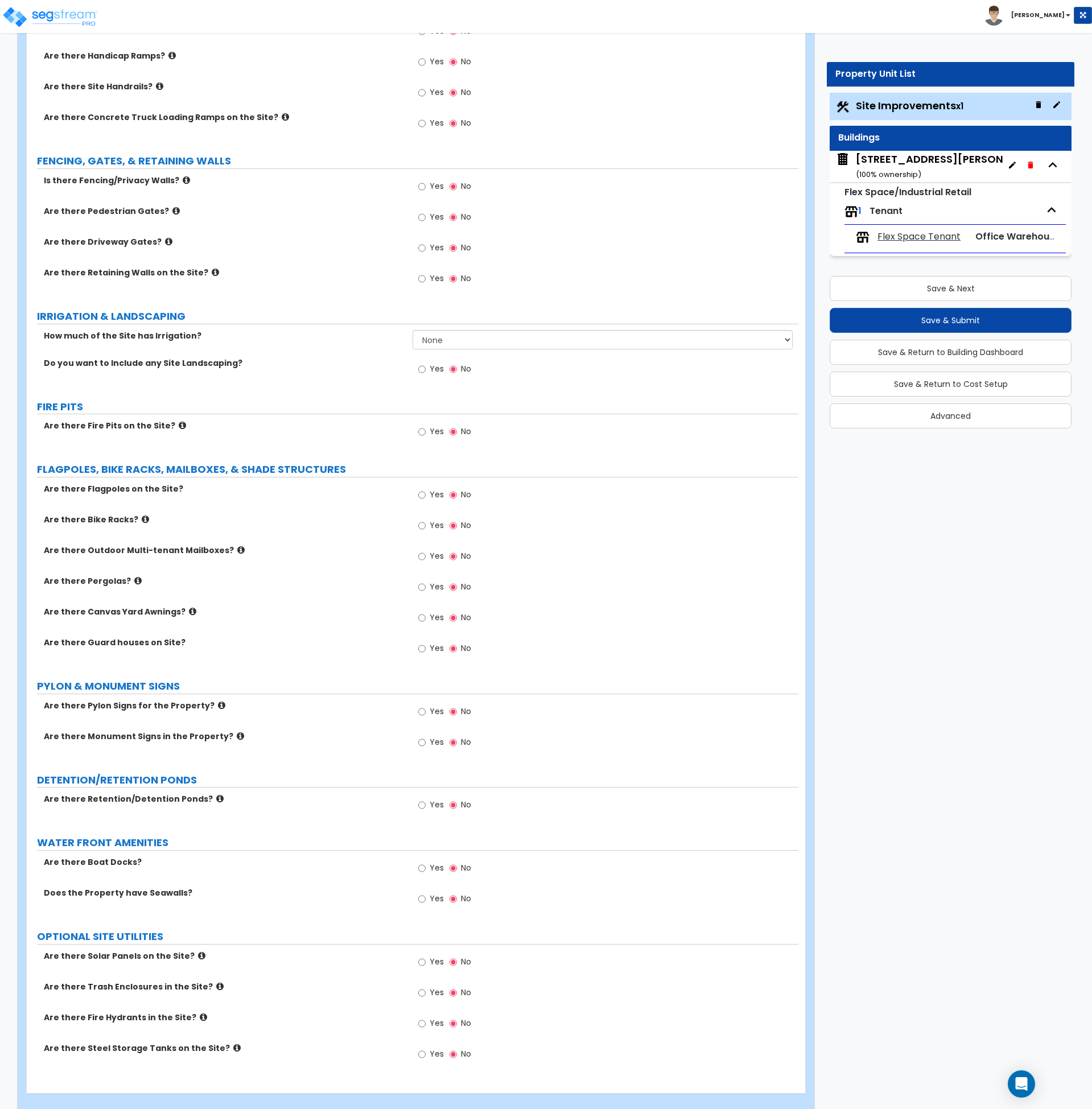
scroll to position [1103, 0]
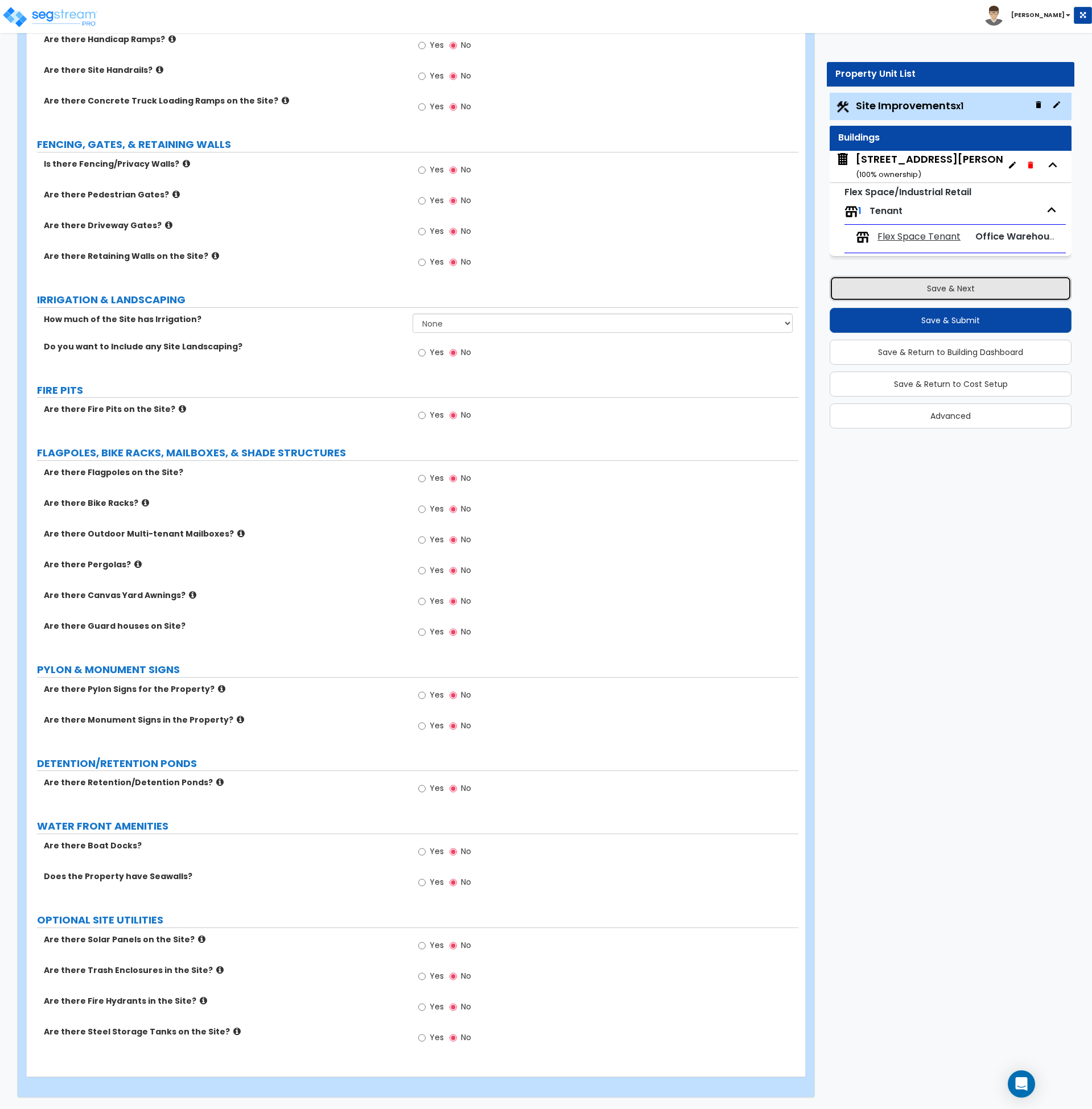
click at [954, 291] on button "Save & Next" at bounding box center [950, 288] width 242 height 25
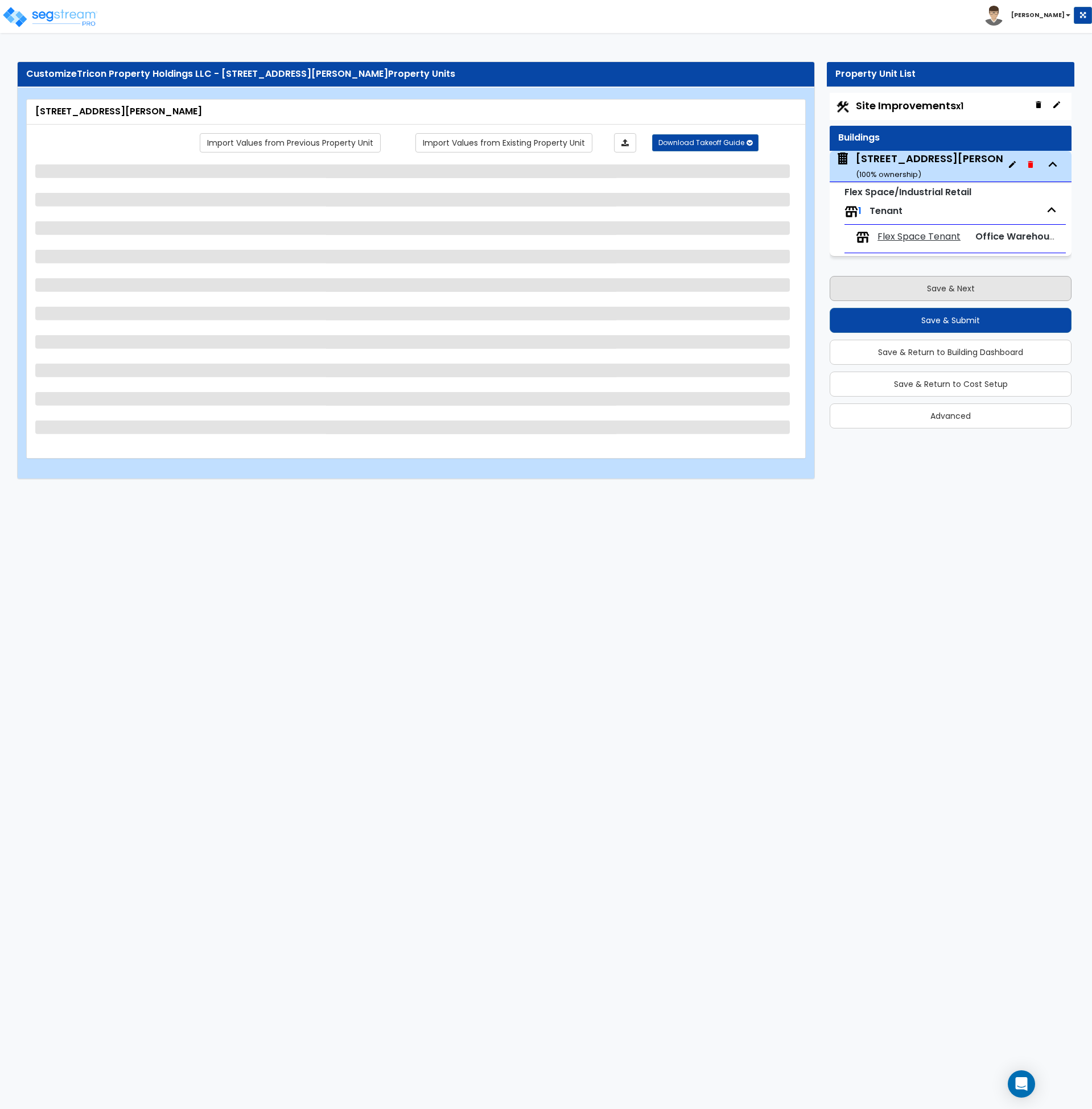
scroll to position [0, 0]
select select "1"
select select "2"
select select "3"
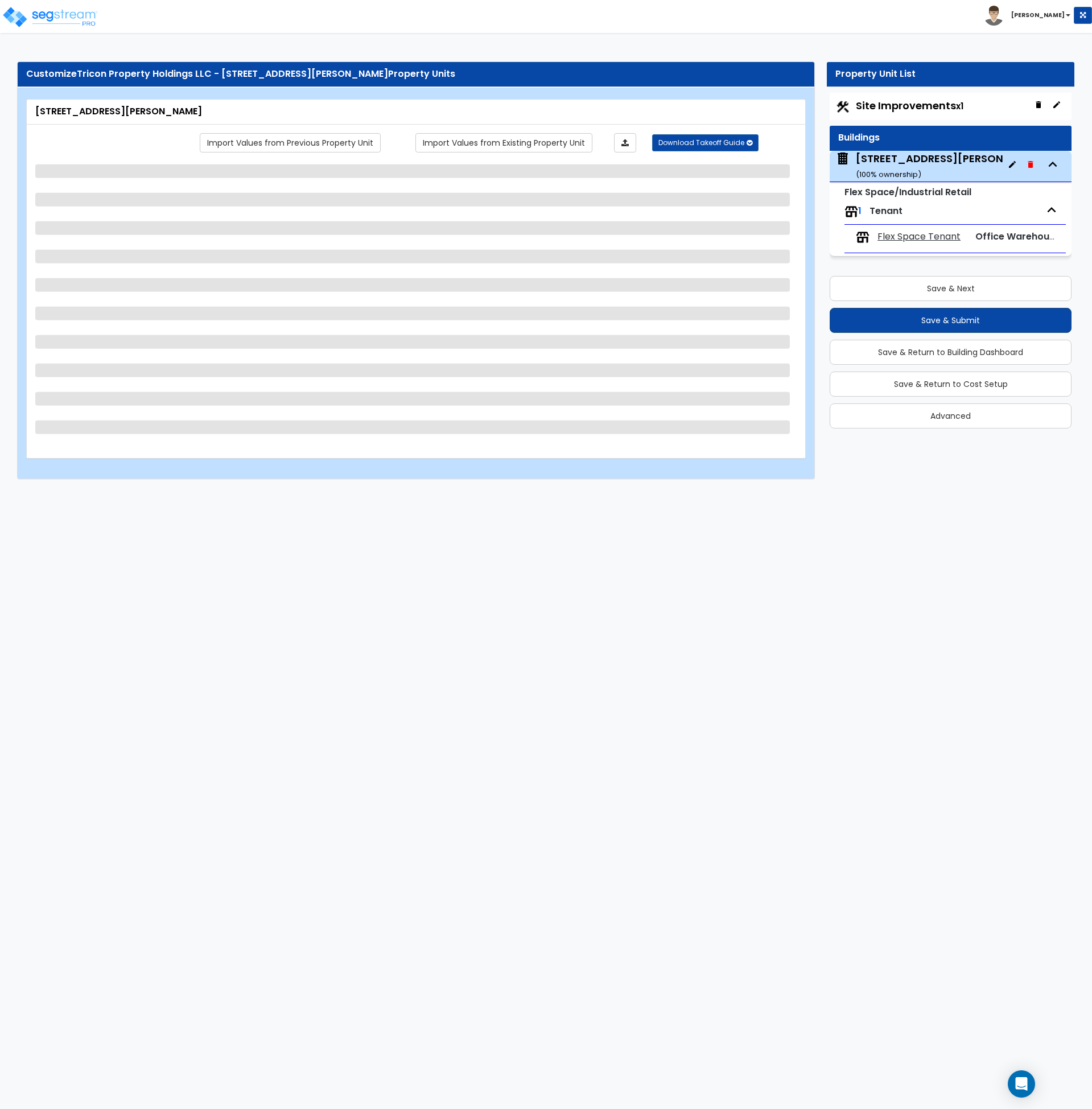
select select "2"
select select "1"
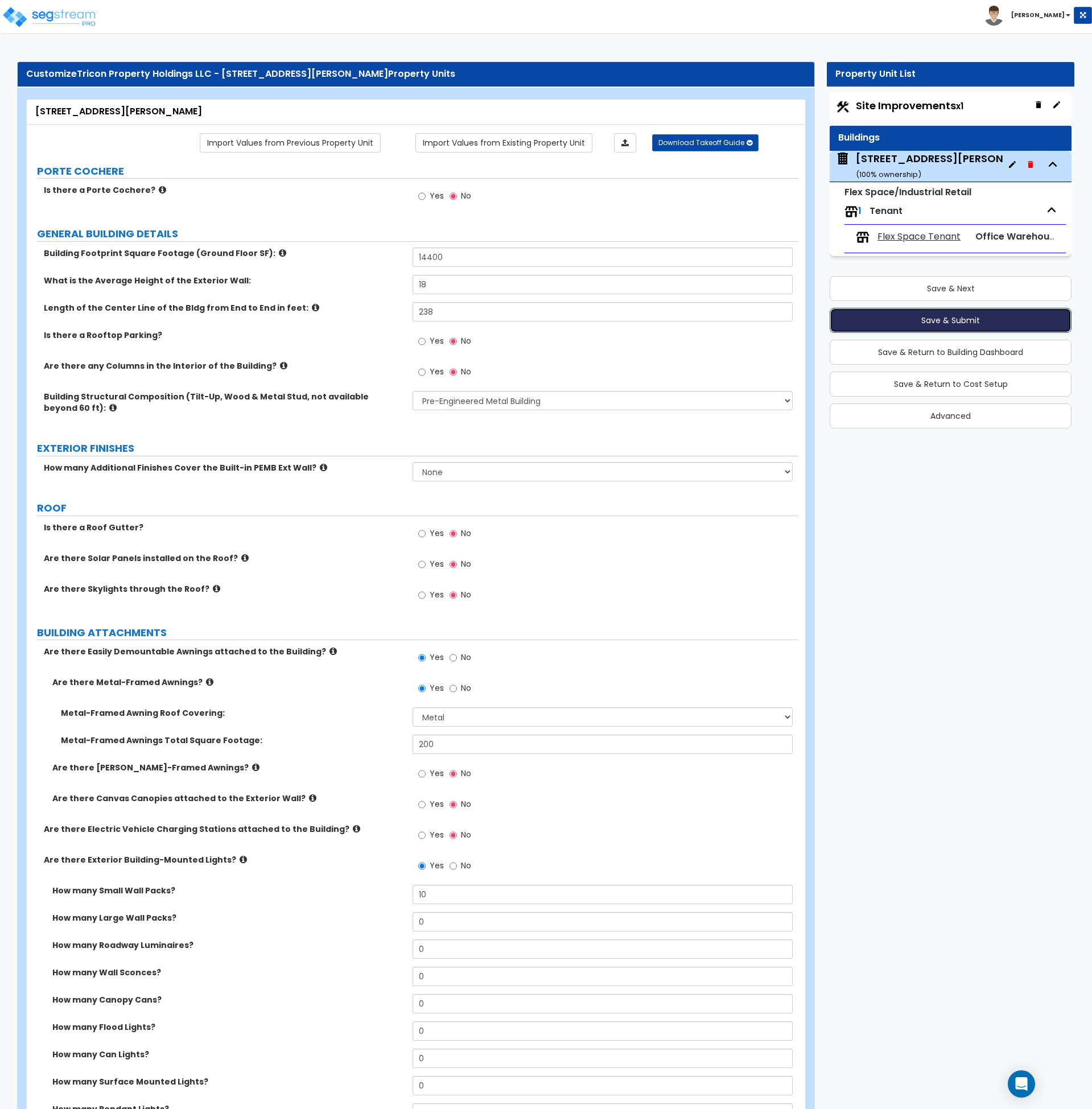
click at [958, 324] on button "Save & Submit" at bounding box center [950, 320] width 242 height 25
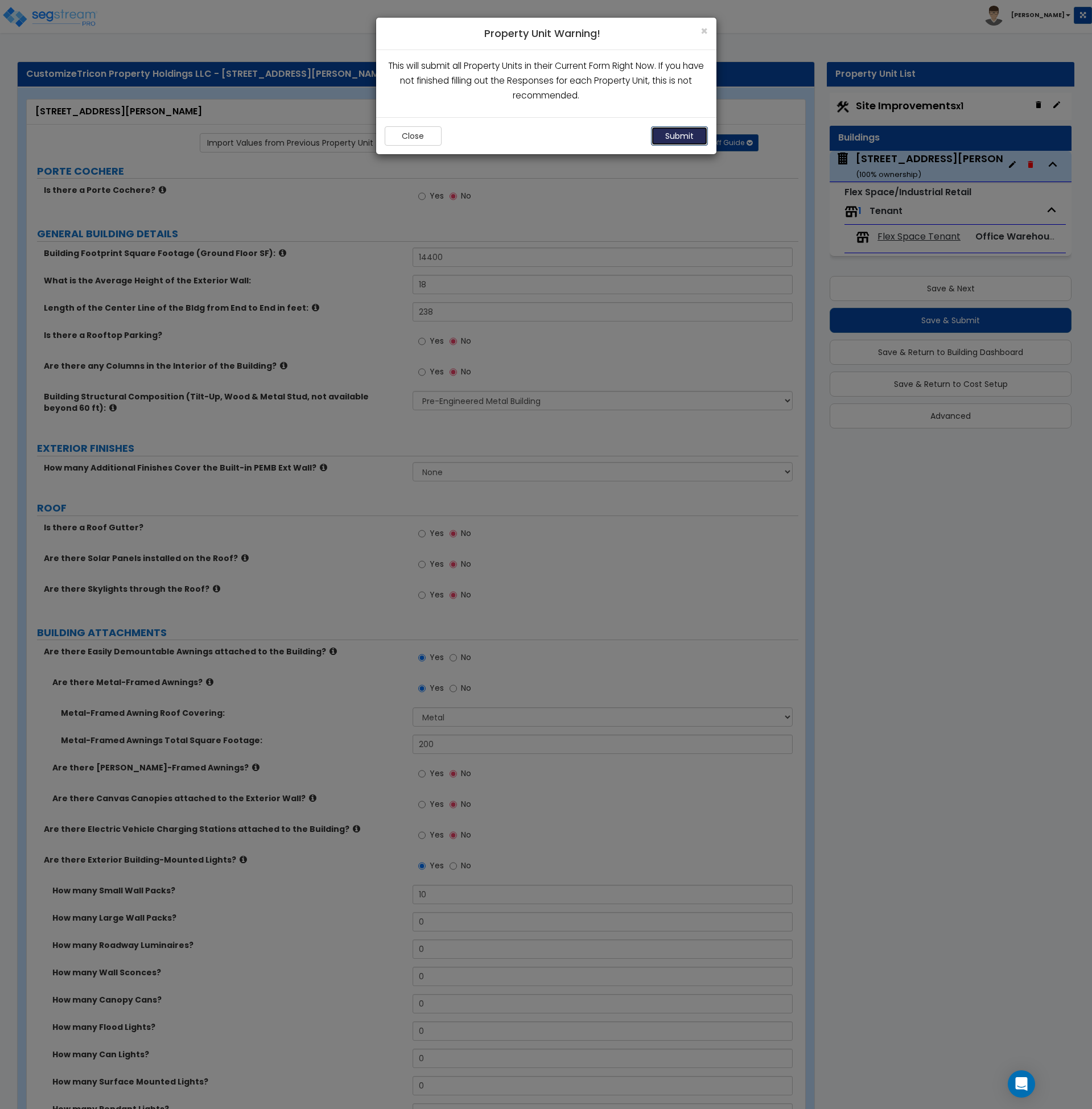
click at [677, 135] on button "Submit" at bounding box center [680, 136] width 57 height 20
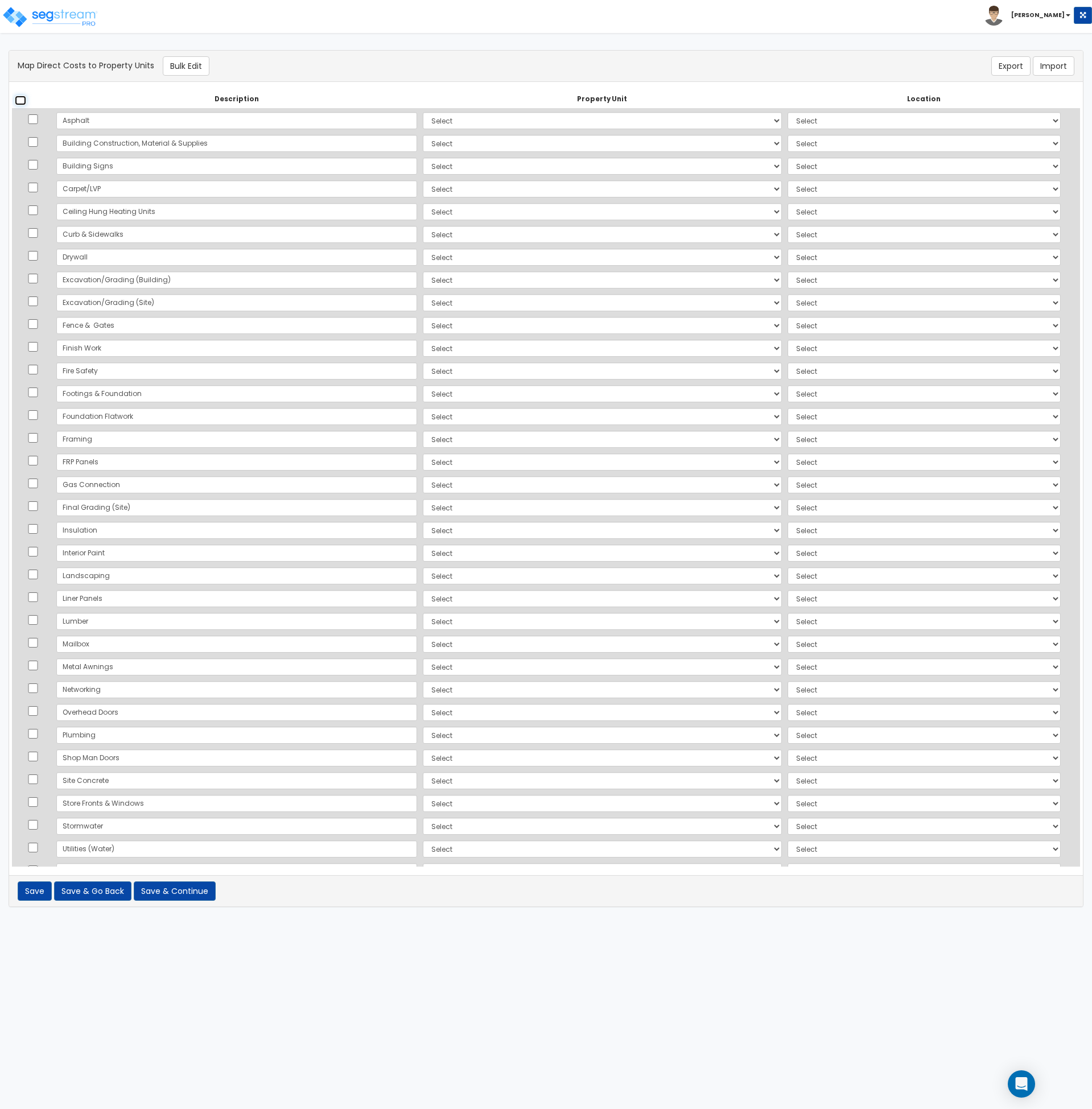
click at [22, 101] on input "checkbox" at bounding box center [20, 100] width 11 height 9
checkbox input "true"
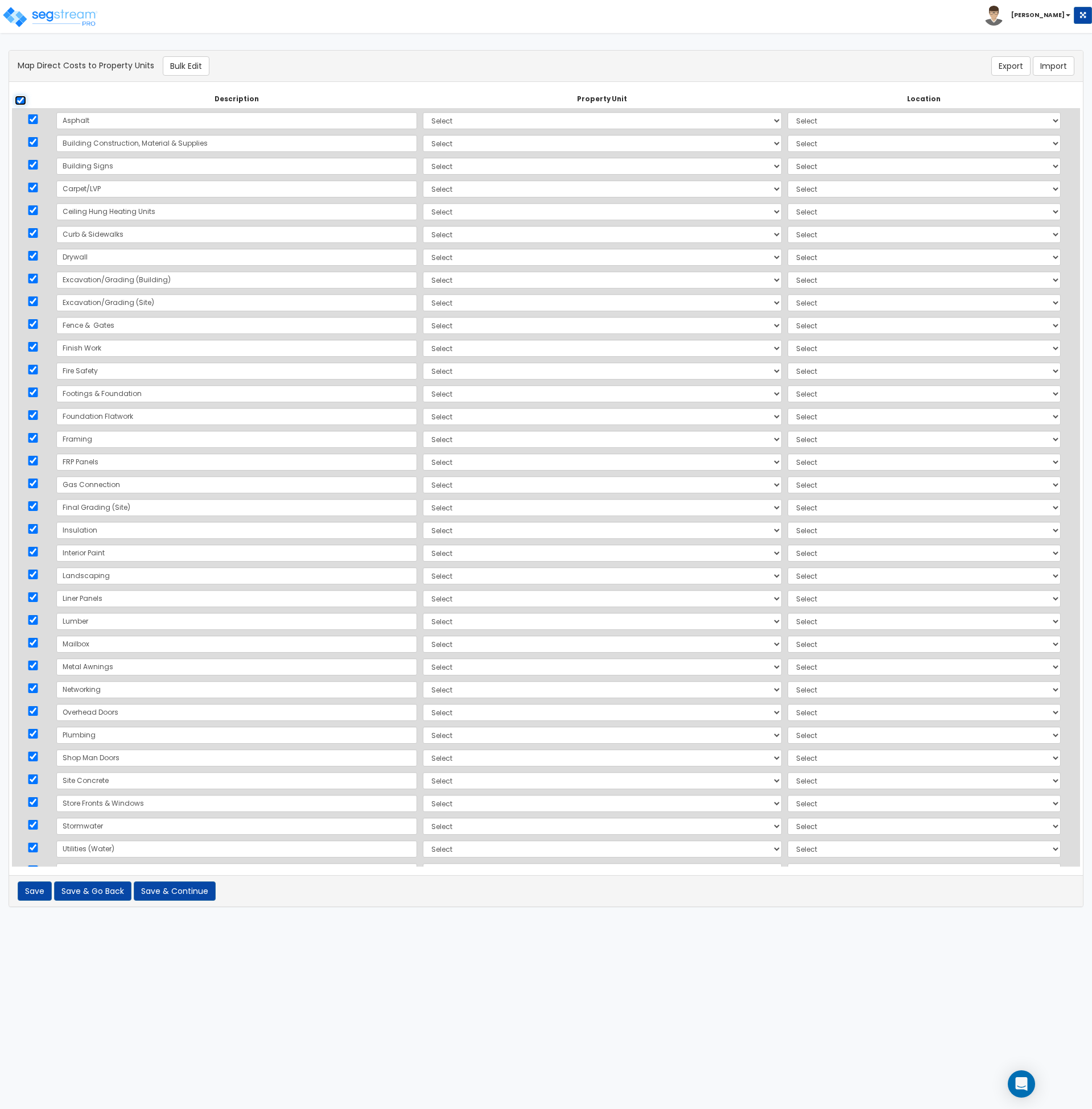
checkbox input "true"
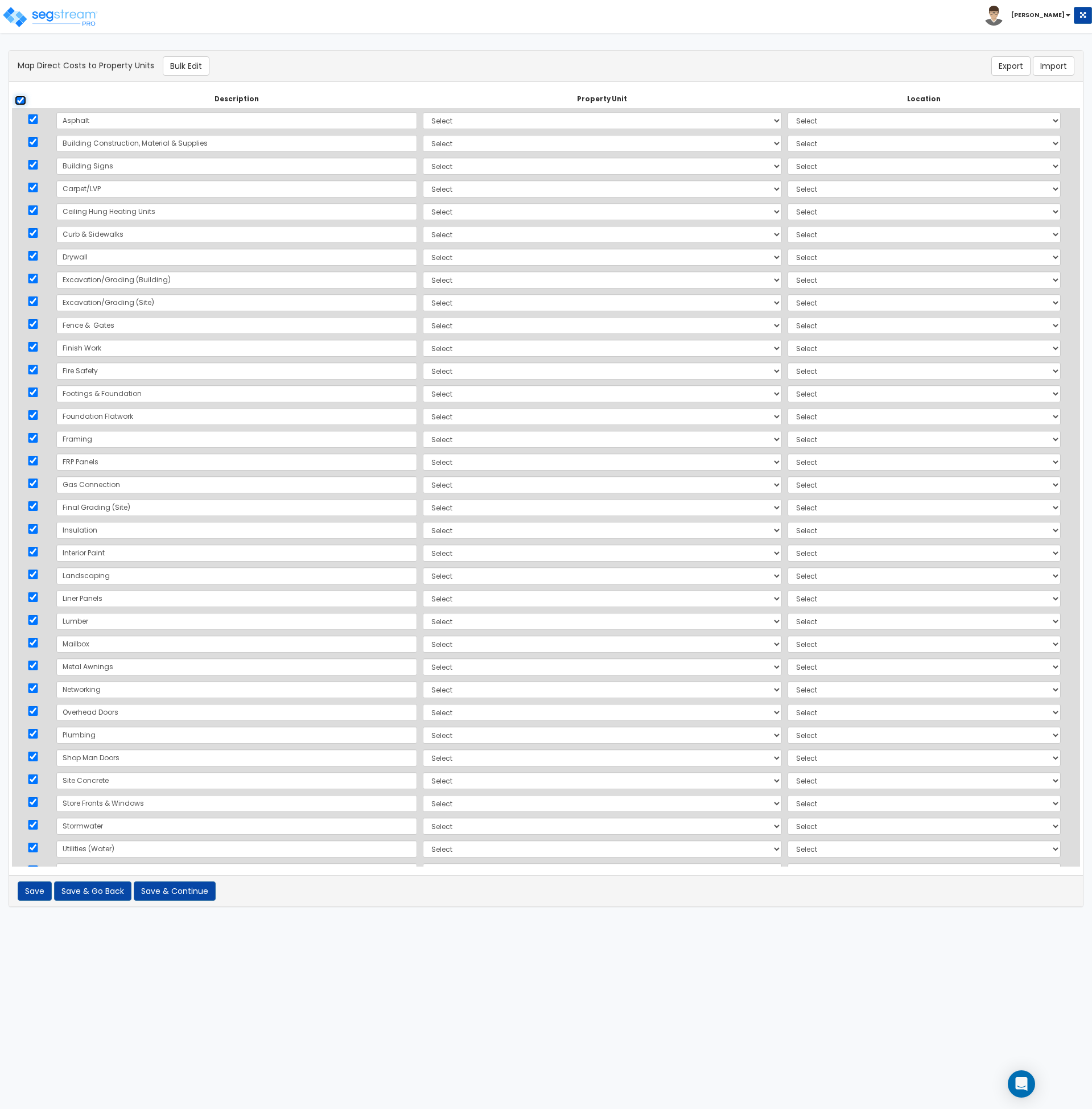
checkbox input "true"
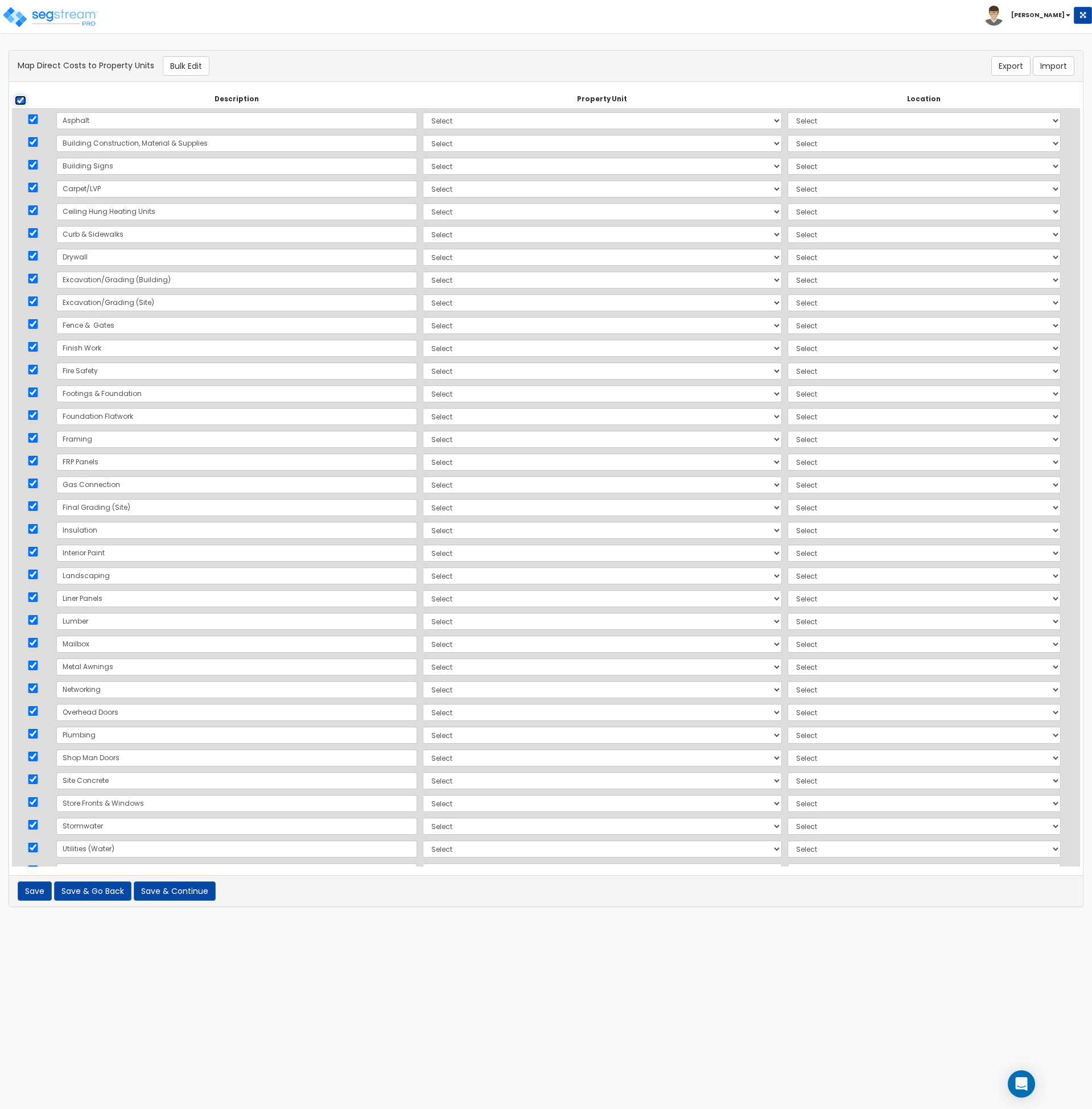
checkbox input "true"
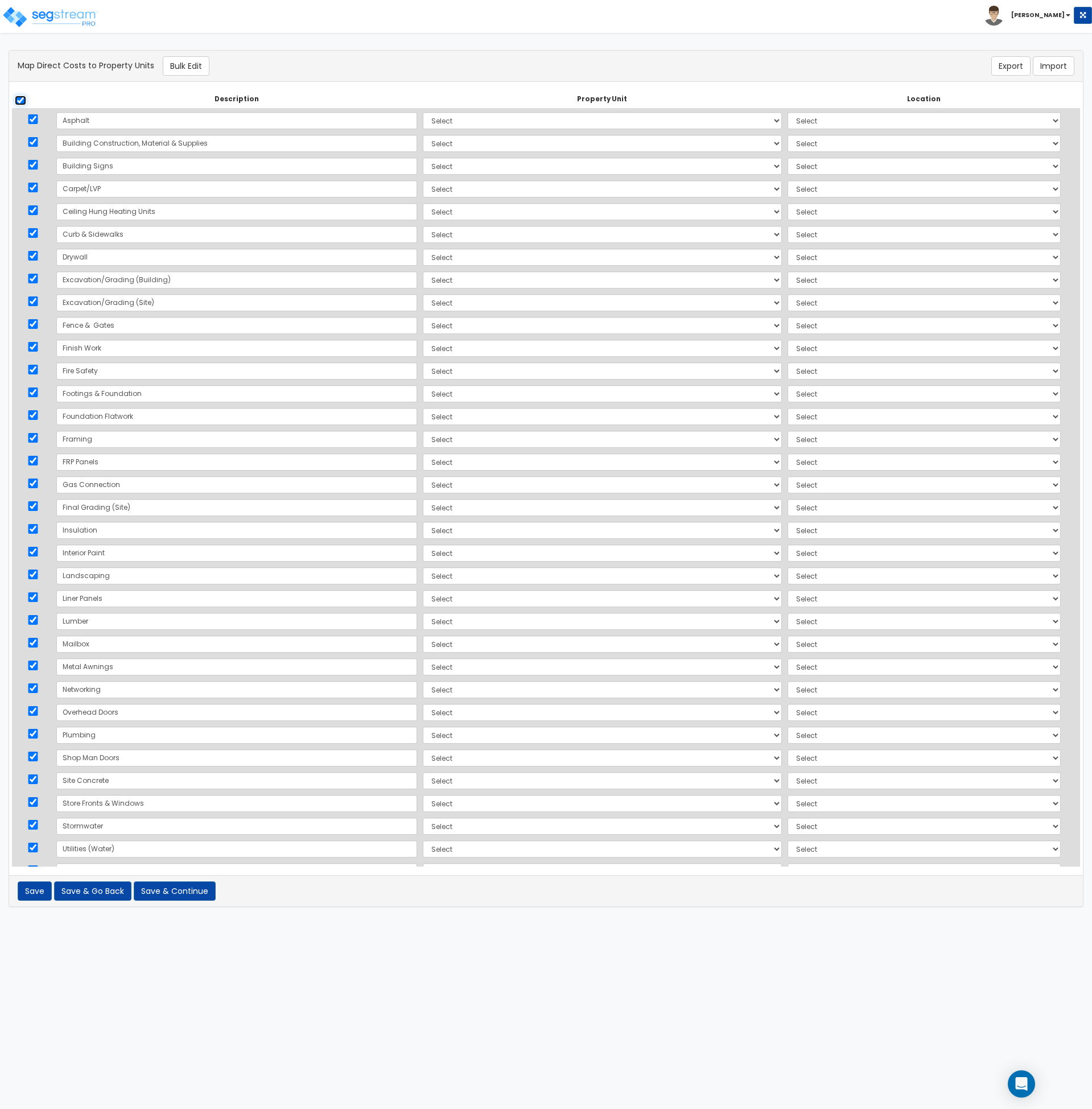
checkbox input "true"
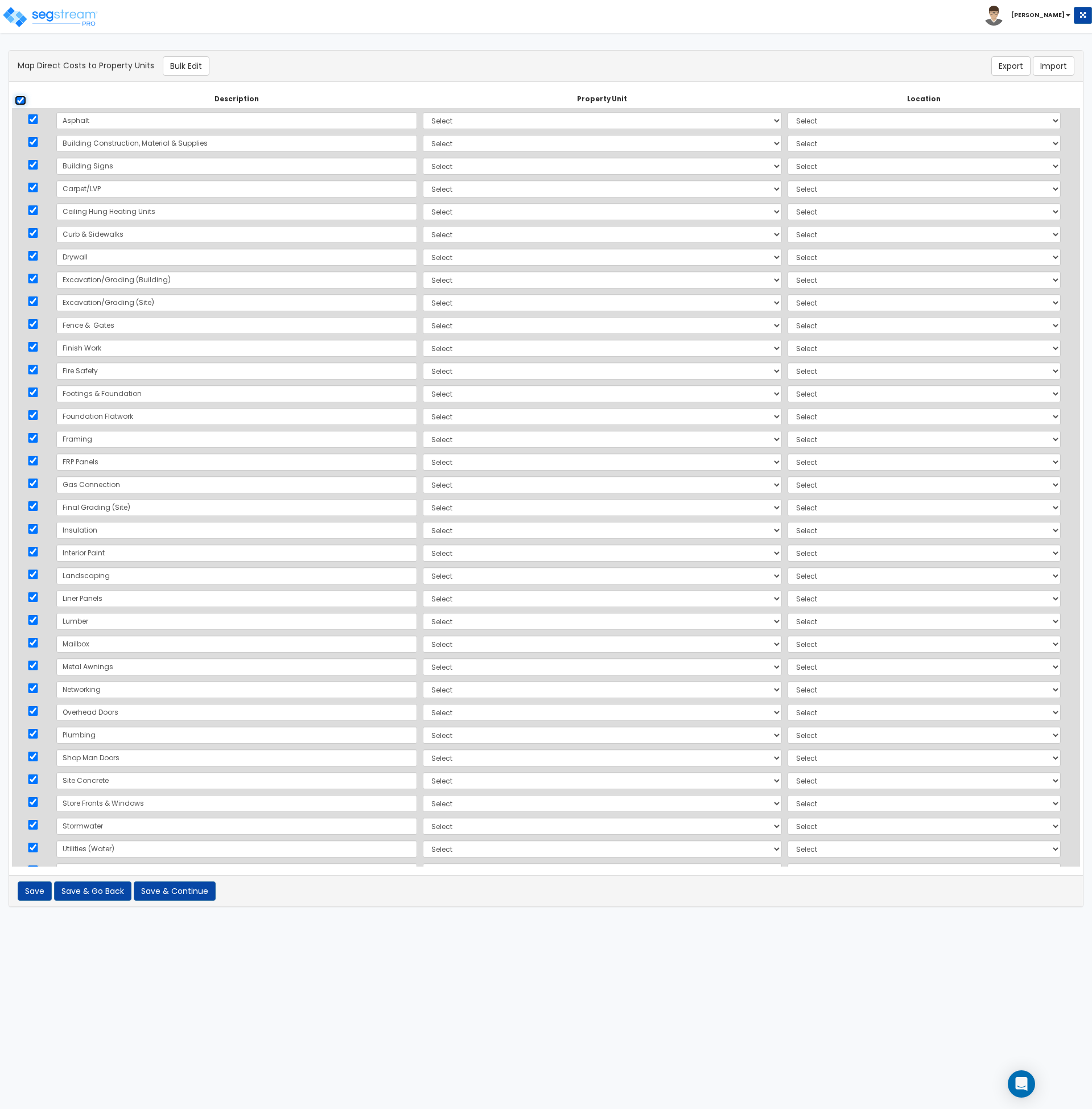
checkbox input "true"
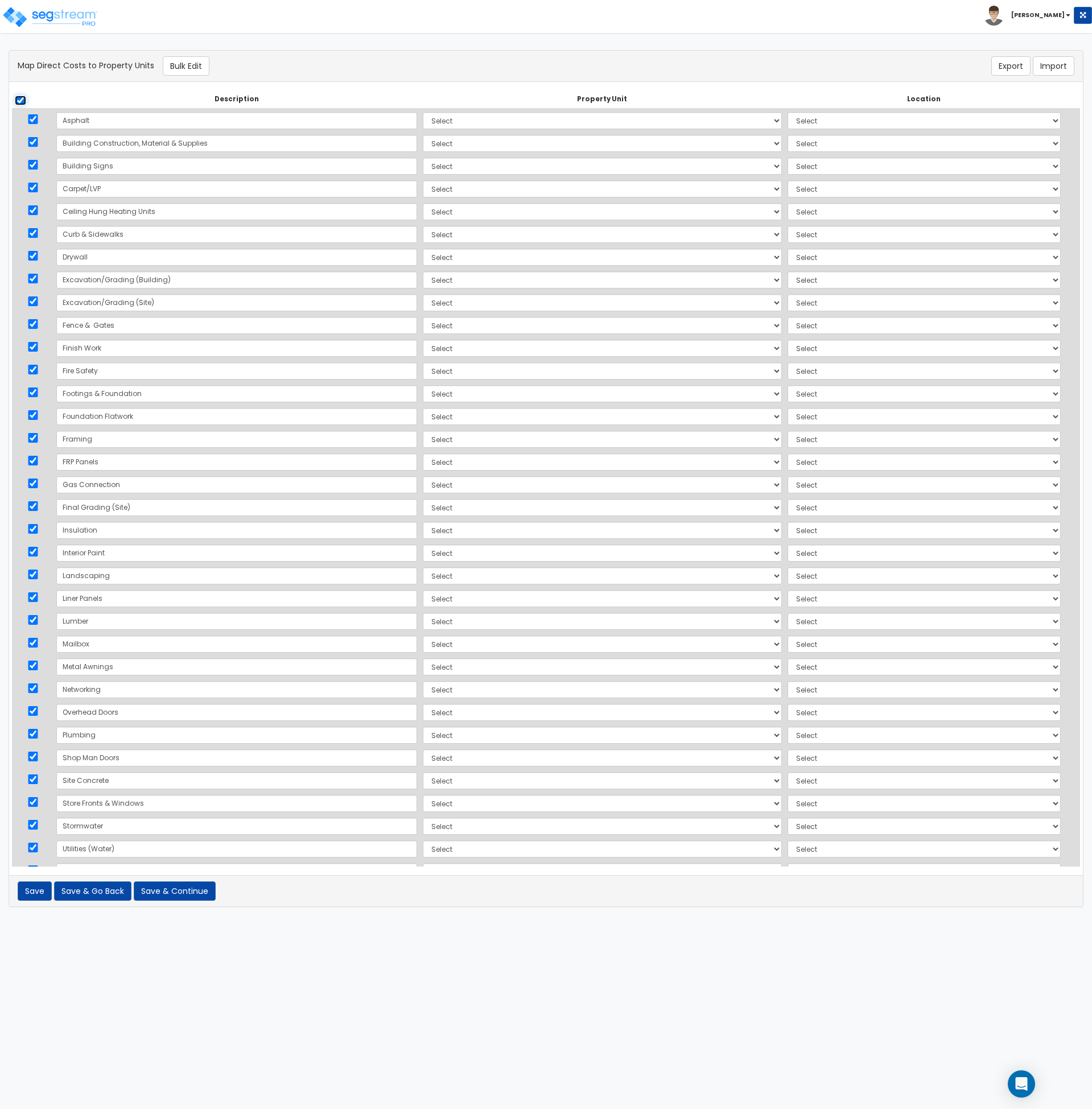
checkbox input "true"
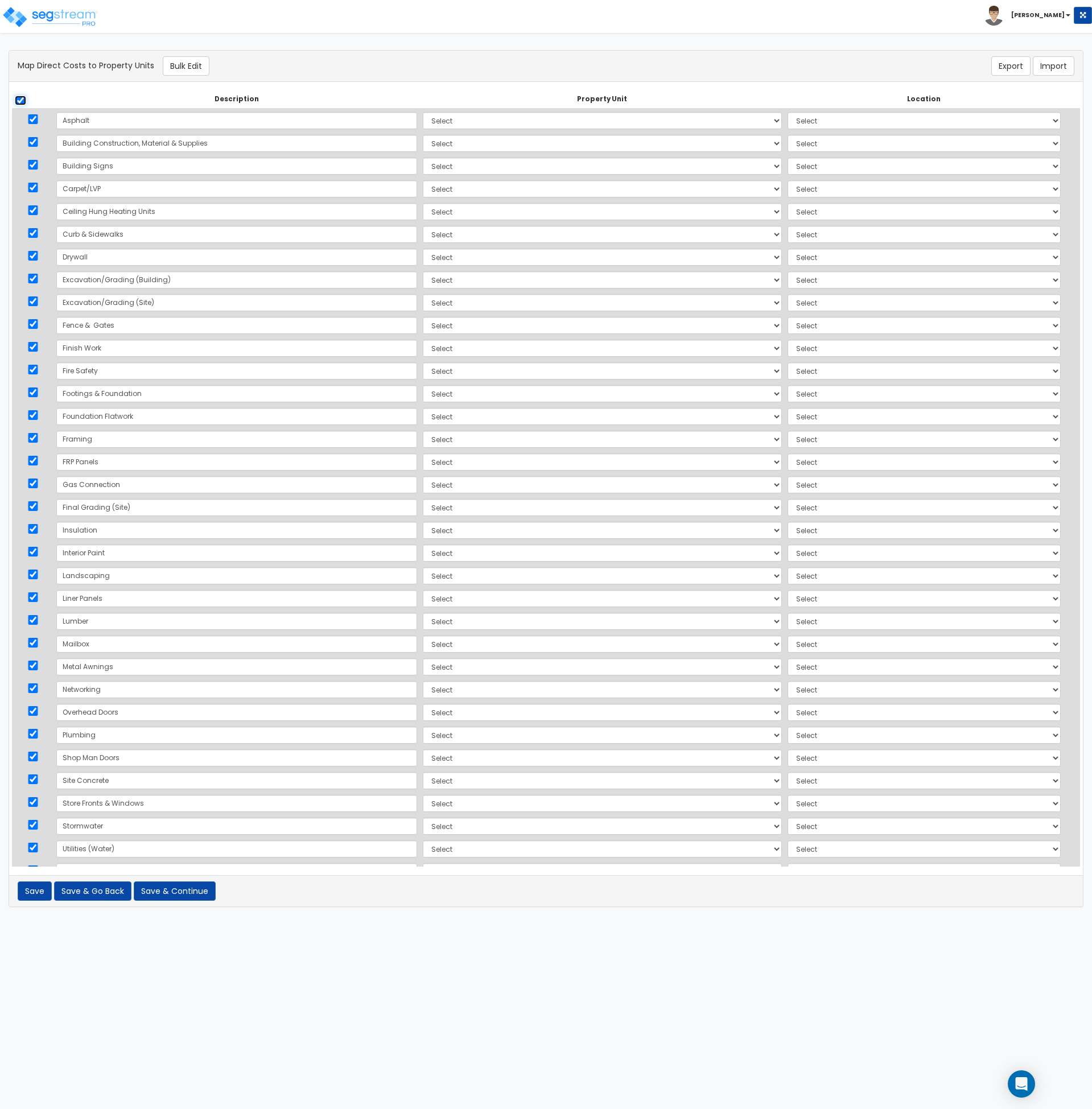
checkbox input "true"
click at [178, 65] on button "Bulk Edit" at bounding box center [186, 66] width 47 height 20
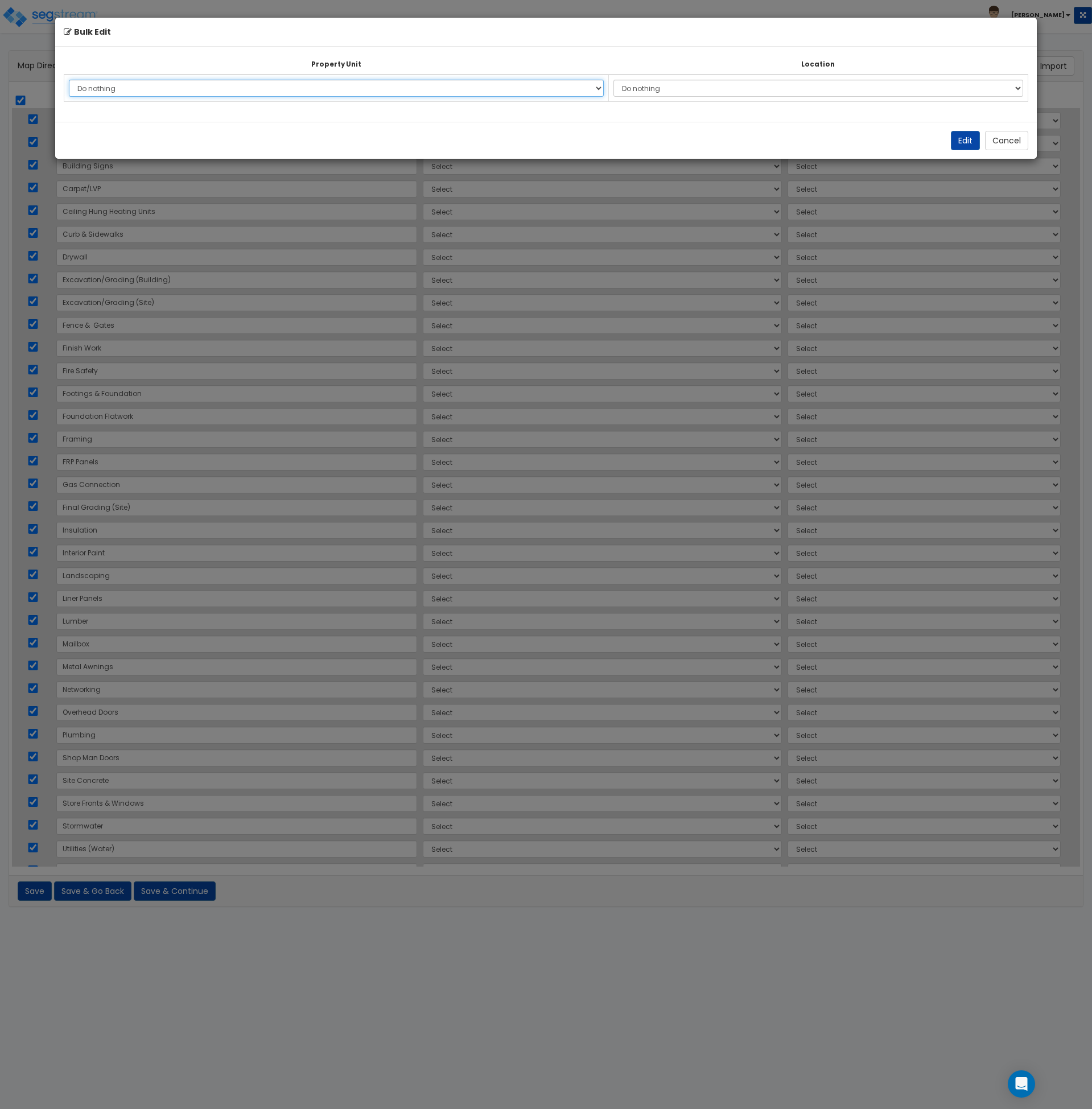
click at [501, 86] on select "Do nothing [STREET_ADDRESS][PERSON_NAME] Site Improvements Add Additional Prope…" at bounding box center [336, 88] width 535 height 17
select select "168260"
click at [69, 79] on select "Do nothing [STREET_ADDRESS][PERSON_NAME] Site Improvements Add Additional Prope…" at bounding box center [336, 88] width 535 height 17
click at [631, 85] on select "Do nothing Add Additional Location Building Building Interior Flex Space Tenant" at bounding box center [819, 88] width 410 height 17
select select "6"
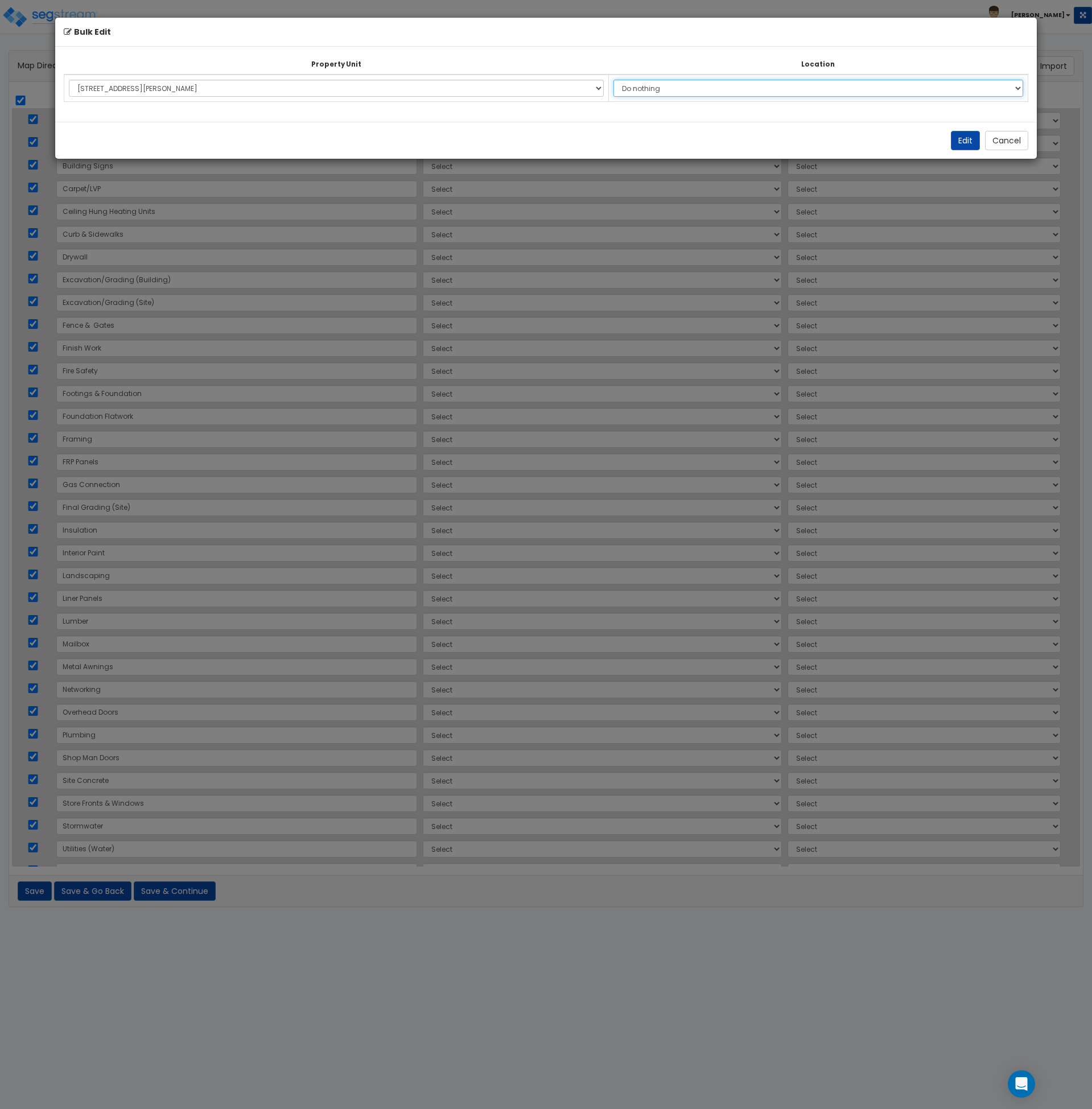
click at [614, 79] on select "Do nothing Add Additional Location Building Building Interior Flex Space Tenant" at bounding box center [819, 88] width 410 height 17
click at [969, 140] on button "Edit" at bounding box center [966, 140] width 29 height 20
select select "168260"
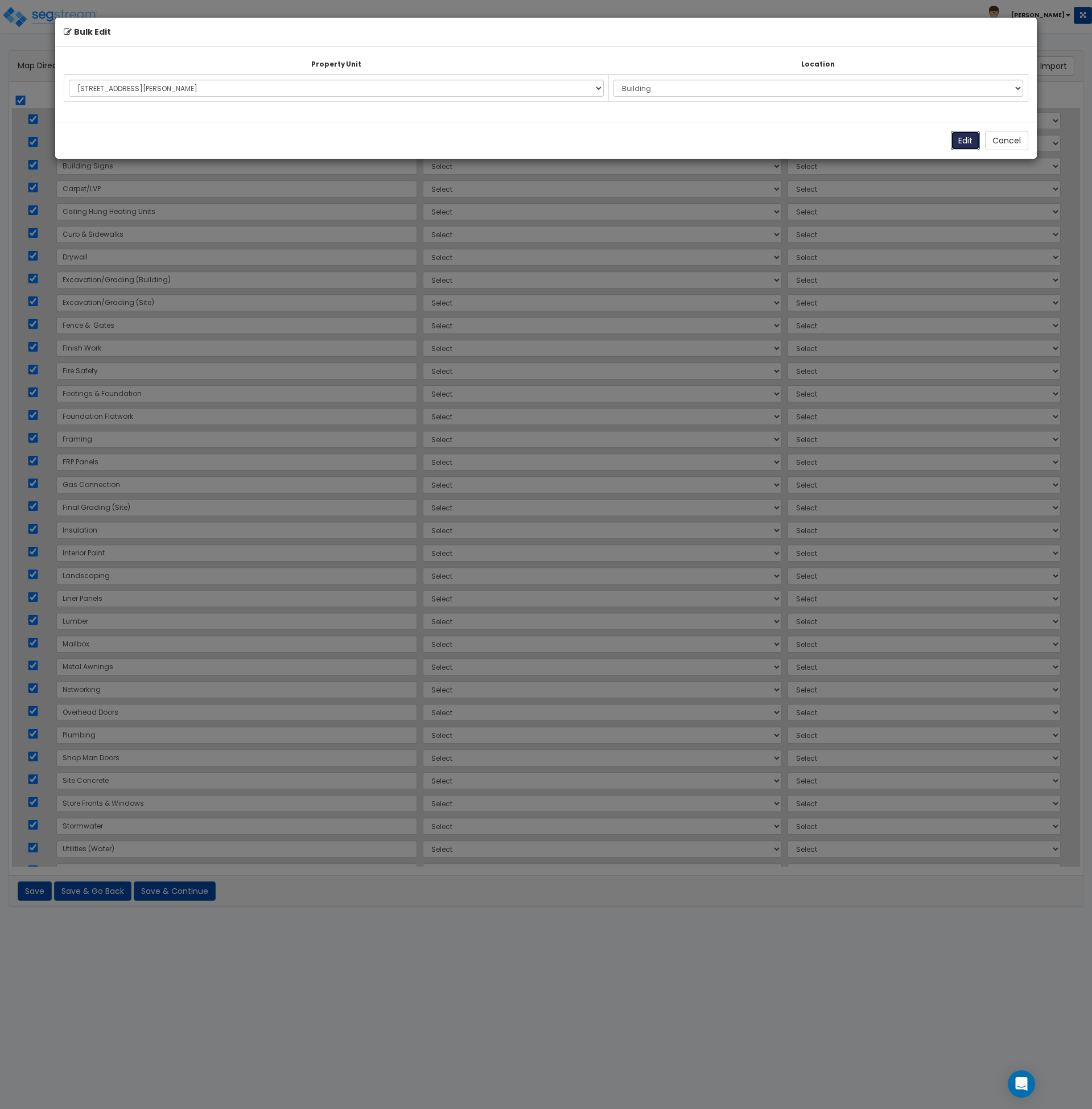
select select "168260"
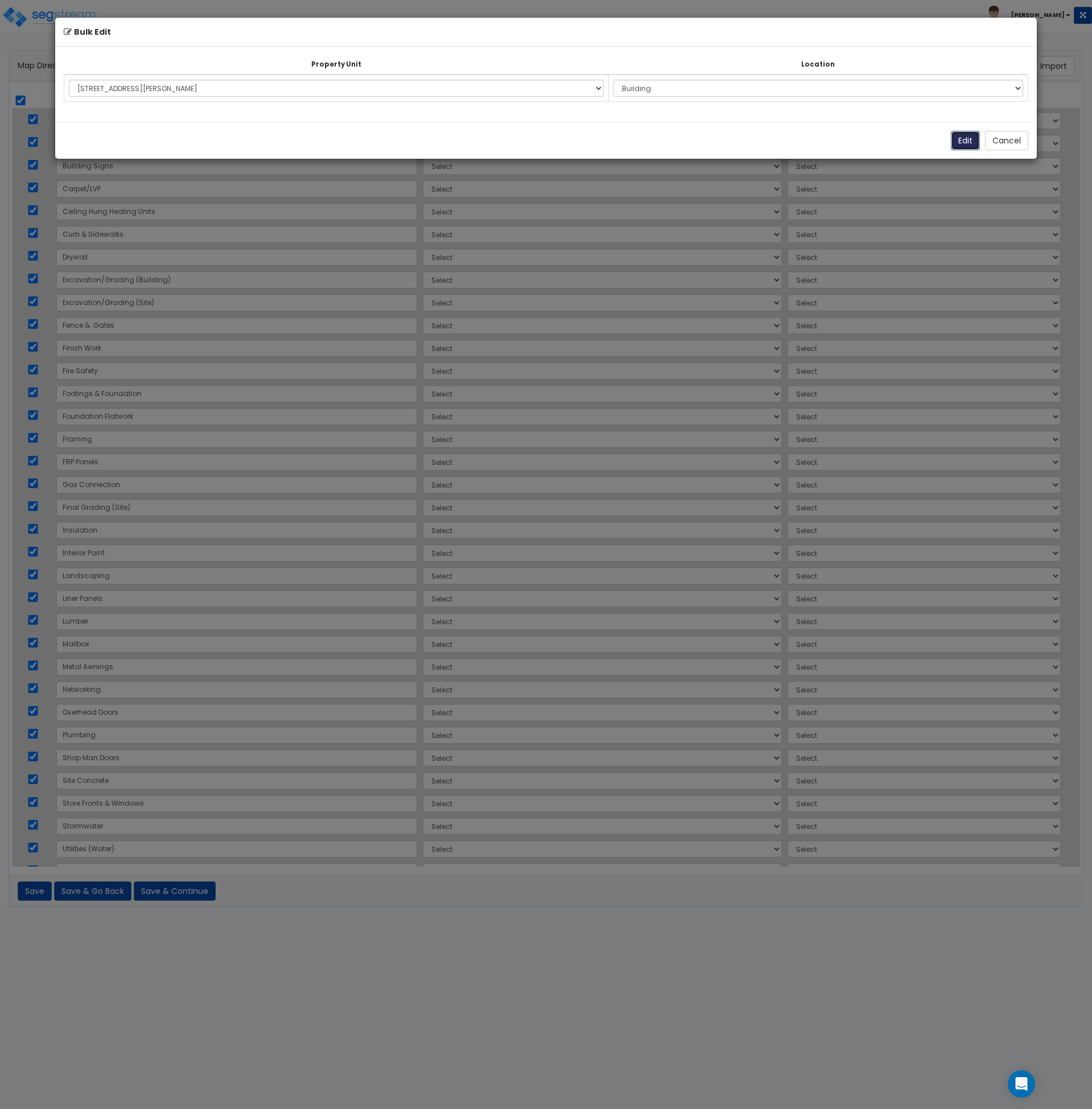
select select "168260"
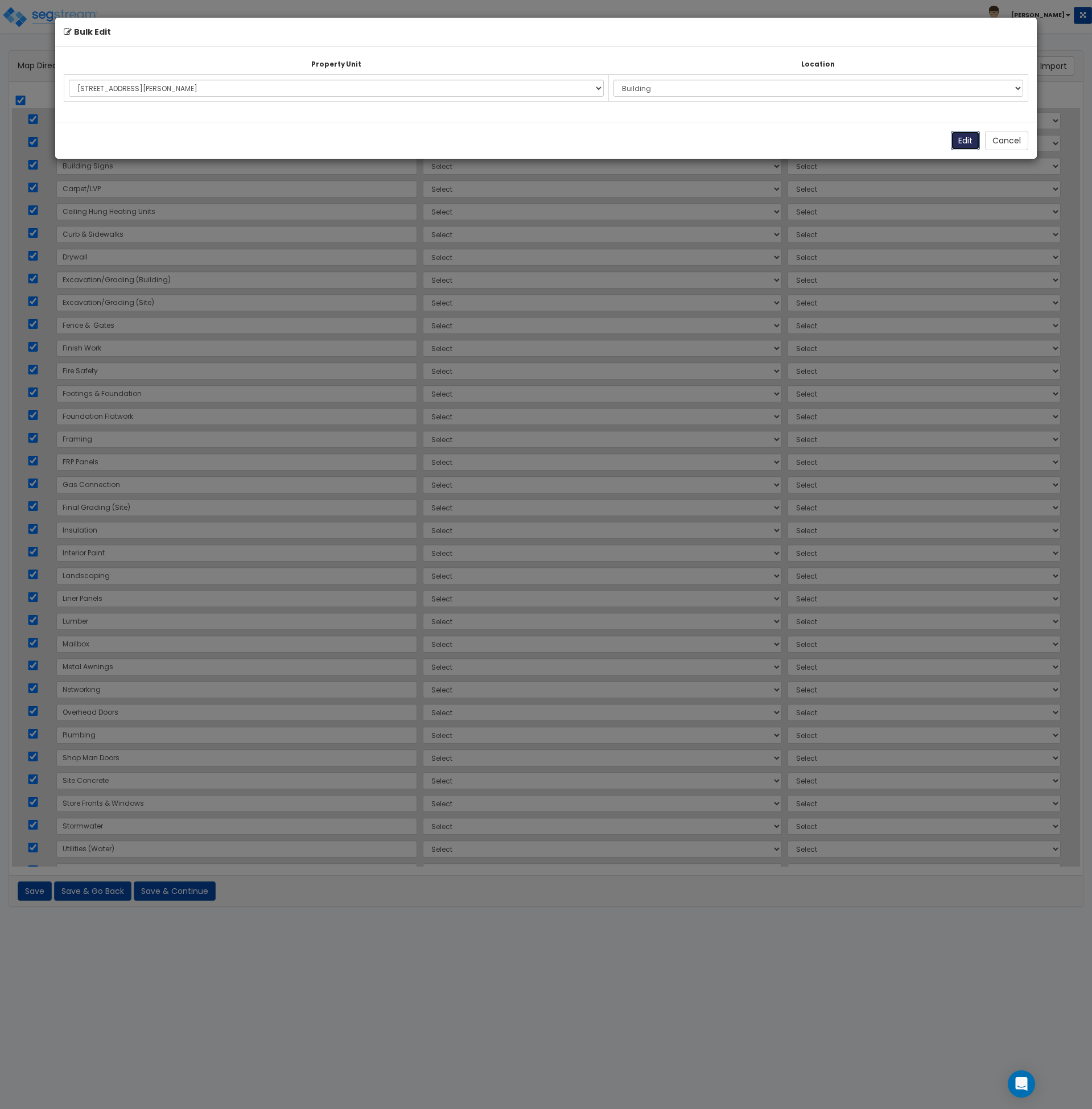
select select "168260"
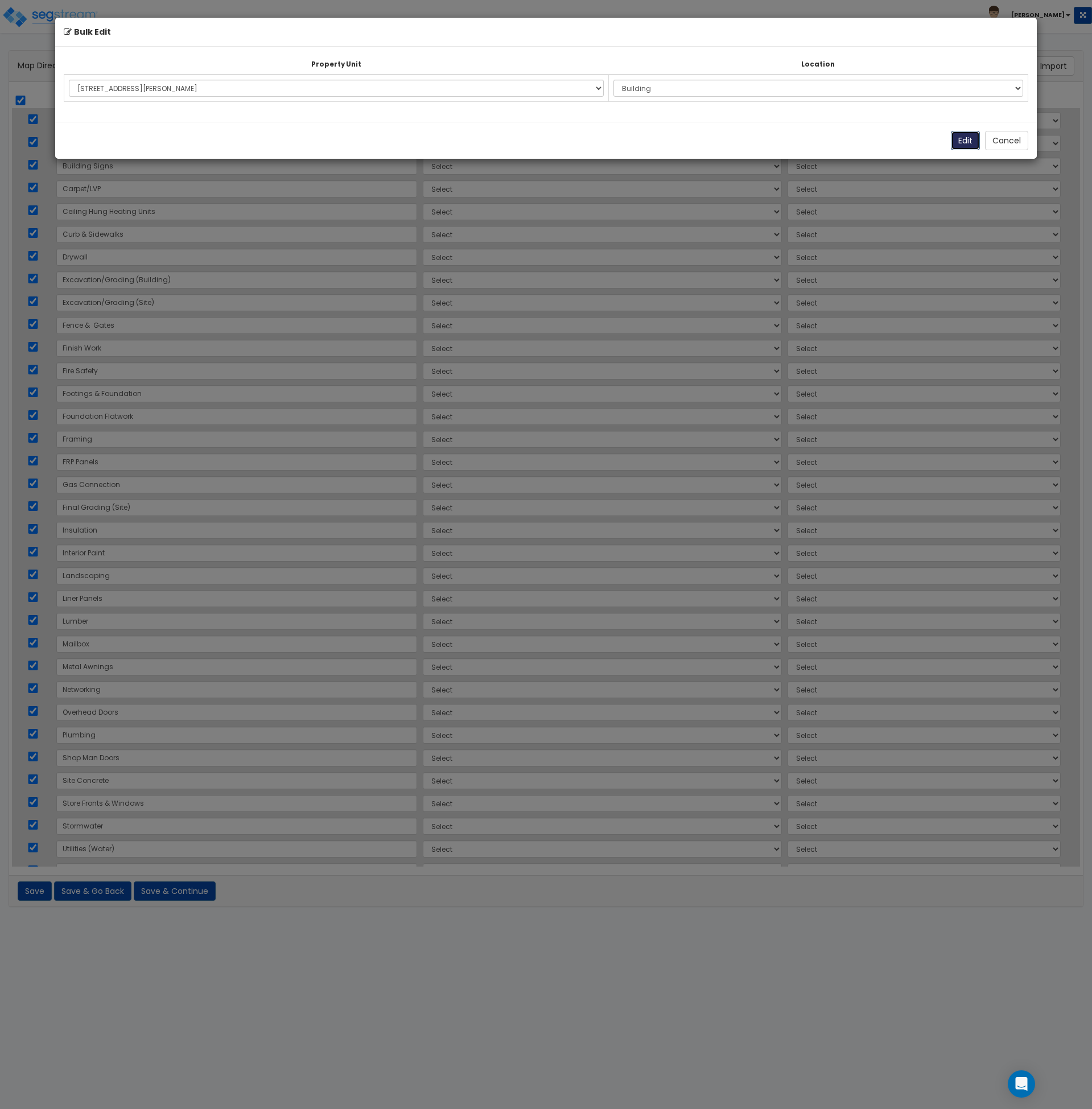
select select "168260"
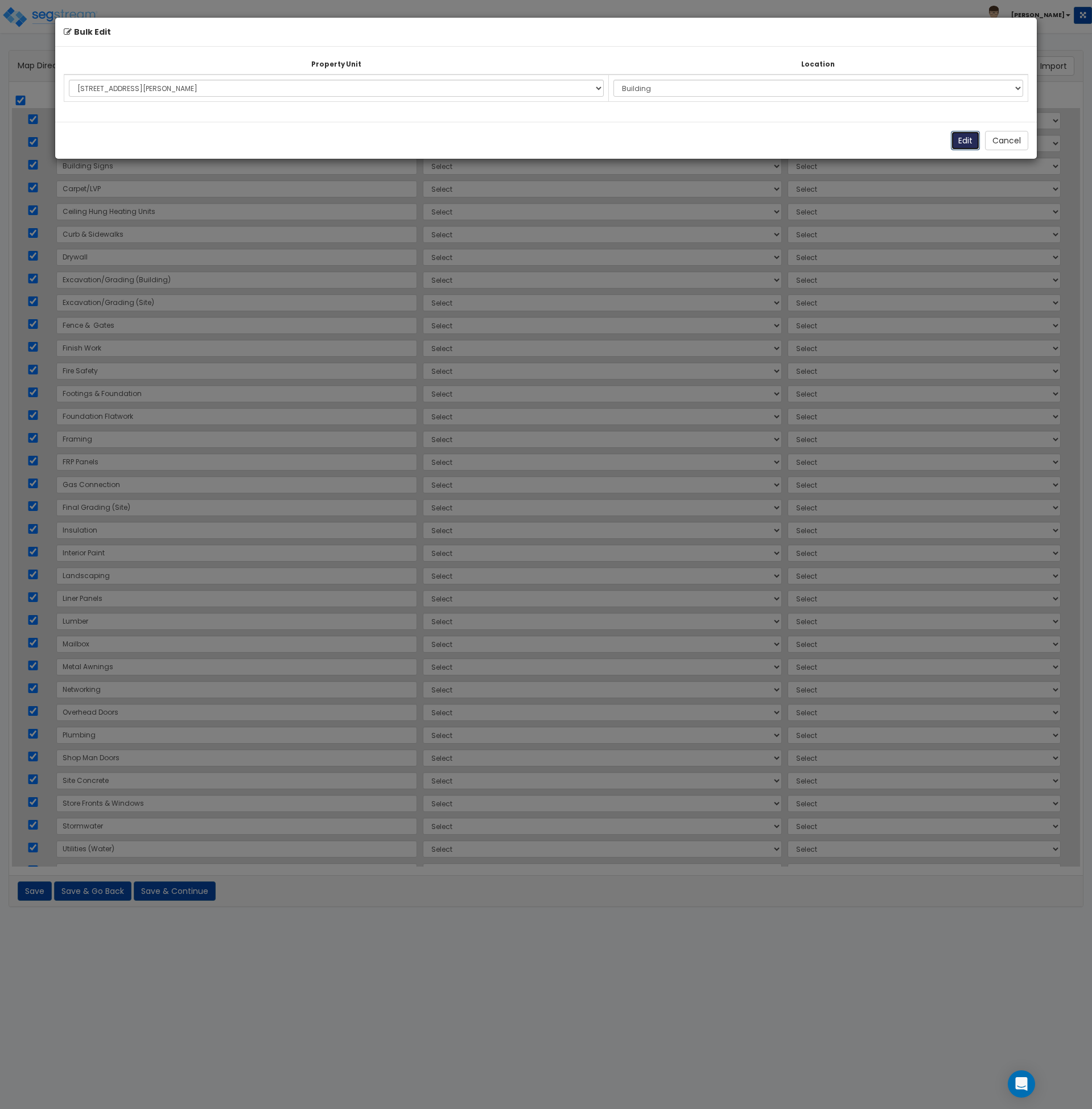
select select "168260"
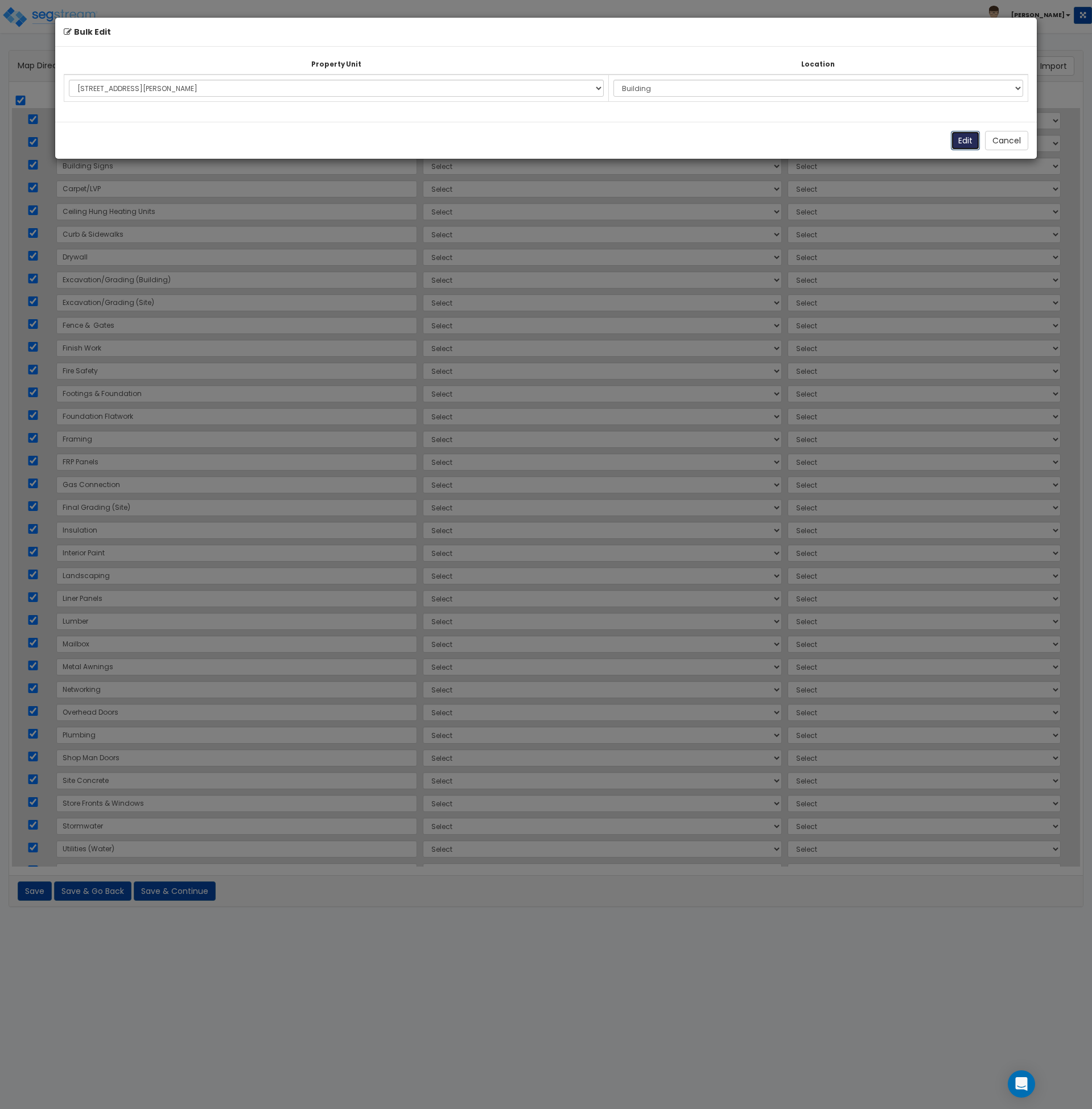
select select "168260"
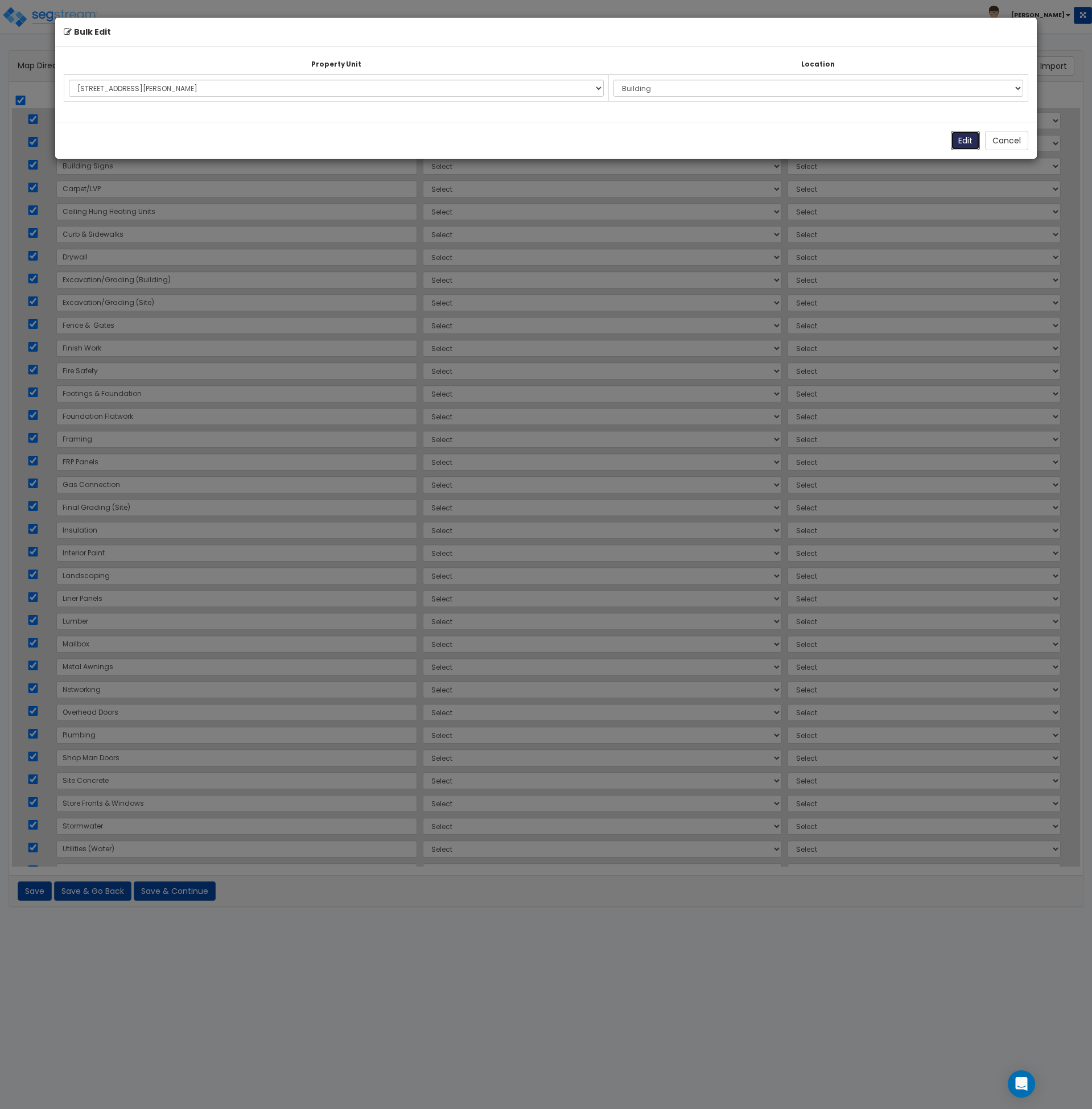
select select "168260"
select select "6"
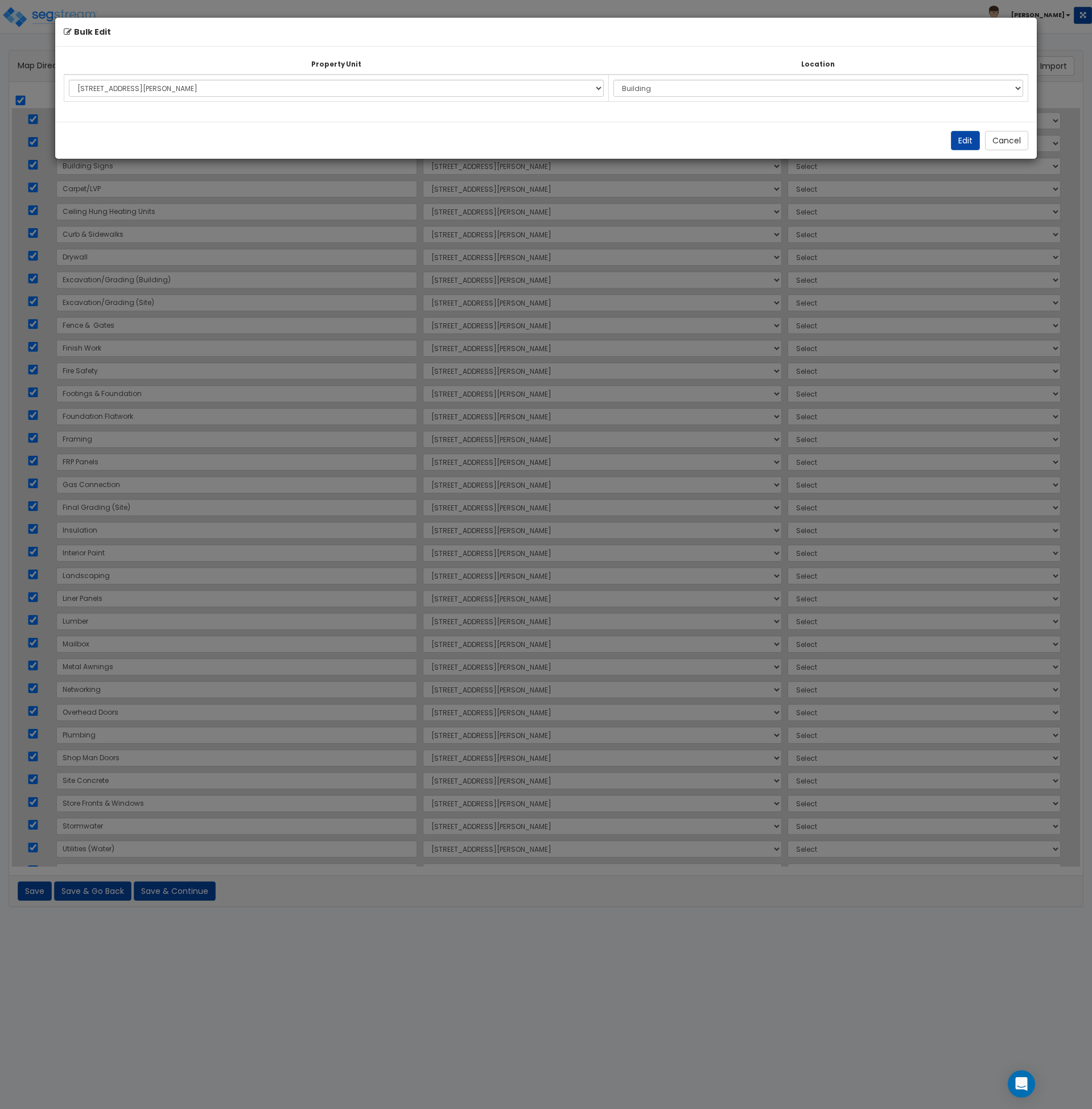
select select "6"
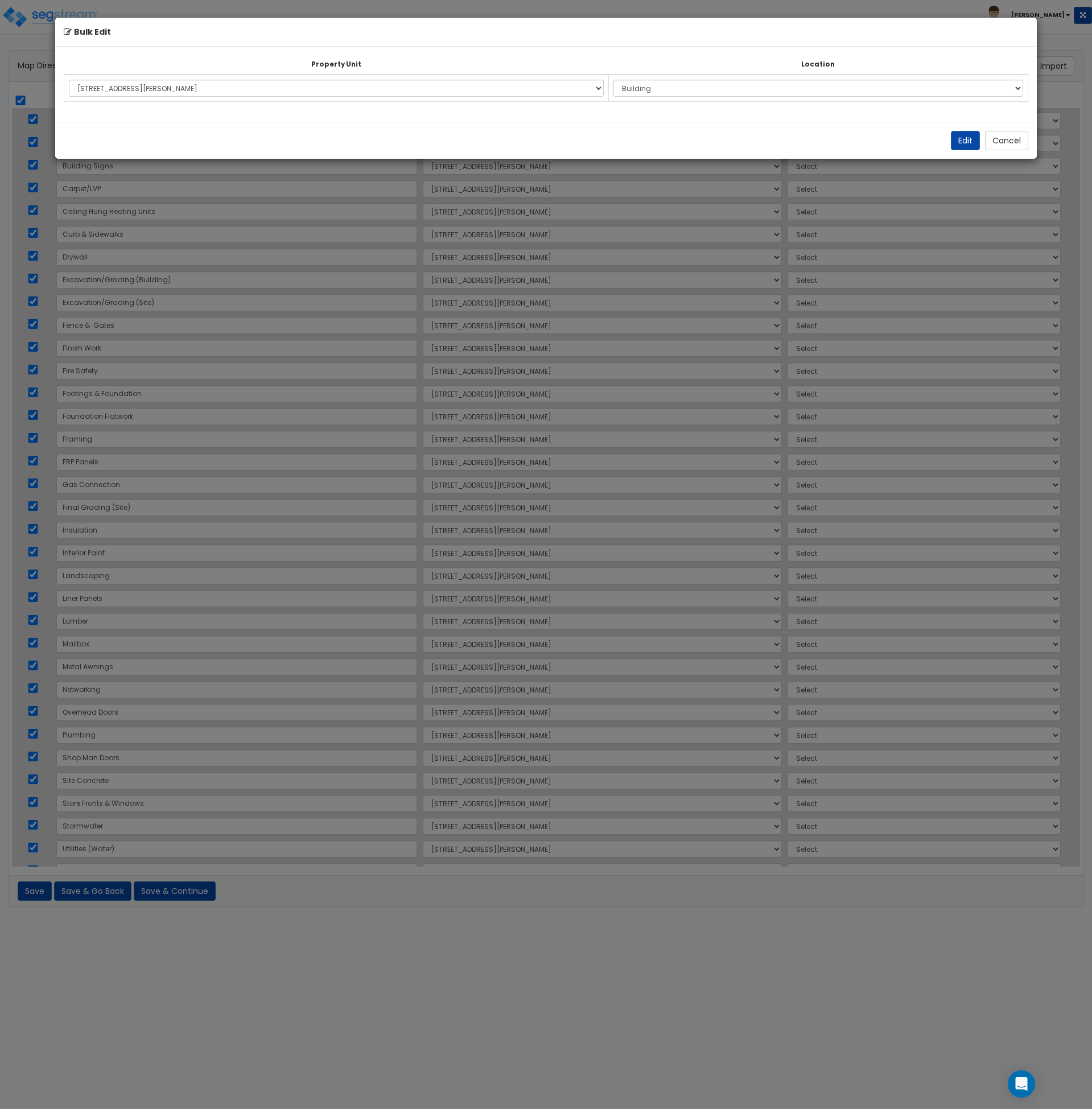
select select "6"
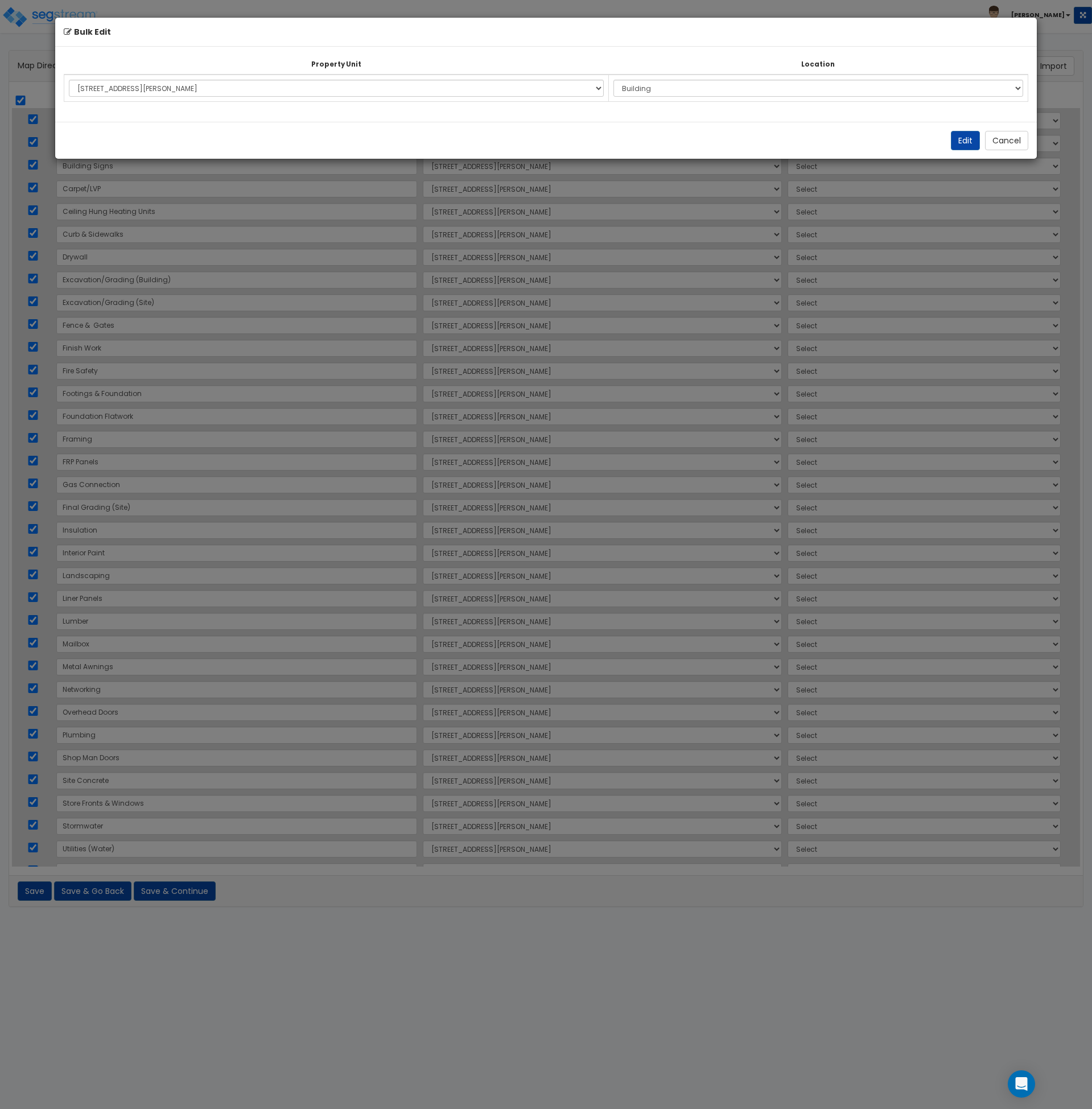
select select "6"
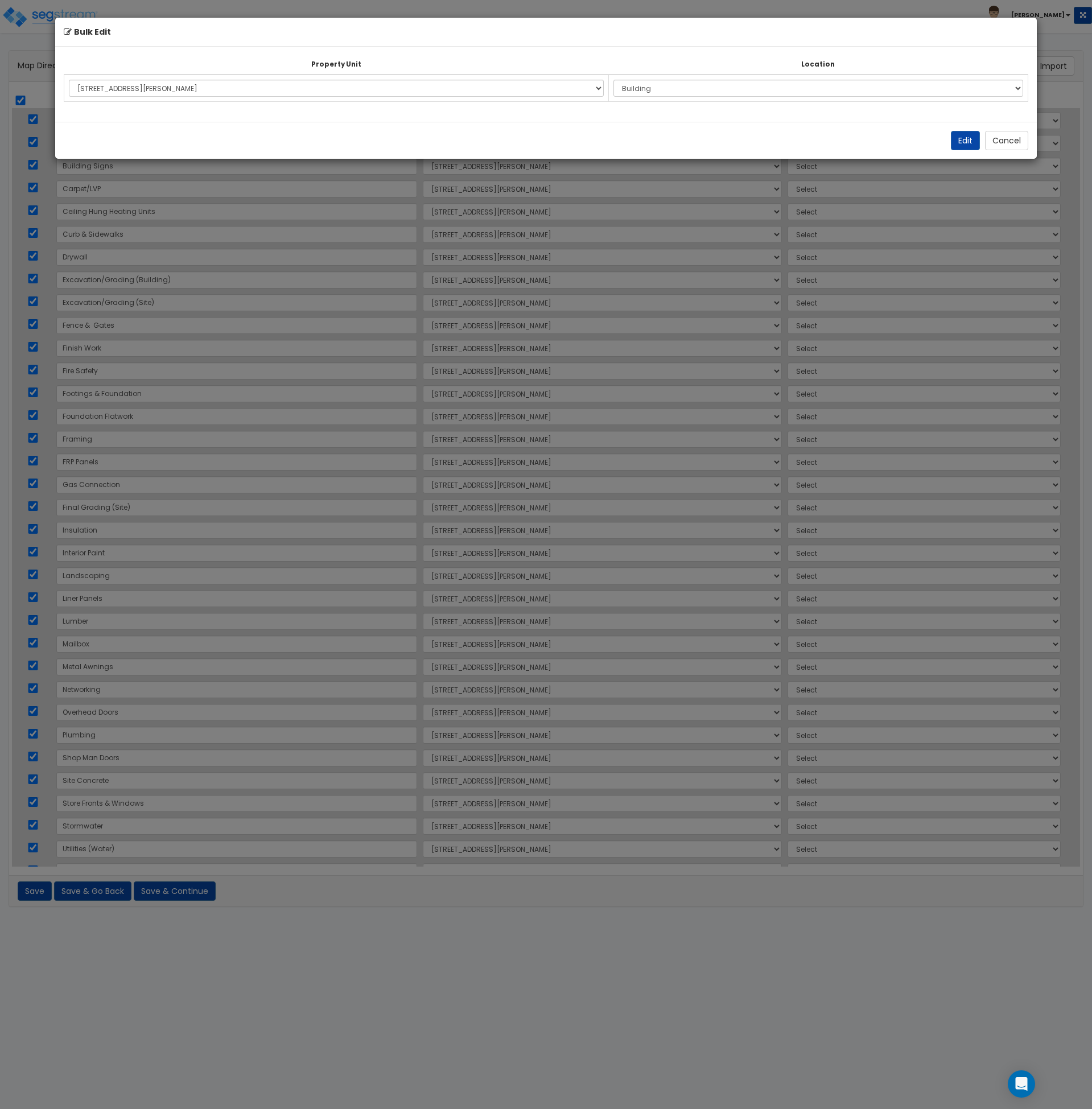
select select "6"
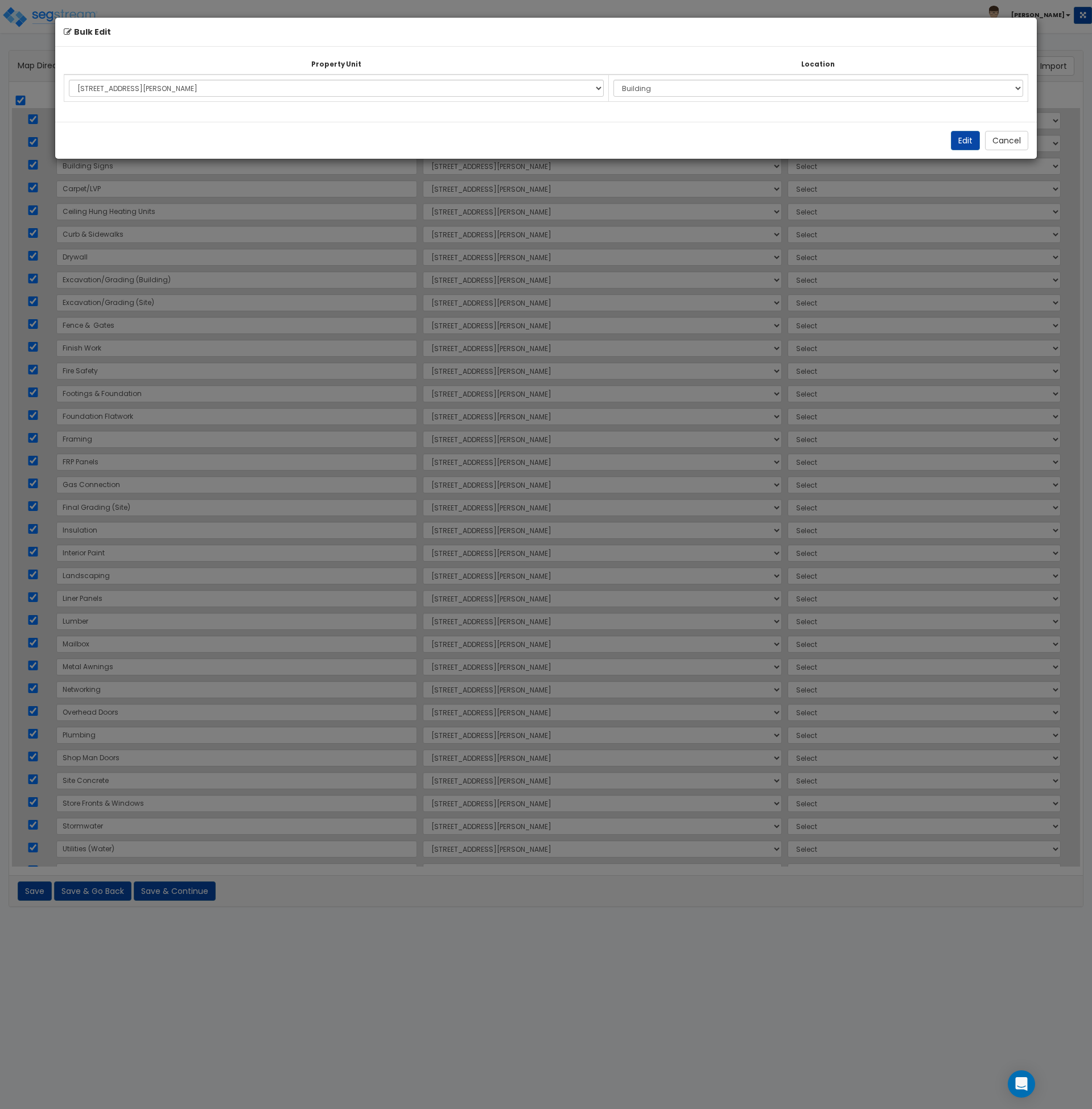
select select "6"
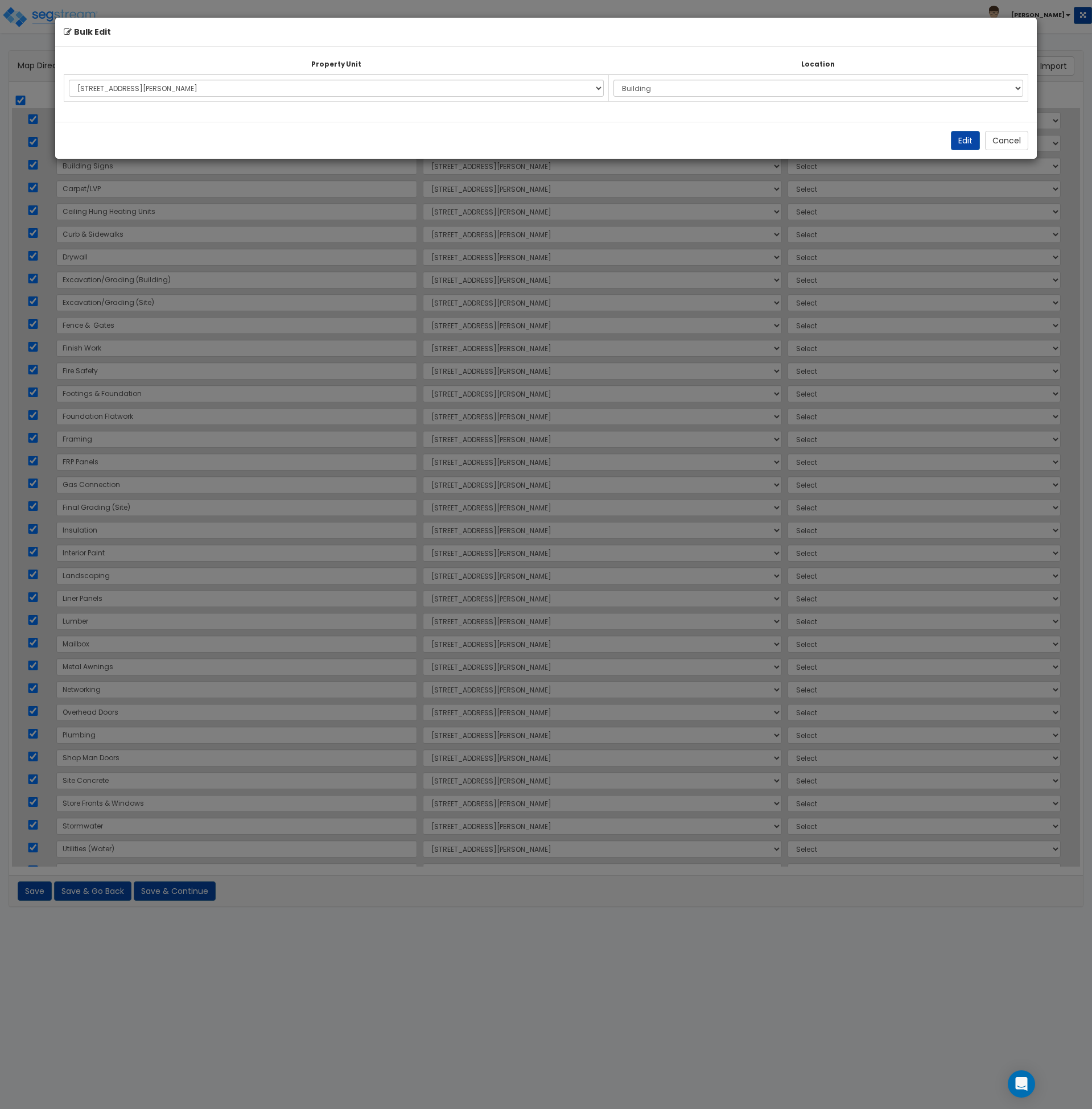
select select "6"
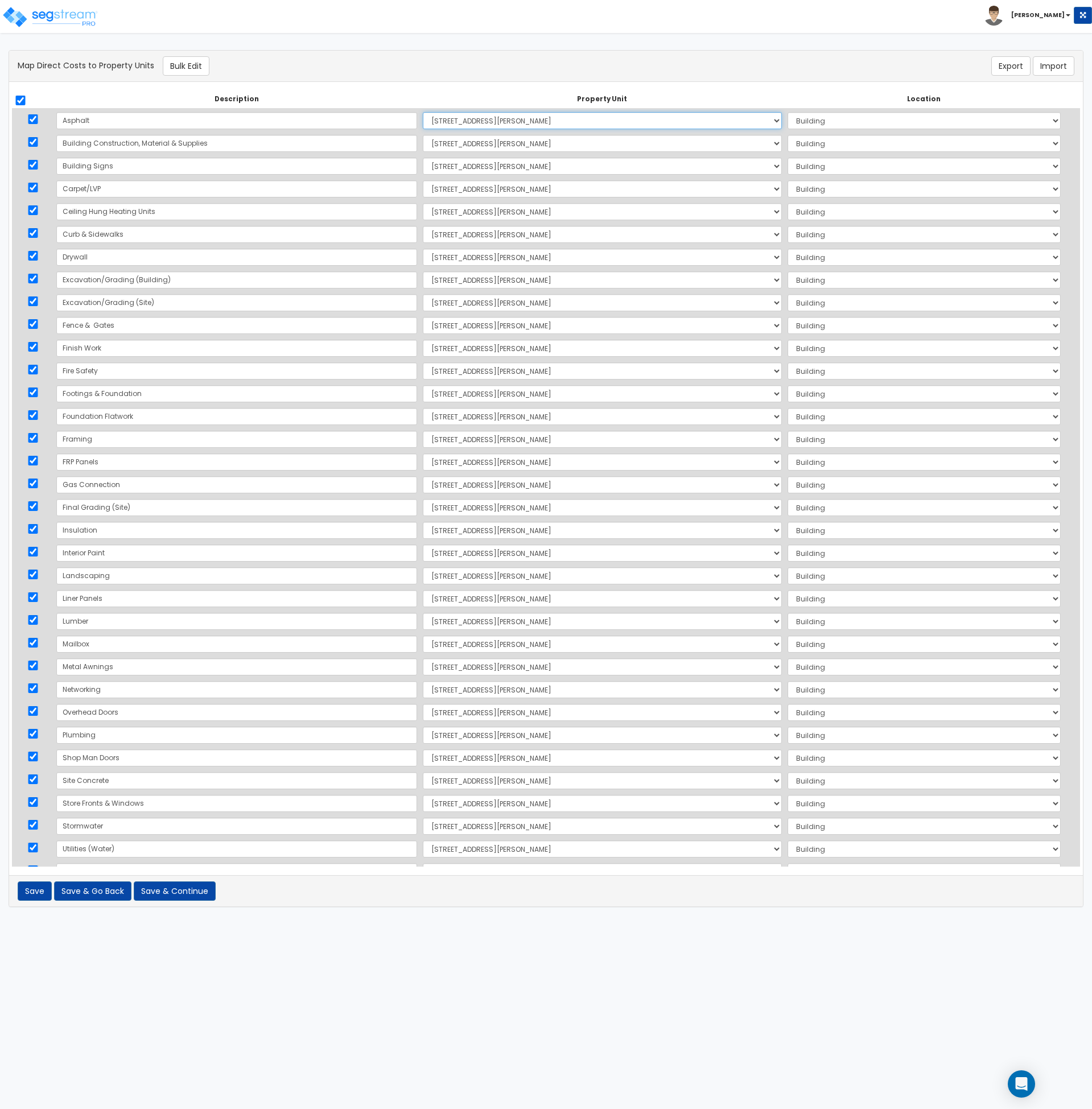
click at [493, 115] on select "Select 4919 Laster Street Site Improvements Add Additional Property Unit" at bounding box center [602, 120] width 359 height 17
select select "168263"
click at [423, 112] on select "Select 4919 Laster Street Site Improvements Add Additional Property Unit" at bounding box center [602, 120] width 359 height 17
click at [788, 125] on select "Select Add Additional Location Site Exterior" at bounding box center [925, 120] width 273 height 17
select select "462"
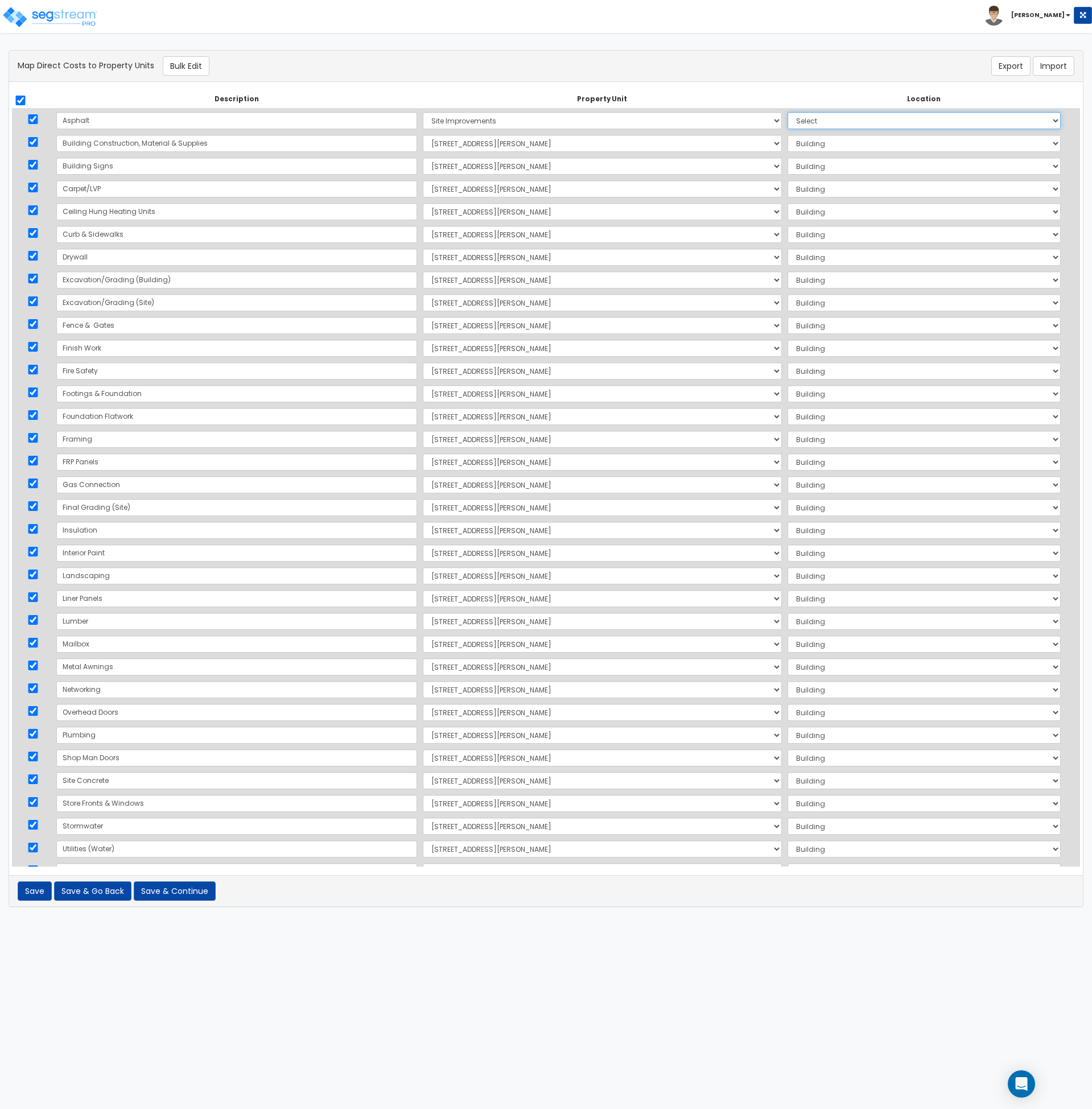
click at [788, 112] on select "Select Add Additional Location Site Exterior" at bounding box center [925, 120] width 273 height 17
click at [423, 192] on select "Select 4919 Laster Street Site Improvements Add Additional Property Unit" at bounding box center [602, 189] width 359 height 17
click at [430, 238] on select "Select 4919 Laster Street Site Improvements Add Additional Property Unit" at bounding box center [602, 235] width 359 height 17
select select "168263"
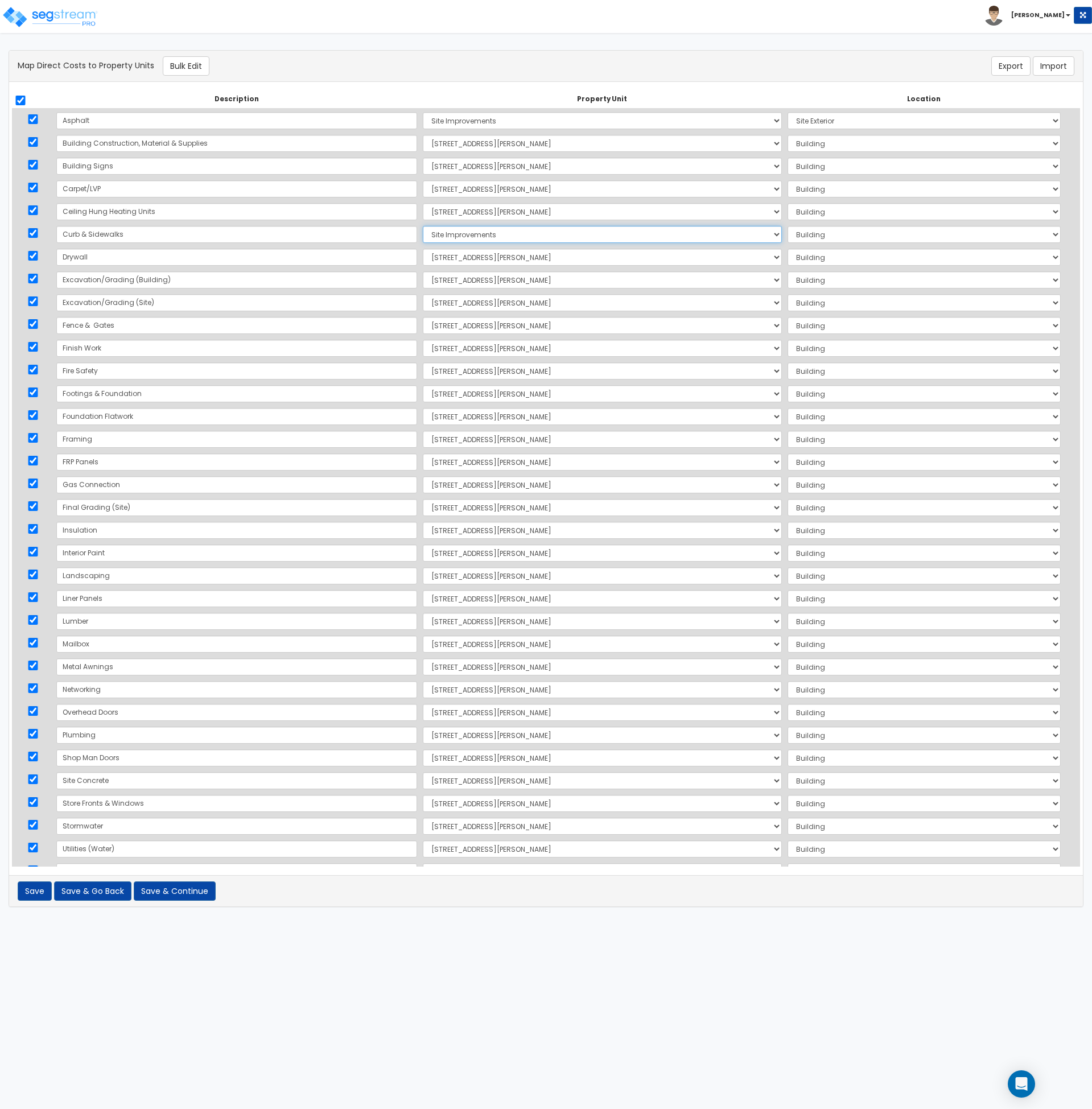
click at [423, 226] on select "Select 4919 Laster Street Site Improvements Add Additional Property Unit" at bounding box center [602, 235] width 359 height 17
click at [788, 233] on select "Select Add Additional Location Site Exterior" at bounding box center [925, 235] width 273 height 17
select select "462"
click at [788, 226] on select "Select Add Additional Location Site Exterior" at bounding box center [925, 235] width 273 height 17
click at [423, 327] on select "Select 4919 Laster Street Site Improvements Add Additional Property Unit" at bounding box center [602, 325] width 359 height 17
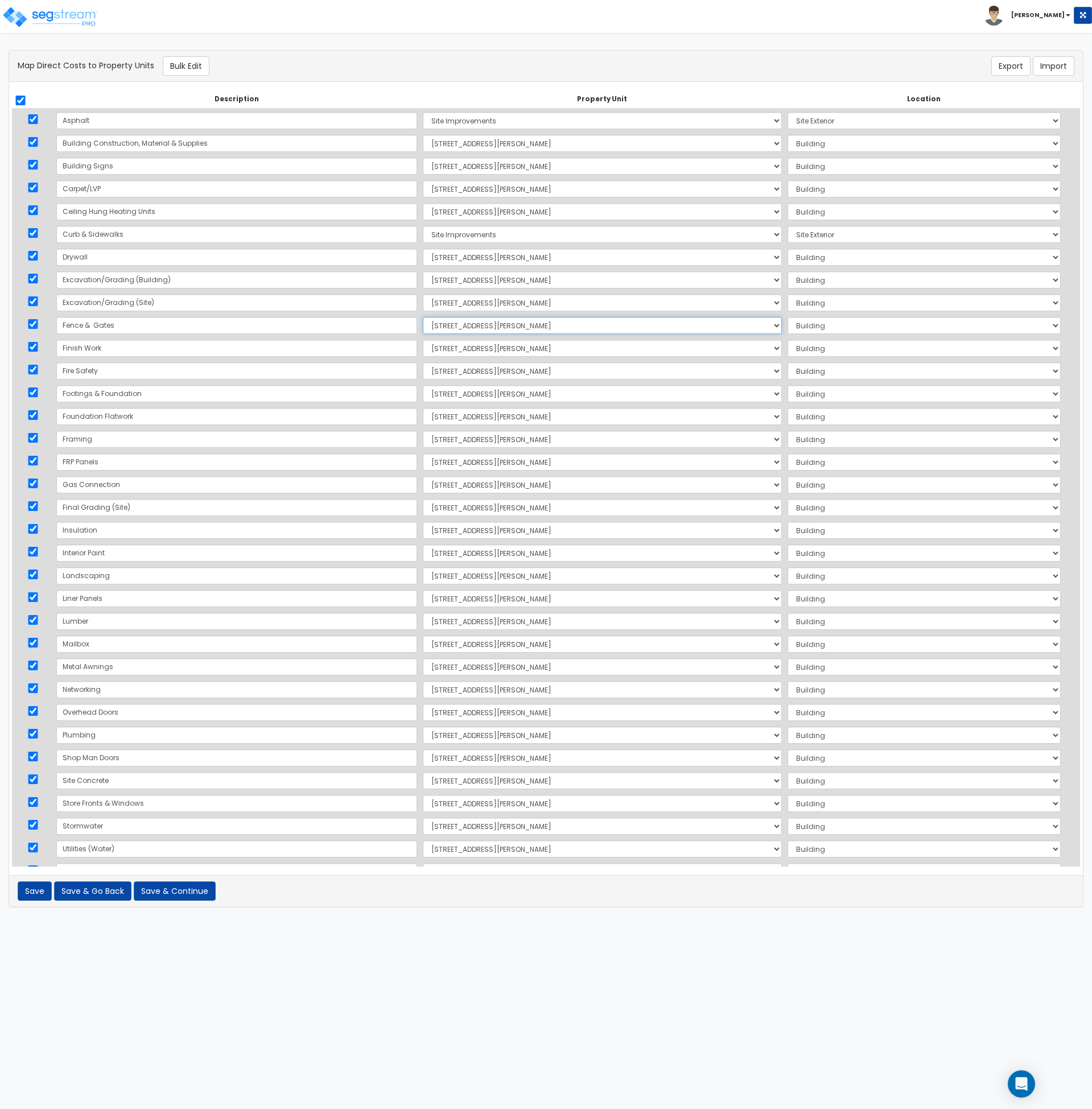
select select "168263"
click at [423, 317] on select "Select 4919 Laster Street Site Improvements Add Additional Property Unit" at bounding box center [602, 325] width 359 height 17
click at [788, 329] on select "Select Add Additional Location Site Exterior" at bounding box center [925, 325] width 273 height 17
select select "462"
click at [788, 317] on select "Select Add Additional Location Site Exterior" at bounding box center [925, 325] width 273 height 17
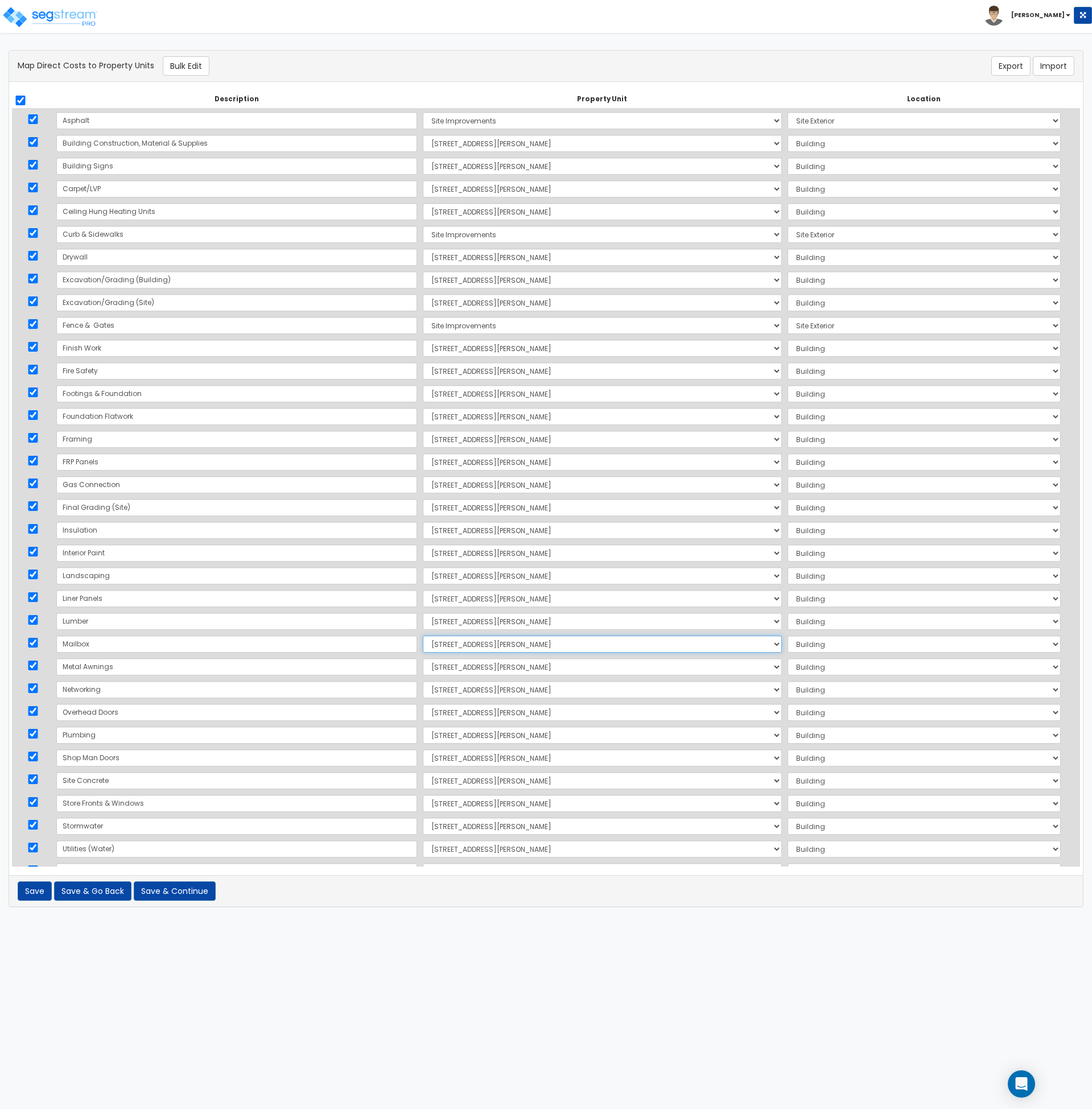
click at [424, 645] on select "Select 4919 Laster Street Site Improvements Add Additional Property Unit" at bounding box center [602, 645] width 359 height 17
select select "168263"
click at [423, 636] on select "Select 4919 Laster Street Site Improvements Add Additional Property Unit" at bounding box center [602, 645] width 359 height 17
click at [788, 644] on select "Select Add Additional Location Site Exterior" at bounding box center [925, 645] width 273 height 17
select select "462"
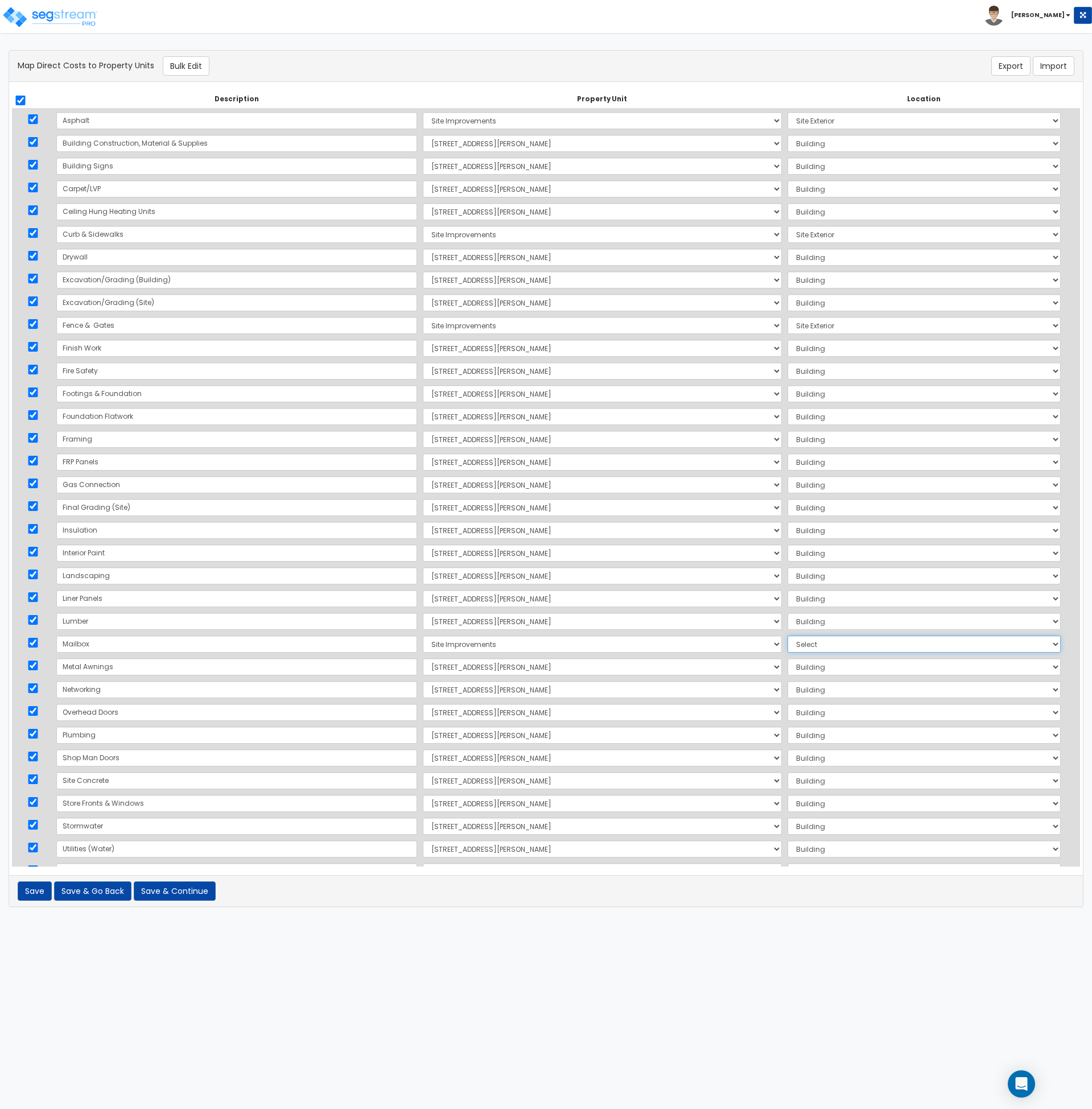
click at [788, 636] on select "Select Add Additional Location Site Exterior" at bounding box center [925, 645] width 273 height 17
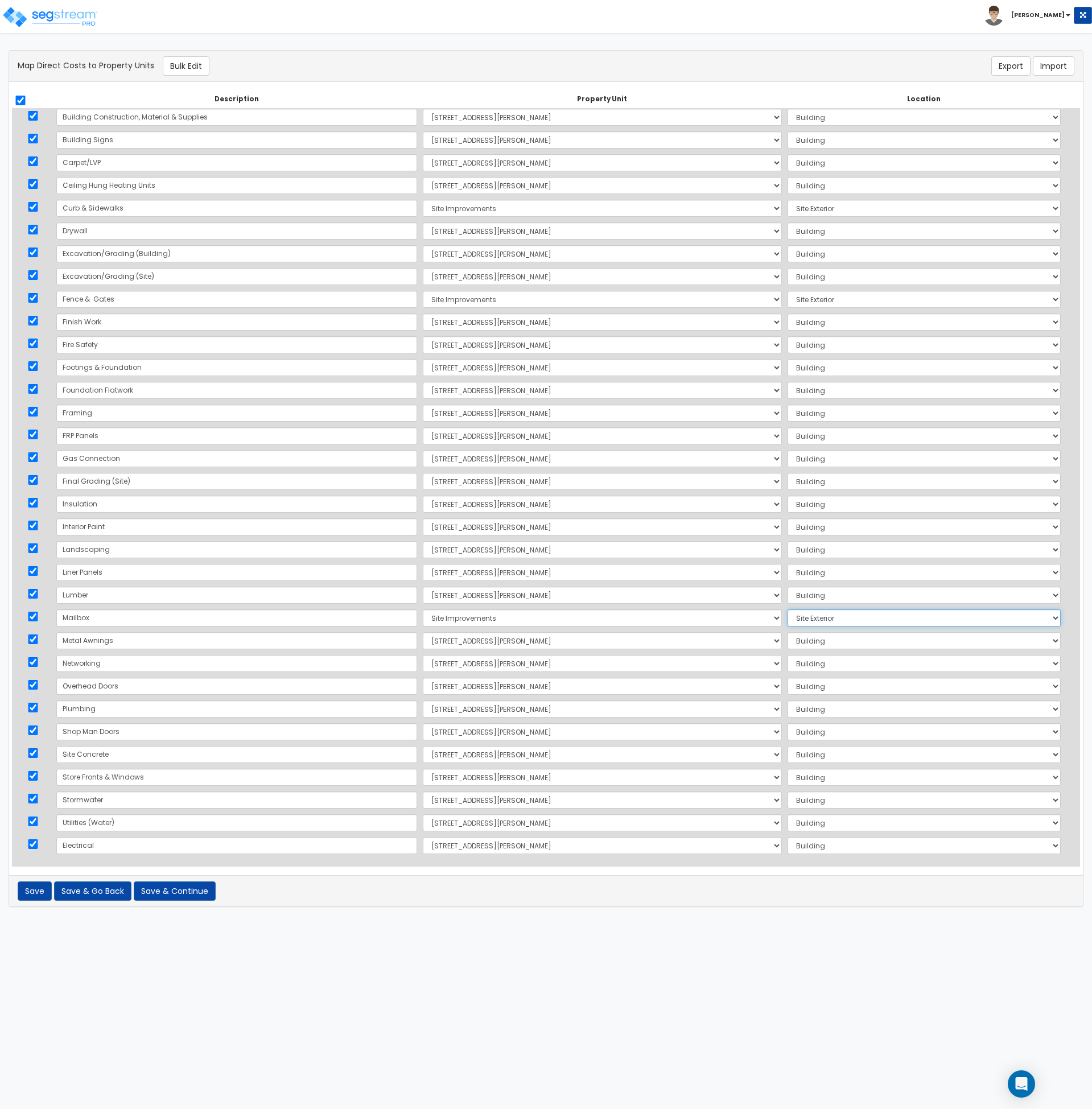
scroll to position [28, 0]
click at [436, 754] on select "Select 4919 Laster Street Site Improvements Add Additional Property Unit" at bounding box center [602, 753] width 359 height 17
select select "168263"
click at [423, 744] on select "Select 4919 Laster Street Site Improvements Add Additional Property Unit" at bounding box center [602, 753] width 359 height 17
click at [785, 744] on td "Select Add Additional Location Site Exterior" at bounding box center [924, 753] width 279 height 23
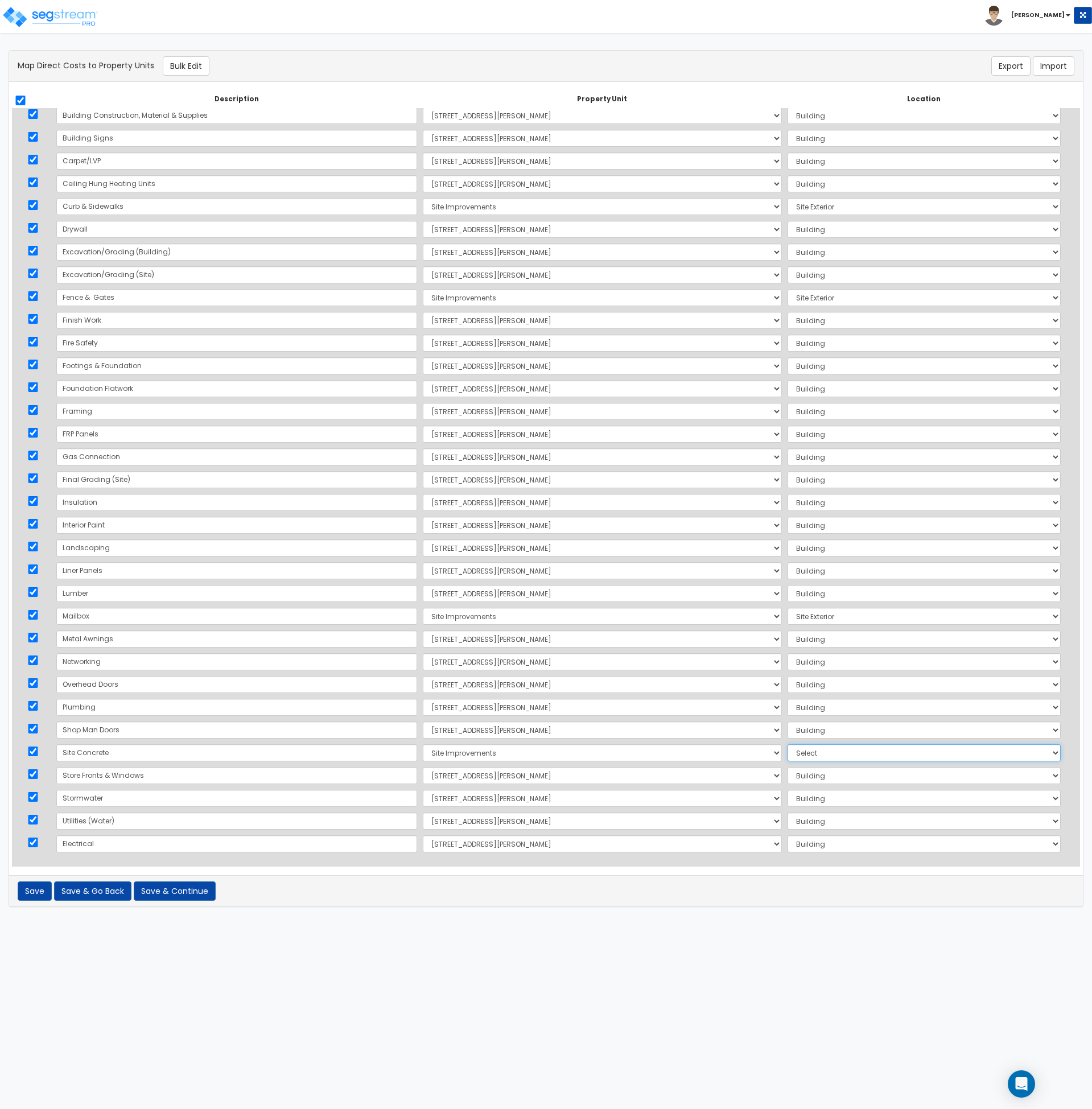
click at [788, 750] on select "Select Add Additional Location Site Exterior" at bounding box center [925, 753] width 273 height 17
select select "462"
click at [788, 744] on select "Select Add Additional Location Site Exterior" at bounding box center [925, 753] width 273 height 17
click at [442, 797] on select "Select 4919 Laster Street Site Improvements Add Additional Property Unit" at bounding box center [602, 798] width 359 height 17
select select "168263"
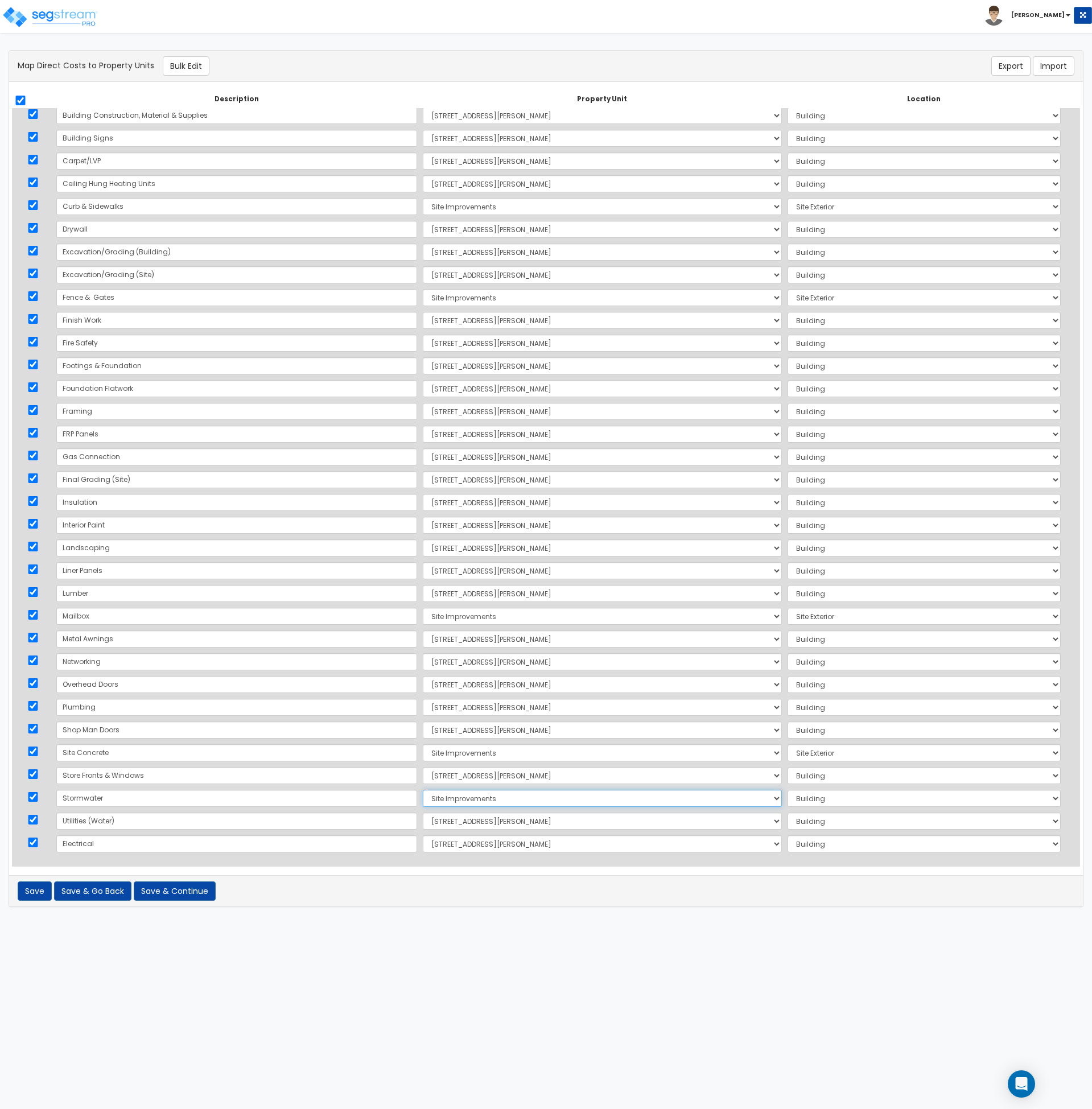
click at [423, 790] on select "Select 4919 Laster Street Site Improvements Add Additional Property Unit" at bounding box center [602, 798] width 359 height 17
click at [788, 798] on select "Select Add Additional Location Site Exterior" at bounding box center [925, 798] width 273 height 17
select select "462"
click at [788, 790] on select "Select Add Additional Location Site Exterior" at bounding box center [925, 798] width 273 height 17
click at [169, 895] on button "Save & Continue" at bounding box center [175, 891] width 82 height 20
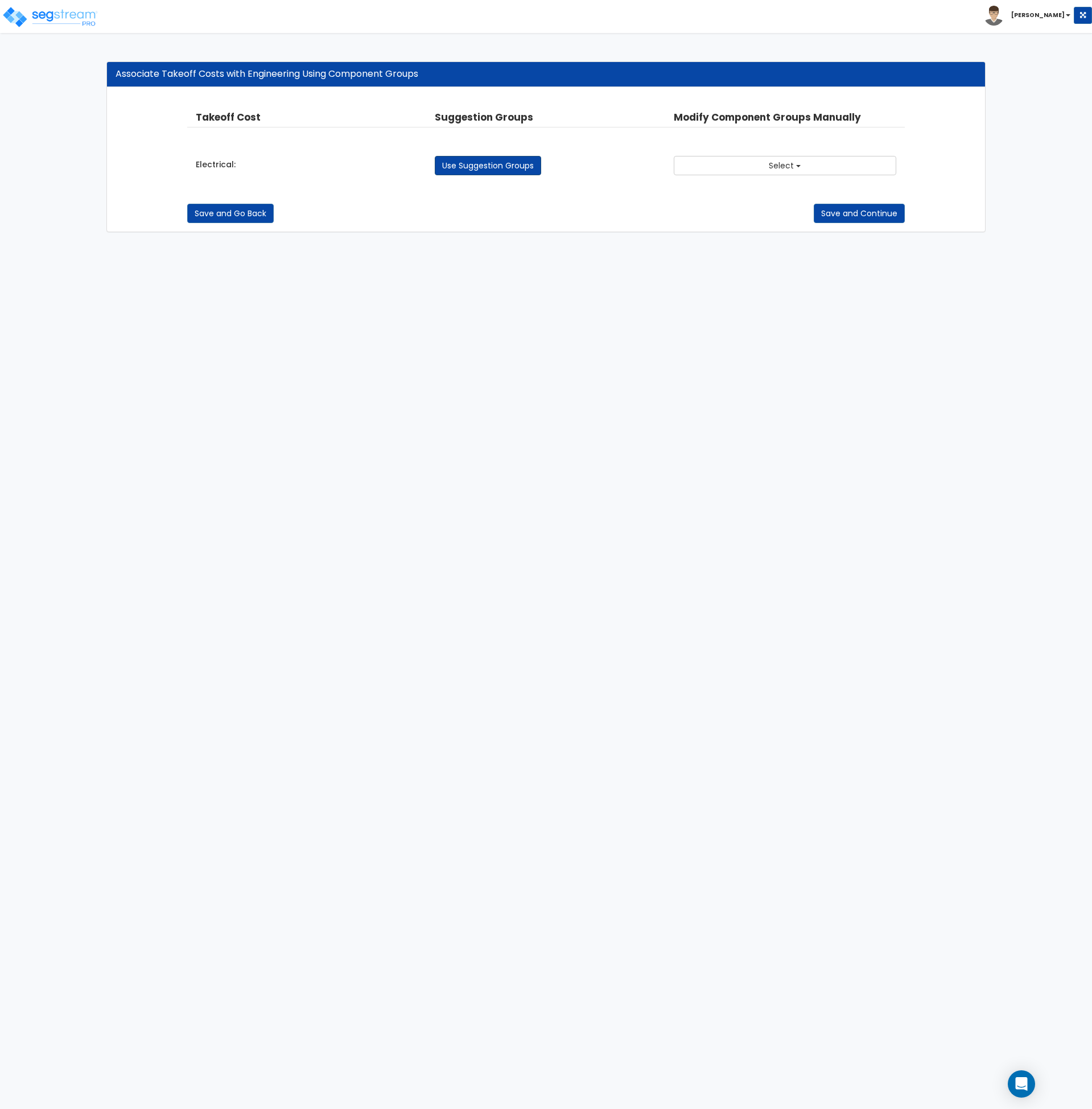
click at [512, 165] on link "Use Suggestion Groups" at bounding box center [488, 166] width 107 height 20
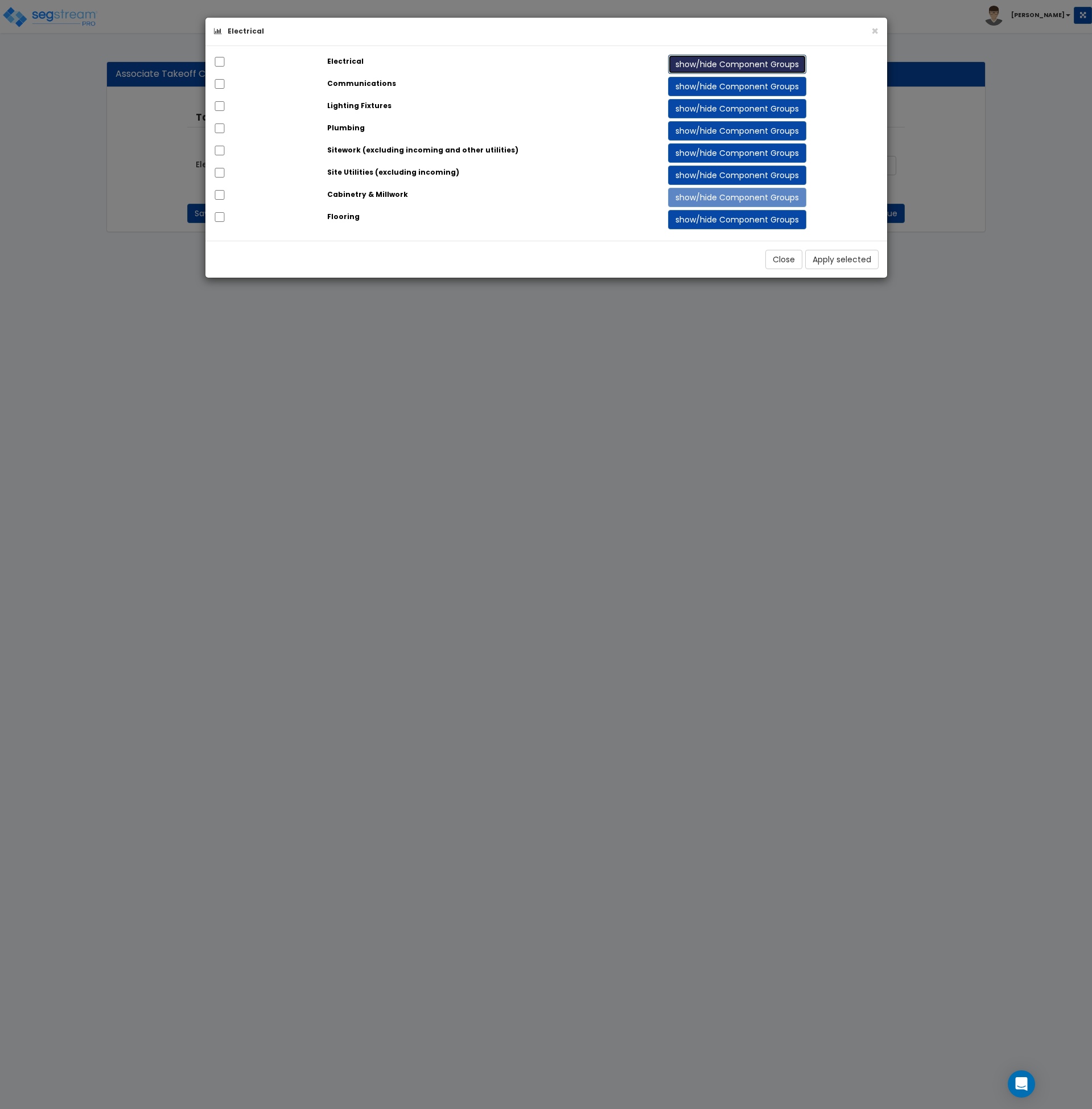
click at [704, 55] on button "show/hide Component Groups" at bounding box center [738, 64] width 138 height 20
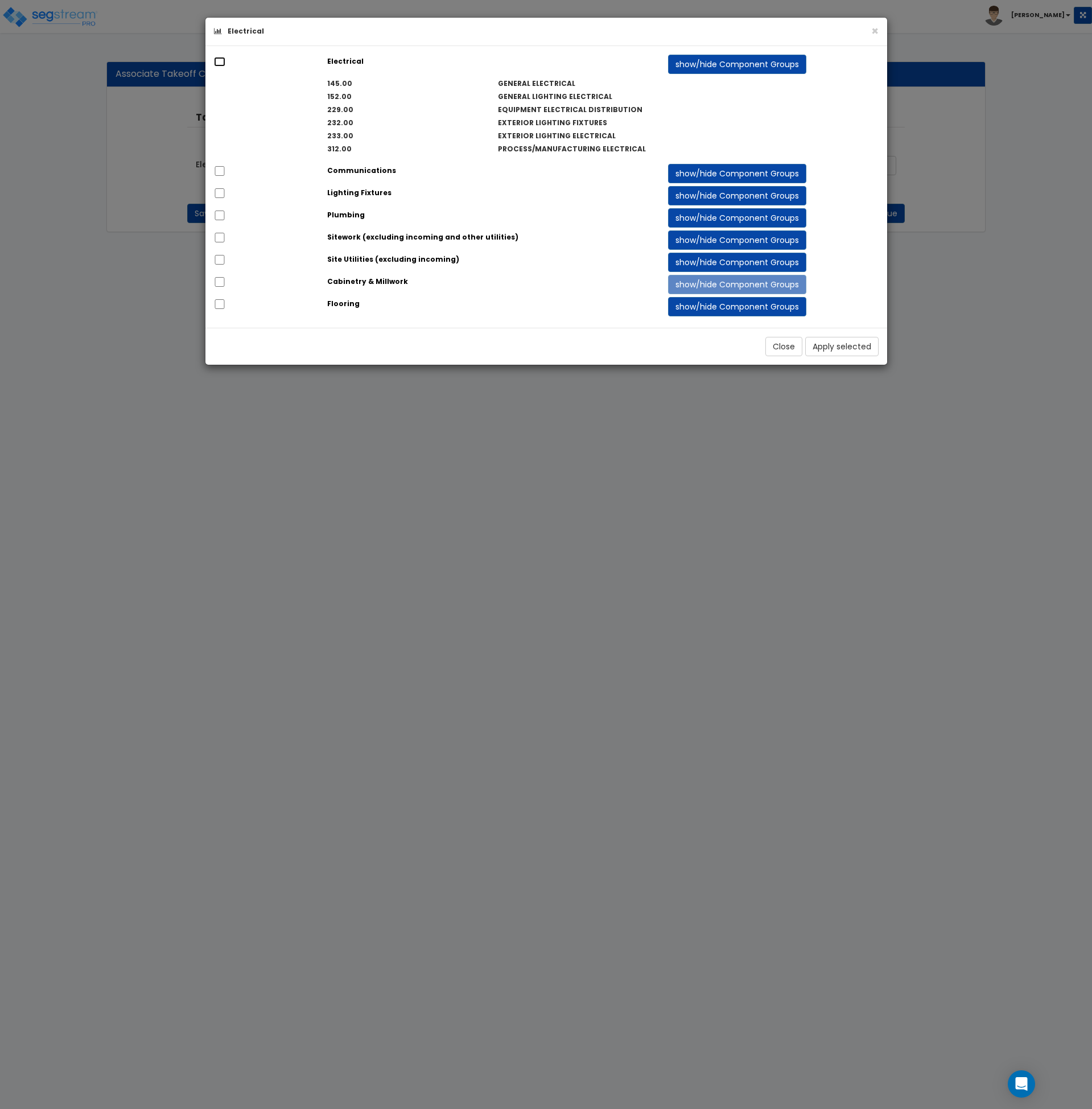
click at [219, 61] on input "checkbox" at bounding box center [219, 61] width 11 height 9
checkbox input "true"
click at [846, 349] on button "Apply selected" at bounding box center [842, 347] width 73 height 20
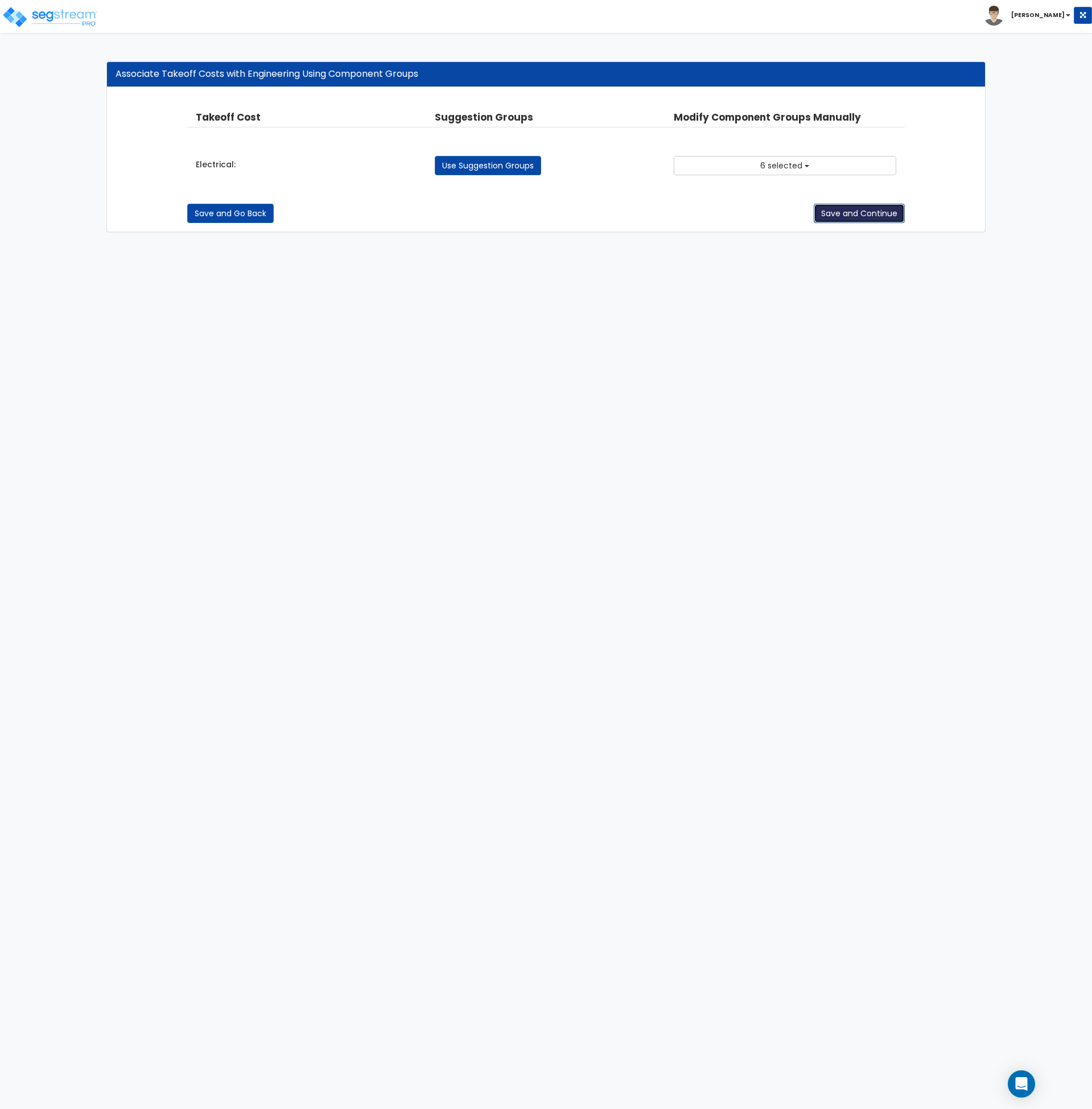
click at [853, 215] on button "Save and Continue" at bounding box center [859, 213] width 91 height 20
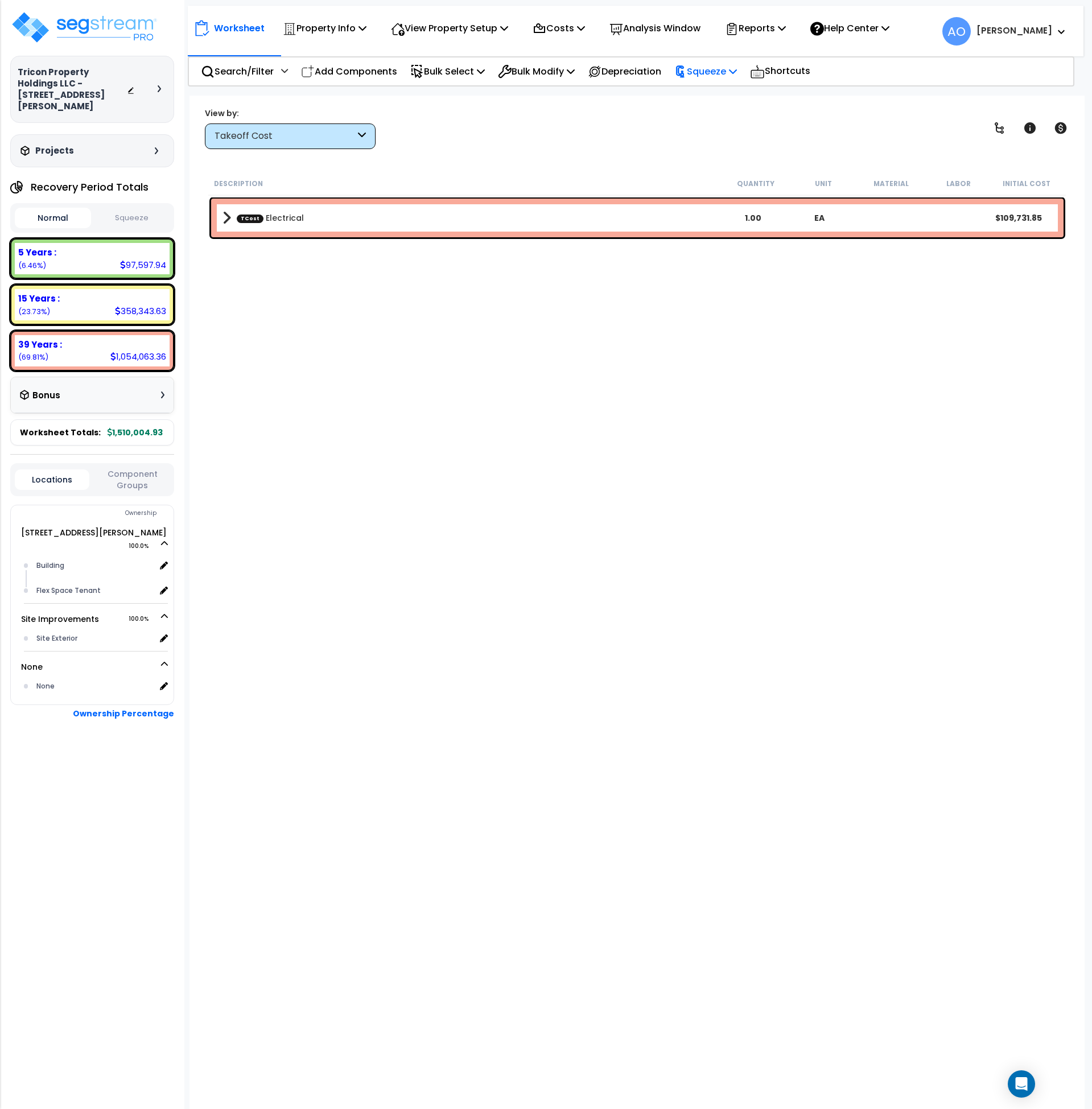
click at [716, 71] on p "Squeeze" at bounding box center [705, 72] width 62 height 15
click at [715, 96] on link "Squeeze" at bounding box center [725, 96] width 113 height 23
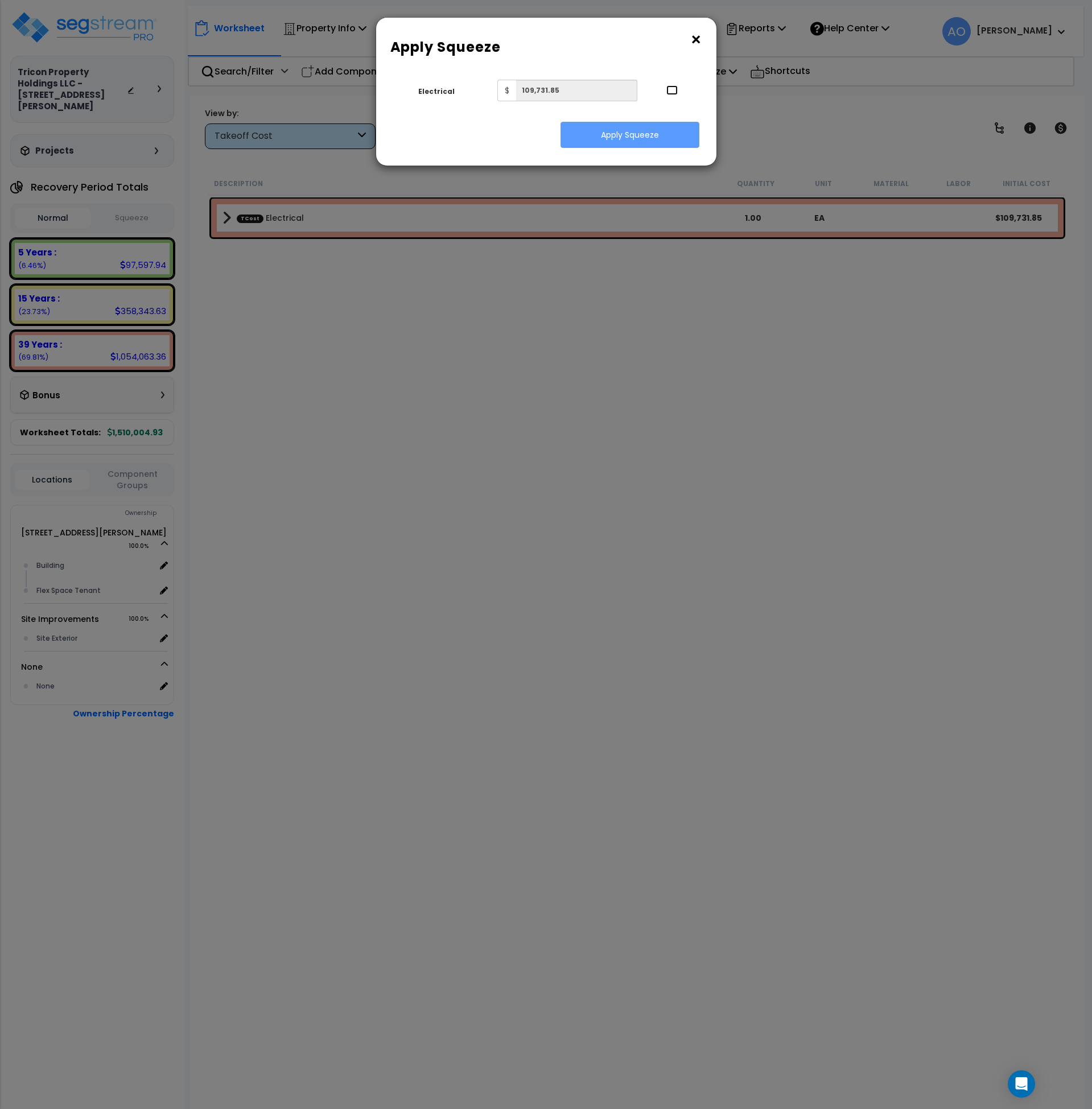
drag, startPoint x: 674, startPoint y: 87, endPoint x: 670, endPoint y: 98, distance: 11.7
click at [674, 88] on input "..." at bounding box center [672, 90] width 11 height 9
checkbox input "true"
click at [660, 129] on button "Apply Squeeze" at bounding box center [630, 135] width 139 height 26
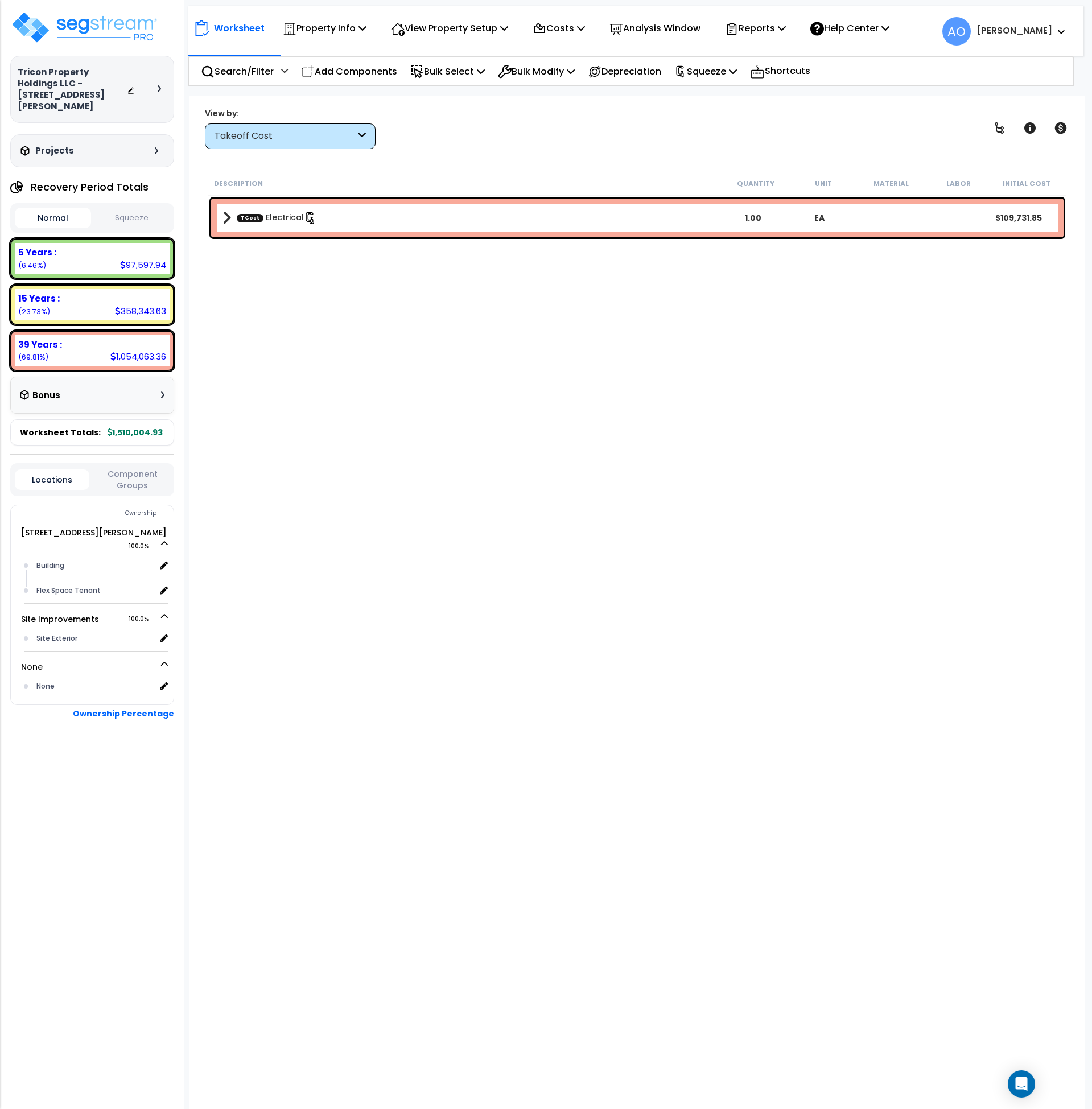
click at [114, 208] on button "Squeeze" at bounding box center [131, 218] width 76 height 20
click at [266, 130] on div "Takeoff Cost" at bounding box center [284, 136] width 141 height 13
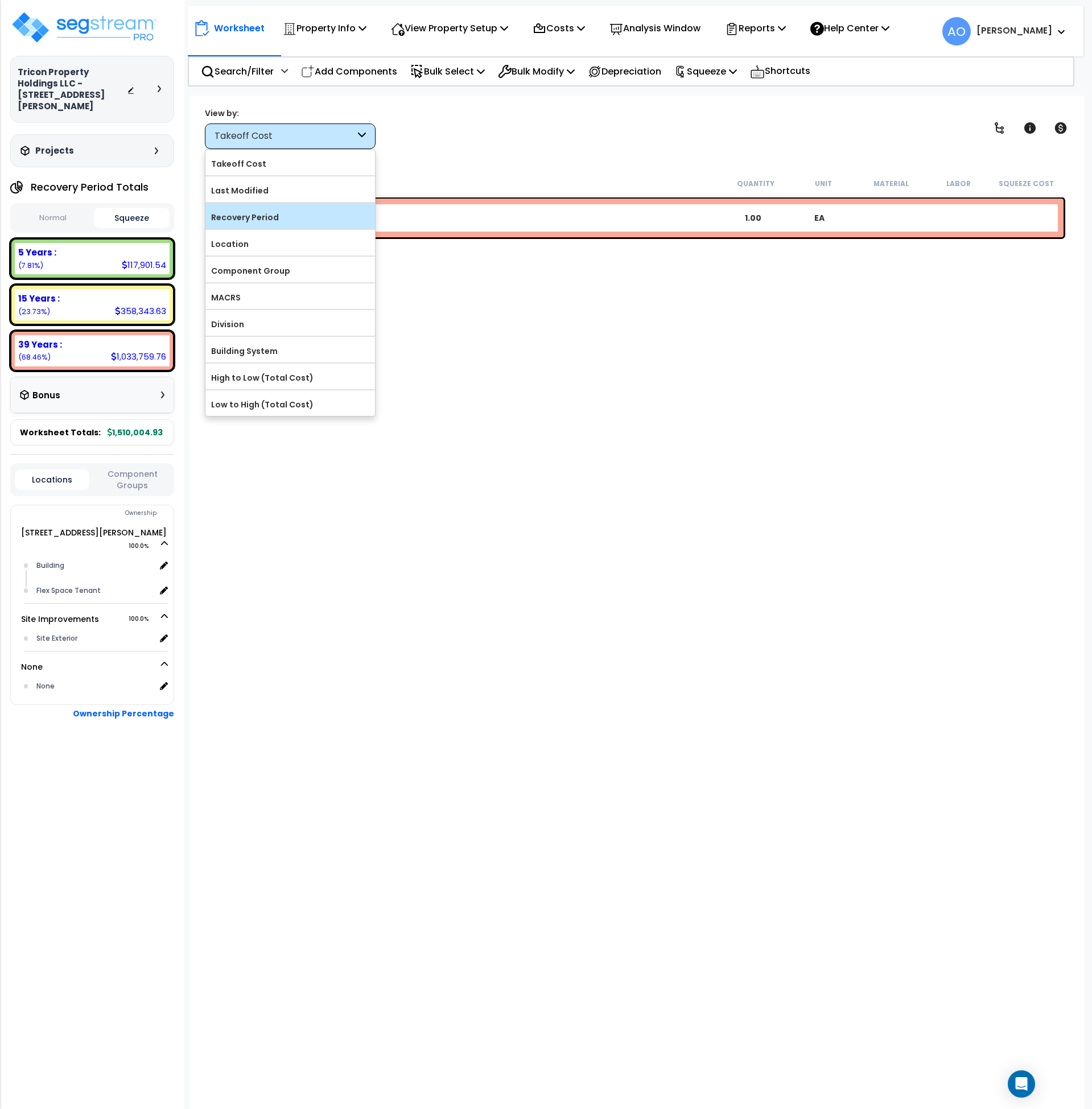
click at [274, 228] on div "Recovery Period" at bounding box center [290, 216] width 170 height 26
click at [274, 220] on label "Recovery Period" at bounding box center [290, 218] width 170 height 17
click at [0, 0] on input "Recovery Period" at bounding box center [0, 0] width 0 height 0
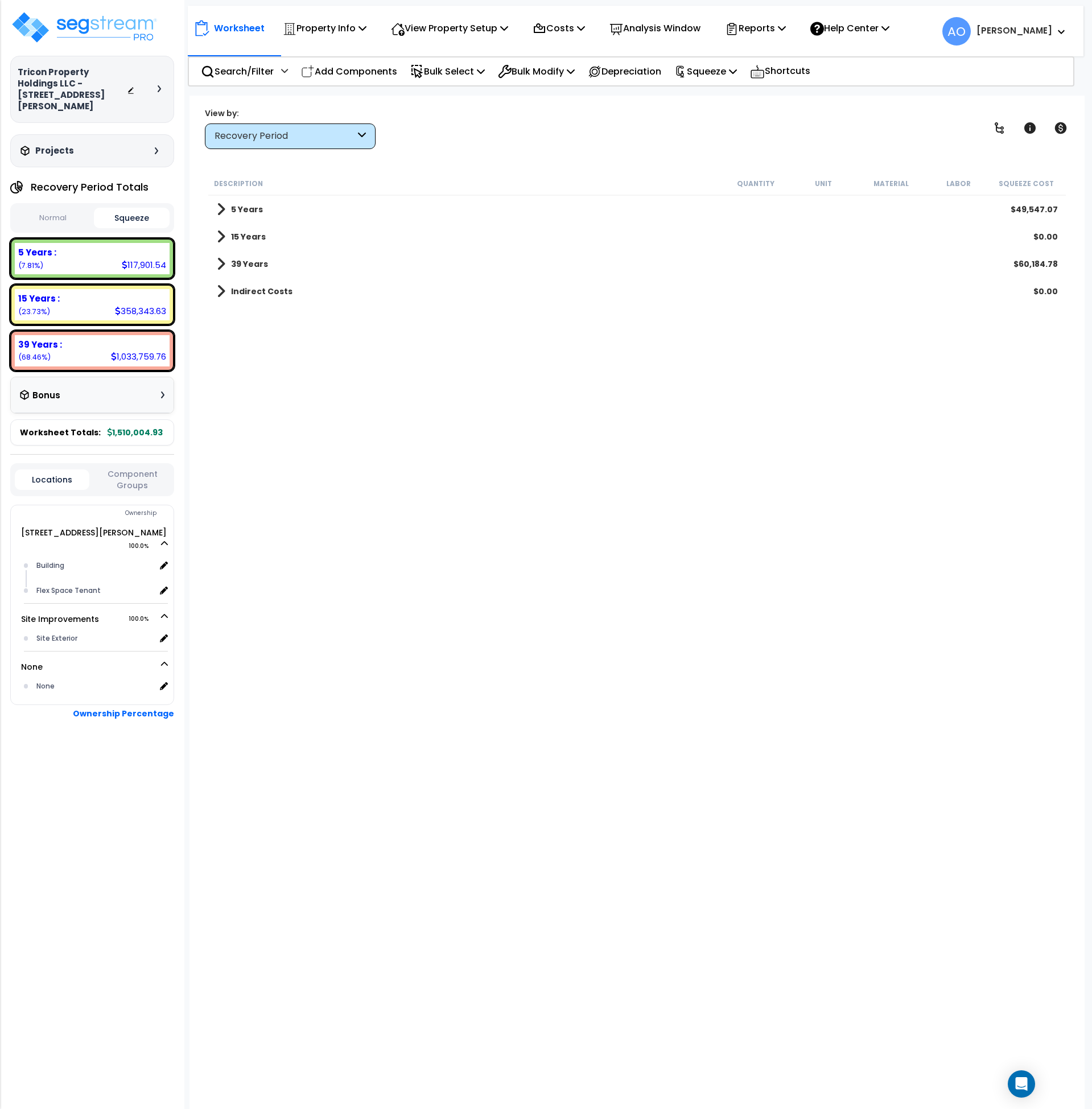
click at [381, 394] on div "Description Quantity Unit Material Labor Squeeze Cost 5 Years $49,547.07 15 Yea…" at bounding box center [637, 543] width 861 height 744
click at [266, 265] on b "39 Years" at bounding box center [249, 264] width 37 height 11
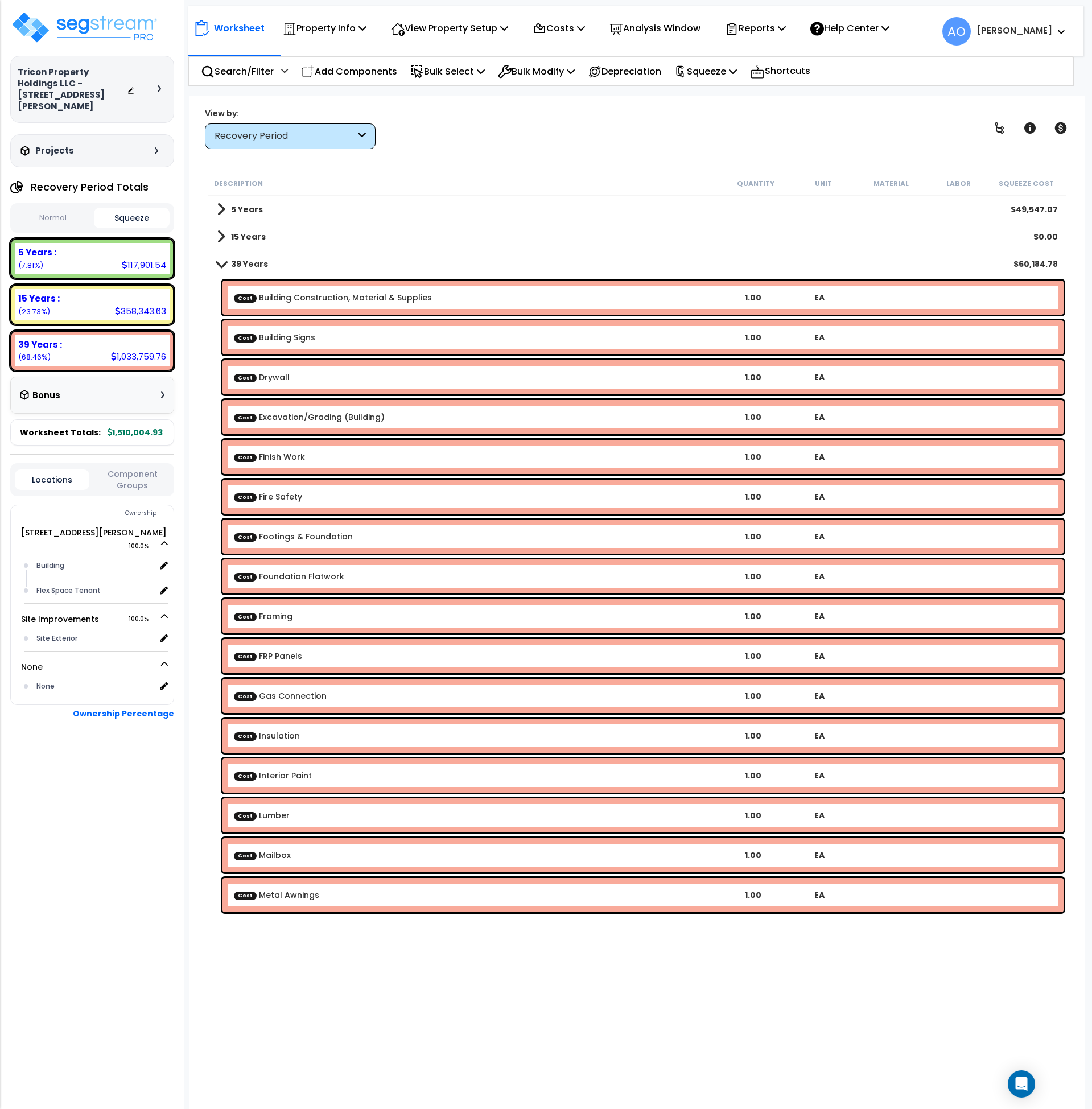
click at [249, 211] on b "5 Years" at bounding box center [247, 209] width 32 height 11
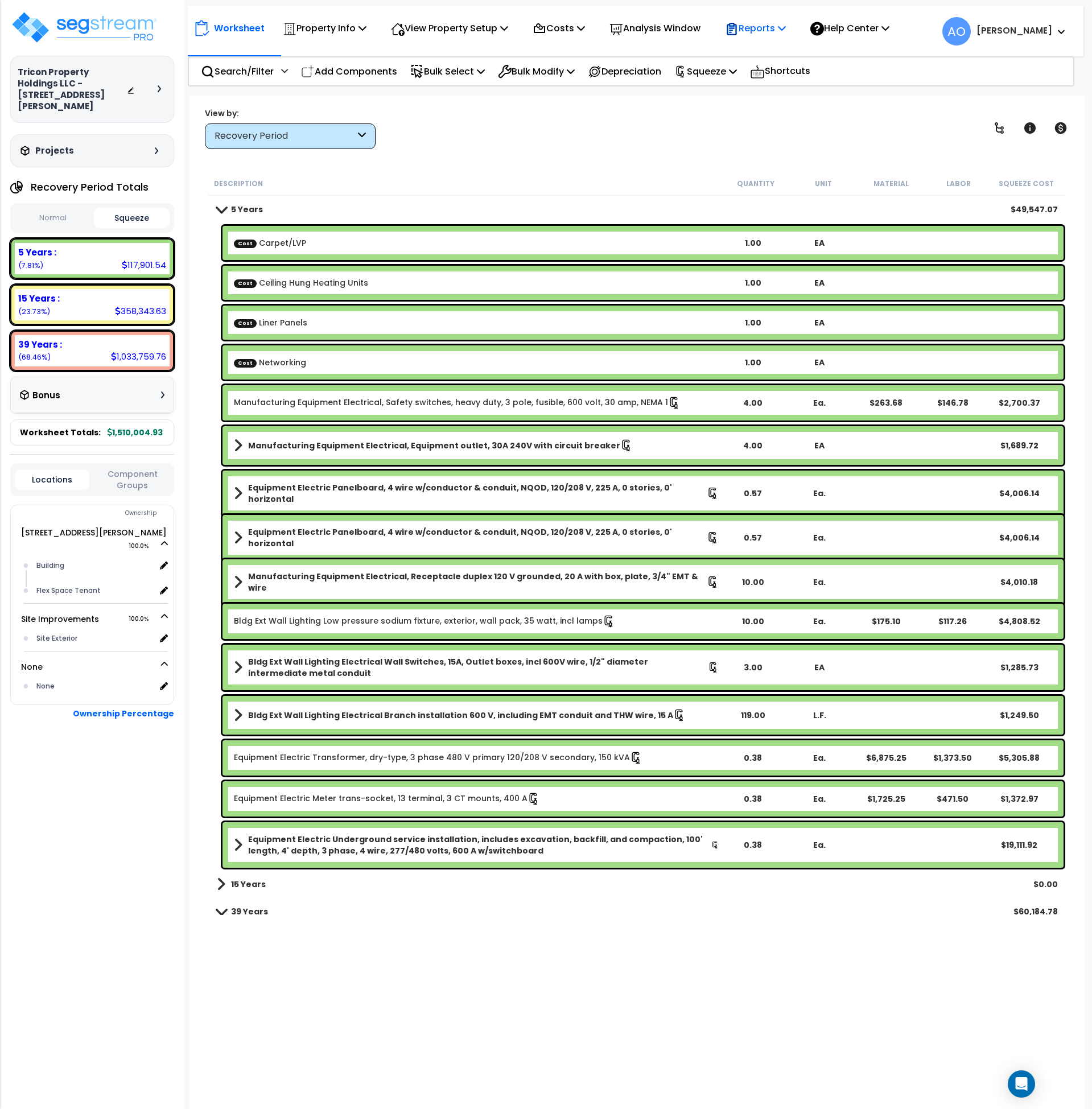
click at [767, 21] on p "Reports" at bounding box center [755, 28] width 61 height 15
click at [780, 105] on link "Manage Report Custom Fields" at bounding box center [776, 108] width 113 height 34
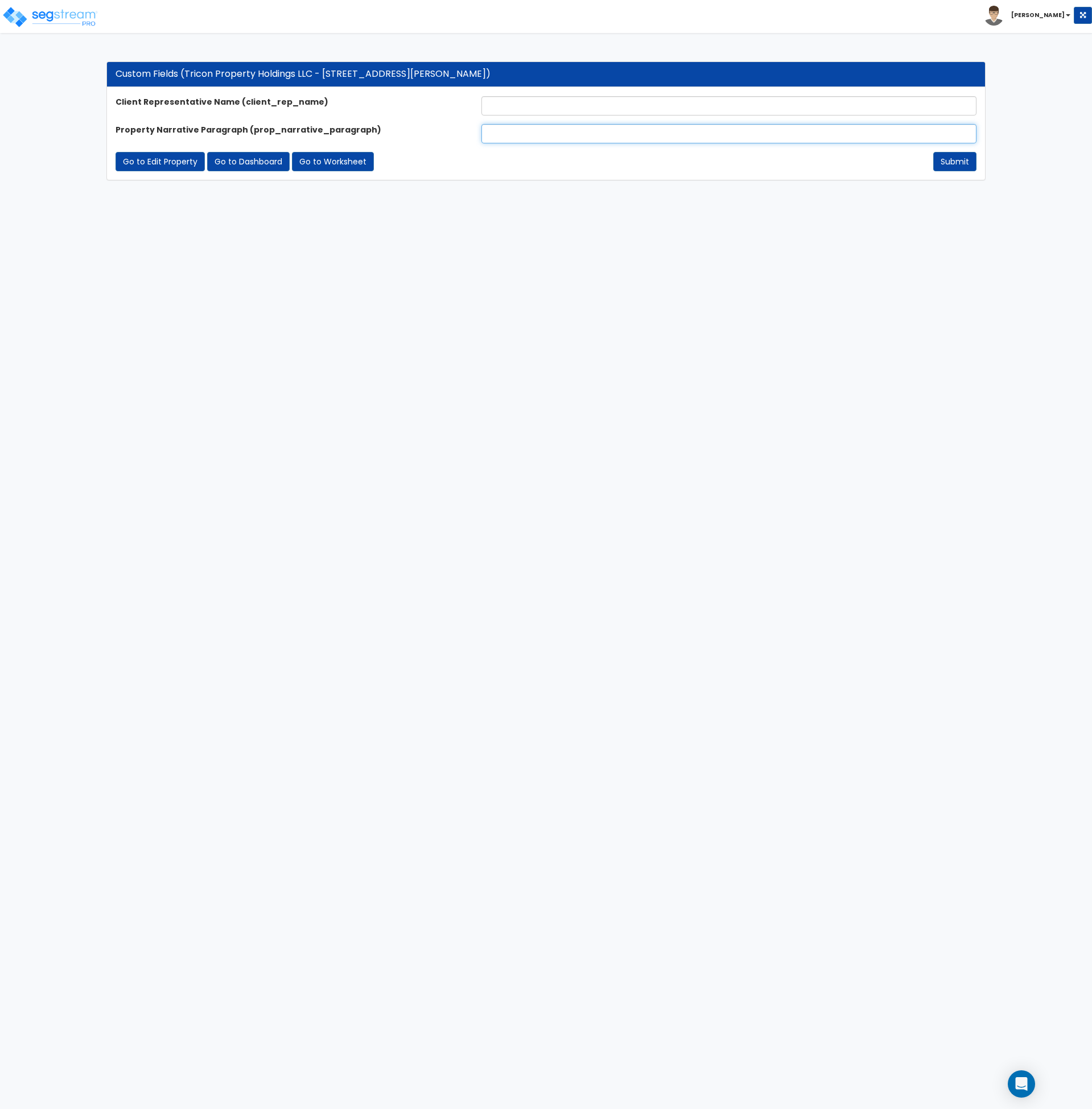
click at [510, 133] on input "text" at bounding box center [729, 133] width 495 height 20
paste input "The subject property at [STREET_ADDRESS][PERSON_NAME] is a 14,400 SF, 4-unit fl…"
type input "The subject property at [STREET_ADDRESS][PERSON_NAME] is a 14,400 SF, 4-unit fl…"
click at [517, 99] on input "text" at bounding box center [729, 106] width 495 height 20
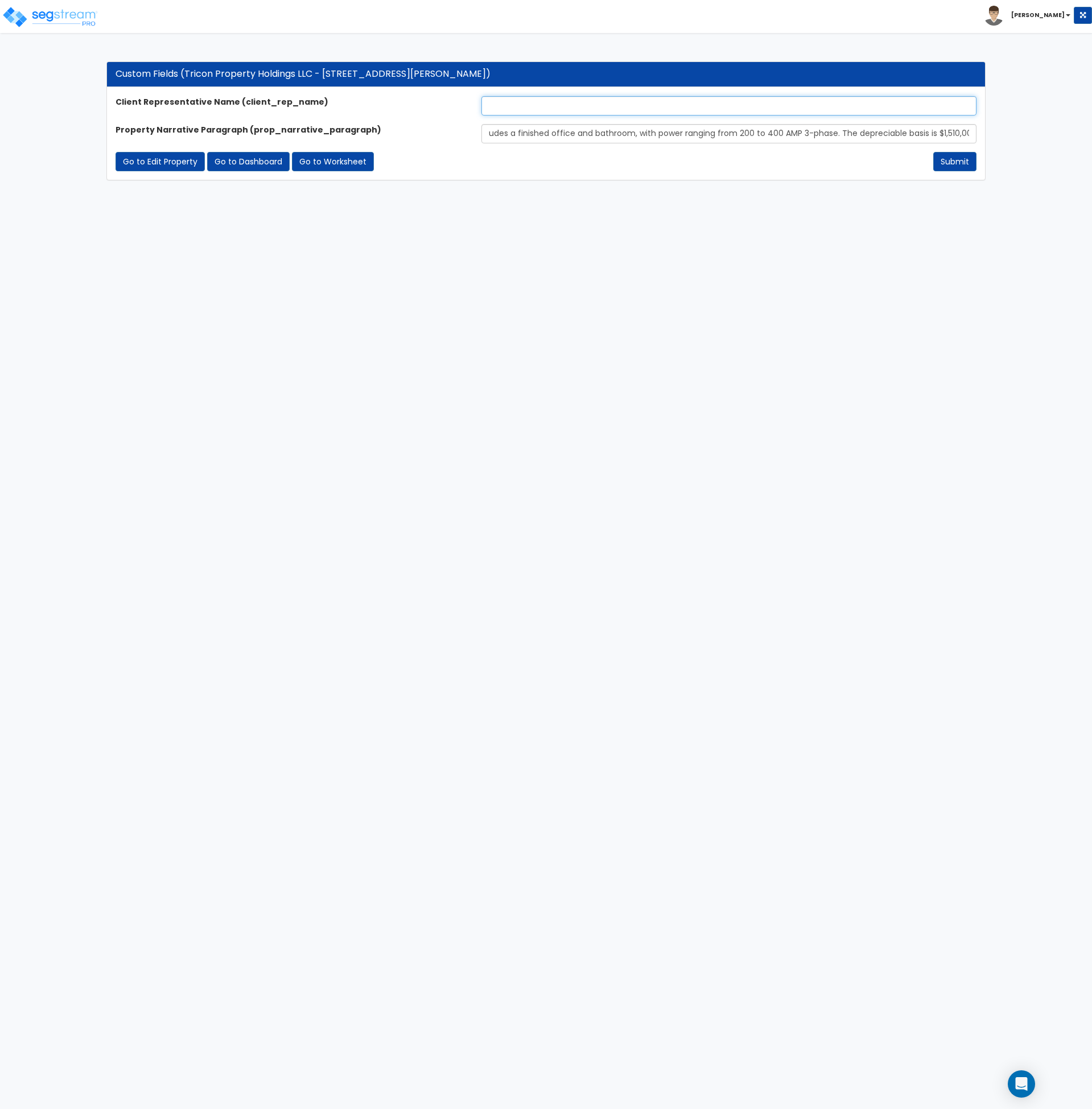
scroll to position [0, 0]
type input "[PERSON_NAME]"
click at [967, 159] on button "Submit" at bounding box center [955, 161] width 44 height 20
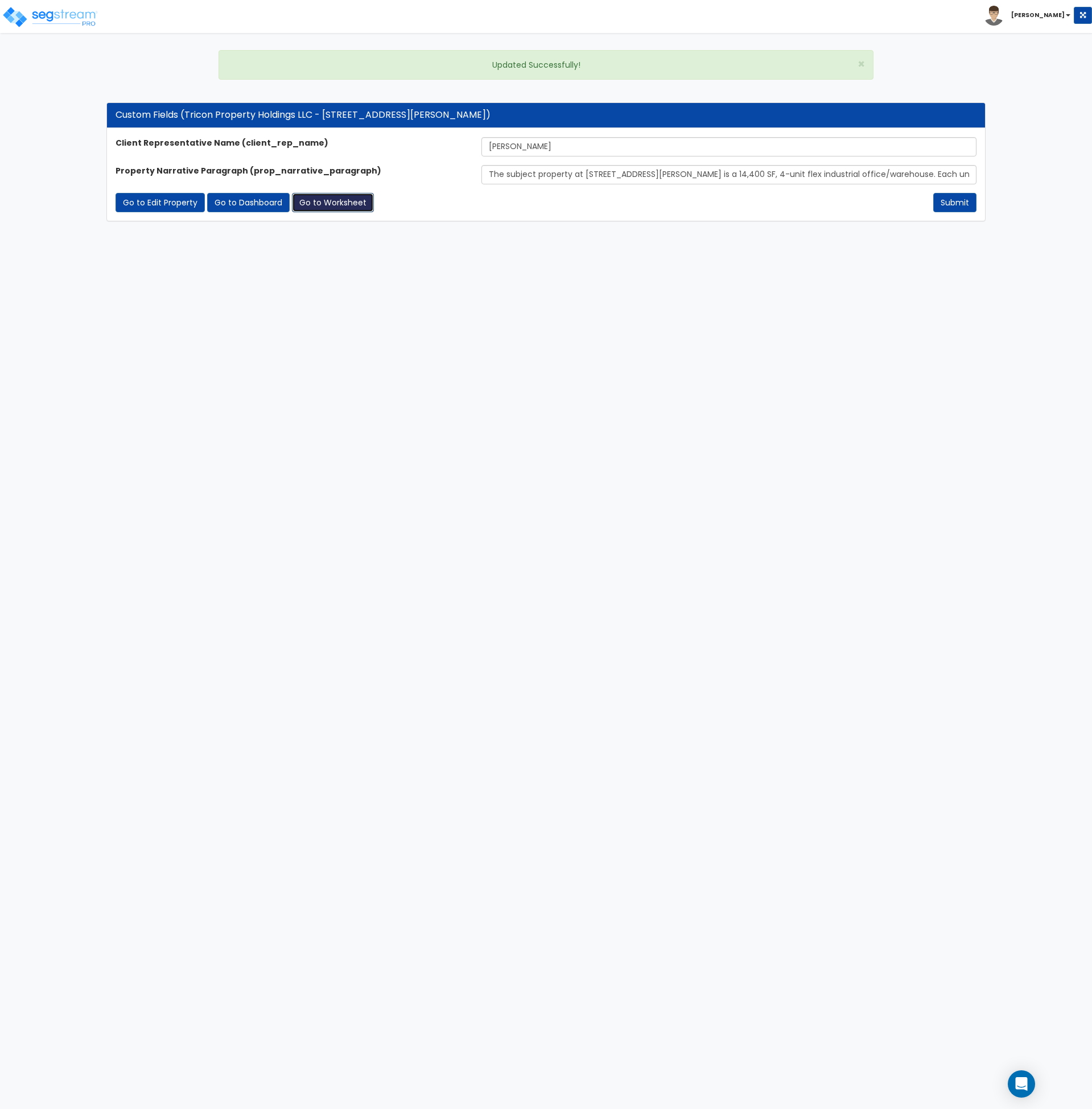
click at [322, 200] on link "Go to Worksheet" at bounding box center [333, 202] width 82 height 20
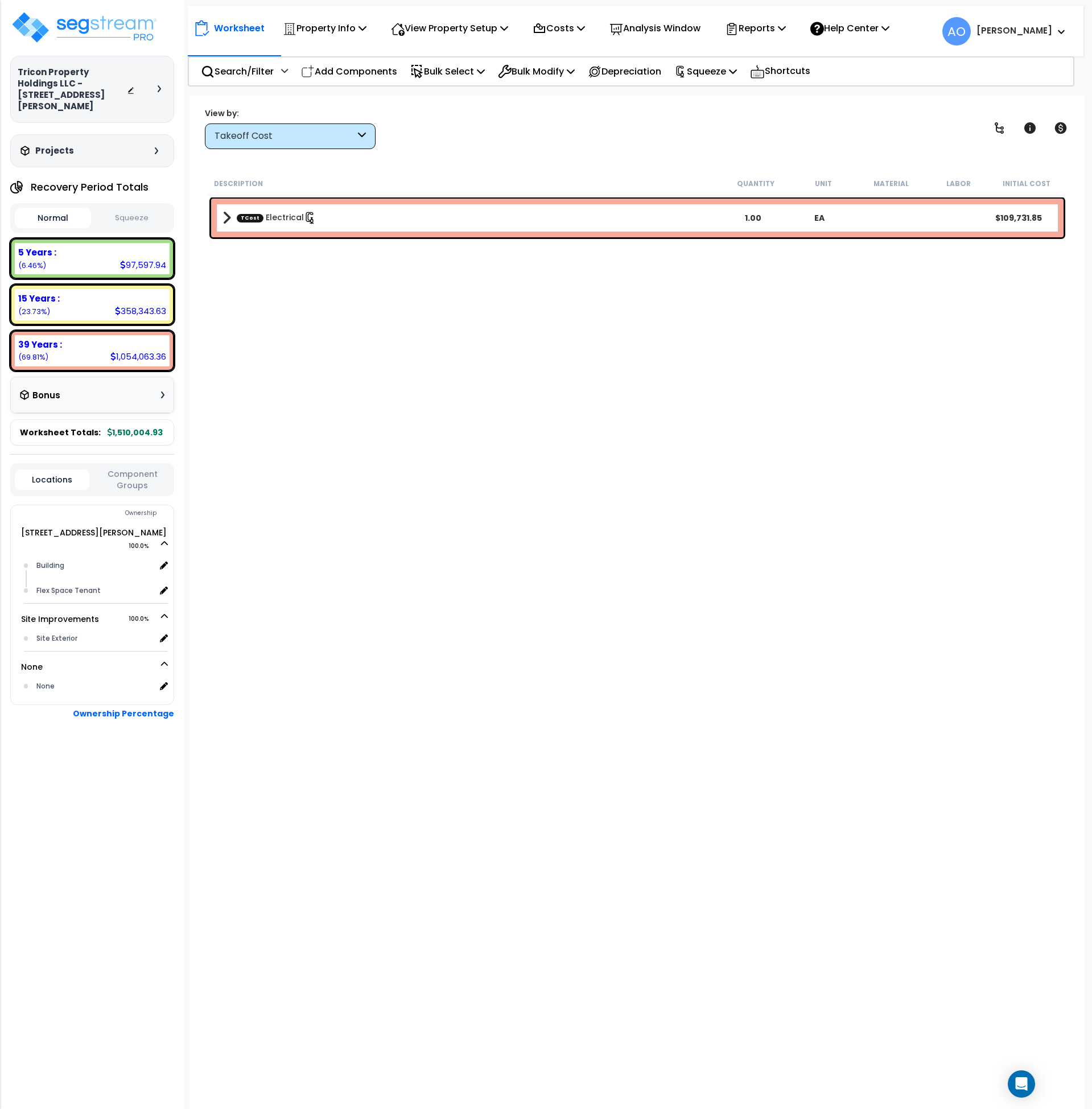
click at [133, 208] on button "Squeeze" at bounding box center [131, 218] width 76 height 20
click at [29, 243] on div "5 Years : 117,901.54 (7.81%)" at bounding box center [91, 259] width 155 height 32
click at [38, 247] on b "5 Years :" at bounding box center [37, 253] width 38 height 12
click at [584, 30] on p "Costs" at bounding box center [558, 28] width 52 height 15
click at [578, 78] on link "Direct Costs" at bounding box center [583, 78] width 113 height 23
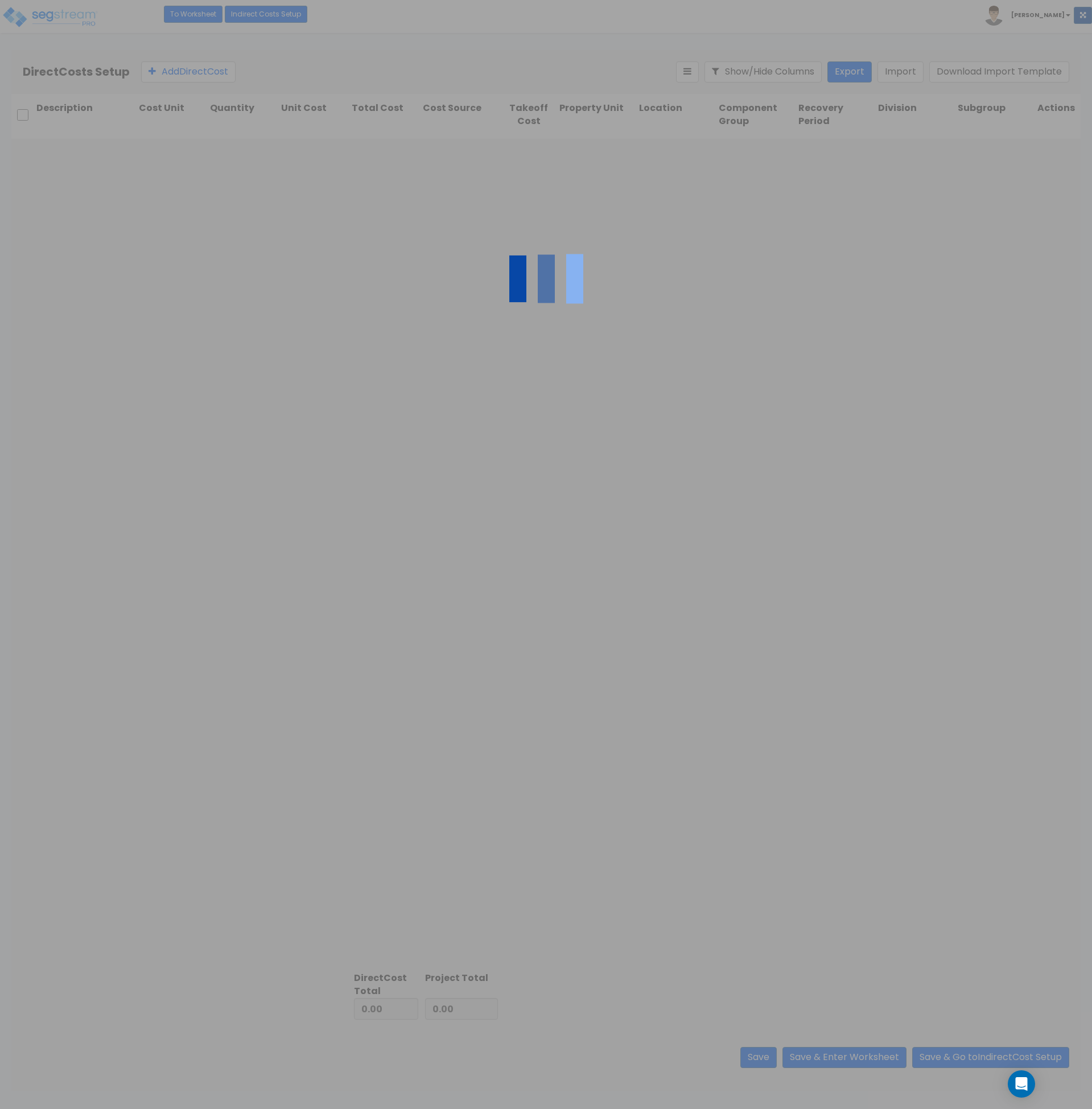
type input "65,549.34"
type input "1,444,455.59"
type input "1,510,004.93"
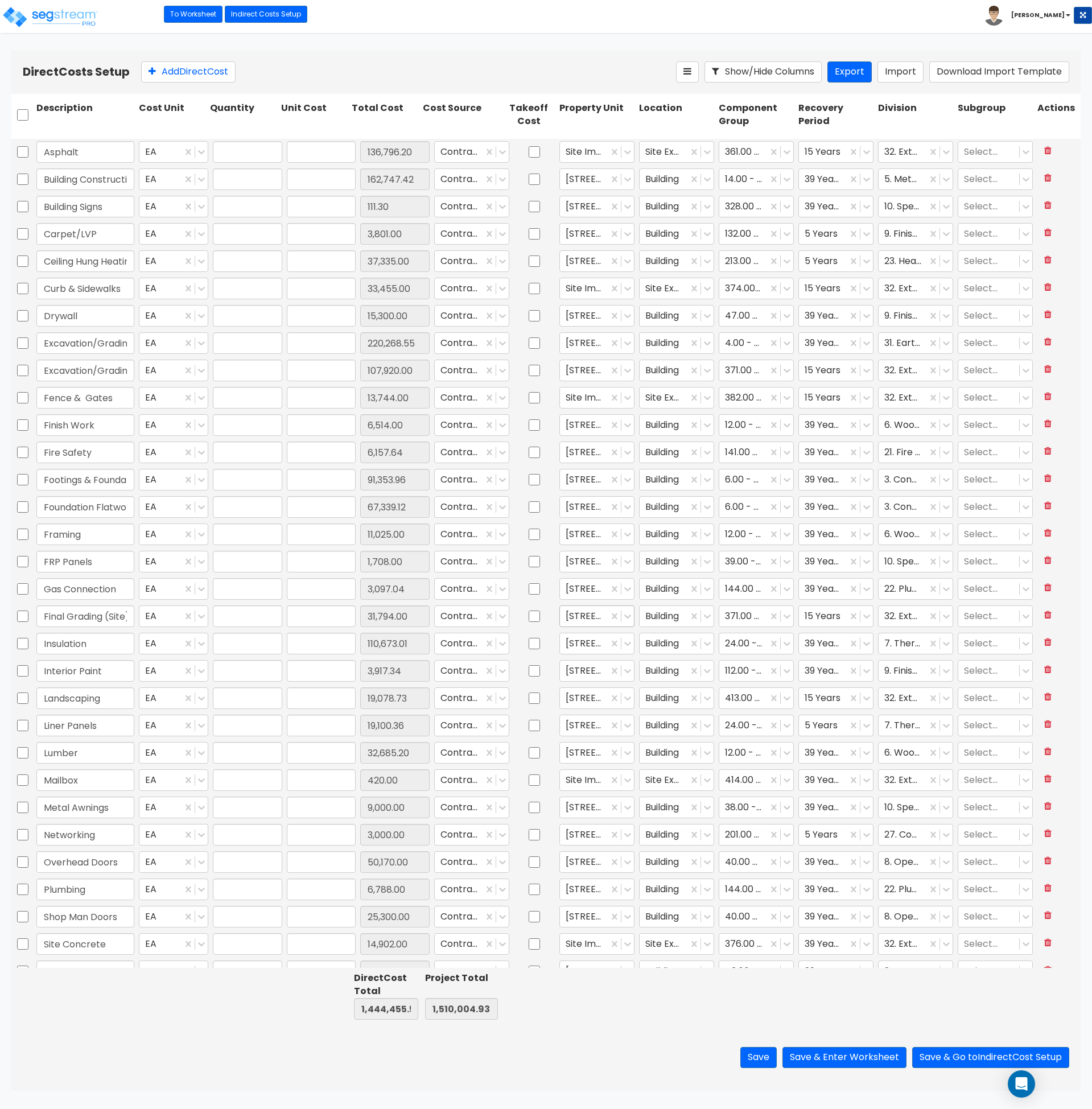
type input "1.00"
type input "136,796.20"
type input "1.00"
type input "162,747.42"
type input "1.00"
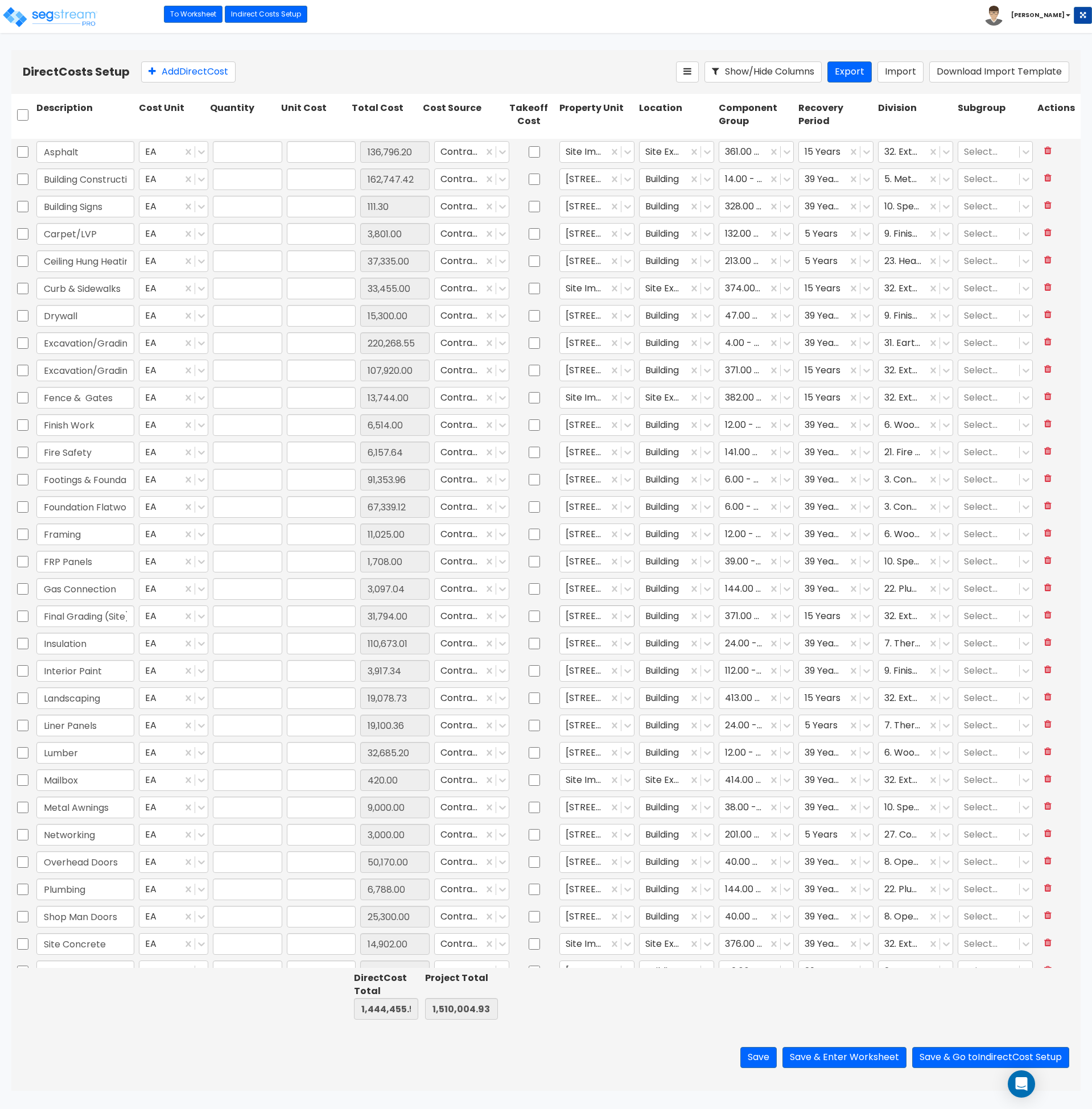
type input "111.30"
type input "1.00"
type input "3,801.00"
type input "1.00"
type input "37,335.00"
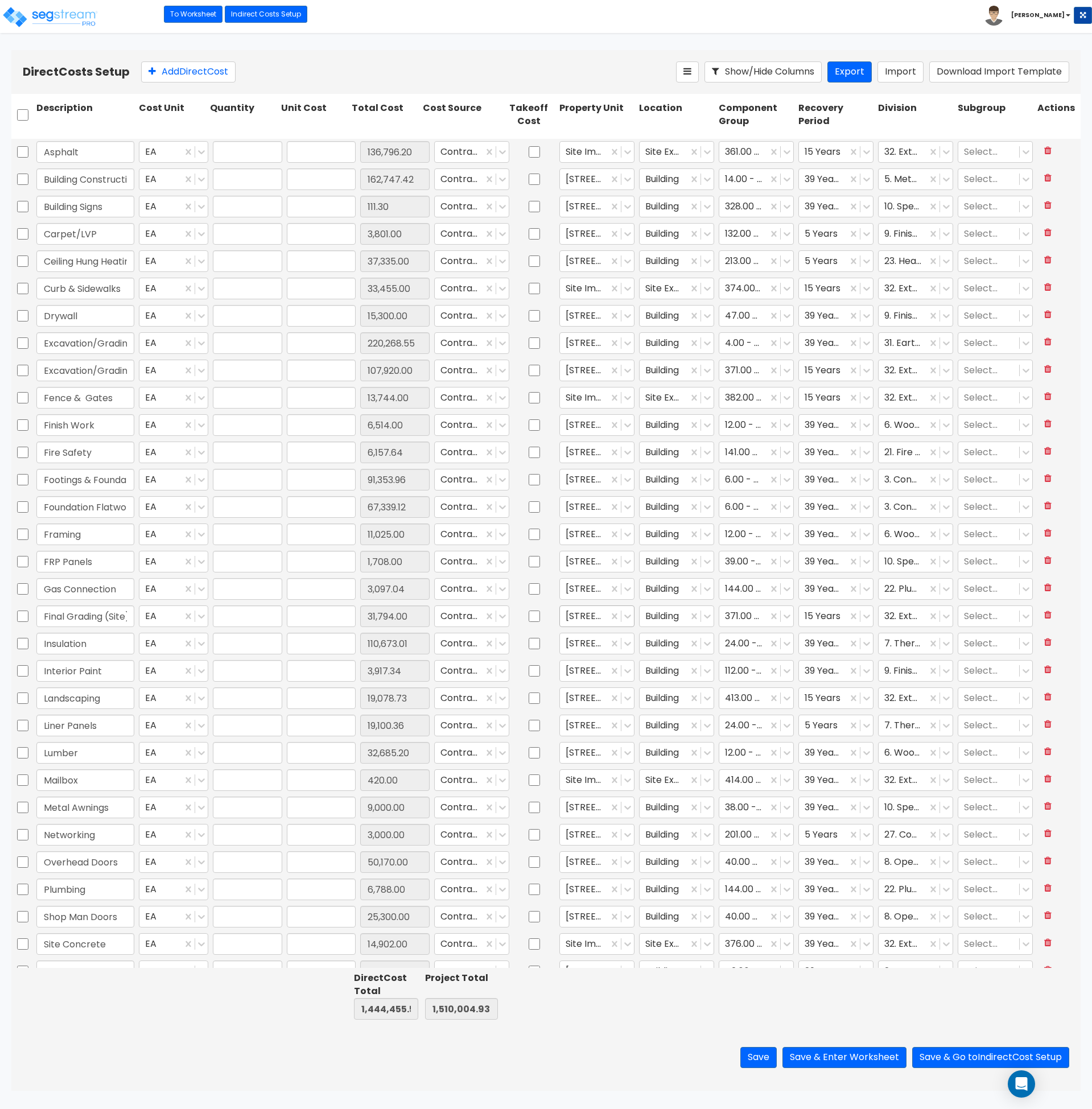
type input "1.00"
type input "33,455.00"
type input "1.00"
type input "15,300.00"
type input "1.00"
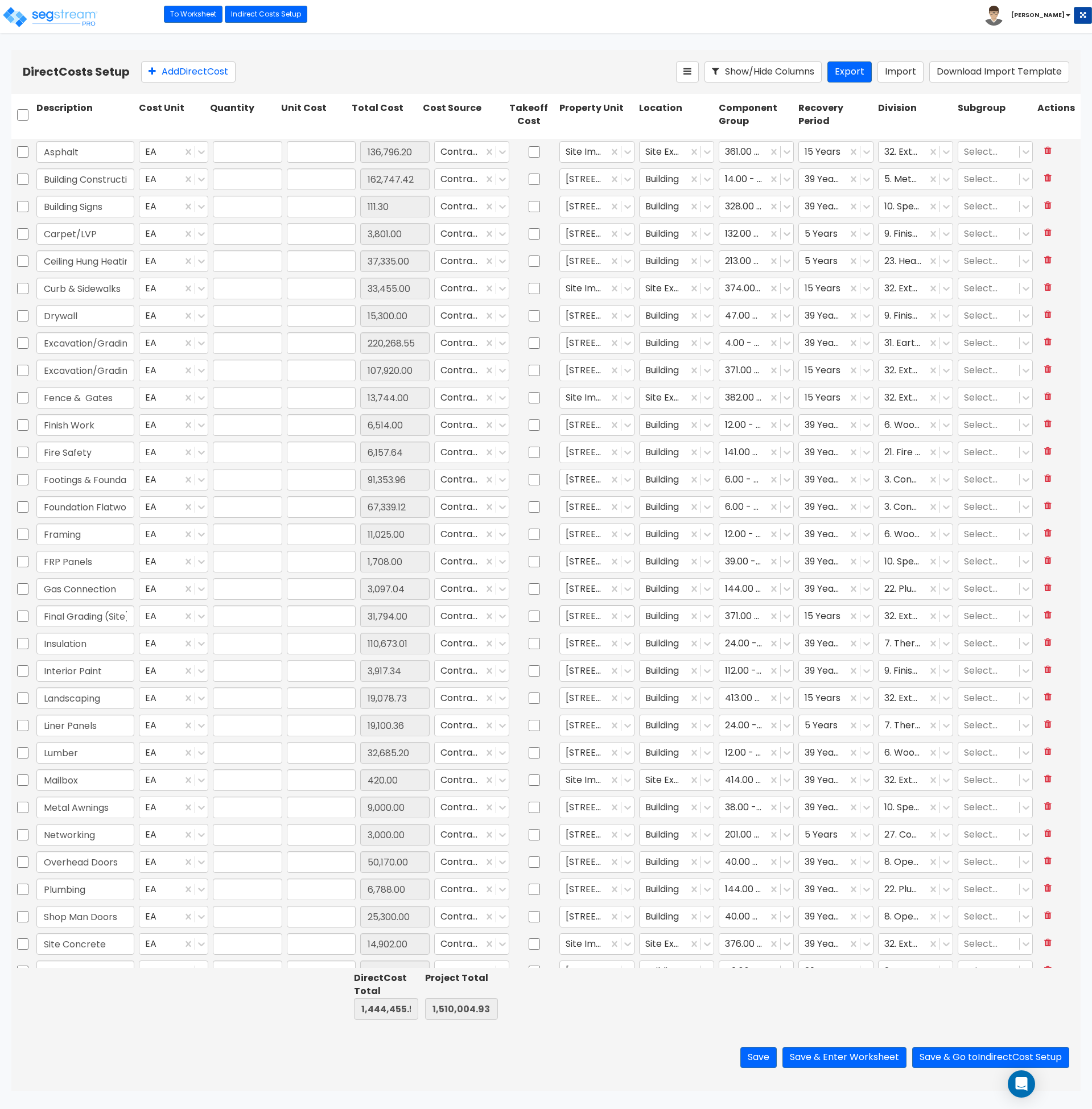
type input "220,268.55"
type input "1.00"
type input "107,920.00"
type input "1.00"
type input "13,744.00"
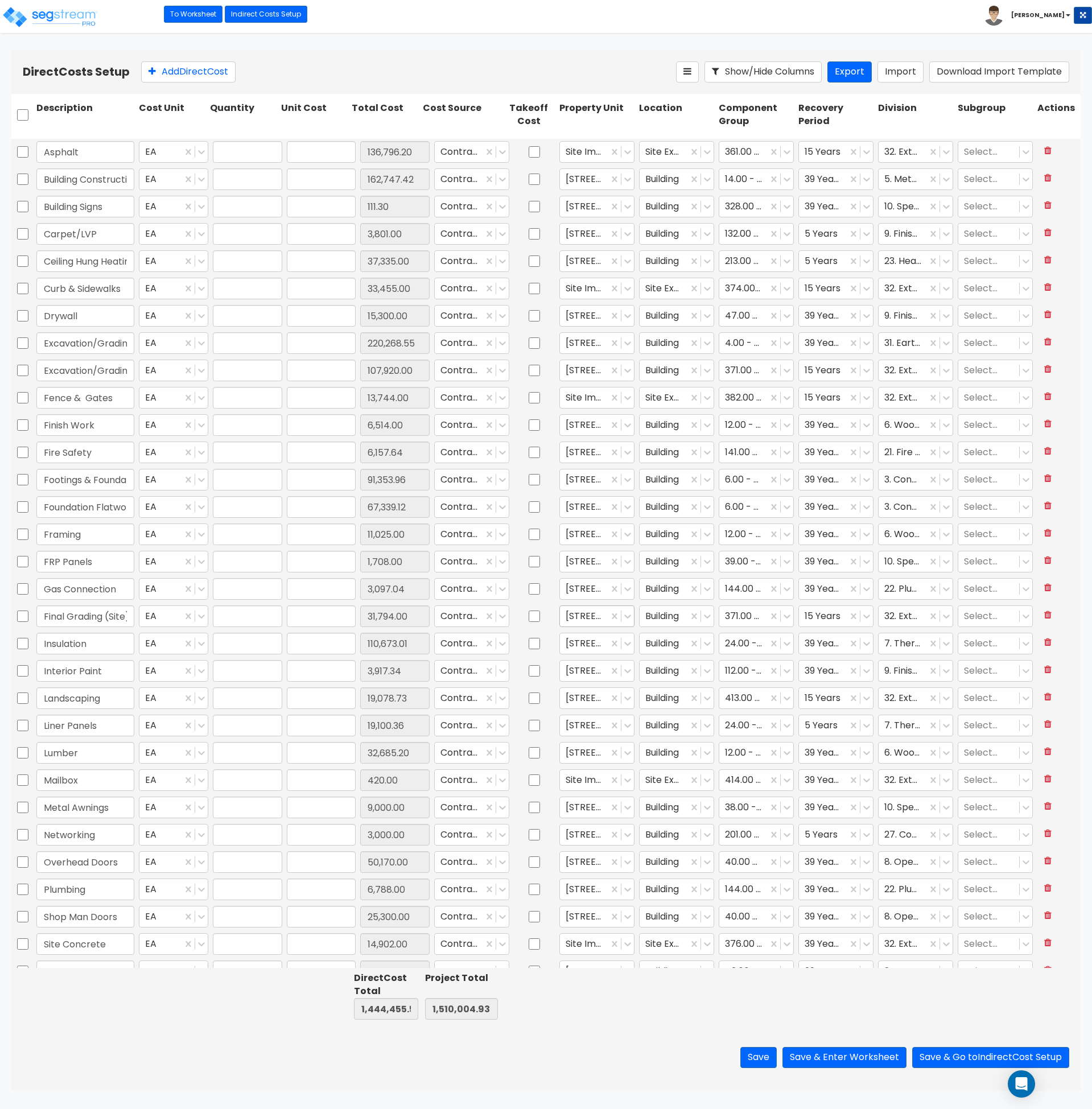
type input "1.00"
type input "6,514.00"
type input "1.00"
type input "6,157.64"
type input "1.00"
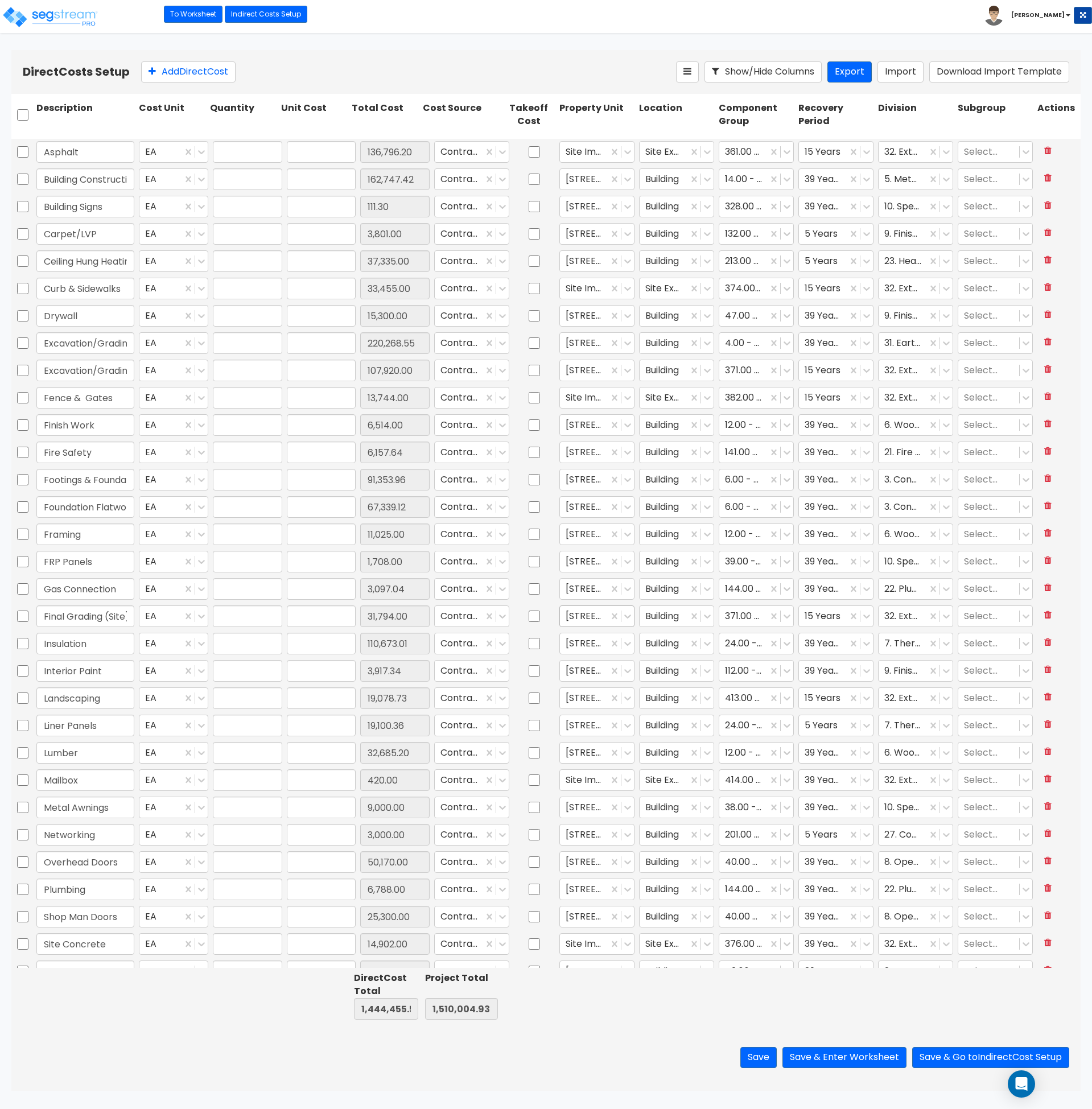
type input "91,353.96"
type input "1.00"
type input "67,339.12"
type input "1.00"
type input "11,025.00"
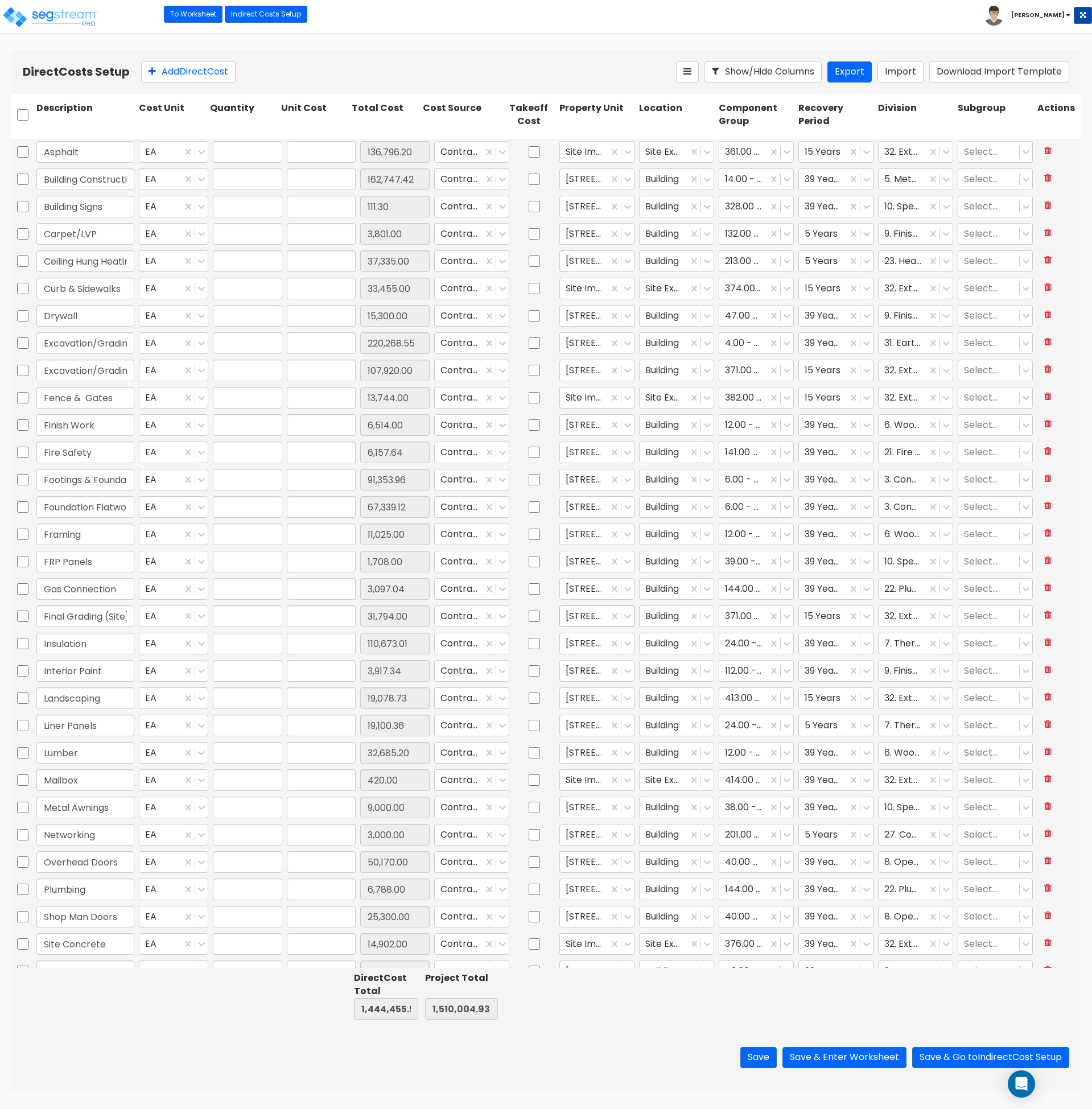
type input "1.00"
type input "1,708.00"
type input "1.00"
type input "3,097.04"
type input "1.00"
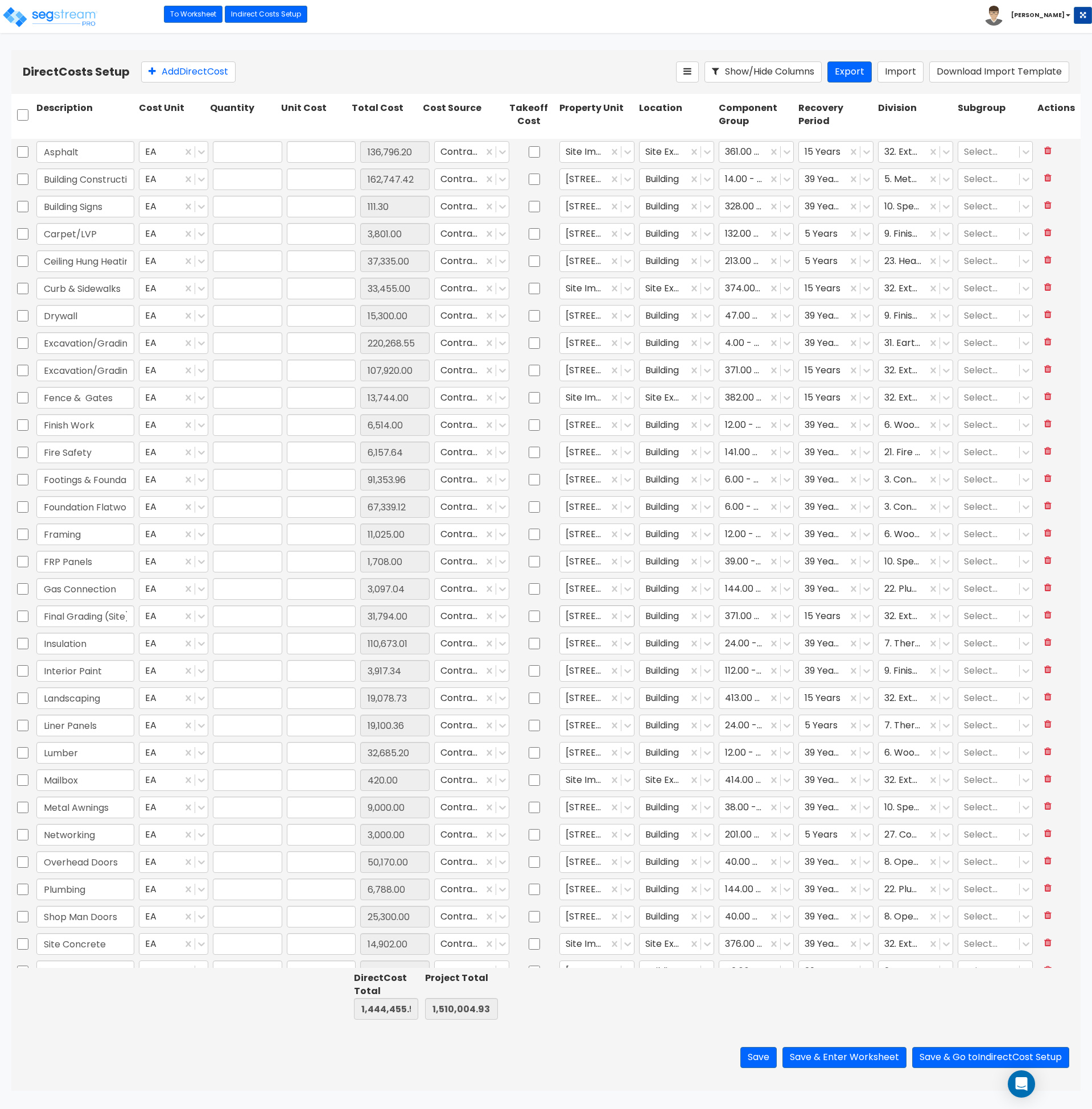
type input "31,794.00"
type input "1.00"
type input "110,673.01"
type input "1.00"
type input "3,917.34"
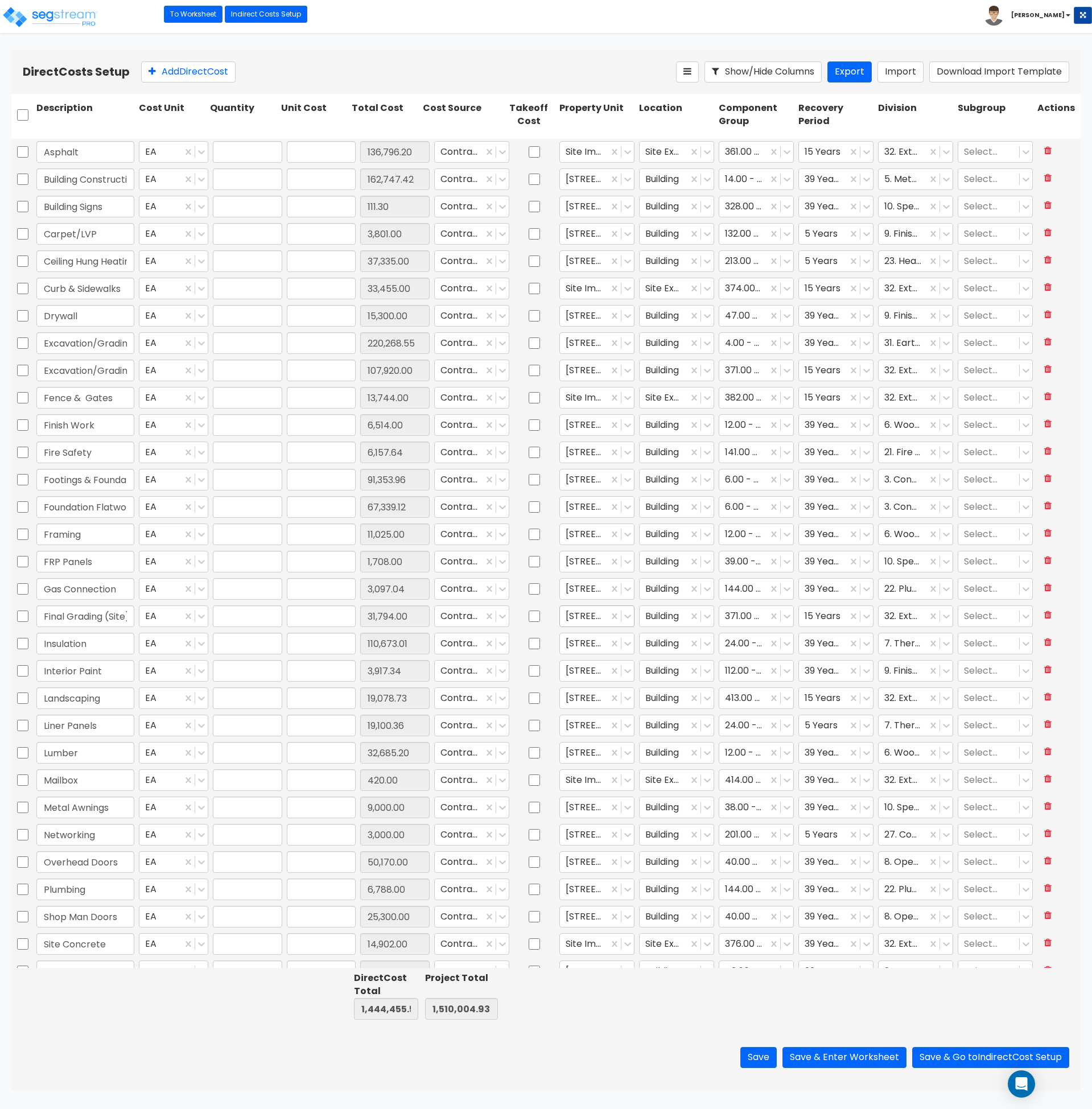
type input "1.00"
type input "19,078.73"
type input "1.00"
type input "19,100.36"
type input "1.00"
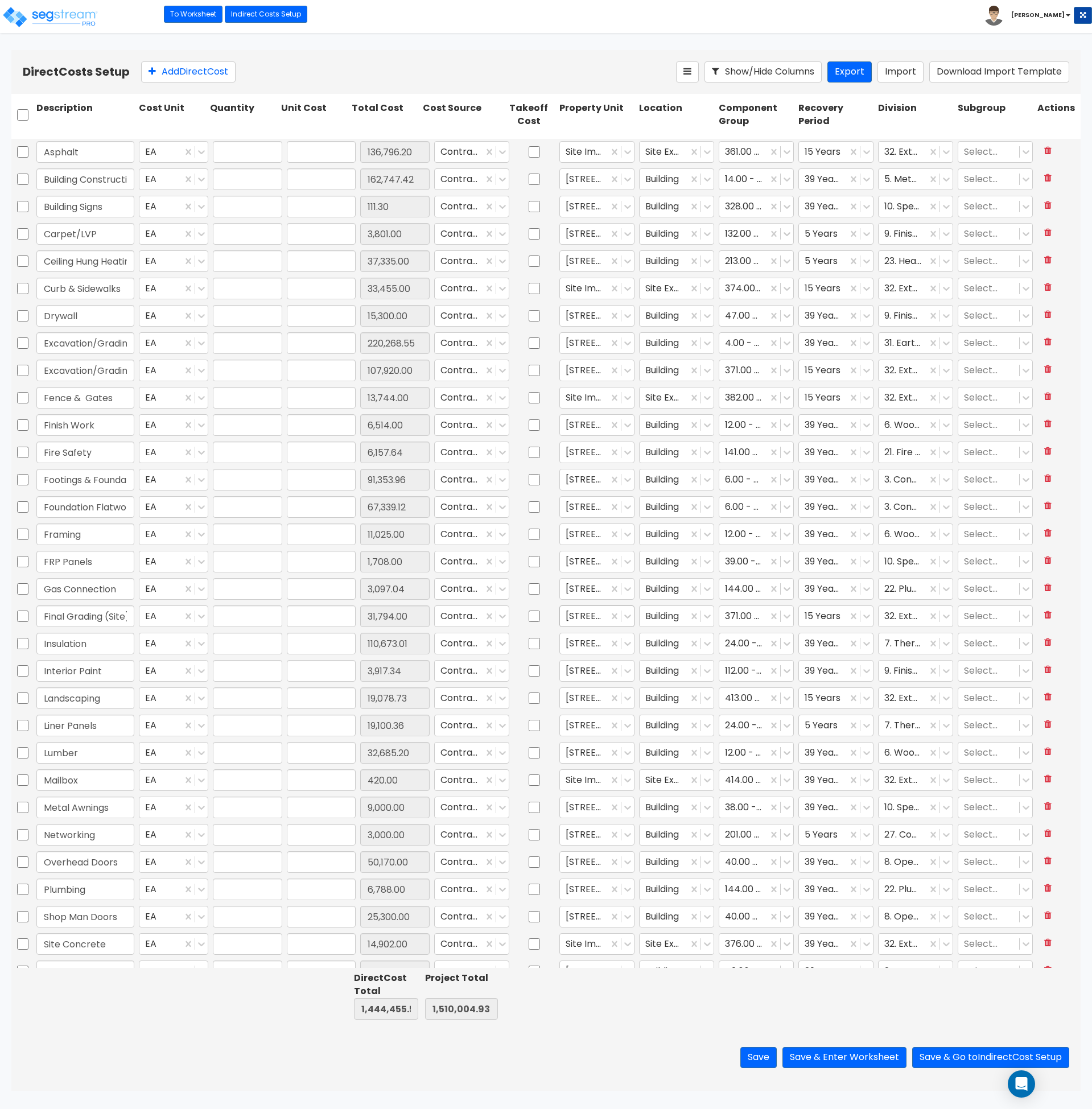
type input "32,685.20"
type input "1.00"
type input "420.00"
type input "1.00"
type input "9,000.00"
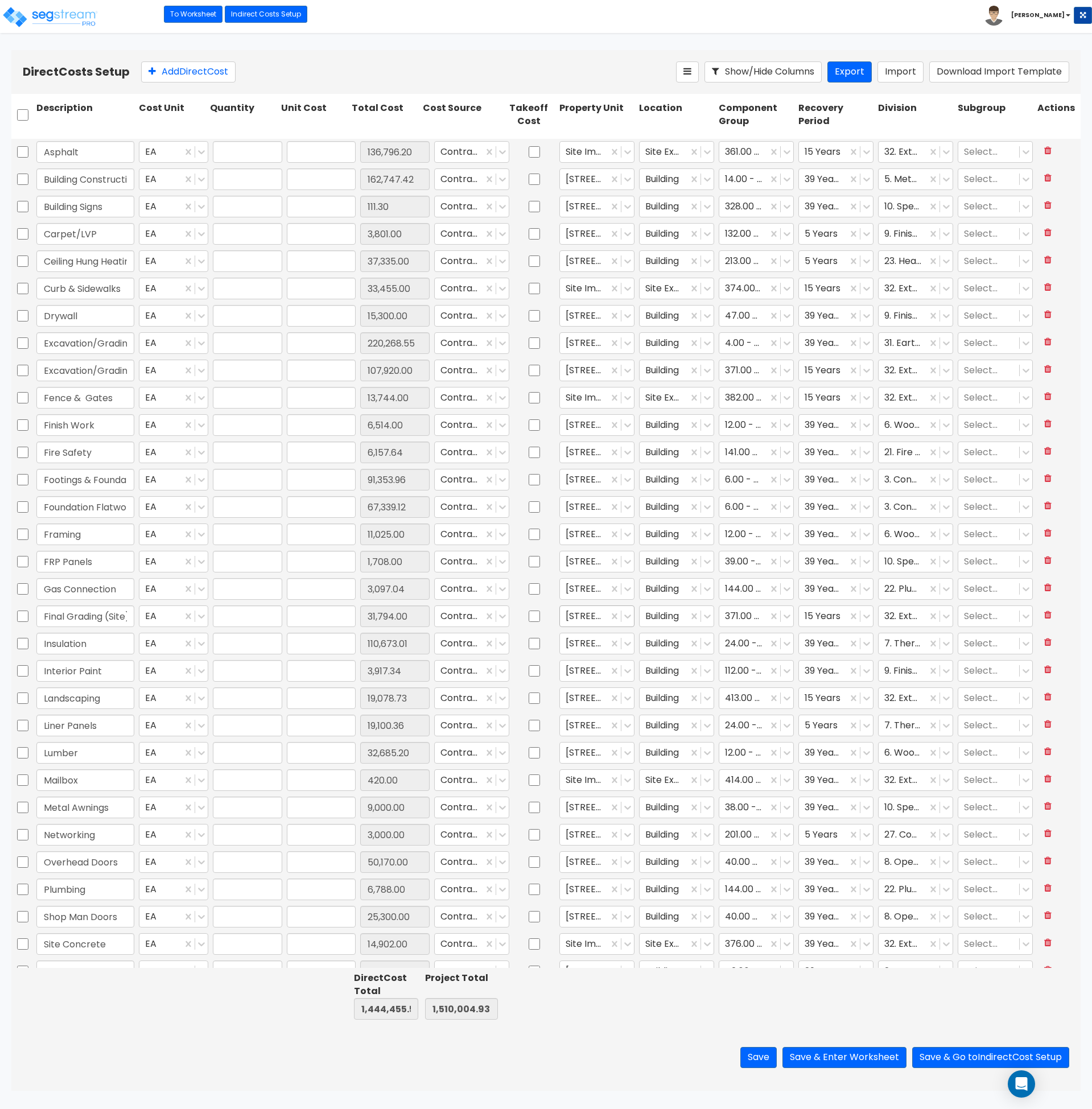
type input "1.00"
type input "3,000.00"
type input "1.00"
type input "50,170.00"
type input "1.00"
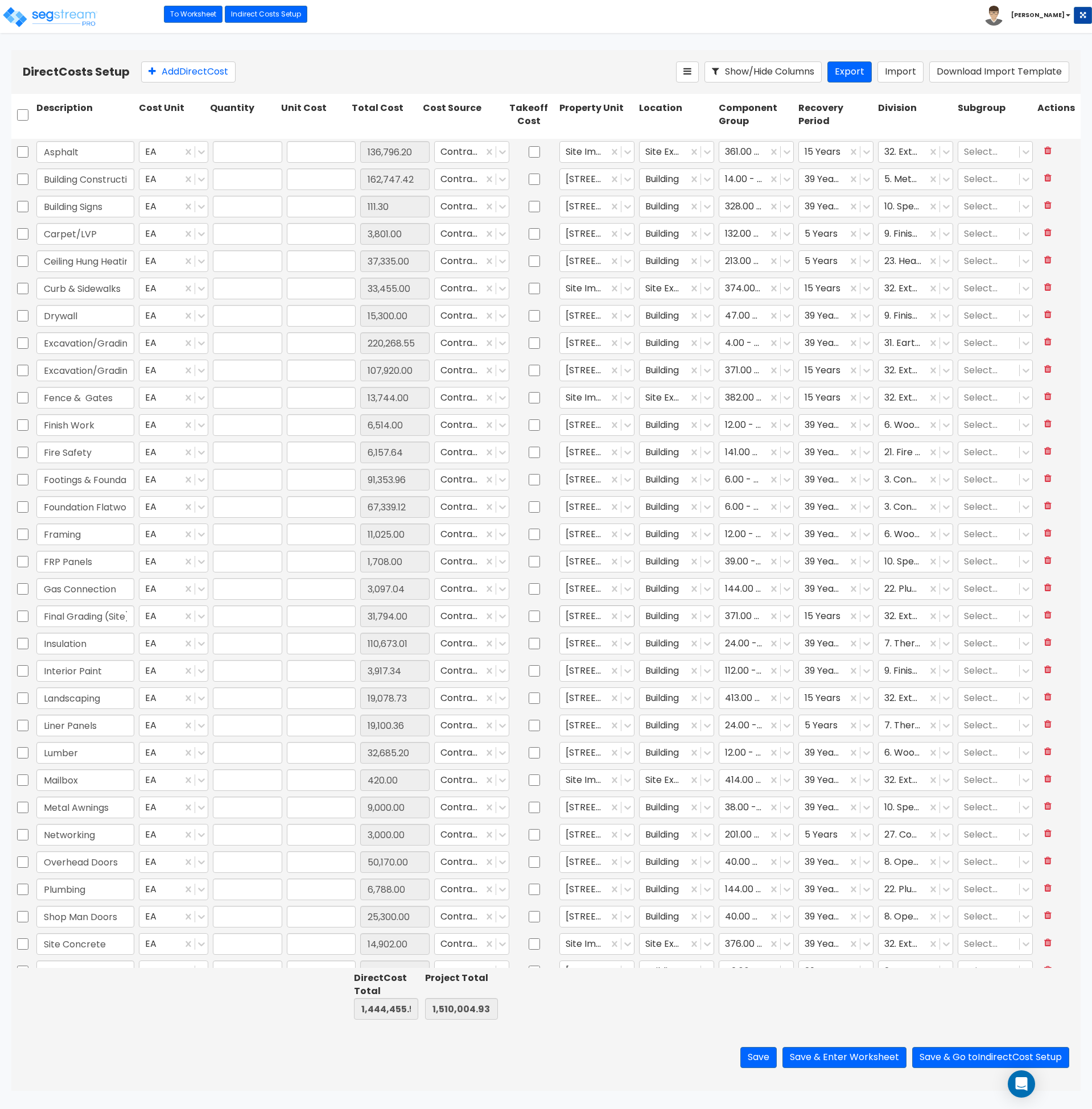
type input "6,788.00"
type input "1.00"
type input "25,300.00"
type input "1.00"
type input "14,902.00"
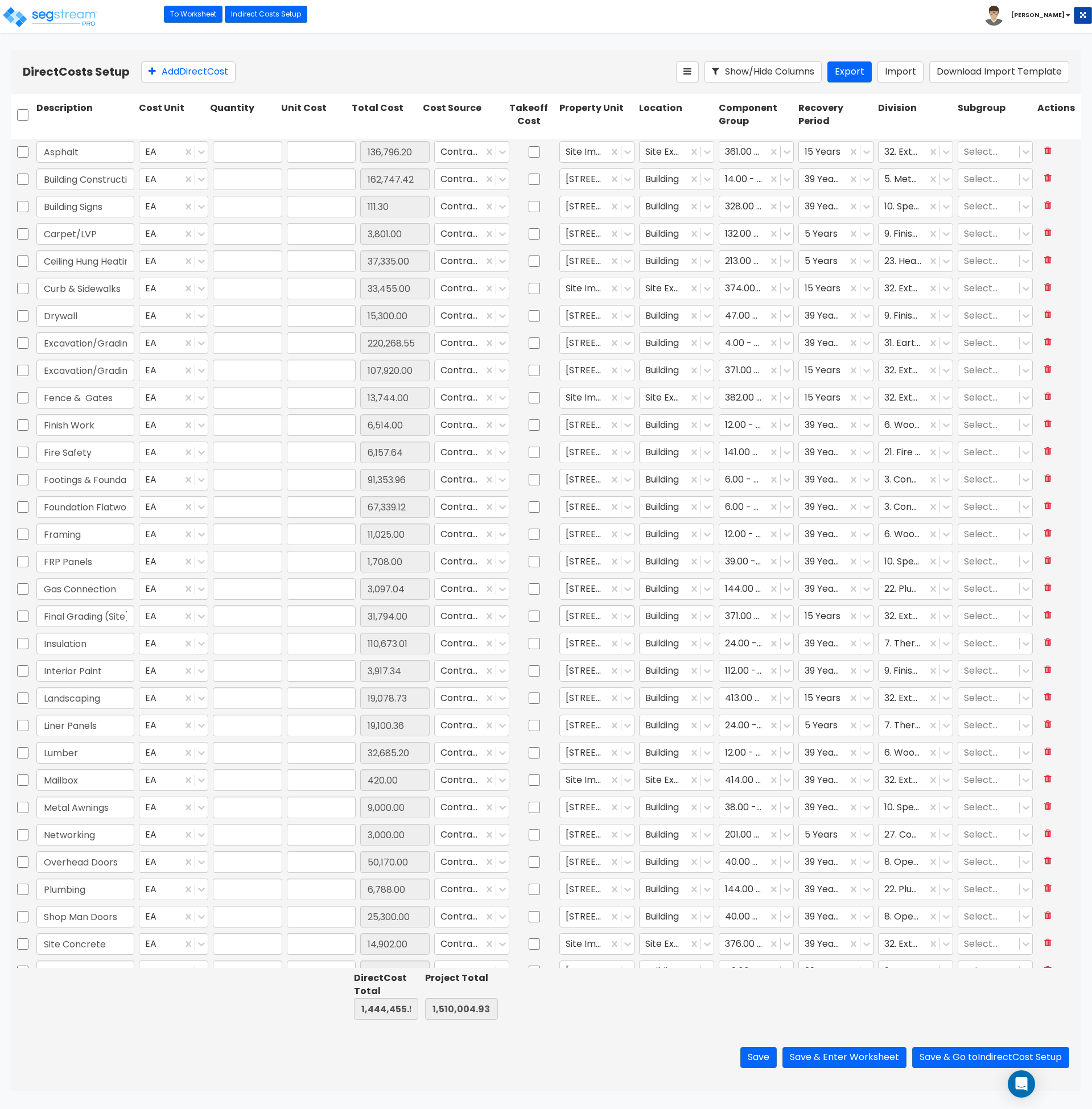
type input "1.00"
type input "55,617.62"
type input "1.00"
type input "5,970.20"
type input "1.00"
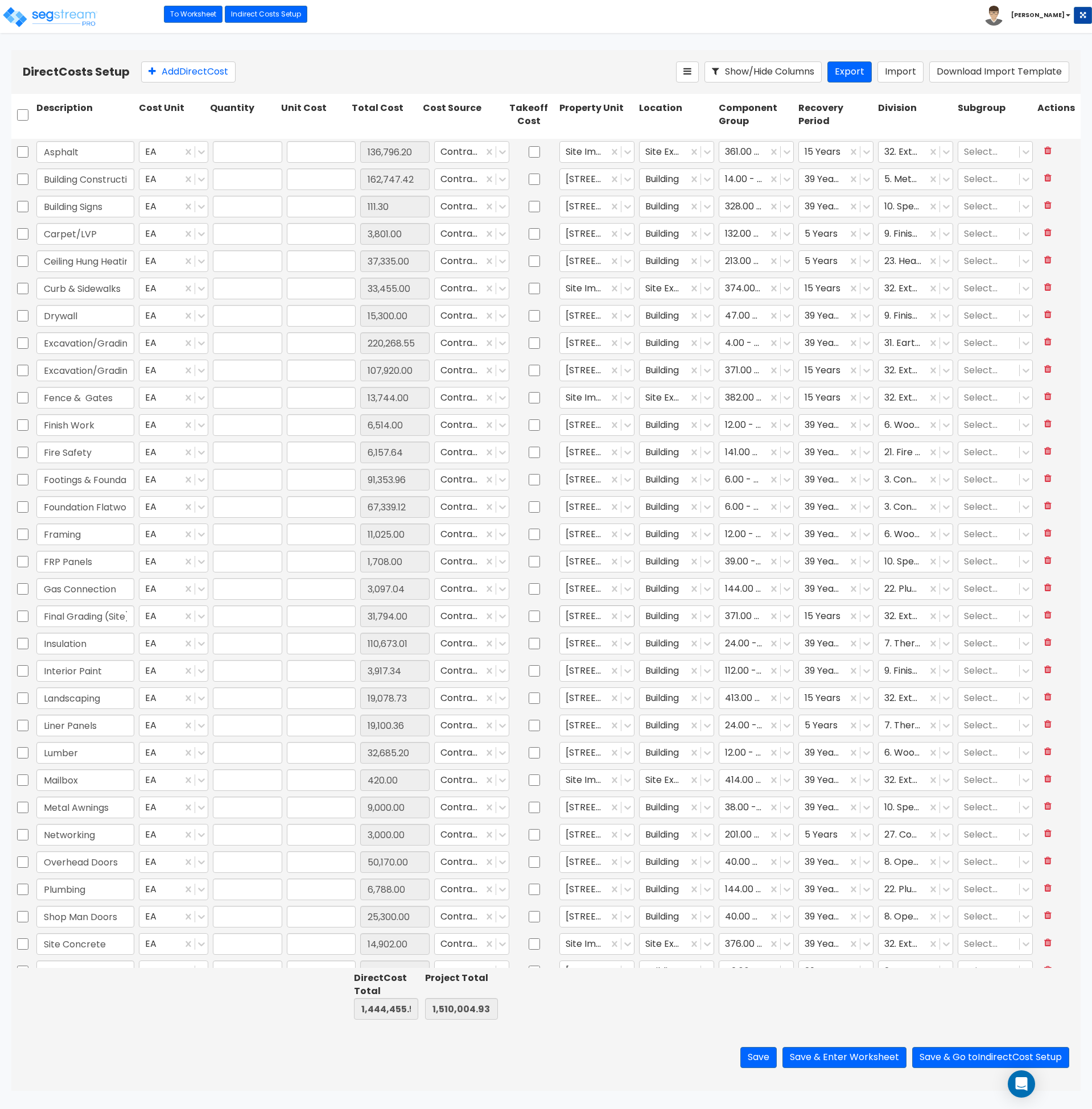
type input "27,634.05"
type input "1.00"
type input "109,731.85"
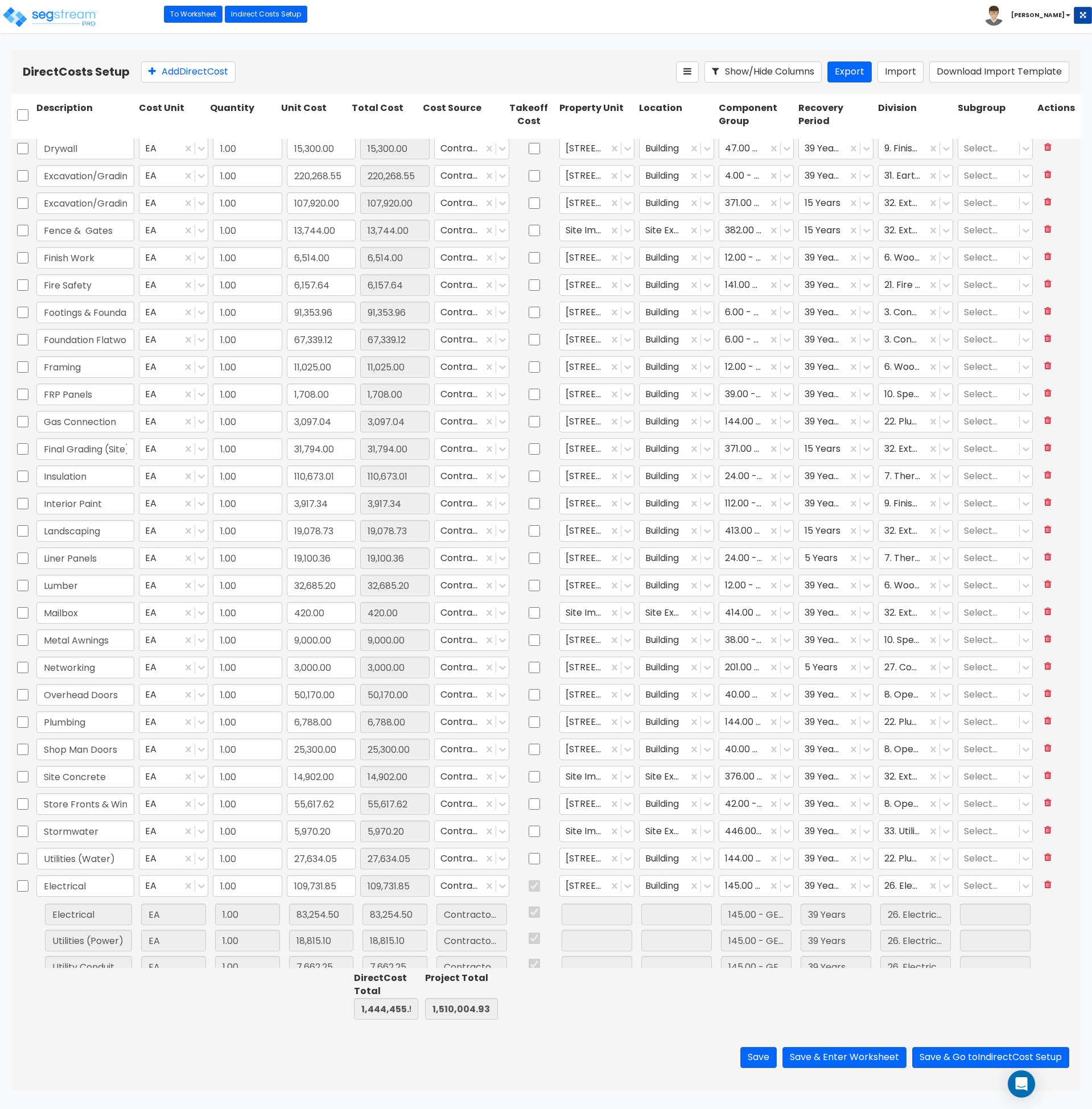
scroll to position [182, 0]
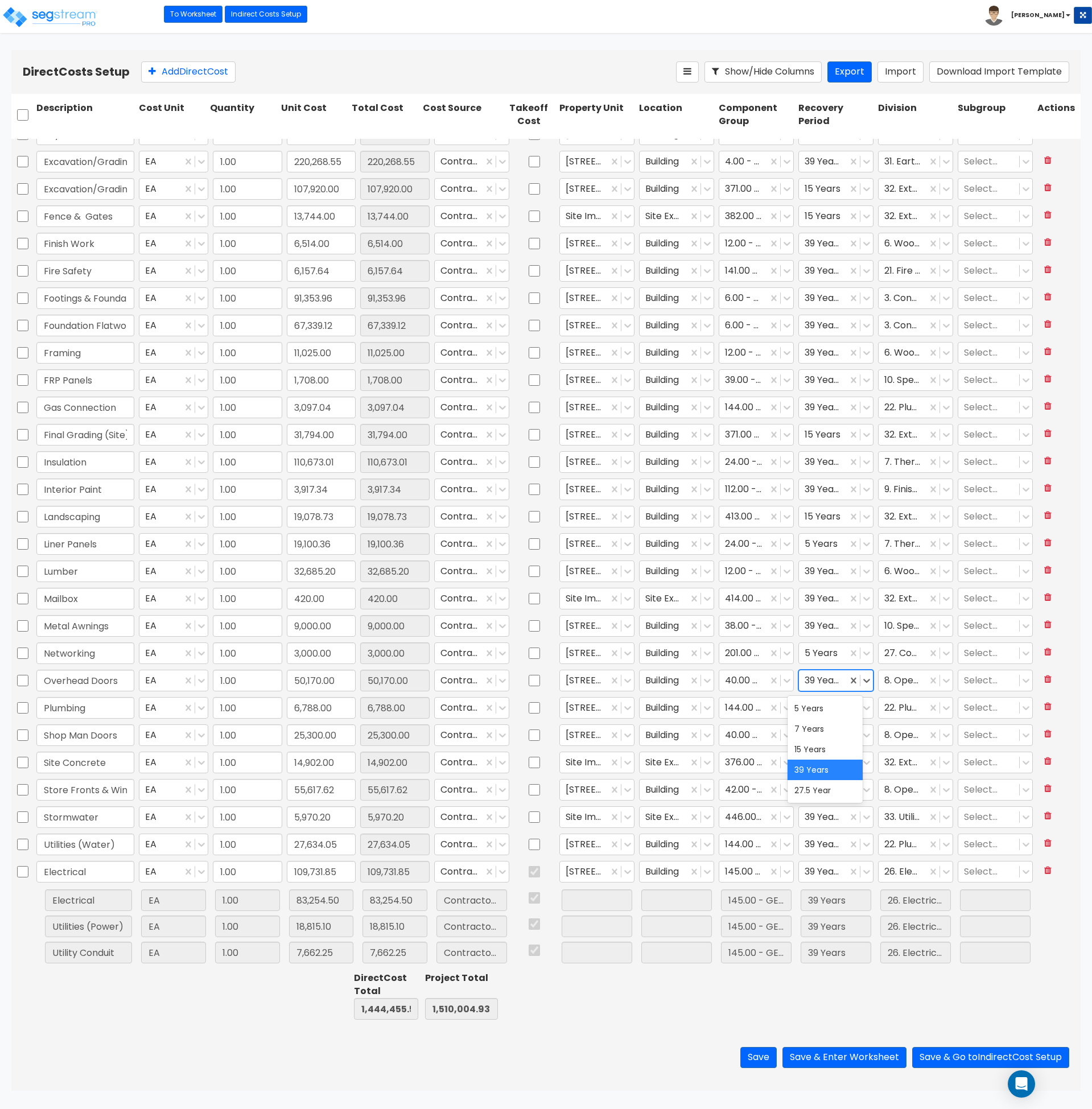
click at [826, 679] on div at bounding box center [823, 680] width 37 height 15
click at [829, 709] on div "5 Years" at bounding box center [826, 709] width 75 height 20
click at [22, 843] on input "checkbox" at bounding box center [22, 844] width 11 height 21
checkbox input "true"
click at [25, 707] on input "checkbox" at bounding box center [22, 708] width 11 height 21
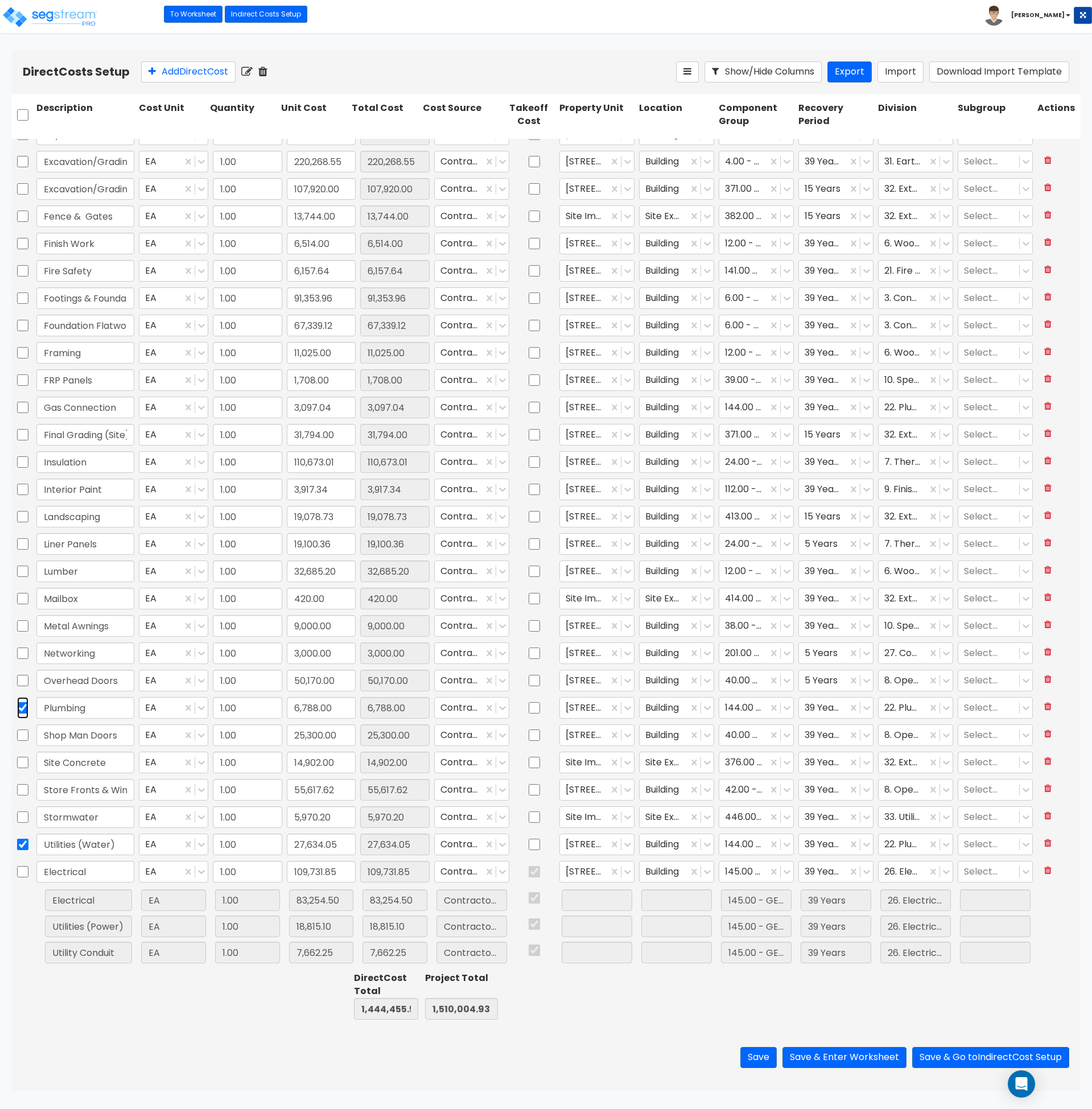
checkbox input "true"
click at [281, 74] on icon at bounding box center [279, 71] width 13 height 11
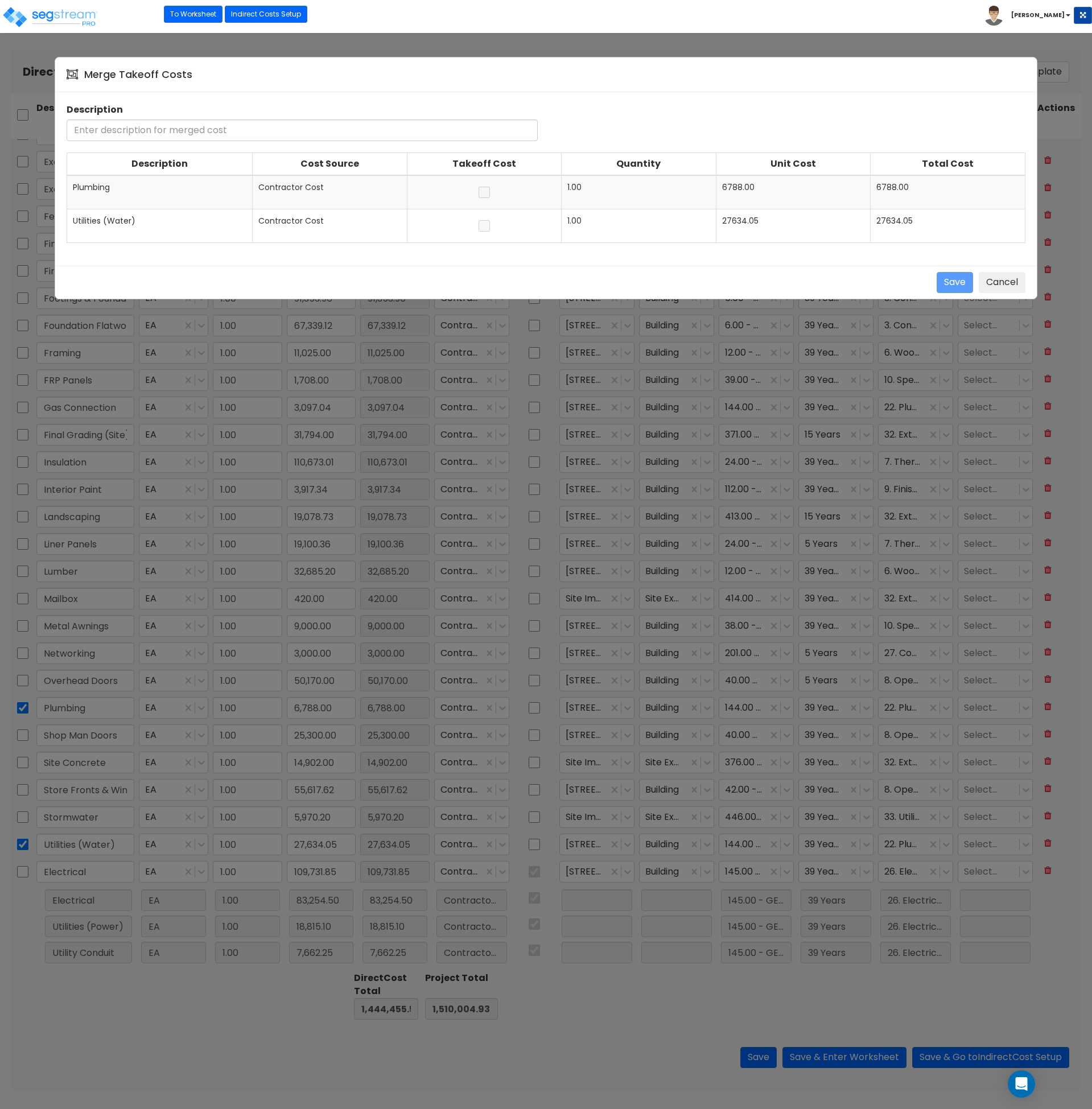
click at [102, 186] on span "Plumbing" at bounding box center [91, 187] width 37 height 11
copy span "Plumbing"
click at [132, 131] on input "text" at bounding box center [302, 130] width 471 height 21
paste input "Plumbing"
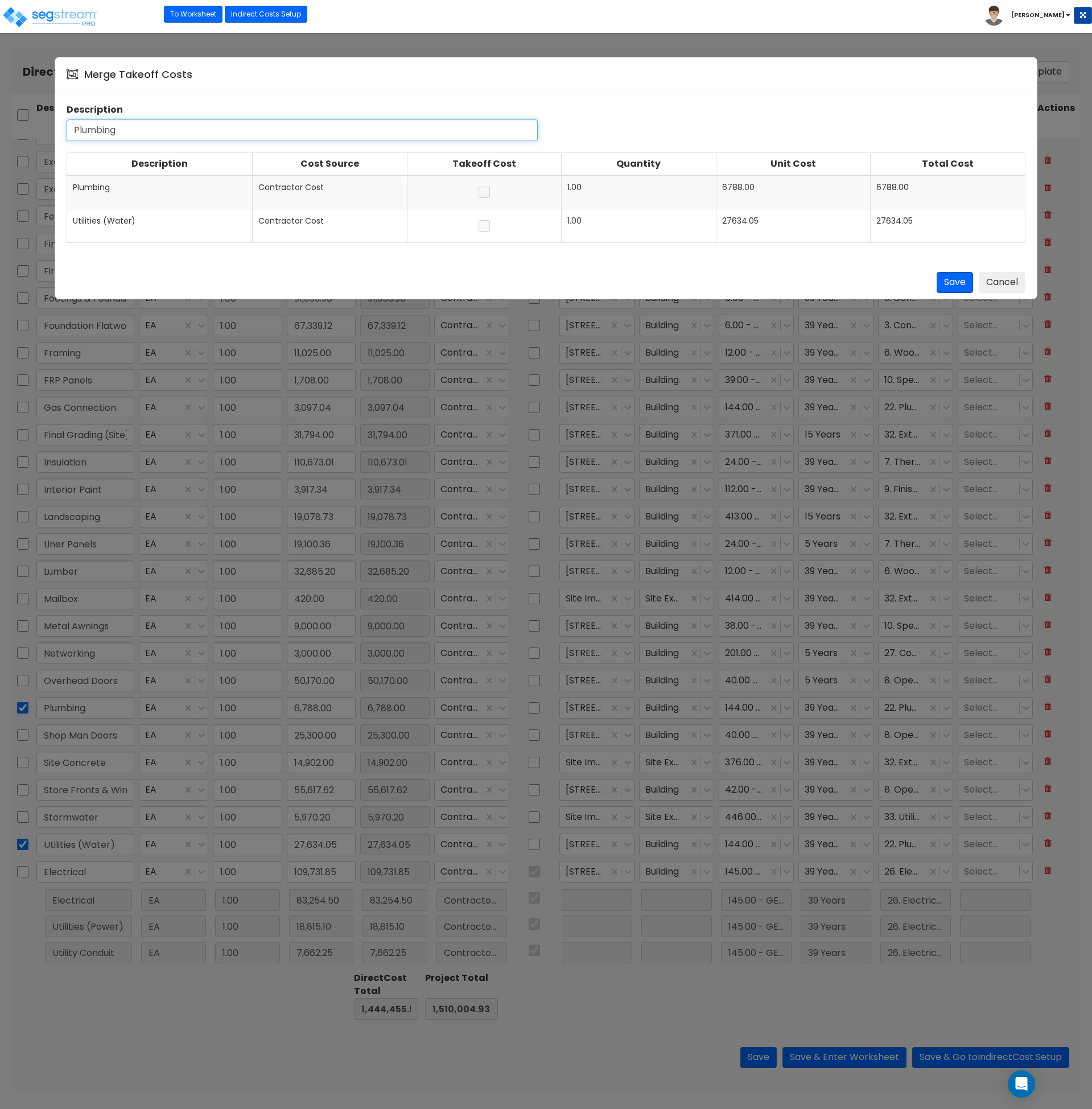
type input "Plumbing"
click at [957, 285] on button "Save" at bounding box center [955, 283] width 37 height 21
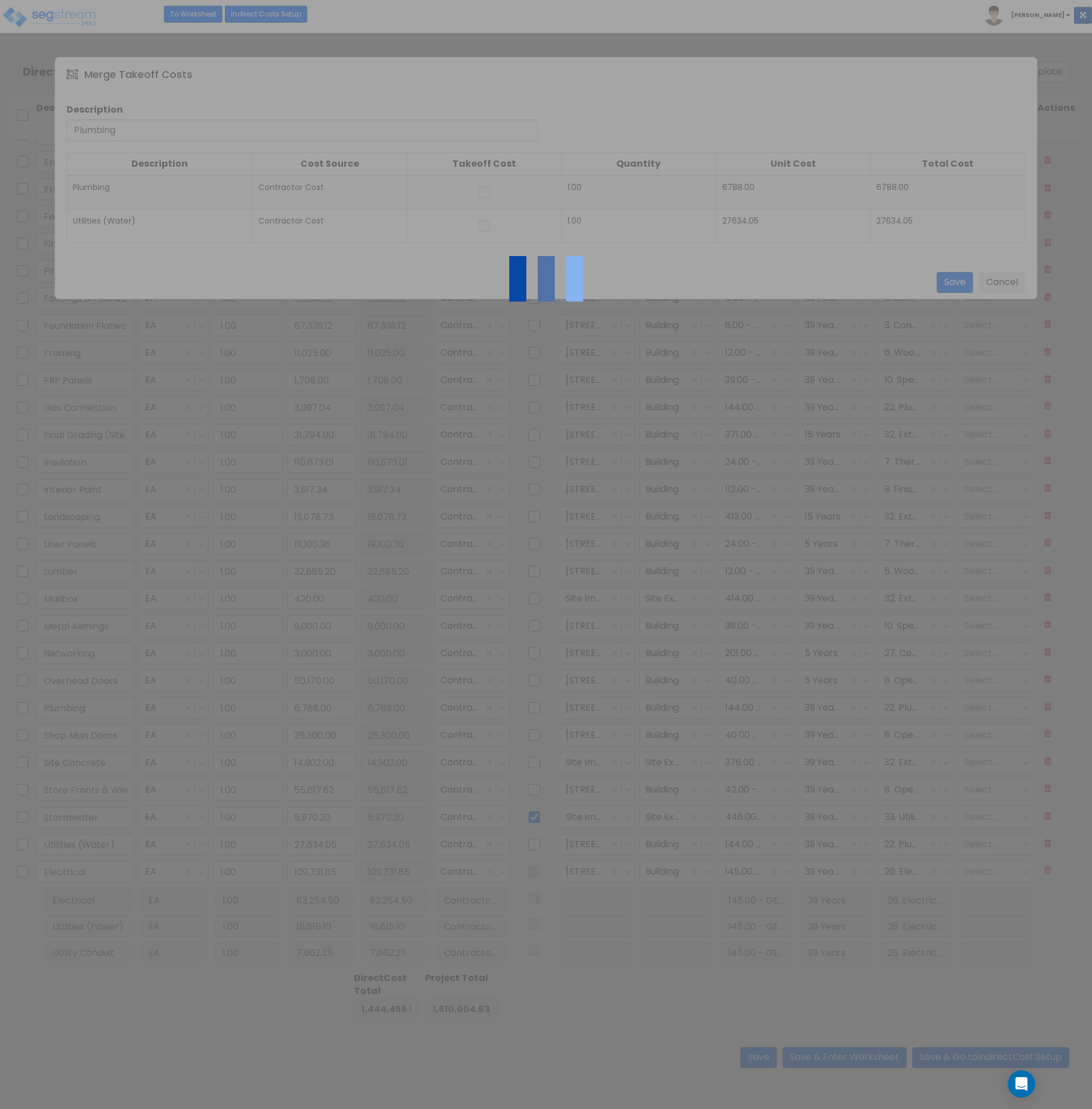
checkbox input "false"
type input "Shop Man Doors"
type input "25,300.00"
type input "Site Concrete"
type input "14,902.00"
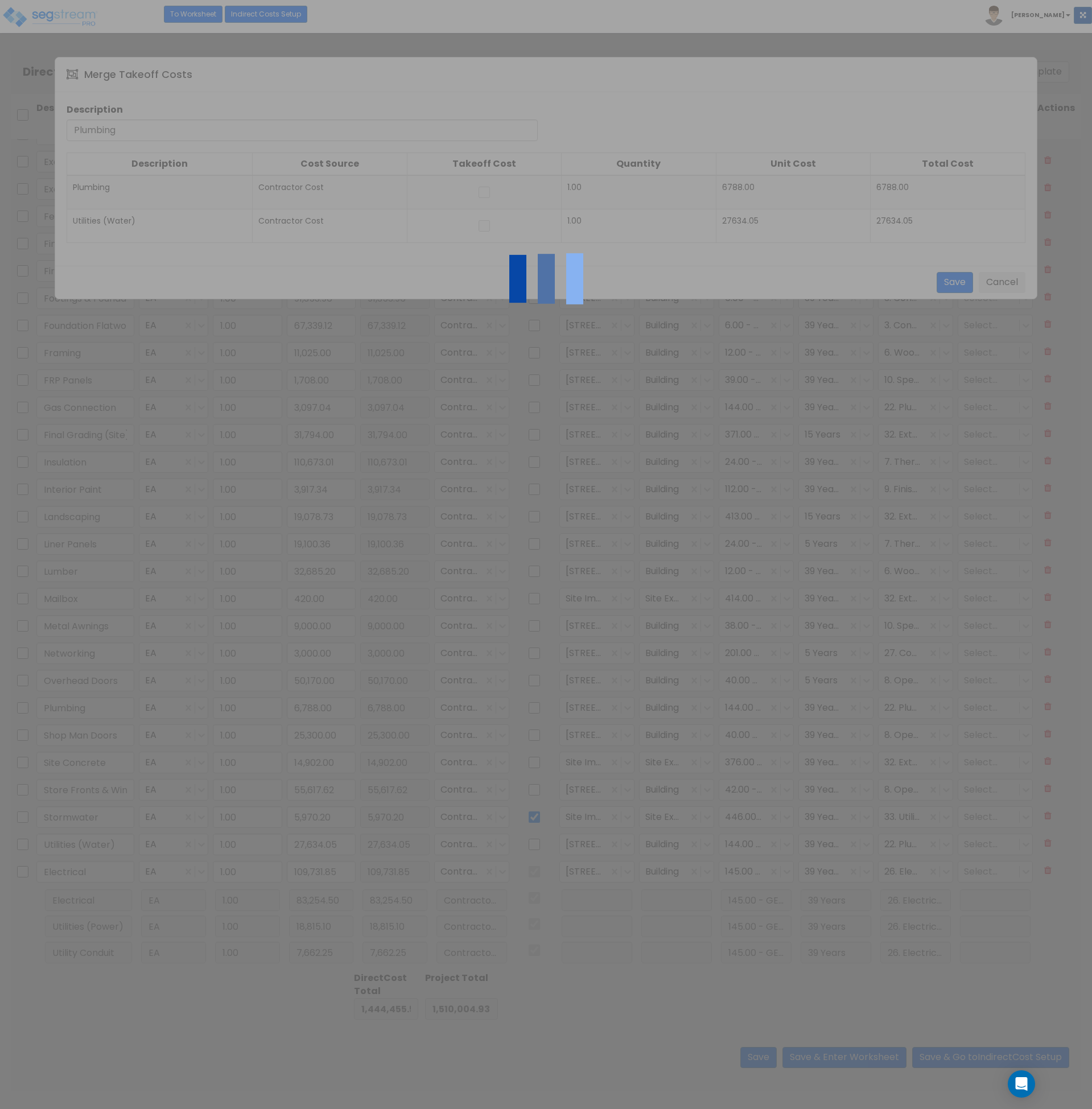
type input "Store Fronts & Windows"
type input "55,617.62"
type input "Stormwater"
type input "5,970.20"
type input "Electrical"
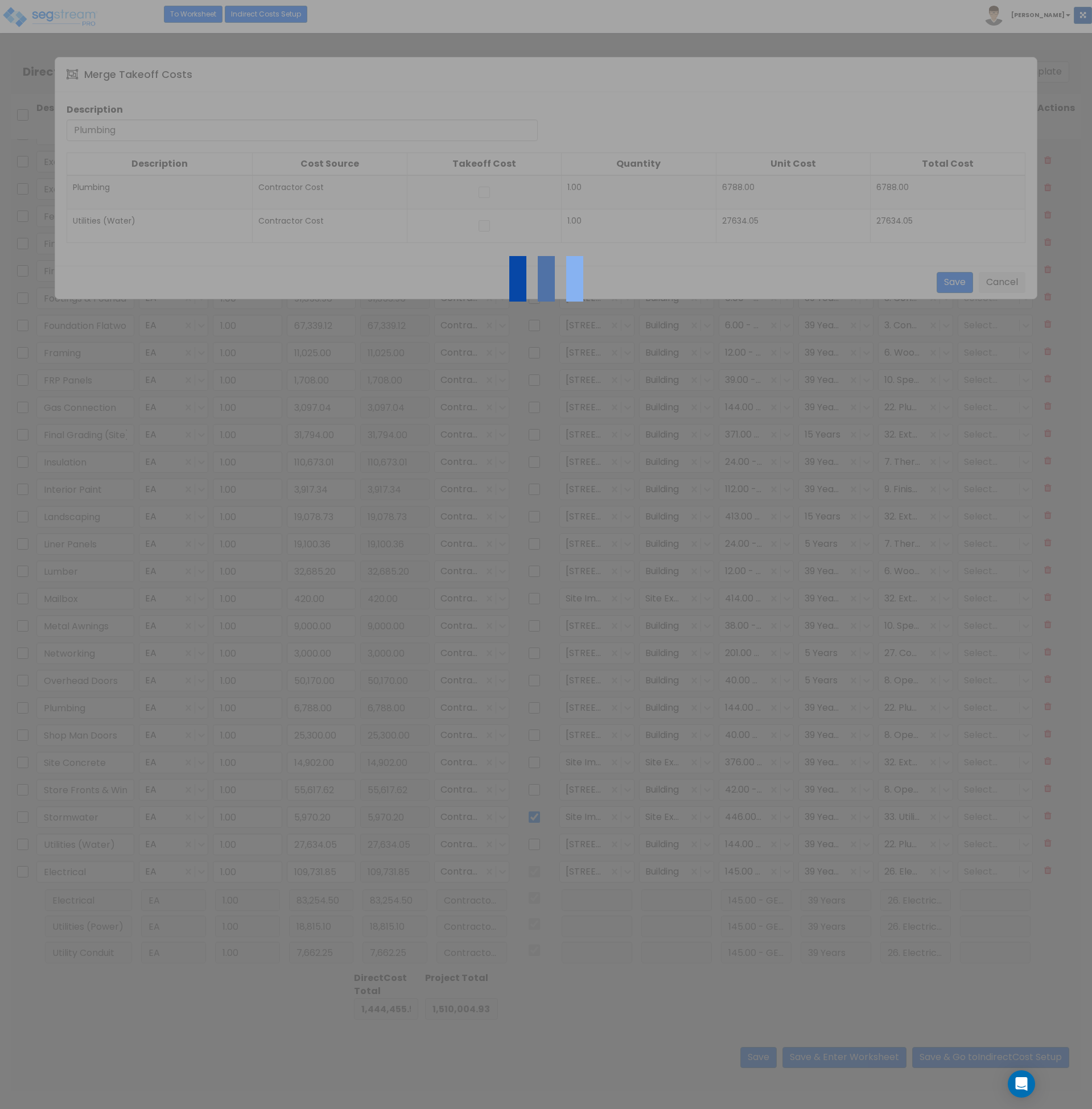
type input "109,731.85"
checkbox input "true"
checkbox input "false"
type input "Plumbing"
type input "34,422.05"
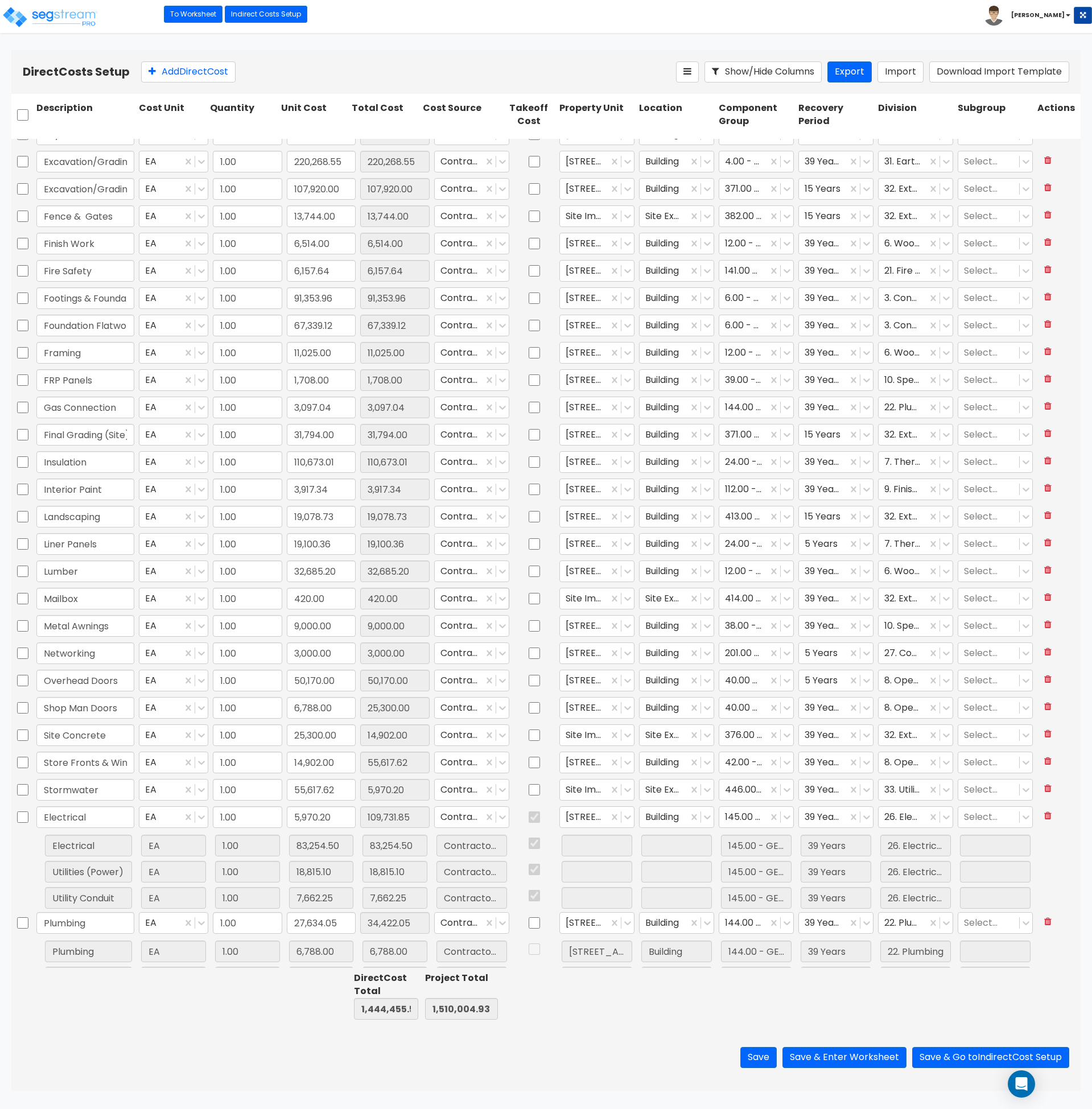
scroll to position [128, 0]
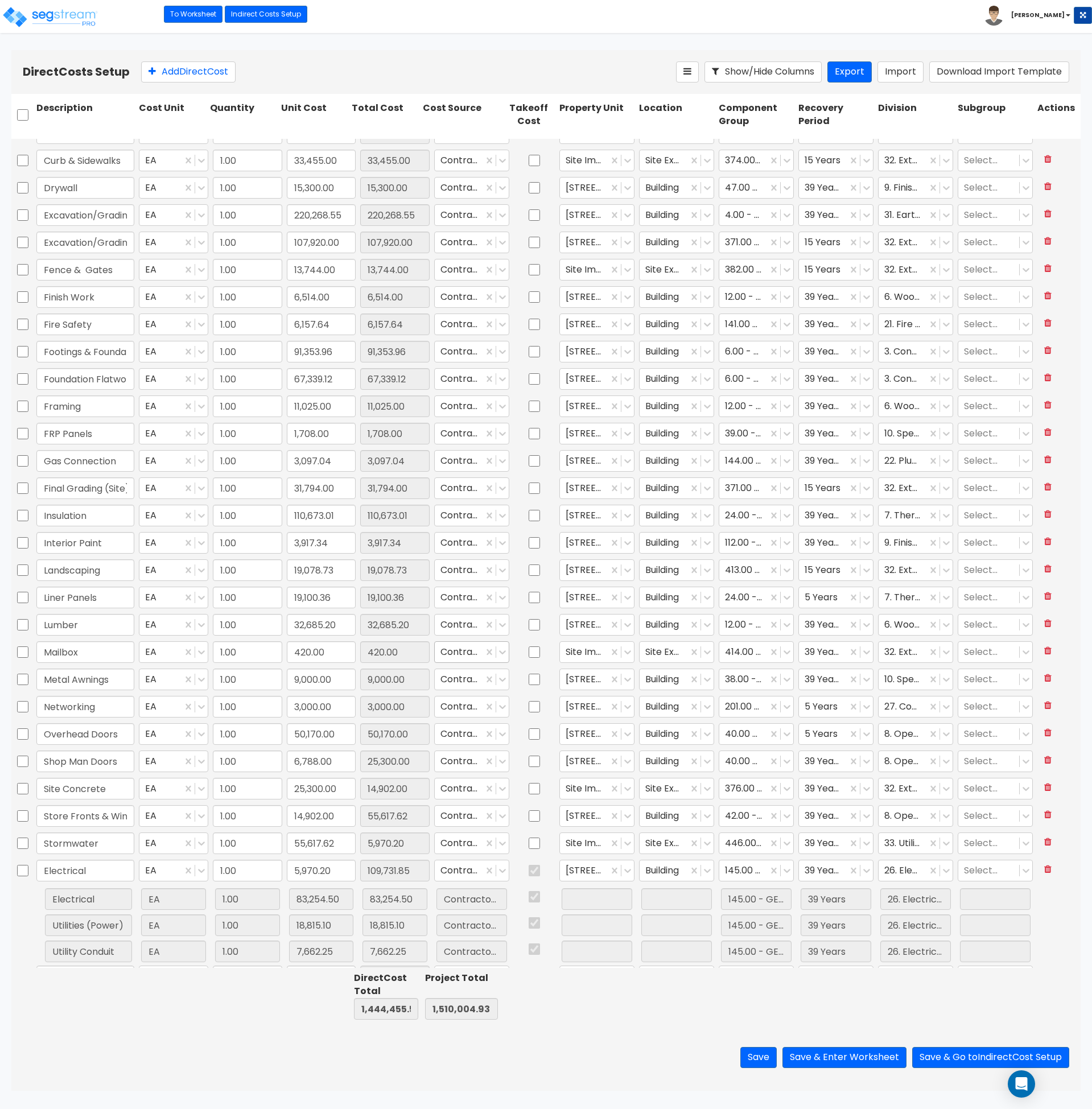
type input "25,300.00"
type input "14,902.00"
type input "55,617.62"
type input "5,970.20"
type input "109,731.85"
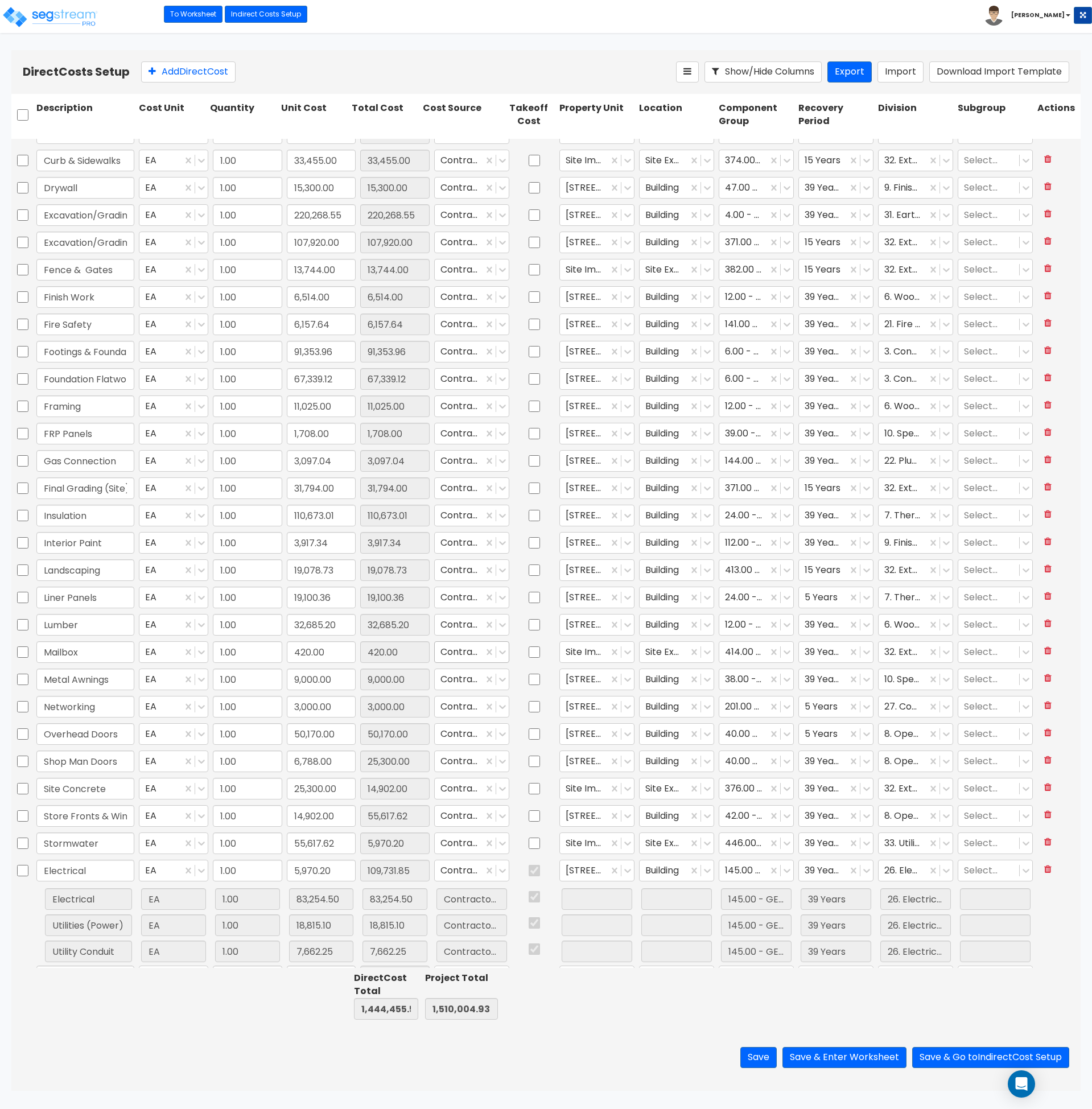
type input "1"
type input "34,422.05"
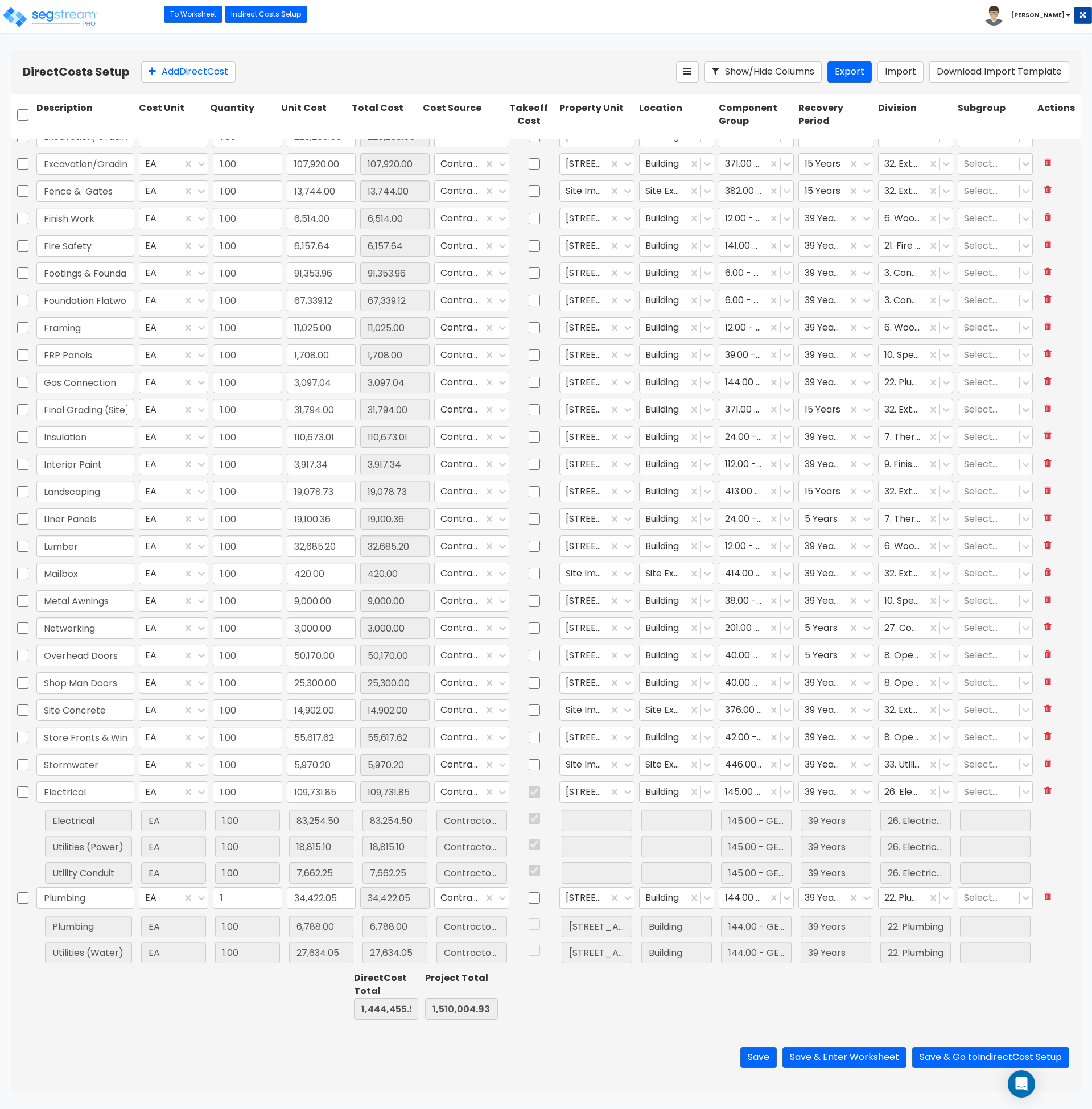
scroll to position [0, 0]
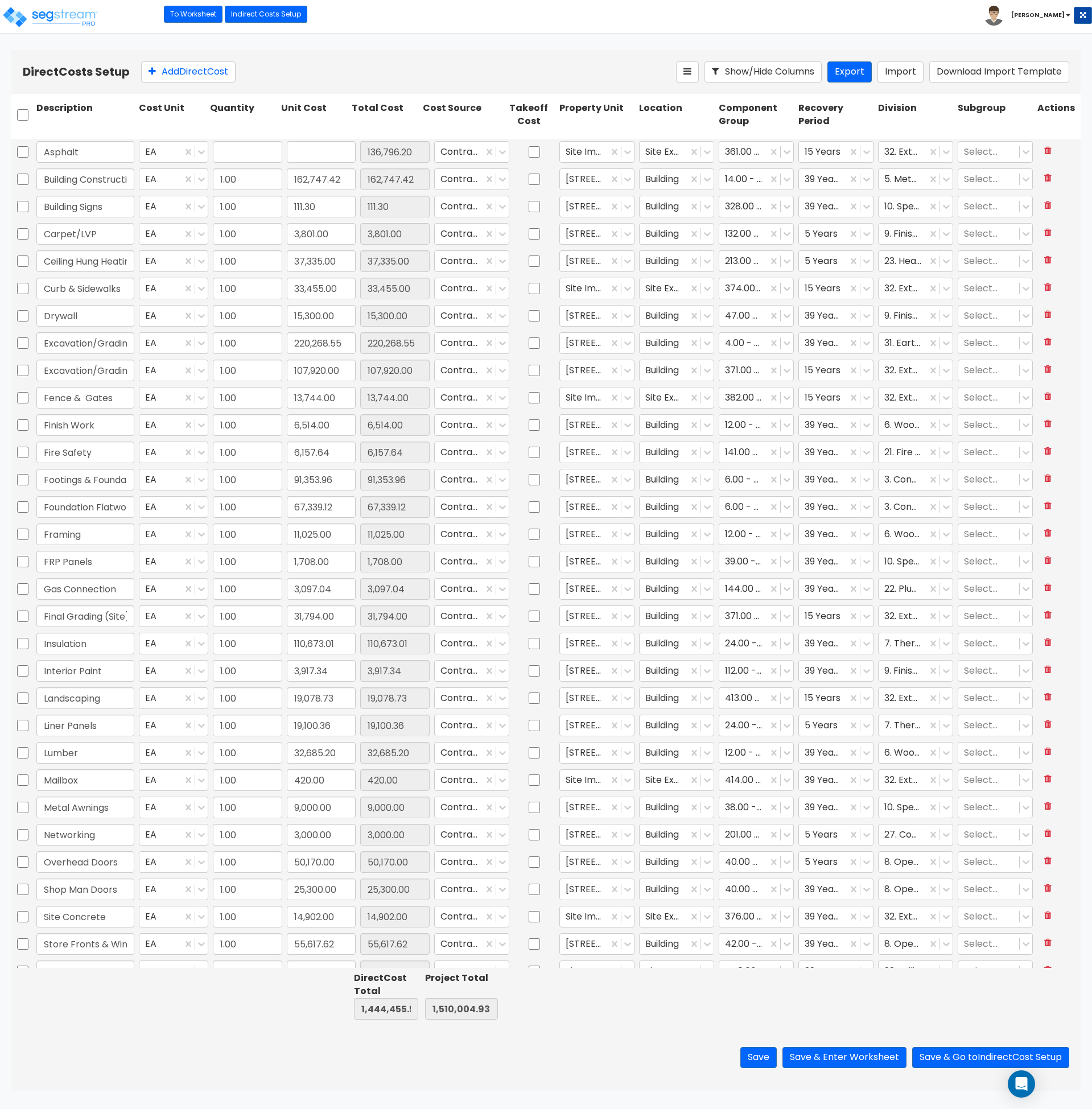
type input "1.00"
type input "136,796.20"
click at [878, 1063] on button "Save & Enter Worksheet" at bounding box center [844, 1058] width 124 height 21
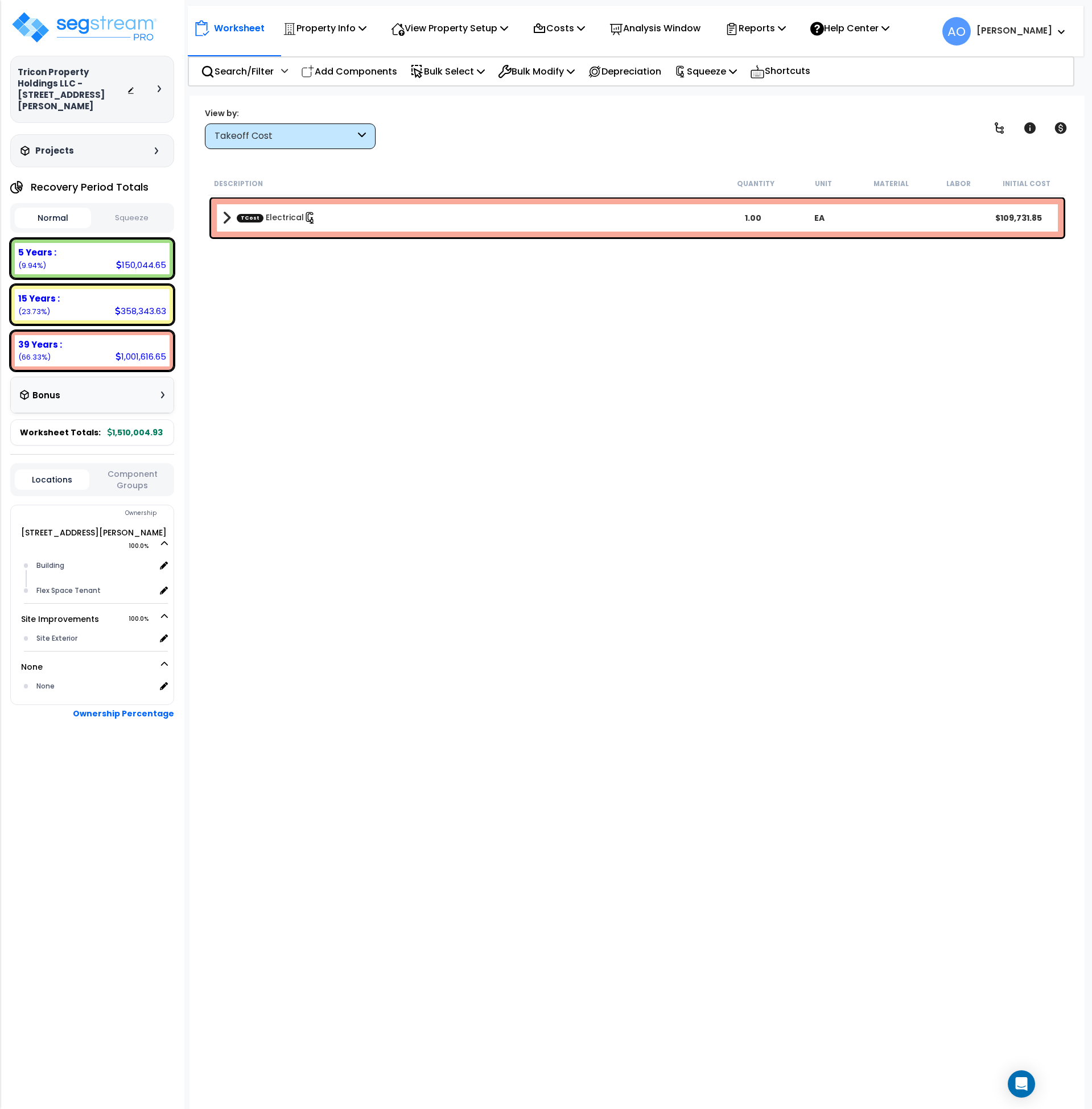
click at [150, 208] on button "Squeeze" at bounding box center [131, 218] width 76 height 20
click at [255, 141] on div "Takeoff Cost" at bounding box center [284, 136] width 141 height 13
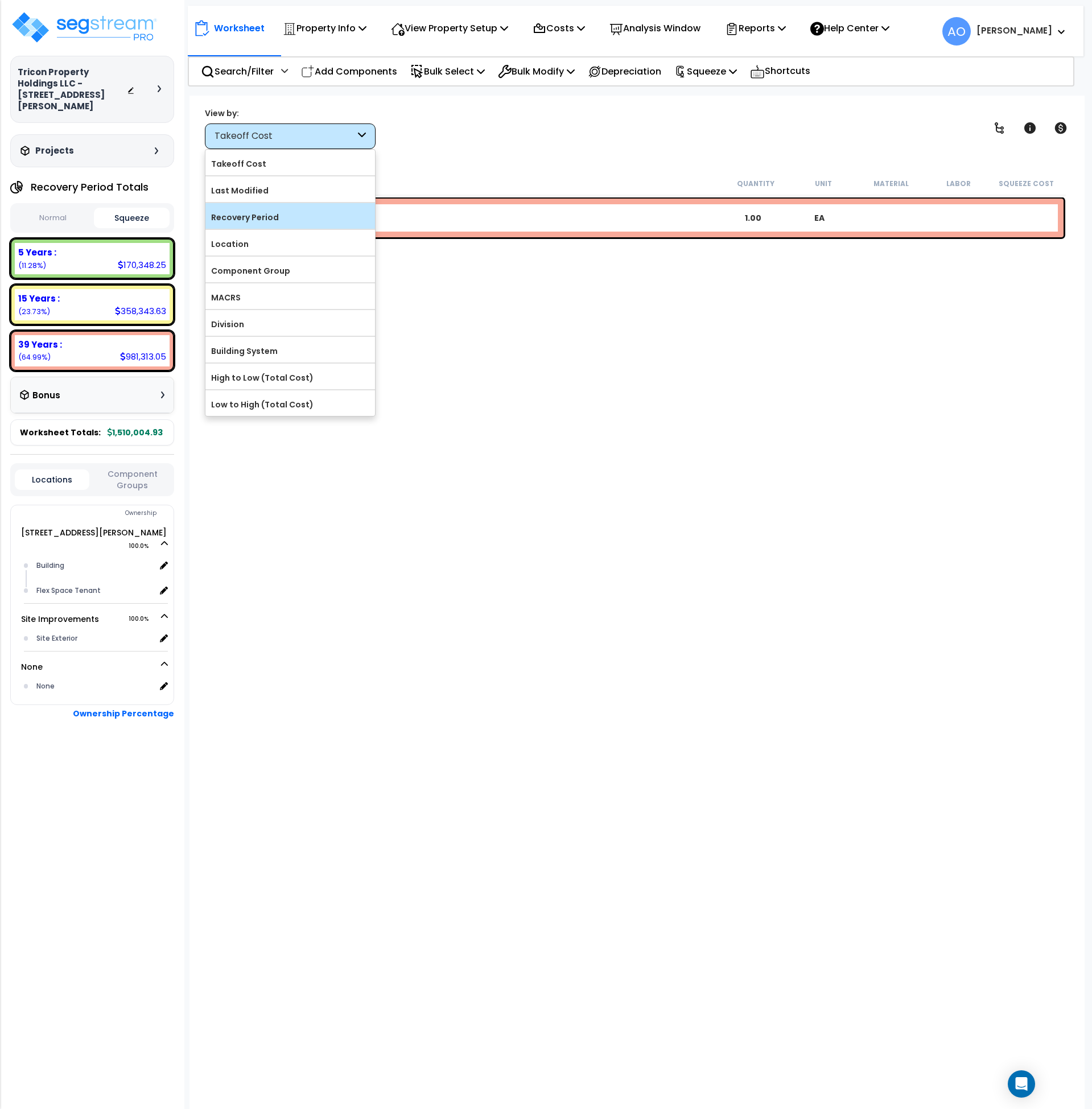
click at [254, 213] on label "Recovery Period" at bounding box center [290, 218] width 170 height 17
click at [0, 0] on input "Recovery Period" at bounding box center [0, 0] width 0 height 0
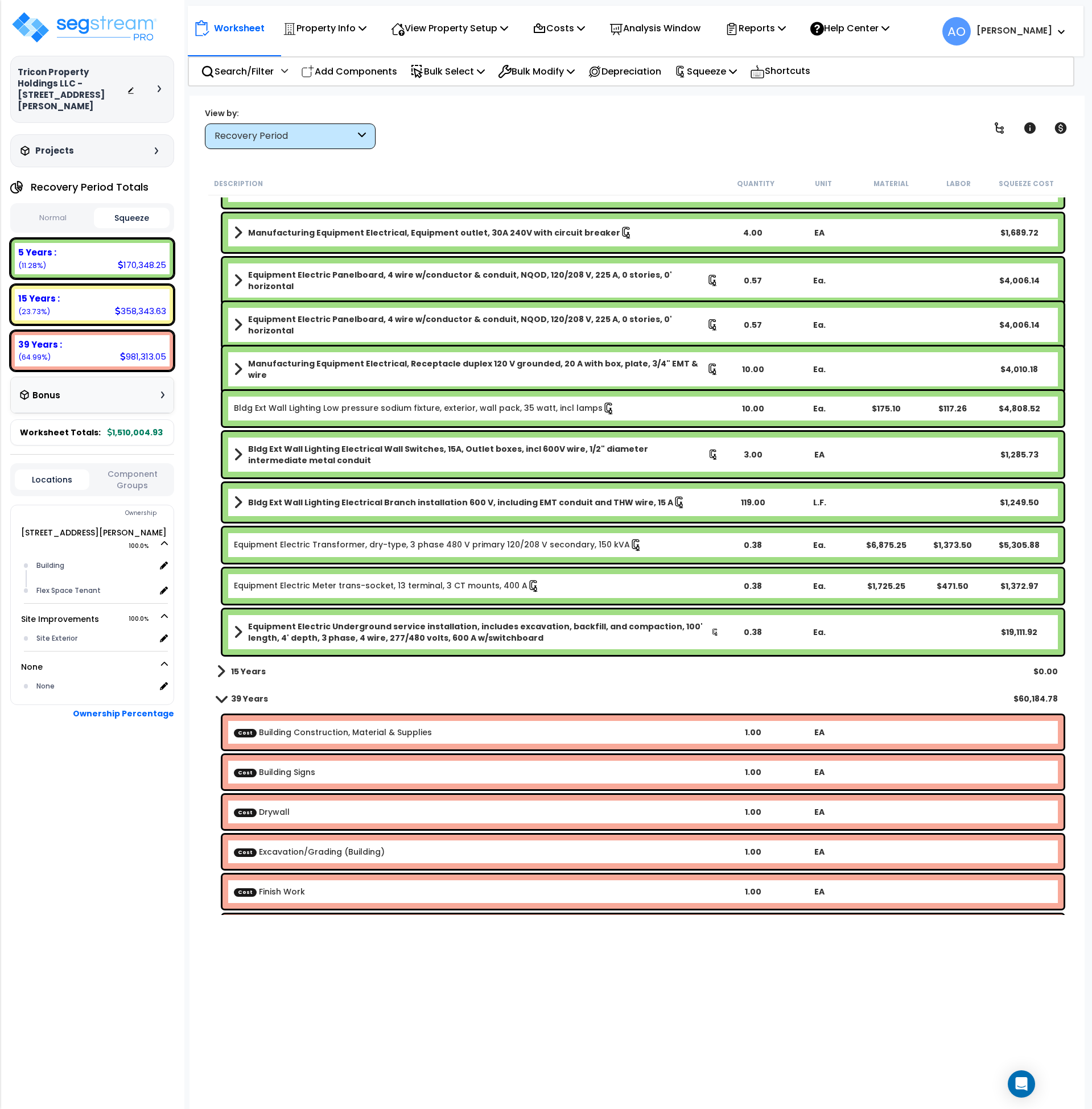
click at [248, 680] on div "15 Years $0.00" at bounding box center [637, 672] width 853 height 27
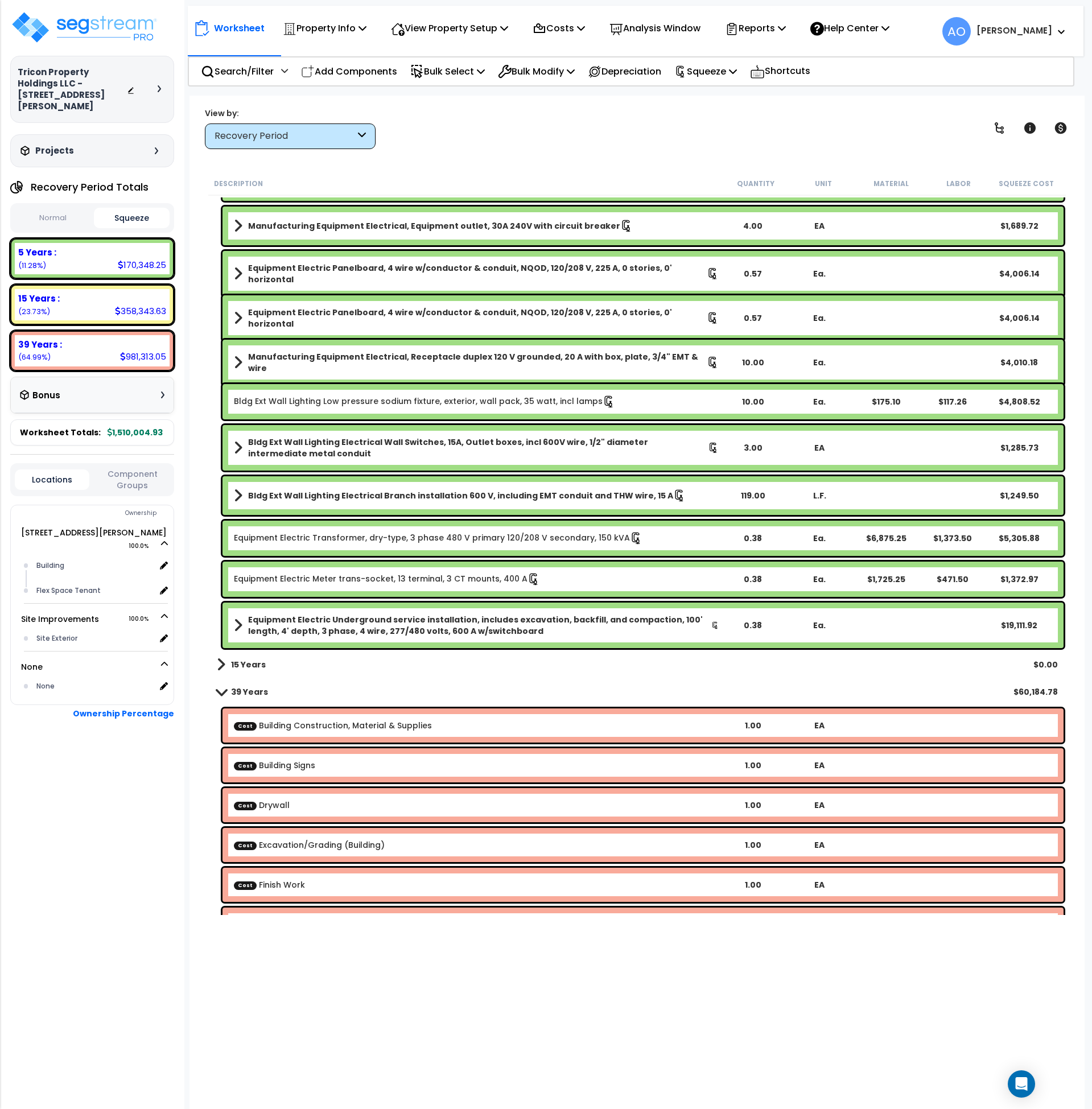
click at [254, 665] on b "15 Years" at bounding box center [248, 664] width 35 height 11
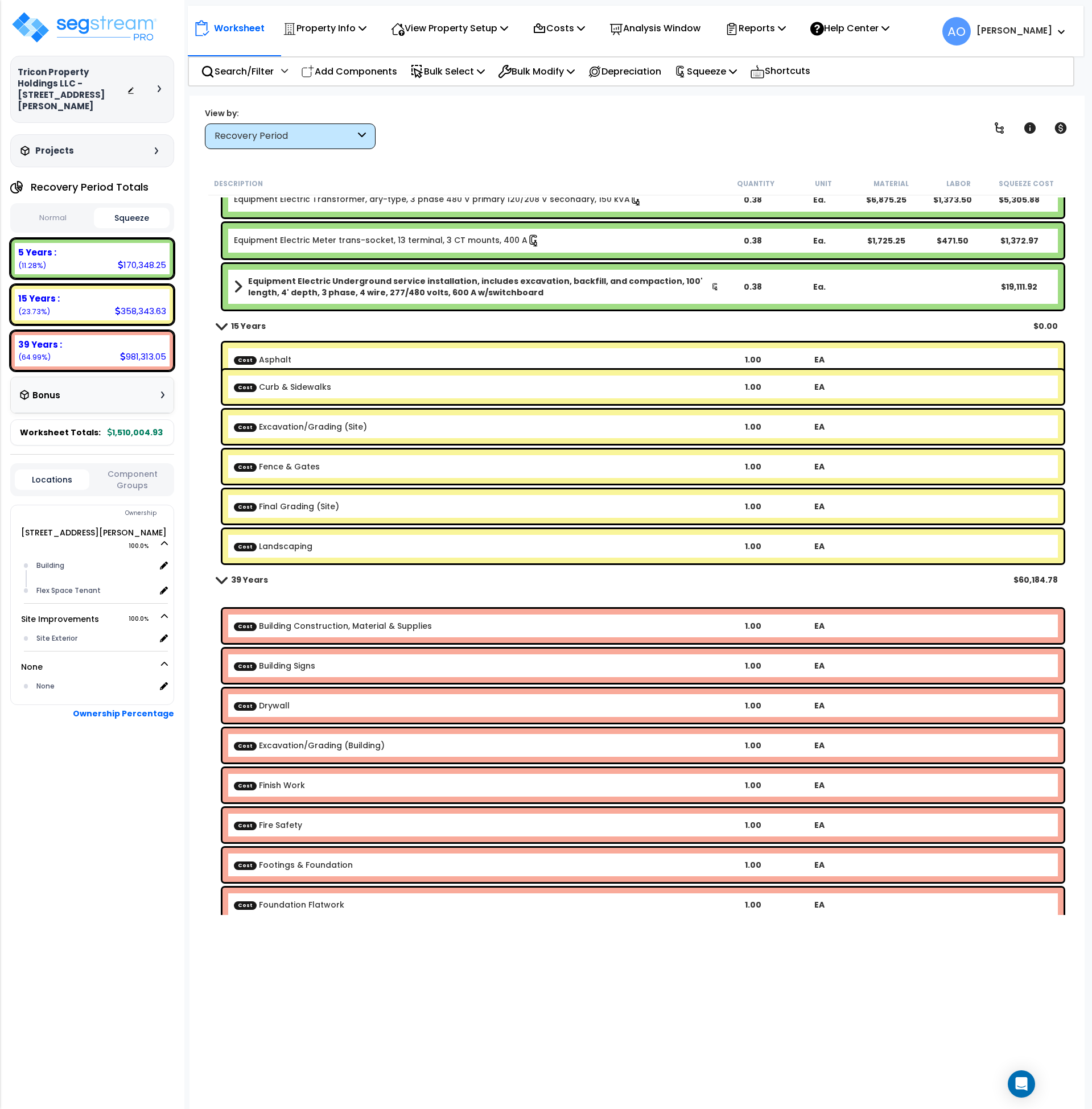
scroll to position [598, 0]
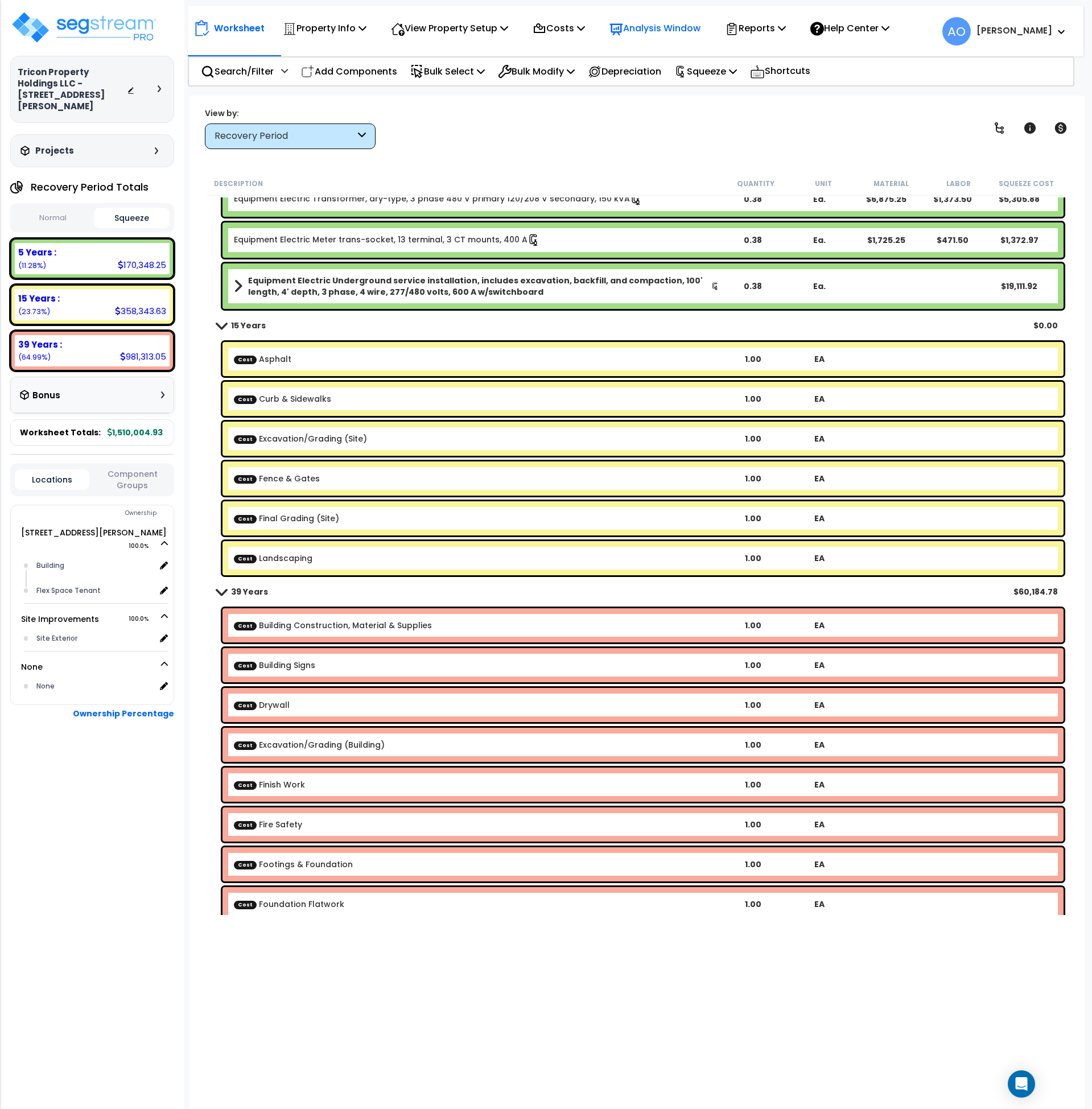
click at [653, 28] on p "Analysis Window" at bounding box center [655, 28] width 91 height 15
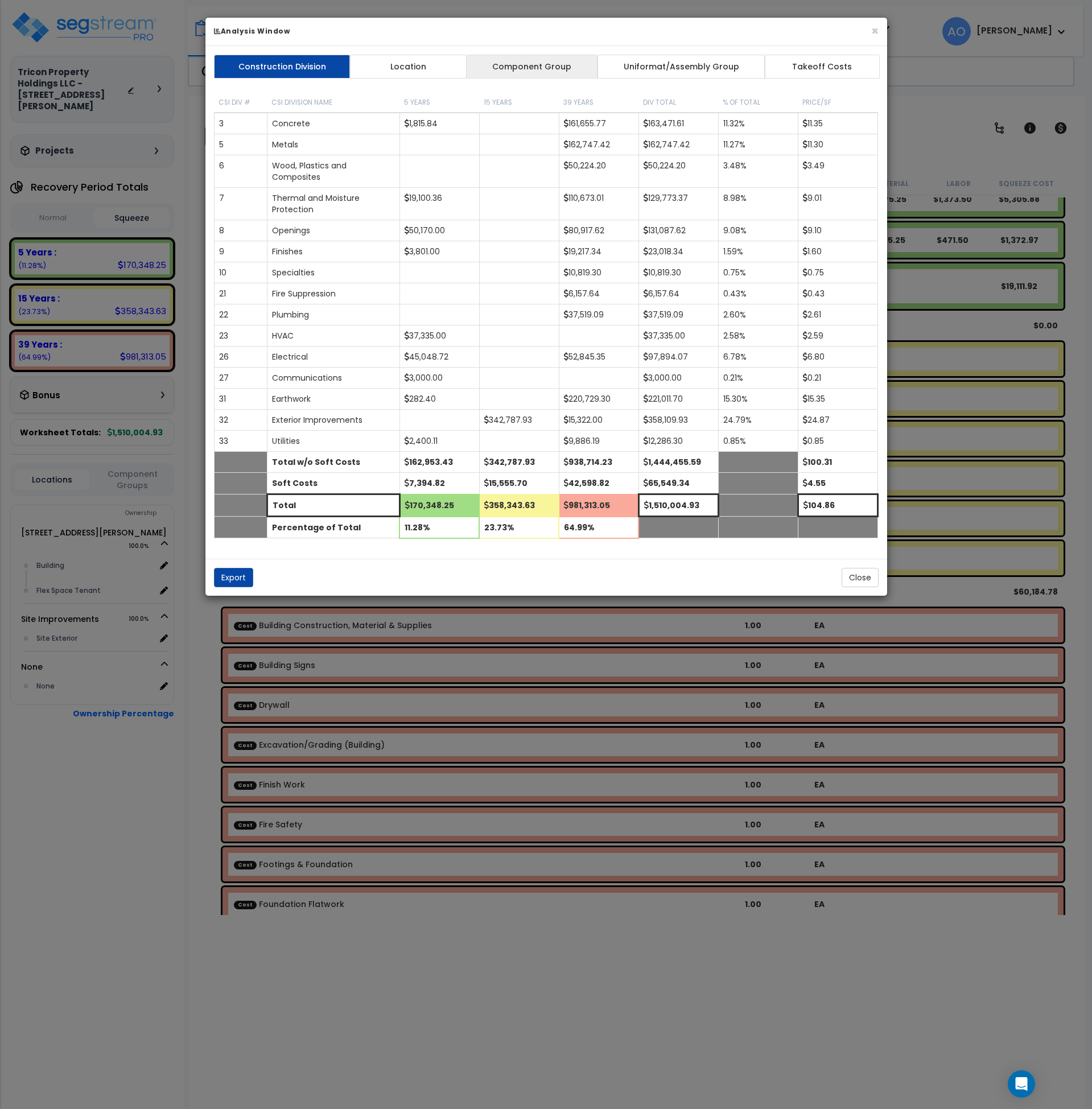
click at [505, 69] on link "Component Group" at bounding box center [532, 67] width 132 height 24
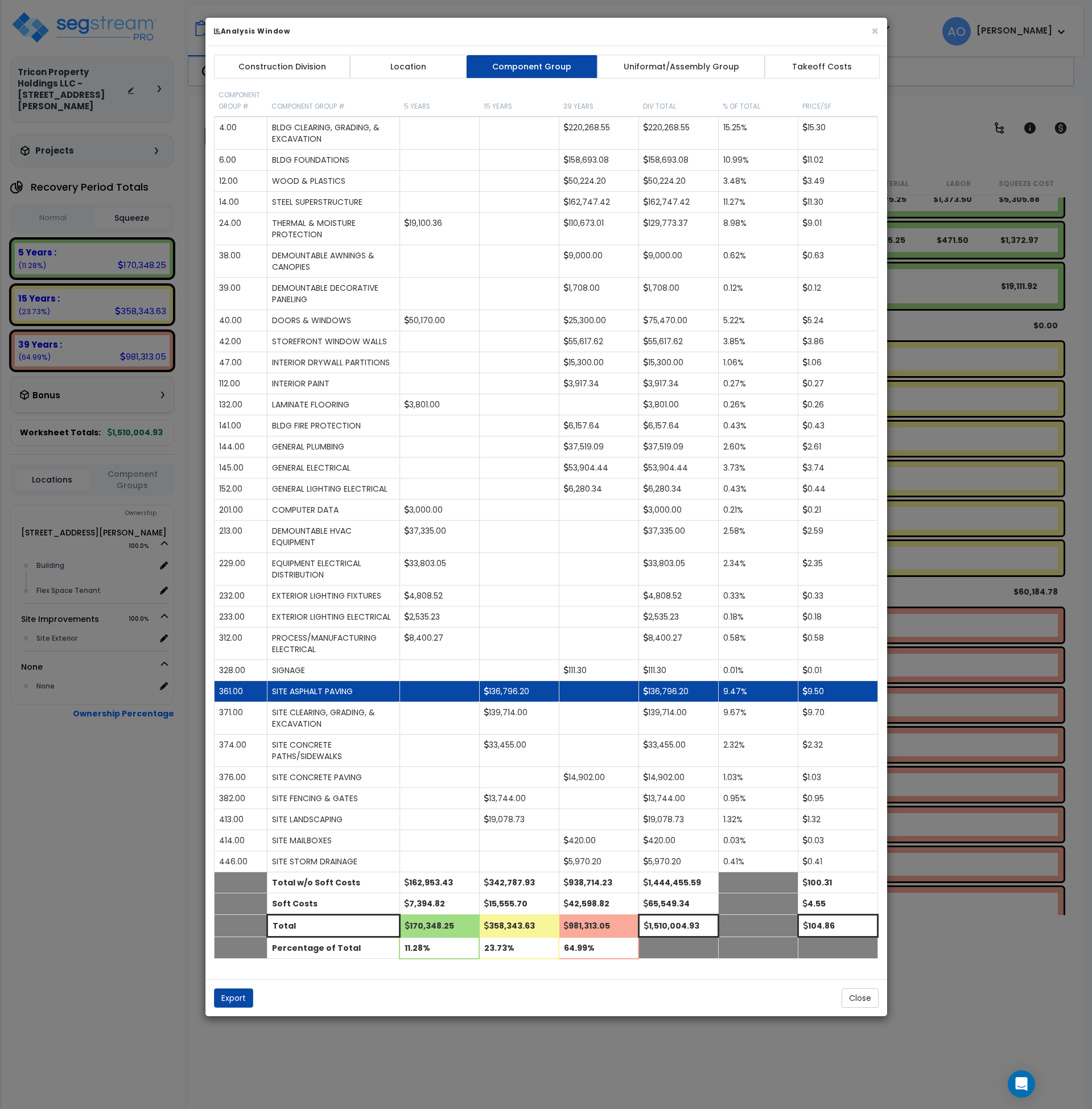
click at [534, 696] on td "136,796.20" at bounding box center [518, 692] width 79 height 21
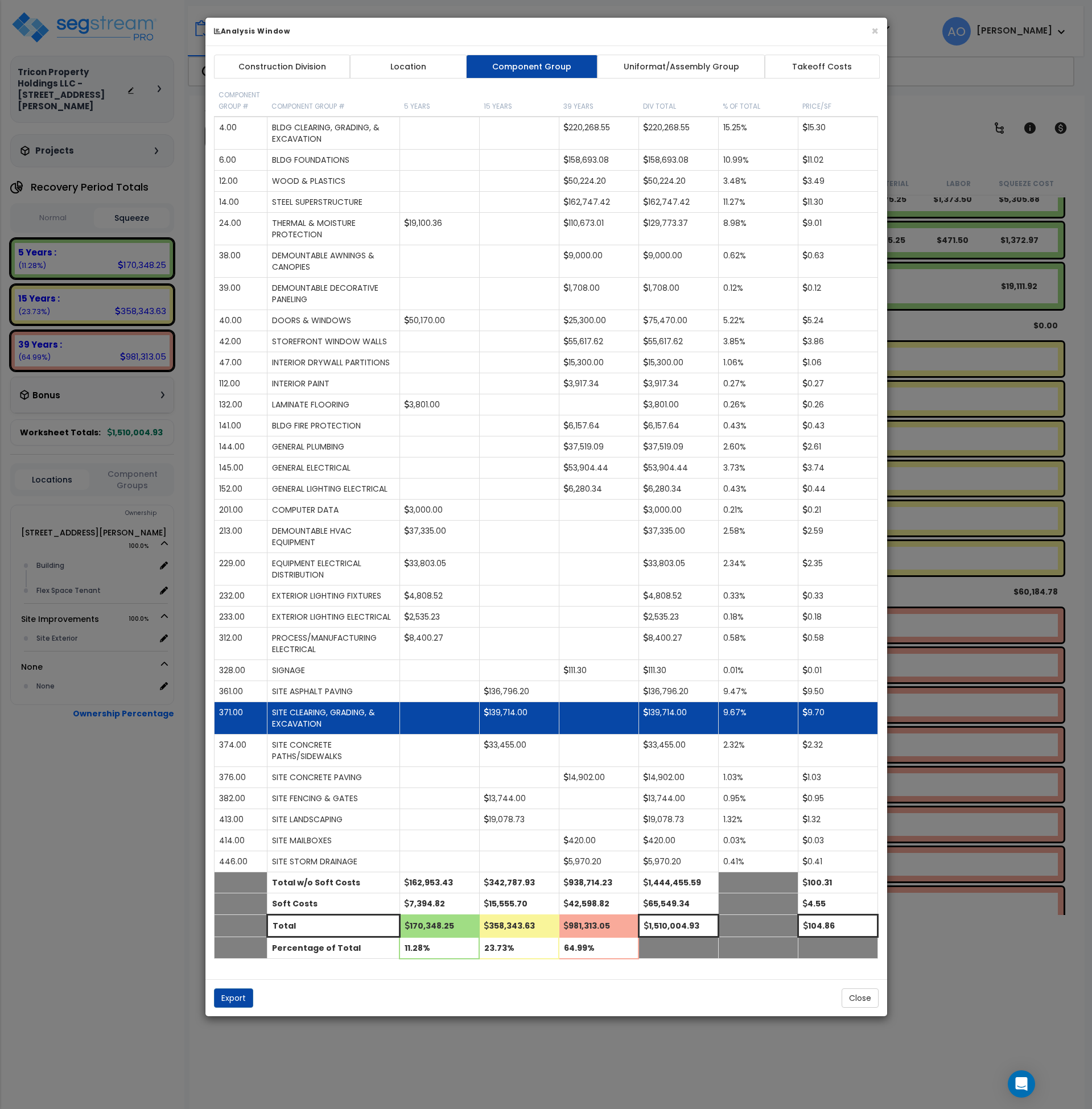
click at [520, 722] on td "139,714.00" at bounding box center [518, 719] width 79 height 32
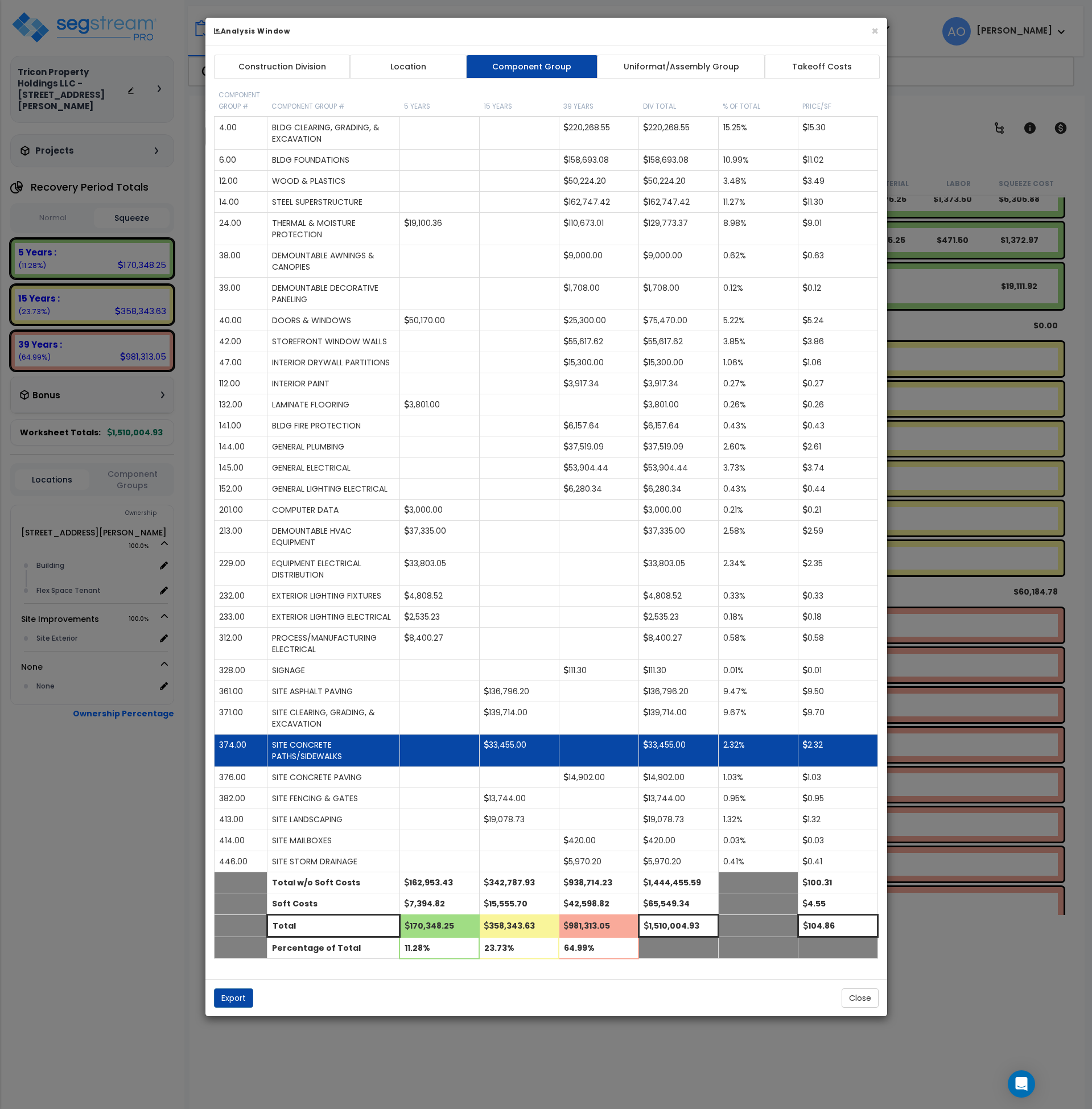
click at [507, 757] on td "33,455.00" at bounding box center [518, 751] width 79 height 32
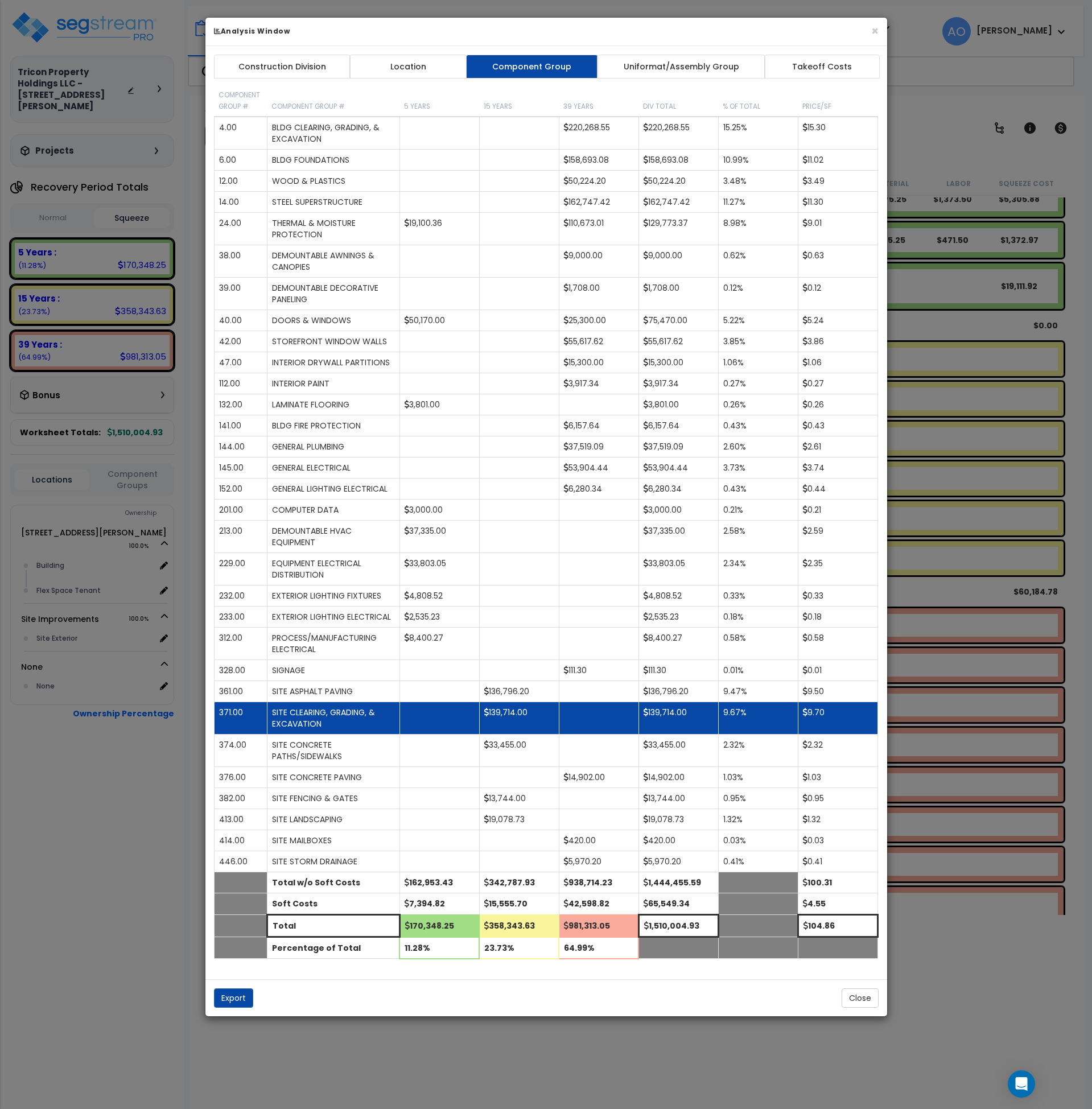
click at [515, 721] on td "139,714.00" at bounding box center [518, 719] width 79 height 32
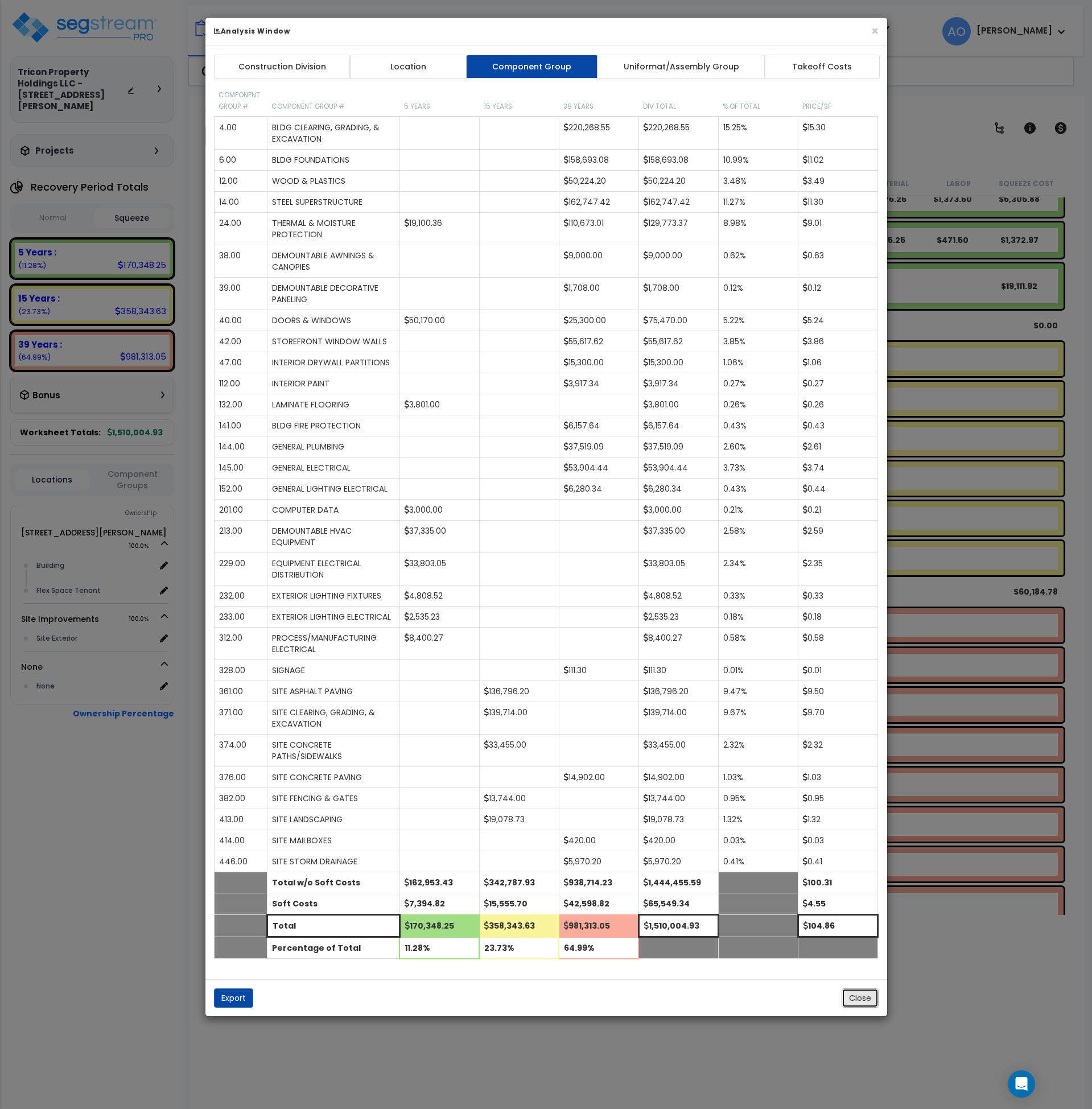
click at [861, 1005] on button "Close" at bounding box center [860, 998] width 37 height 20
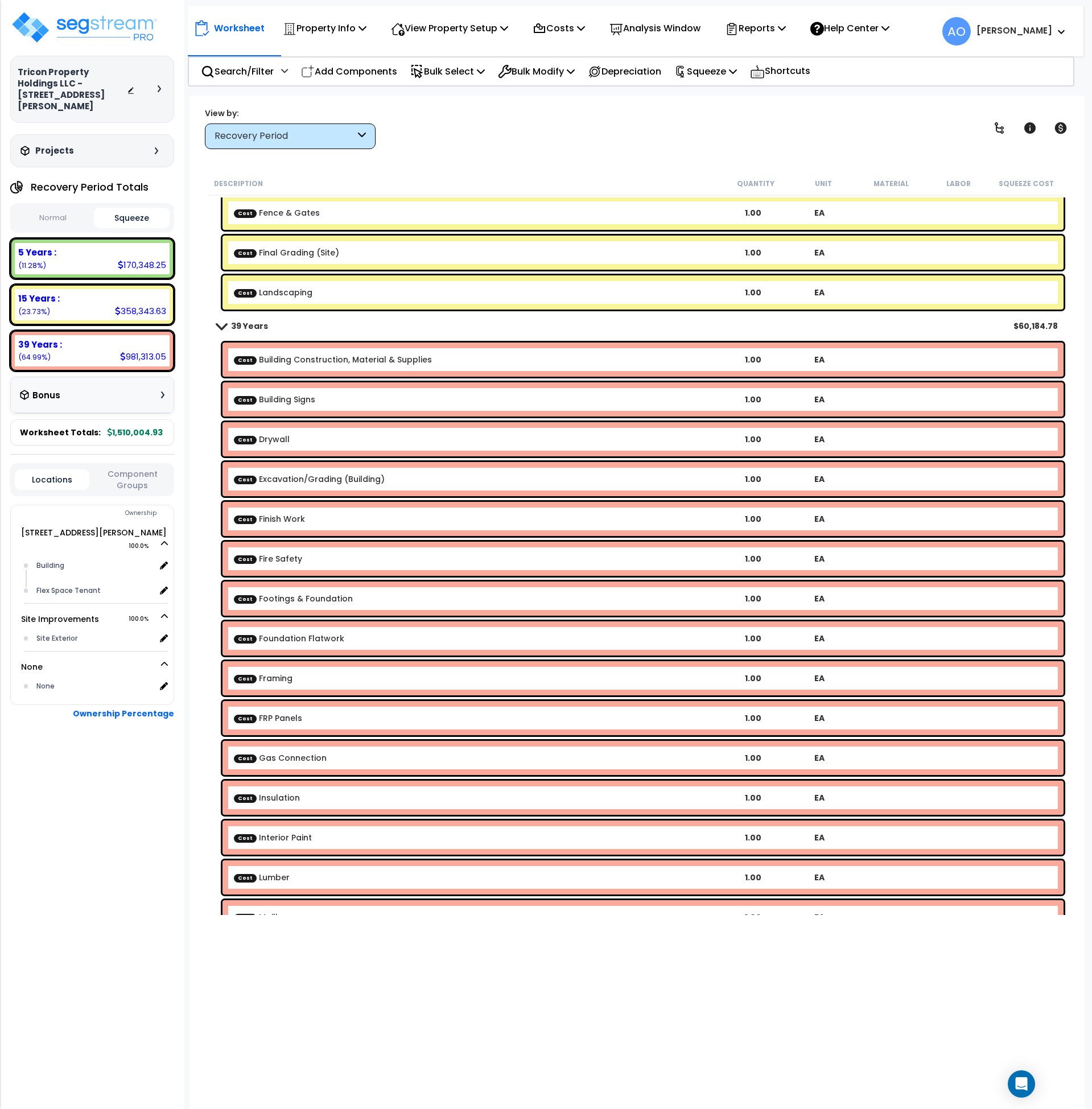
scroll to position [864, 0]
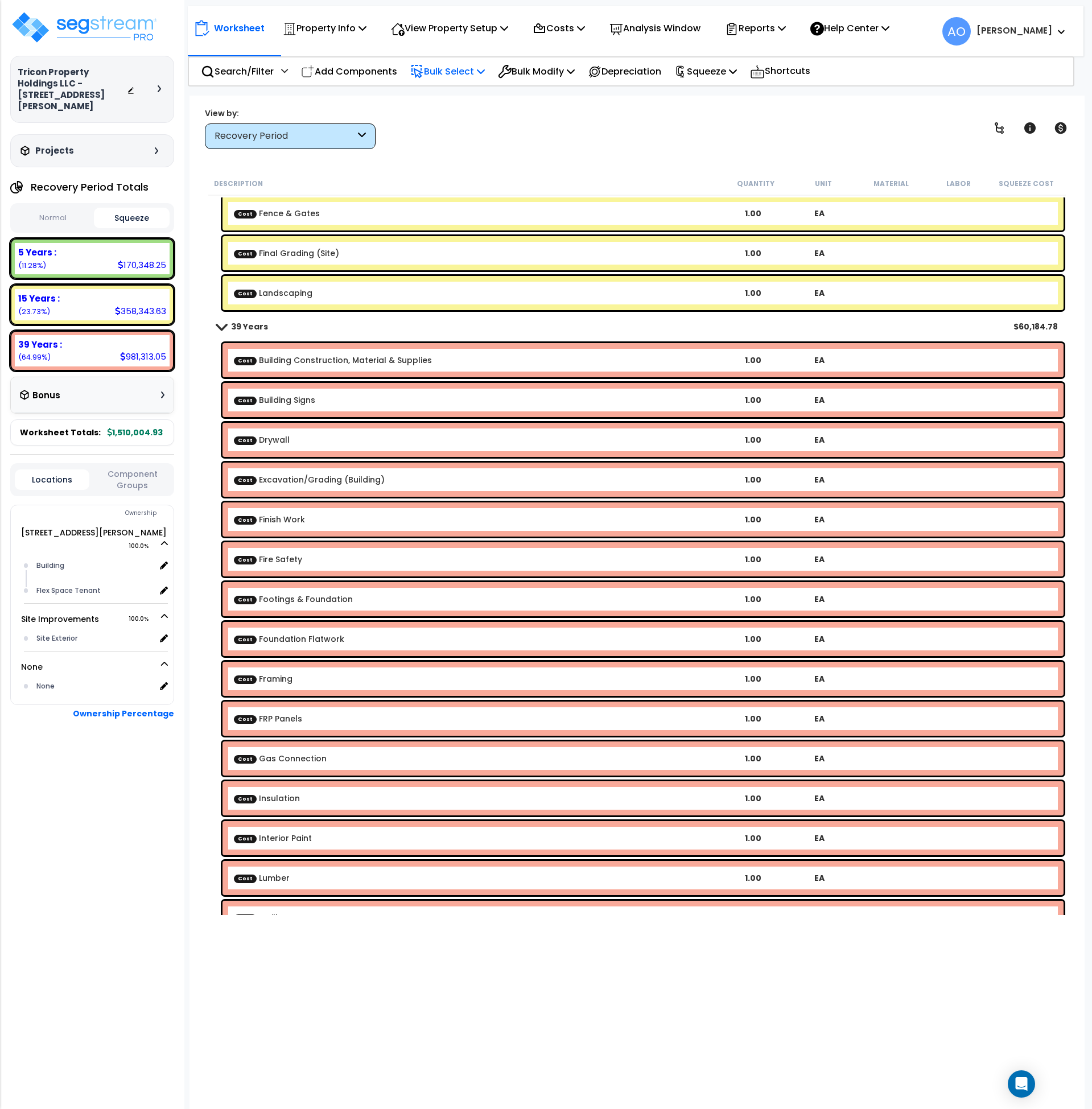
click at [466, 74] on p "Bulk Select" at bounding box center [447, 72] width 74 height 15
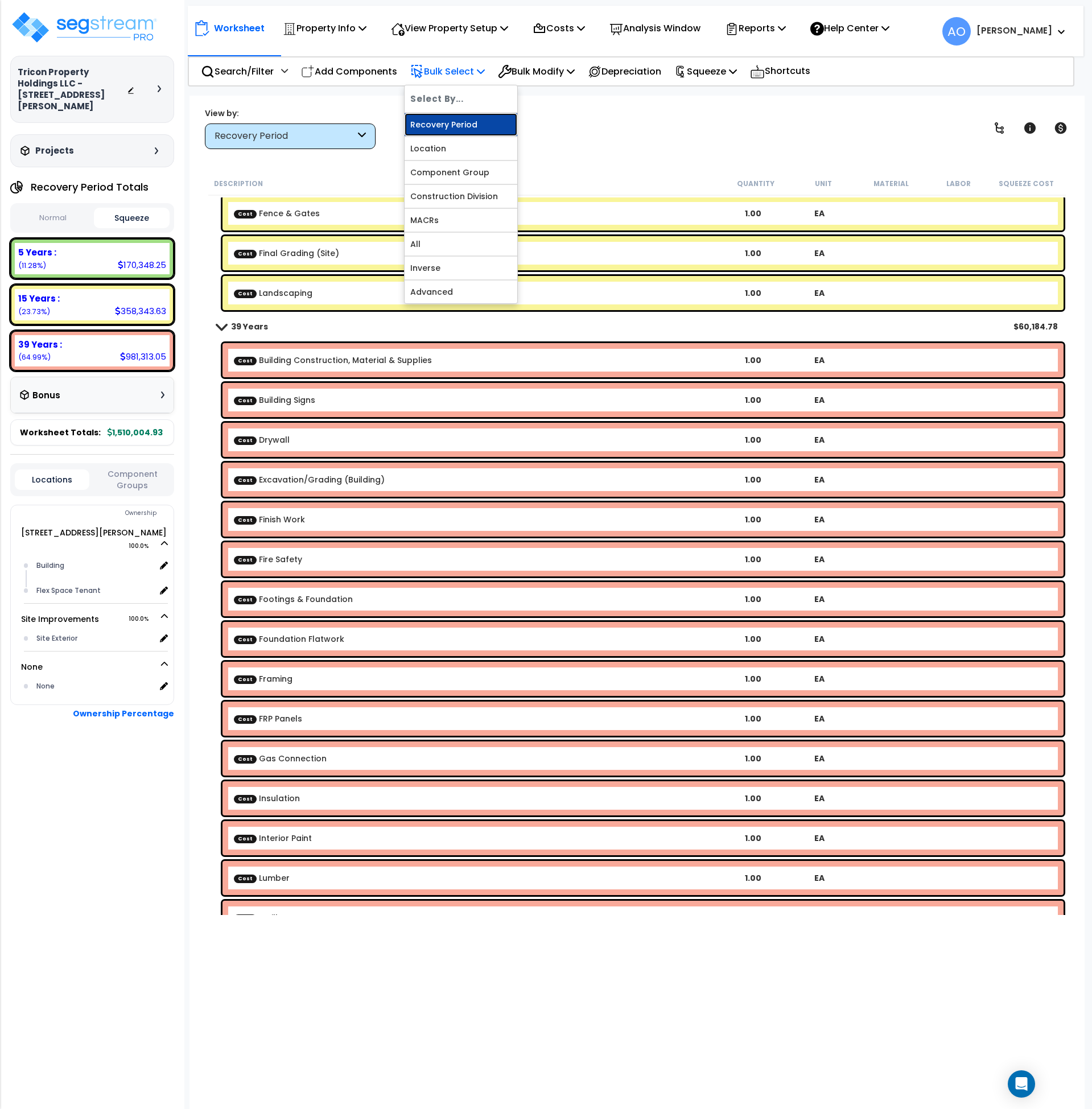
click at [467, 120] on link "Recovery Period" at bounding box center [461, 125] width 113 height 23
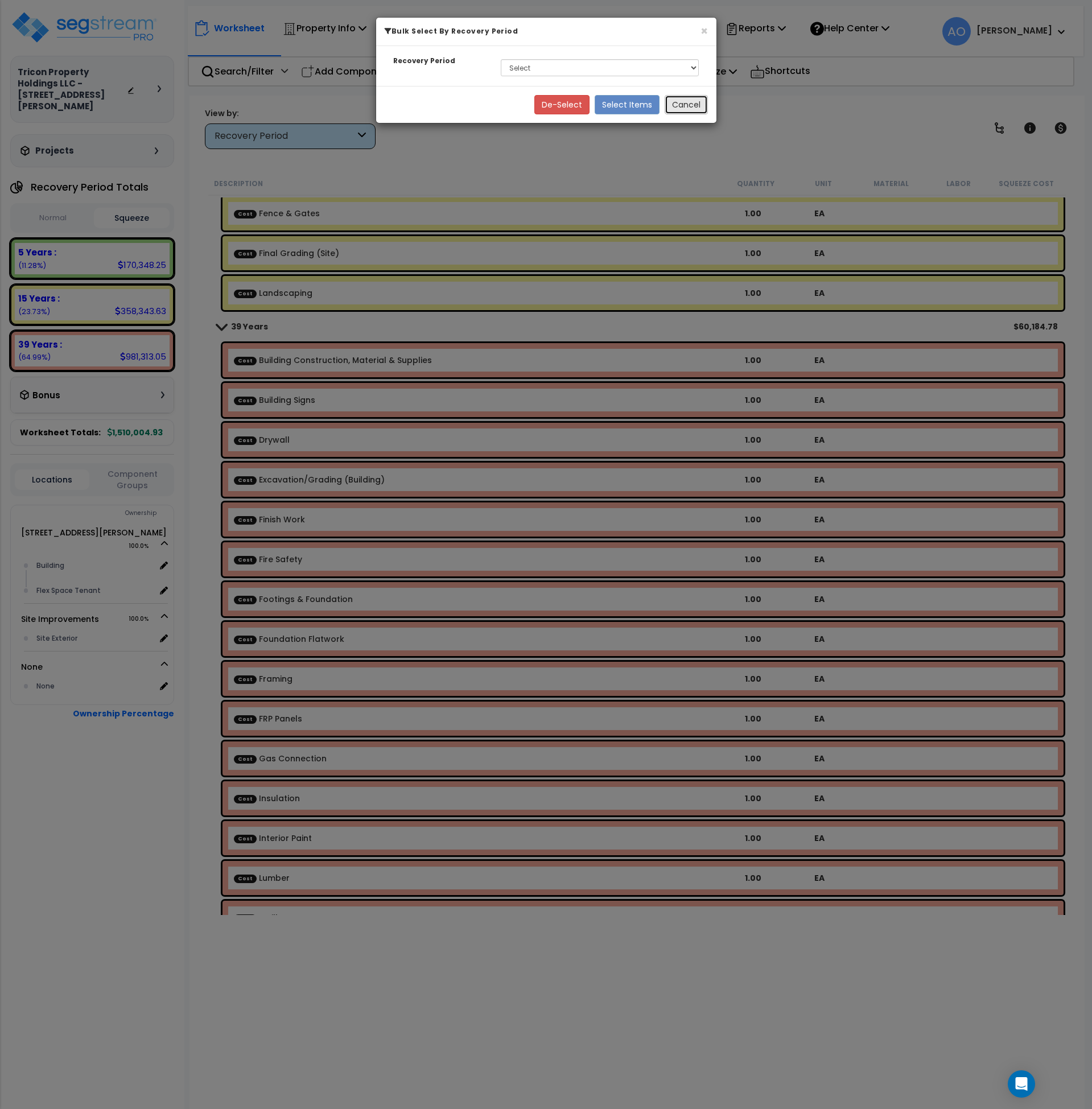
click at [692, 104] on button "Cancel" at bounding box center [686, 104] width 44 height 20
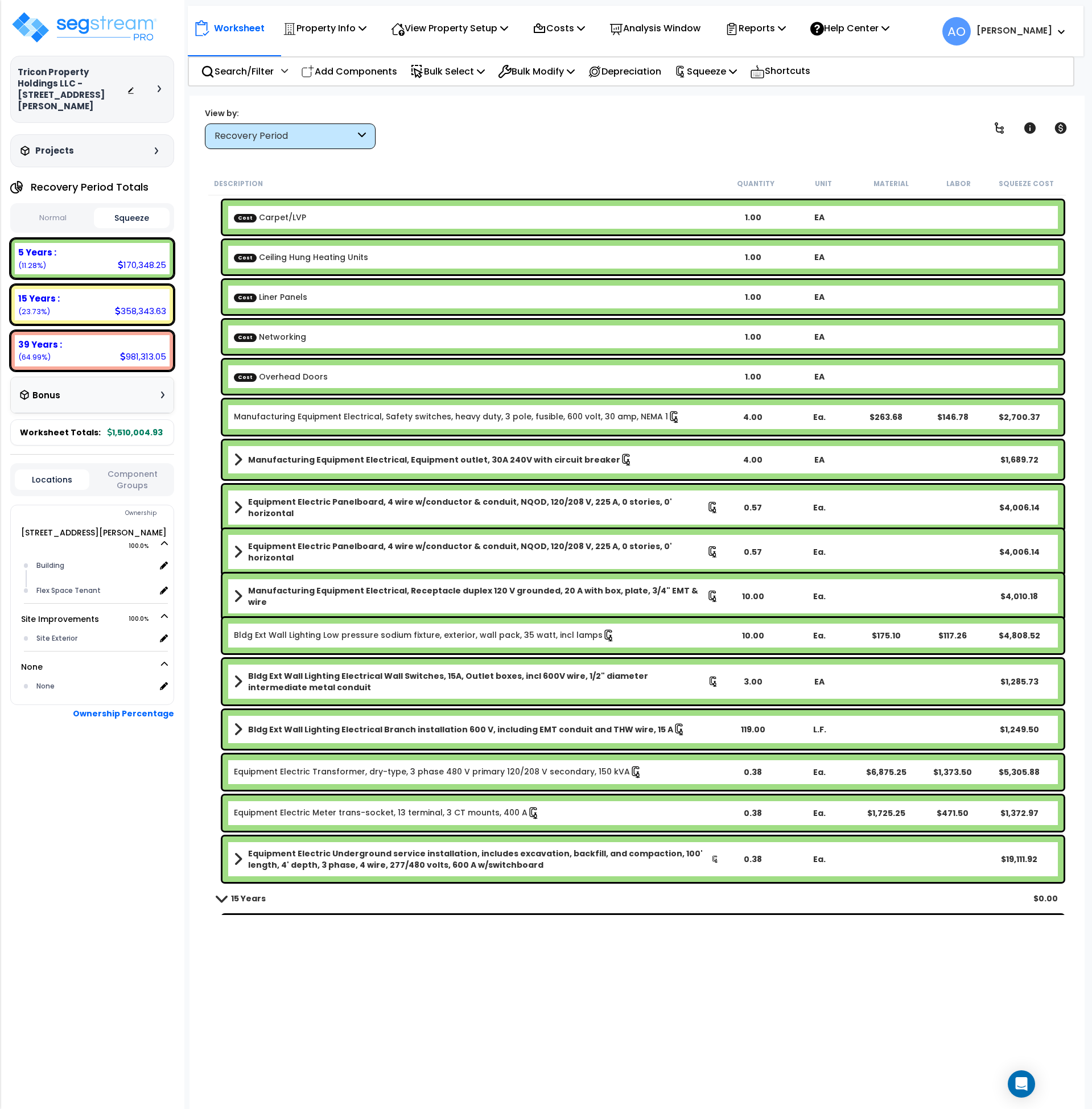
scroll to position [0, 0]
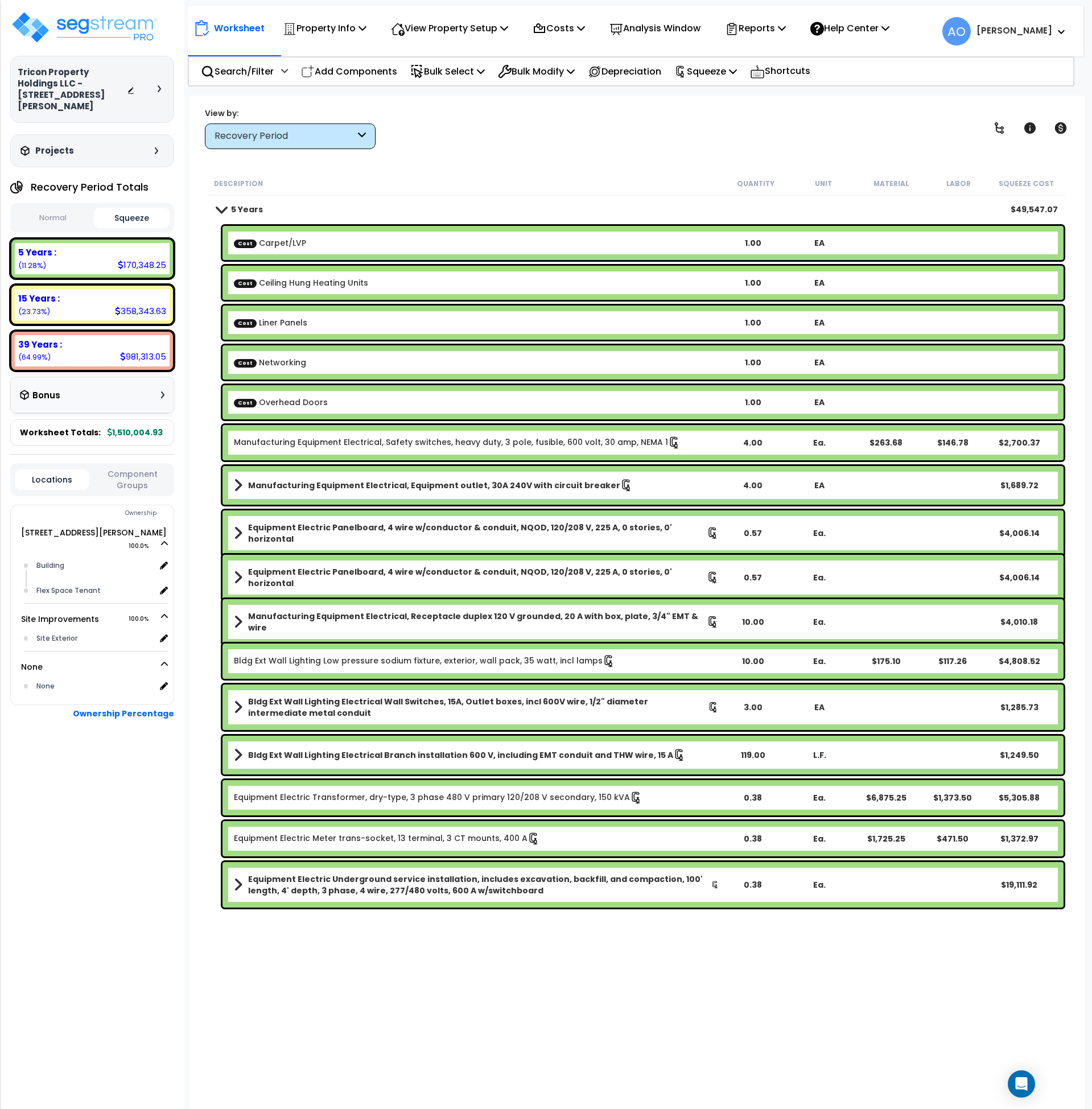
click at [407, 407] on b "Cost Overhead Doors" at bounding box center [476, 402] width 486 height 11
click at [479, 76] on p "Bulk Select" at bounding box center [447, 72] width 74 height 15
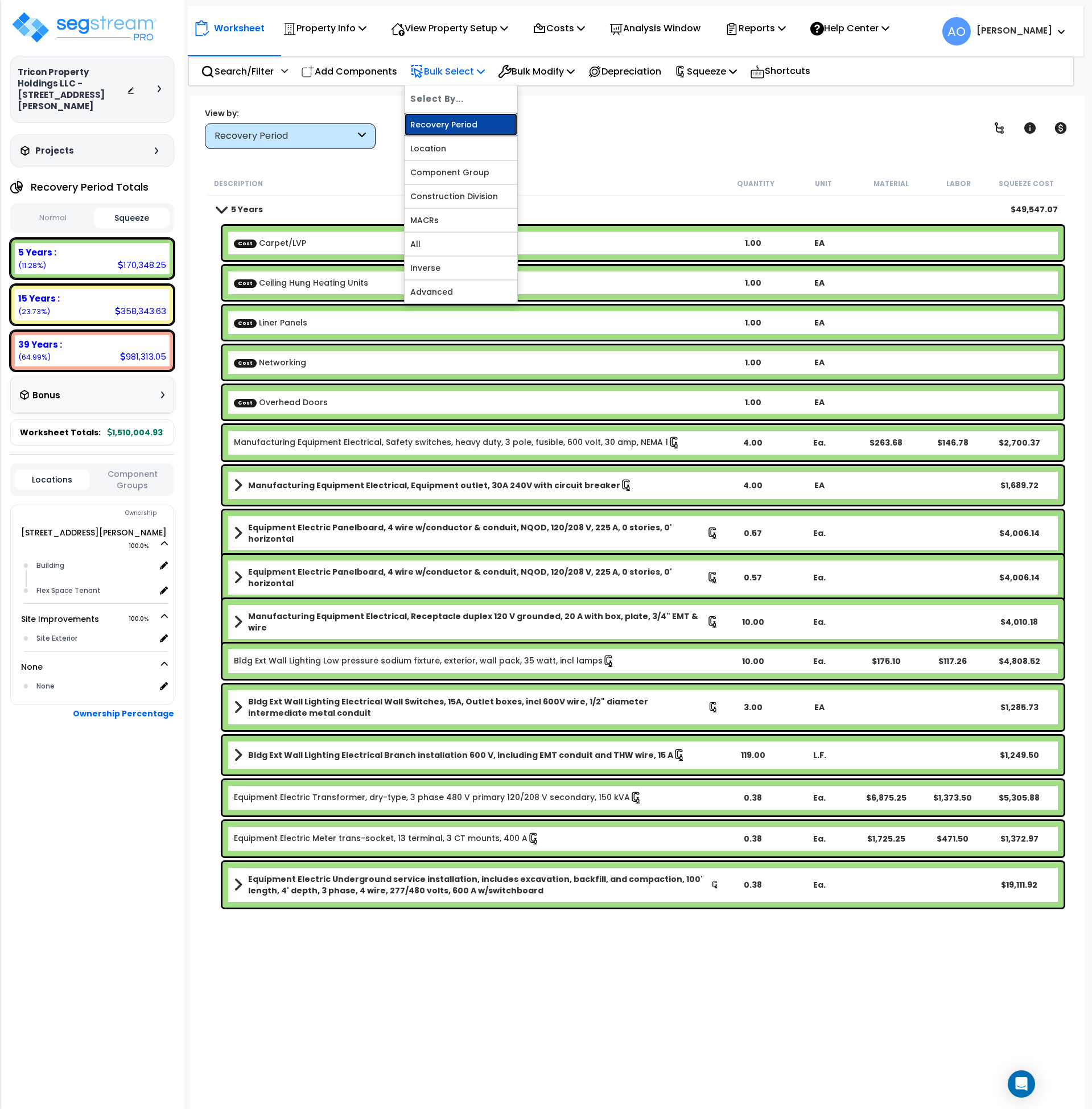
click at [470, 131] on link "Recovery Period" at bounding box center [461, 125] width 113 height 23
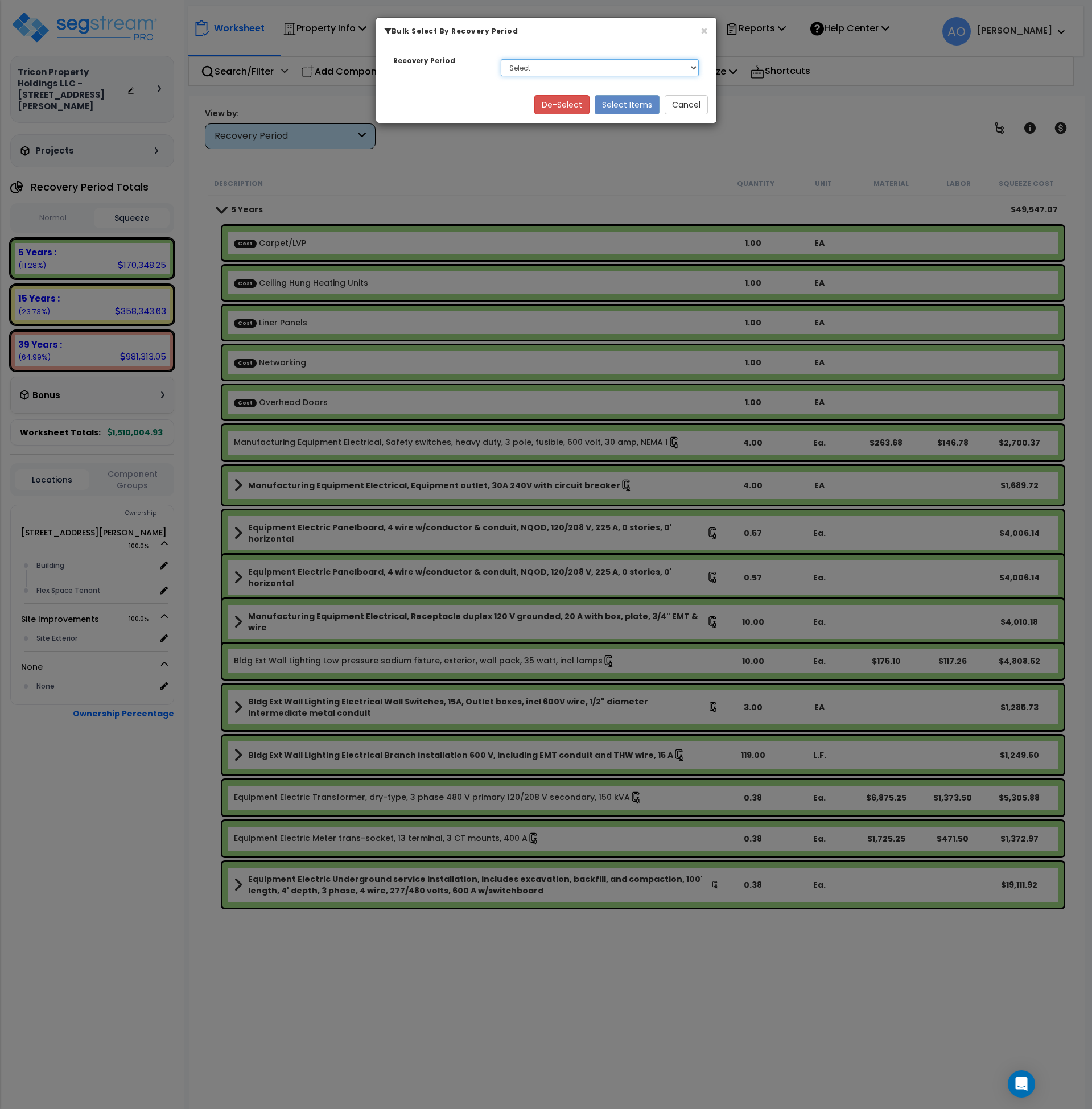
click at [552, 67] on select "Select 5 Years 15 Years 39 Years Soft Cost" at bounding box center [600, 67] width 199 height 17
select select "15Y"
click at [501, 59] on select "Select 5 Years 15 Years 39 Years Soft Cost" at bounding box center [600, 67] width 199 height 17
click at [617, 105] on button "Select Items" at bounding box center [628, 104] width 65 height 20
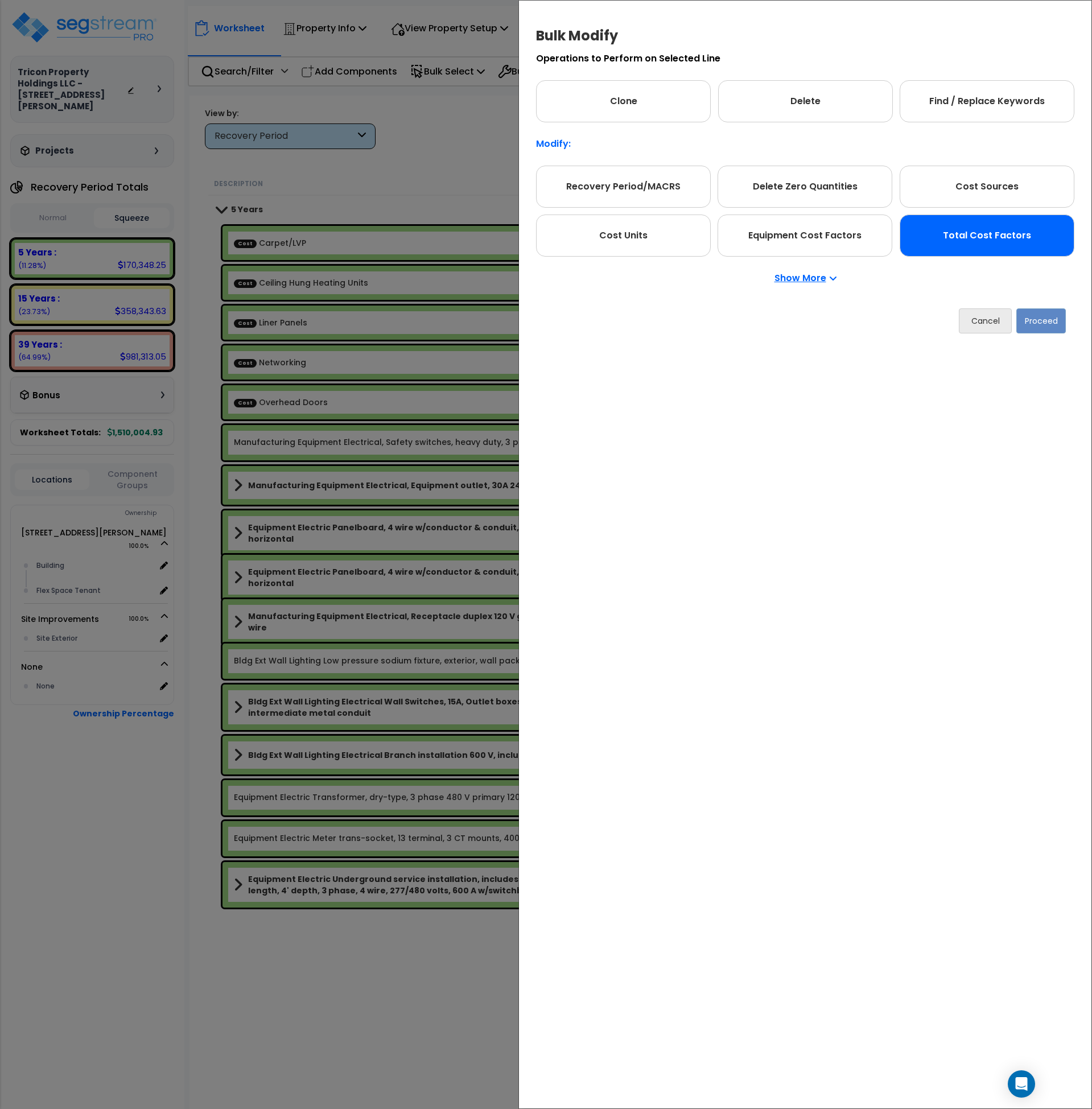
click at [958, 236] on div "Total Cost Factors" at bounding box center [987, 235] width 175 height 42
click at [1037, 325] on button "Proceed" at bounding box center [1042, 320] width 50 height 25
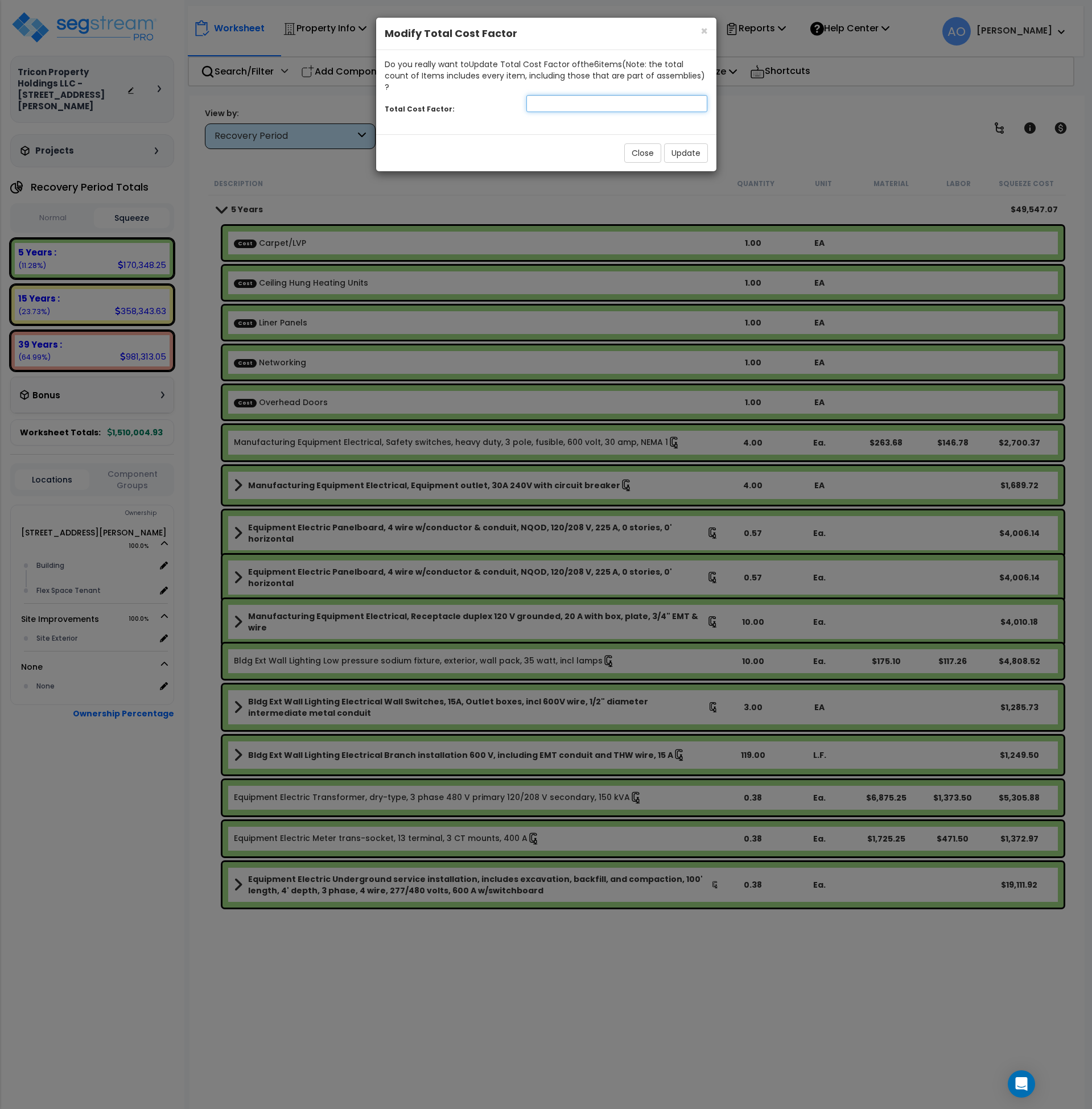
click at [591, 96] on input "number" at bounding box center [617, 103] width 182 height 17
type input ".5"
click at [680, 143] on button "Update" at bounding box center [686, 153] width 44 height 20
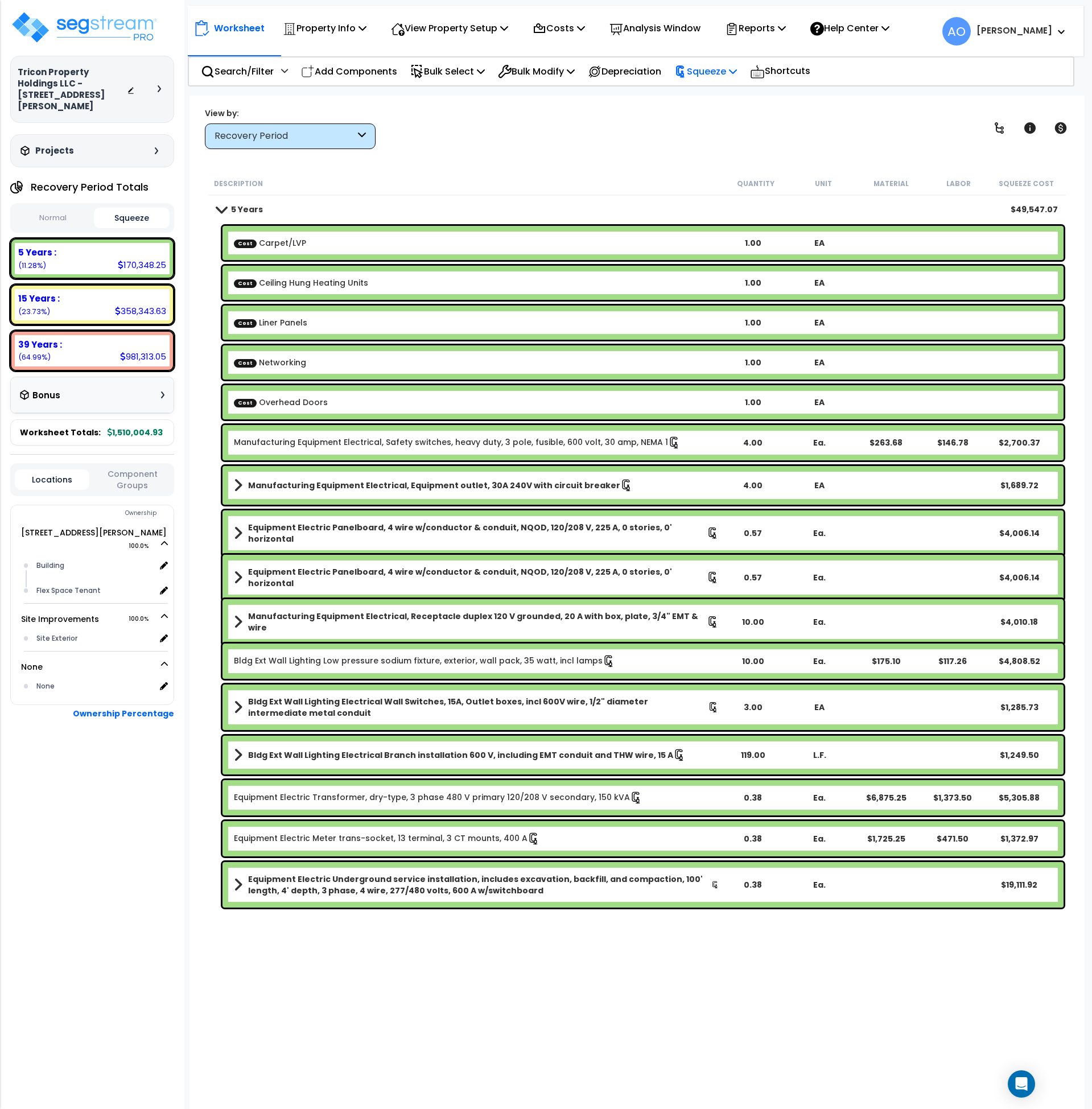
click at [713, 73] on p "Squeeze" at bounding box center [705, 72] width 62 height 15
click at [710, 92] on link "Re-squeeze" at bounding box center [725, 96] width 113 height 23
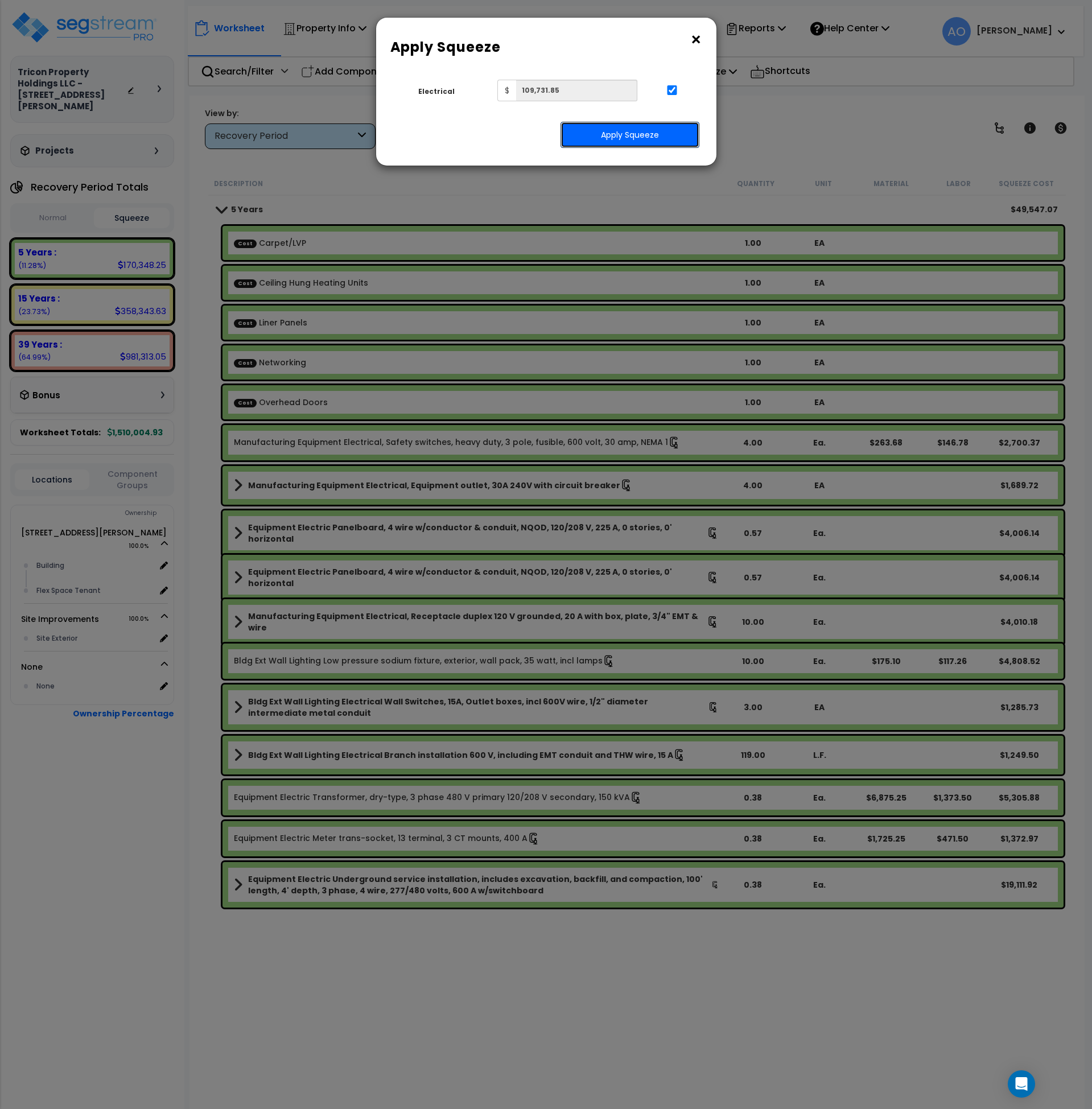
click at [633, 137] on button "Apply Squeeze" at bounding box center [630, 135] width 139 height 26
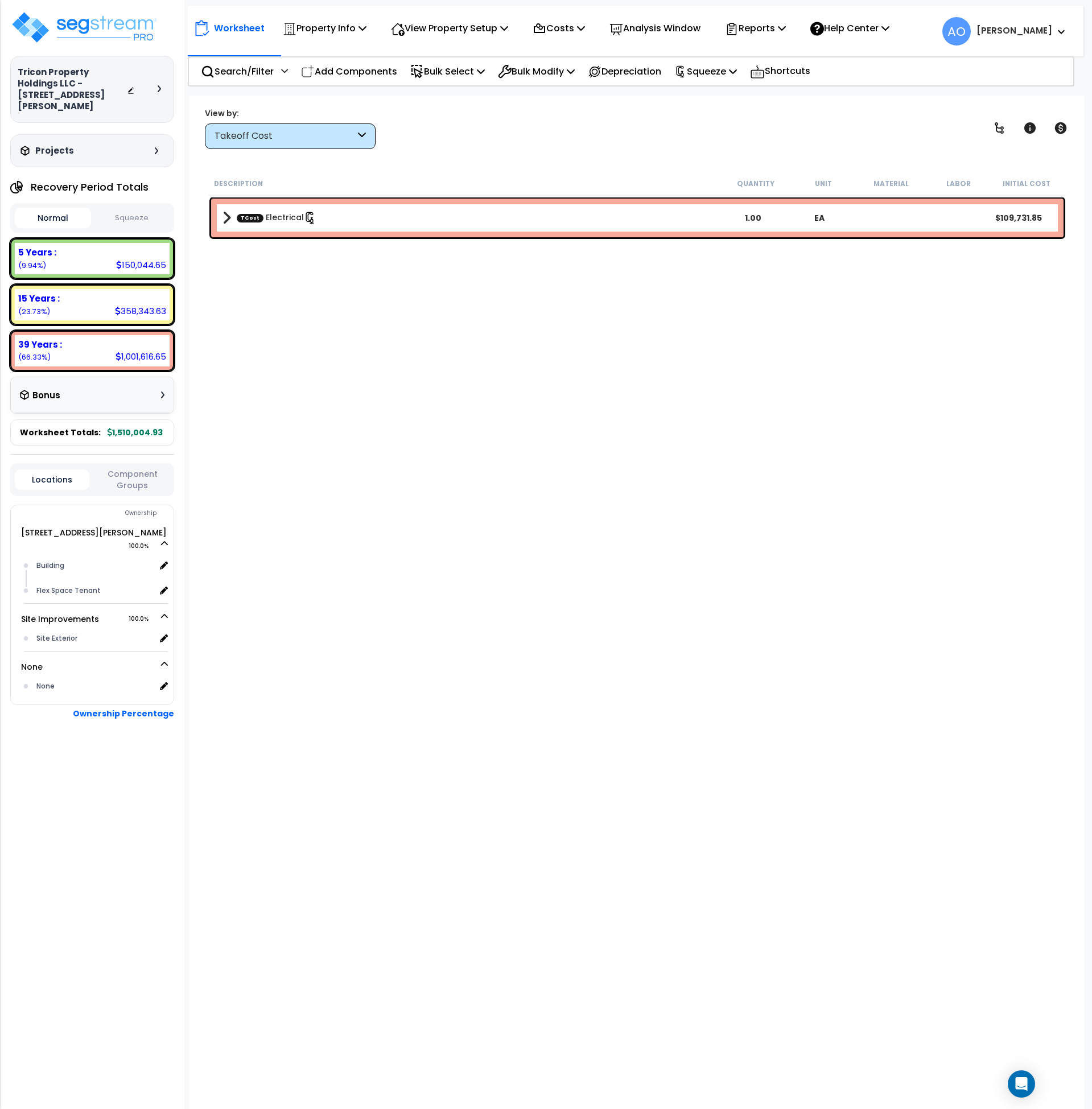
click at [136, 208] on button "Squeeze" at bounding box center [131, 218] width 76 height 20
click at [57, 208] on button "Normal" at bounding box center [52, 218] width 76 height 20
click at [134, 208] on button "Squeeze" at bounding box center [131, 218] width 76 height 20
drag, startPoint x: 70, startPoint y: 274, endPoint x: 108, endPoint y: 214, distance: 71.0
click at [73, 293] on div "15 Years :" at bounding box center [91, 299] width 148 height 12
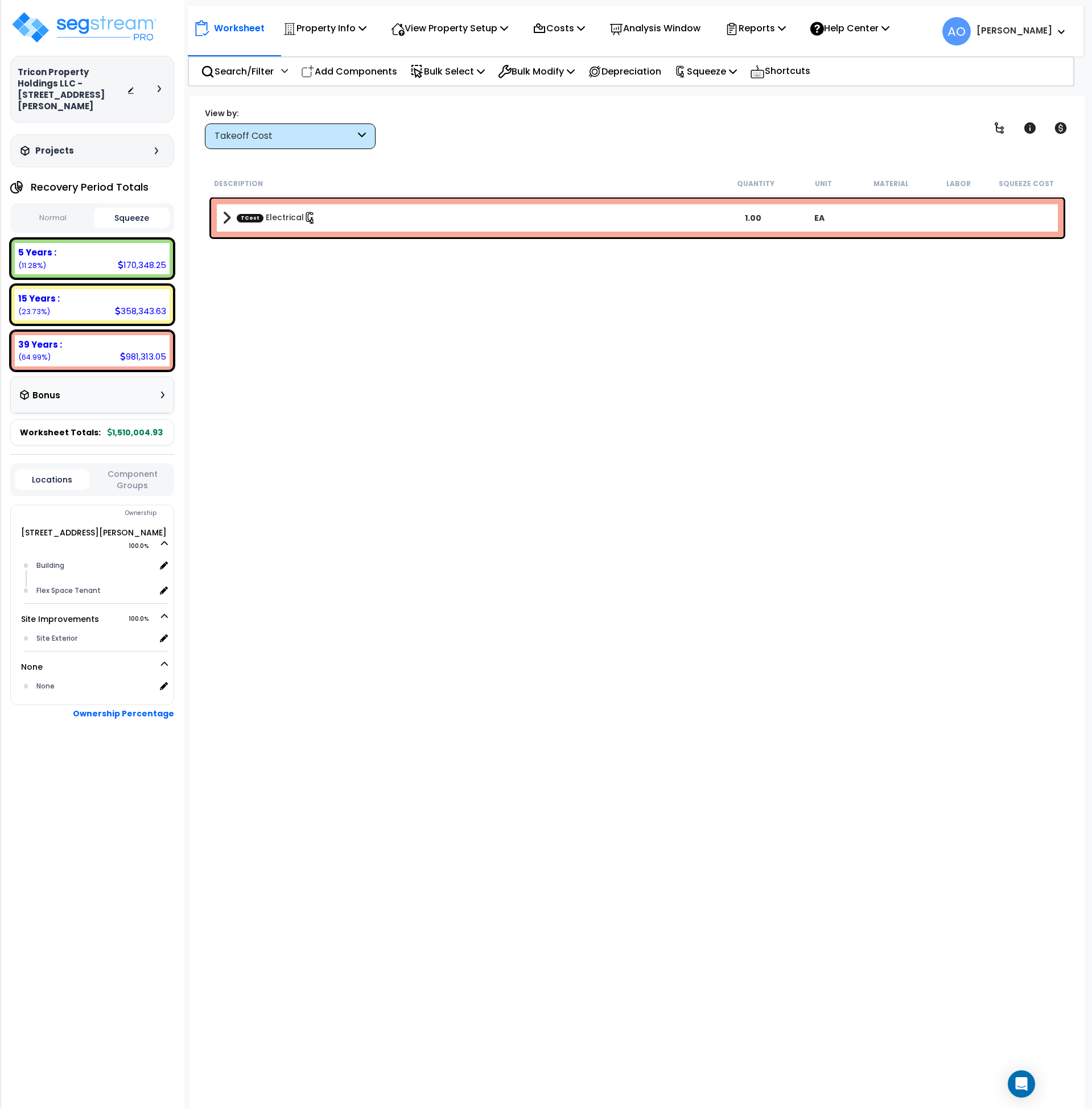
click at [253, 134] on div "Takeoff Cost" at bounding box center [284, 136] width 141 height 13
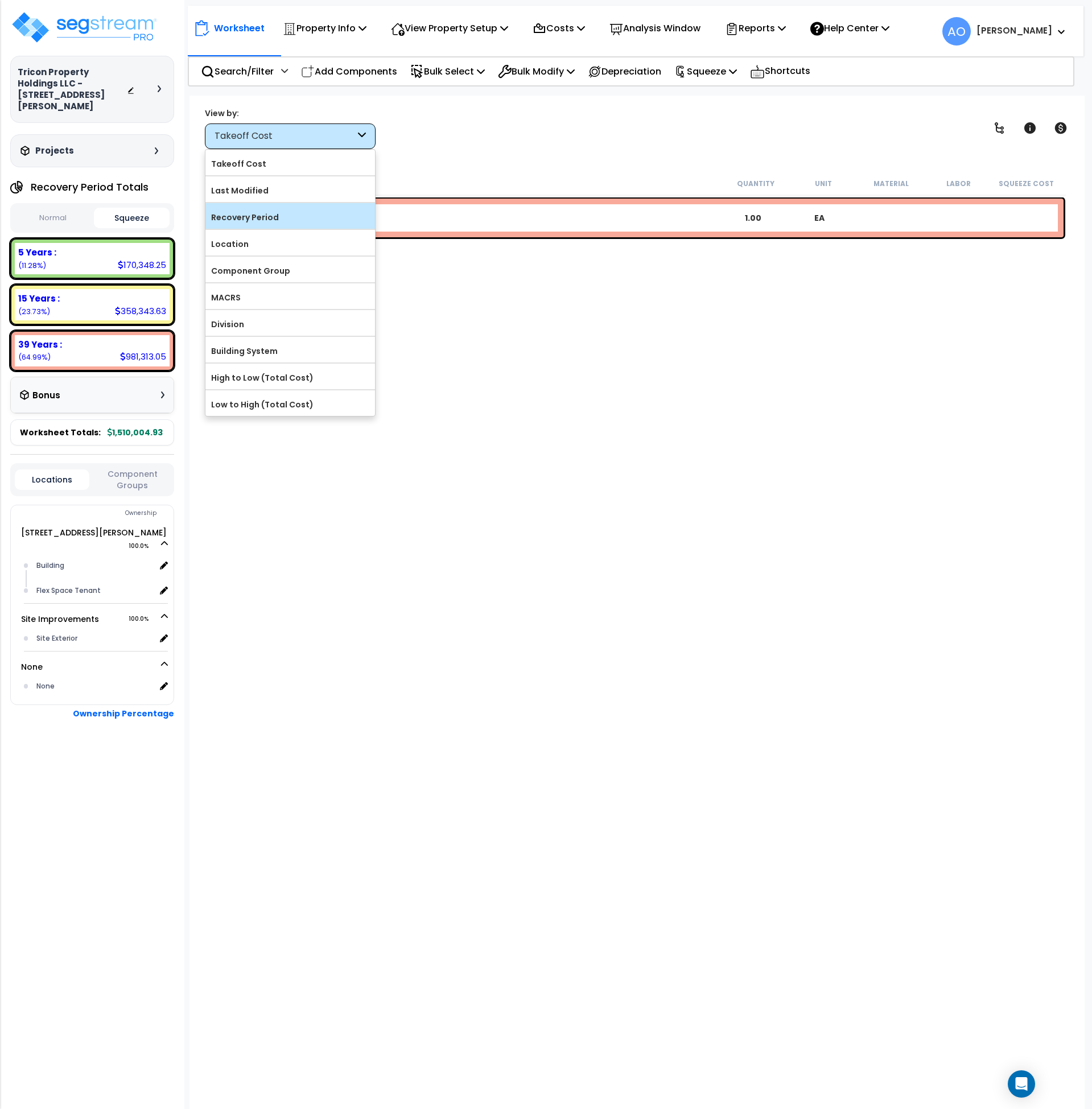
click at [277, 215] on label "Recovery Period" at bounding box center [290, 218] width 170 height 17
click at [0, 0] on input "Recovery Period" at bounding box center [0, 0] width 0 height 0
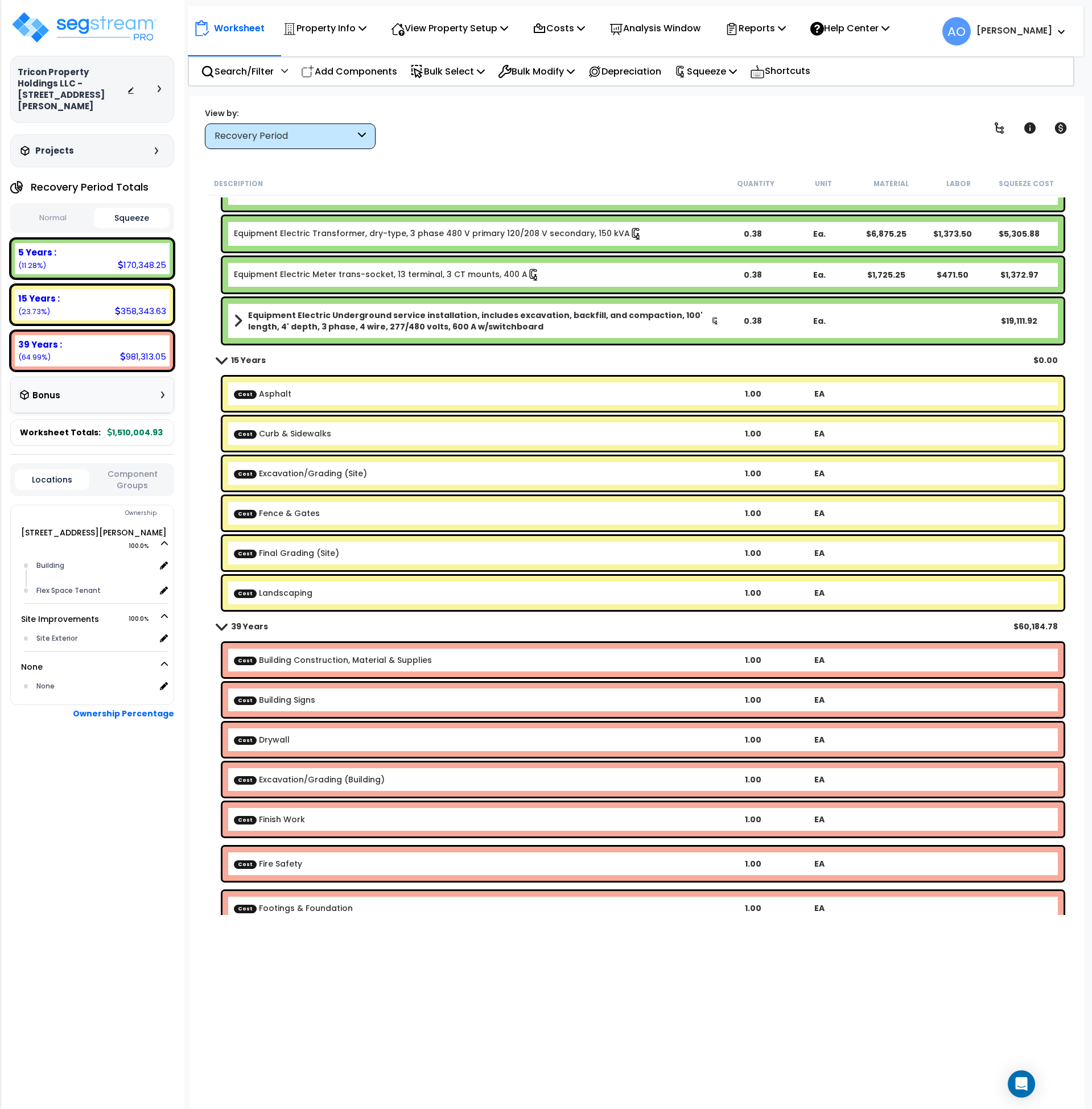
click at [307, 433] on link "Cost Curb & Sidewalks" at bounding box center [283, 433] width 97 height 11
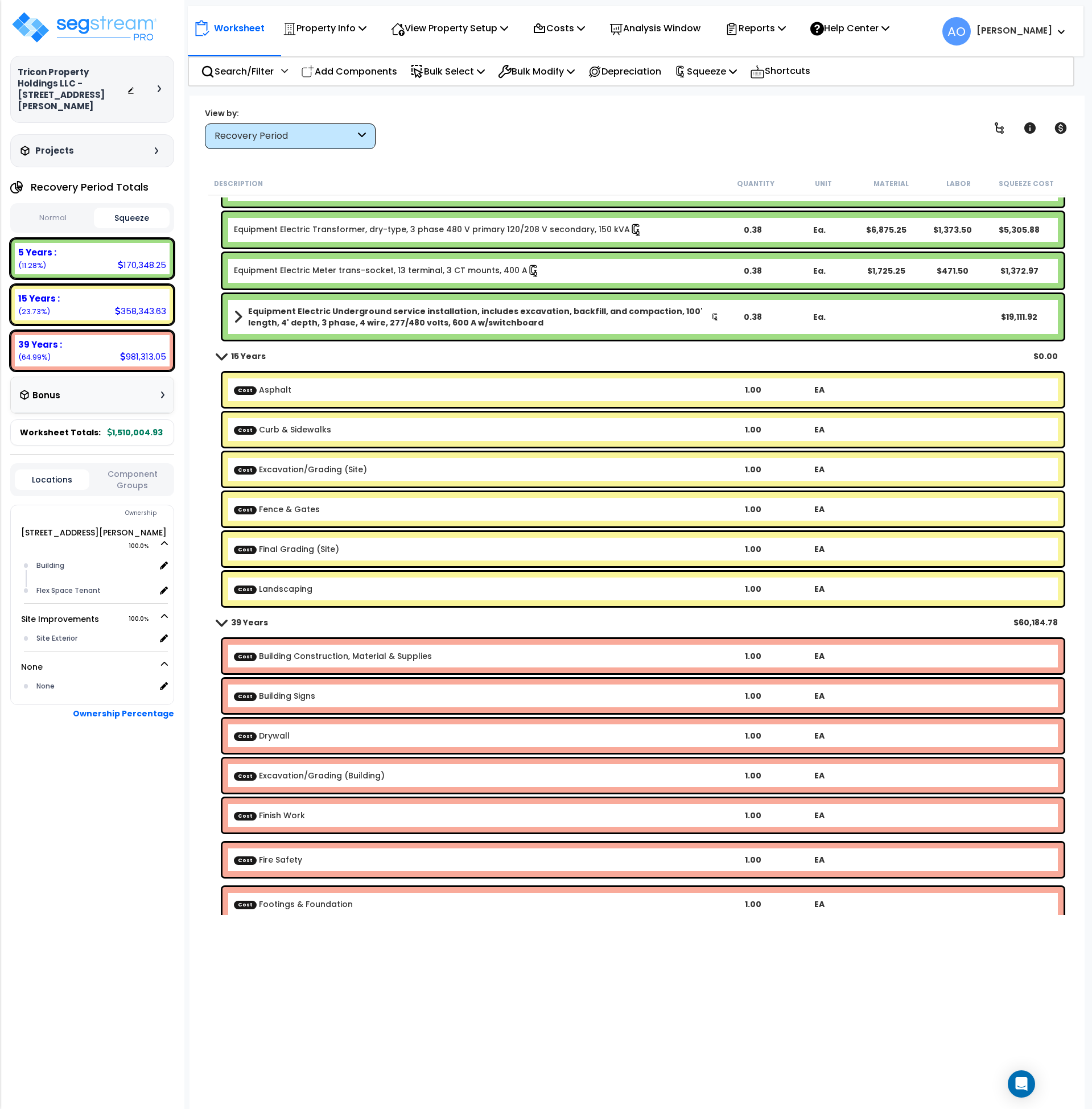
click at [307, 429] on link "Cost Curb & Sidewalks" at bounding box center [283, 429] width 97 height 11
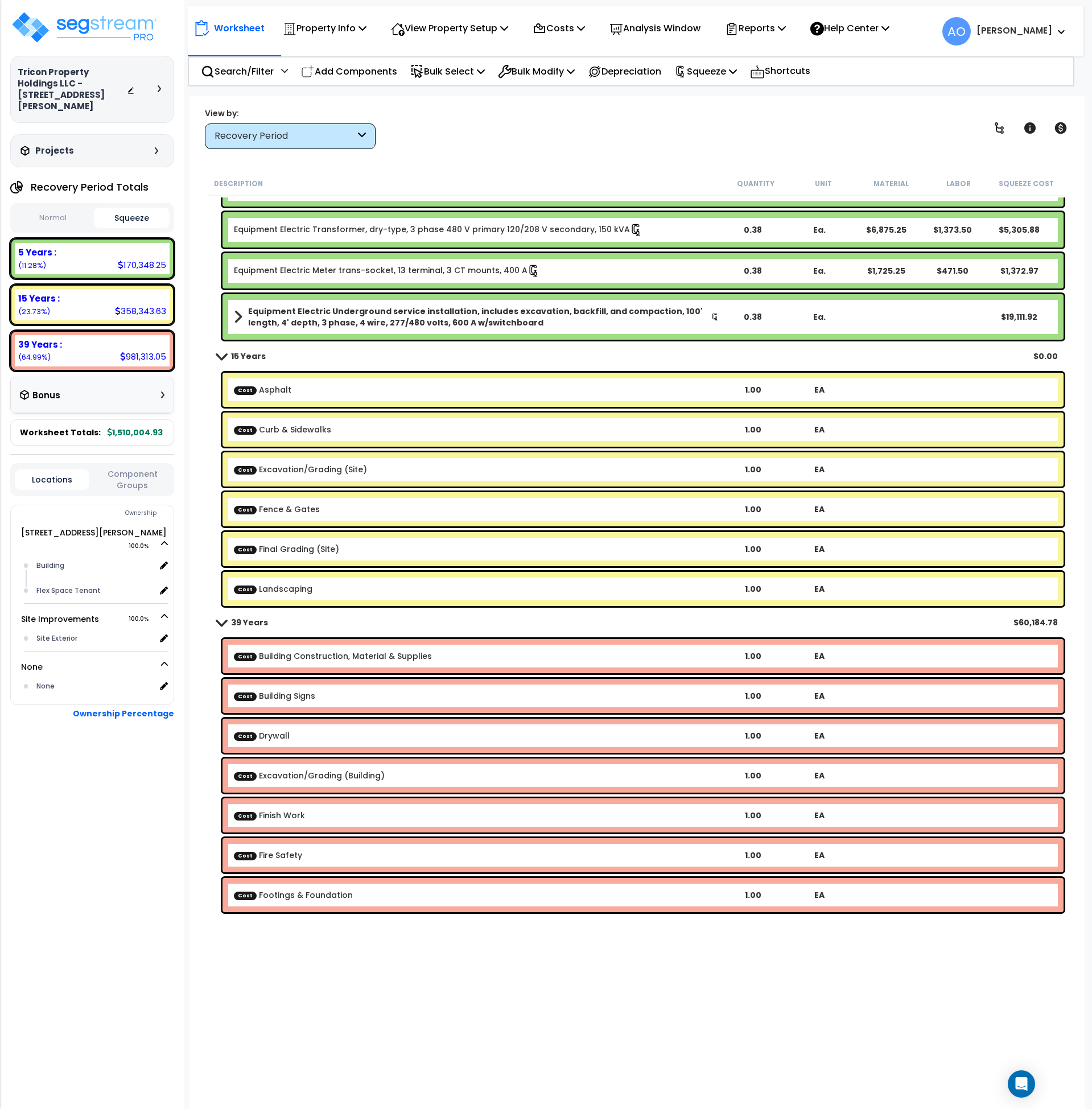
scroll to position [569, 0]
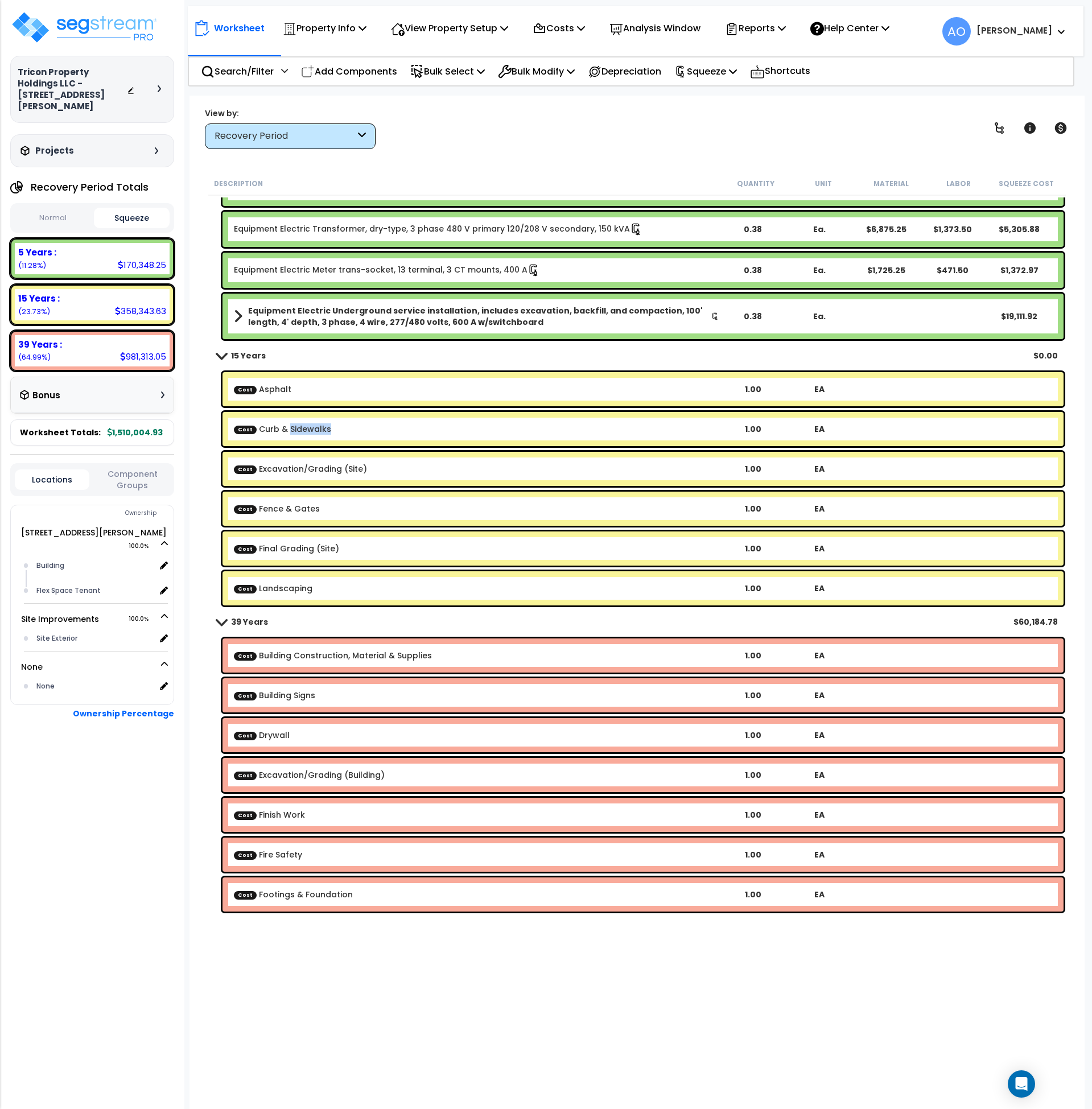
click at [307, 429] on link "Cost Curb & Sidewalks" at bounding box center [283, 429] width 97 height 11
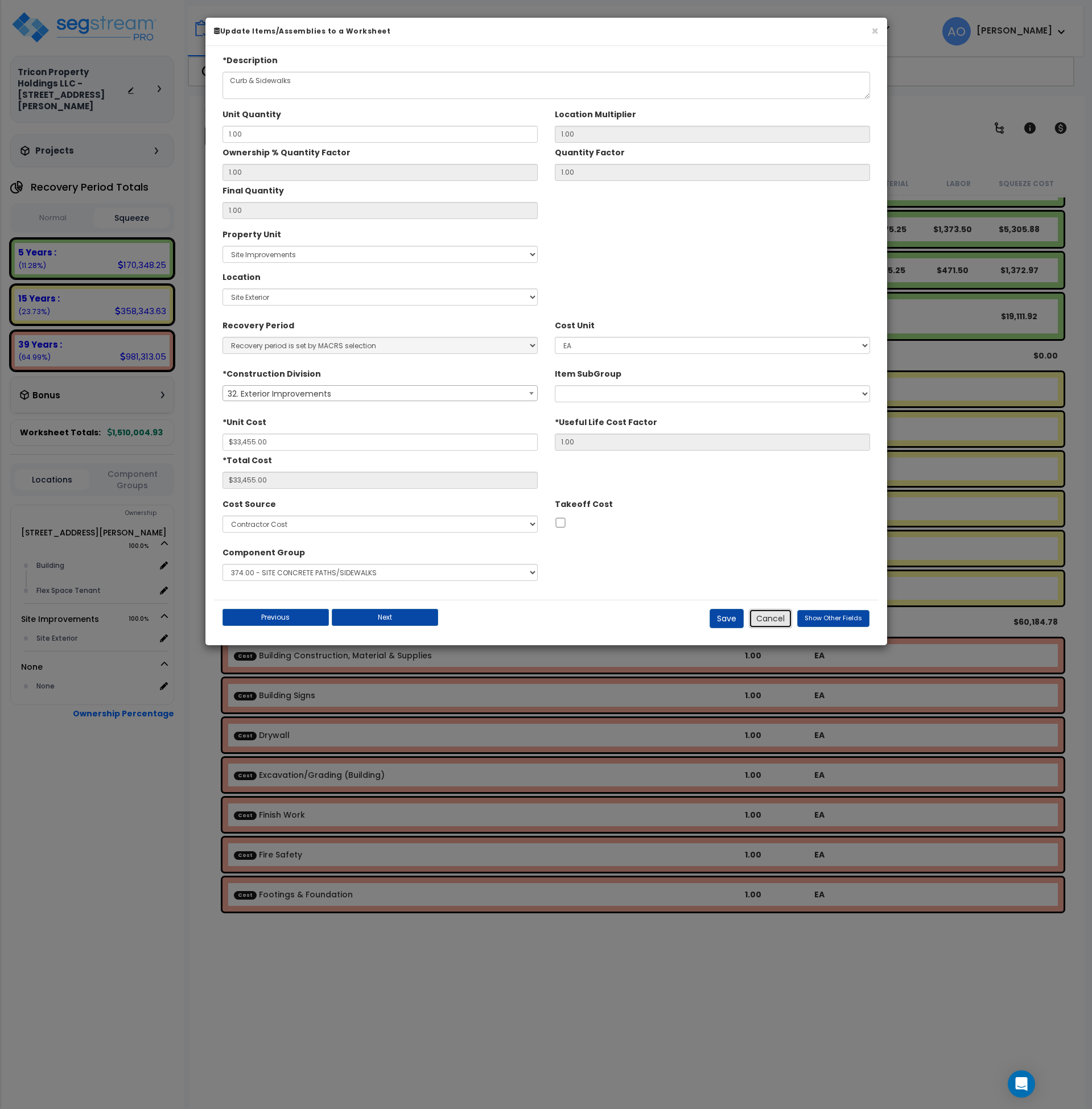
click at [788, 617] on button "Cancel" at bounding box center [770, 618] width 44 height 20
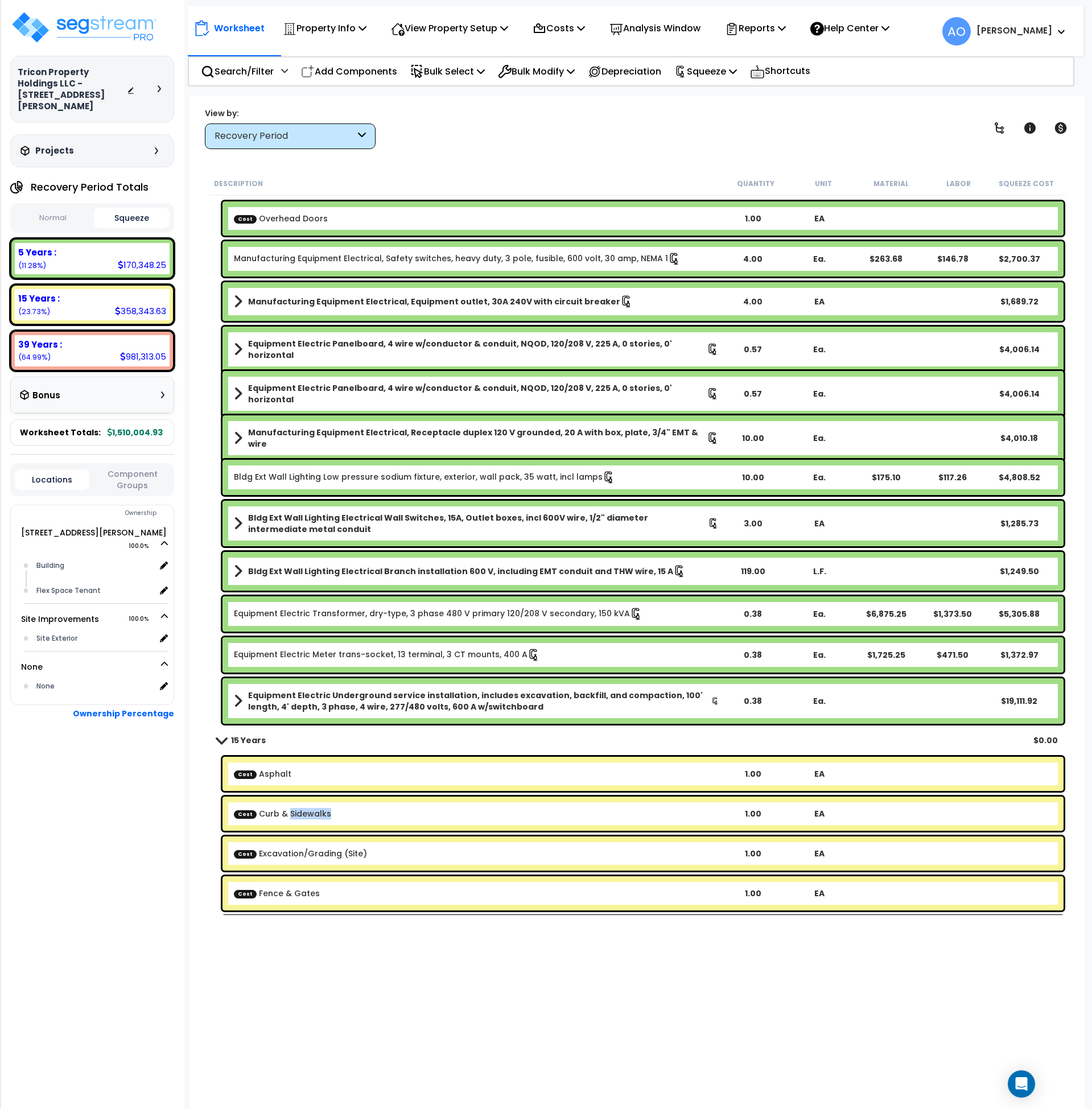
scroll to position [0, 0]
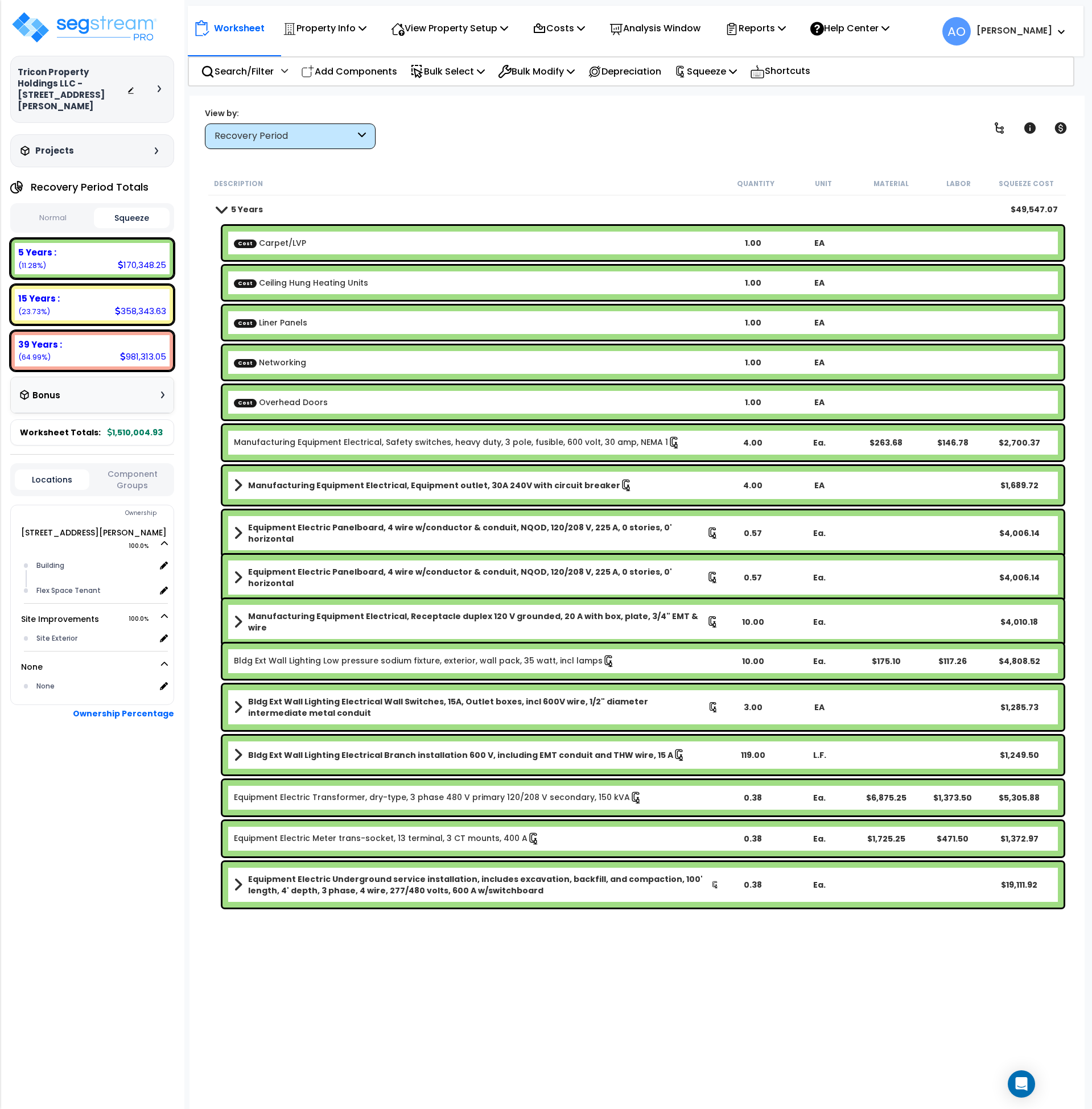
click at [470, 173] on div "Description Quantity Unit Material Labor Squeeze Cost" at bounding box center [637, 184] width 858 height 24
click at [470, 174] on div "Description Quantity Unit Material Labor Squeeze Cost" at bounding box center [637, 184] width 858 height 24
click at [732, 72] on p "Squeeze" at bounding box center [705, 72] width 62 height 15
click at [520, 68] on p "Bulk Modify" at bounding box center [536, 72] width 77 height 15
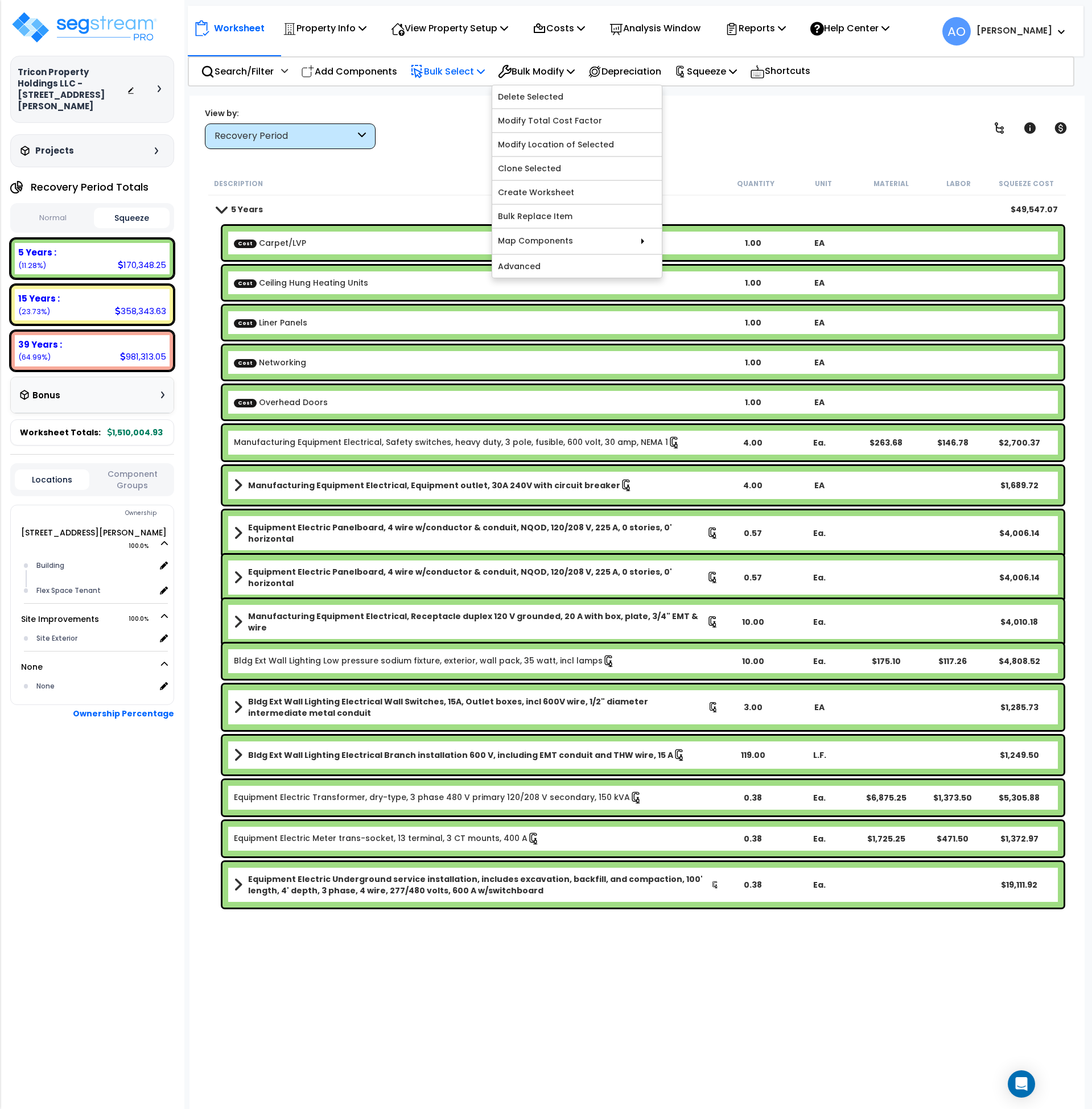
click at [467, 73] on p "Bulk Select" at bounding box center [447, 72] width 74 height 15
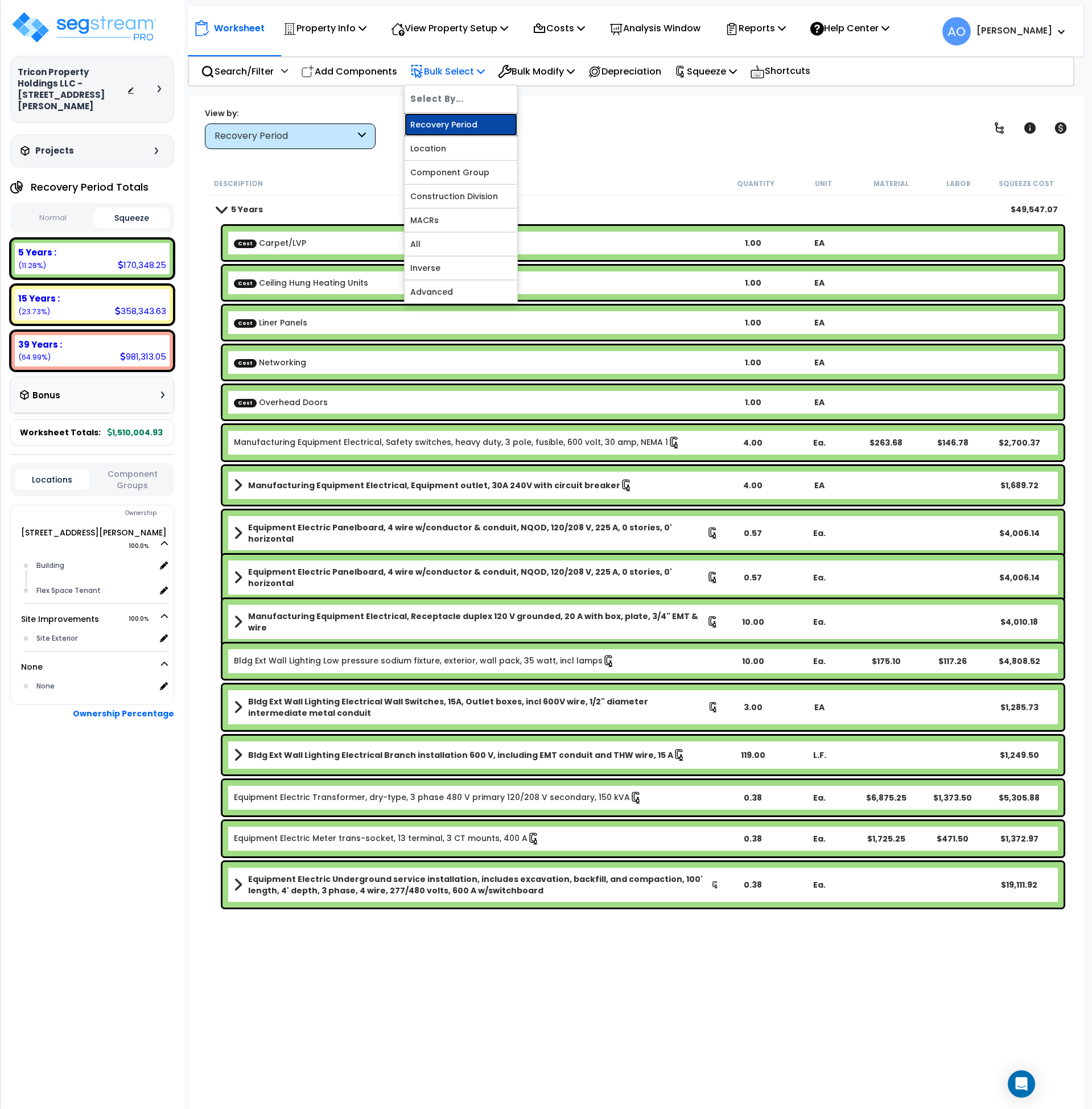
click at [472, 122] on link "Recovery Period" at bounding box center [461, 125] width 113 height 23
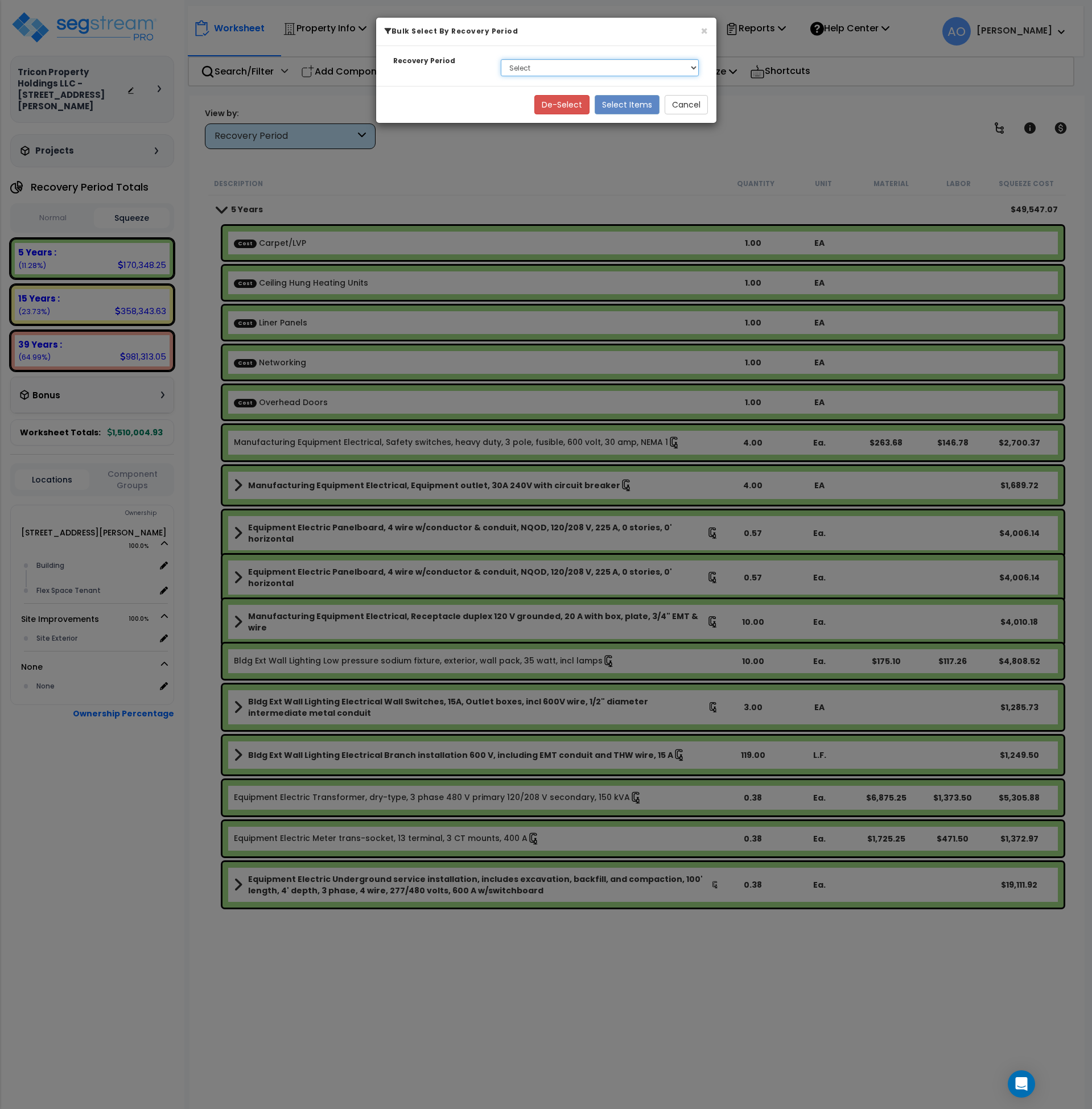
click at [516, 72] on select "Select 5 Years 15 Years 39 Years Soft Cost" at bounding box center [600, 67] width 199 height 17
select select "15Y"
click at [501, 59] on select "Select 5 Years 15 Years 39 Years Soft Cost" at bounding box center [600, 67] width 199 height 17
click at [619, 107] on button "Select Items" at bounding box center [628, 104] width 65 height 20
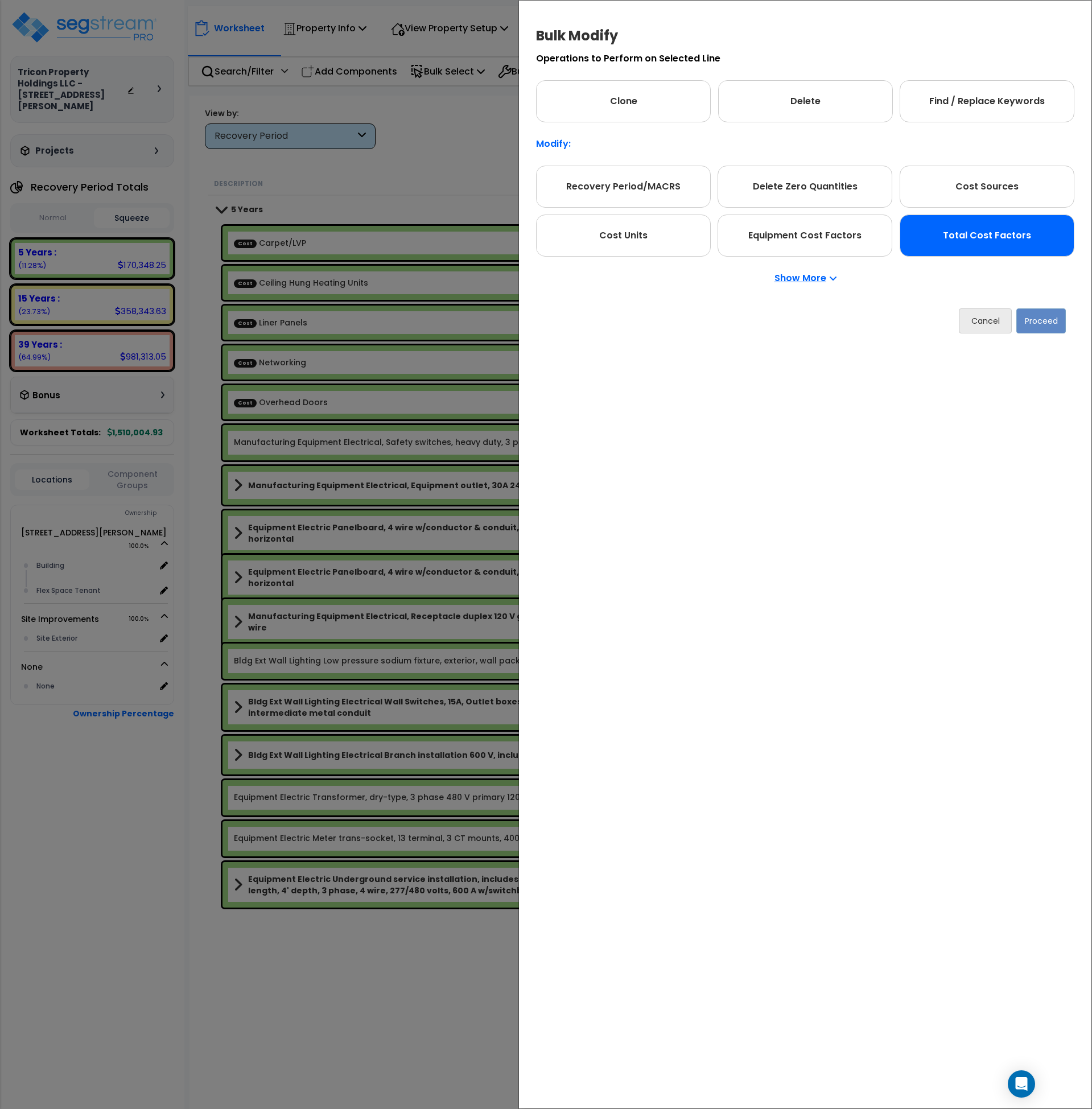
click at [961, 248] on div "Total Cost Factors" at bounding box center [987, 235] width 175 height 42
click at [1044, 329] on button "Proceed" at bounding box center [1042, 320] width 50 height 25
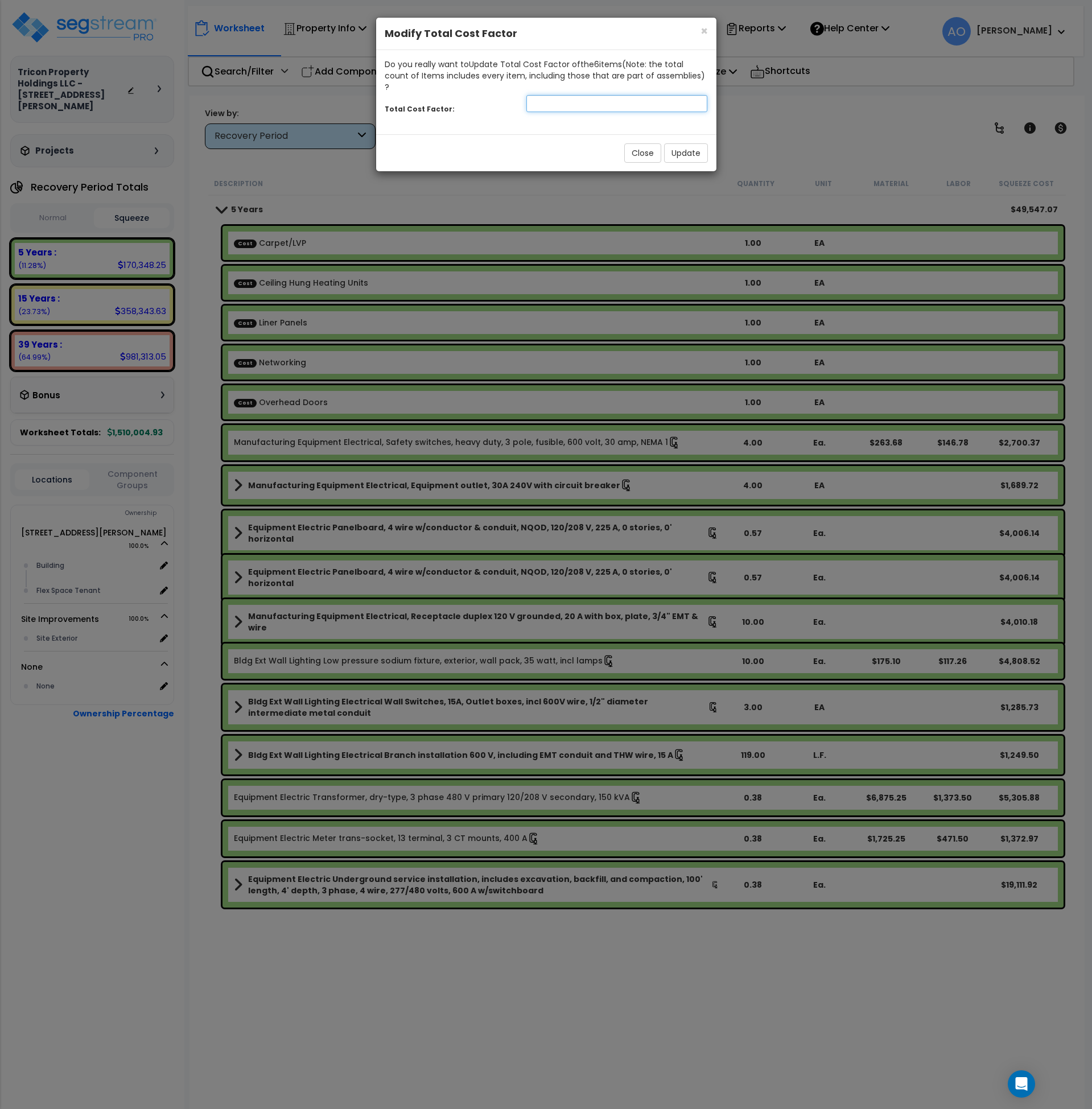
click at [544, 95] on input "number" at bounding box center [617, 103] width 182 height 17
type input "1"
click at [692, 143] on button "Update" at bounding box center [686, 153] width 44 height 20
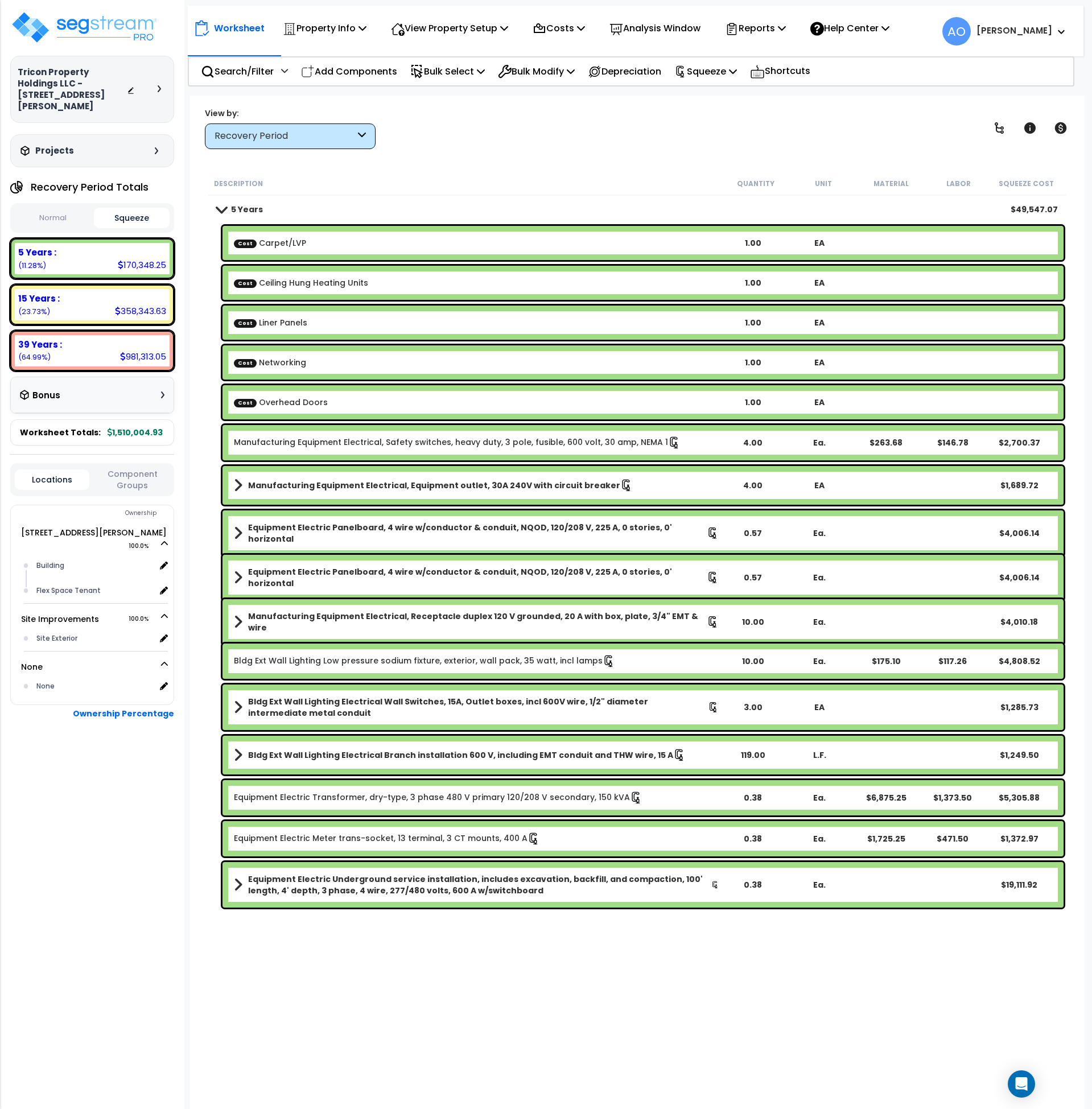
click at [616, 144] on div "View by: Recovery Period Takeoff Cost" at bounding box center [637, 127] width 873 height 42
